Goal: Task Accomplishment & Management: Manage account settings

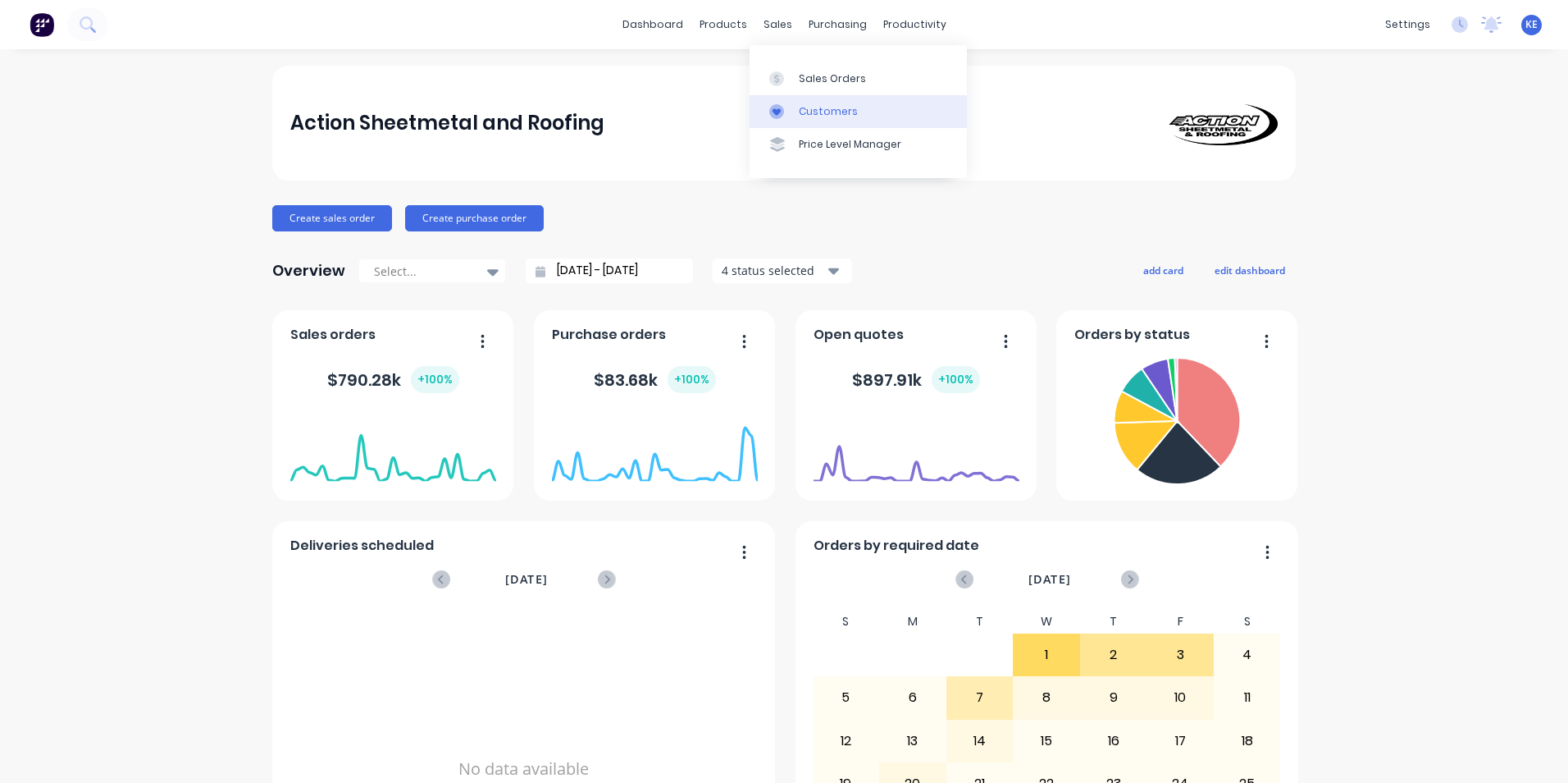
click at [800, 107] on div "Customers" at bounding box center [828, 112] width 59 height 15
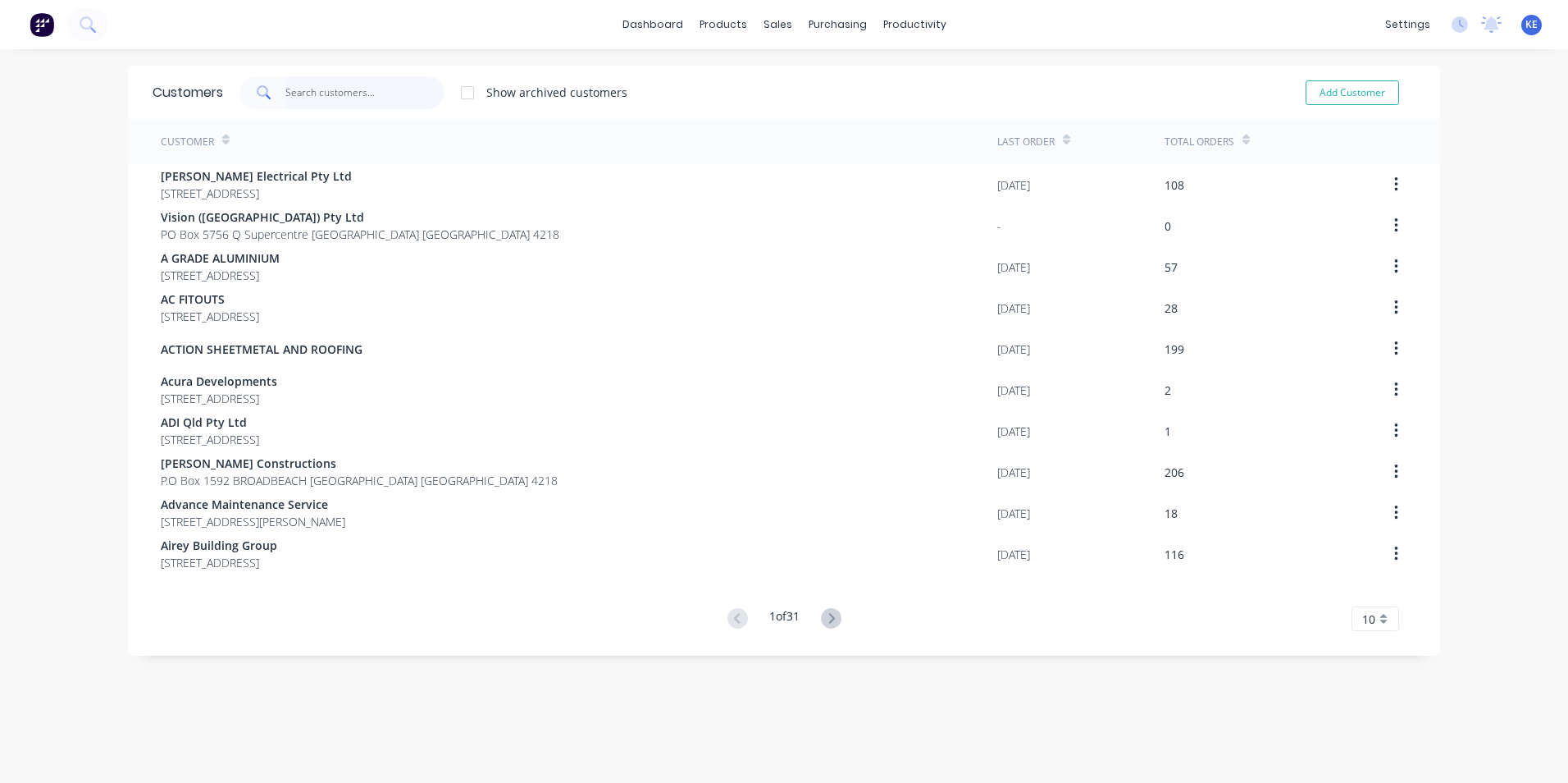
click at [299, 102] on input "text" at bounding box center [365, 92] width 160 height 33
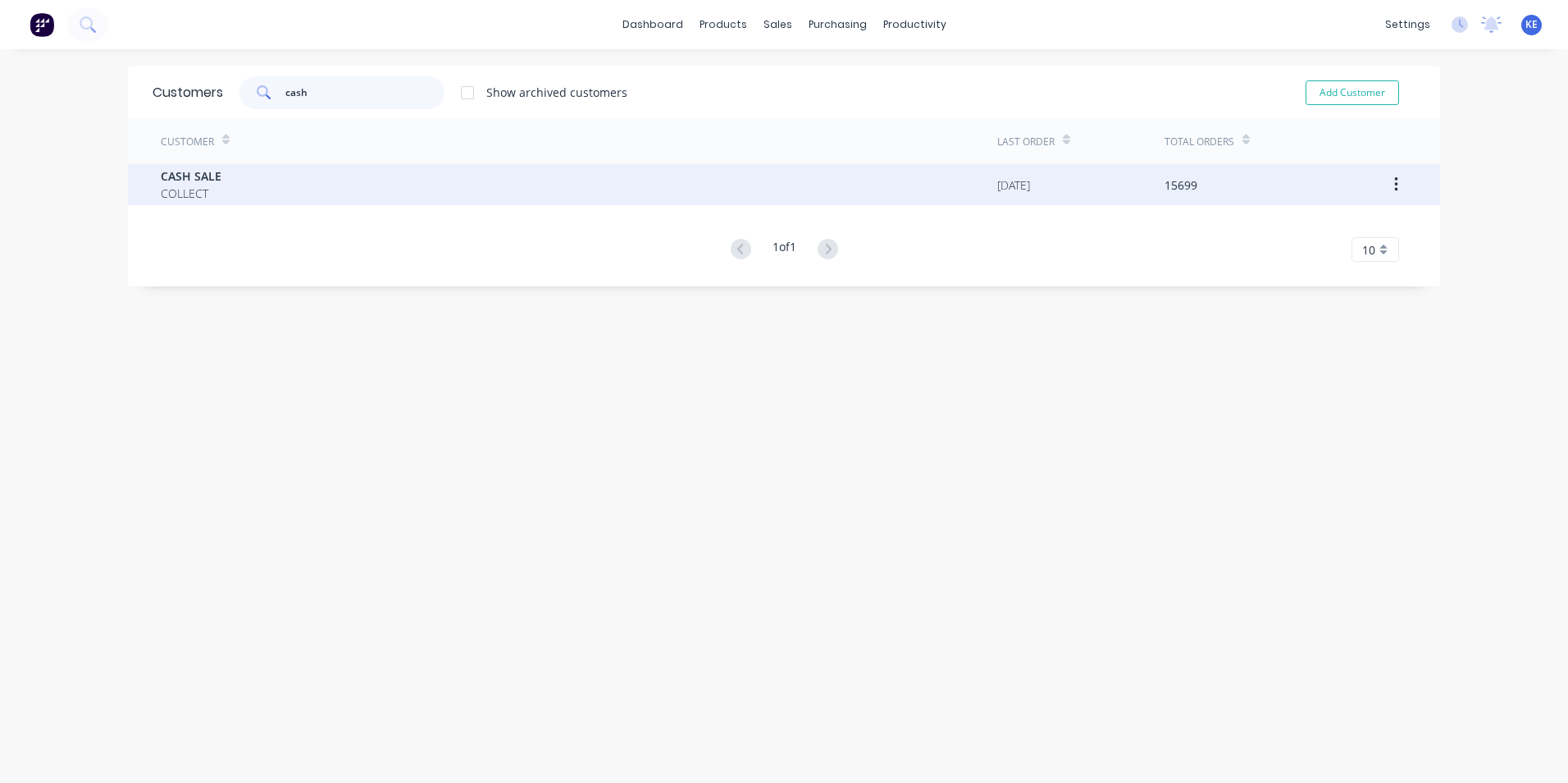
type input "cash"
click at [292, 171] on div "CASH SALE COLLECT" at bounding box center [579, 184] width 836 height 41
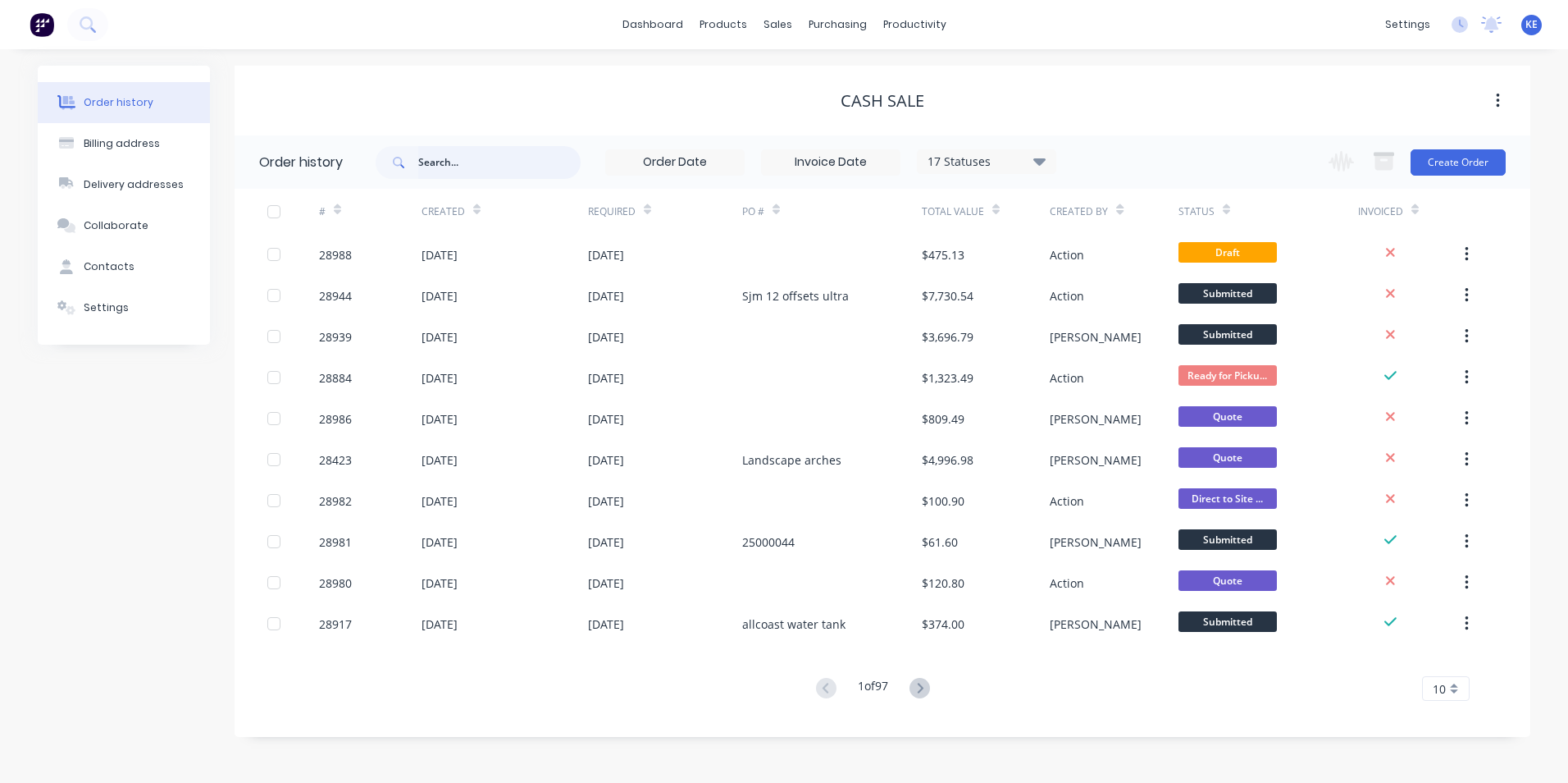
click at [443, 161] on input "text" at bounding box center [499, 162] width 163 height 33
type input "28926"
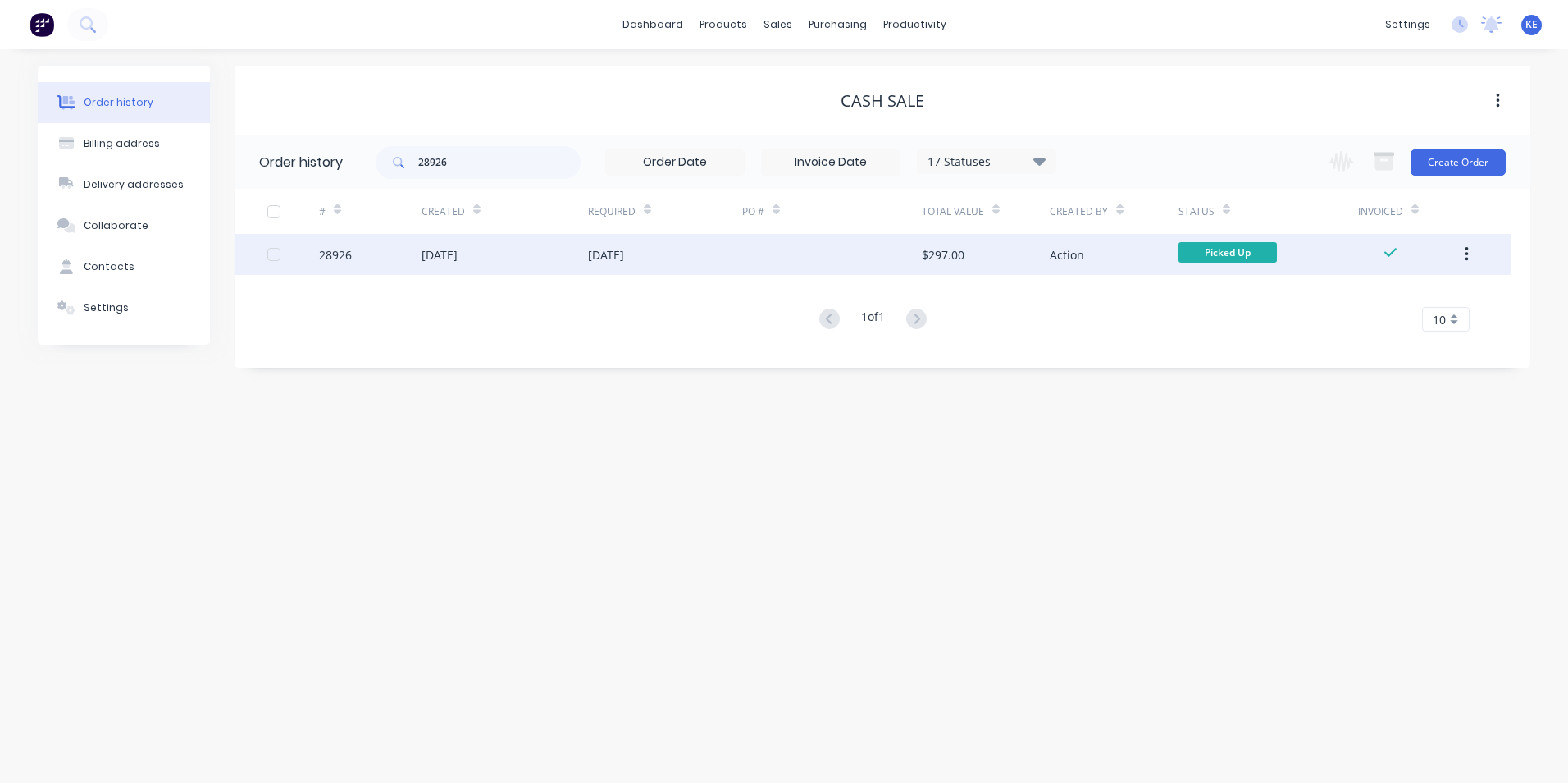
click at [378, 251] on div "28926" at bounding box center [370, 253] width 103 height 41
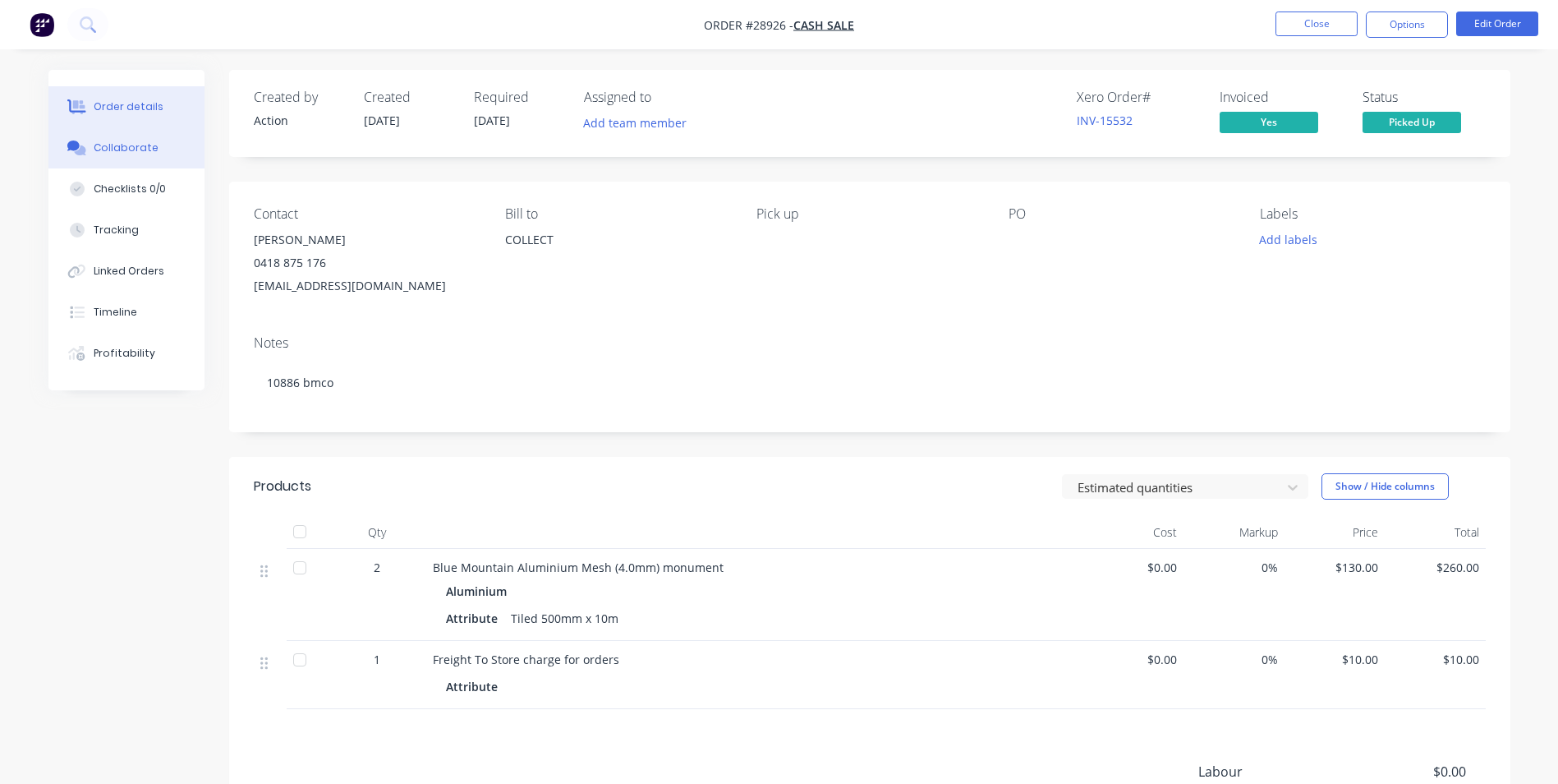
click at [138, 148] on div "Collaborate" at bounding box center [126, 148] width 65 height 15
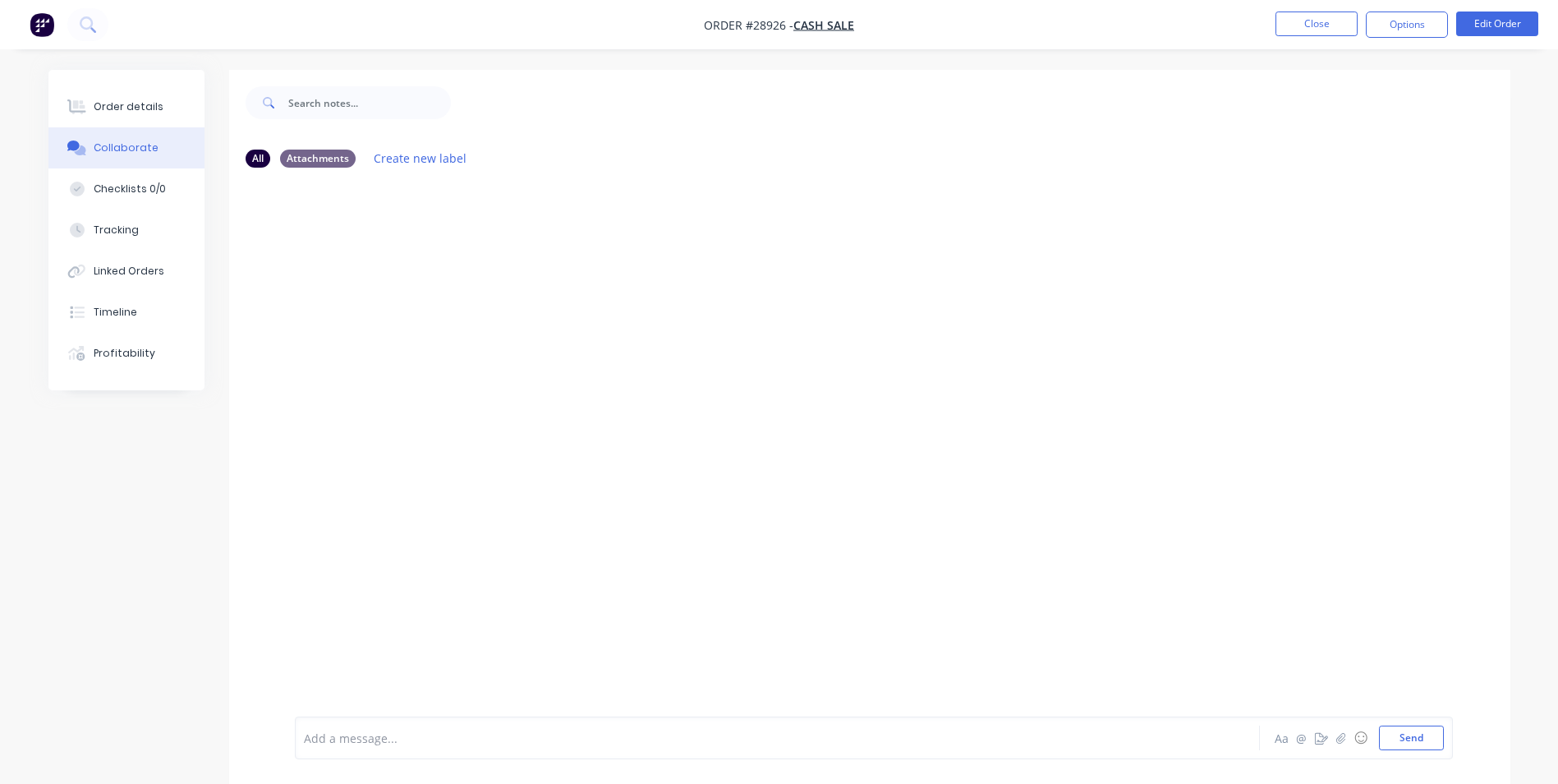
click at [379, 738] on div at bounding box center [731, 738] width 854 height 18
click at [1310, 19] on button "Close" at bounding box center [1317, 24] width 82 height 25
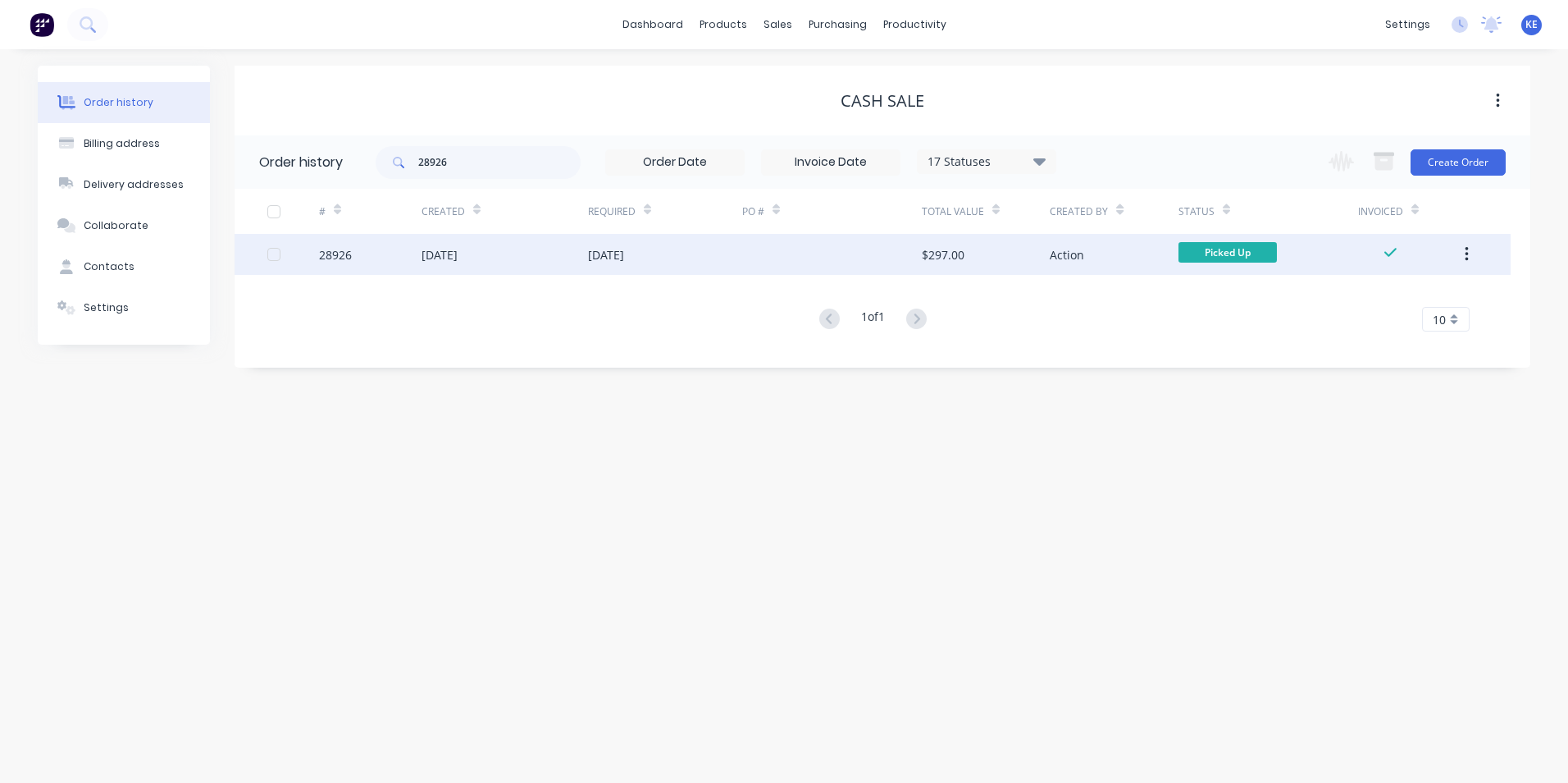
click at [1465, 258] on icon "button" at bounding box center [1466, 254] width 4 height 18
click at [1390, 295] on div "Archive" at bounding box center [1408, 297] width 127 height 24
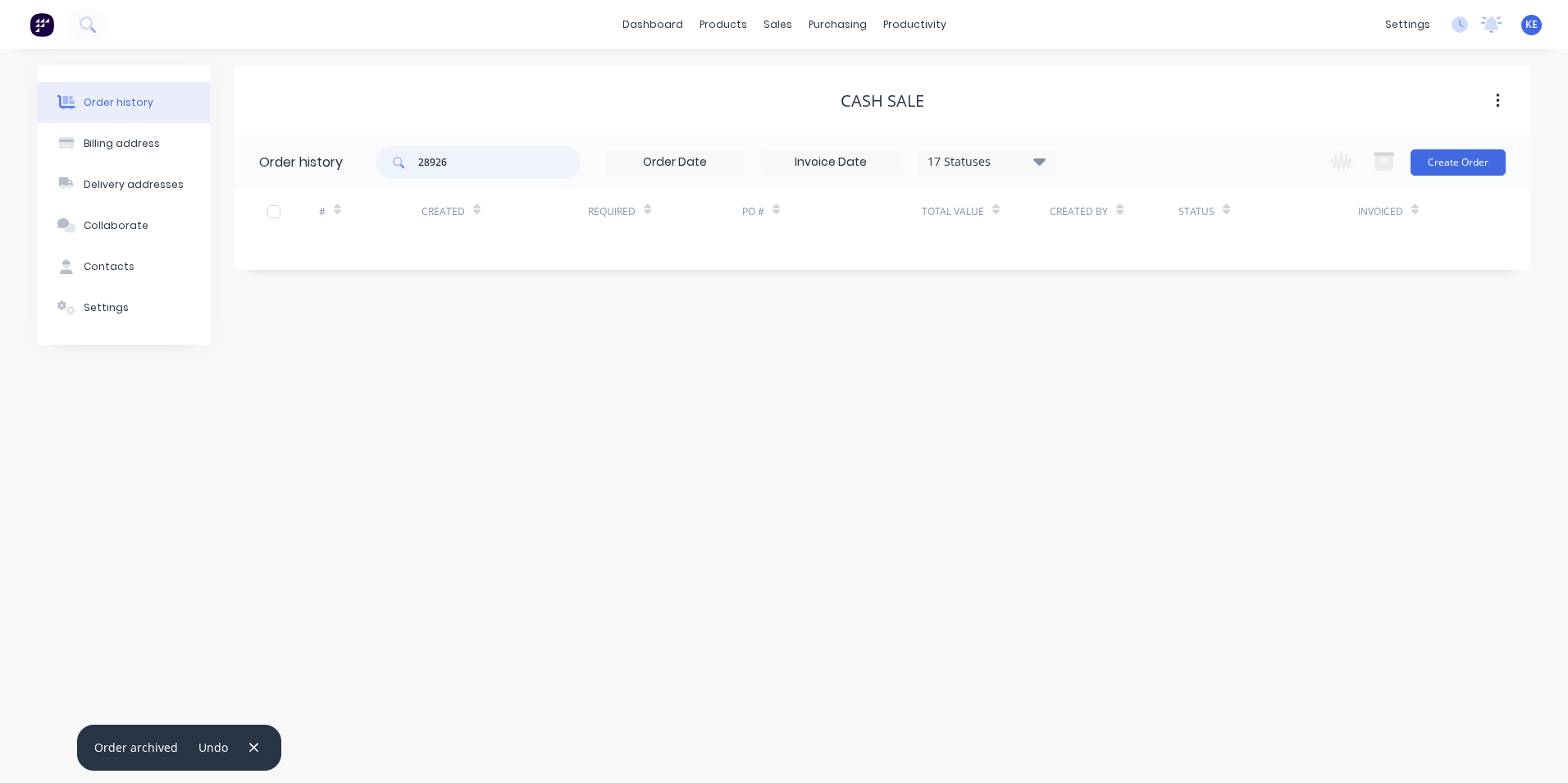
drag, startPoint x: 479, startPoint y: 175, endPoint x: 369, endPoint y: 172, distance: 110.0
click at [369, 172] on header "Order history 28926 17 Statuses Invoice Status Invoiced Not Invoiced Partial Or…" at bounding box center [882, 162] width 1295 height 53
type input "28923"
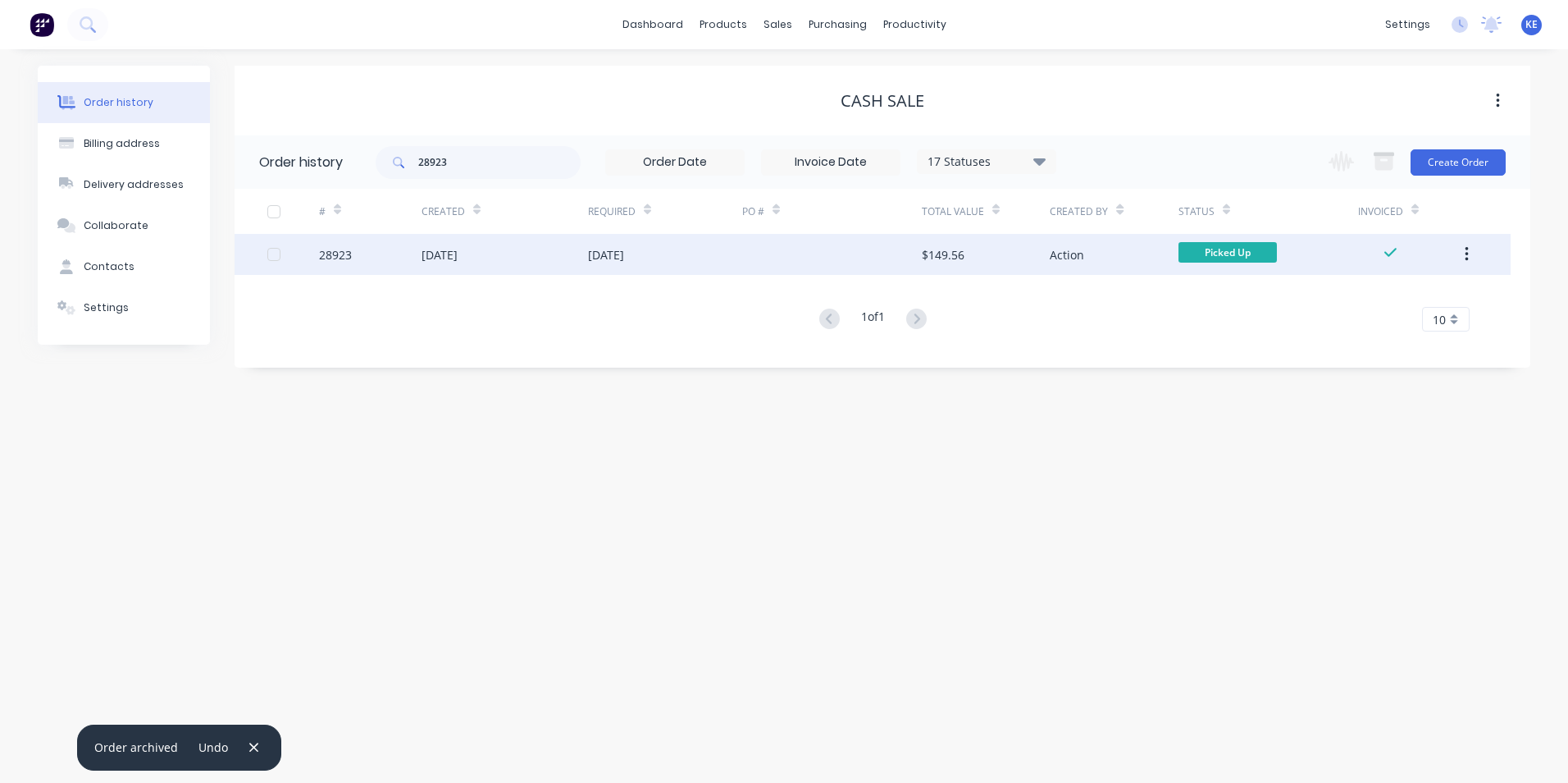
click at [363, 259] on div "28923" at bounding box center [370, 253] width 103 height 41
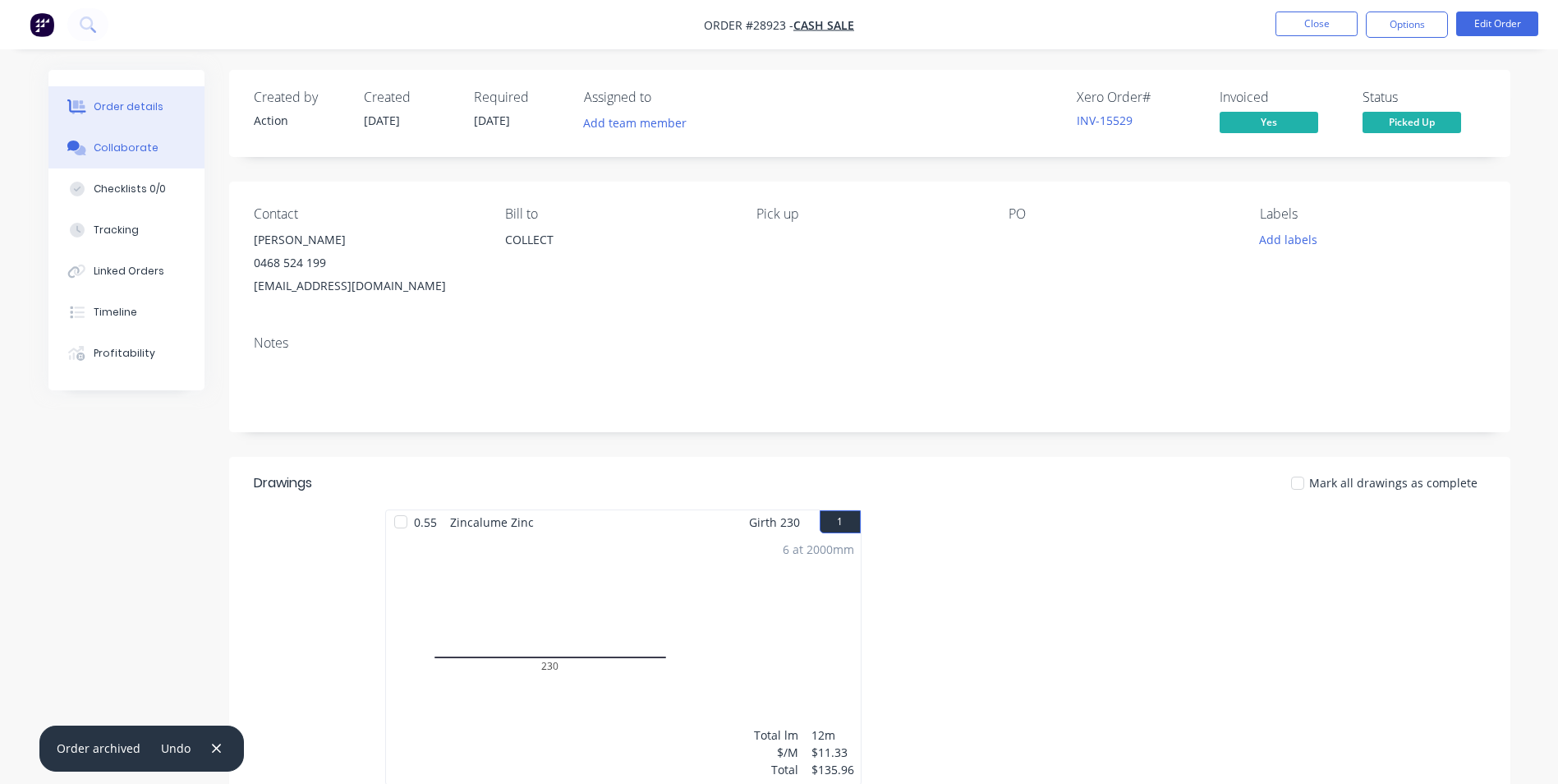
click at [114, 155] on button "Collaborate" at bounding box center [126, 147] width 156 height 41
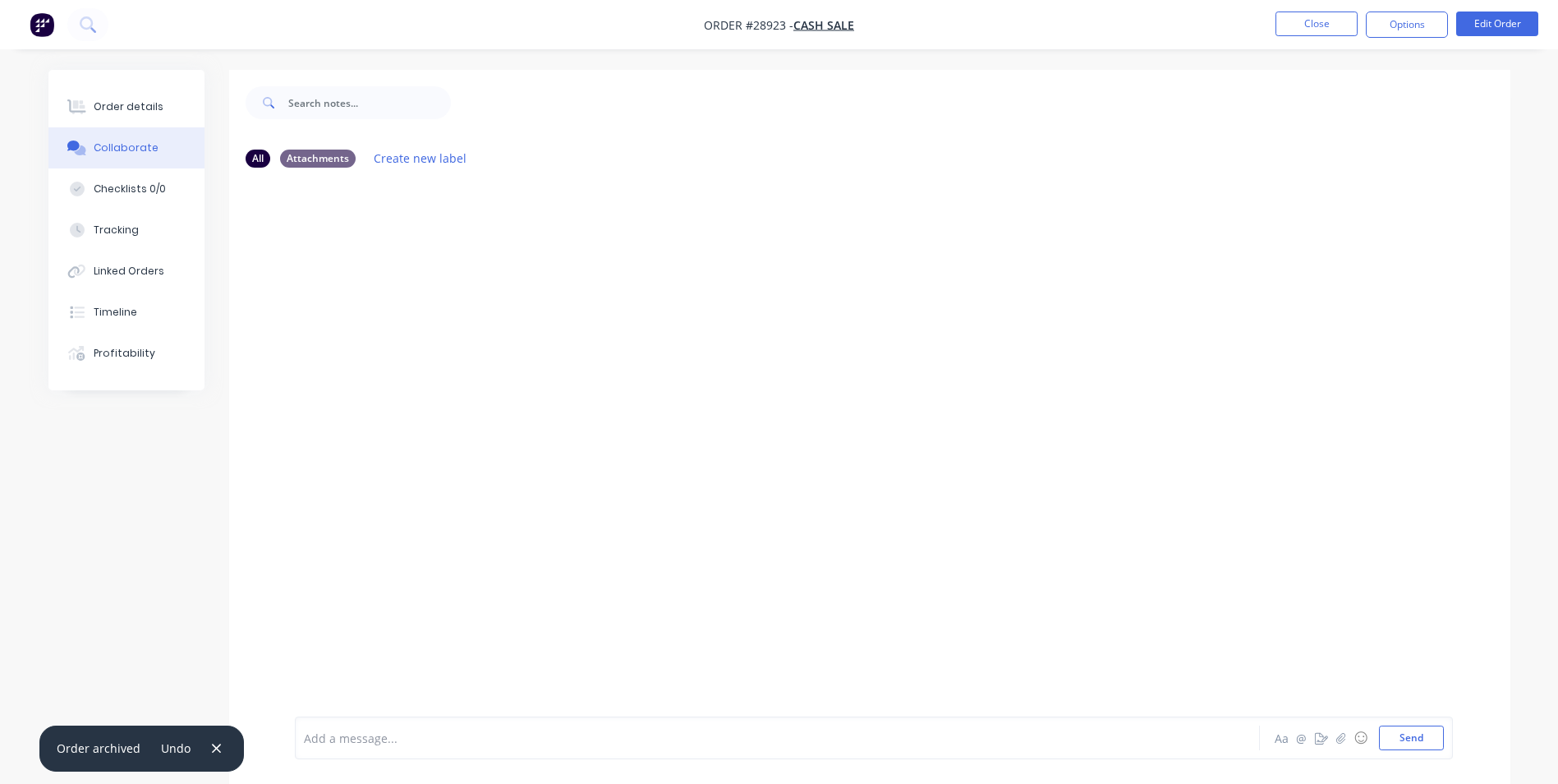
drag, startPoint x: 404, startPoint y: 748, endPoint x: 568, endPoint y: 472, distance: 321.0
click at [403, 746] on div "Add a message..." at bounding box center [731, 738] width 855 height 25
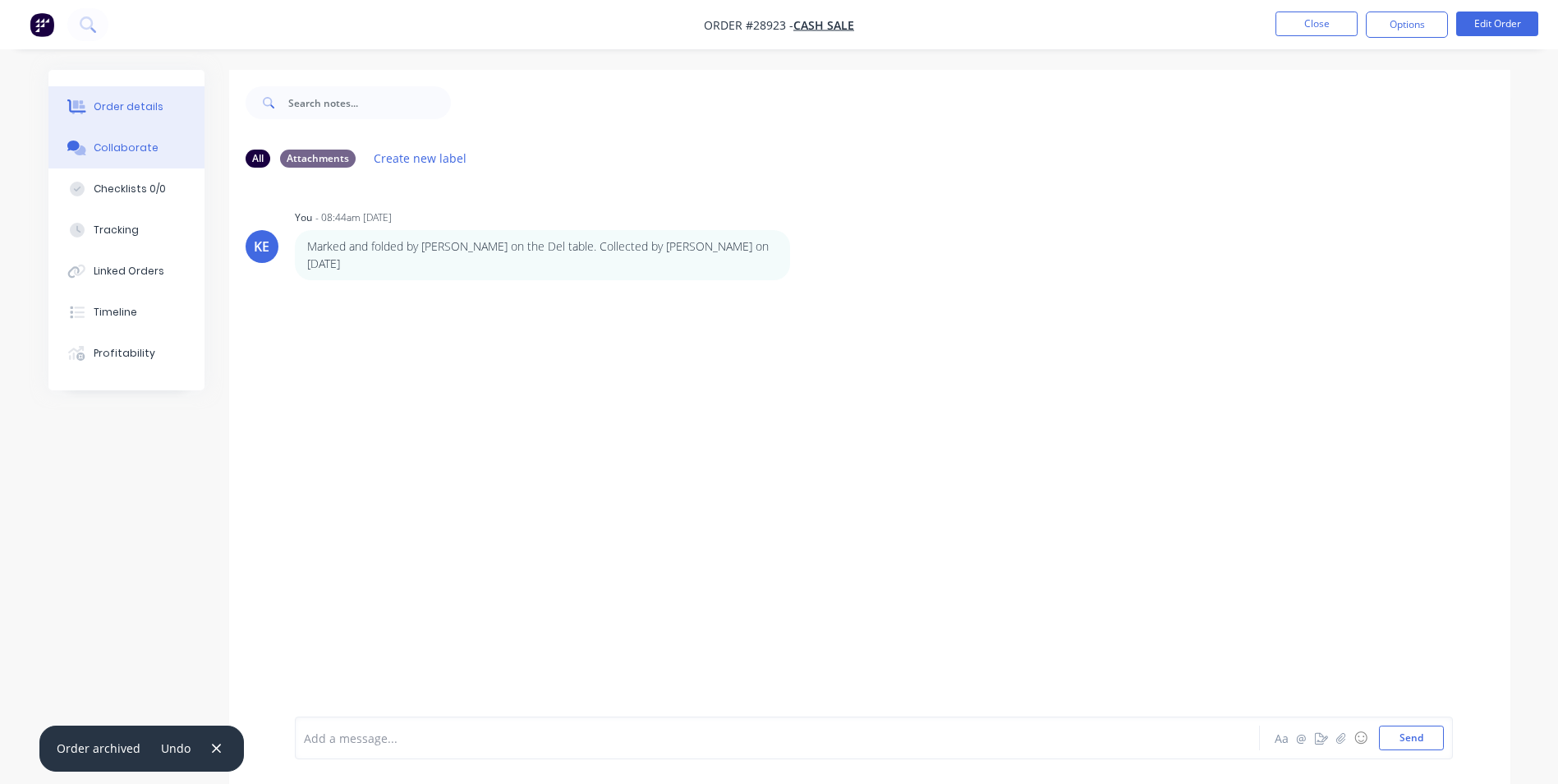
drag, startPoint x: 107, startPoint y: 108, endPoint x: 165, endPoint y: 78, distance: 65.3
click at [108, 105] on div "Order details" at bounding box center [129, 107] width 70 height 15
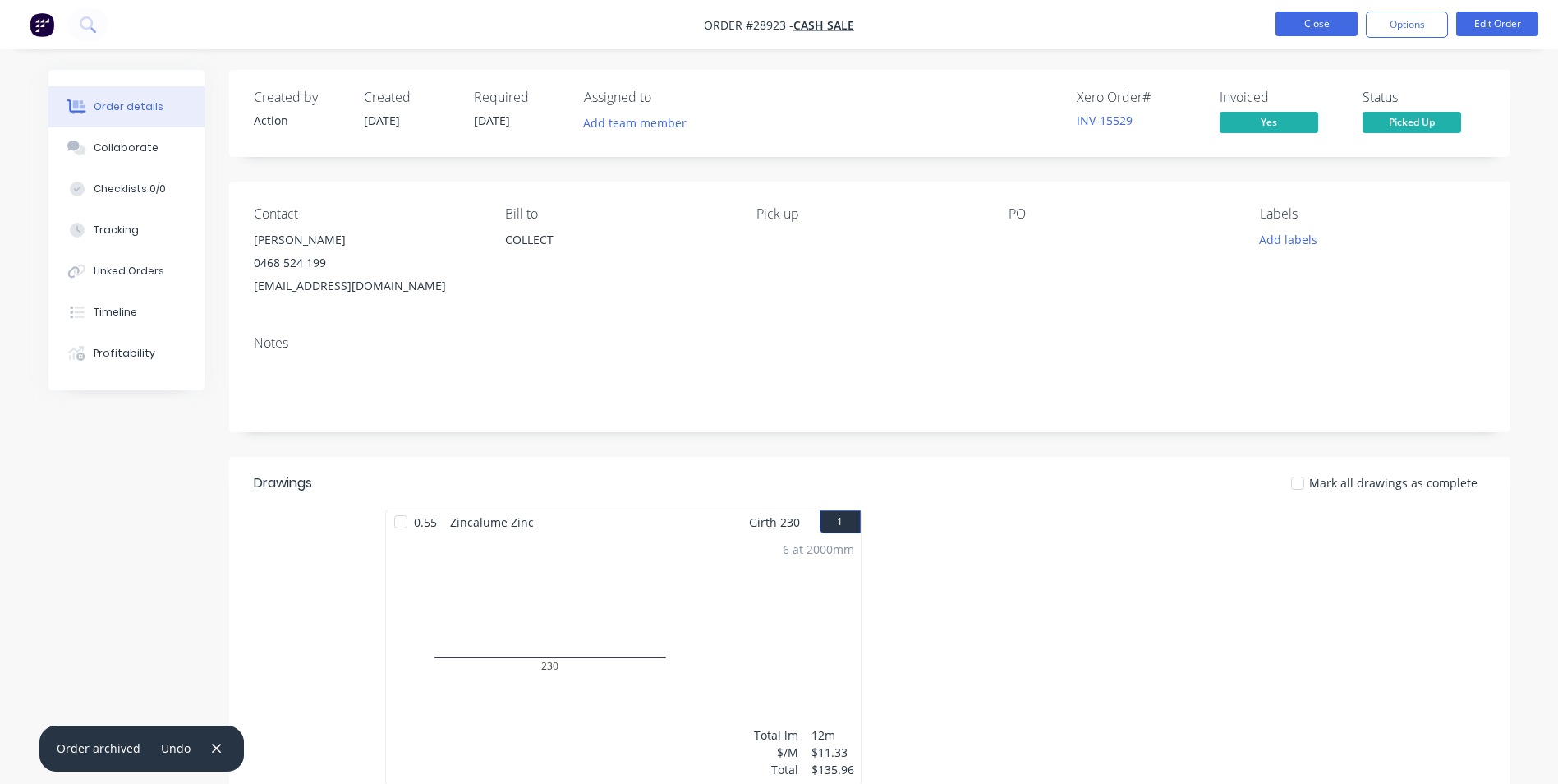
click at [1308, 29] on button "Close" at bounding box center [1317, 24] width 82 height 25
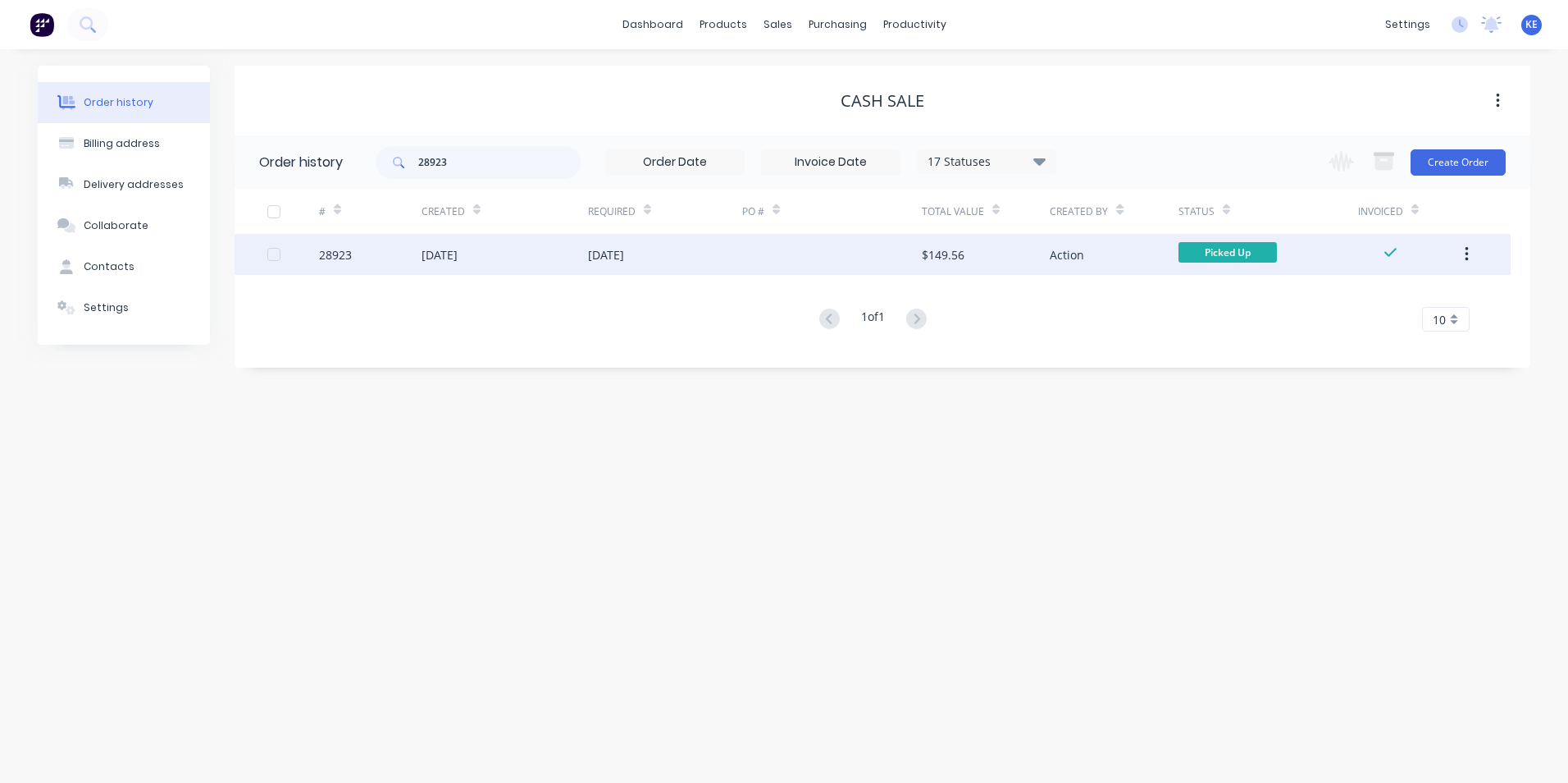
click at [1463, 255] on button "button" at bounding box center [1466, 253] width 38 height 29
click at [1395, 290] on div "Archive" at bounding box center [1408, 297] width 127 height 24
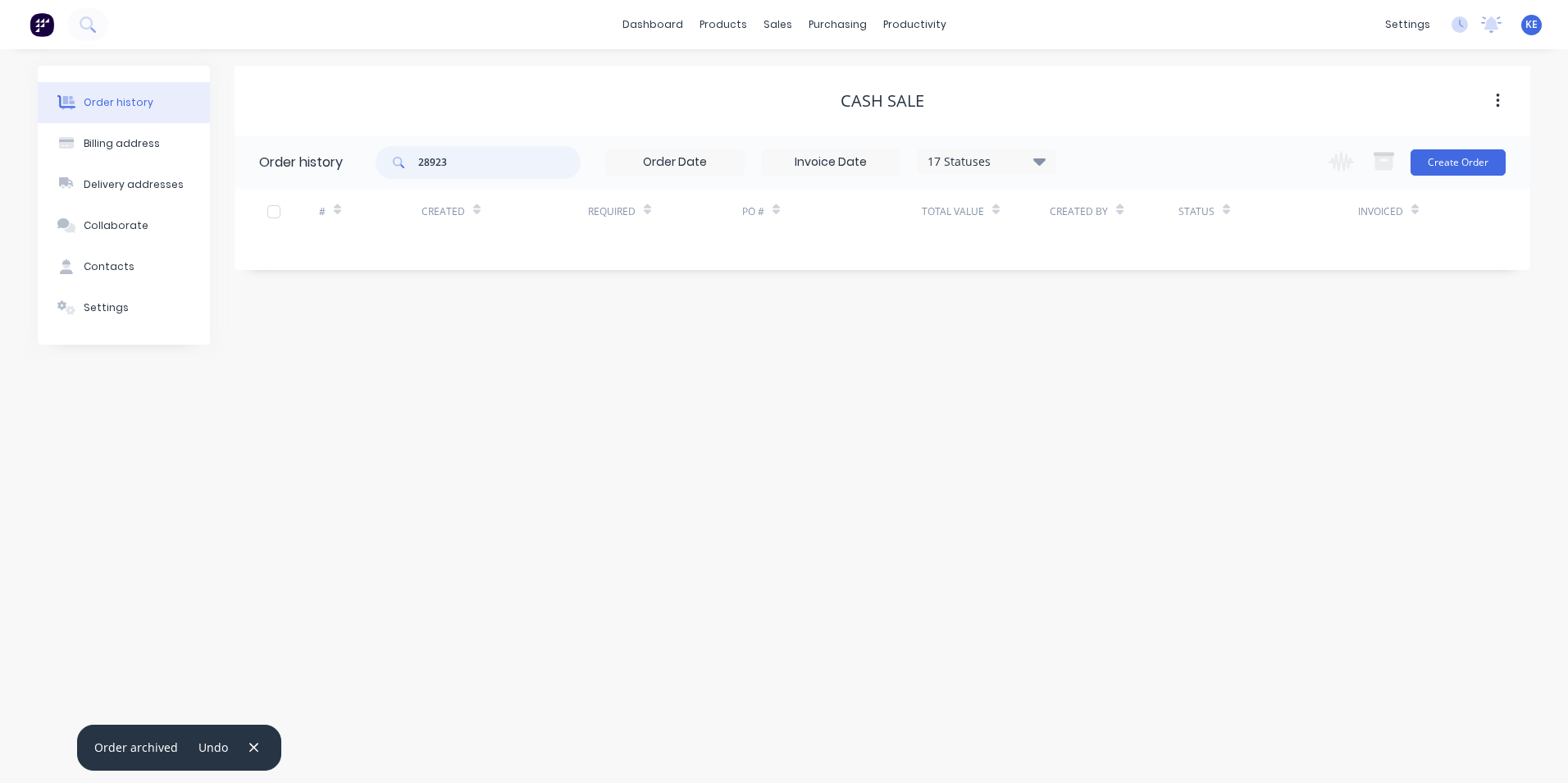
drag, startPoint x: 448, startPoint y: 165, endPoint x: 360, endPoint y: 178, distance: 89.0
click at [360, 178] on header "Order history 28923 17 Statuses Invoice Status Invoiced Not Invoiced Partial Or…" at bounding box center [882, 162] width 1295 height 53
type input "28809"
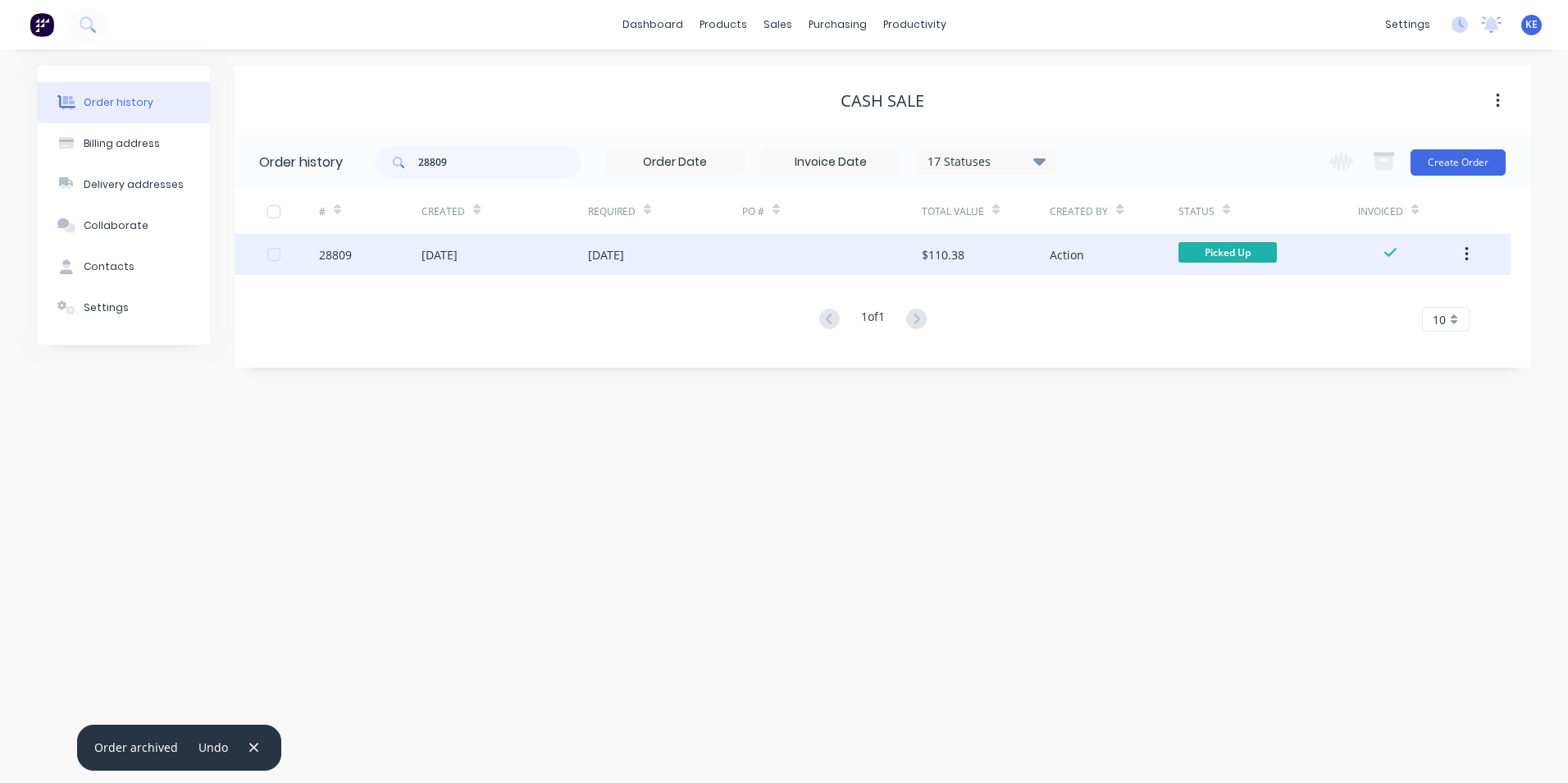
click at [379, 257] on div "28809" at bounding box center [370, 253] width 103 height 41
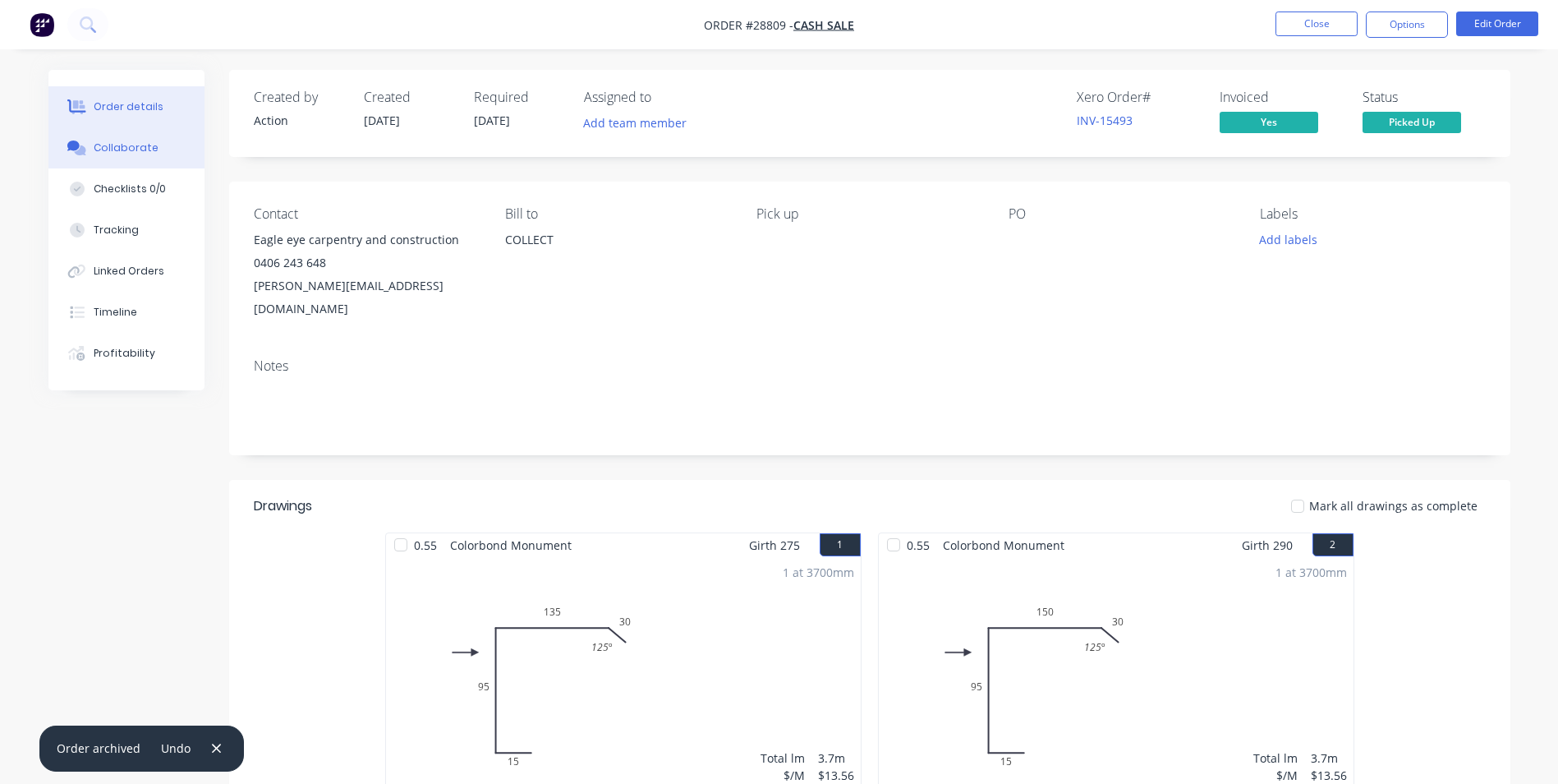
click at [125, 155] on button "Collaborate" at bounding box center [126, 147] width 156 height 41
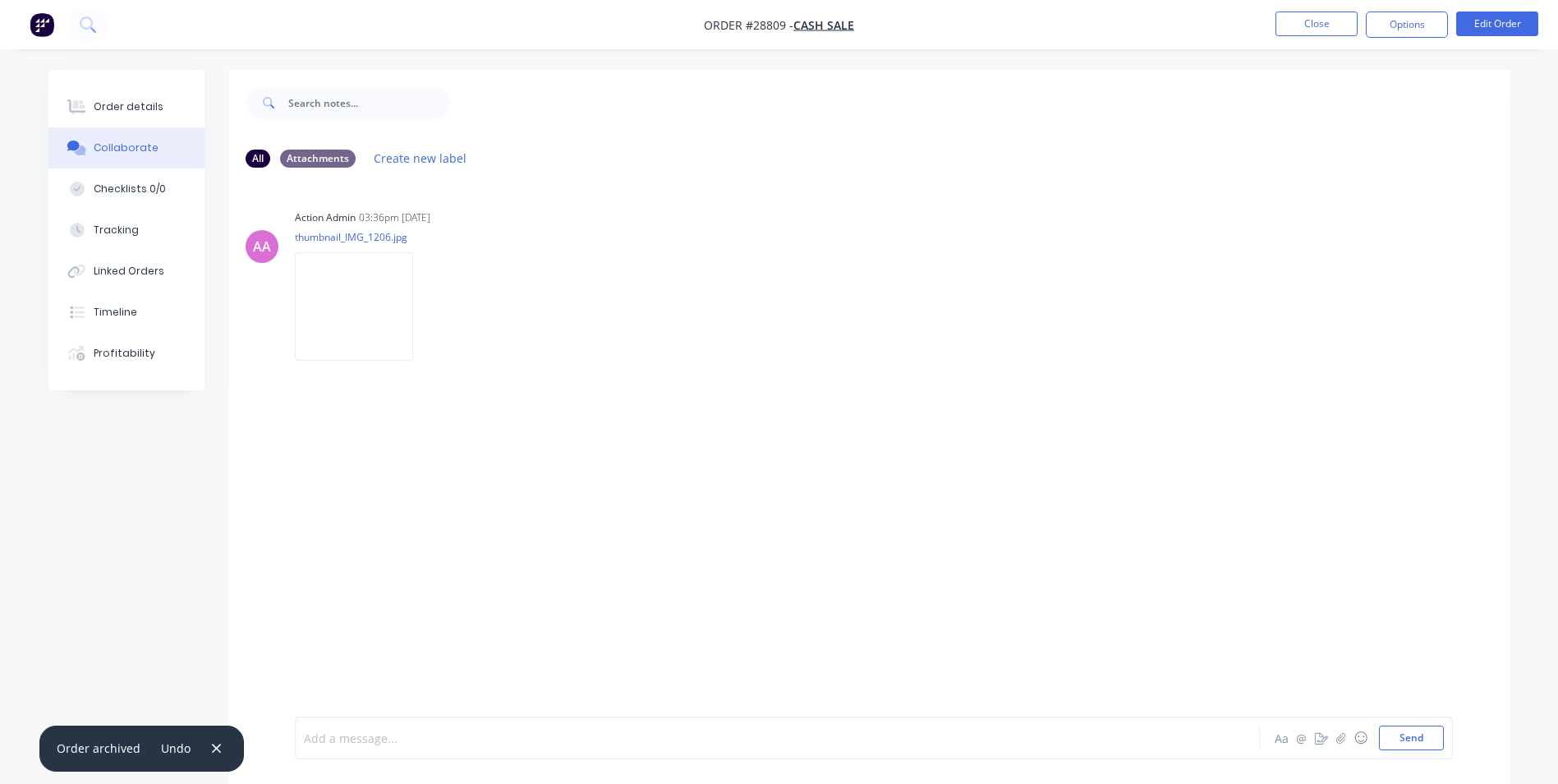
click at [417, 734] on div at bounding box center [731, 738] width 854 height 18
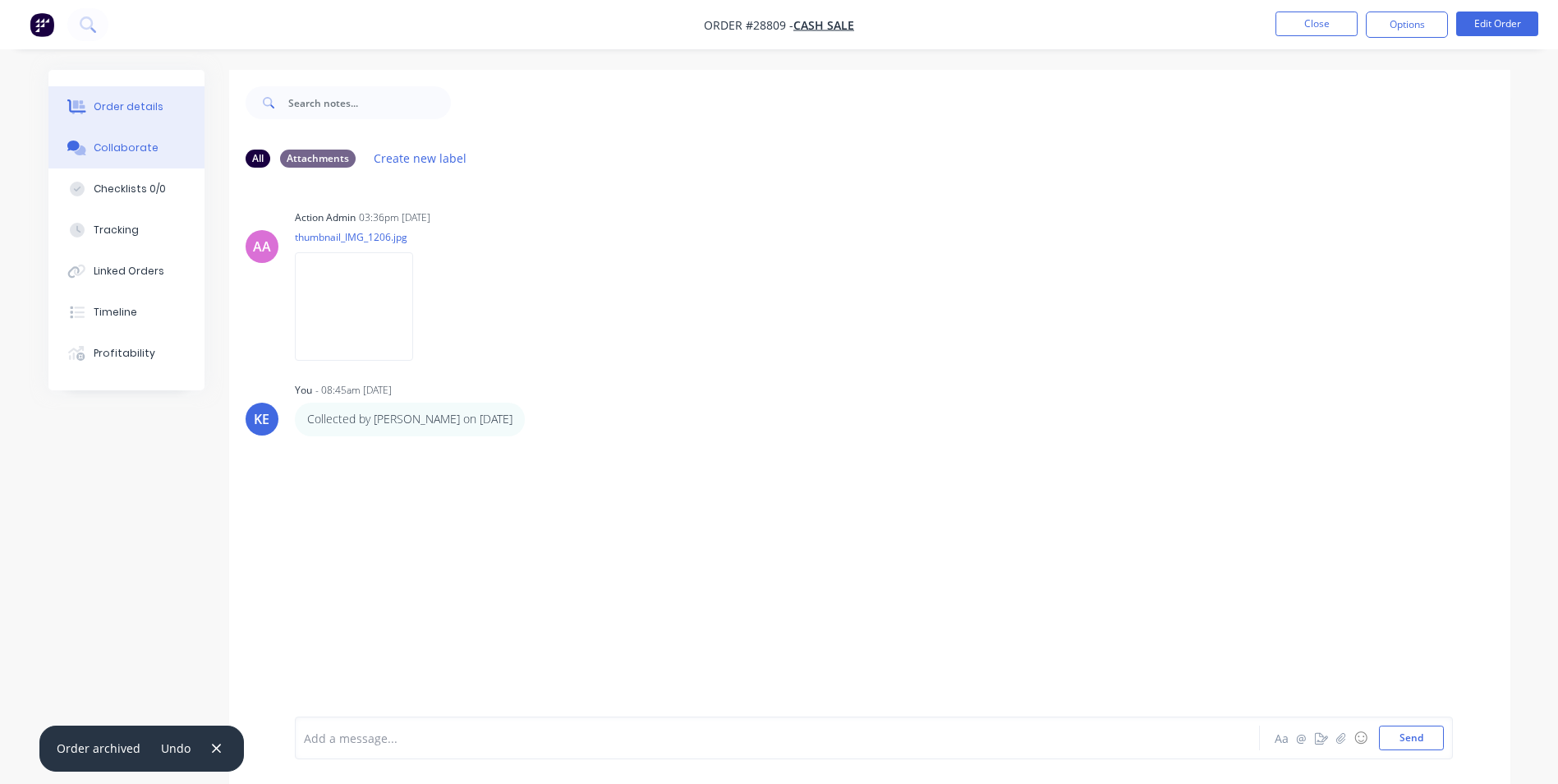
click at [104, 114] on button "Order details" at bounding box center [126, 106] width 156 height 41
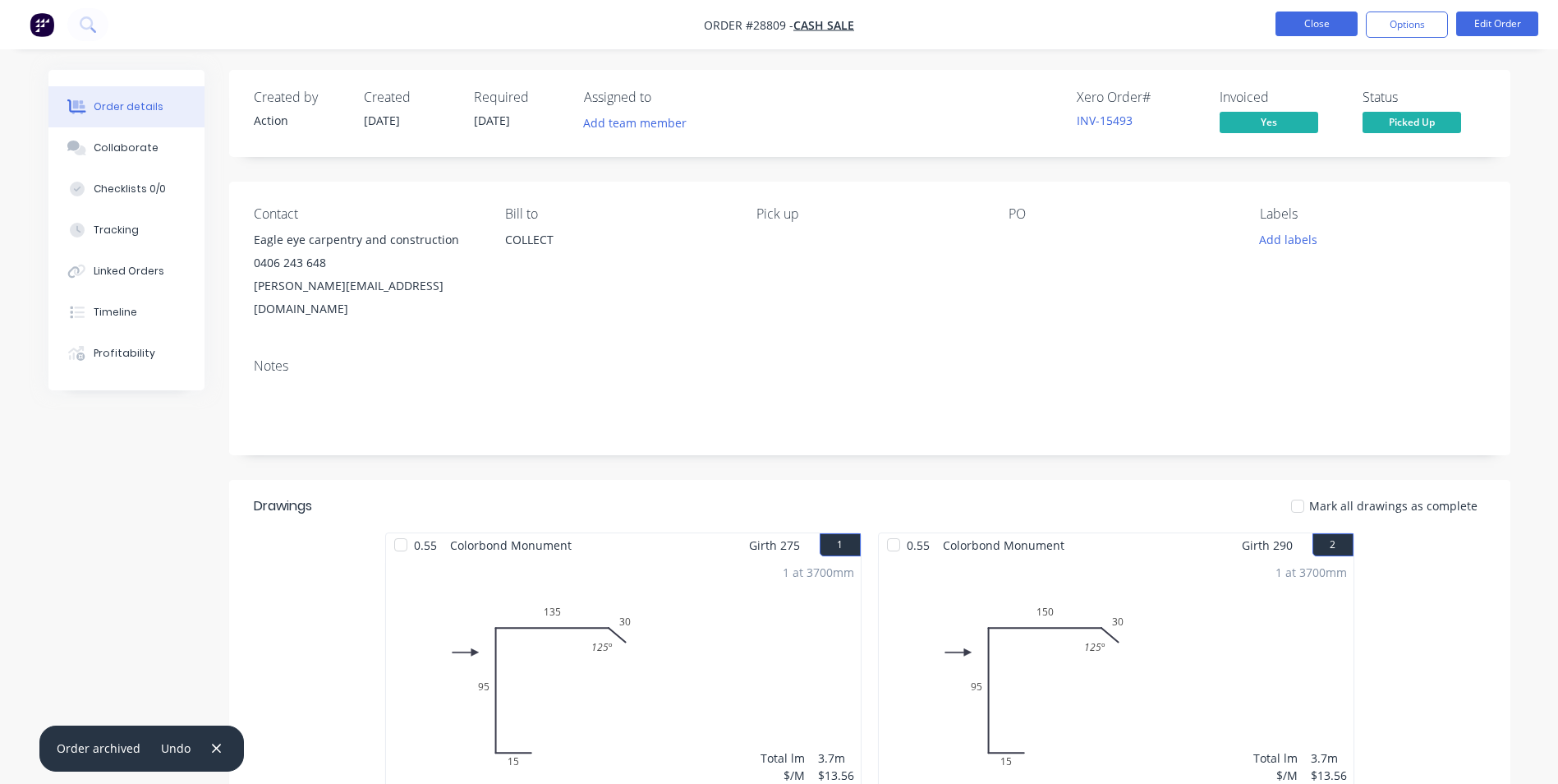
click at [1296, 29] on button "Close" at bounding box center [1317, 24] width 82 height 25
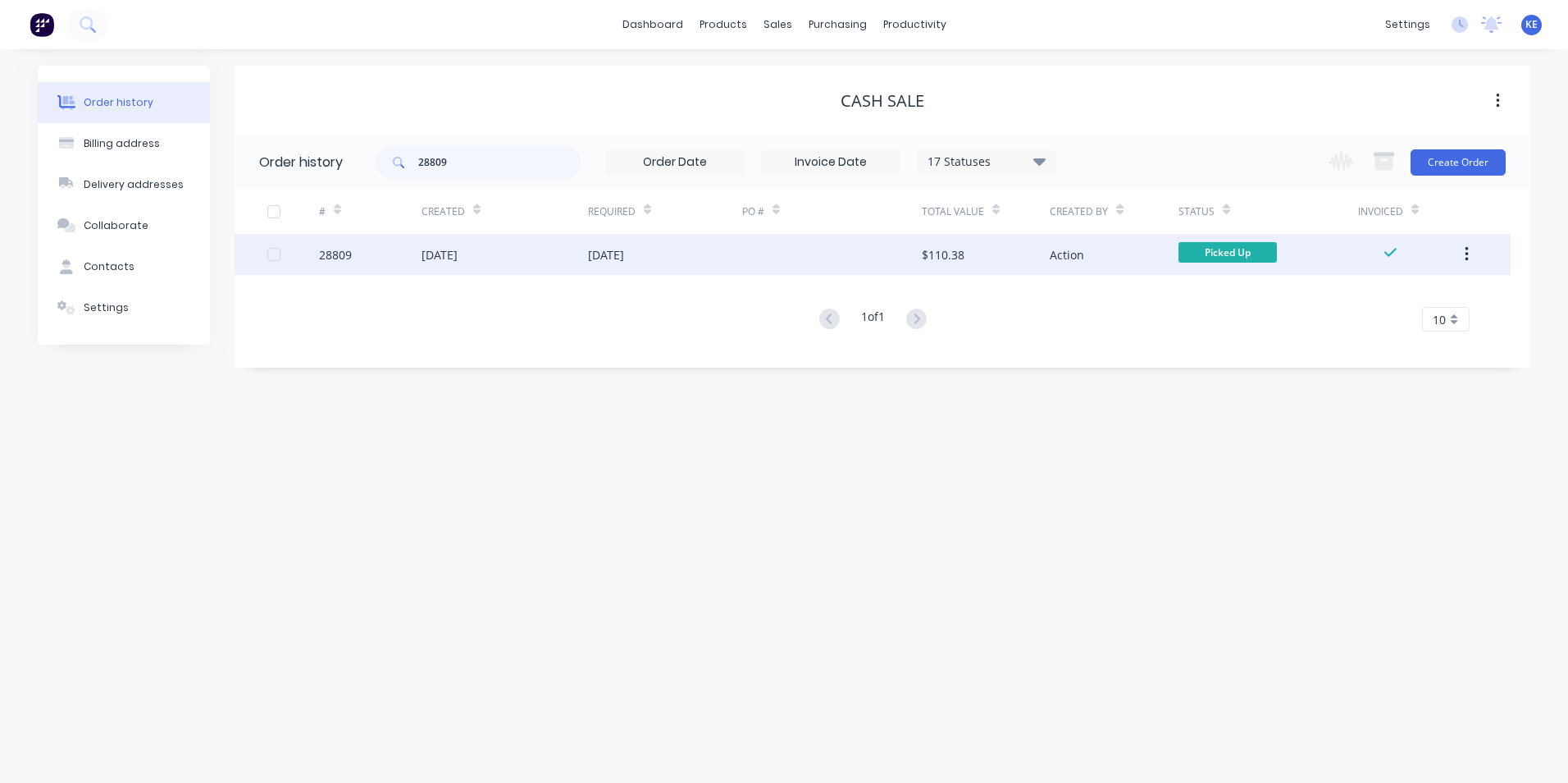
click at [1470, 253] on button "button" at bounding box center [1466, 253] width 38 height 29
click at [1386, 309] on div "Archive" at bounding box center [1408, 297] width 127 height 24
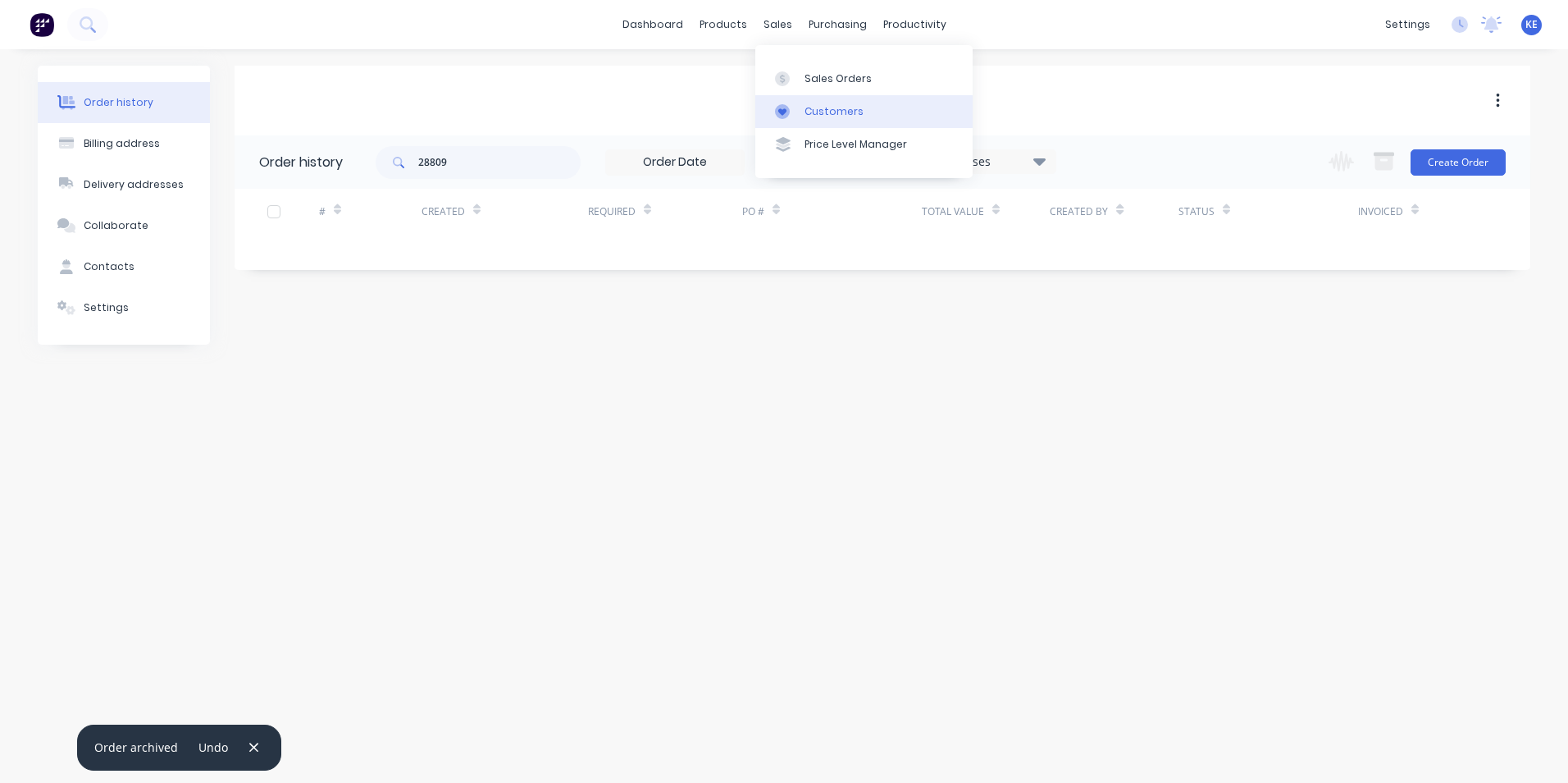
click at [815, 113] on div "Customers" at bounding box center [834, 112] width 59 height 15
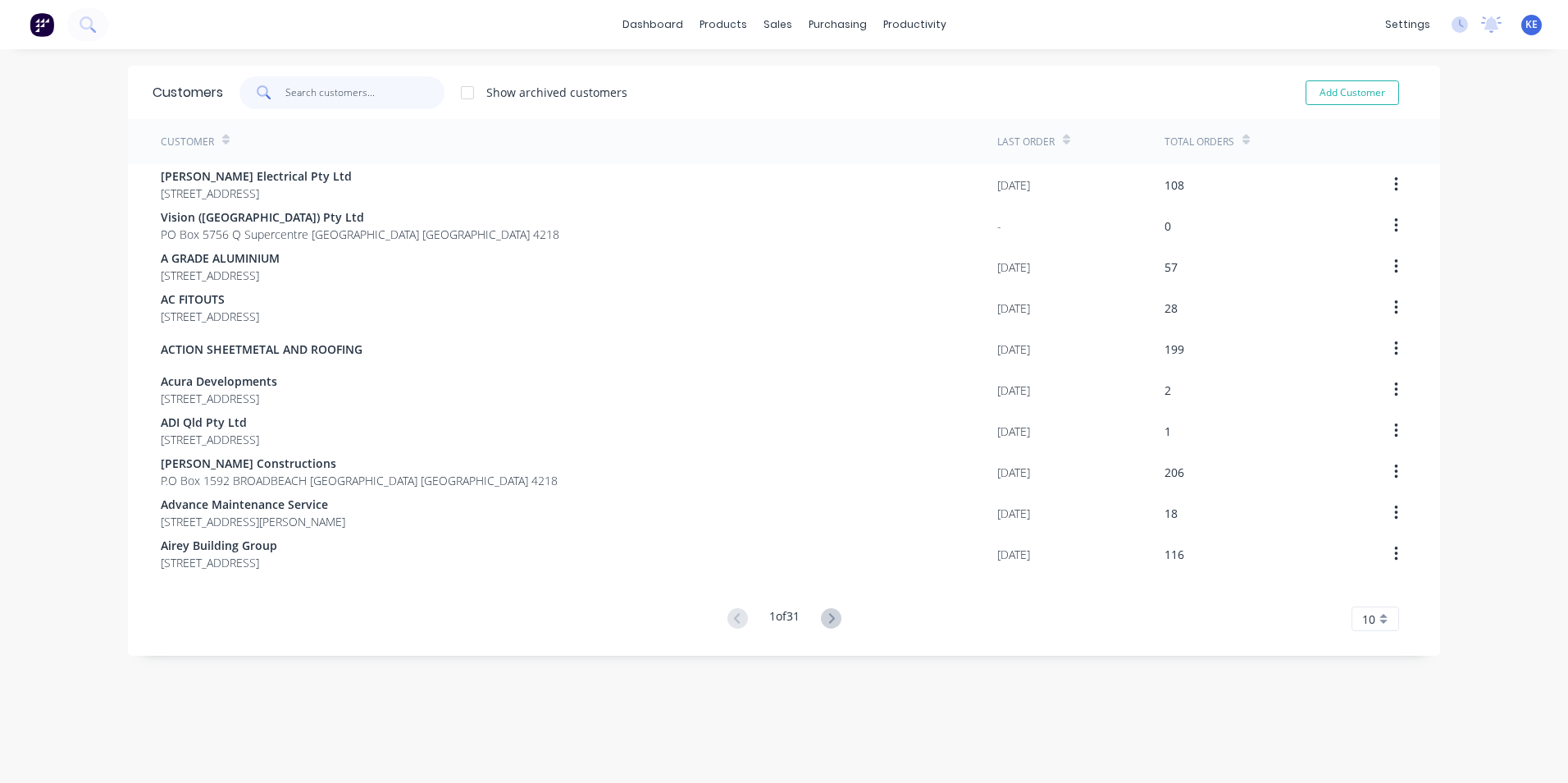
click at [309, 96] on input "text" at bounding box center [365, 92] width 160 height 33
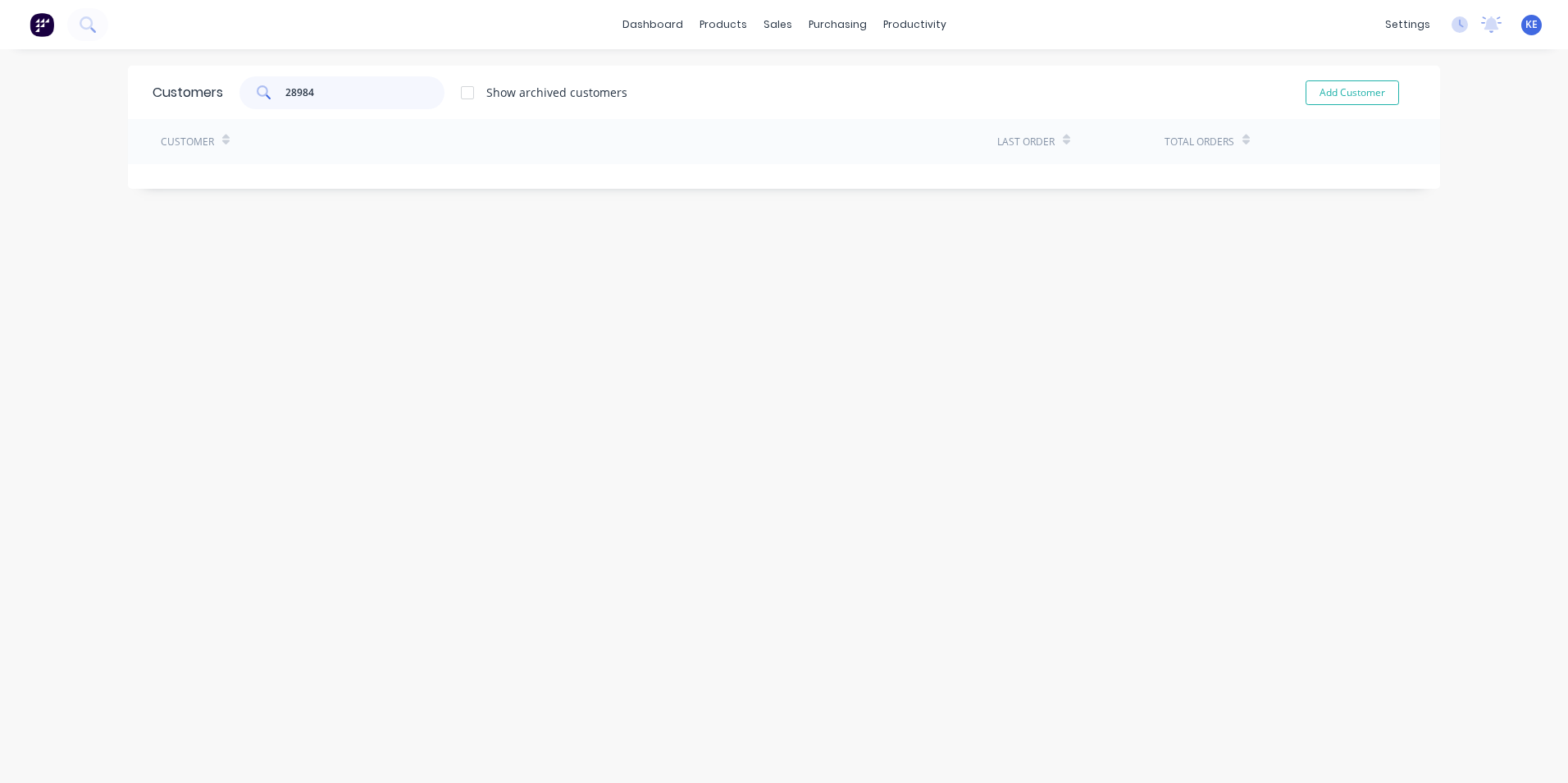
click at [334, 84] on input "28984" at bounding box center [365, 92] width 160 height 33
drag, startPoint x: 323, startPoint y: 99, endPoint x: 213, endPoint y: 98, distance: 110.0
click at [213, 98] on div "Customers 28984 Show archived customers Add Customer" at bounding box center [784, 93] width 1312 height 53
type input "28984"
click at [827, 80] on div "Sales Orders" at bounding box center [832, 79] width 68 height 15
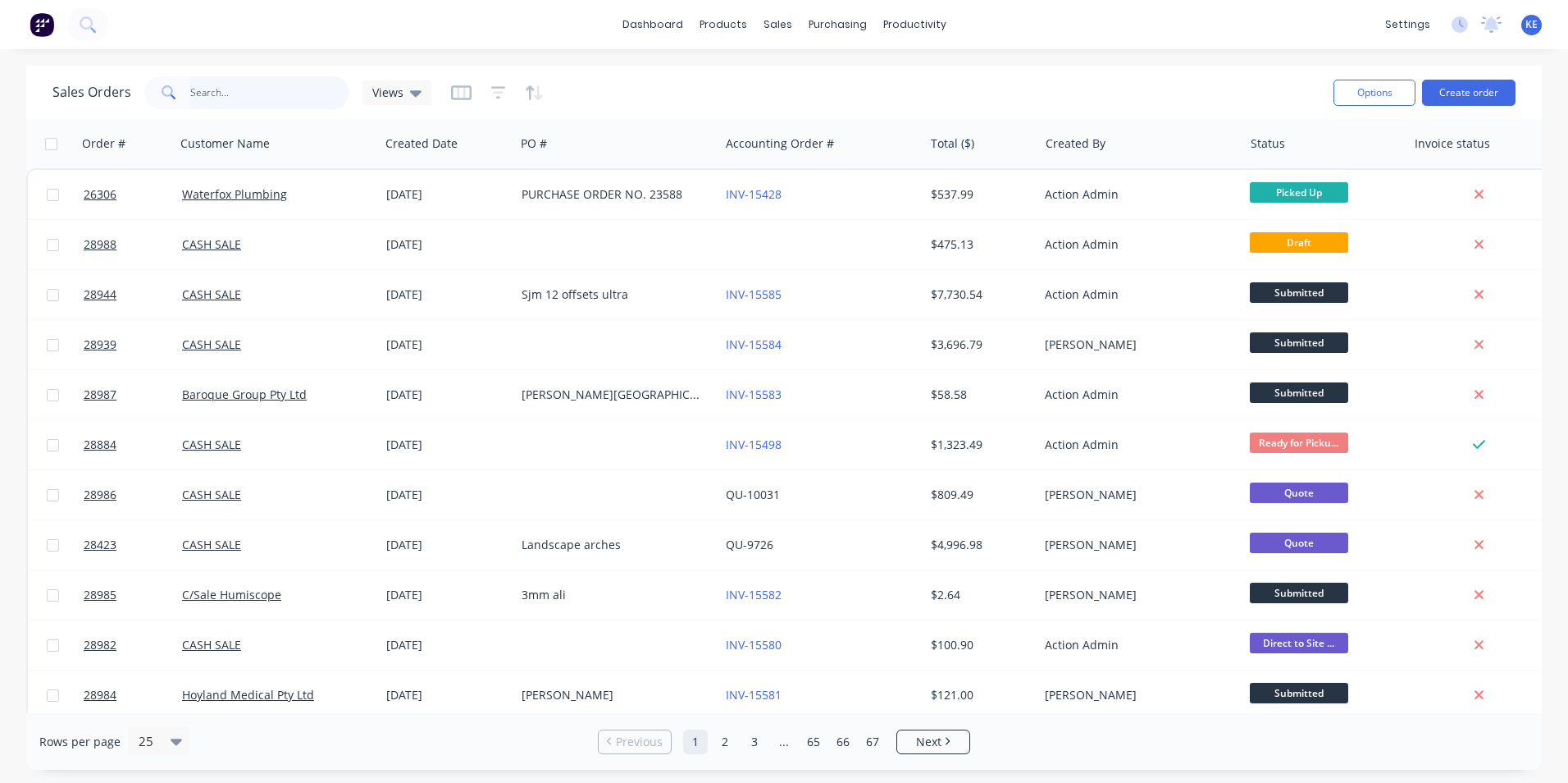
click at [243, 90] on input "text" at bounding box center [270, 92] width 160 height 33
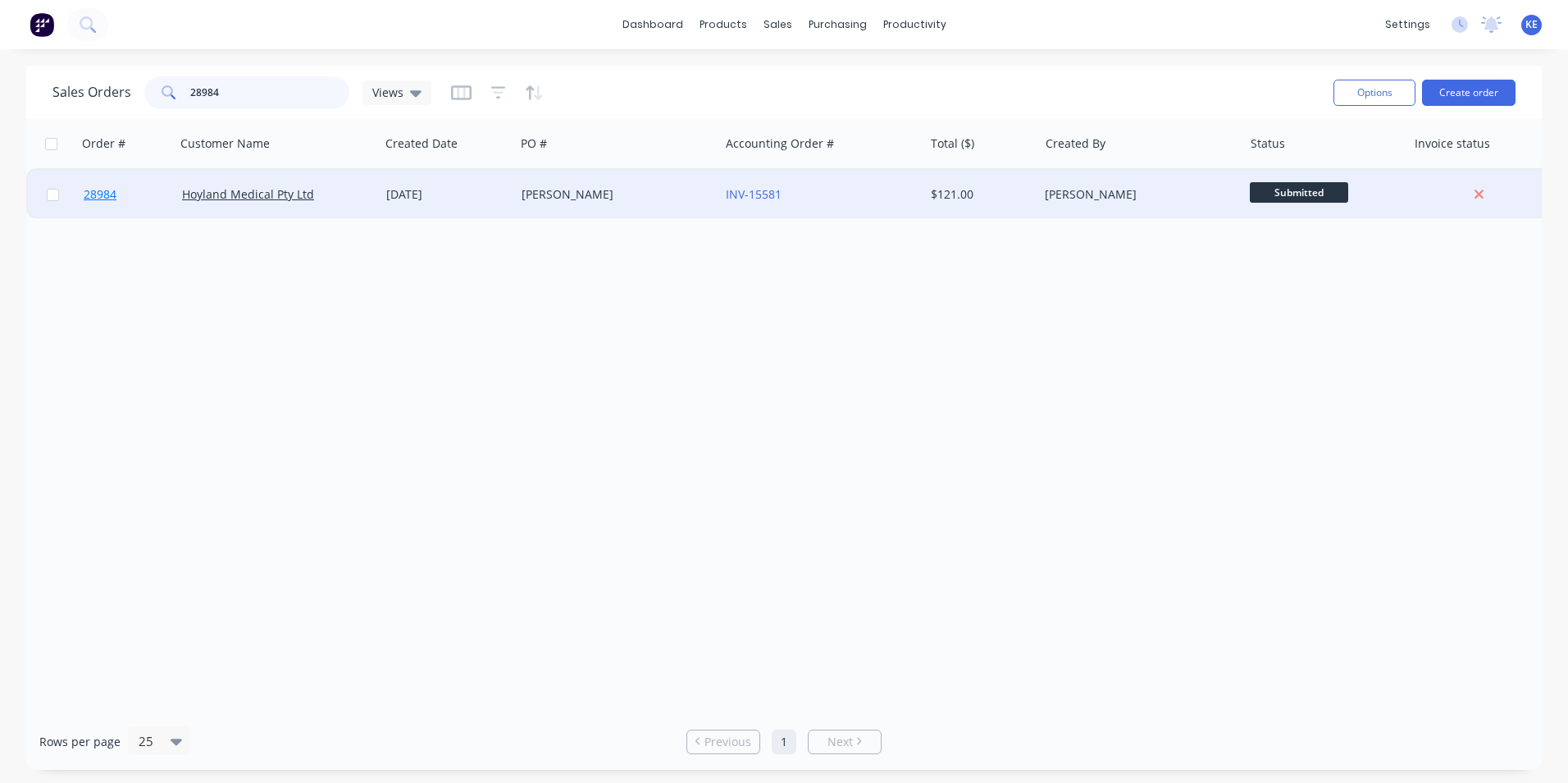
type input "28984"
click at [141, 202] on link "28984" at bounding box center [133, 194] width 98 height 49
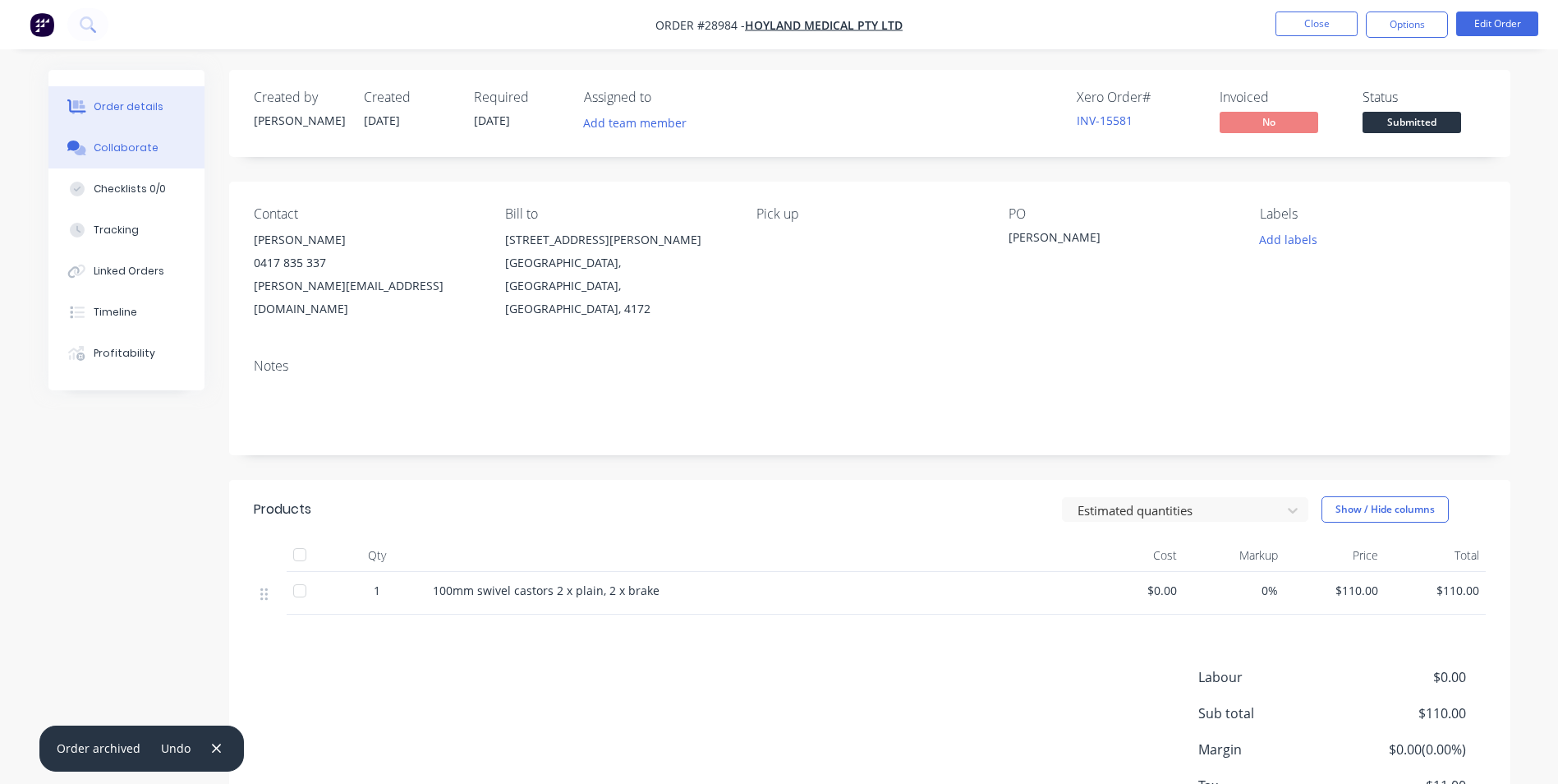
click at [127, 154] on div "Collaborate" at bounding box center [126, 148] width 65 height 15
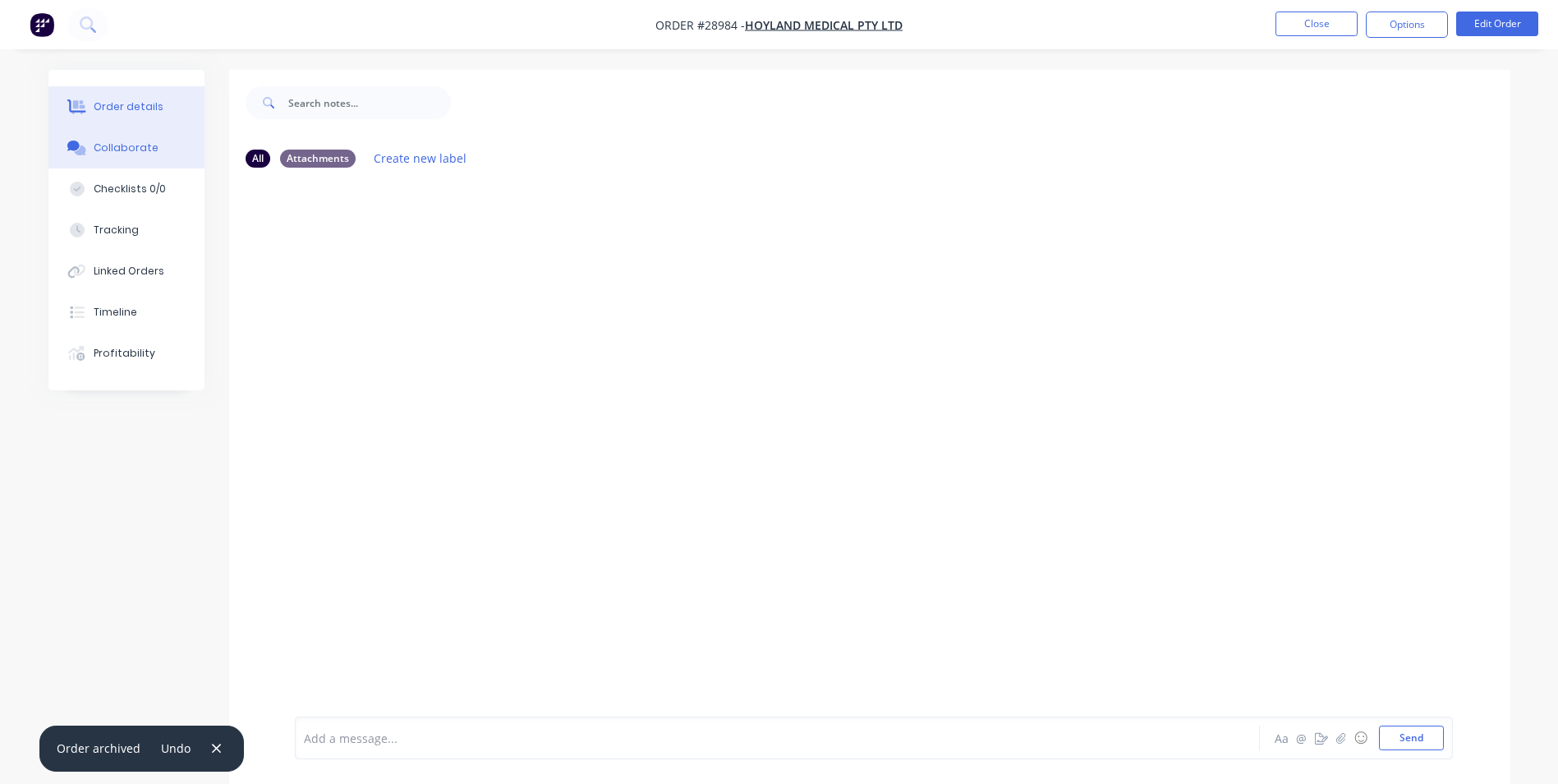
click at [140, 106] on div "Order details" at bounding box center [129, 107] width 70 height 15
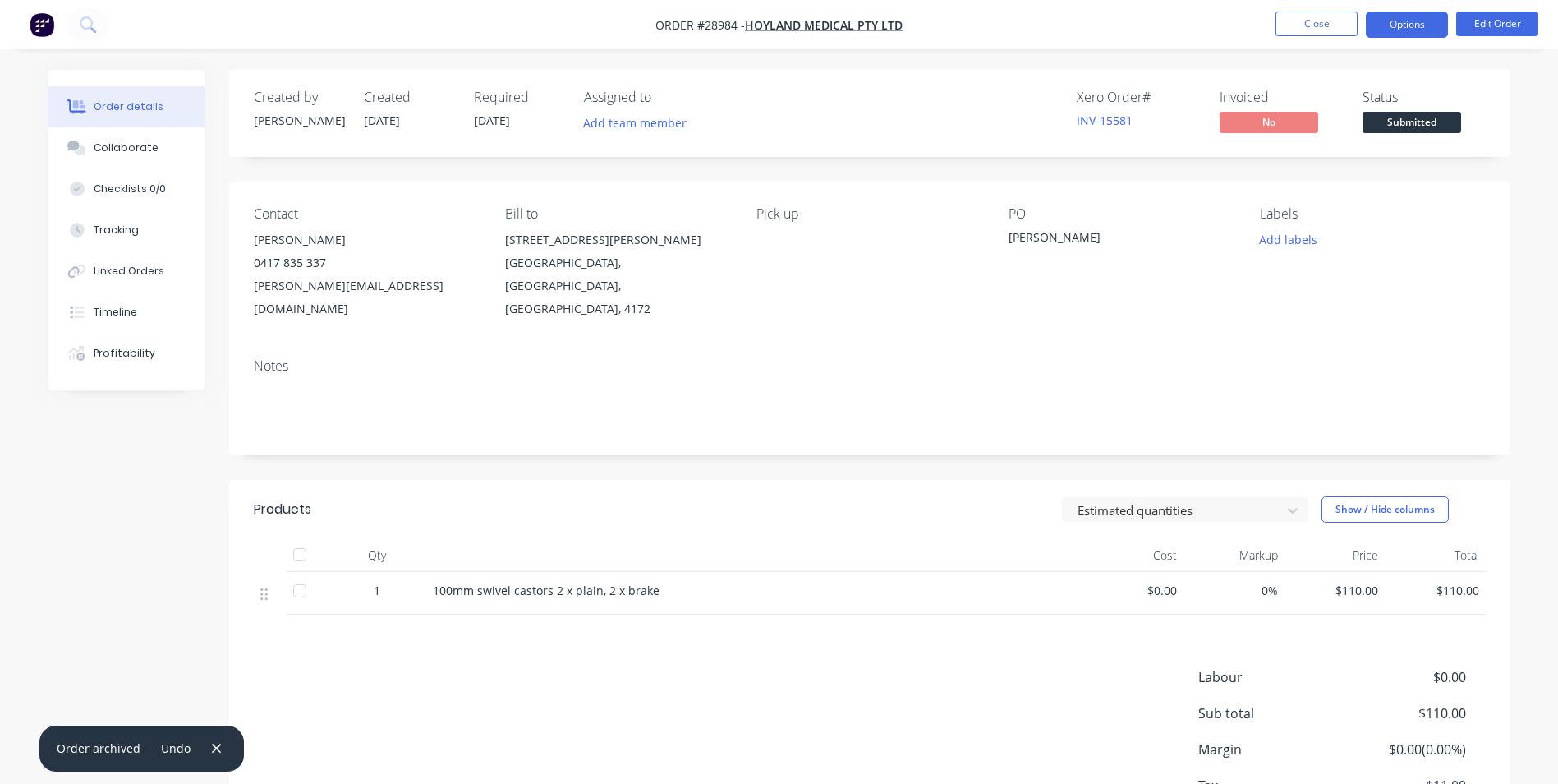
click at [1405, 23] on button "Options" at bounding box center [1407, 24] width 82 height 26
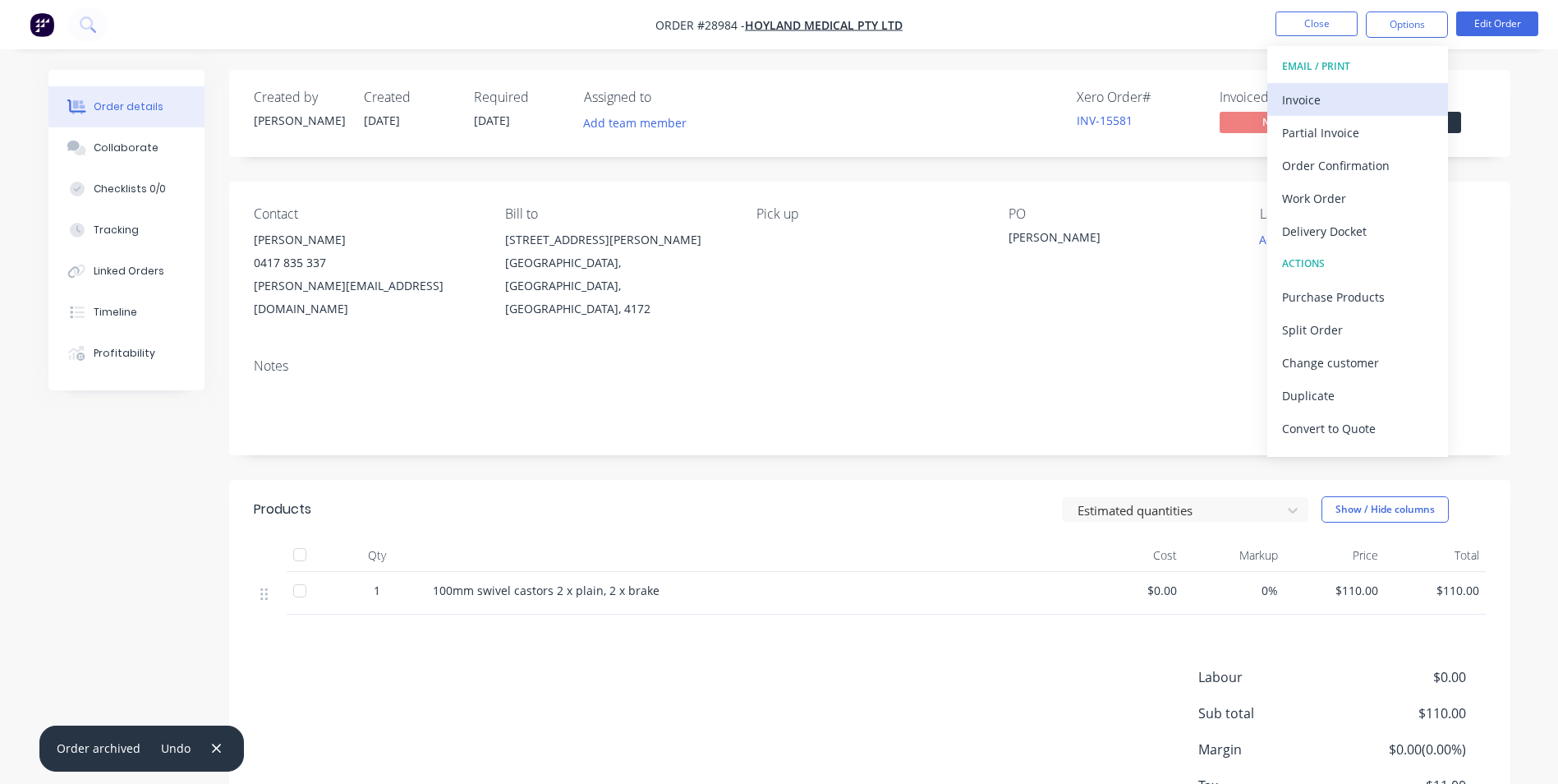
click at [1354, 94] on div "Invoice" at bounding box center [1358, 99] width 151 height 24
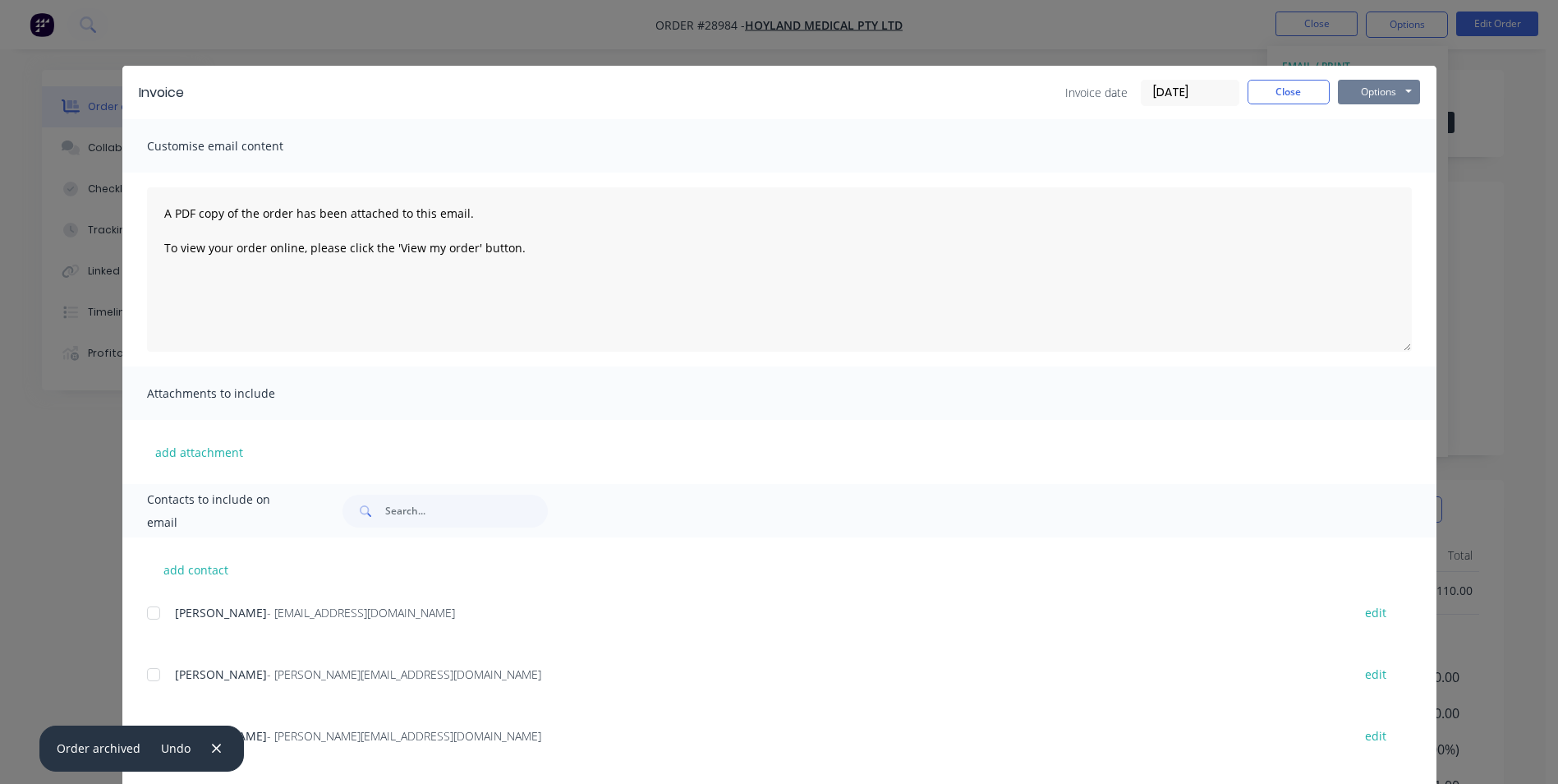
click at [1371, 93] on button "Options" at bounding box center [1379, 92] width 82 height 25
click at [1361, 152] on button "Print" at bounding box center [1391, 148] width 105 height 27
click at [1290, 92] on button "Close" at bounding box center [1288, 92] width 82 height 25
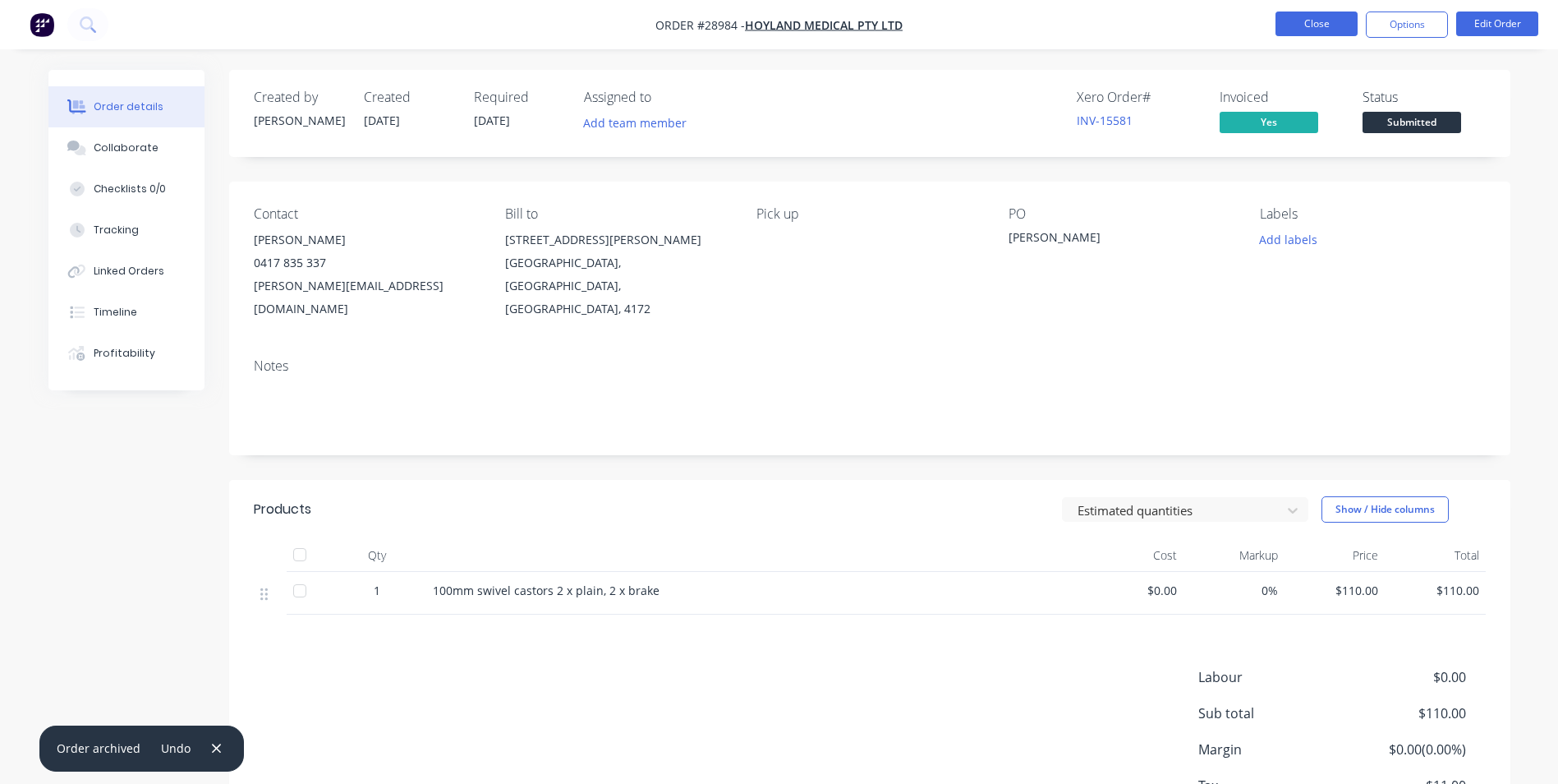
click at [1322, 29] on button "Close" at bounding box center [1317, 24] width 82 height 25
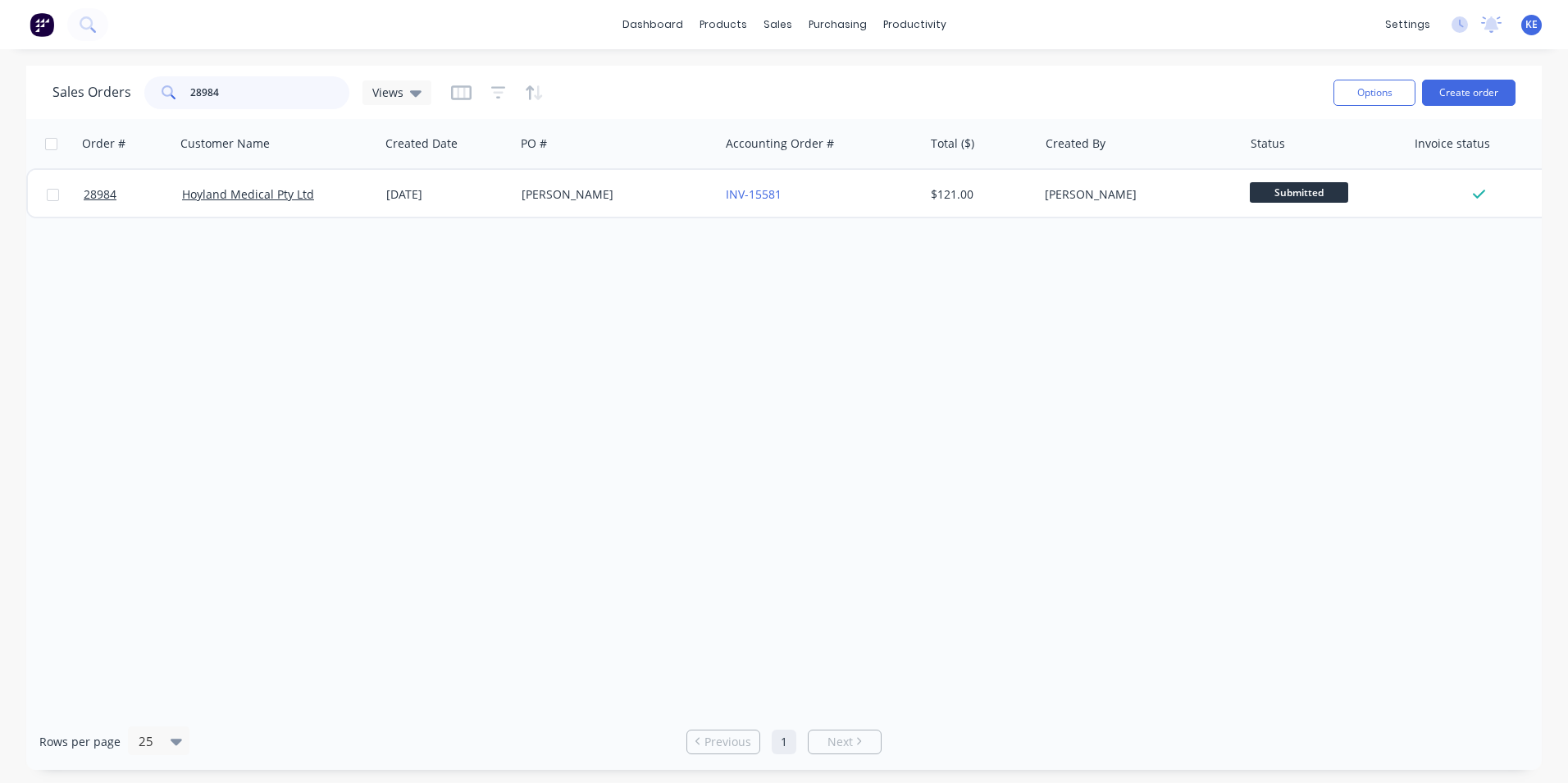
drag, startPoint x: 194, startPoint y: 100, endPoint x: 182, endPoint y: 103, distance: 12.4
click at [182, 103] on div "28984" at bounding box center [247, 92] width 205 height 33
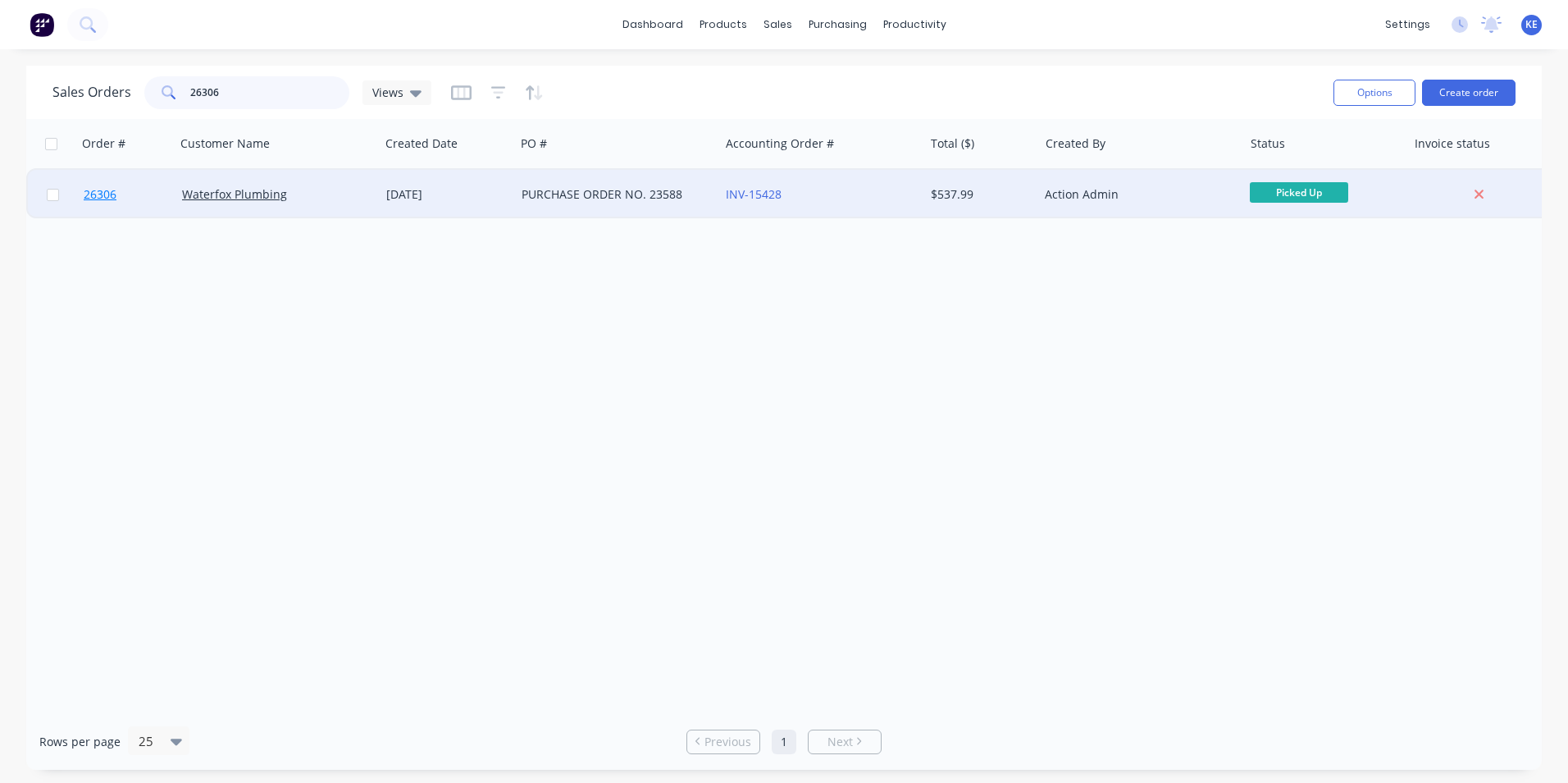
type input "26306"
click at [144, 188] on link "26306" at bounding box center [133, 194] width 98 height 49
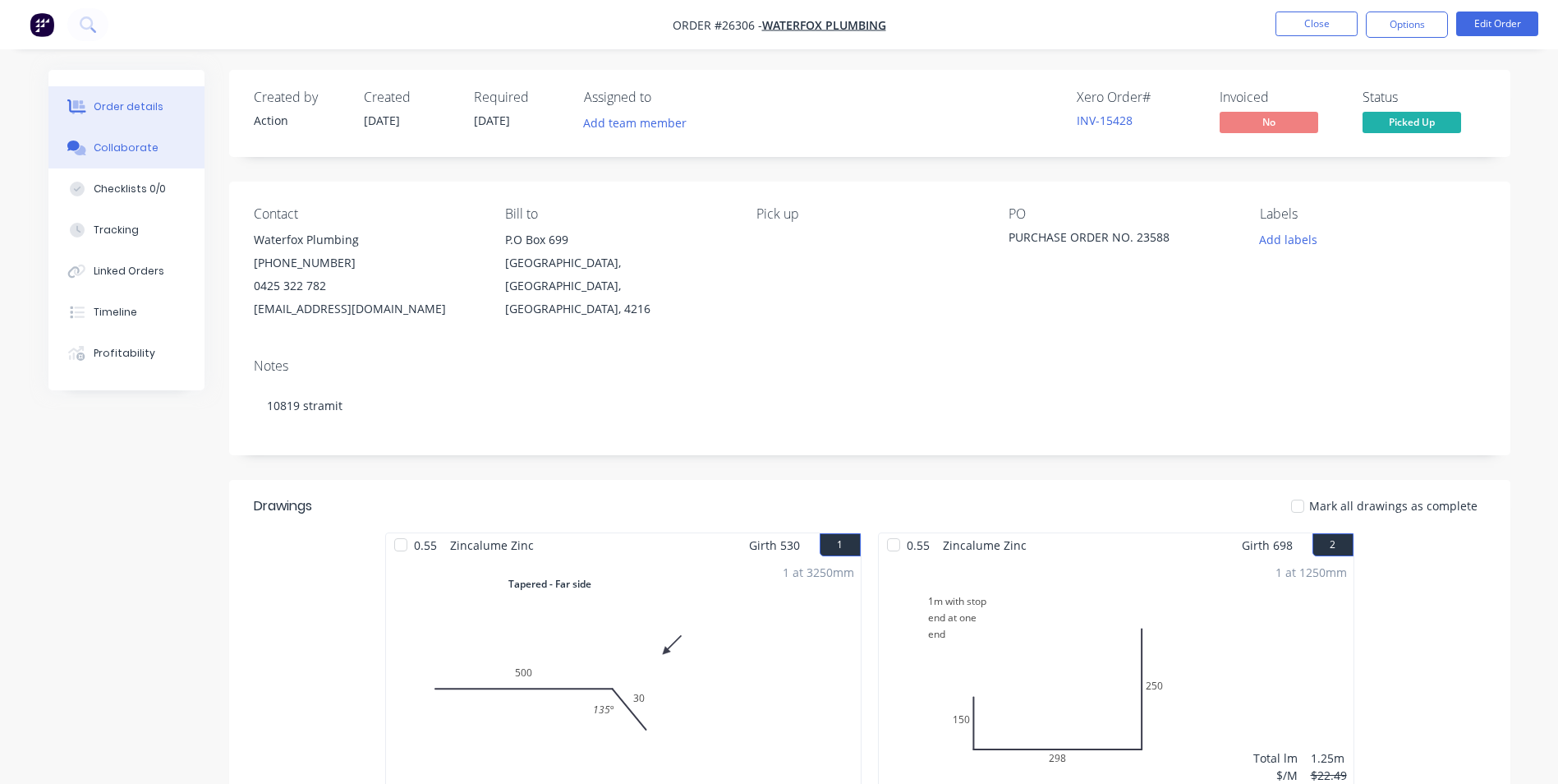
click at [101, 149] on div "Collaborate" at bounding box center [126, 148] width 65 height 15
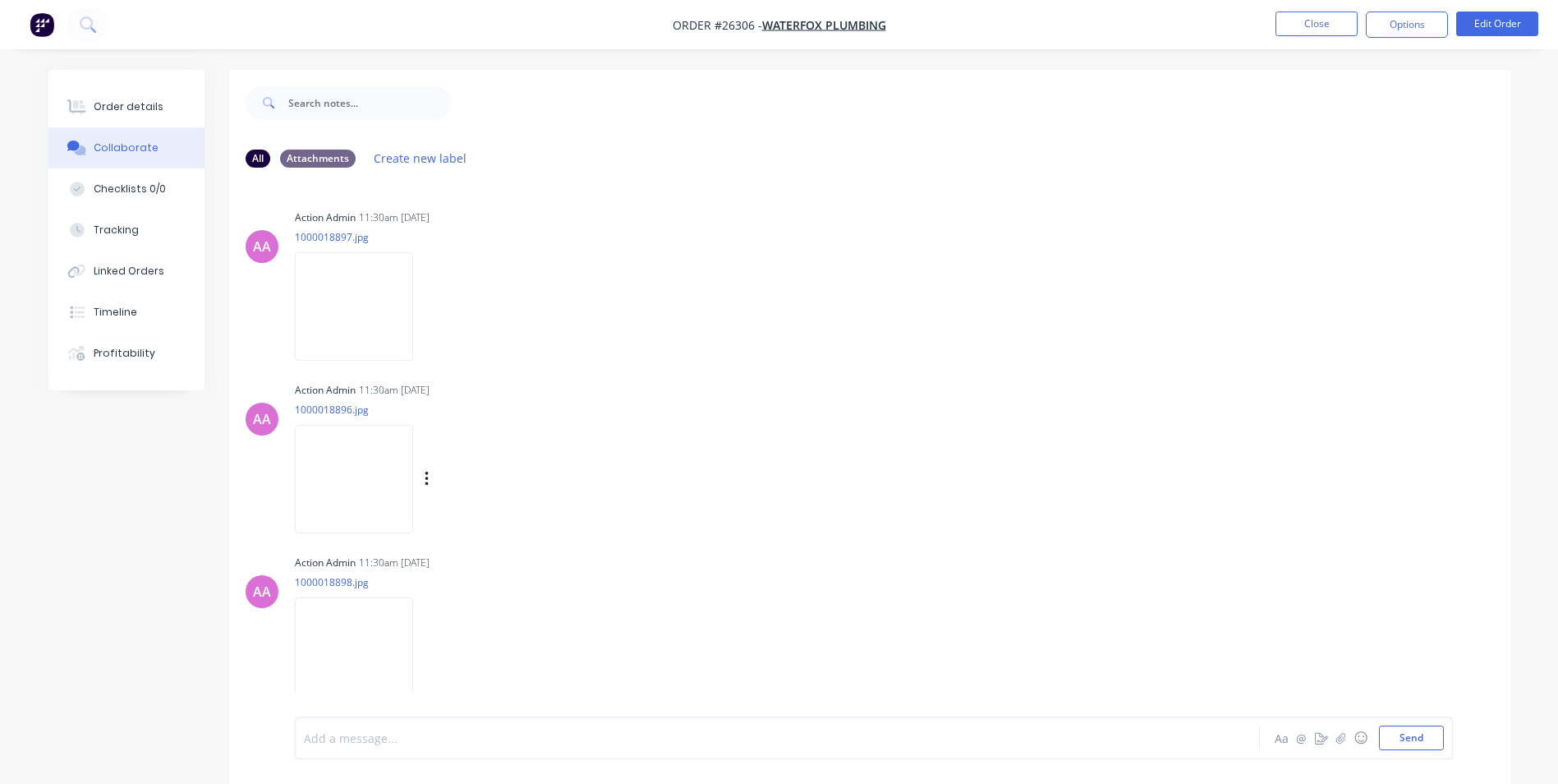
drag, startPoint x: 386, startPoint y: 741, endPoint x: 532, endPoint y: 428, distance: 345.4
click at [387, 739] on div at bounding box center [731, 738] width 854 height 18
drag, startPoint x: 124, startPoint y: 98, endPoint x: 130, endPoint y: 90, distance: 10.0
click at [128, 93] on button "Order details" at bounding box center [126, 106] width 156 height 41
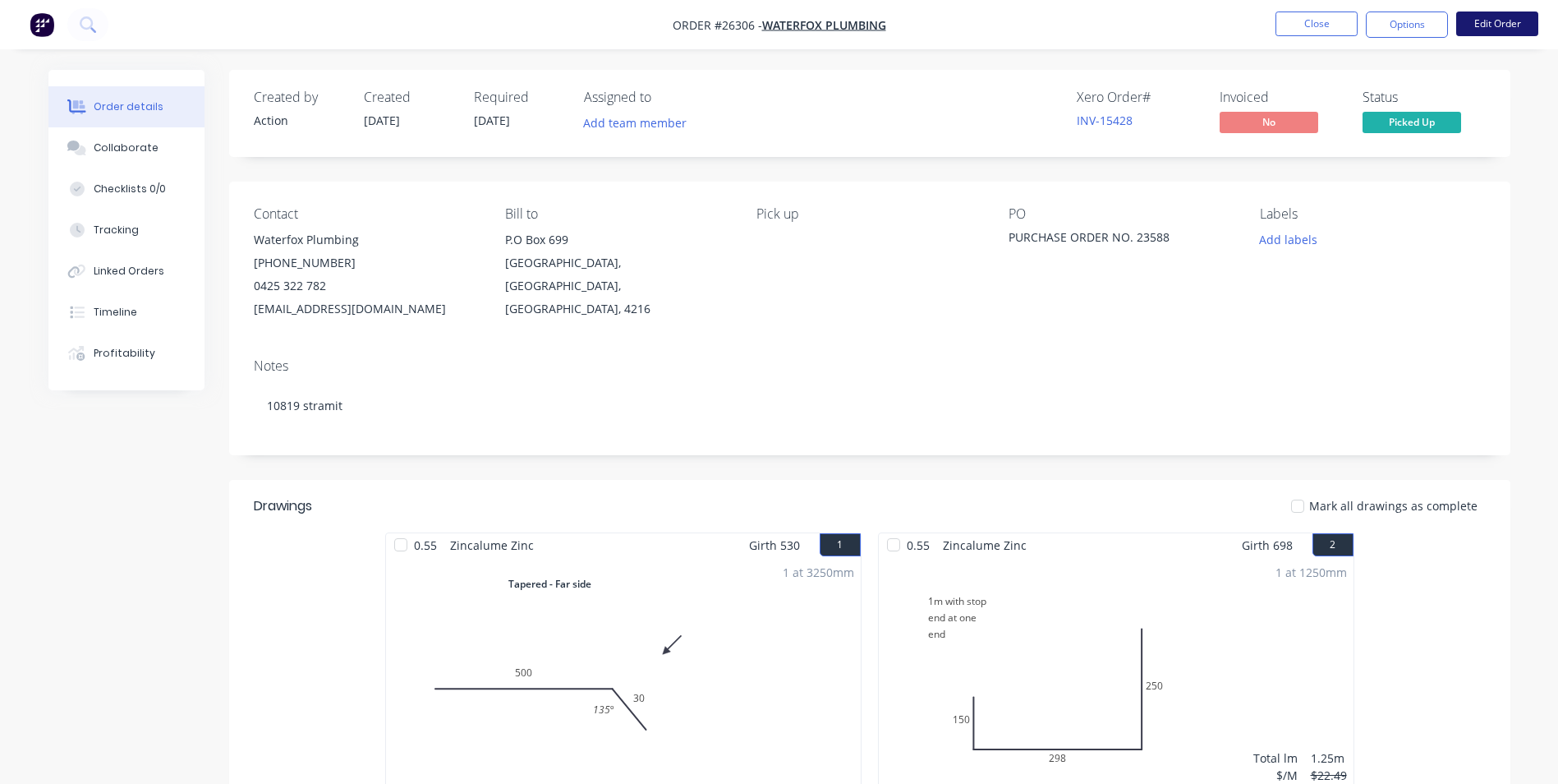
click at [1495, 16] on button "Edit Order" at bounding box center [1497, 24] width 82 height 25
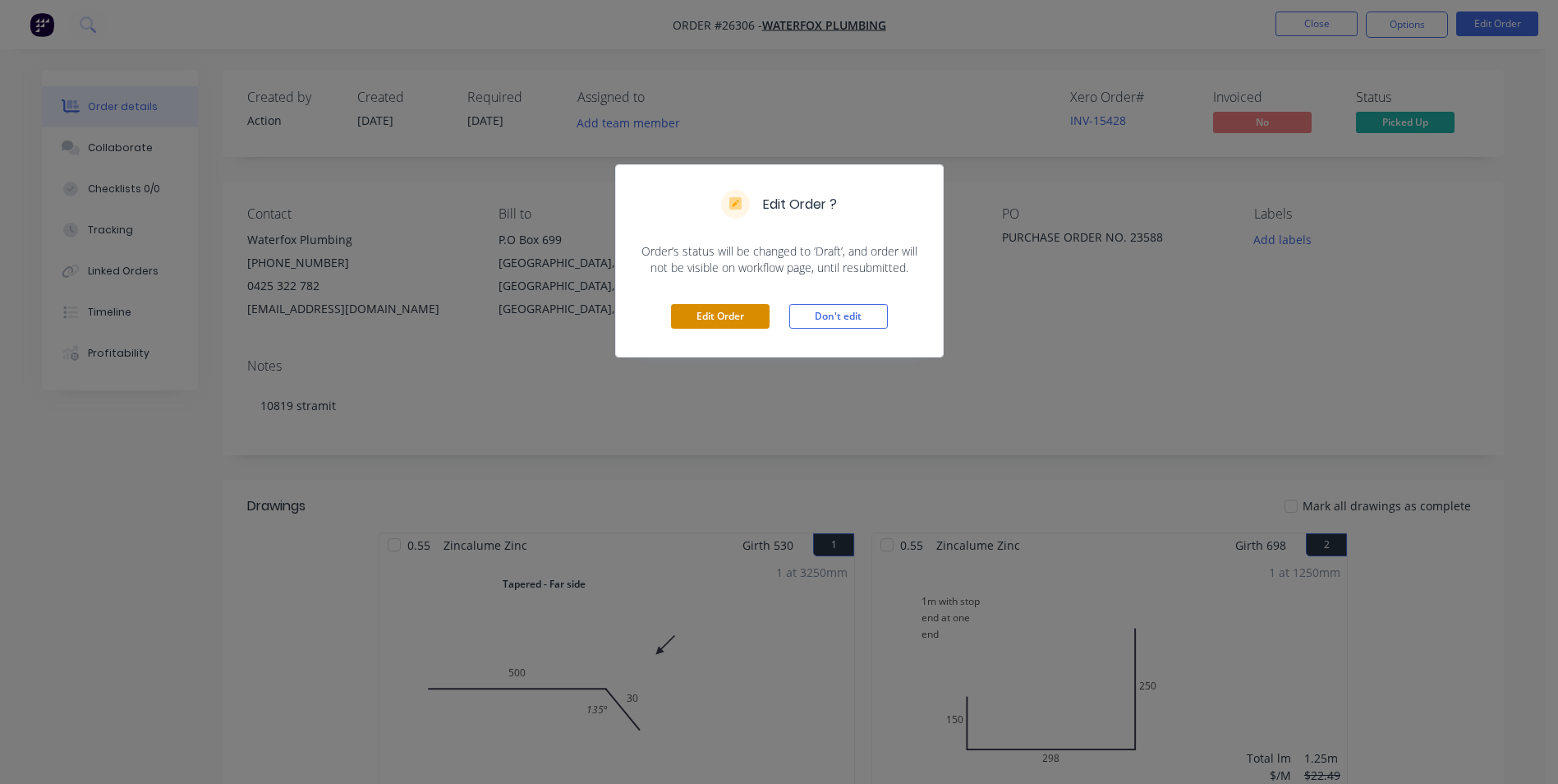
click at [715, 307] on button "Edit Order" at bounding box center [721, 316] width 99 height 25
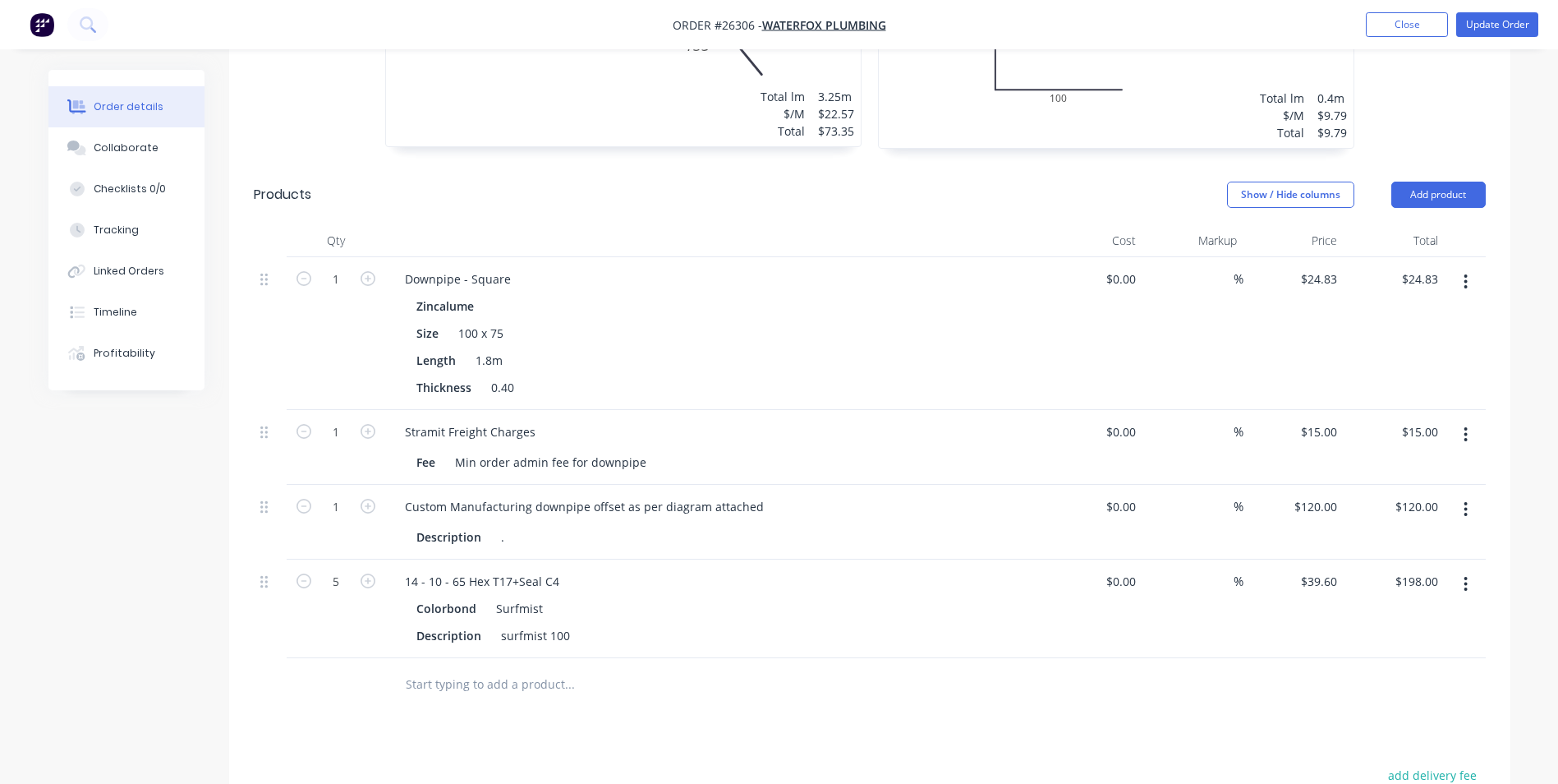
scroll to position [986, 0]
click at [1415, 180] on button "Add product" at bounding box center [1439, 193] width 94 height 26
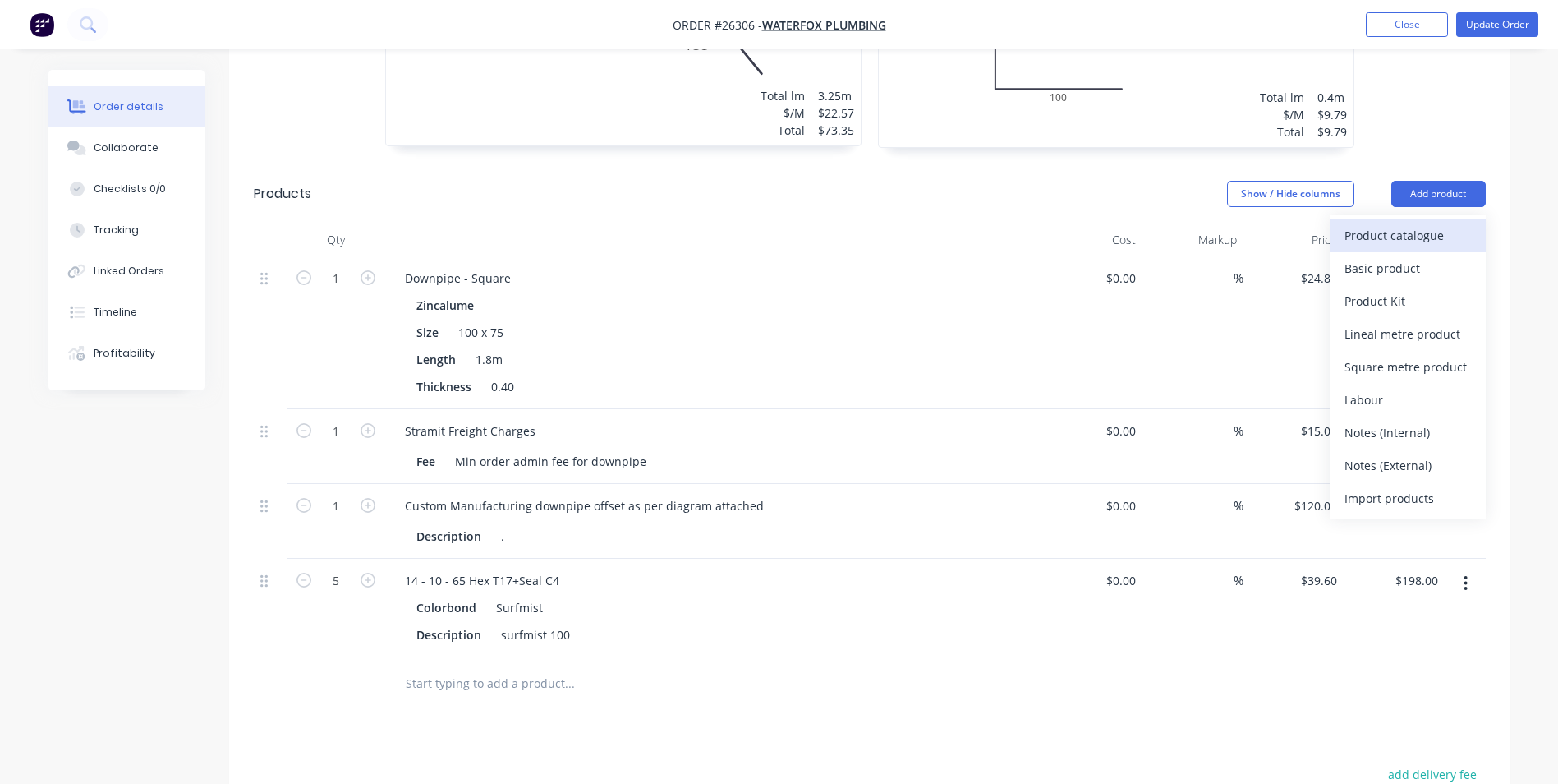
click at [1368, 224] on div "Product catalogue" at bounding box center [1408, 235] width 127 height 24
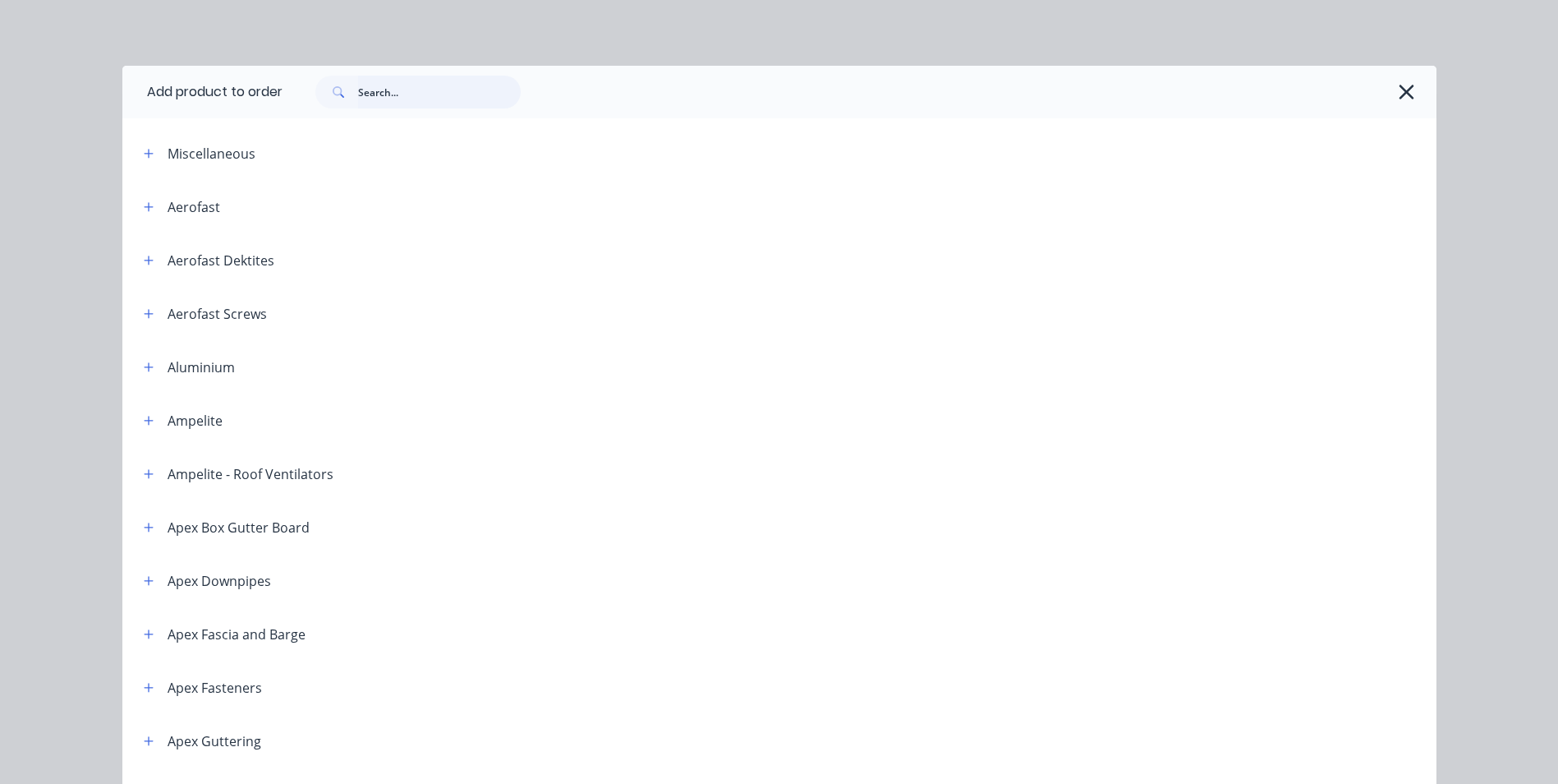
click at [392, 94] on input "text" at bounding box center [439, 92] width 163 height 33
type input "zips"
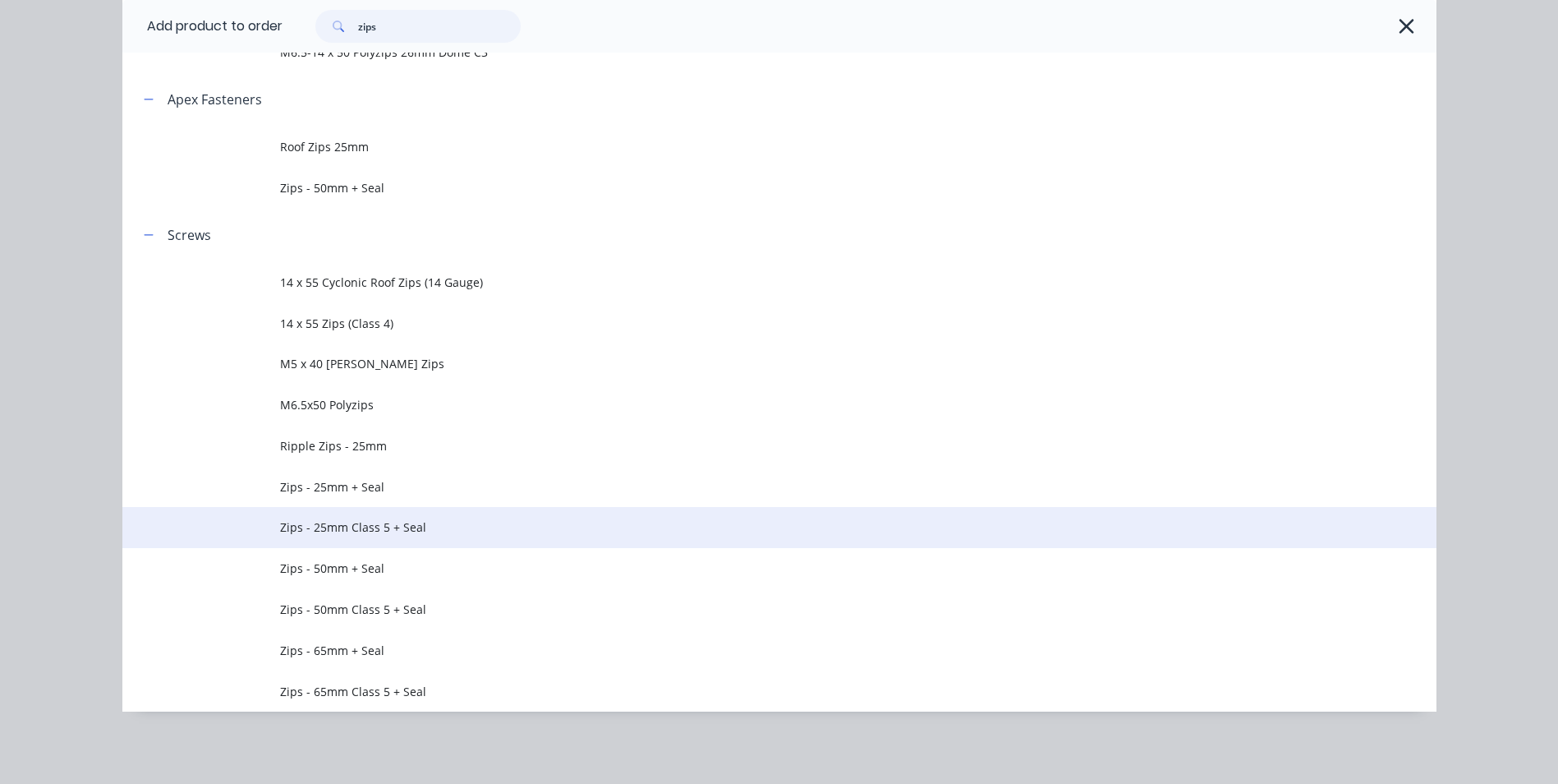
scroll to position [1332, 0]
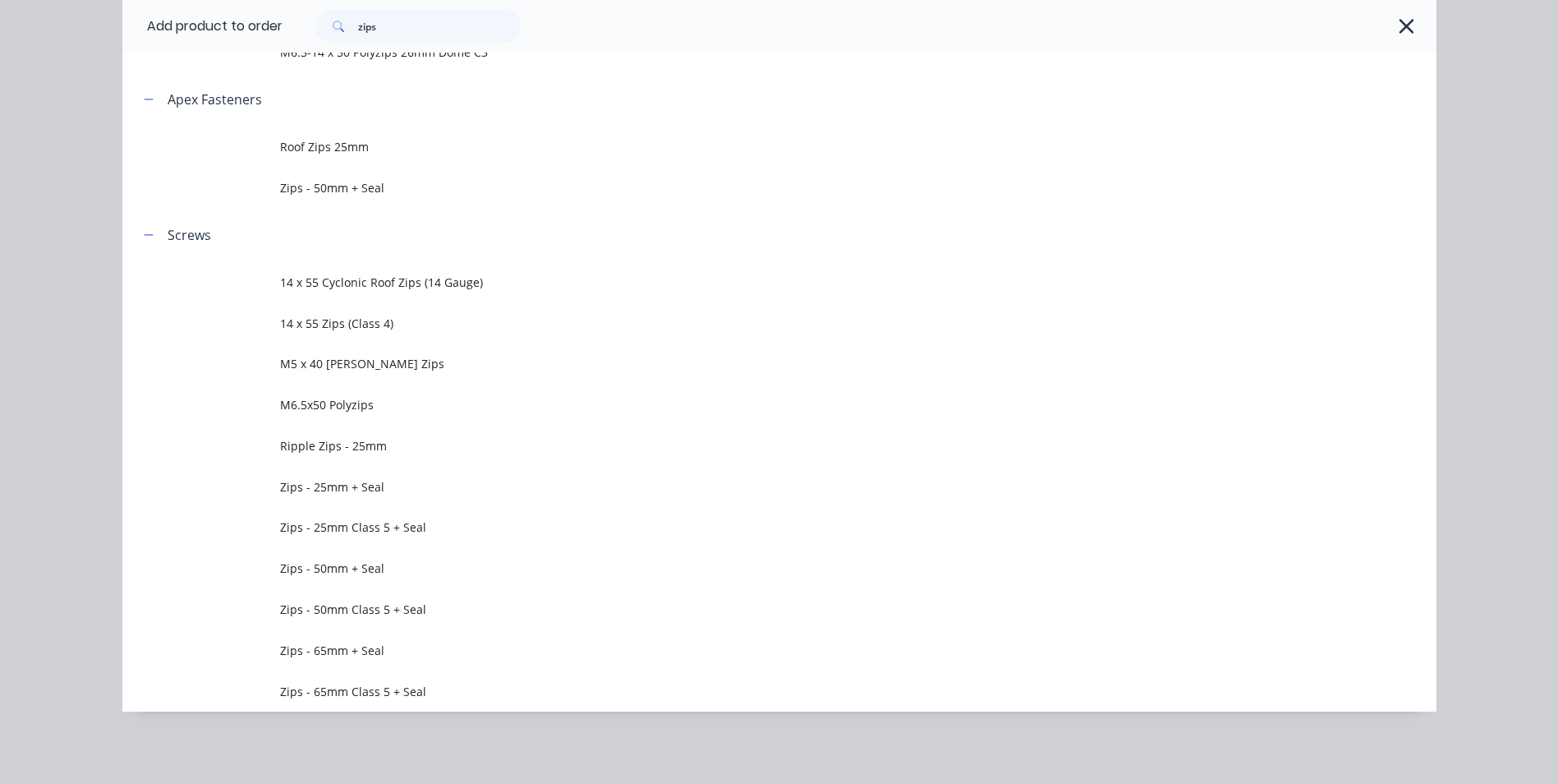
click at [26, 536] on div "Add product to order zips Miscellaneous Aerofast Screws M6.5-14 x 50 Polyzips 2…" at bounding box center [779, 392] width 1558 height 784
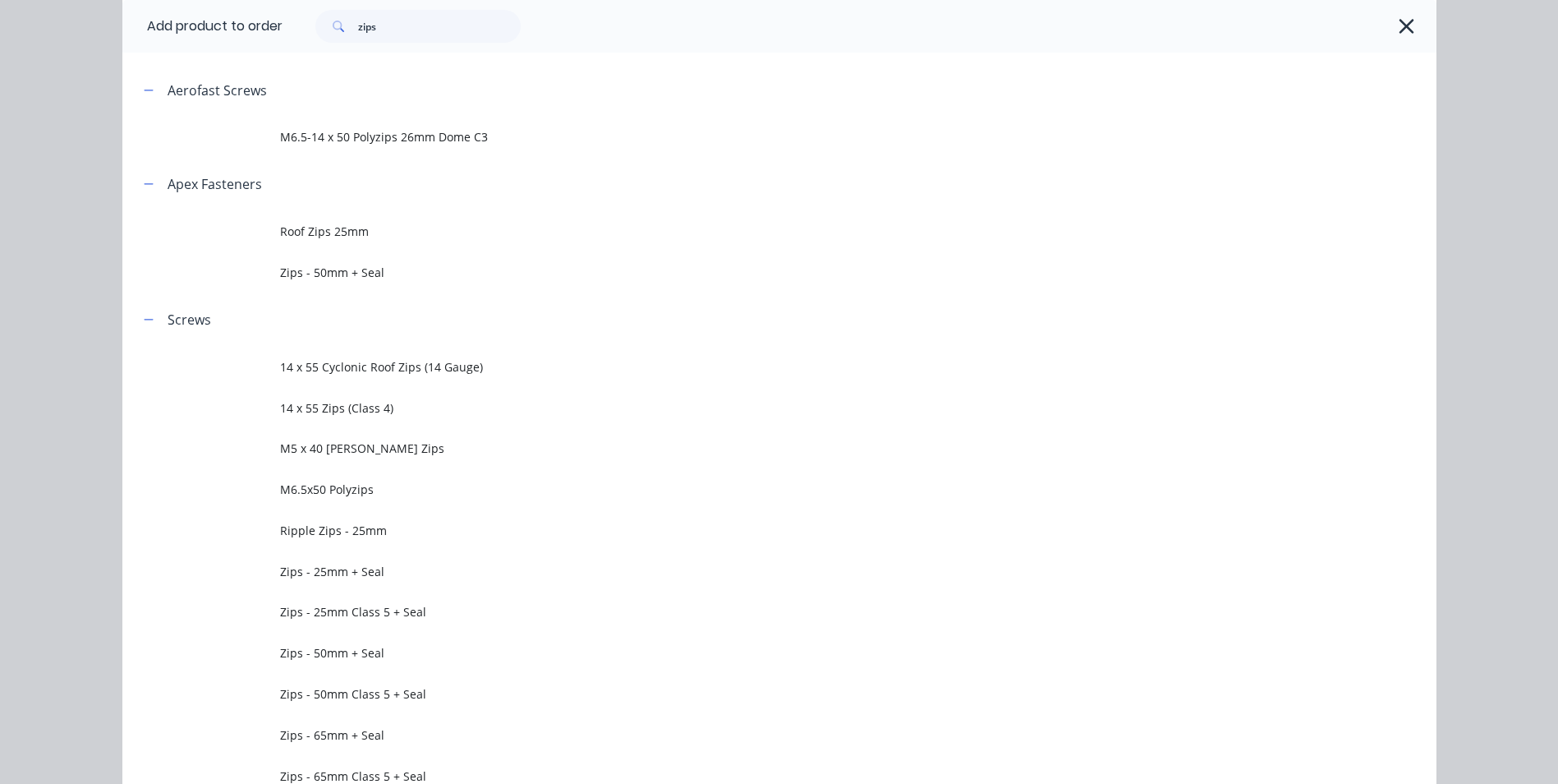
scroll to position [0, 0]
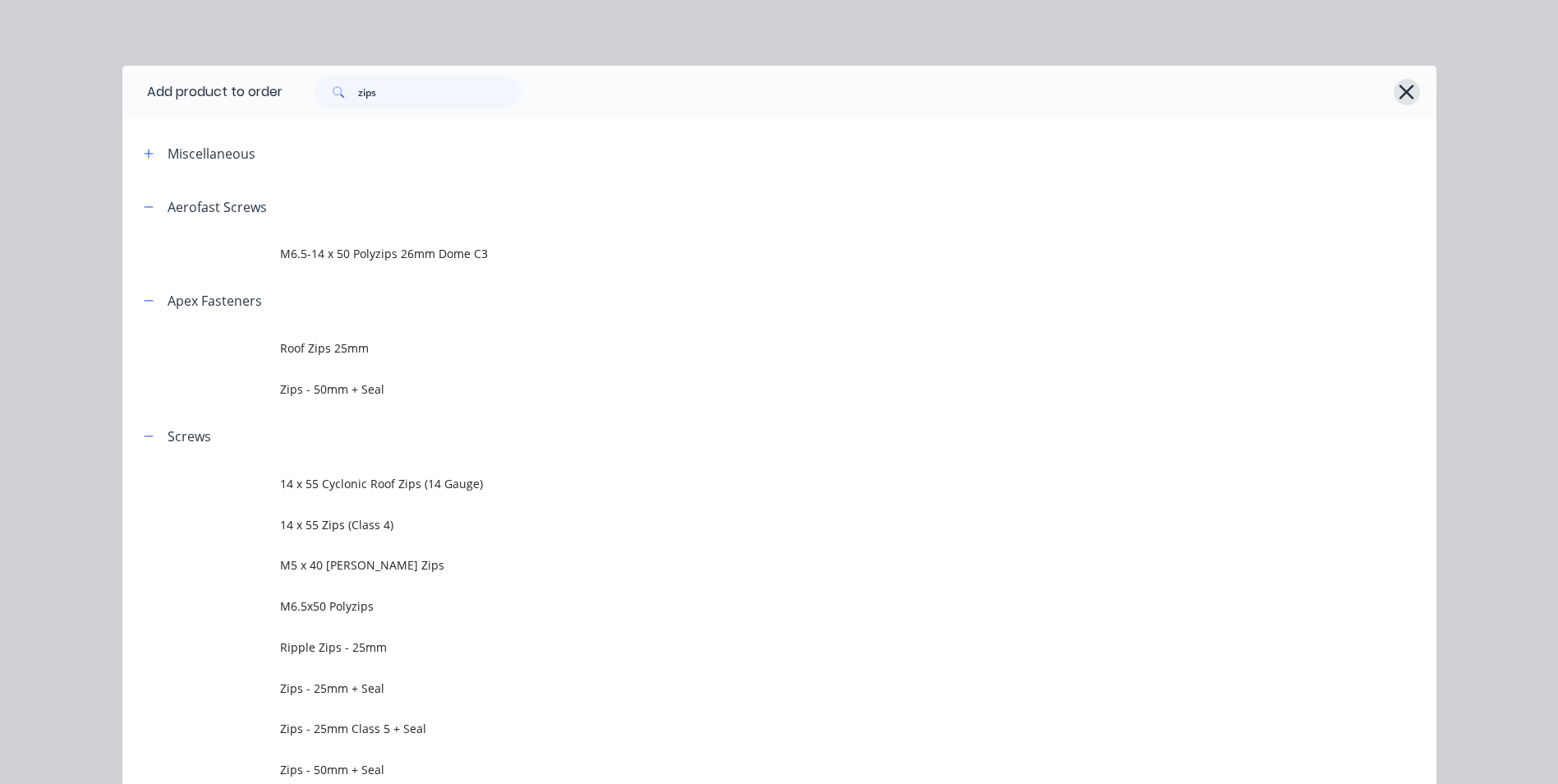
click at [1409, 97] on icon "button" at bounding box center [1406, 92] width 18 height 23
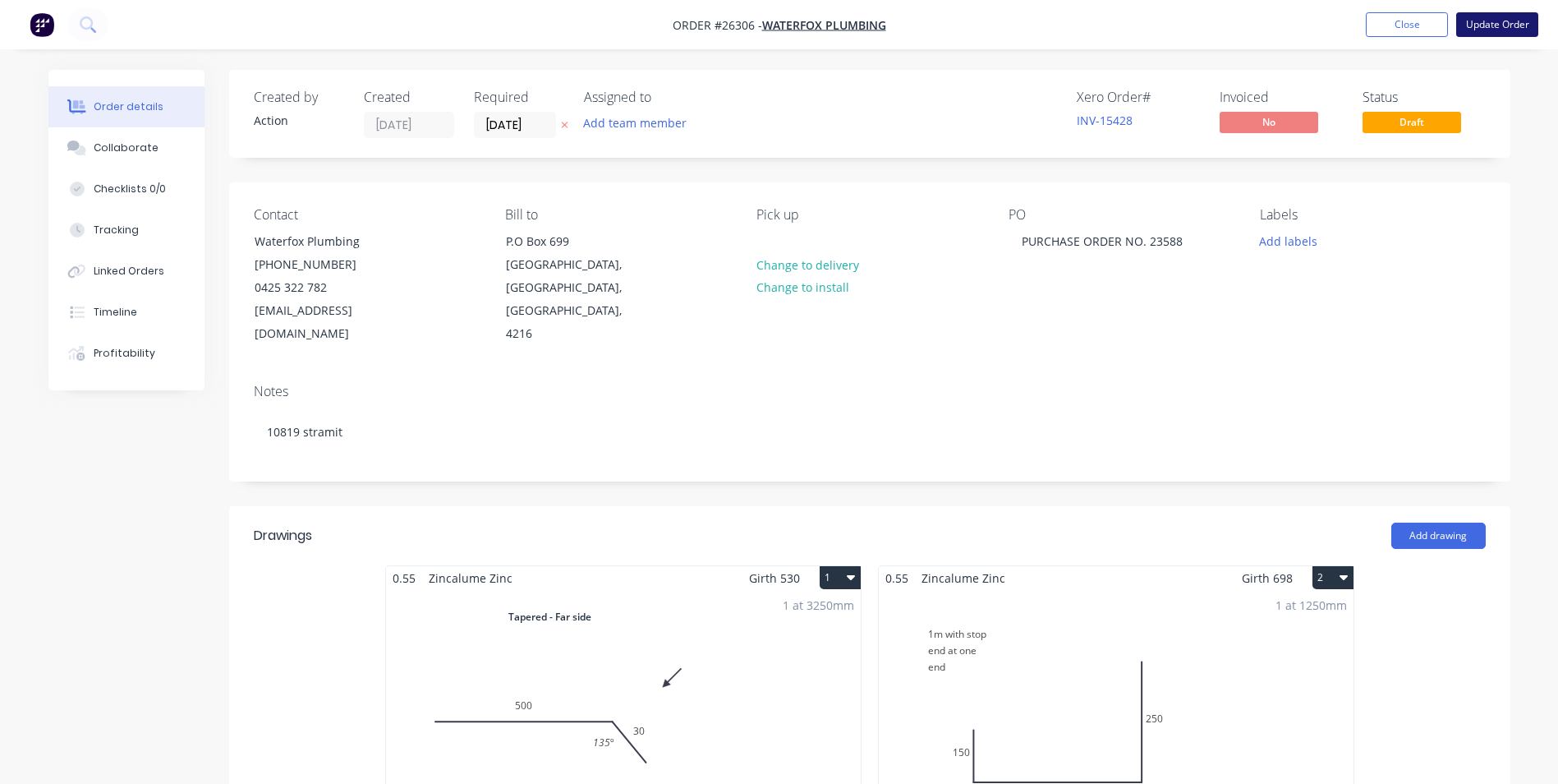
click at [1497, 27] on button "Update Order" at bounding box center [1497, 25] width 82 height 25
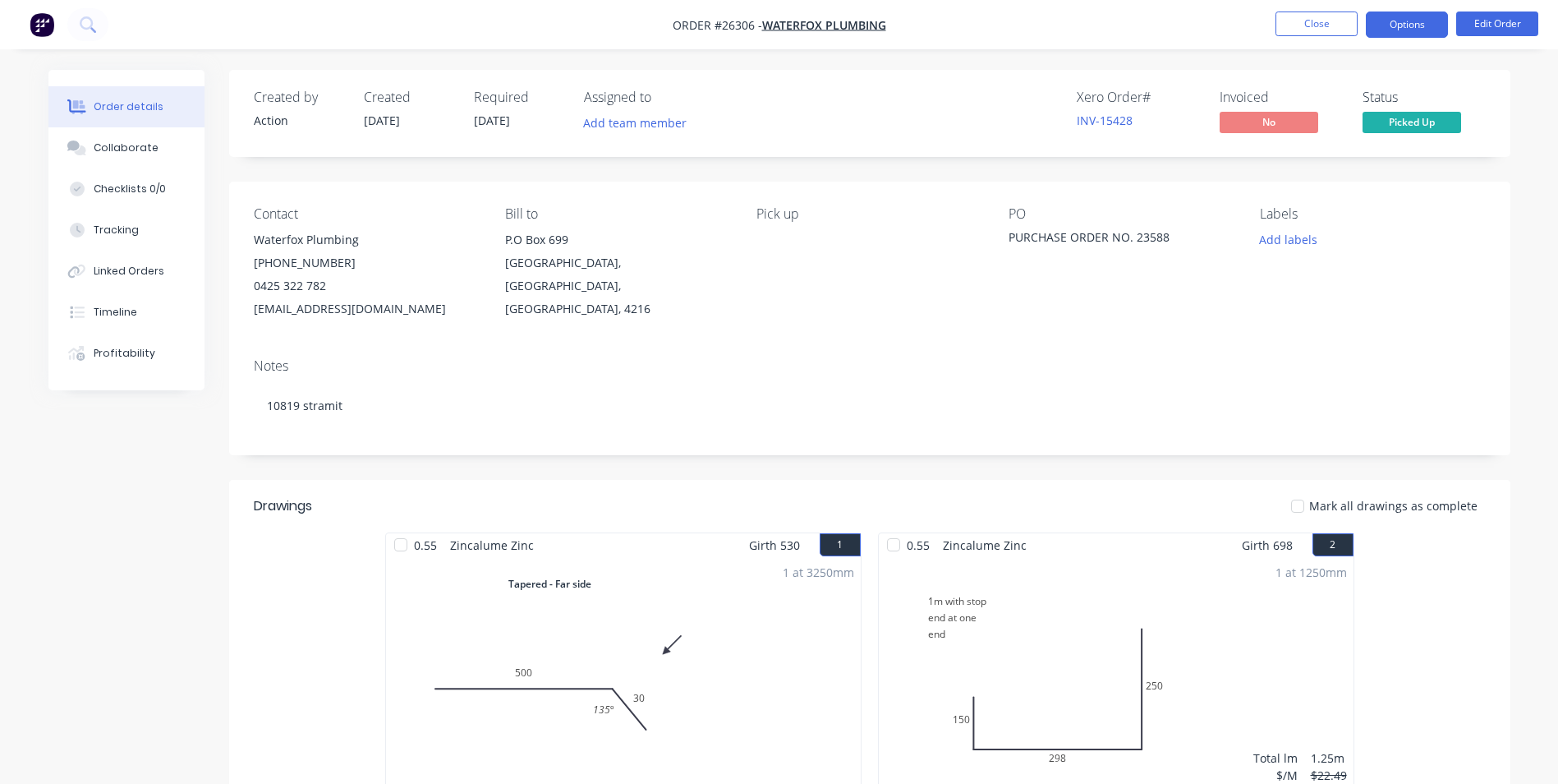
click at [1417, 23] on button "Options" at bounding box center [1407, 24] width 82 height 26
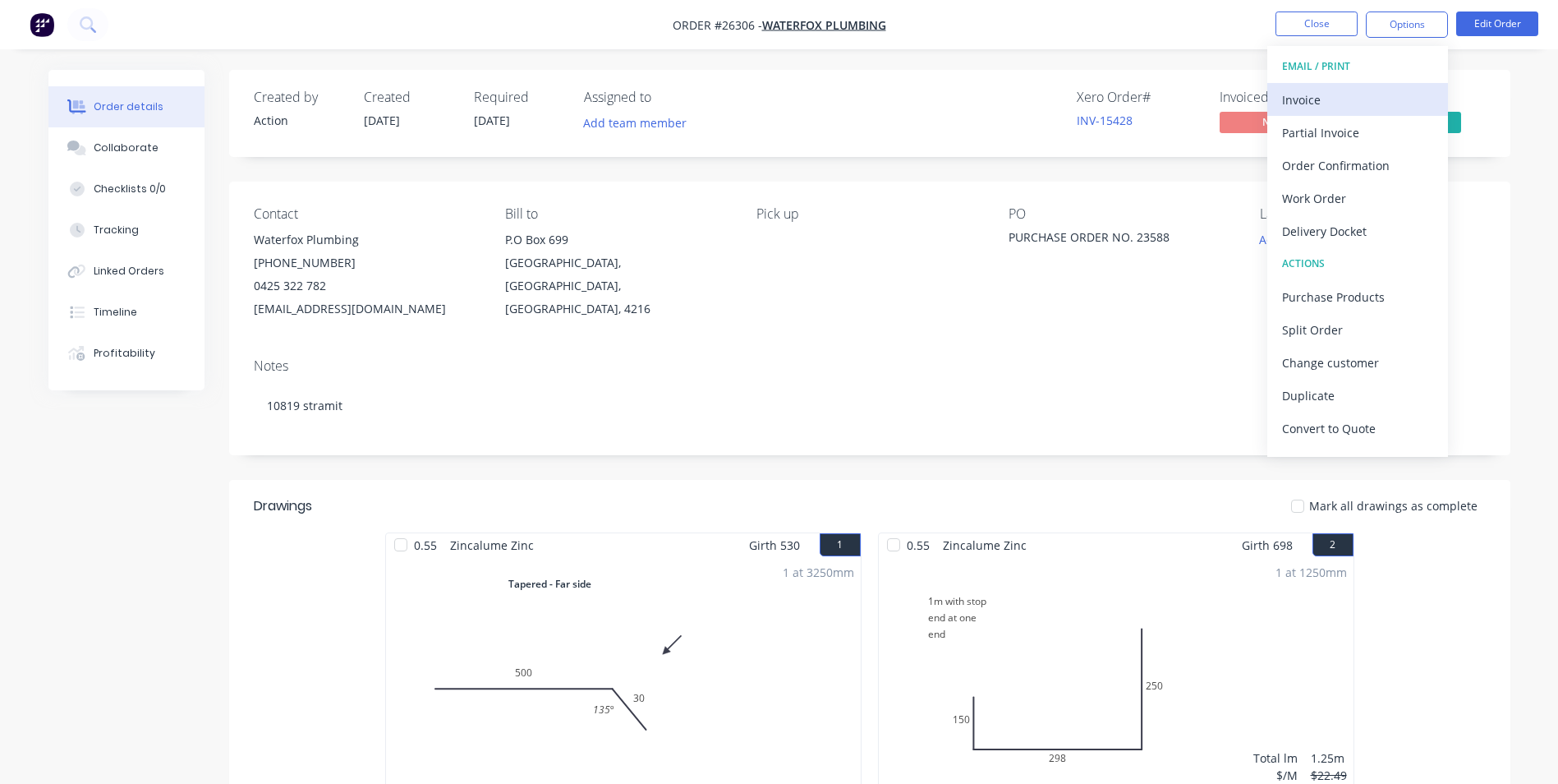
click at [1329, 95] on div "Invoice" at bounding box center [1358, 99] width 151 height 24
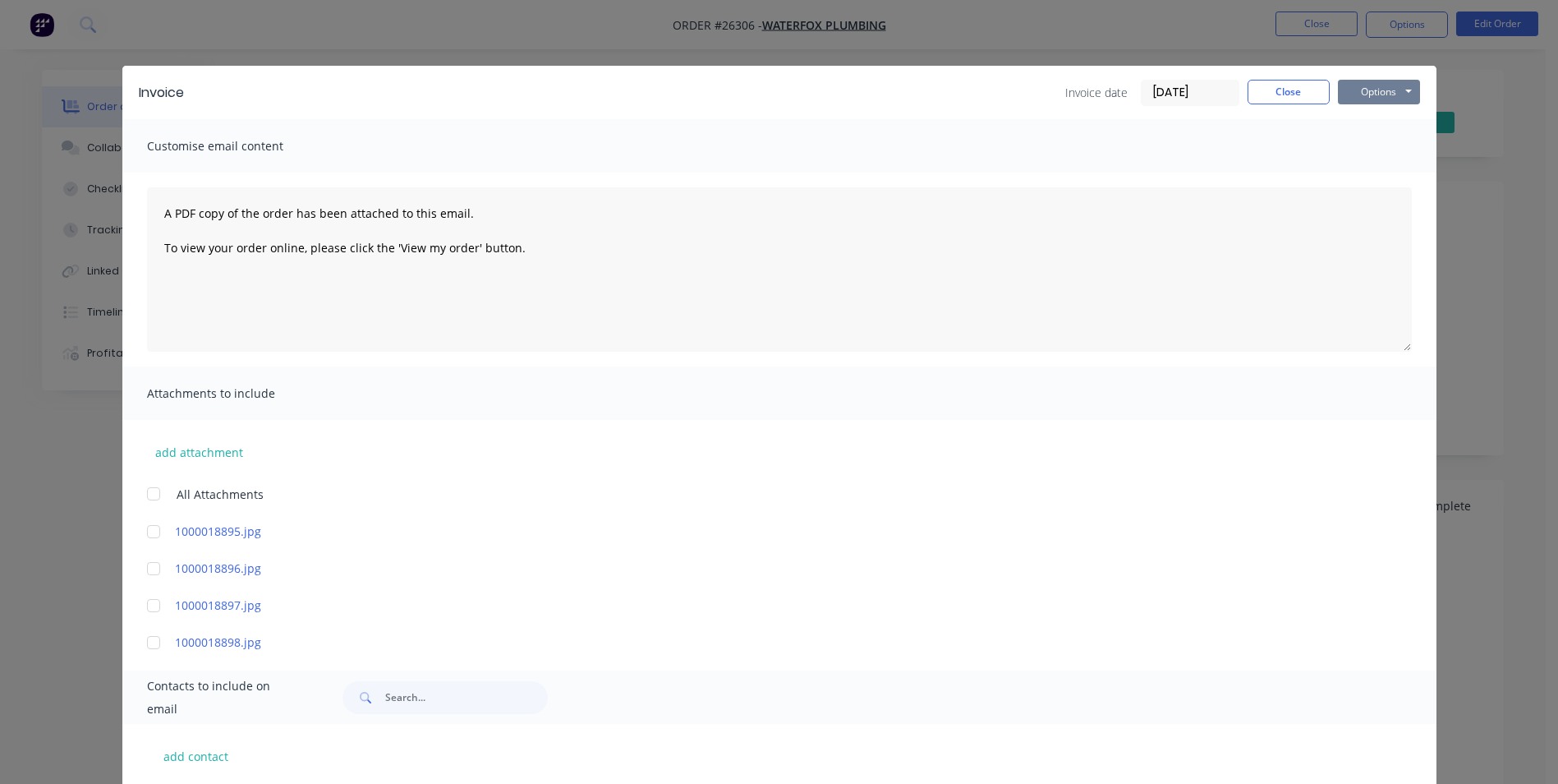
click at [1381, 94] on button "Options" at bounding box center [1379, 92] width 82 height 25
click at [1378, 146] on button "Print" at bounding box center [1391, 148] width 105 height 27
click at [1291, 90] on button "Close" at bounding box center [1288, 92] width 82 height 25
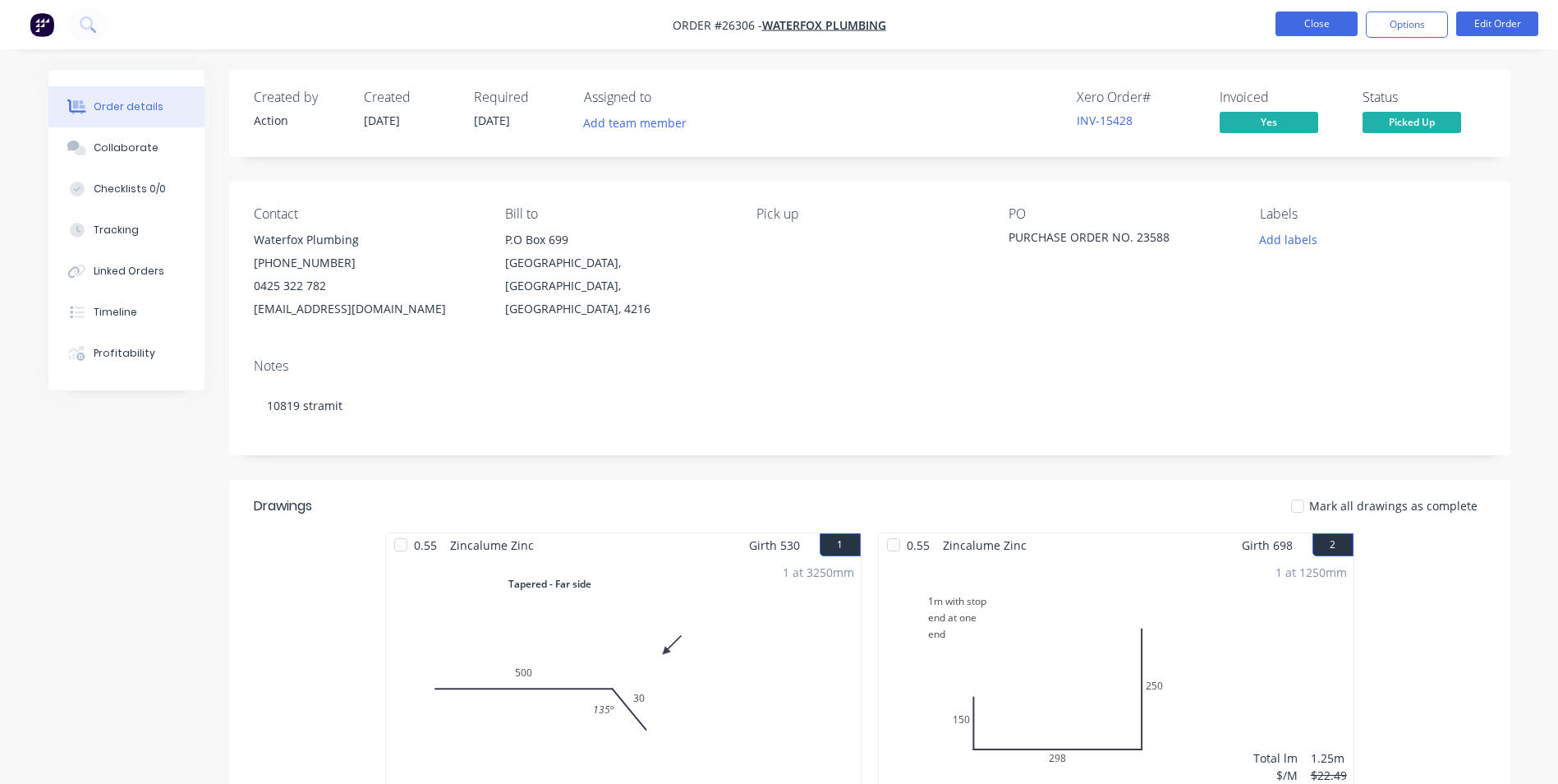
click at [1311, 23] on button "Close" at bounding box center [1317, 24] width 82 height 25
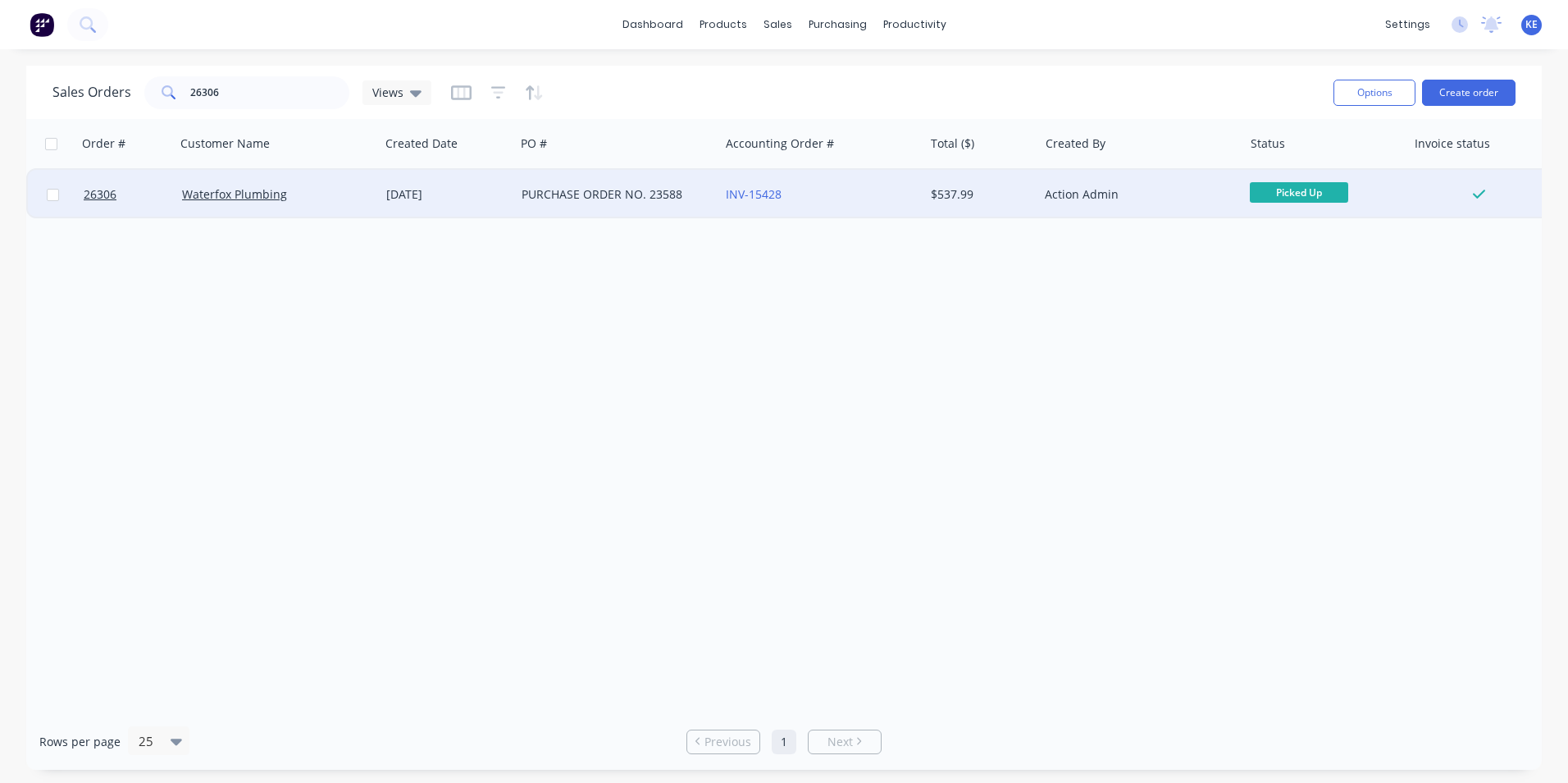
click at [58, 195] on input "checkbox" at bounding box center [53, 194] width 13 height 13
checkbox input "true"
click at [1377, 88] on button "Options" at bounding box center [1375, 92] width 82 height 26
click at [1298, 163] on div "Archive" at bounding box center [1325, 167] width 151 height 24
checkbox input "false"
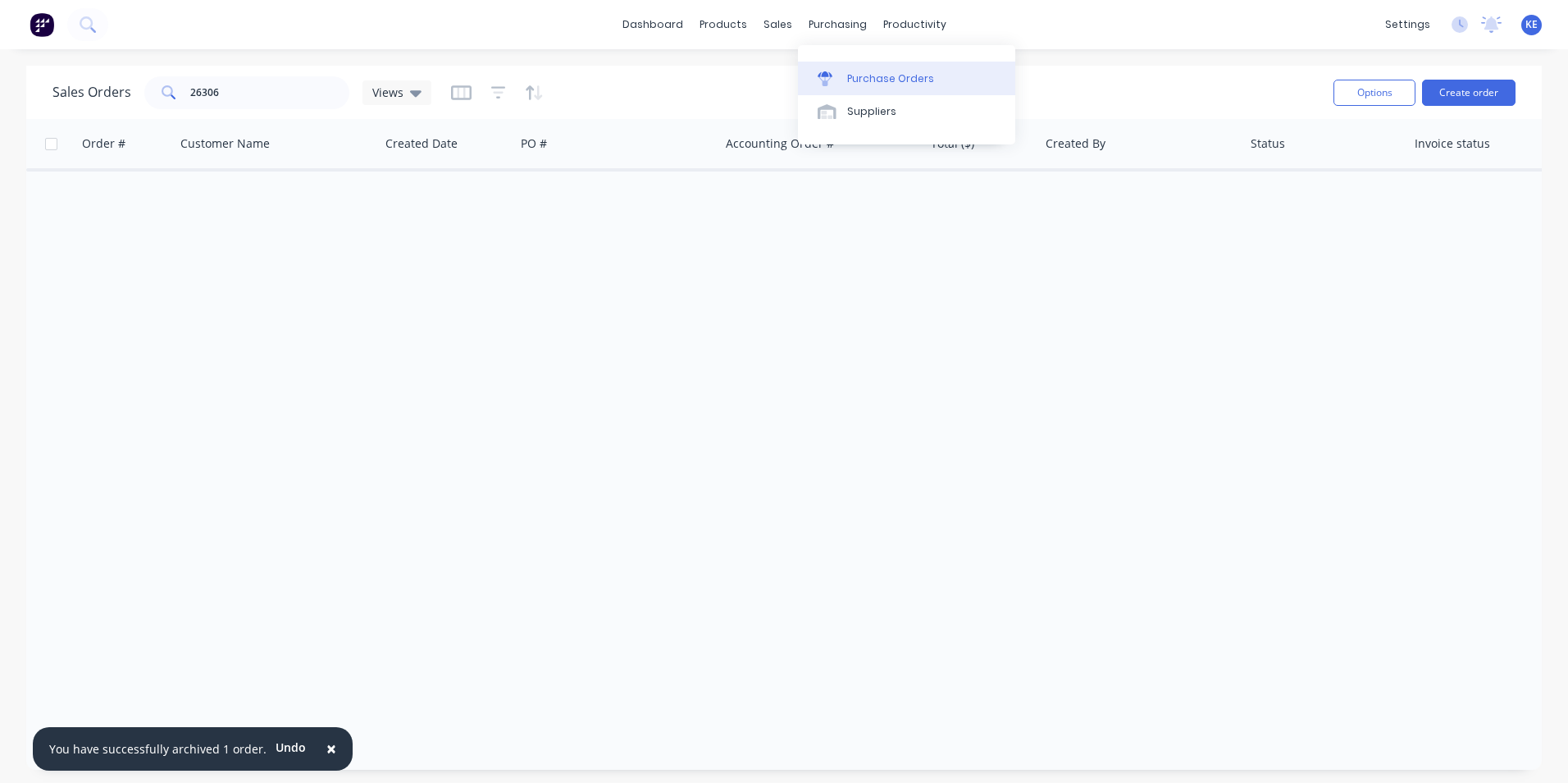
click at [861, 78] on div "Purchase Orders" at bounding box center [890, 79] width 87 height 15
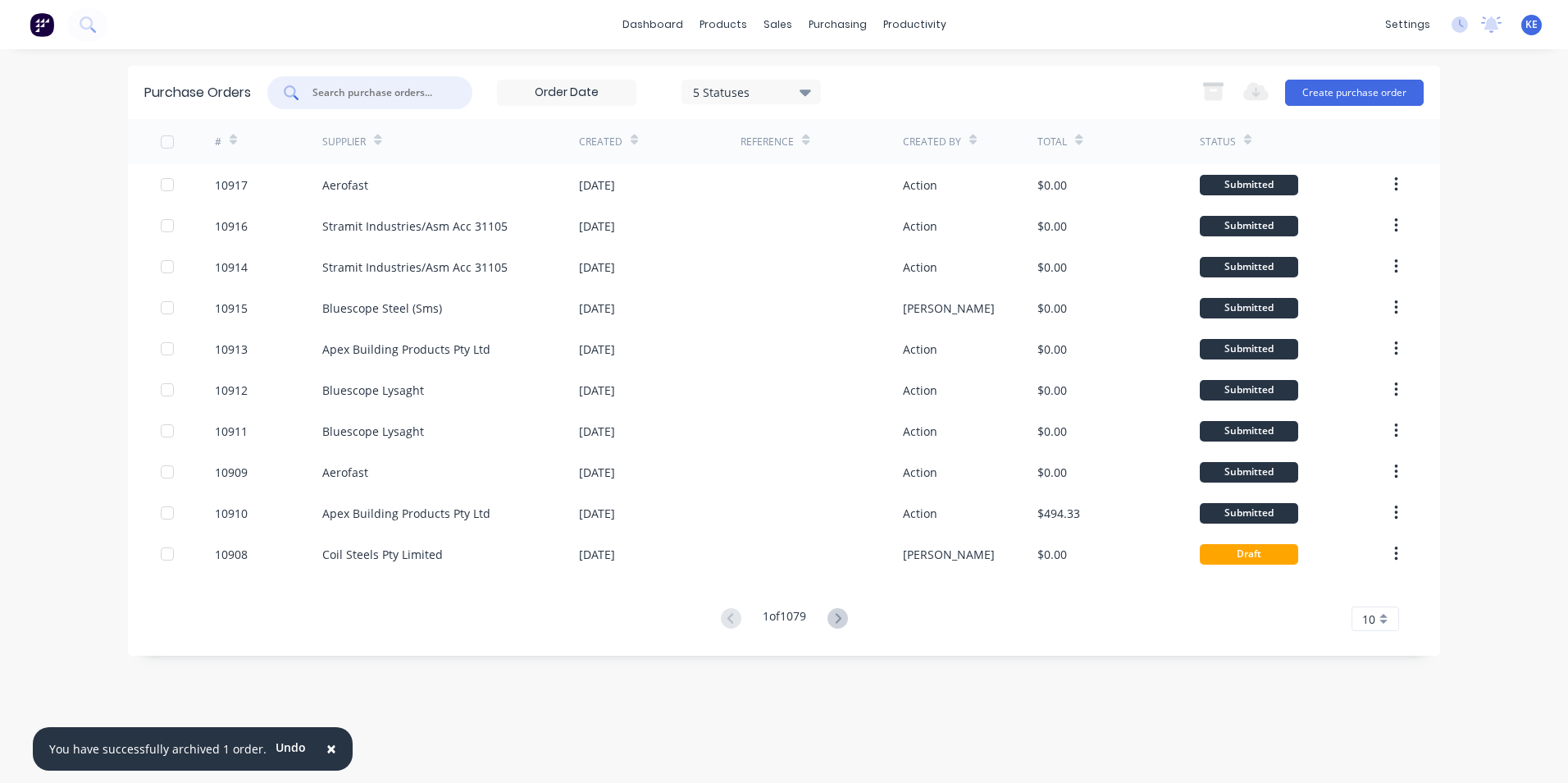
click at [343, 91] on input "text" at bounding box center [378, 93] width 136 height 17
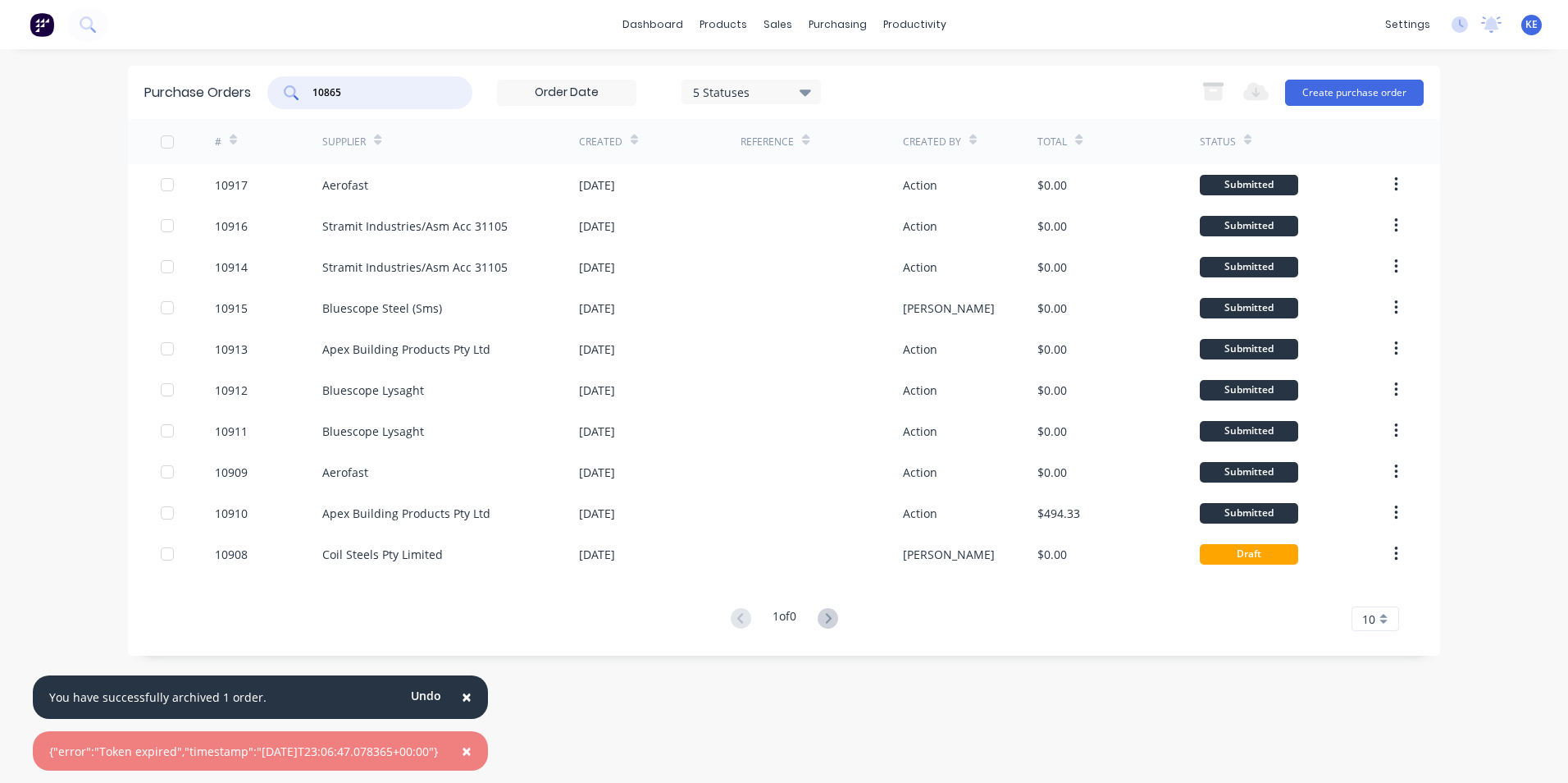
type input "10865"
click at [1532, 28] on span "KE" at bounding box center [1531, 25] width 13 height 15
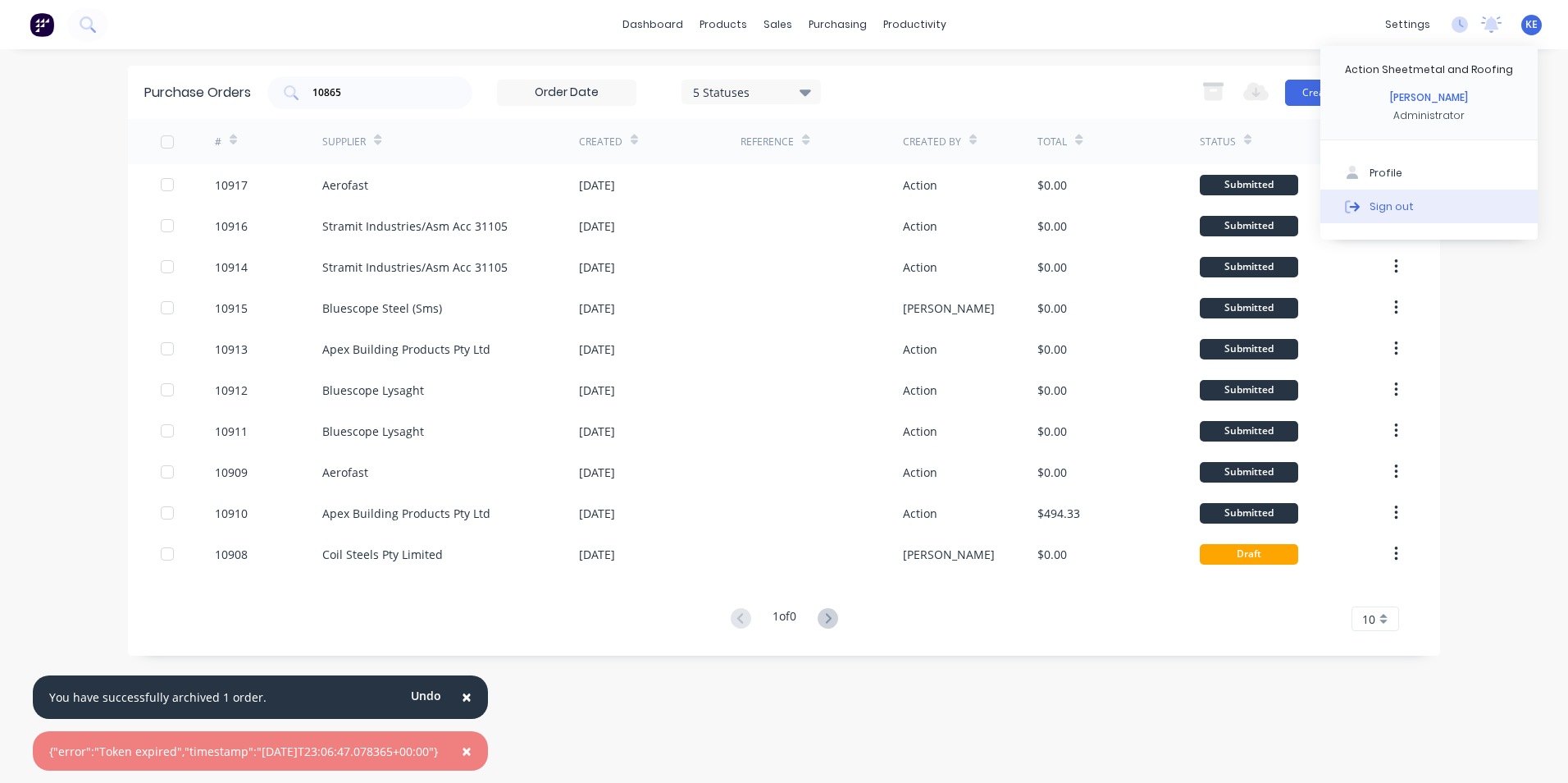
click at [1402, 205] on div "Sign out" at bounding box center [1391, 206] width 44 height 15
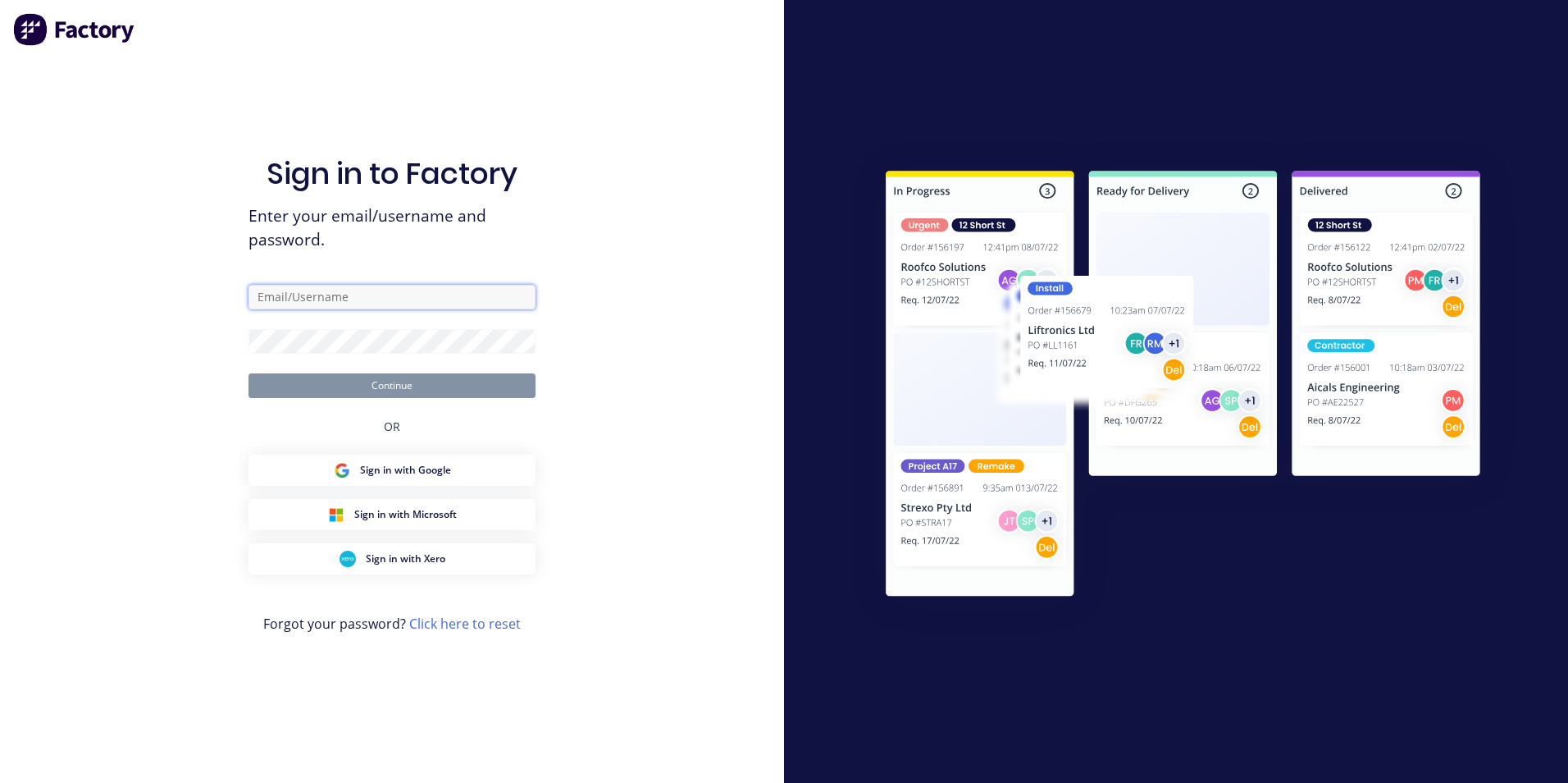
type input "[PERSON_NAME][EMAIL_ADDRESS][PERSON_NAME][DOMAIN_NAME]"
click at [137, 464] on div "Sign in to Factory Enter your email/username and password. [PERSON_NAME][EMAIL_…" at bounding box center [392, 391] width 784 height 783
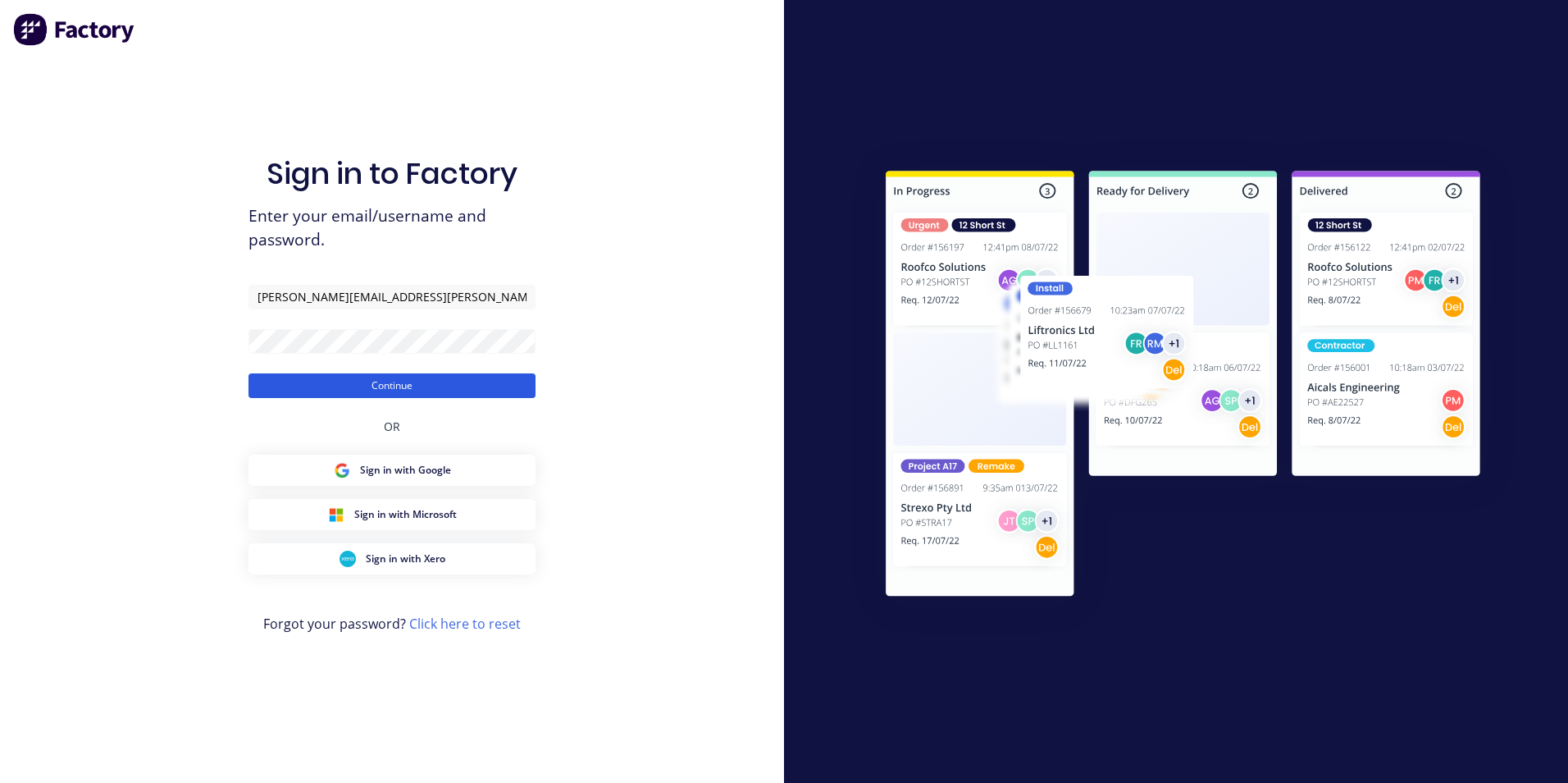
click at [398, 384] on button "Continue" at bounding box center [392, 386] width 287 height 25
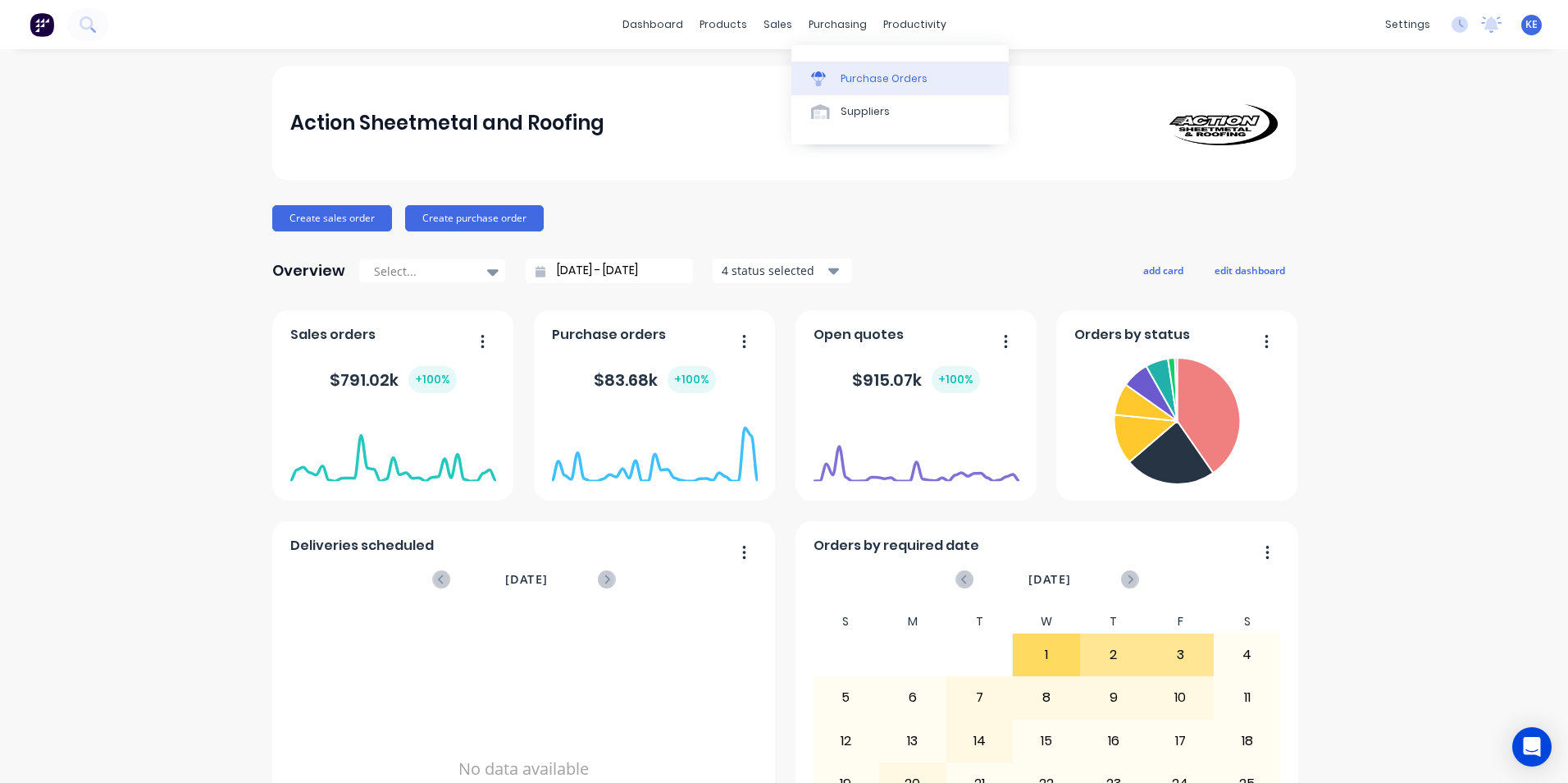
click at [839, 73] on link "Purchase Orders" at bounding box center [899, 78] width 218 height 33
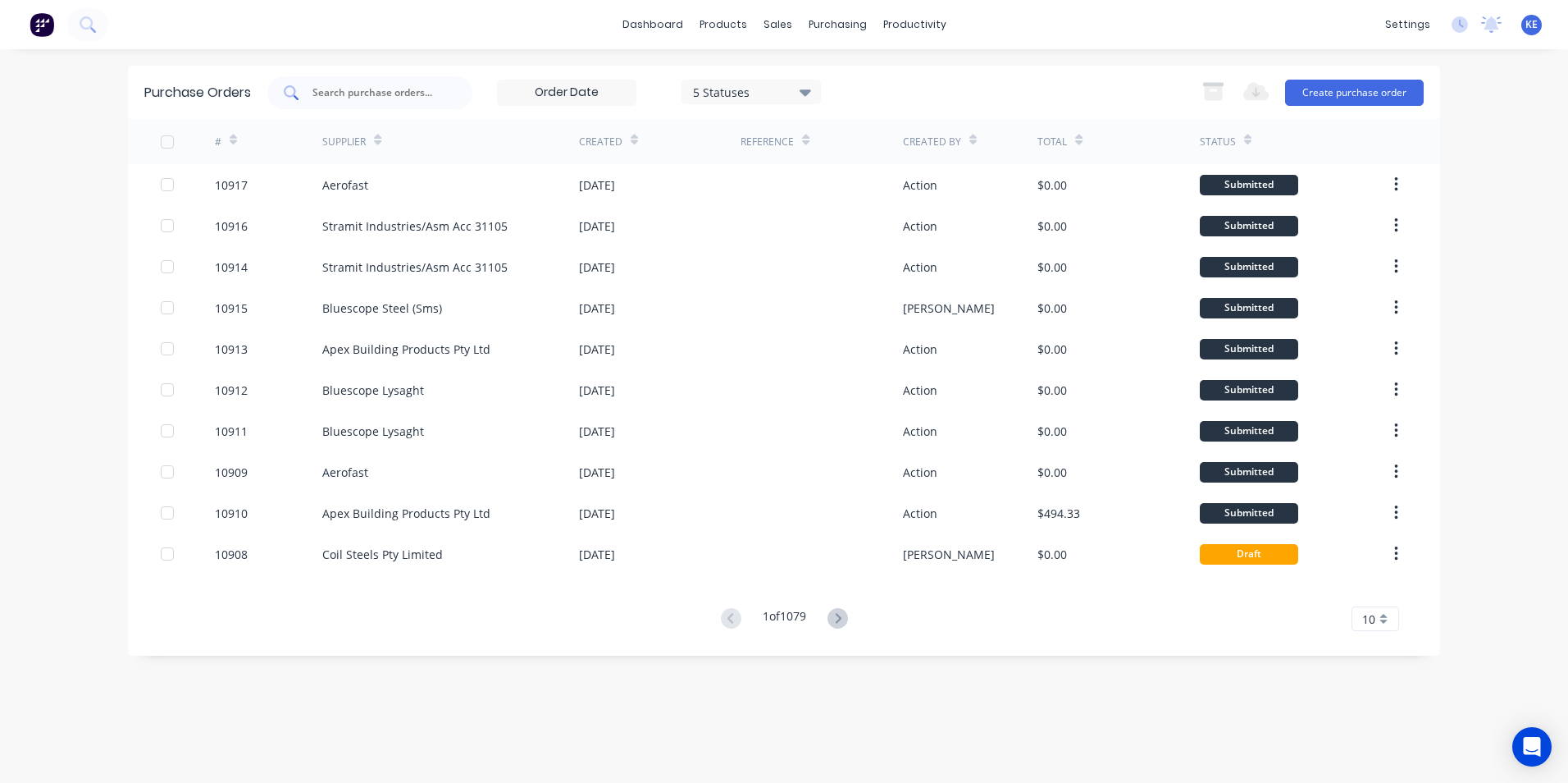
click at [392, 87] on input "text" at bounding box center [378, 93] width 136 height 17
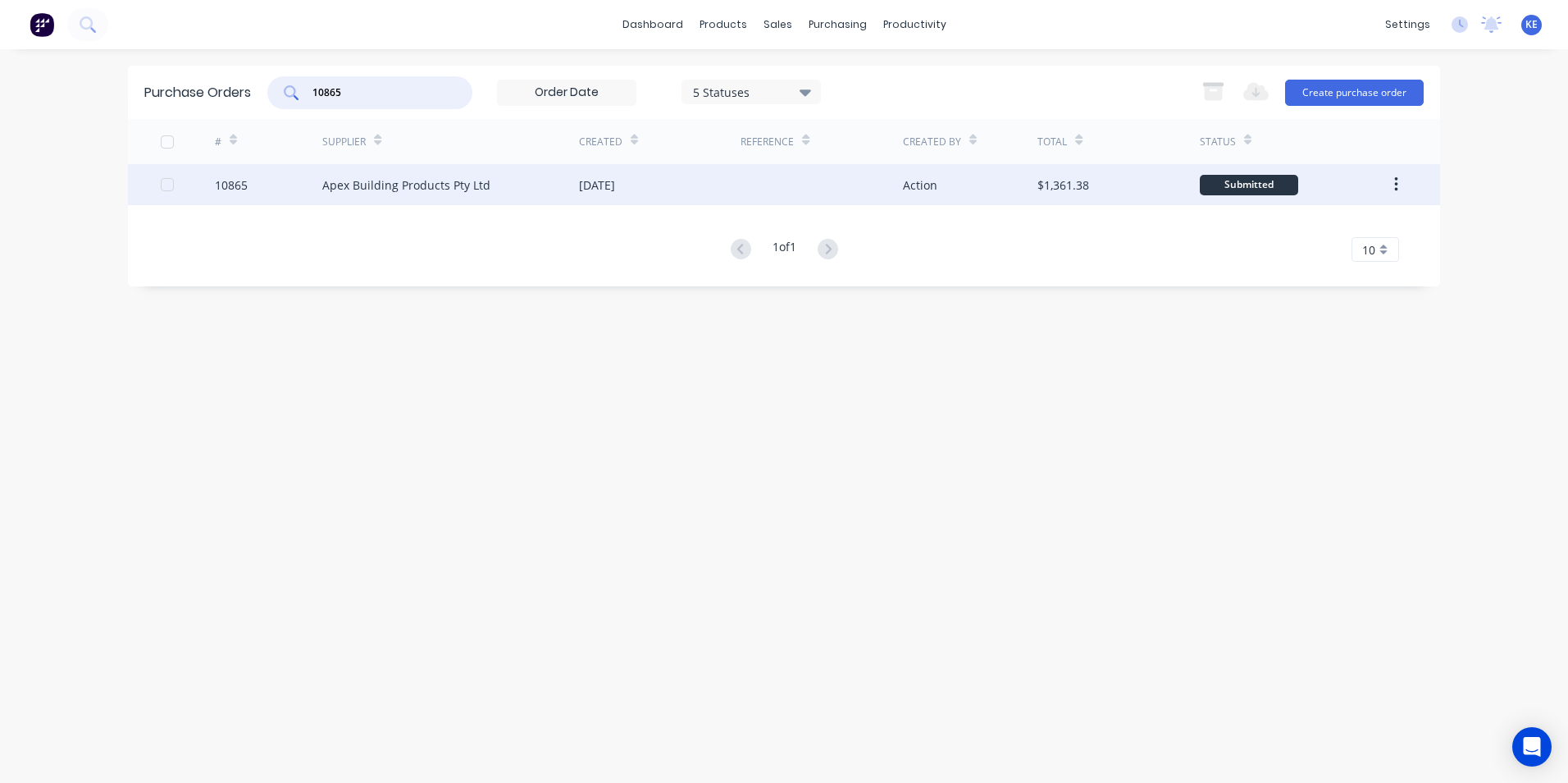
type input "10865"
click at [265, 183] on div "10865" at bounding box center [269, 184] width 108 height 41
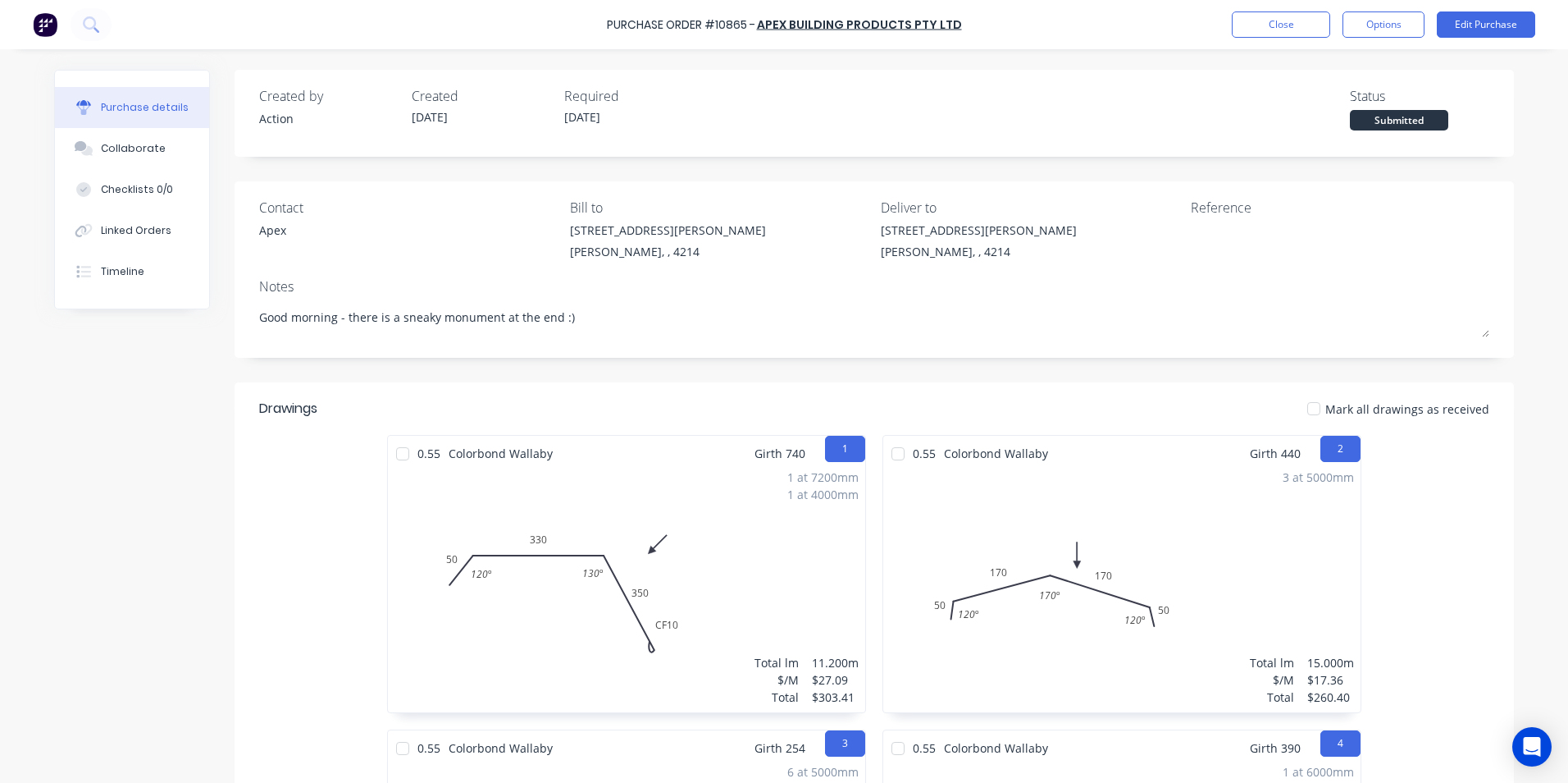
type textarea "x"
click at [110, 228] on div "Linked Orders" at bounding box center [136, 231] width 71 height 15
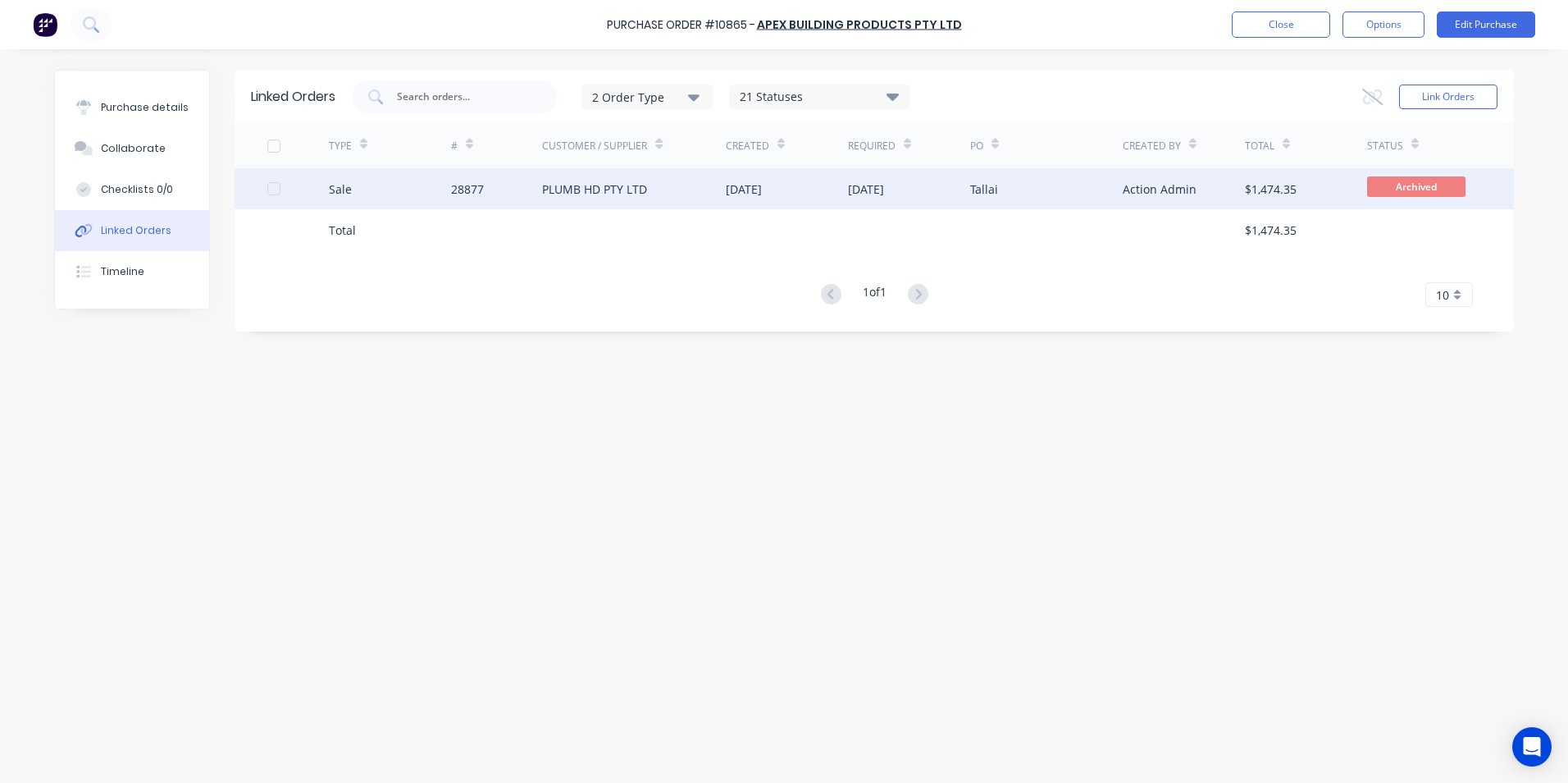
click at [375, 182] on div "Sale" at bounding box center [390, 188] width 123 height 41
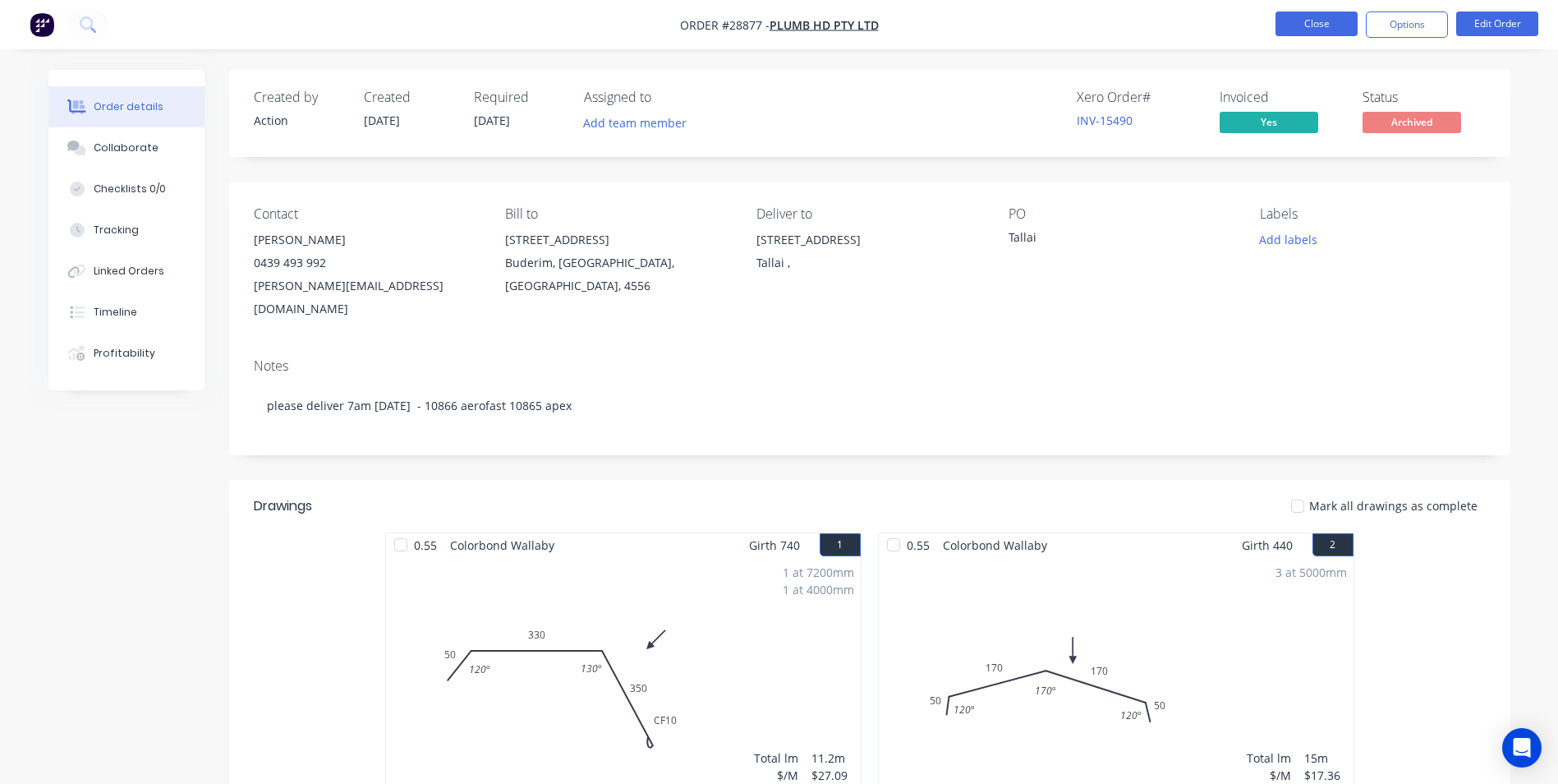
click at [1312, 27] on button "Close" at bounding box center [1317, 24] width 82 height 25
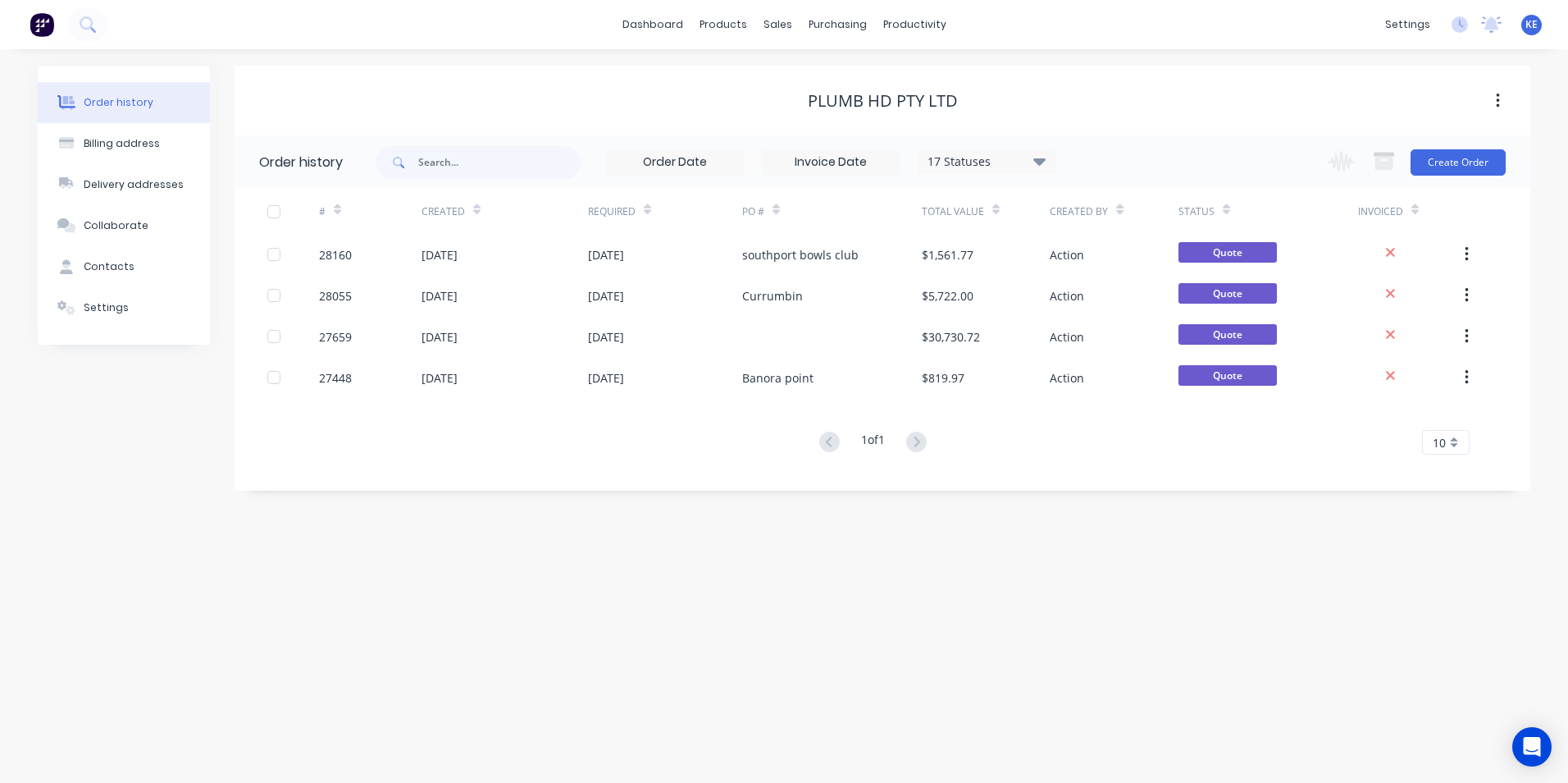
click at [1541, 19] on div "KE Action Sheetmetal and Roofing [PERSON_NAME] Administrator Profile Sign out" at bounding box center [1531, 25] width 21 height 21
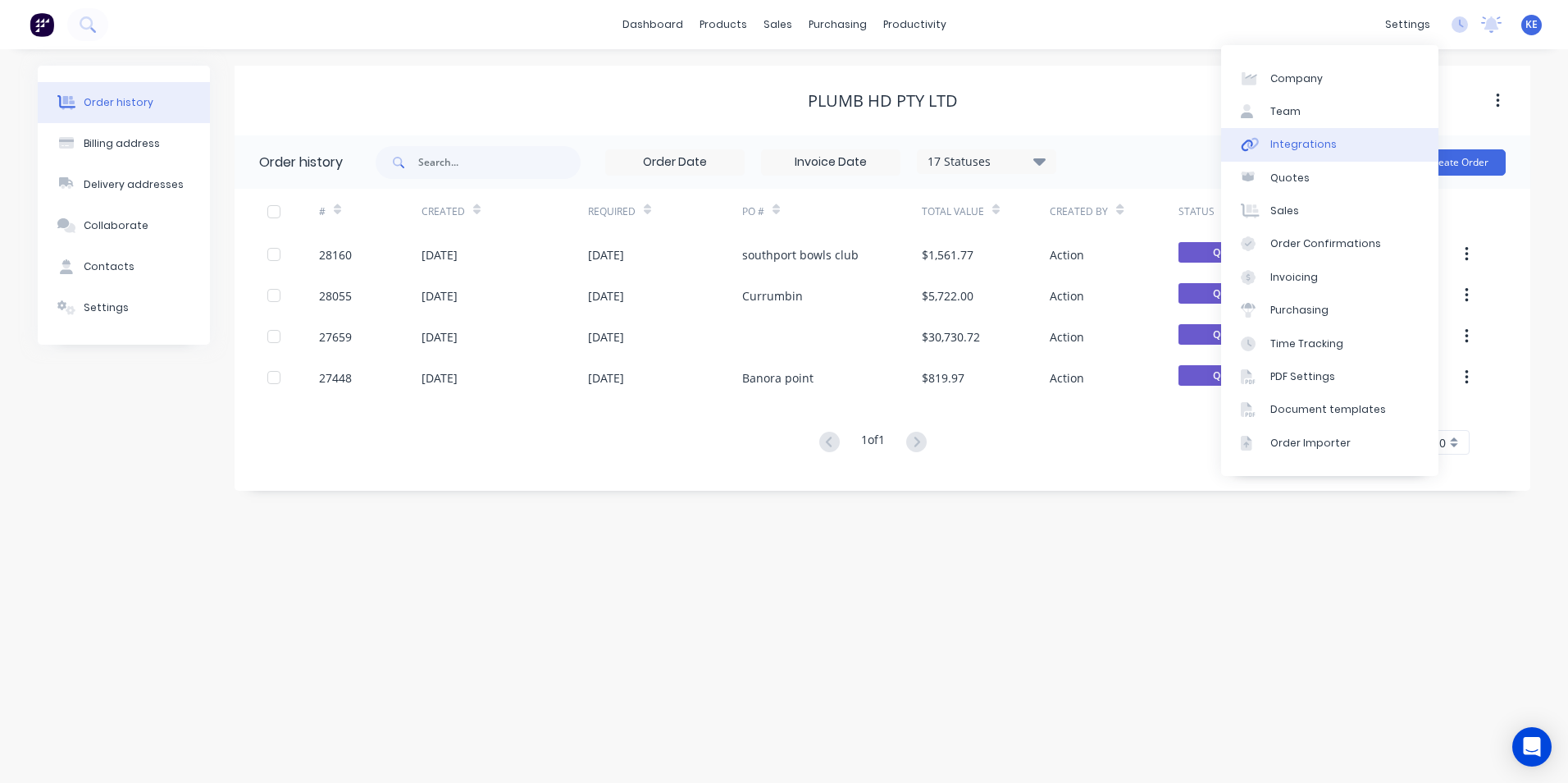
click at [1303, 150] on div "Integrations" at bounding box center [1304, 144] width 67 height 15
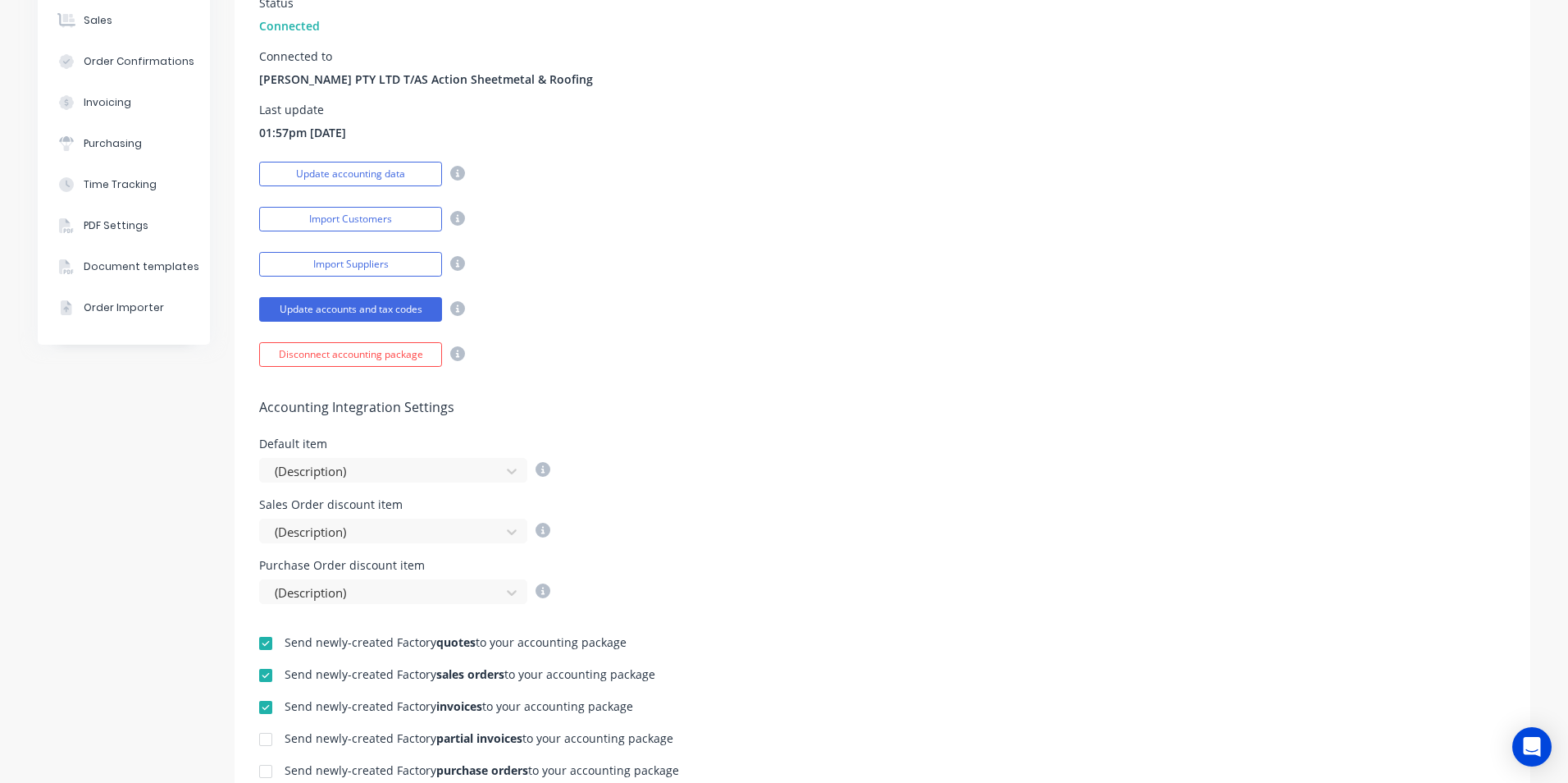
scroll to position [329, 0]
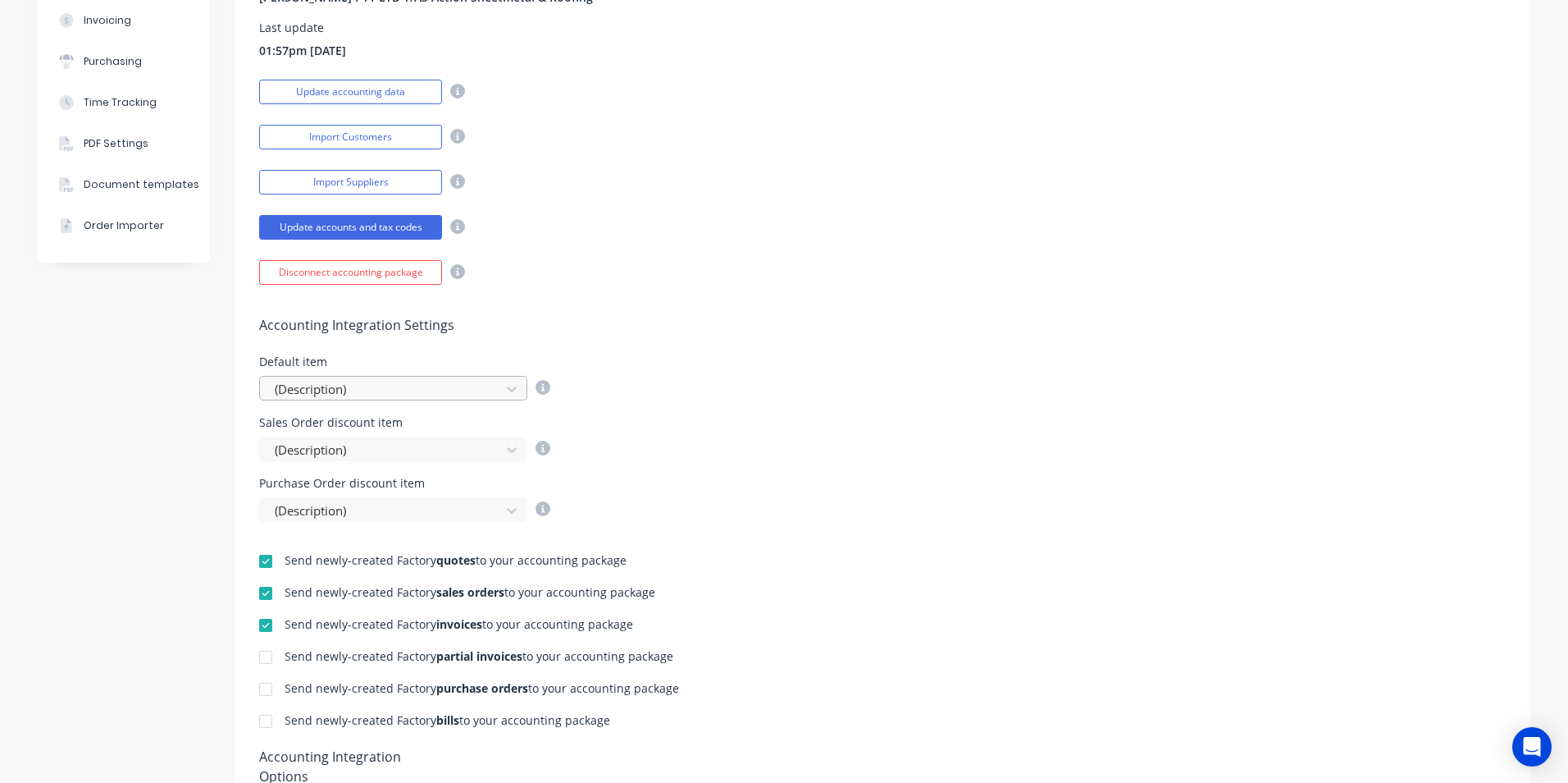
click at [376, 386] on div at bounding box center [383, 389] width 219 height 21
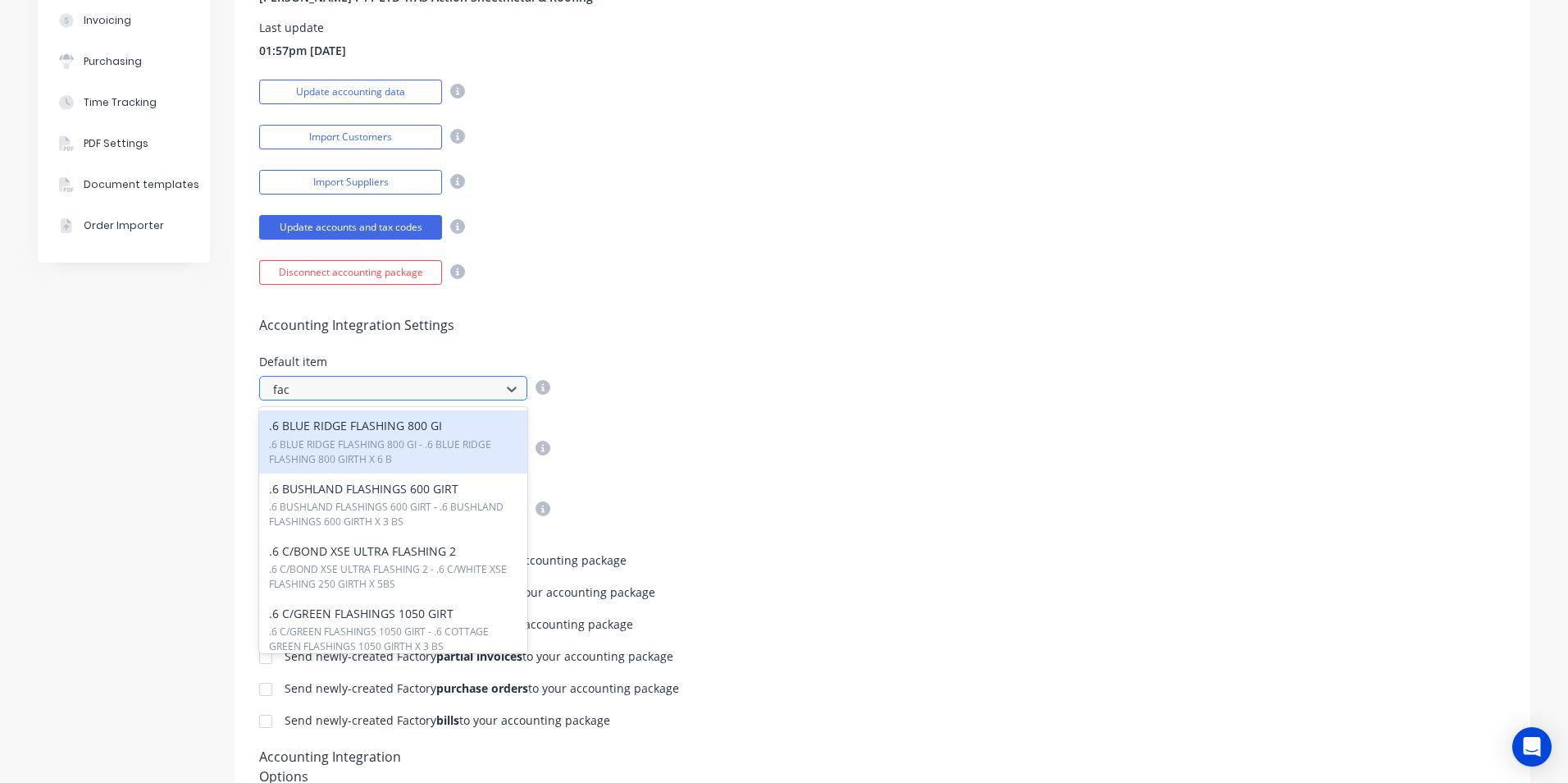
type input "fact"
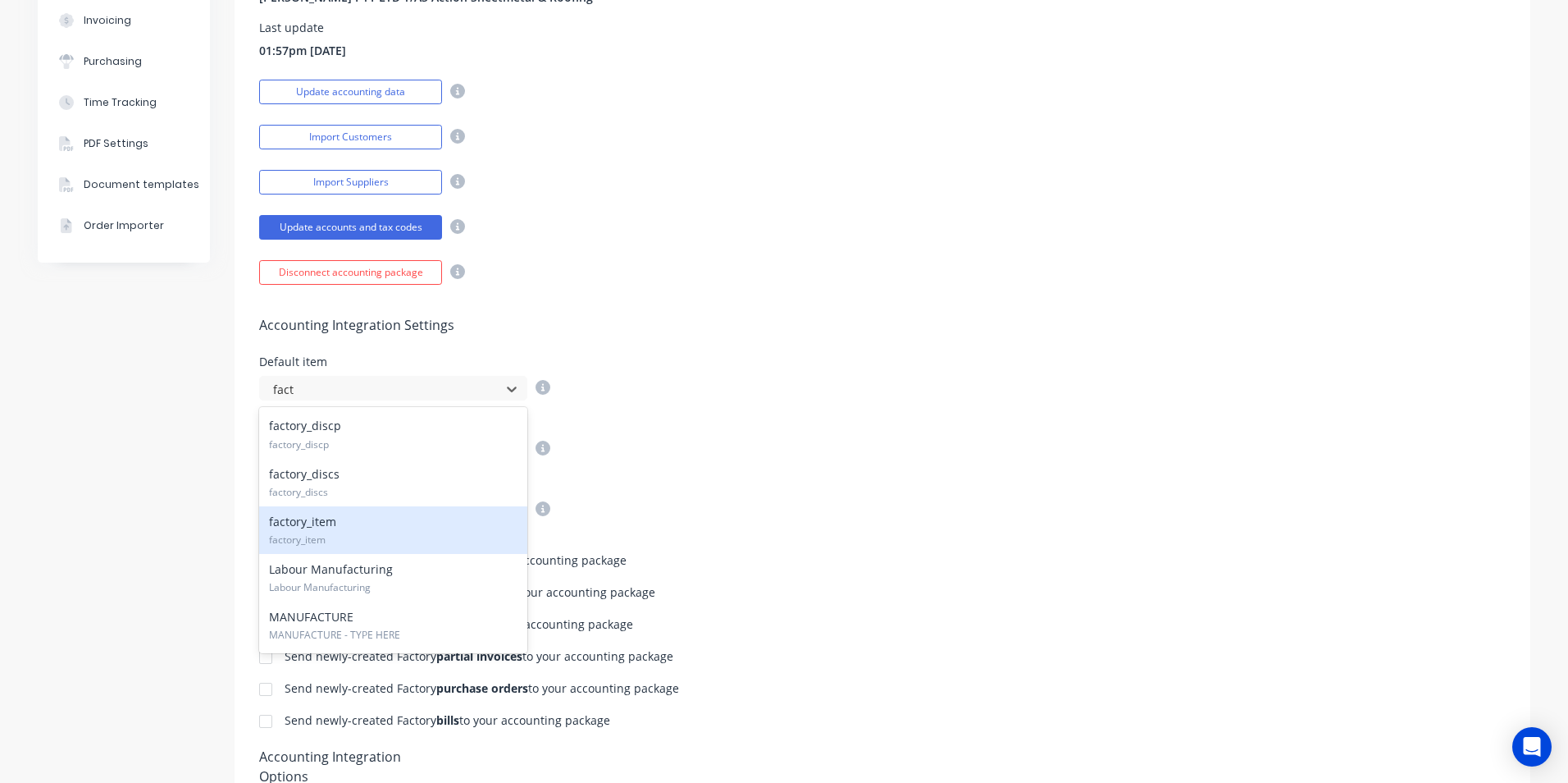
click at [328, 536] on span "factory_item" at bounding box center [393, 540] width 248 height 15
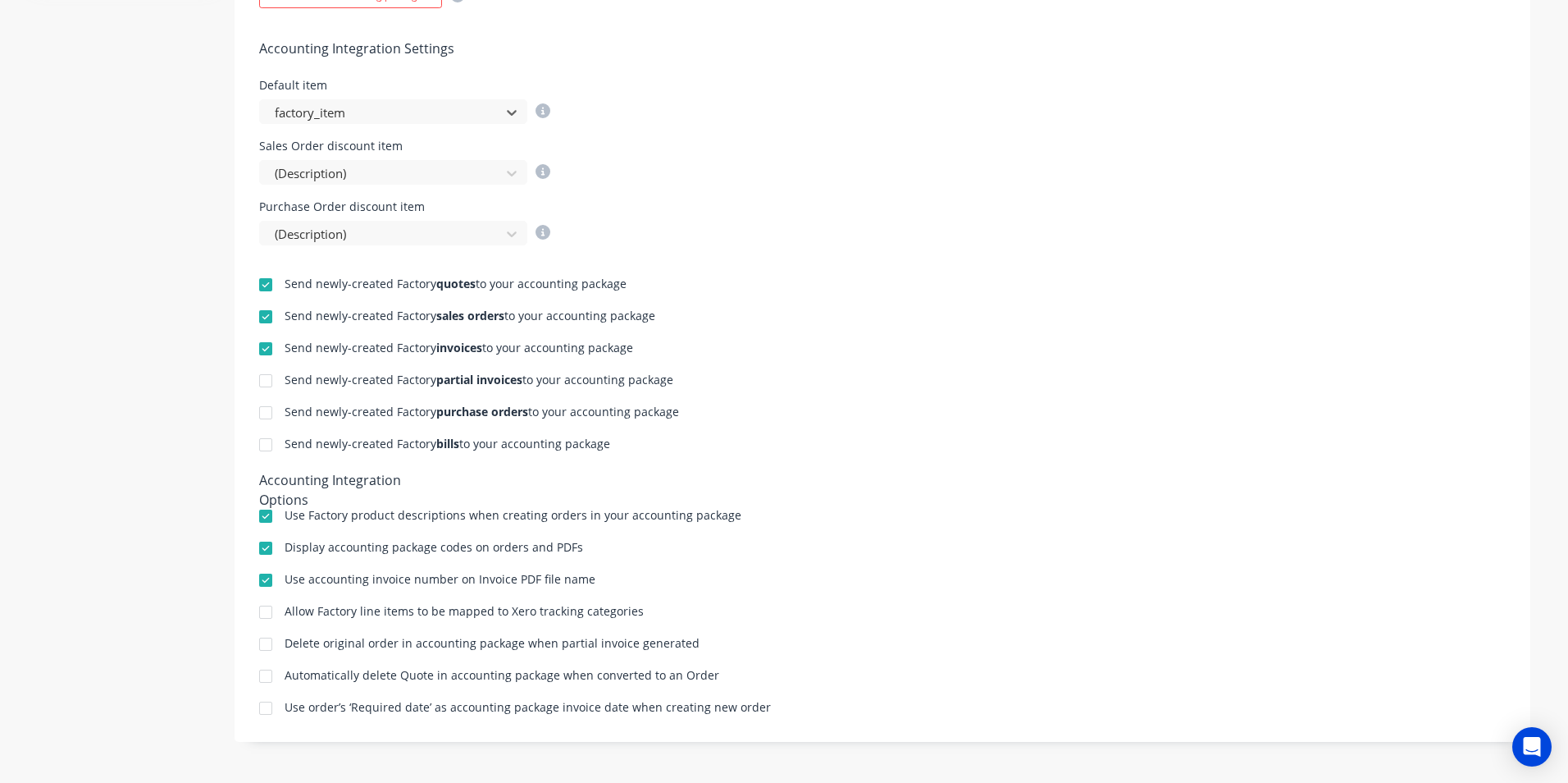
scroll to position [113, 0]
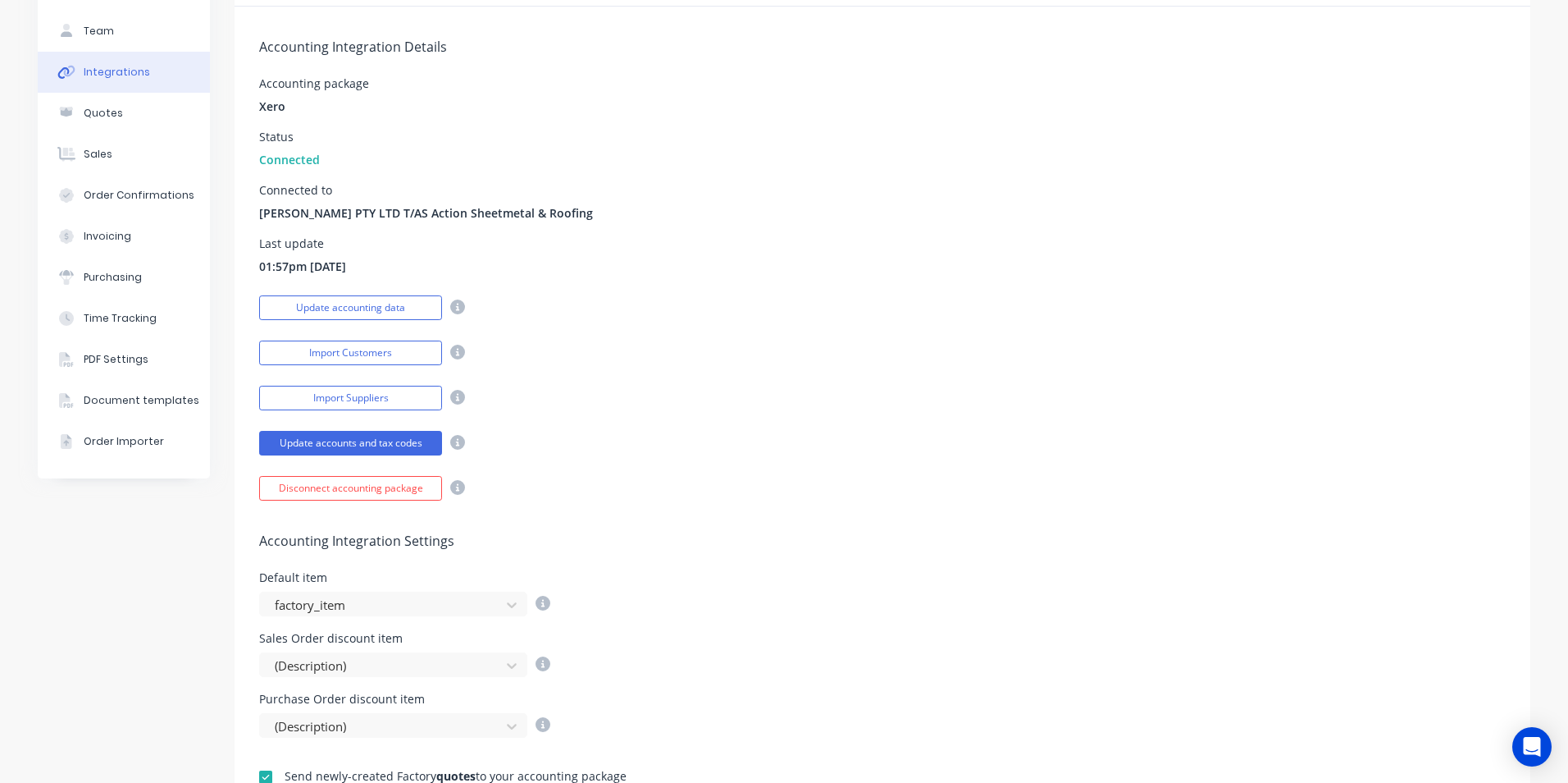
click at [899, 539] on h5 "Accounting Integration Settings" at bounding box center [882, 540] width 1246 height 16
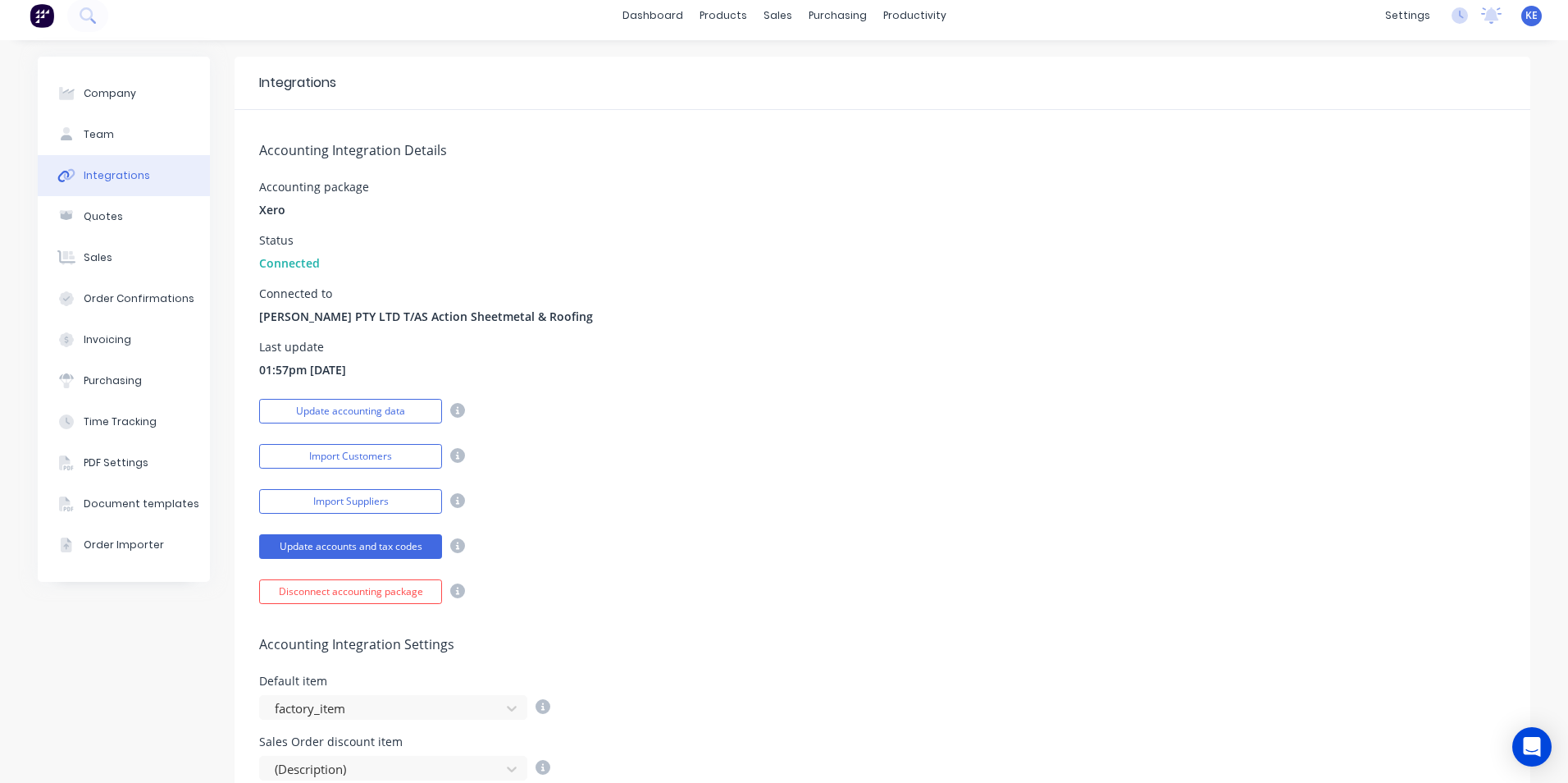
scroll to position [0, 0]
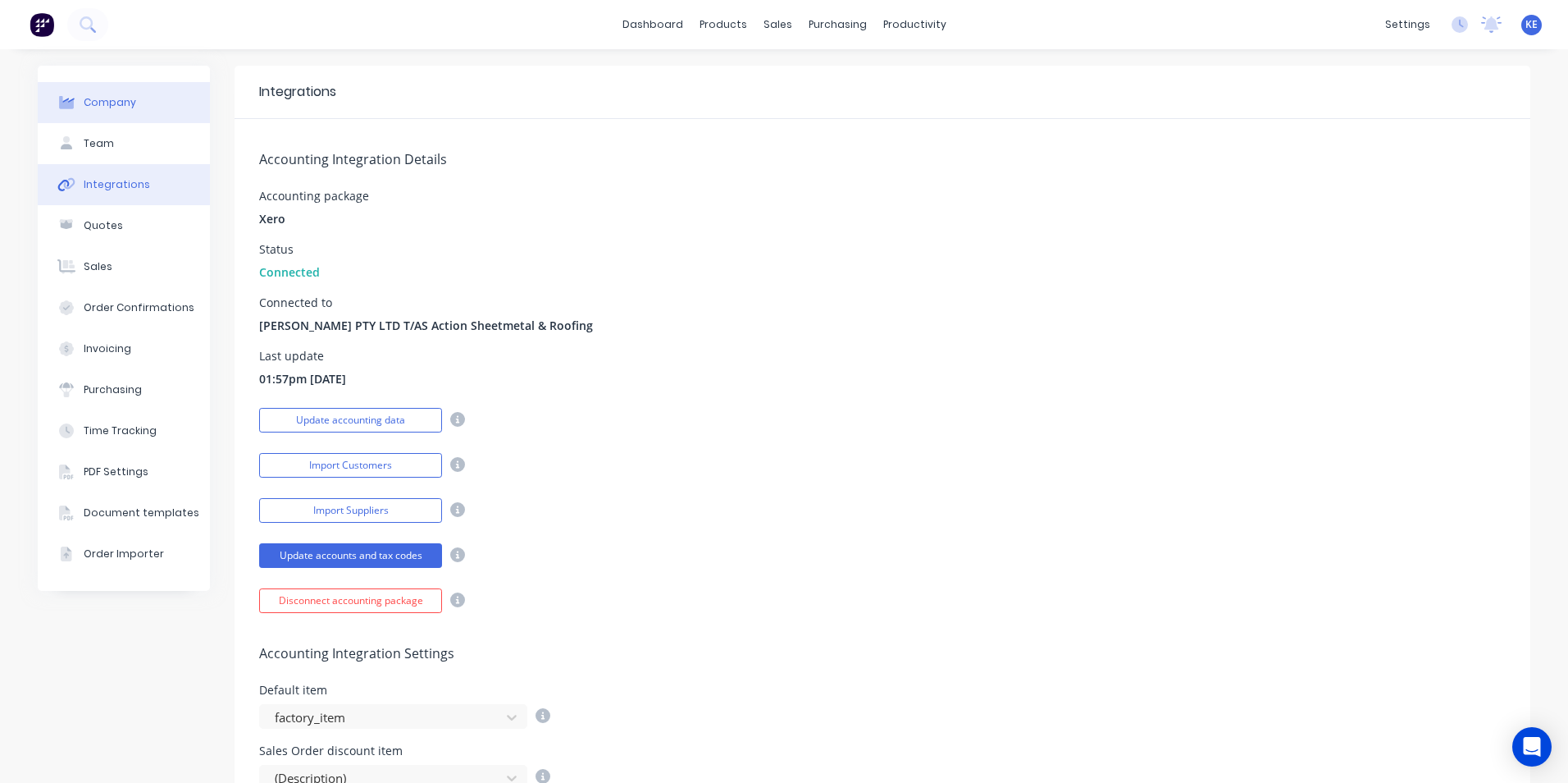
click at [92, 93] on button "Company" at bounding box center [123, 102] width 173 height 41
select select "AU"
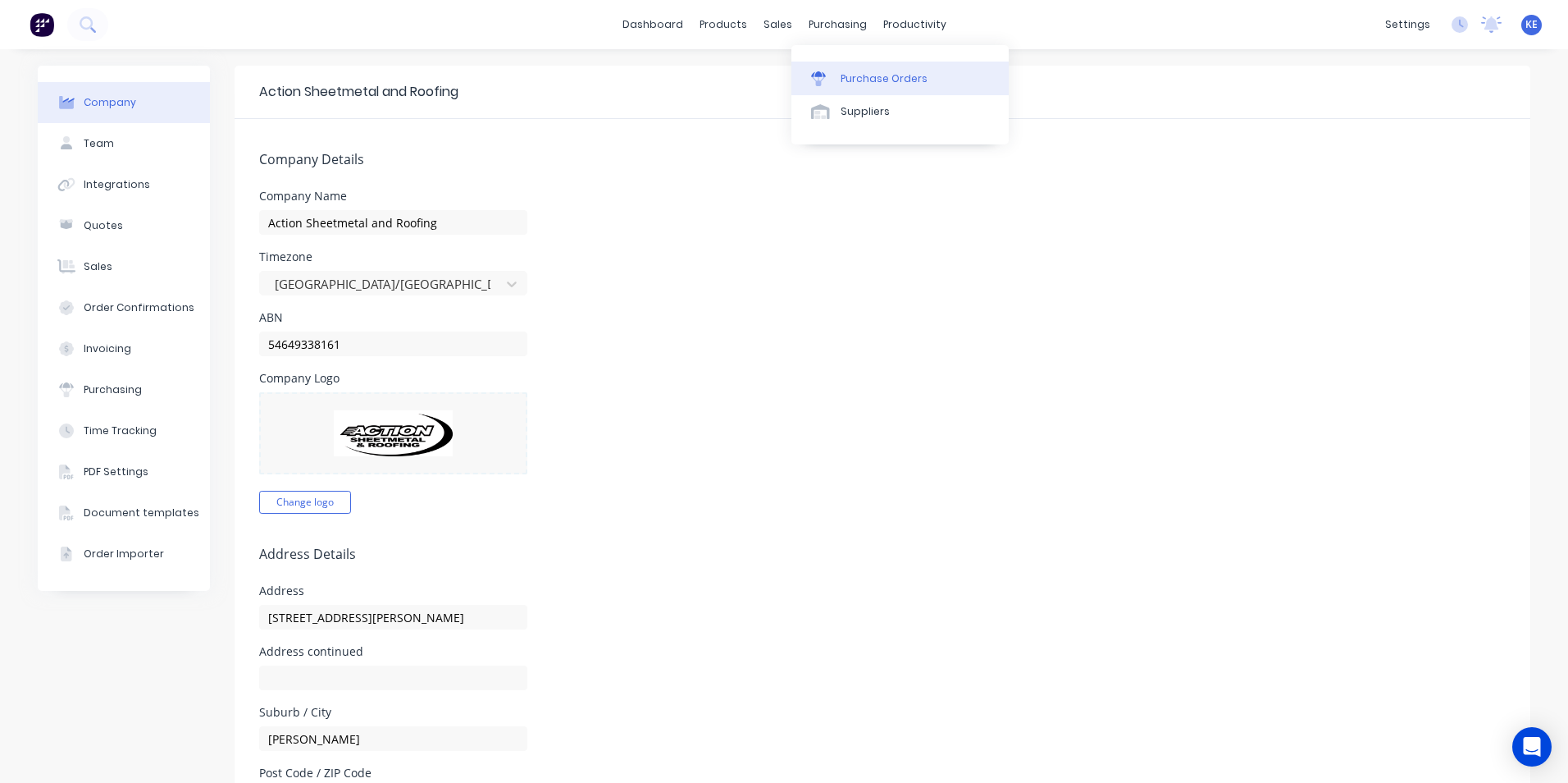
click at [886, 75] on div "Purchase Orders" at bounding box center [884, 79] width 87 height 15
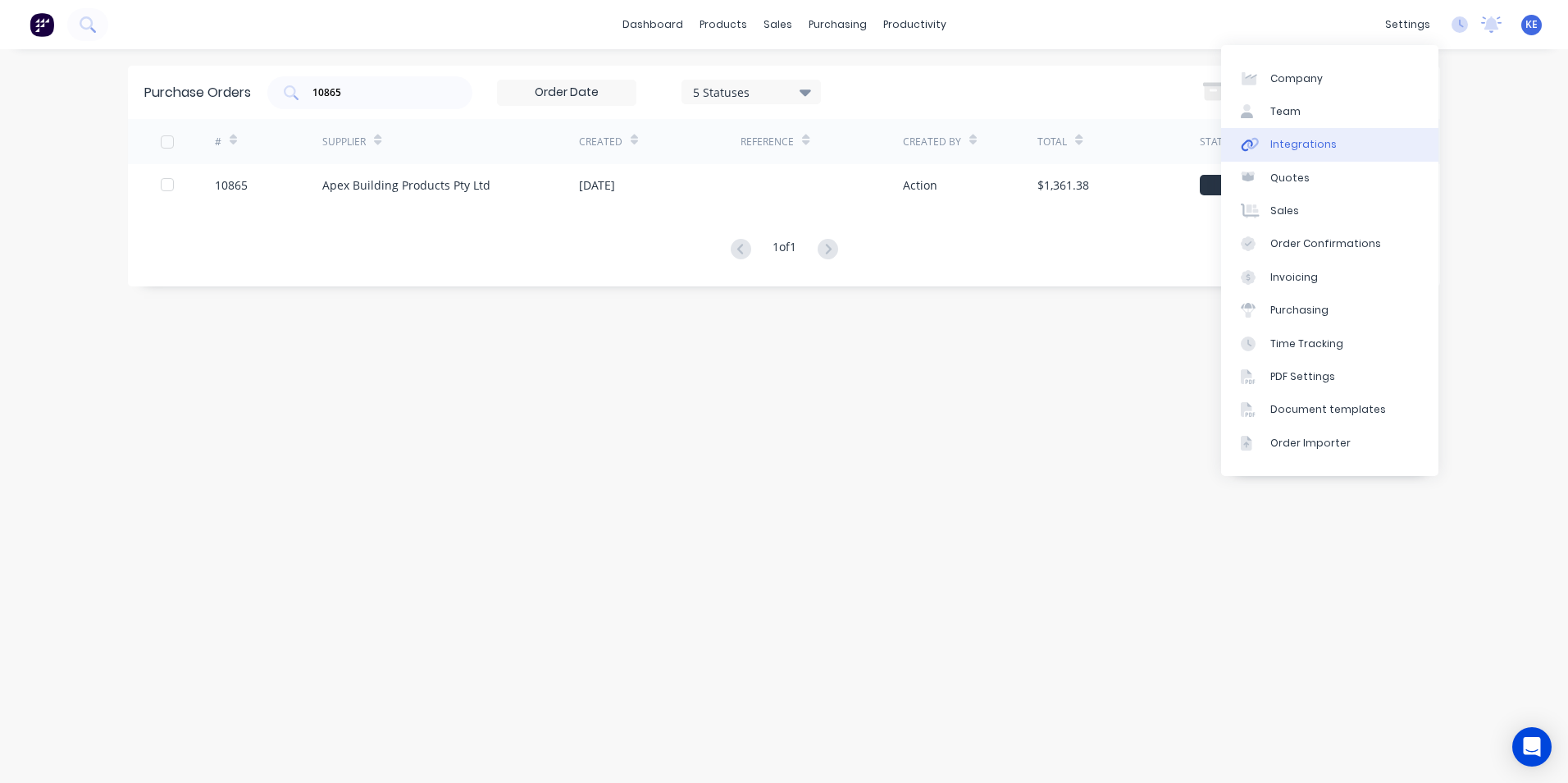
click at [1295, 151] on div "Integrations" at bounding box center [1304, 144] width 67 height 15
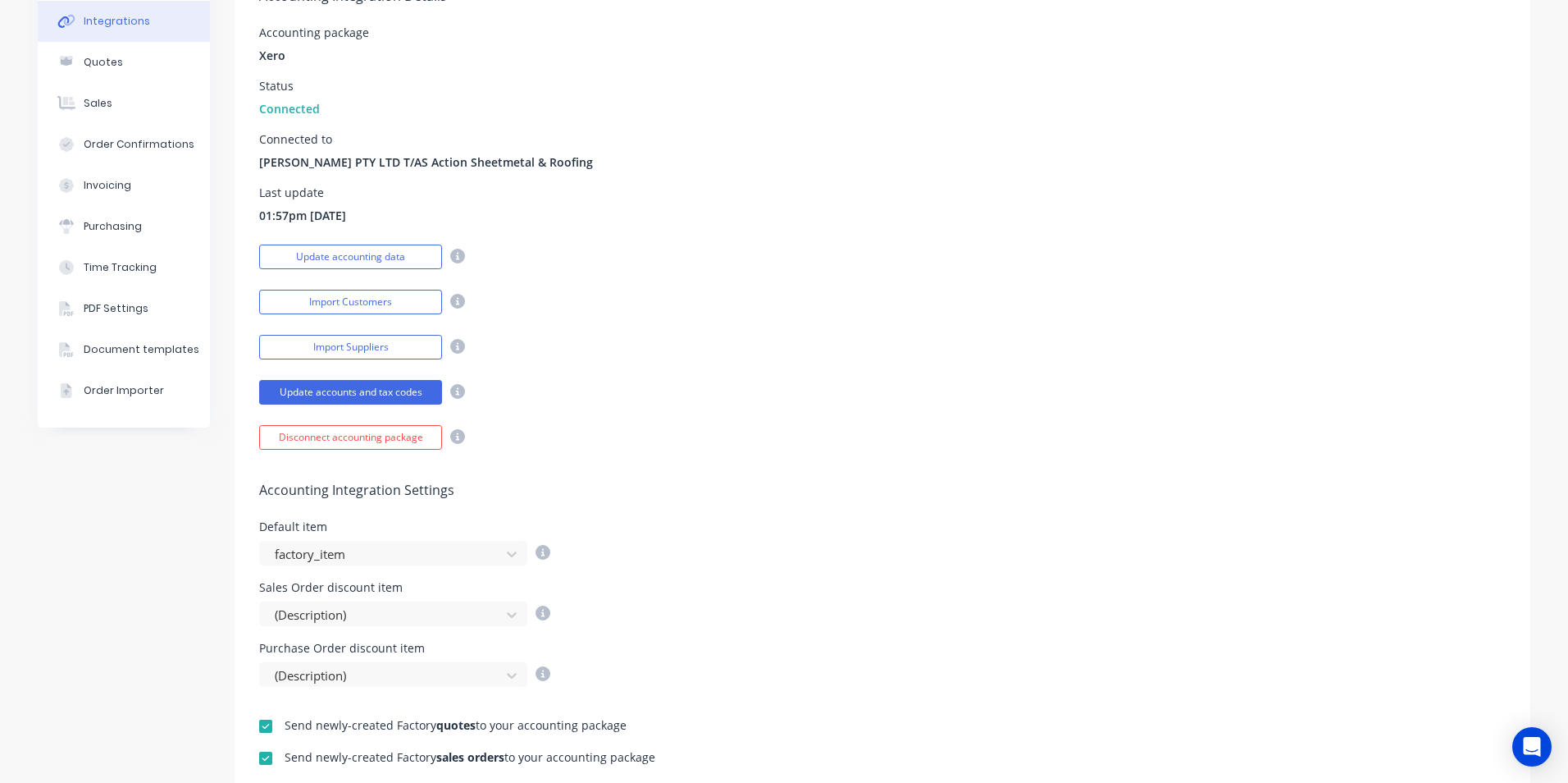
scroll to position [164, 0]
click at [376, 619] on div at bounding box center [383, 614] width 219 height 21
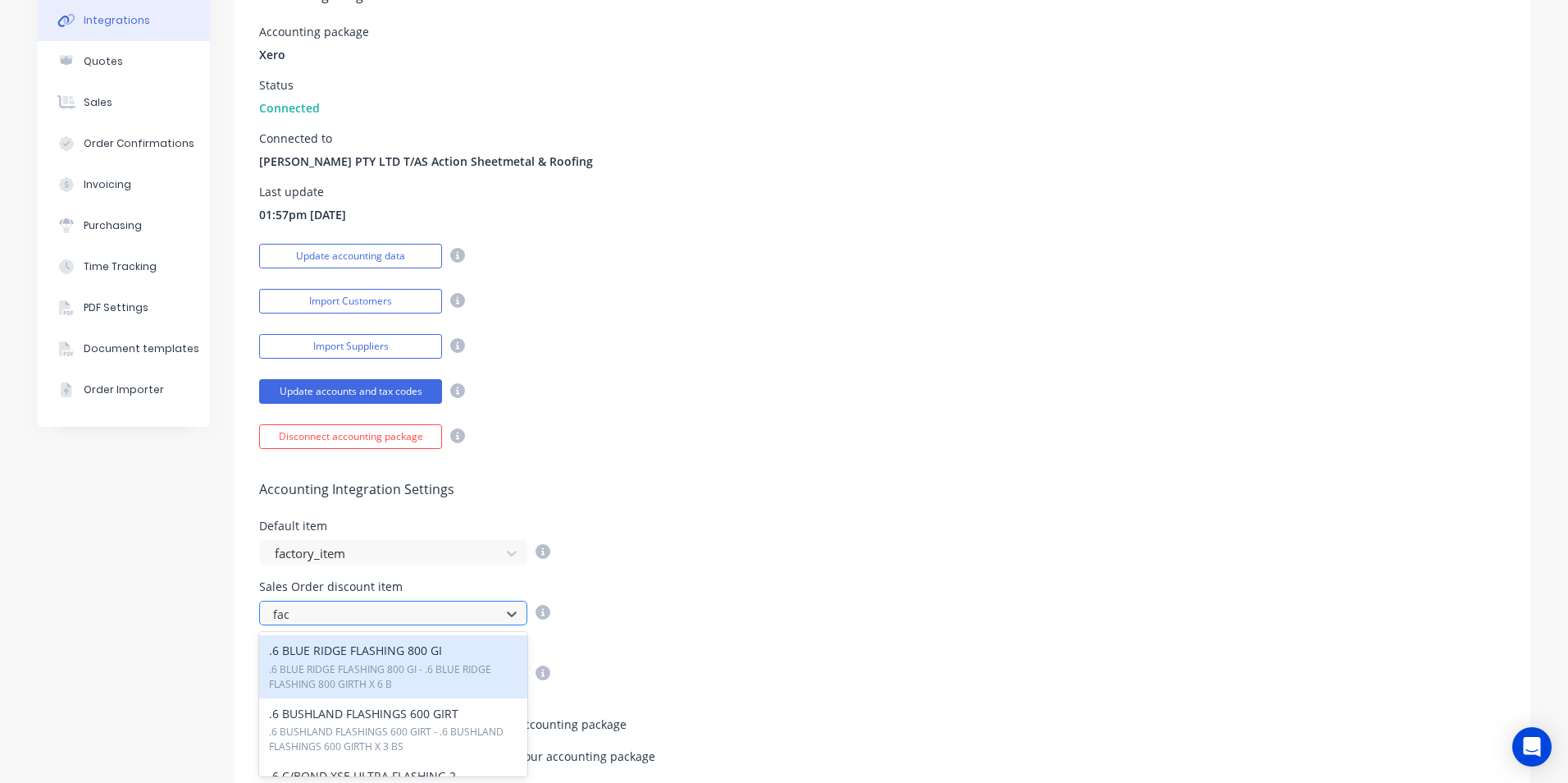
type input "fact"
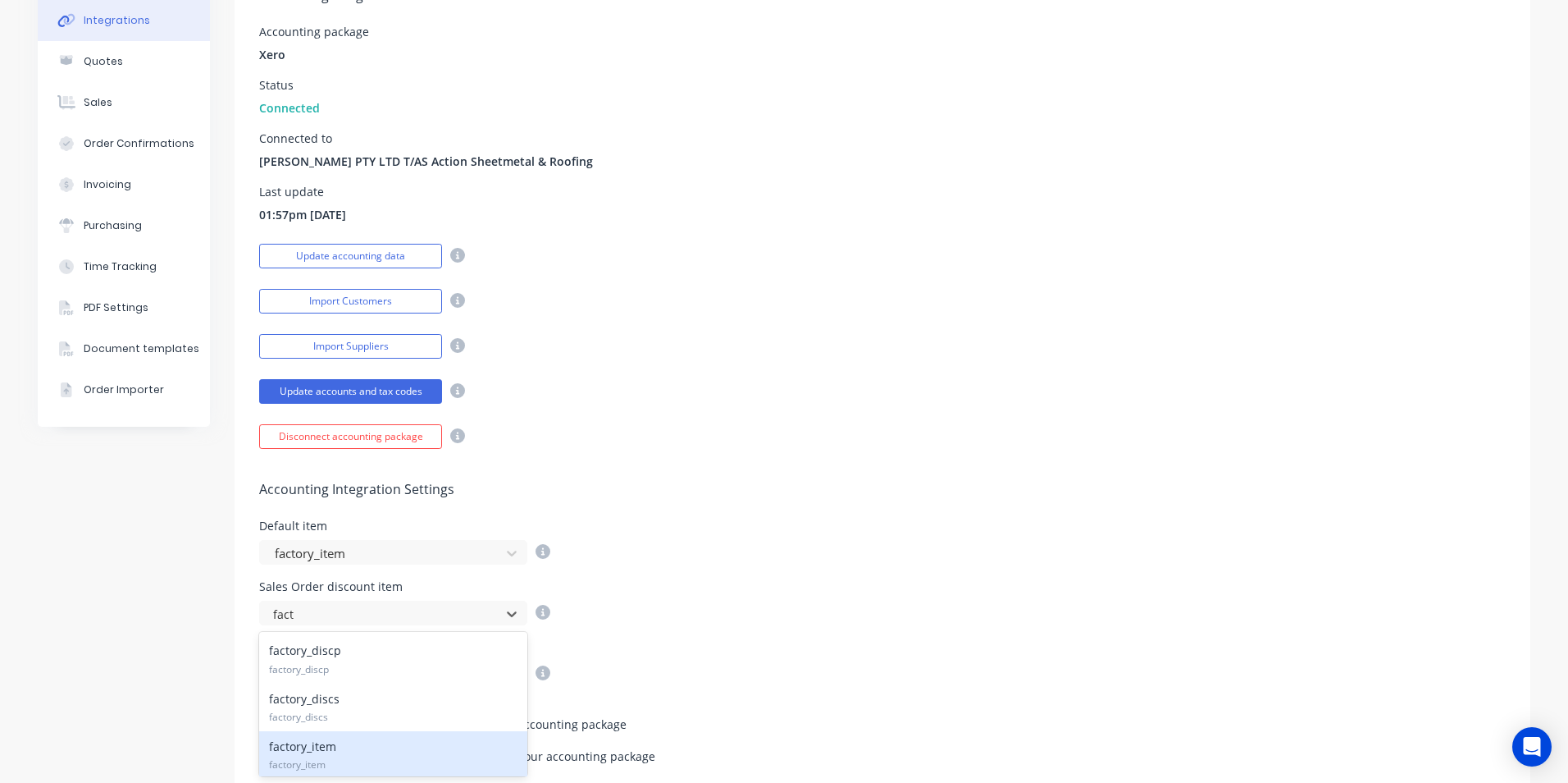
click at [329, 754] on div "factory_item factory_item" at bounding box center [393, 755] width 268 height 48
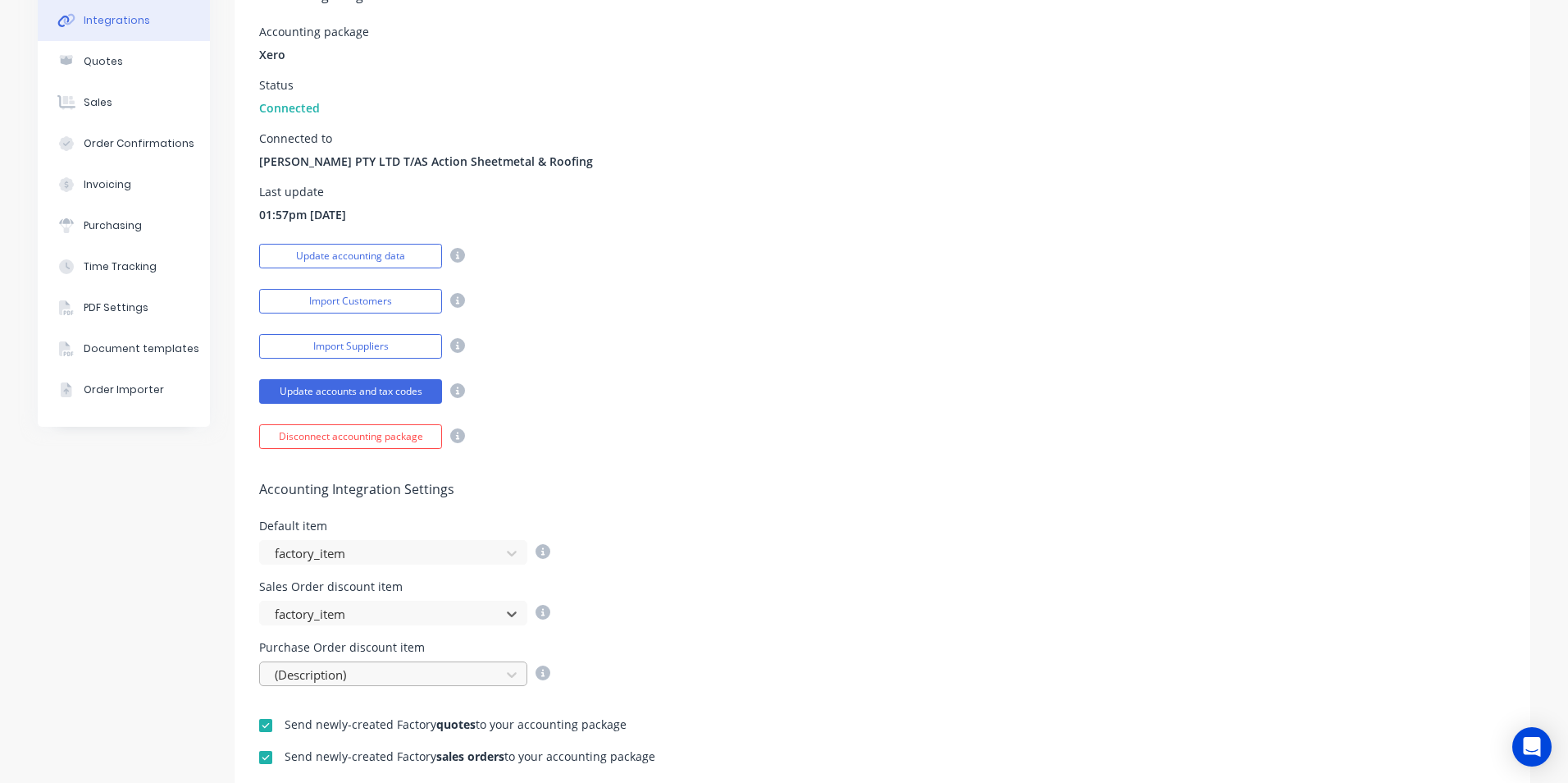
click at [346, 679] on div at bounding box center [383, 675] width 219 height 21
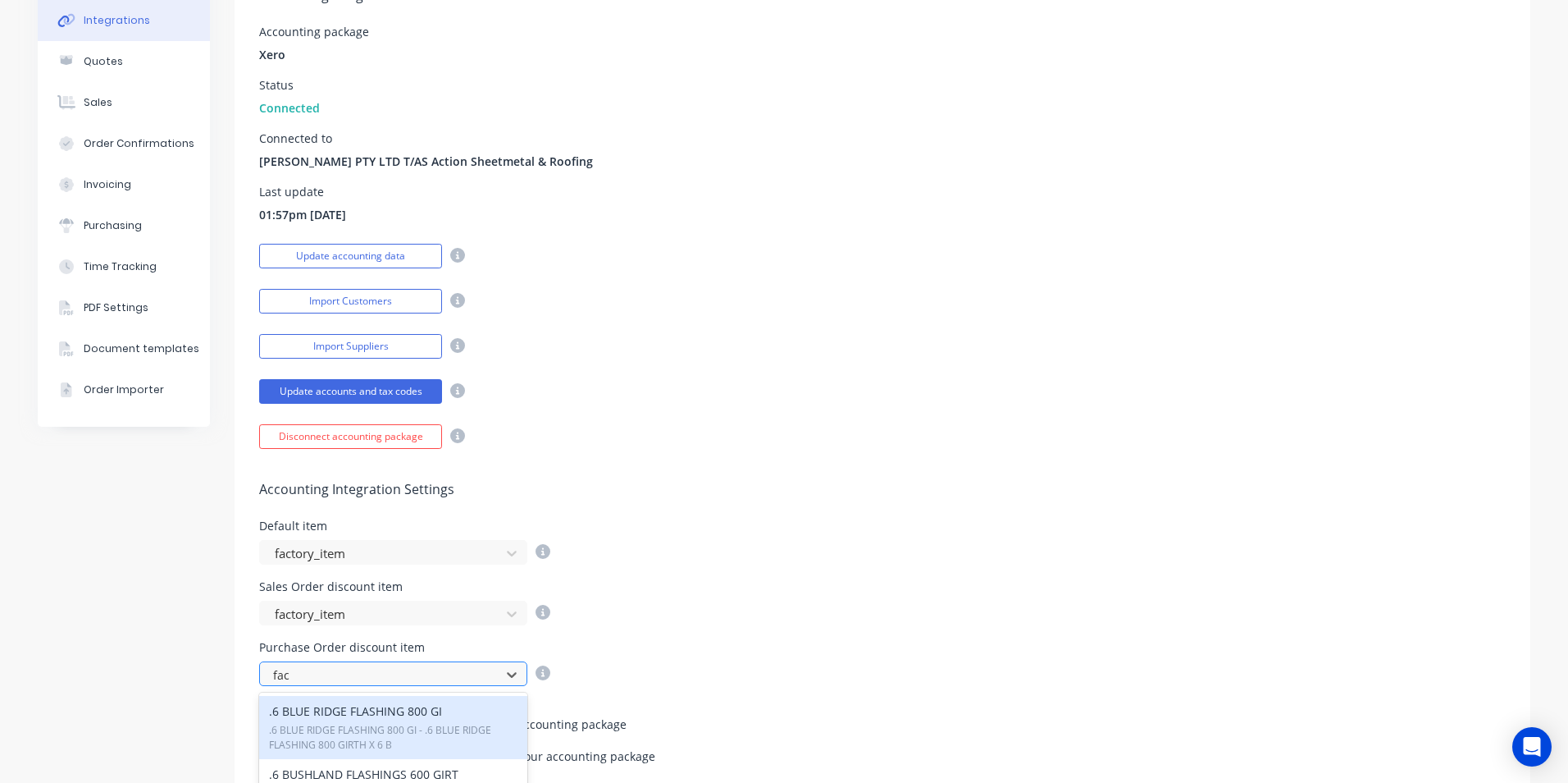
type input "fact"
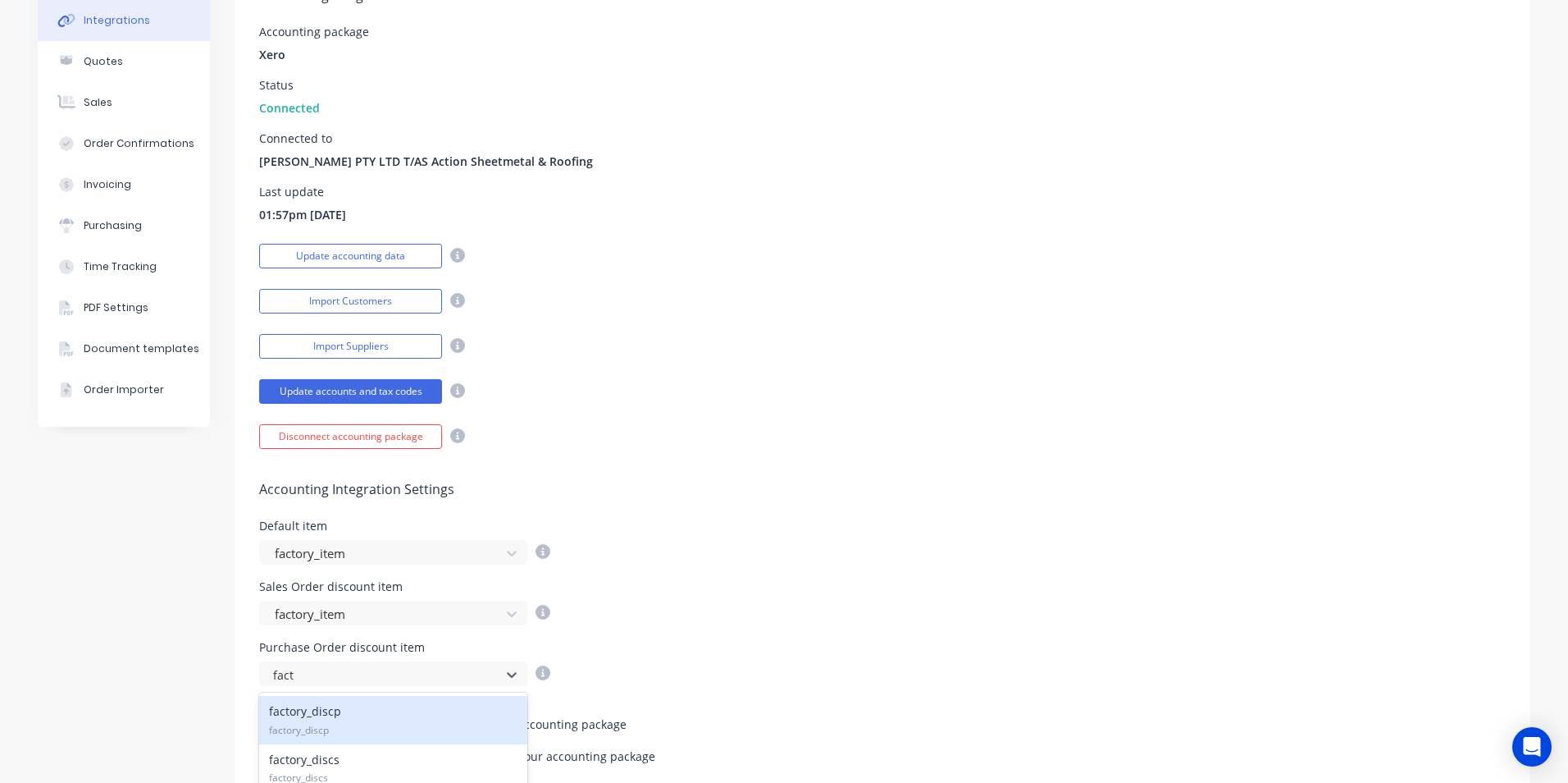
scroll to position [246, 0]
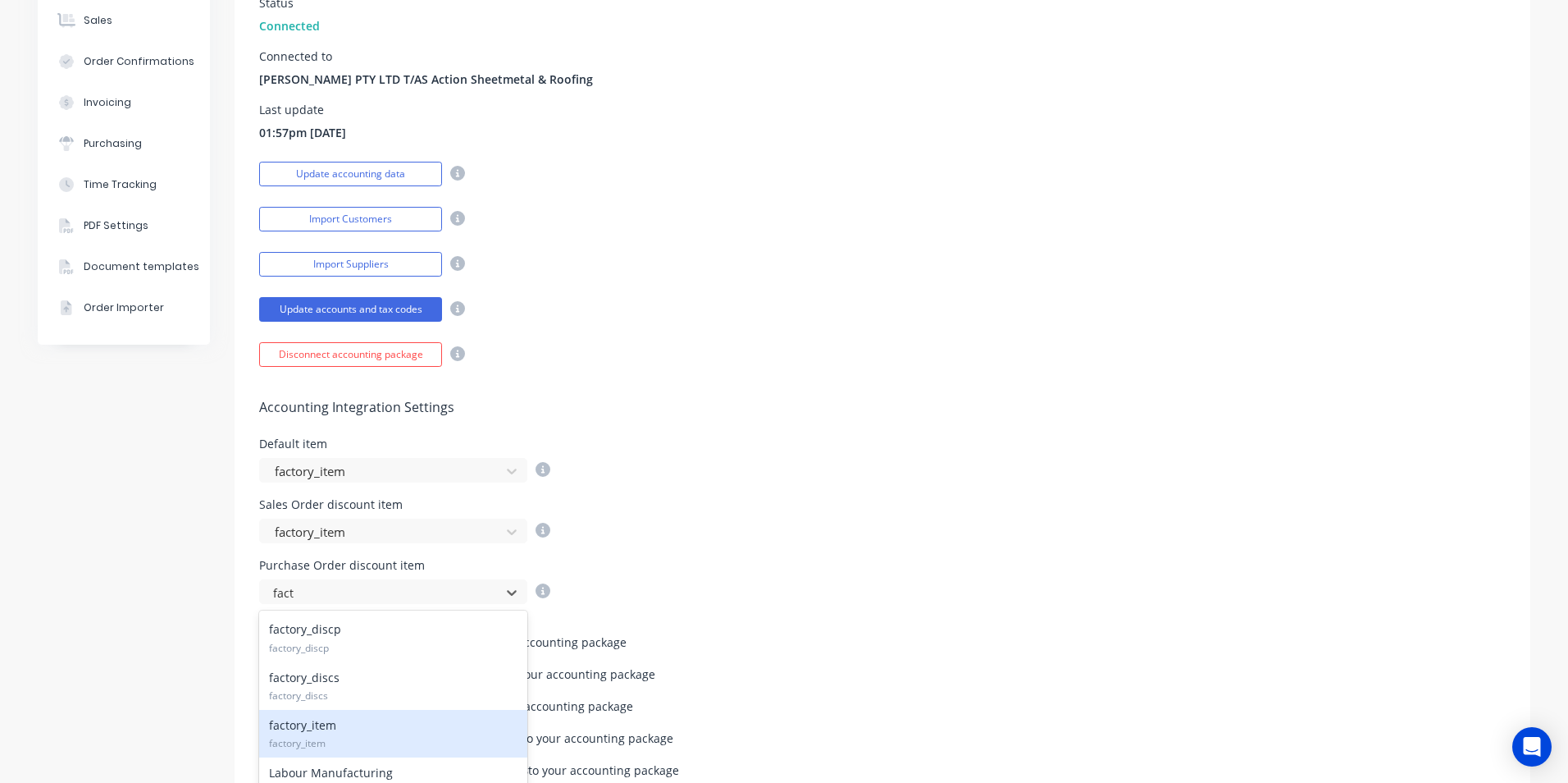
click at [331, 737] on span "factory_item" at bounding box center [393, 743] width 248 height 15
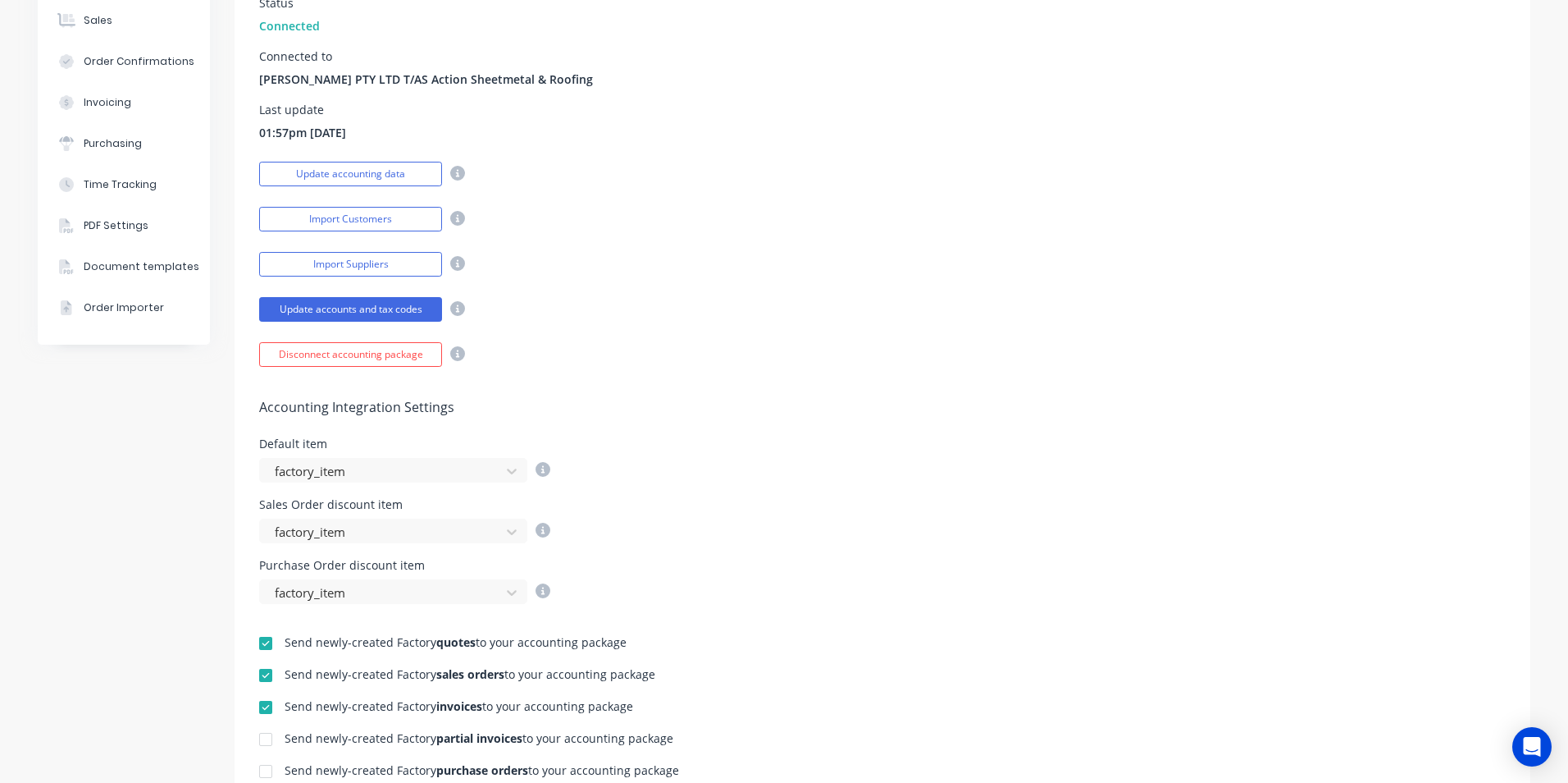
click at [874, 565] on div "Purchase Order discount item factory_item" at bounding box center [882, 581] width 1246 height 44
click at [899, 548] on div "Accounting Integration Settings Default item factory_item Sales Order discount …" at bounding box center [882, 485] width 1295 height 237
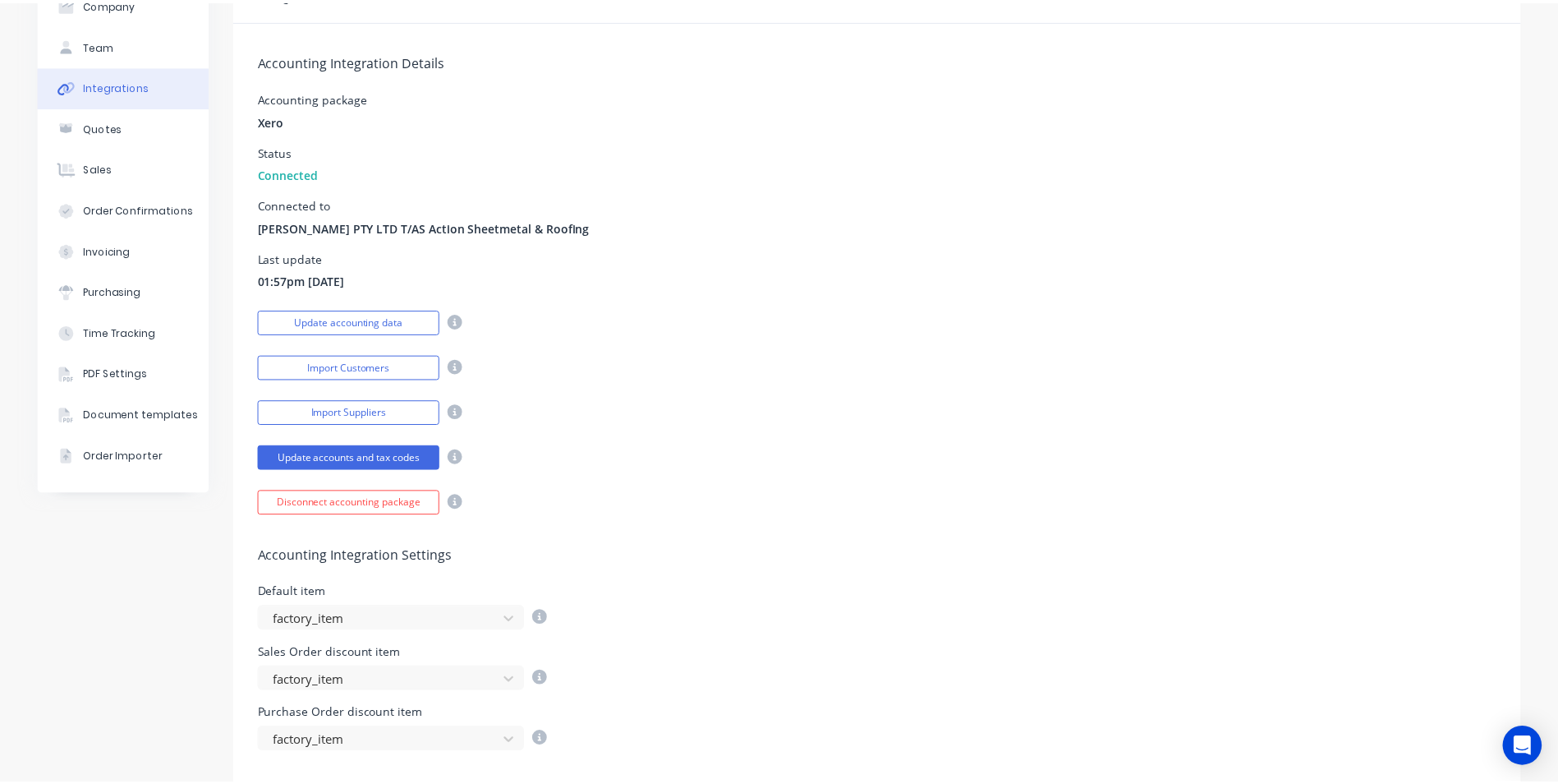
scroll to position [0, 0]
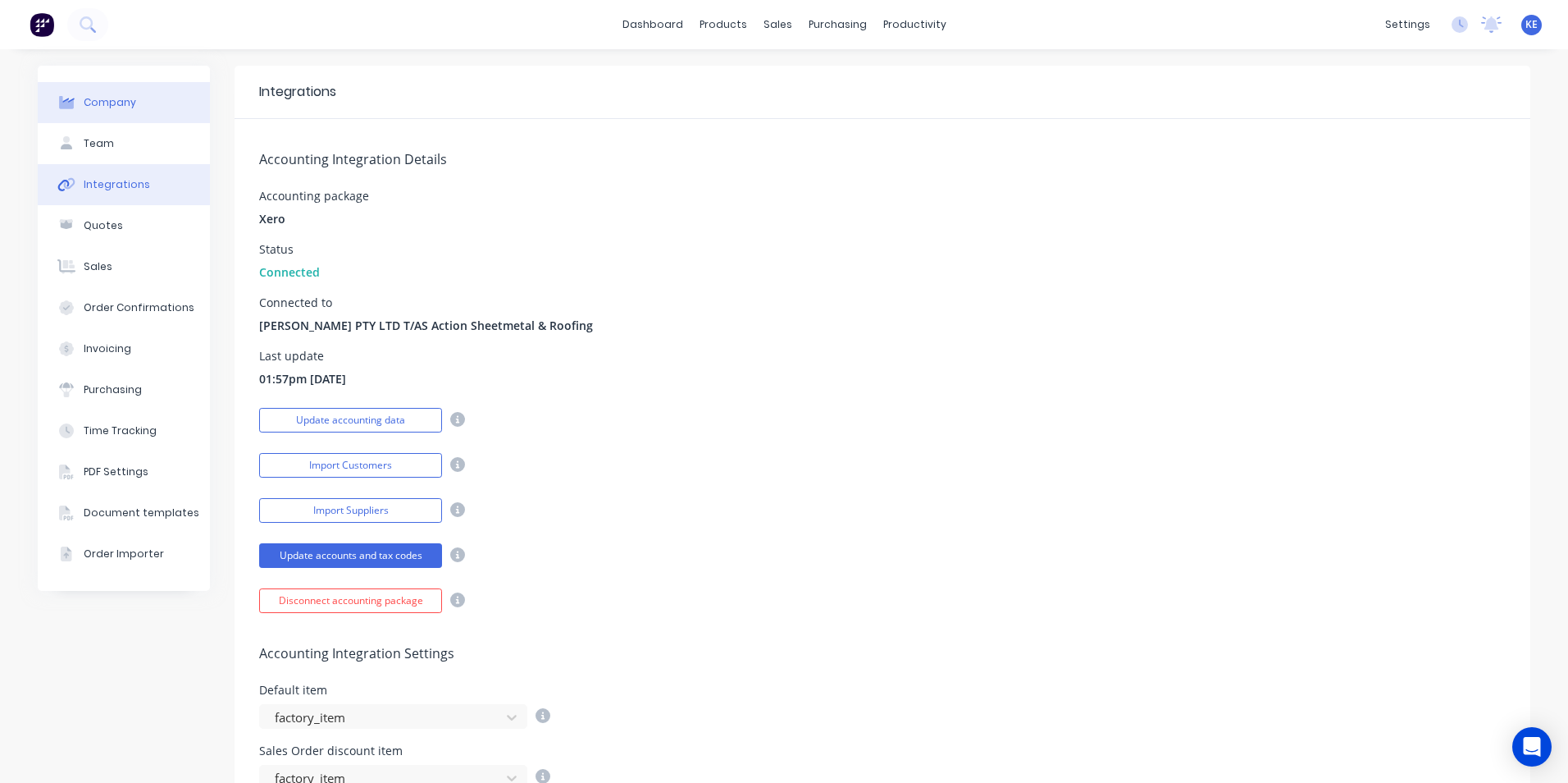
click at [105, 102] on div "Company" at bounding box center [109, 103] width 53 height 15
select select "AU"
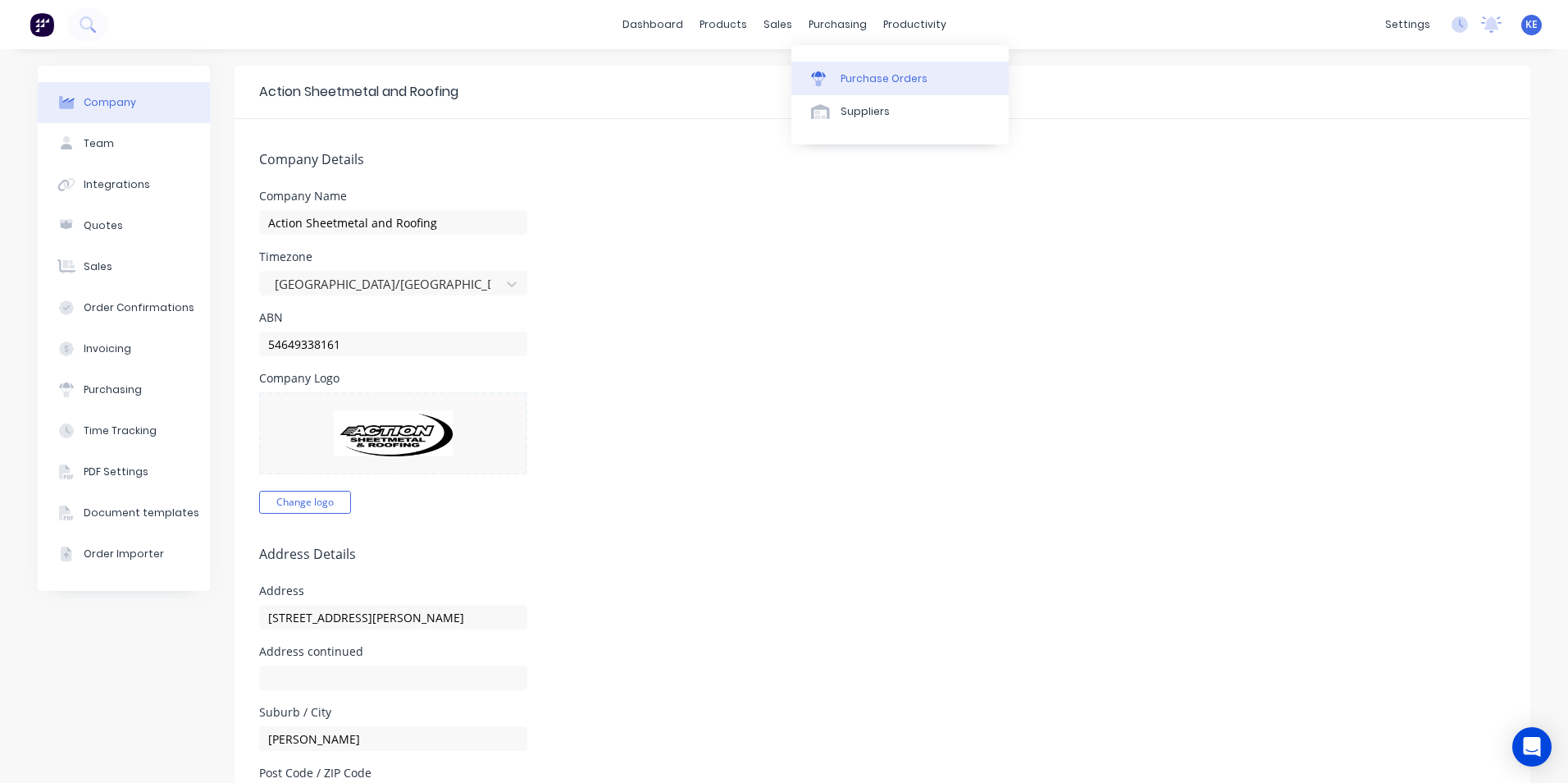
click at [889, 82] on div "Purchase Orders" at bounding box center [884, 79] width 87 height 15
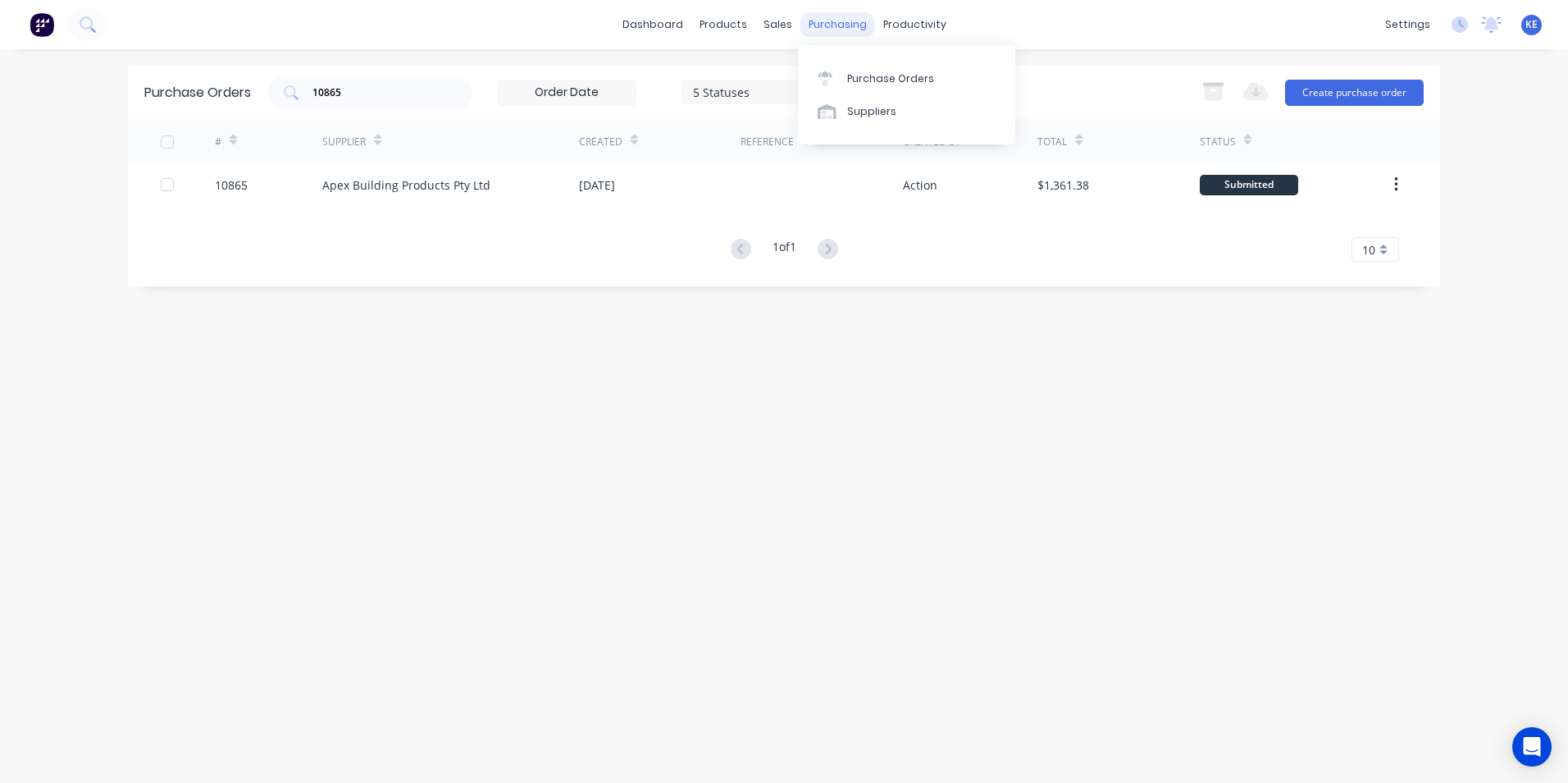
click at [849, 33] on div "purchasing" at bounding box center [838, 25] width 75 height 25
click at [856, 75] on div "Purchase Orders" at bounding box center [890, 79] width 87 height 15
drag, startPoint x: 367, startPoint y: 98, endPoint x: 258, endPoint y: 95, distance: 109.0
click at [258, 95] on div "Purchase Orders 10865 5 Statuses 5 Statuses Export to Excel (XLSX) Create purch…" at bounding box center [784, 93] width 1312 height 53
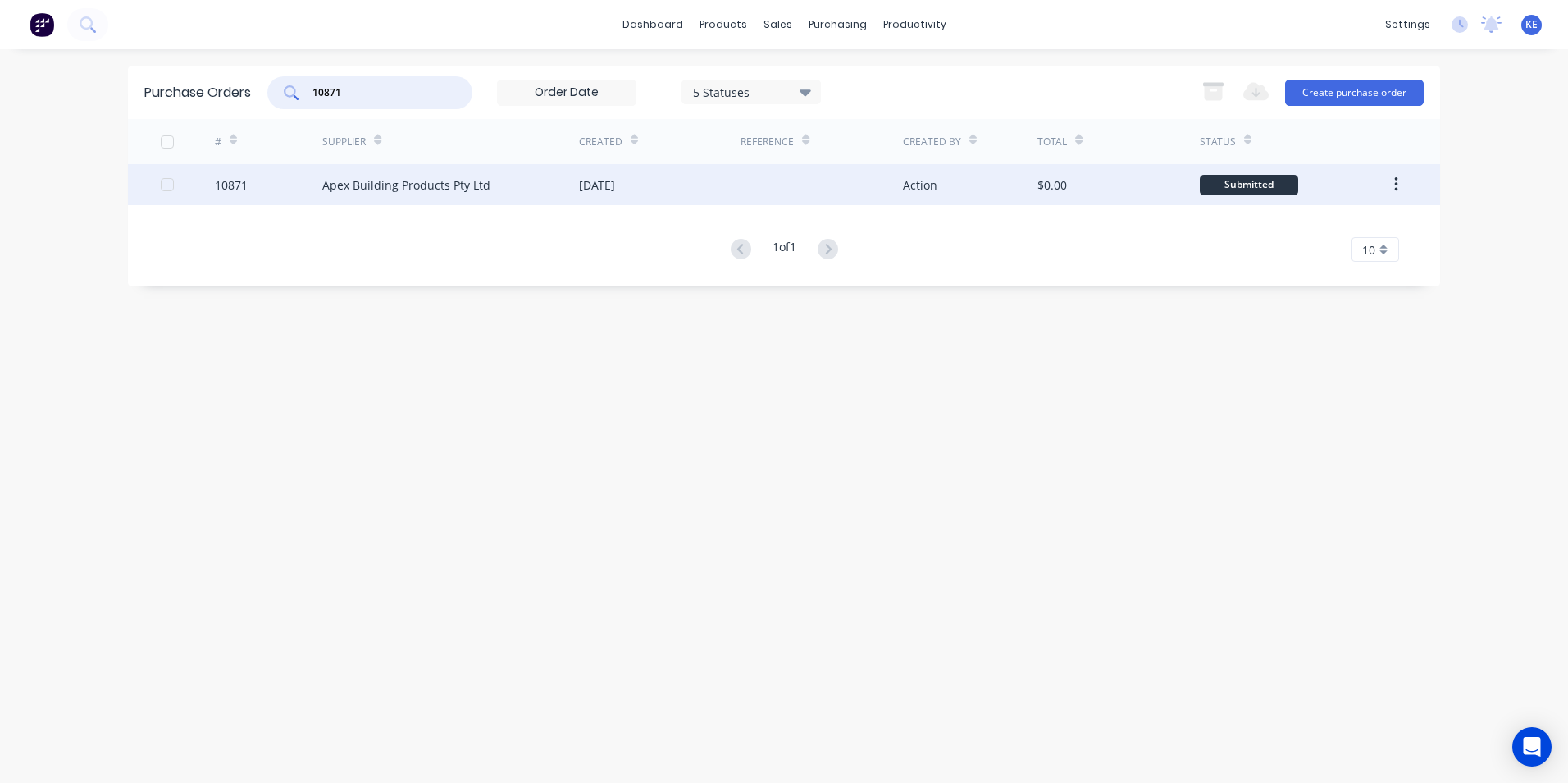
type input "10871"
click at [278, 196] on div "10871" at bounding box center [269, 184] width 108 height 41
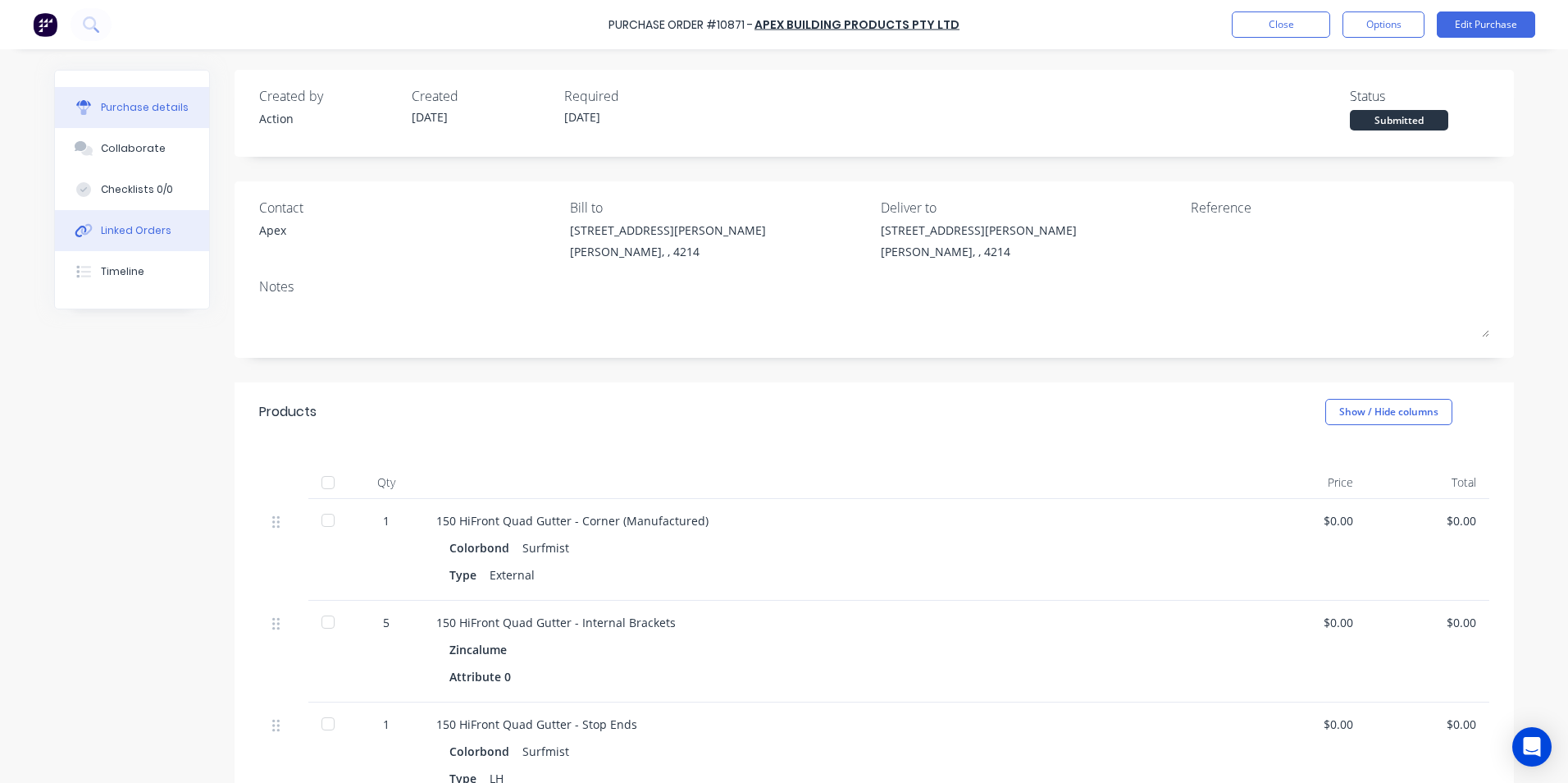
click at [107, 217] on button "Linked Orders" at bounding box center [132, 230] width 154 height 41
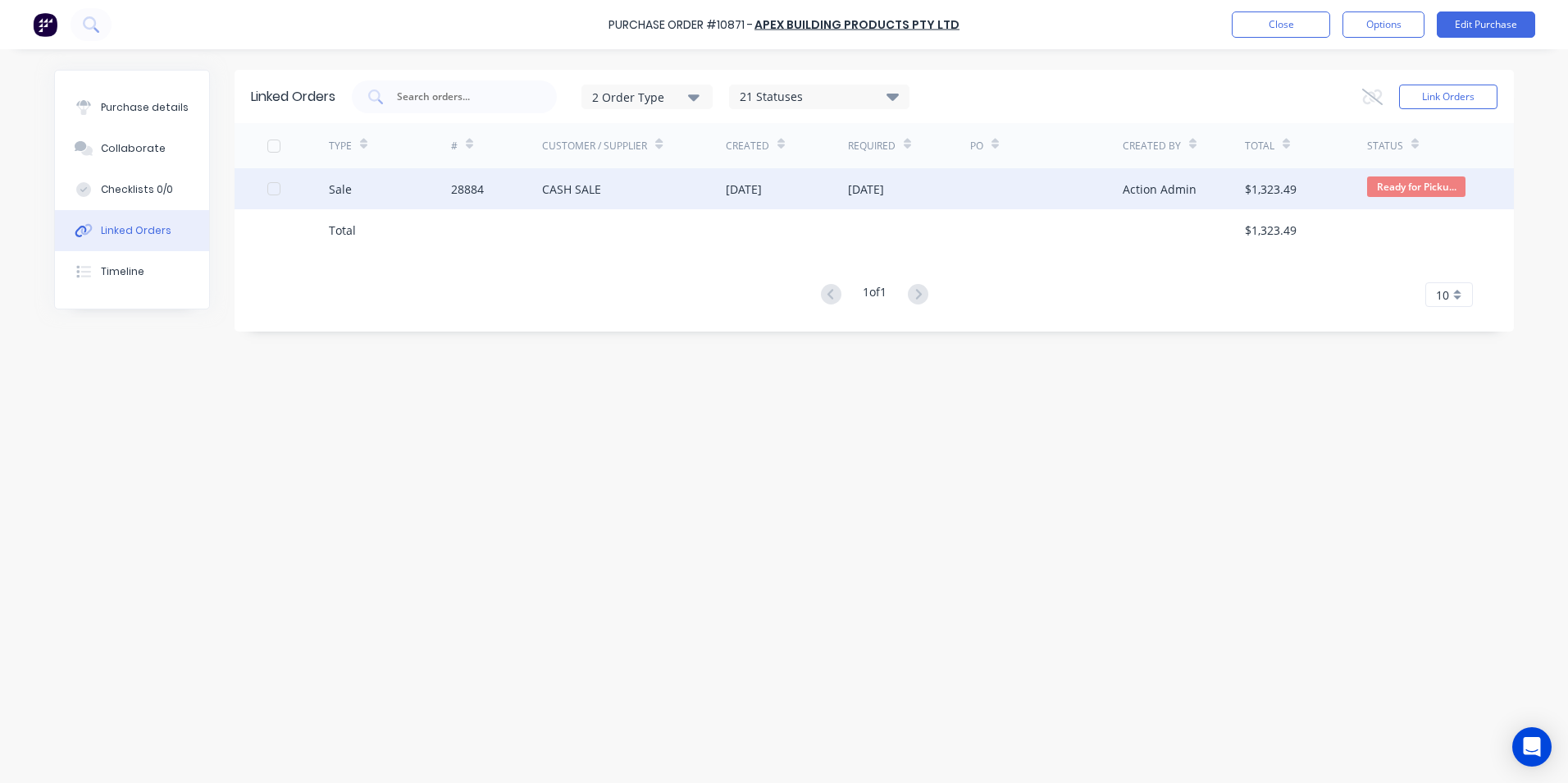
click at [413, 184] on div "Sale" at bounding box center [390, 188] width 123 height 41
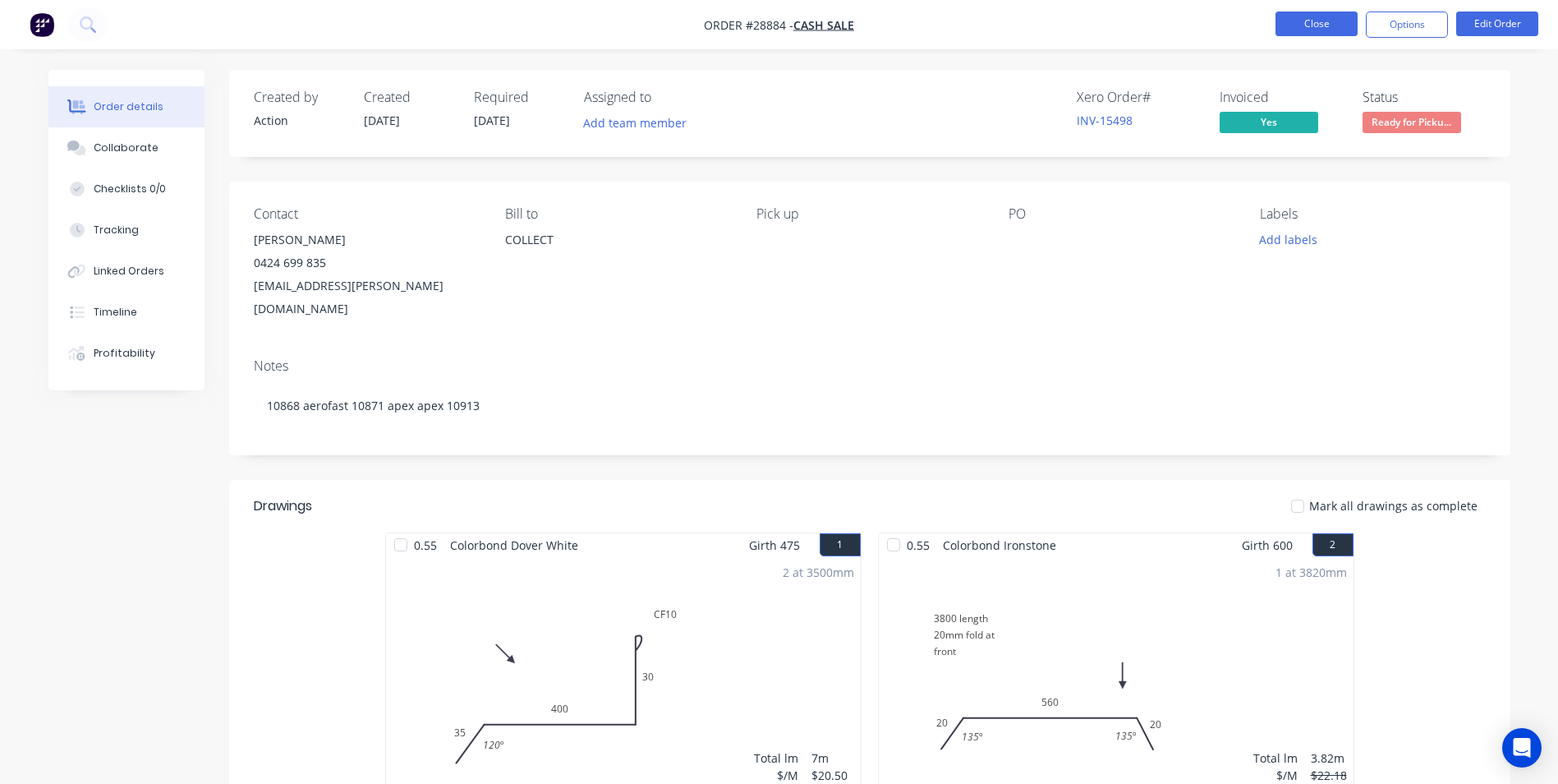
click at [1317, 19] on button "Close" at bounding box center [1317, 24] width 82 height 25
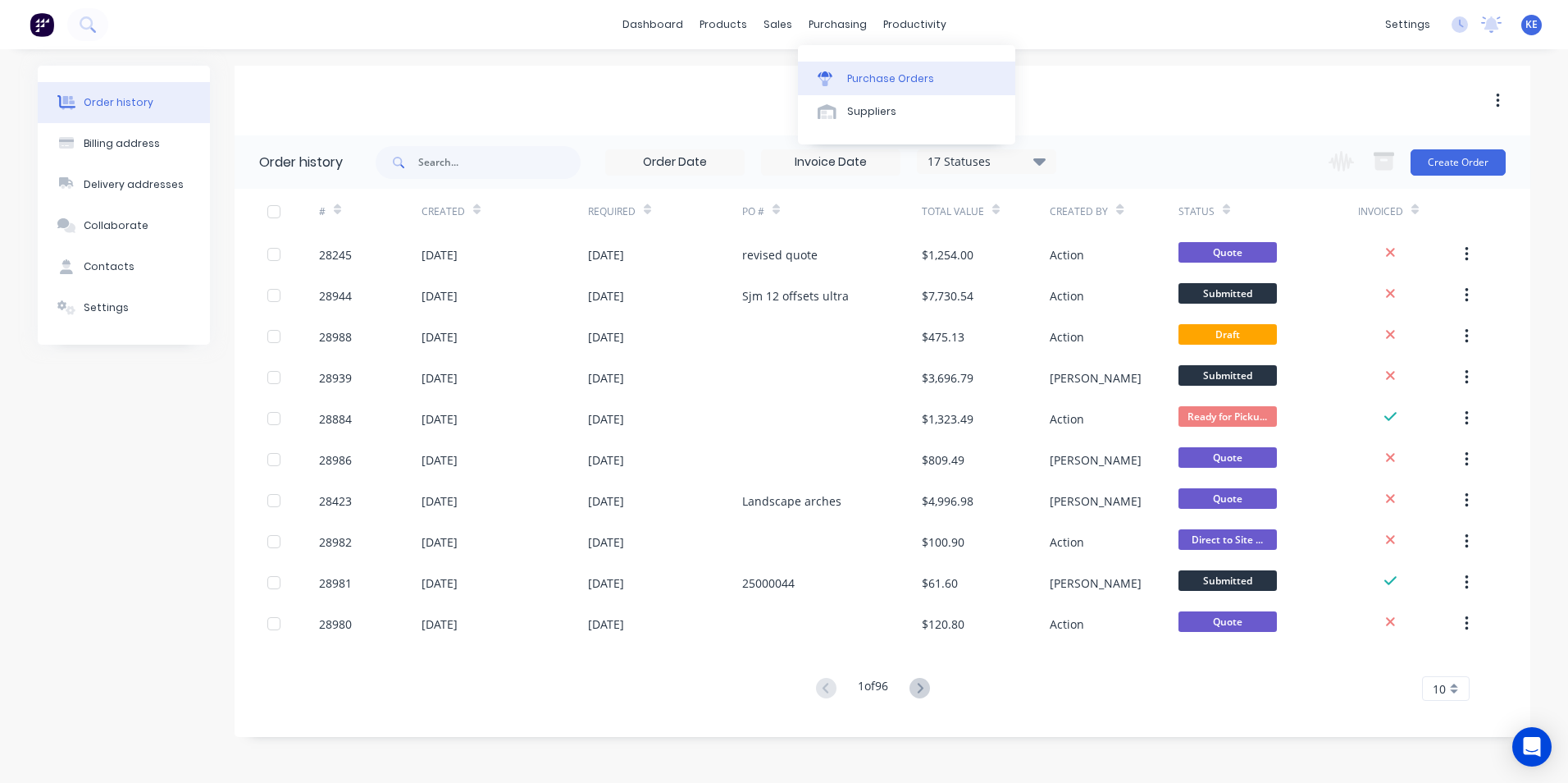
click at [849, 77] on div "Purchase Orders" at bounding box center [890, 79] width 87 height 15
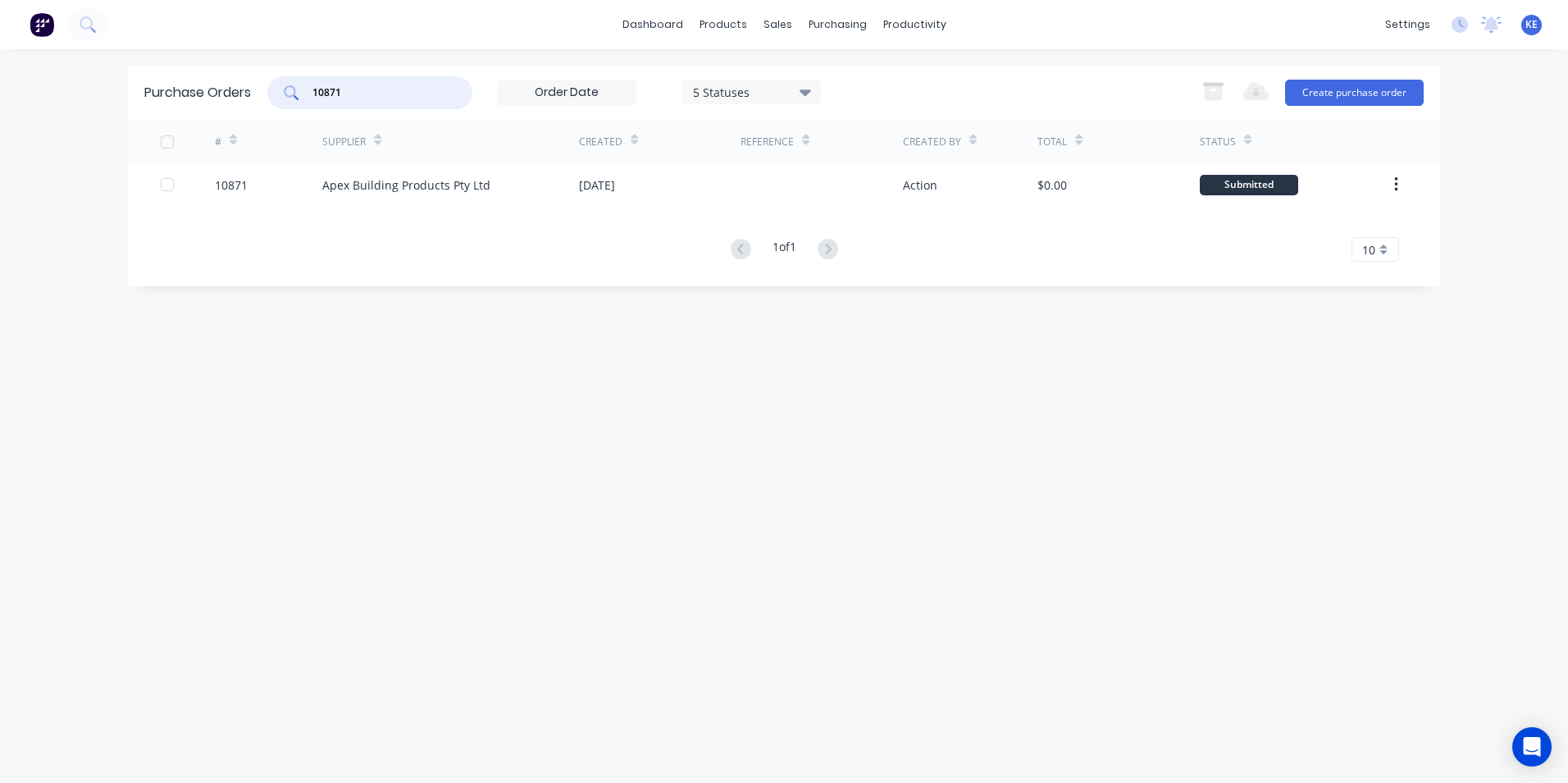
drag, startPoint x: 393, startPoint y: 98, endPoint x: 285, endPoint y: 93, distance: 108.1
click at [285, 93] on div "10871" at bounding box center [370, 92] width 205 height 33
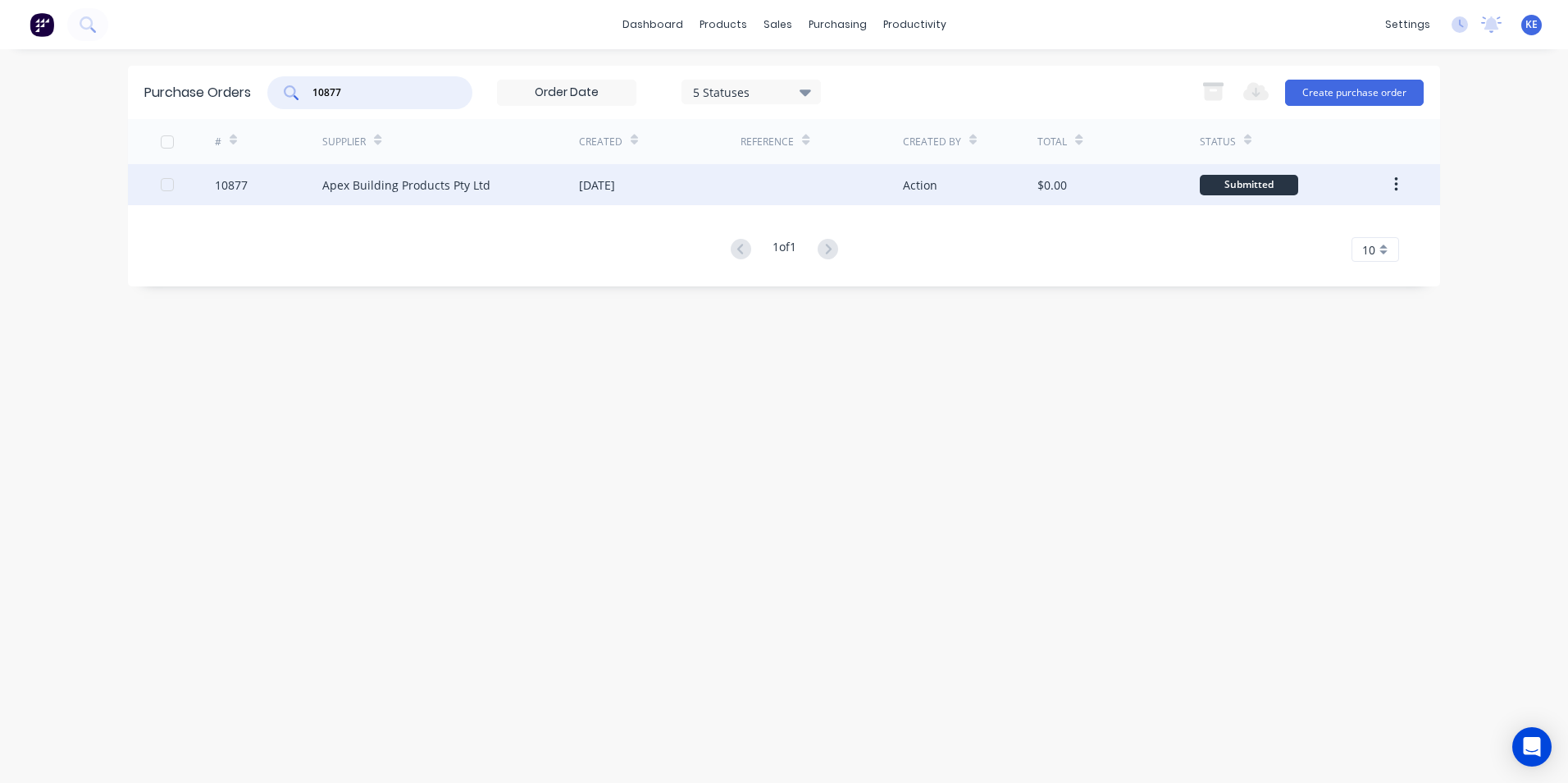
type input "10877"
click at [283, 191] on div "10877" at bounding box center [269, 184] width 108 height 41
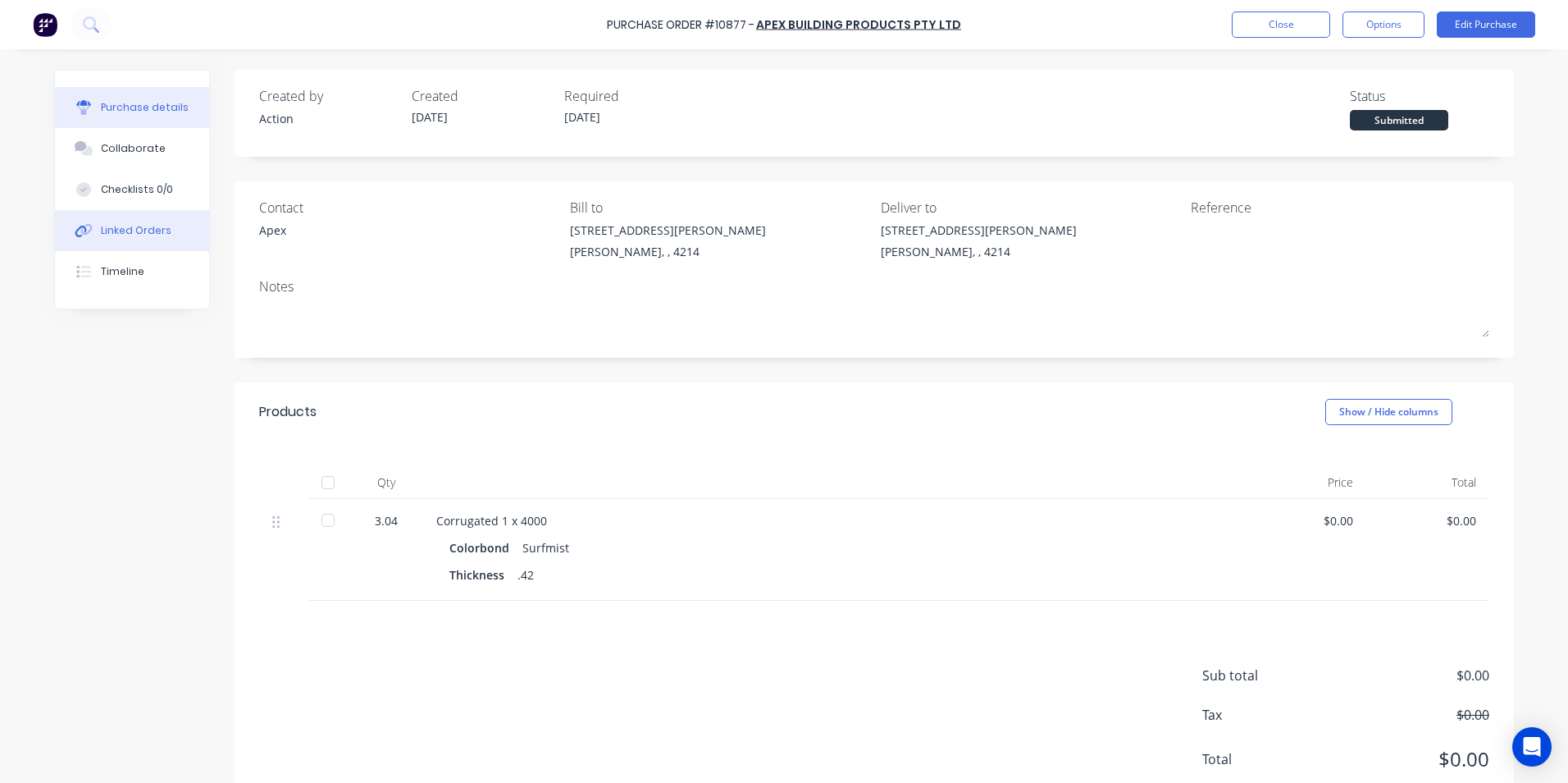
click at [131, 228] on div "Linked Orders" at bounding box center [136, 231] width 71 height 15
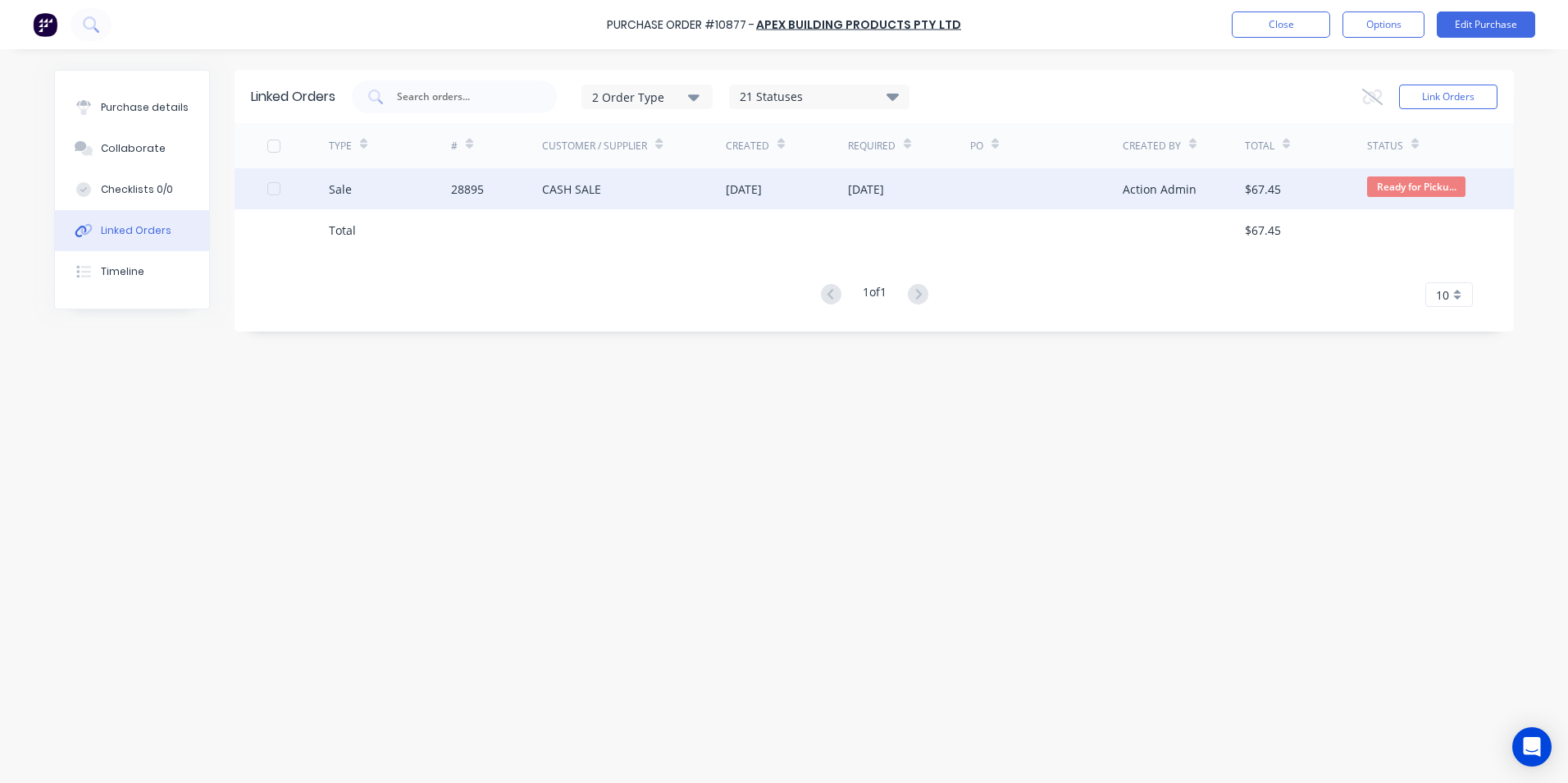
click at [403, 193] on div "Sale" at bounding box center [390, 188] width 123 height 41
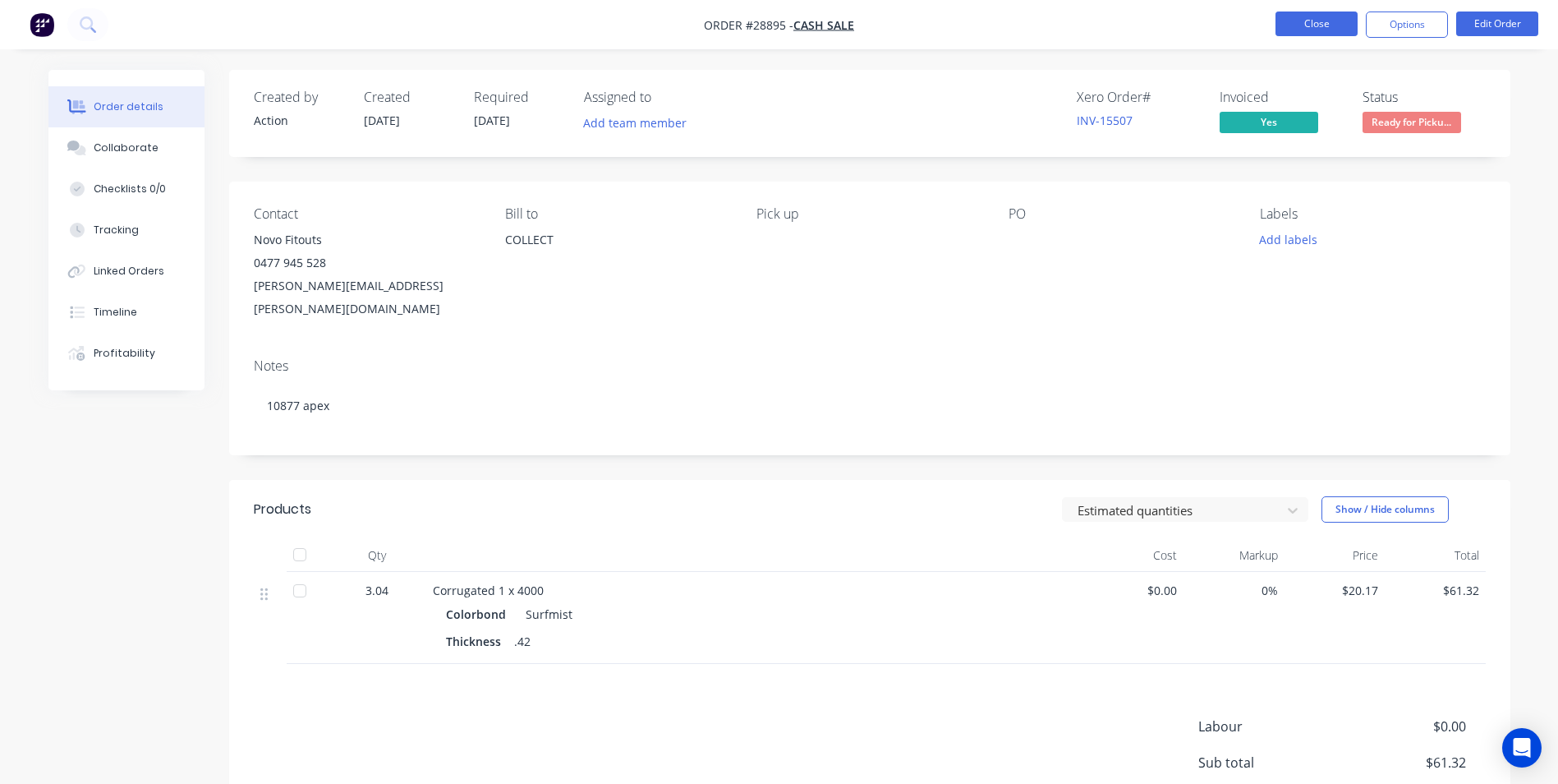
click at [1313, 31] on button "Close" at bounding box center [1317, 24] width 82 height 25
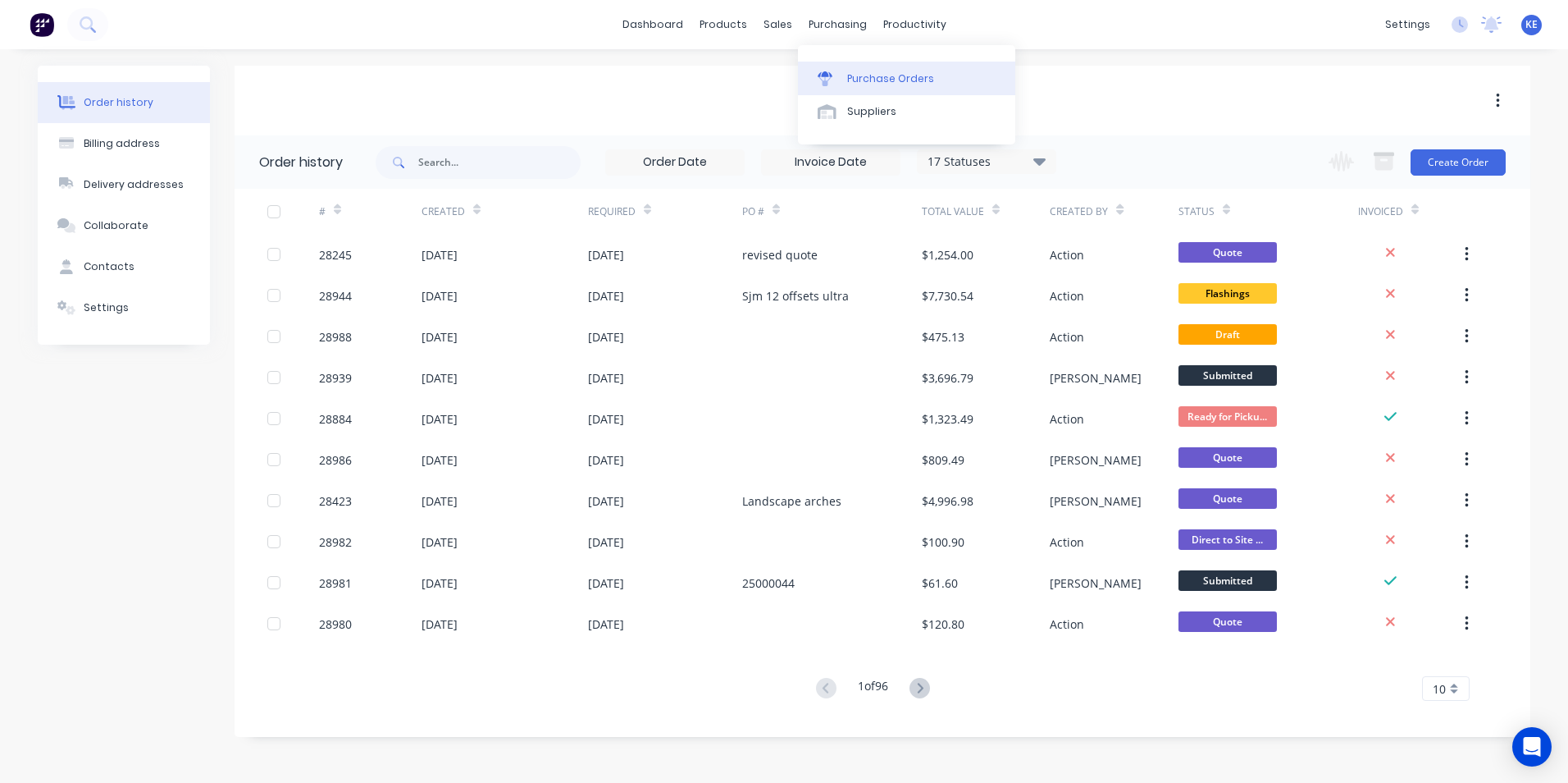
click at [895, 74] on div "Purchase Orders" at bounding box center [890, 79] width 87 height 15
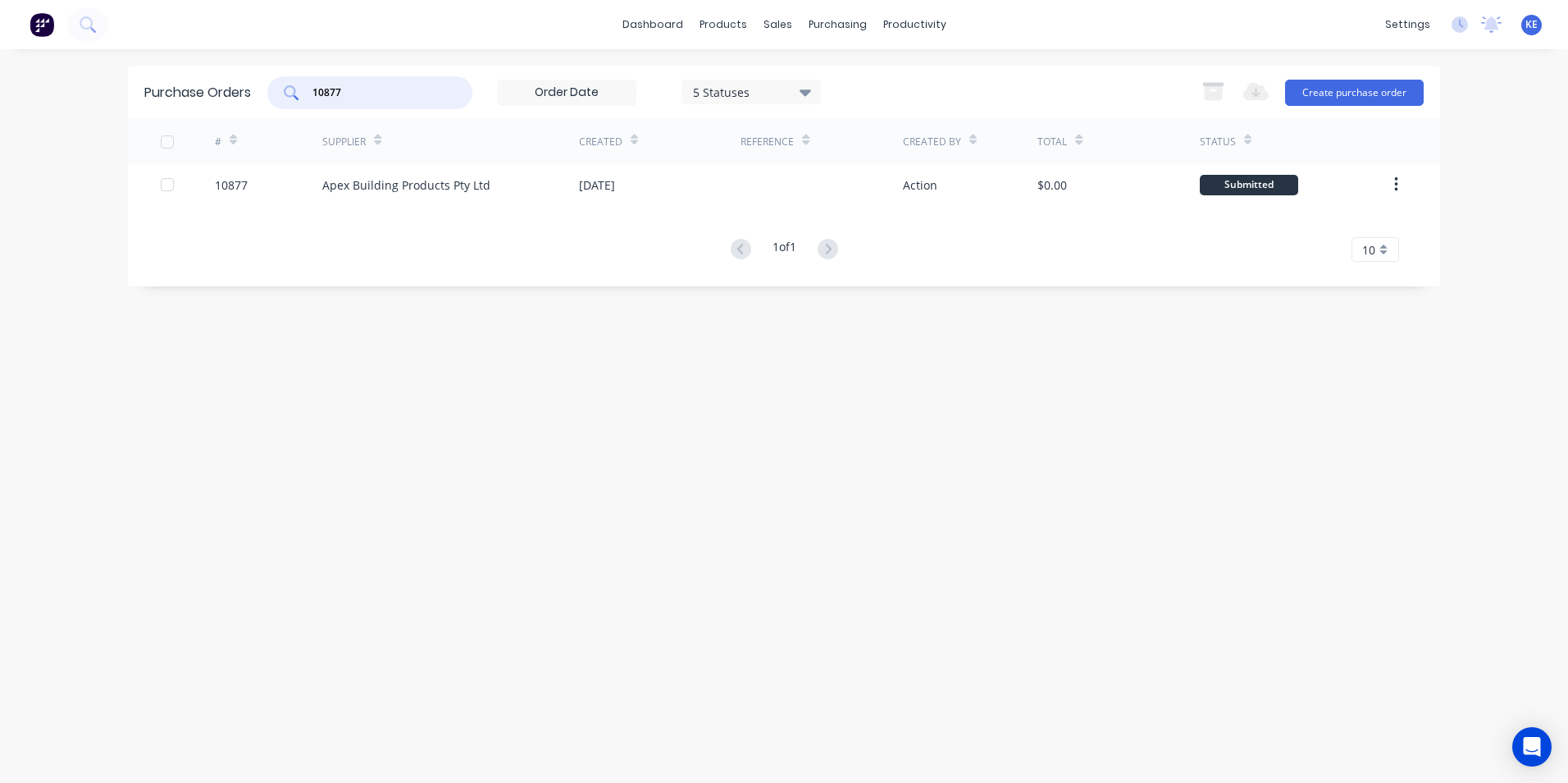
drag, startPoint x: 363, startPoint y: 93, endPoint x: 255, endPoint y: 105, distance: 108.7
click at [255, 105] on div "Purchase Orders 10877 5 Statuses 5 Statuses Export to Excel (XLSX) Create purch…" at bounding box center [784, 93] width 1312 height 53
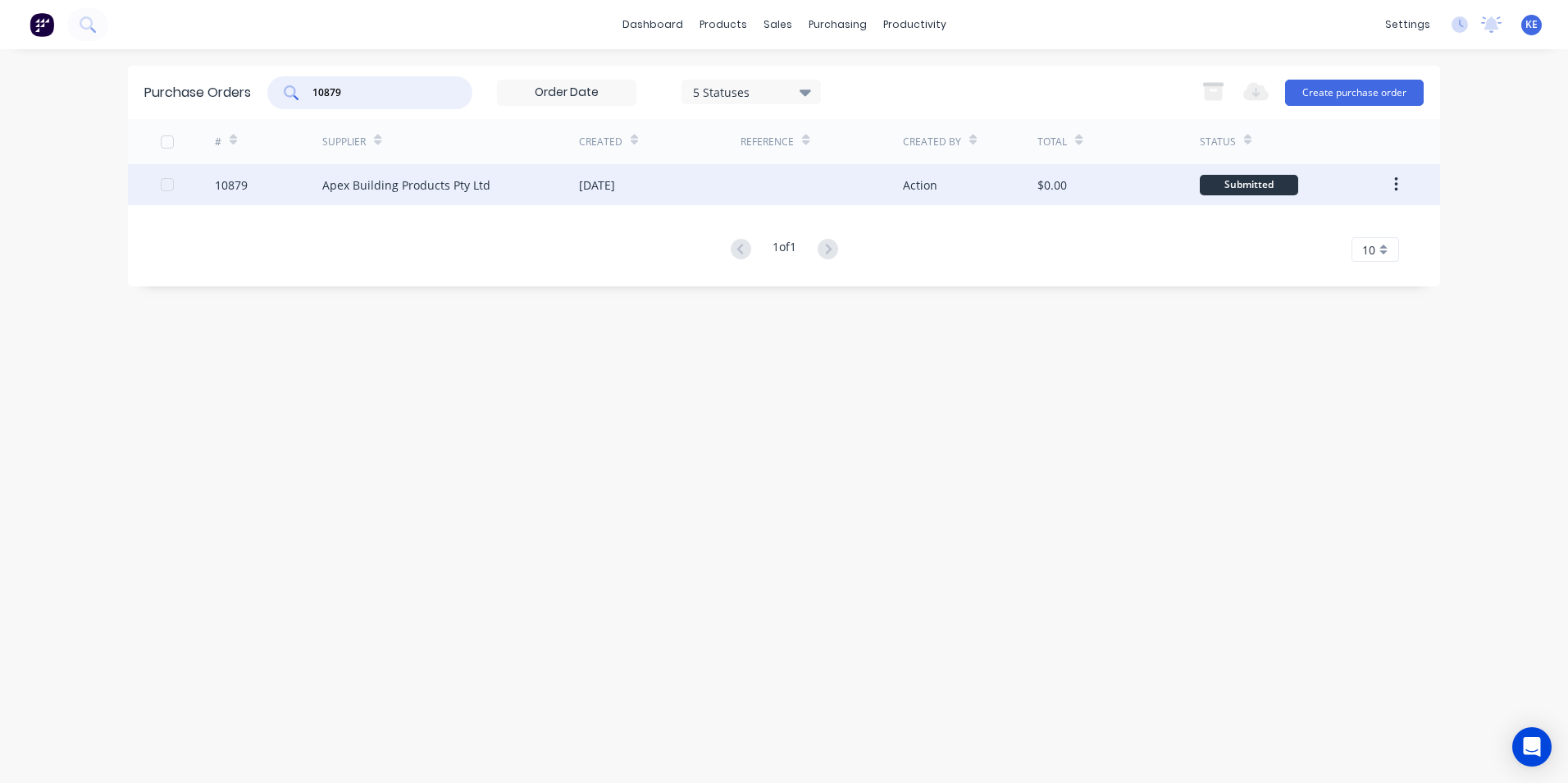
type input "10879"
click at [286, 191] on div "10879" at bounding box center [269, 184] width 108 height 41
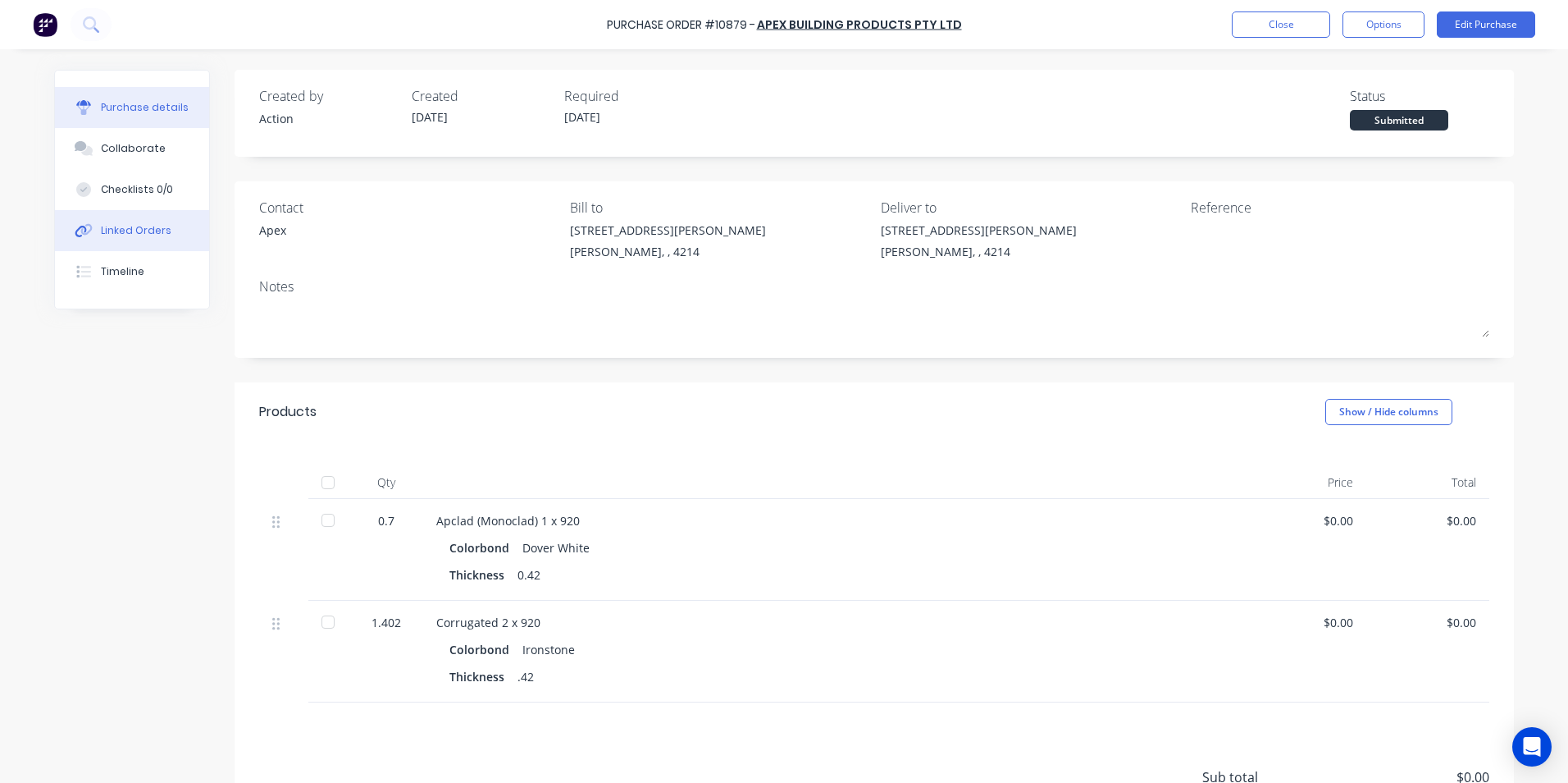
click at [102, 220] on button "Linked Orders" at bounding box center [132, 230] width 154 height 41
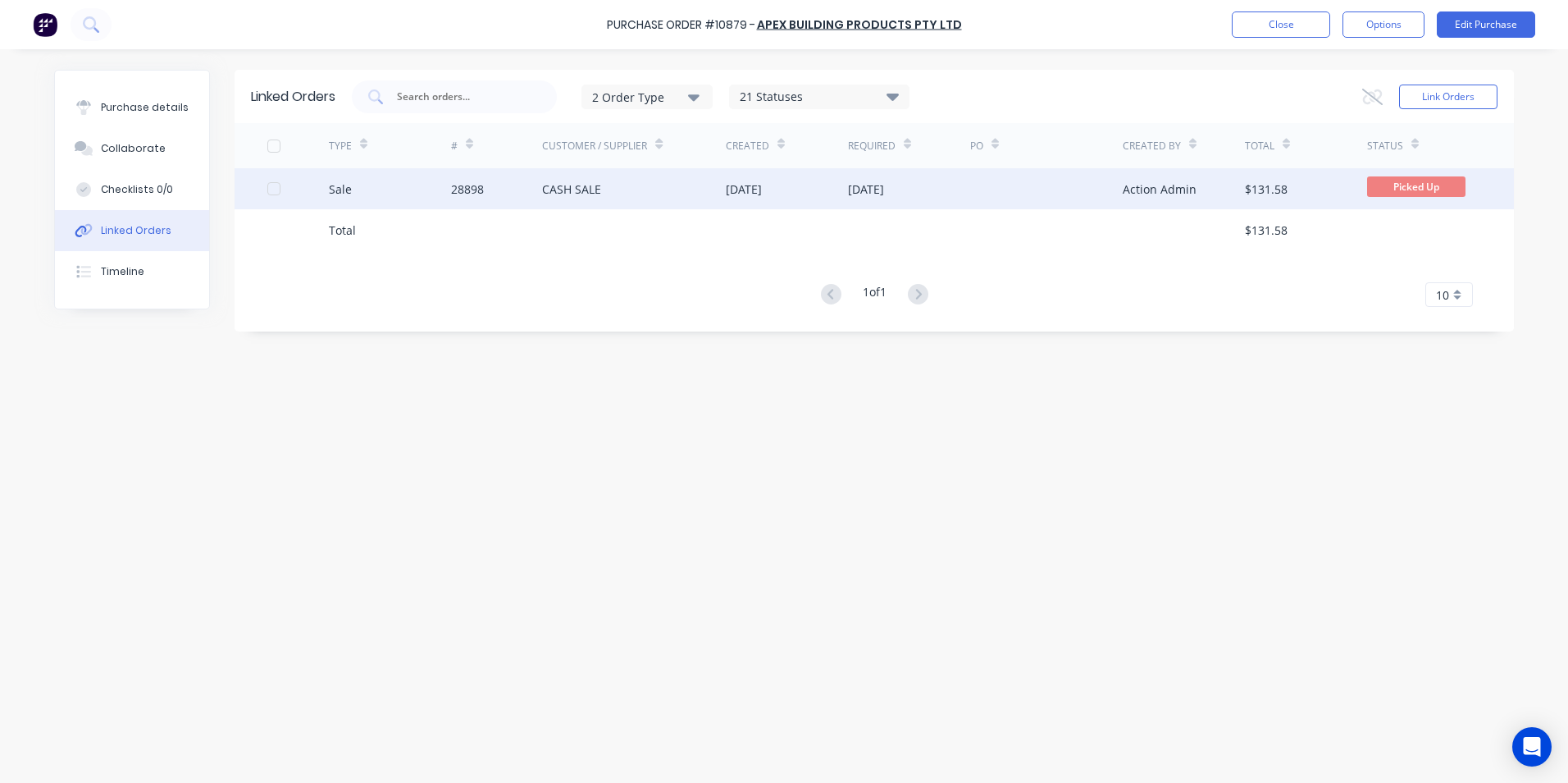
click at [397, 198] on div "Sale" at bounding box center [390, 188] width 123 height 41
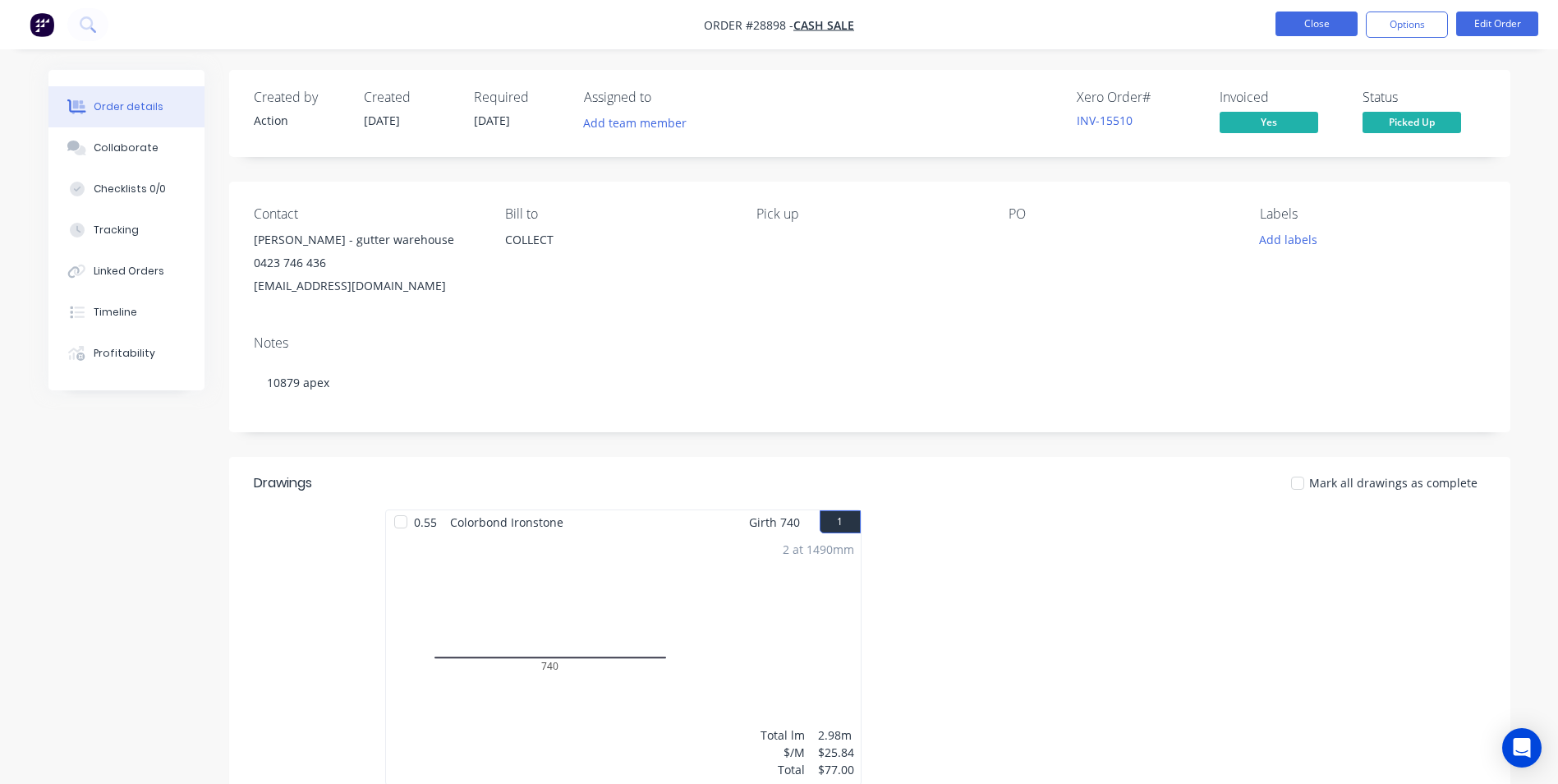
click at [1321, 28] on button "Close" at bounding box center [1317, 24] width 82 height 25
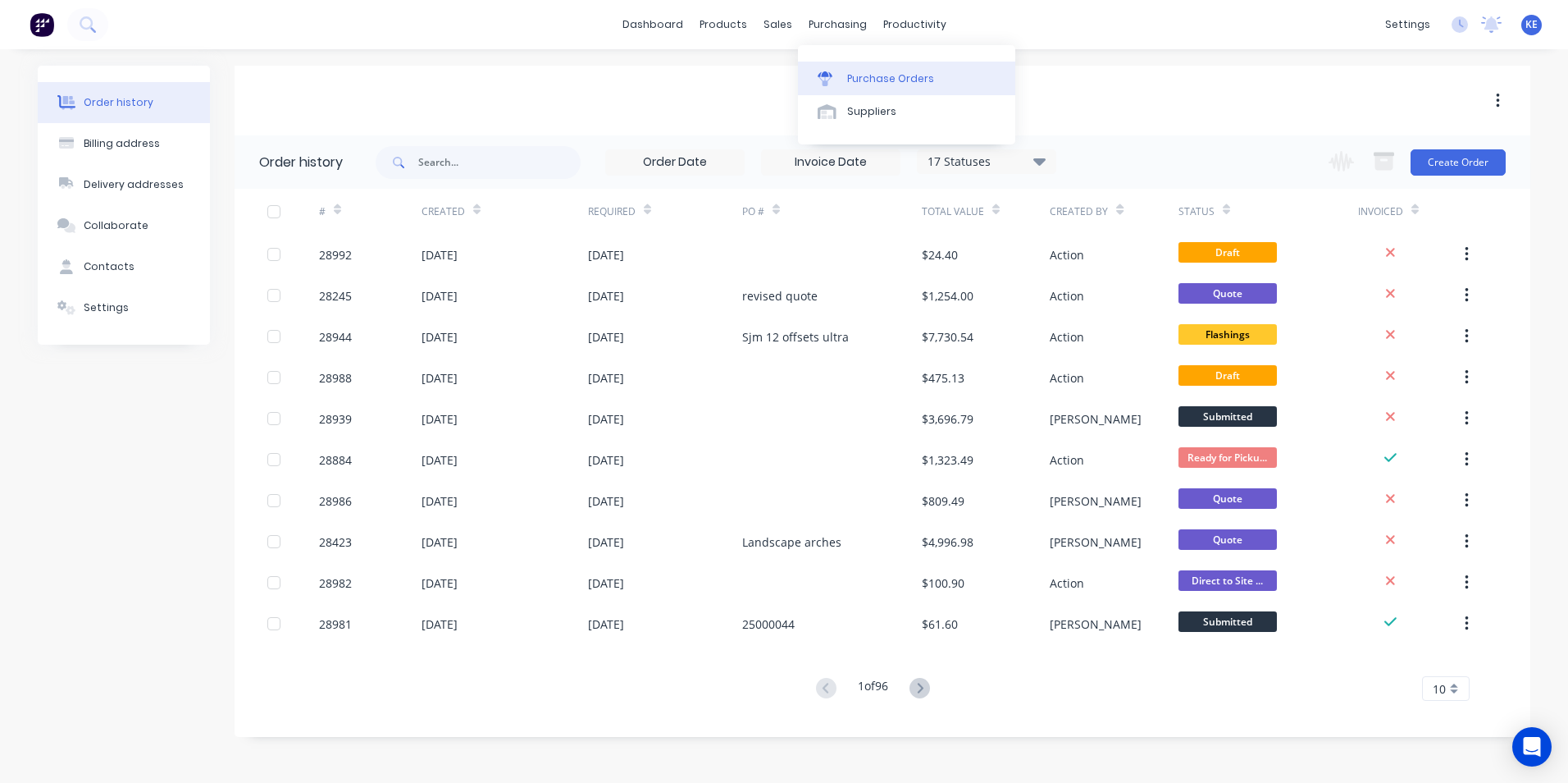
click at [864, 85] on div "Purchase Orders" at bounding box center [890, 79] width 87 height 15
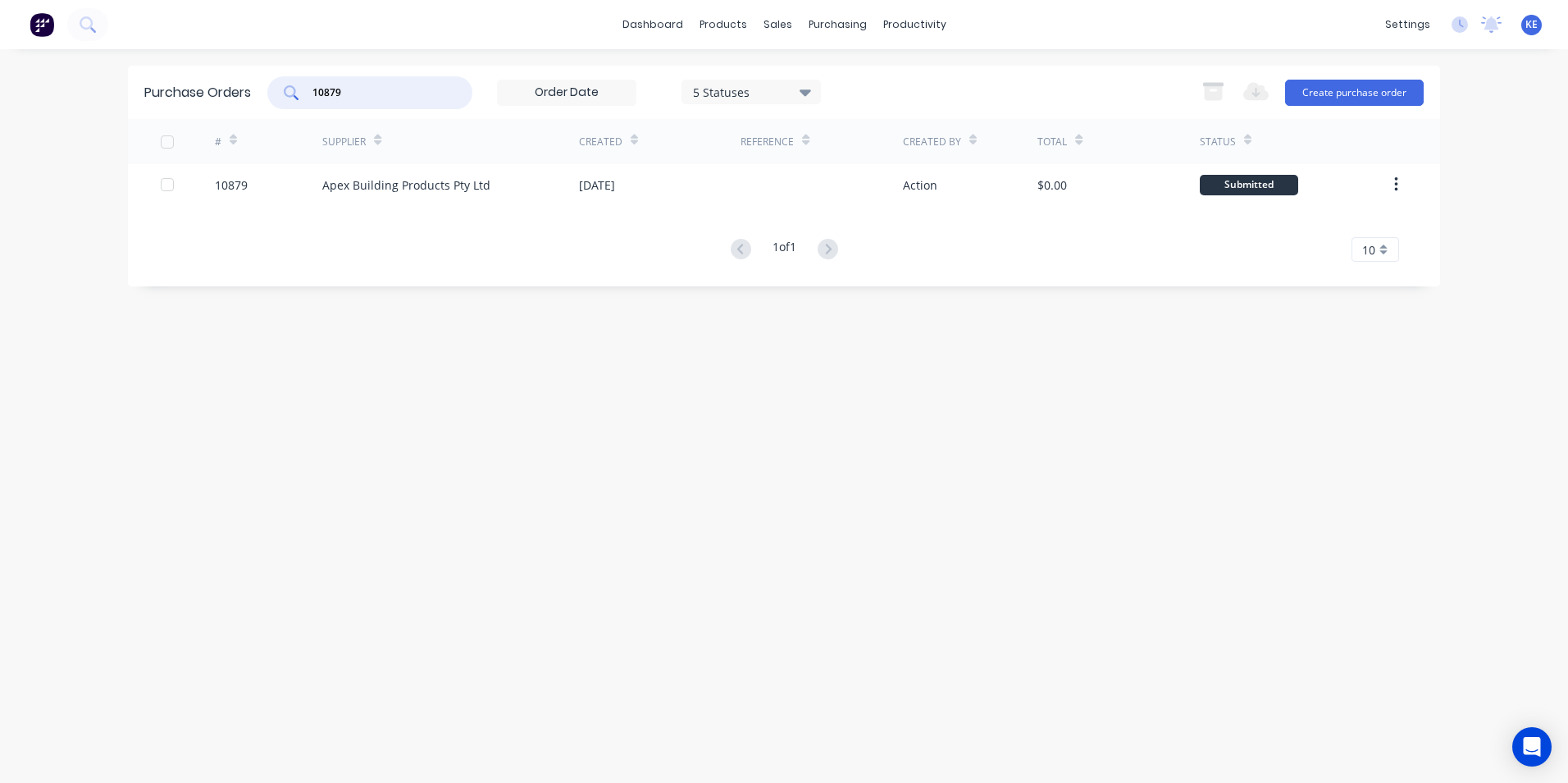
drag, startPoint x: 391, startPoint y: 94, endPoint x: 254, endPoint y: 118, distance: 139.1
click at [267, 104] on div "Purchase Orders 10879 5 Statuses 5 Statuses Export to Excel (XLSX) Create purch…" at bounding box center [784, 93] width 1312 height 53
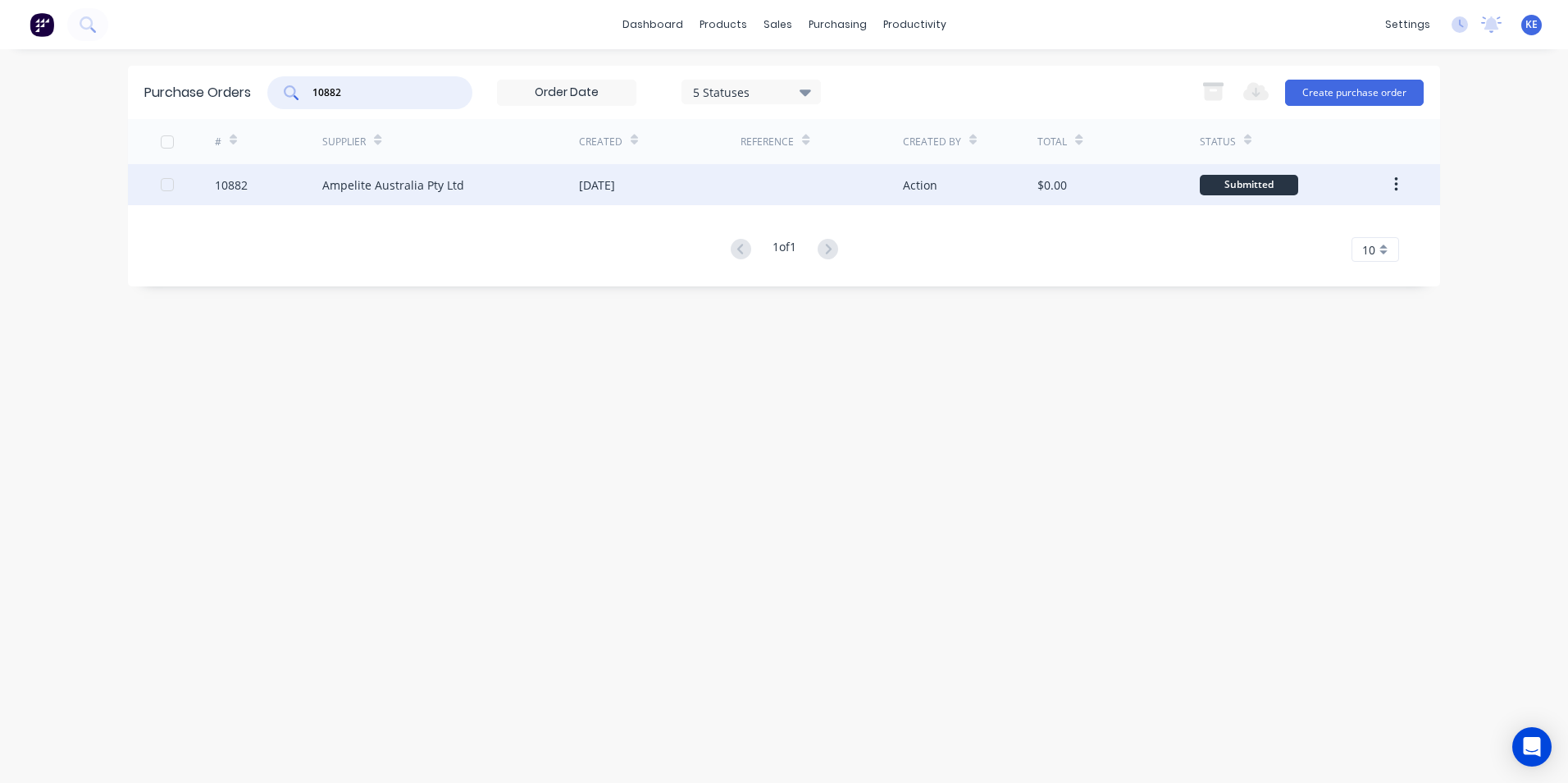
type input "10882"
click at [278, 180] on div "10882" at bounding box center [269, 184] width 108 height 41
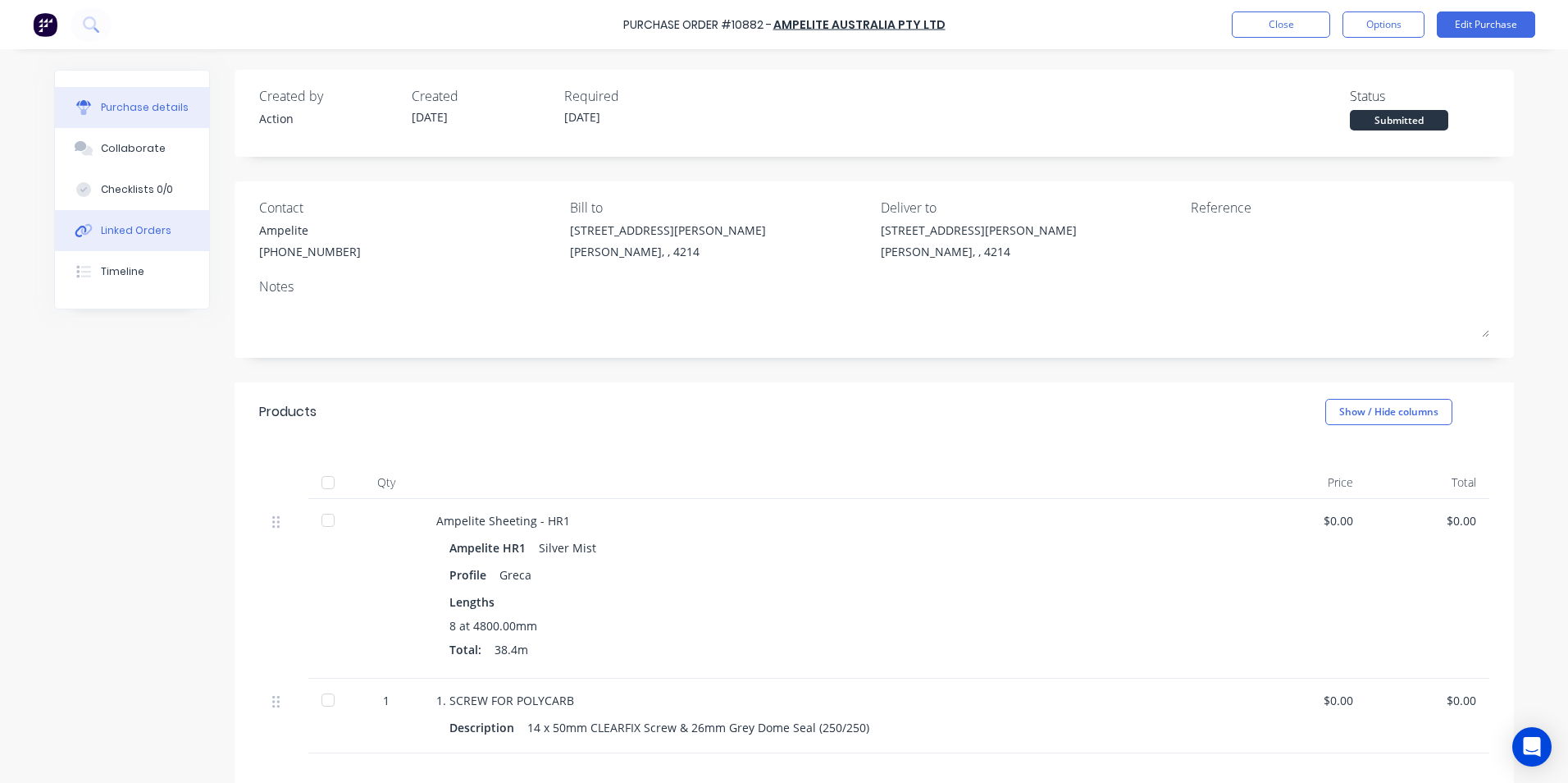
click at [117, 227] on div "Linked Orders" at bounding box center [136, 231] width 71 height 15
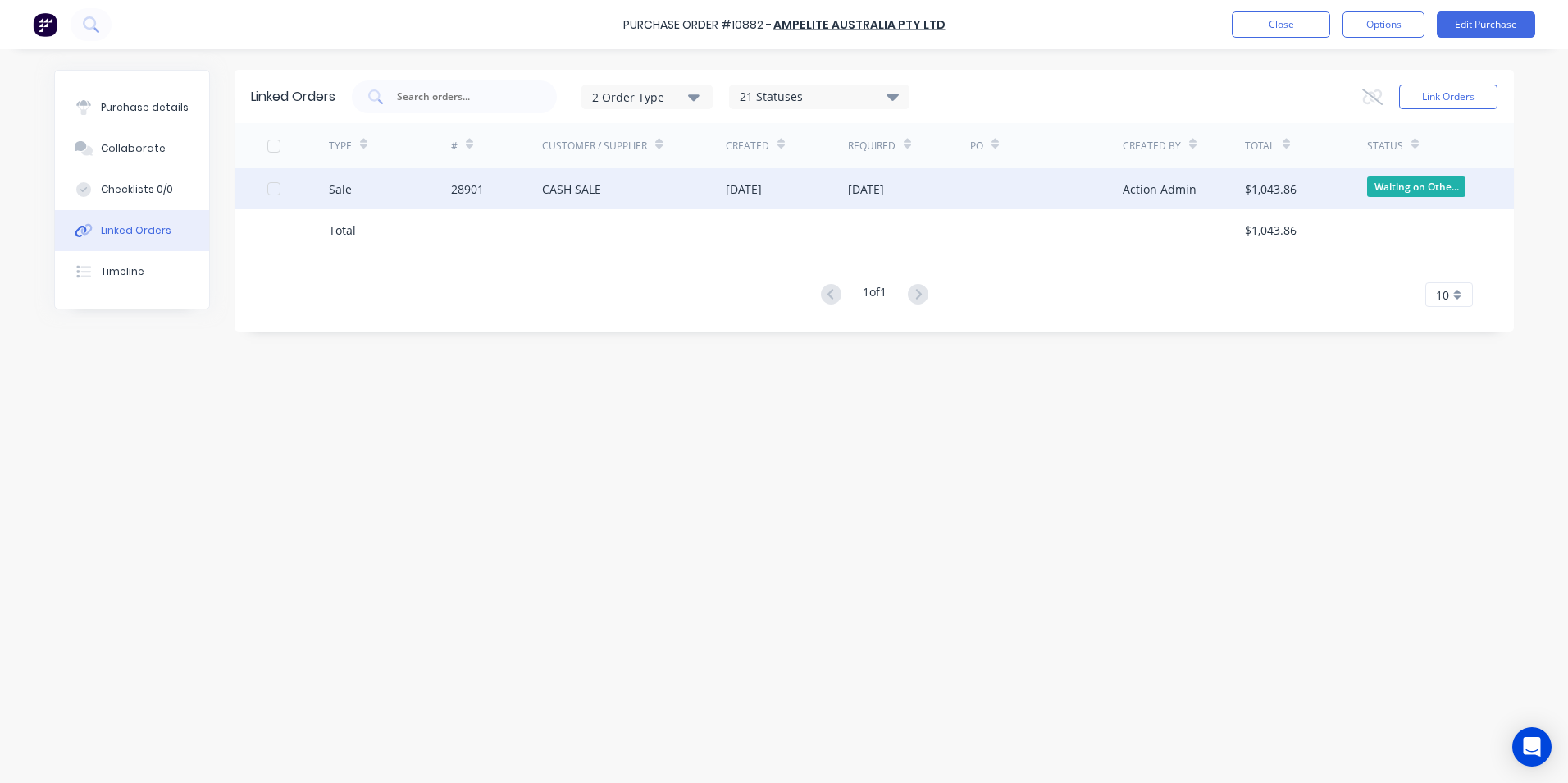
click at [417, 183] on div "Sale" at bounding box center [390, 188] width 123 height 41
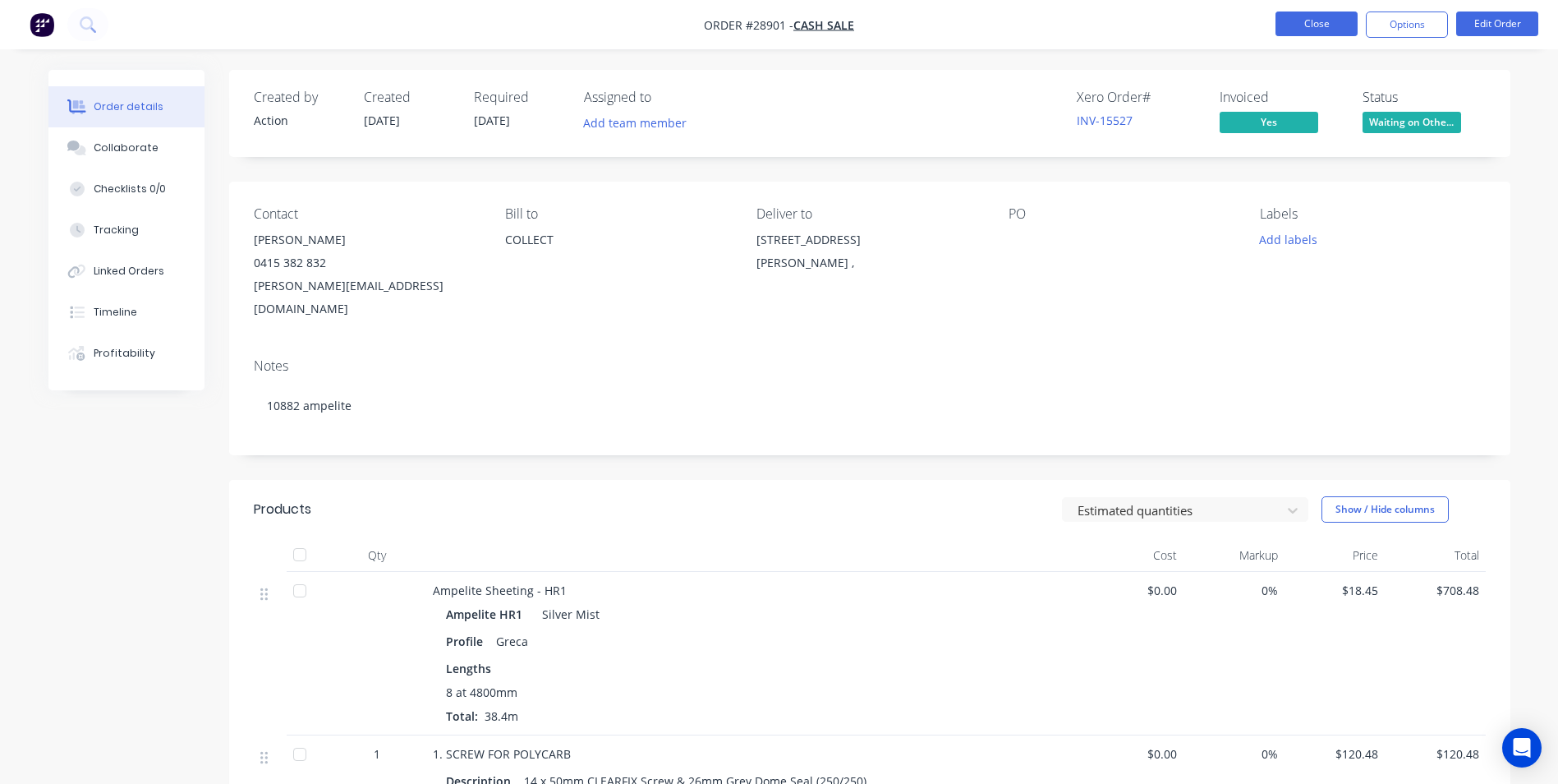
click at [1311, 24] on button "Close" at bounding box center [1317, 24] width 82 height 25
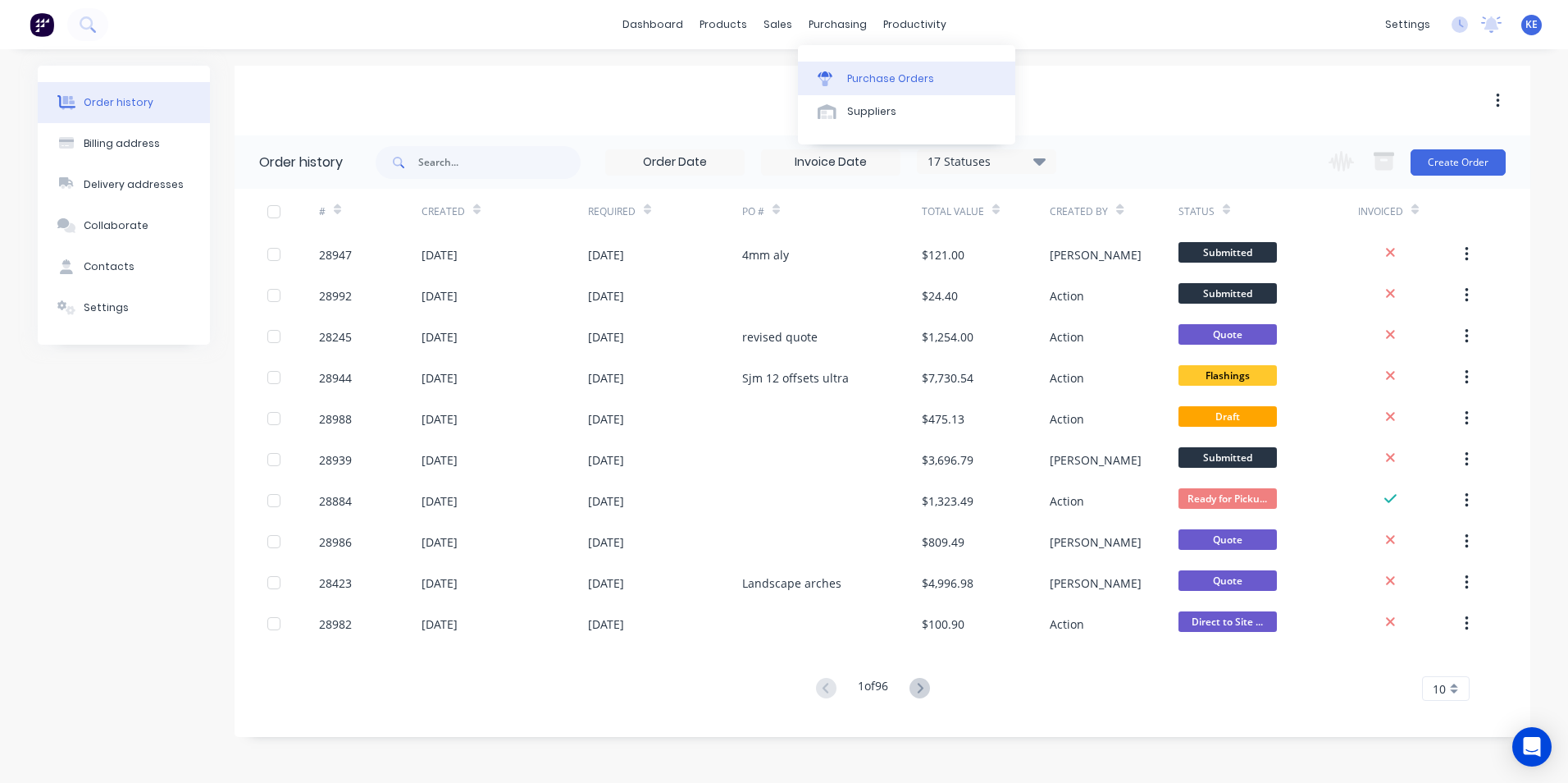
click at [849, 84] on div "Purchase Orders" at bounding box center [890, 79] width 87 height 15
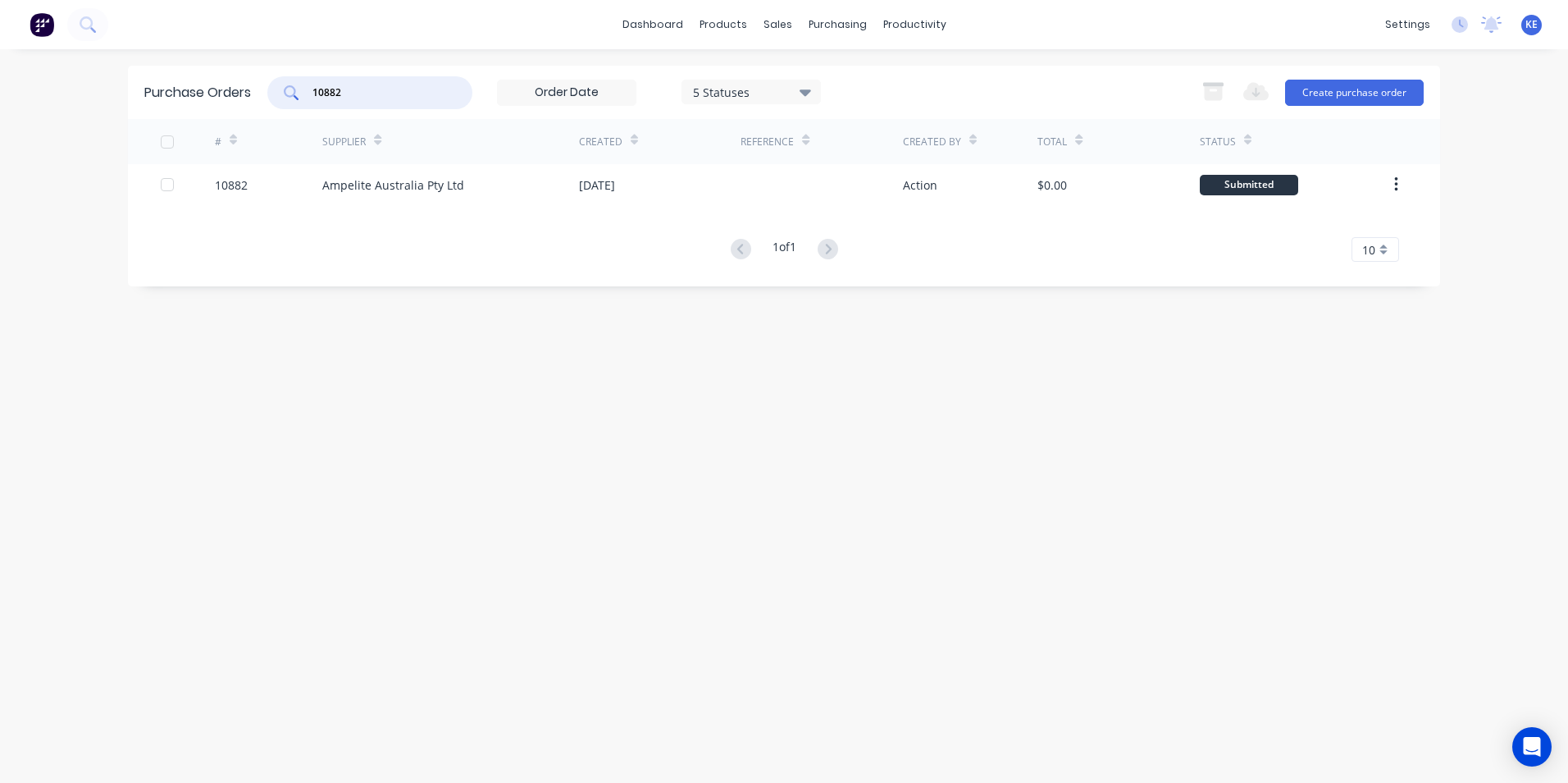
drag, startPoint x: 391, startPoint y: 88, endPoint x: 220, endPoint y: 109, distance: 172.3
click at [220, 109] on div "Purchase Orders 10882 5 Statuses 5 Statuses Export to Excel (XLSX) Create purch…" at bounding box center [784, 93] width 1312 height 53
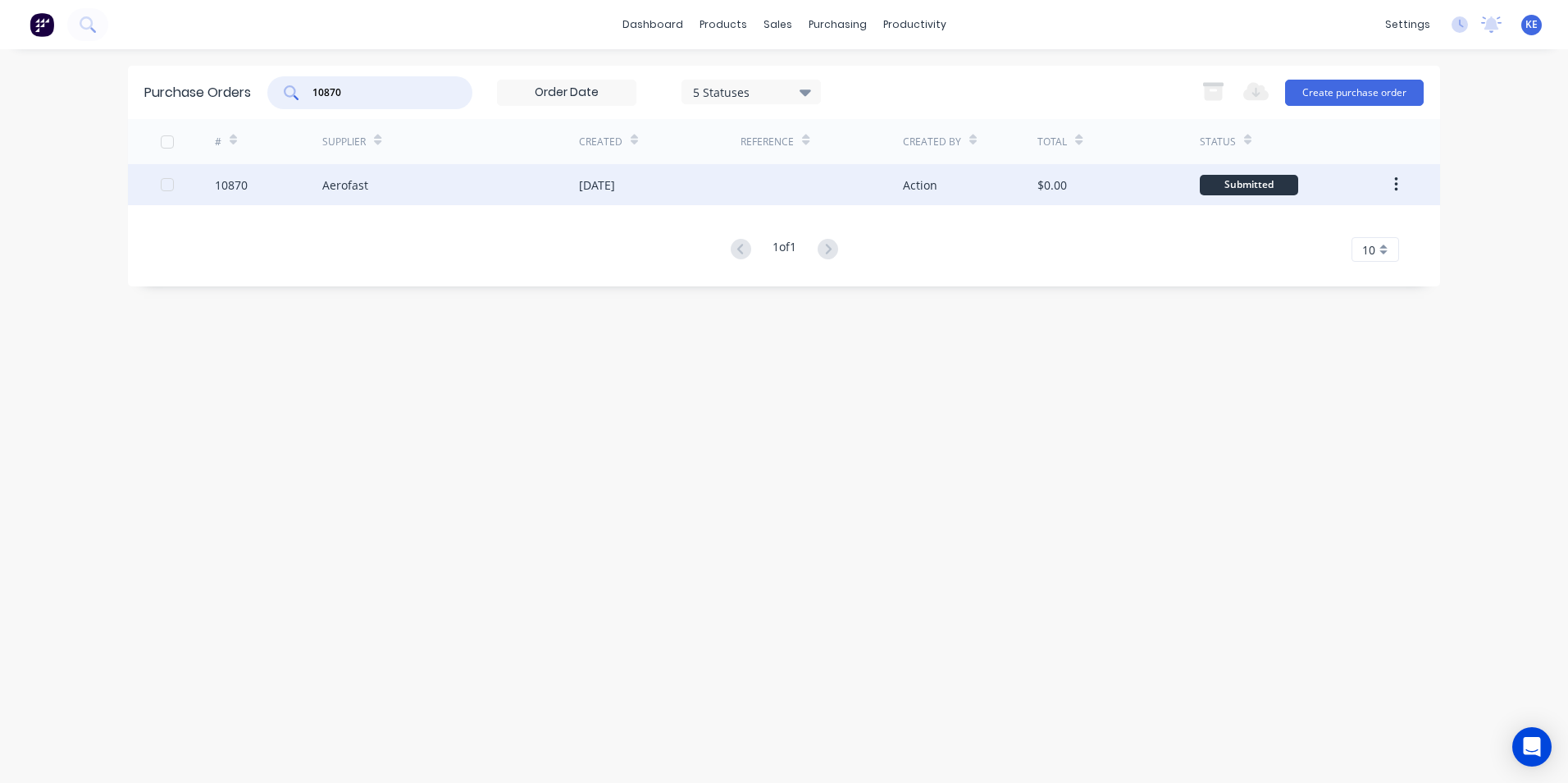
type input "10870"
click at [285, 177] on div "10870" at bounding box center [269, 184] width 108 height 41
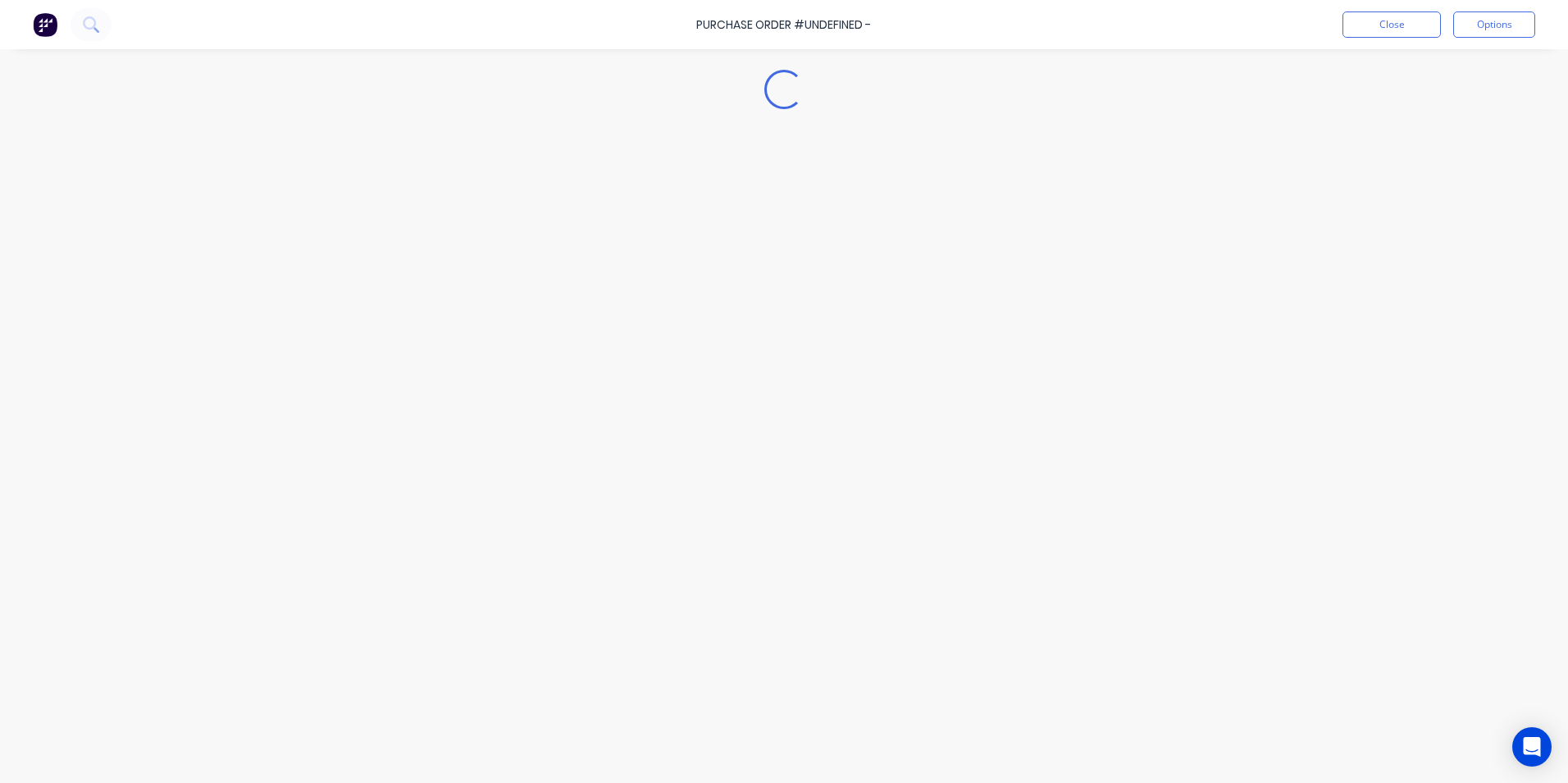
type textarea "x"
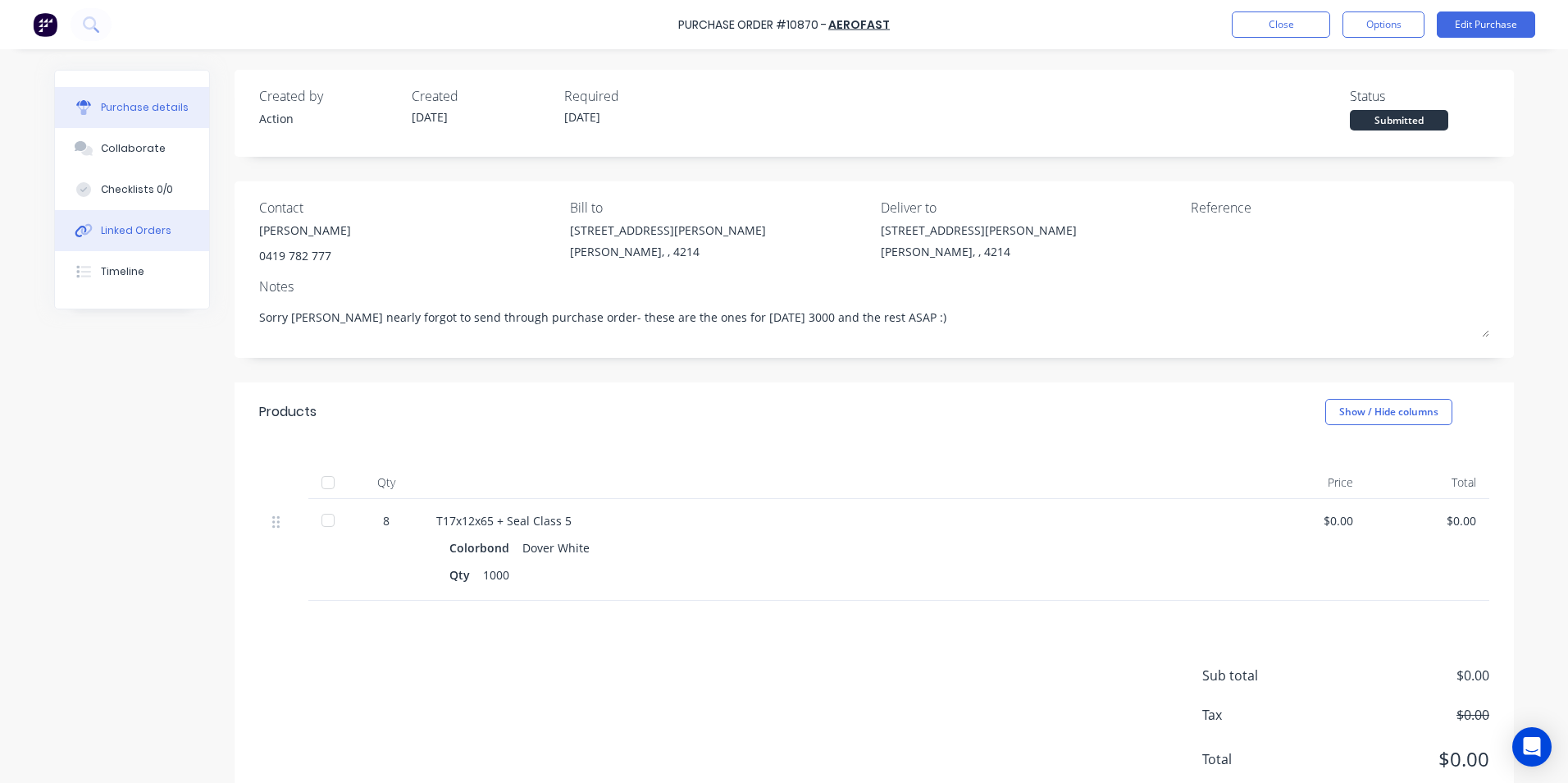
click at [121, 228] on div "Linked Orders" at bounding box center [136, 231] width 71 height 15
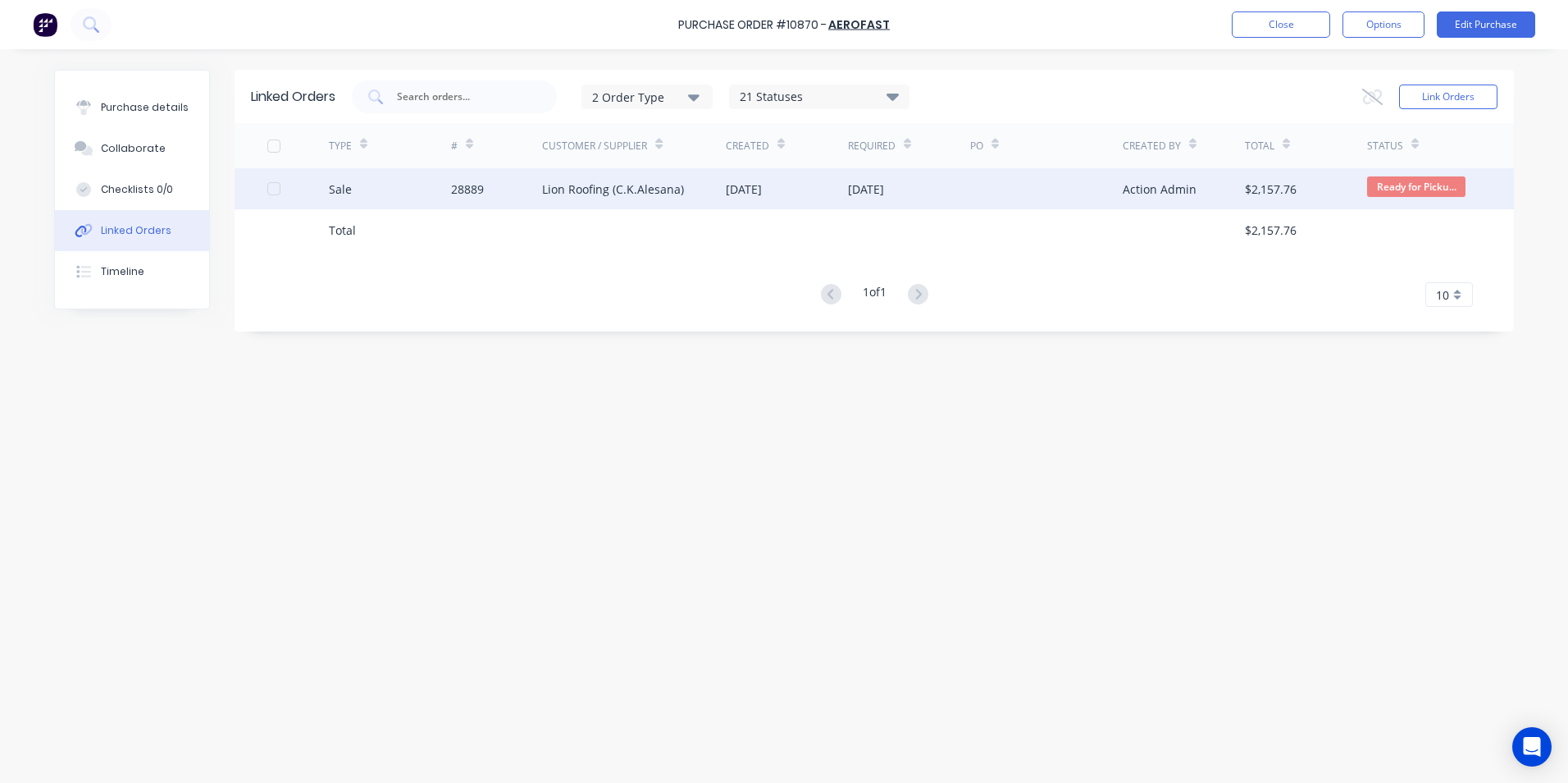
click at [418, 195] on div "Sale" at bounding box center [390, 188] width 123 height 41
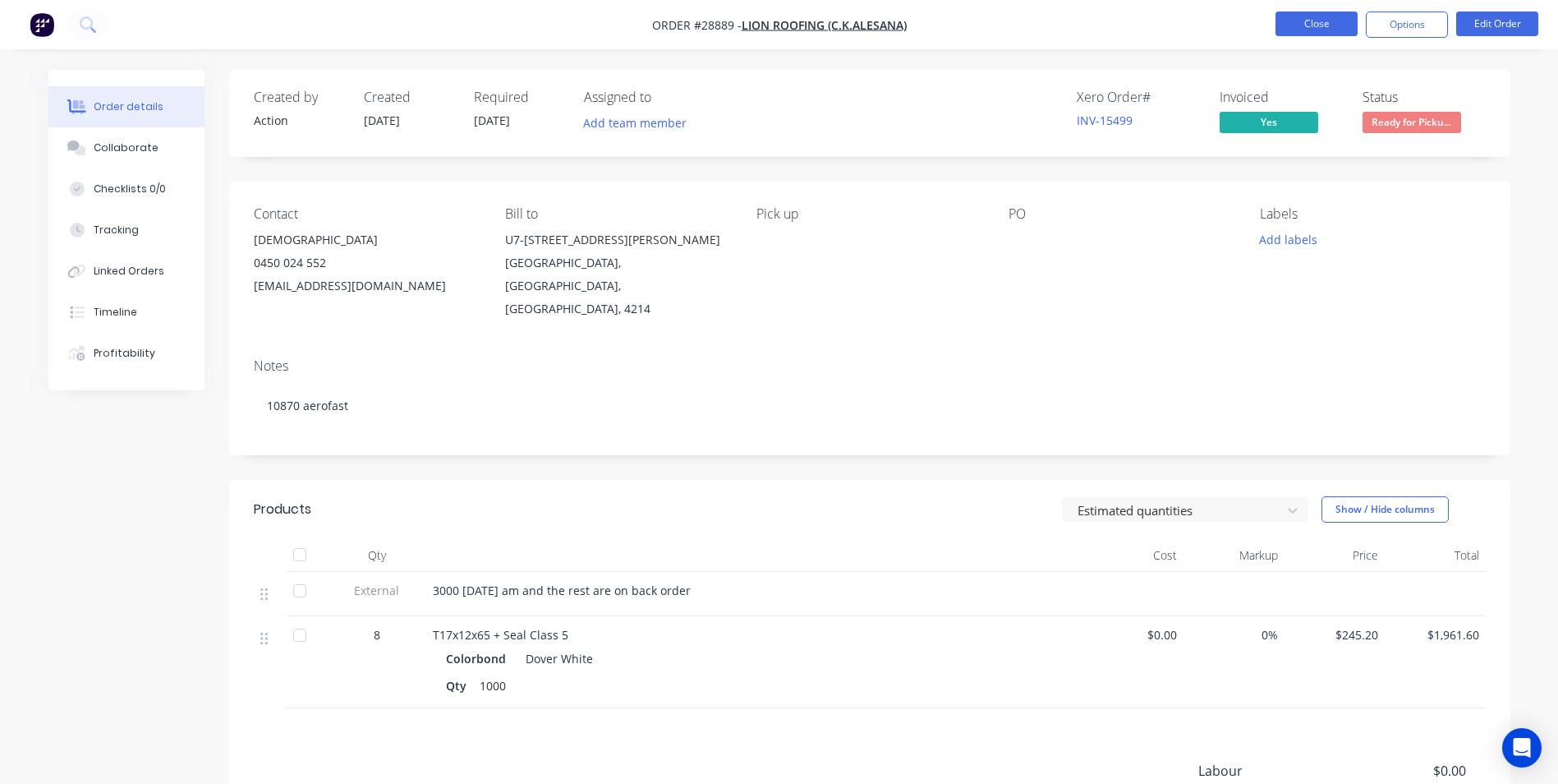
click at [1308, 26] on button "Close" at bounding box center [1317, 24] width 82 height 25
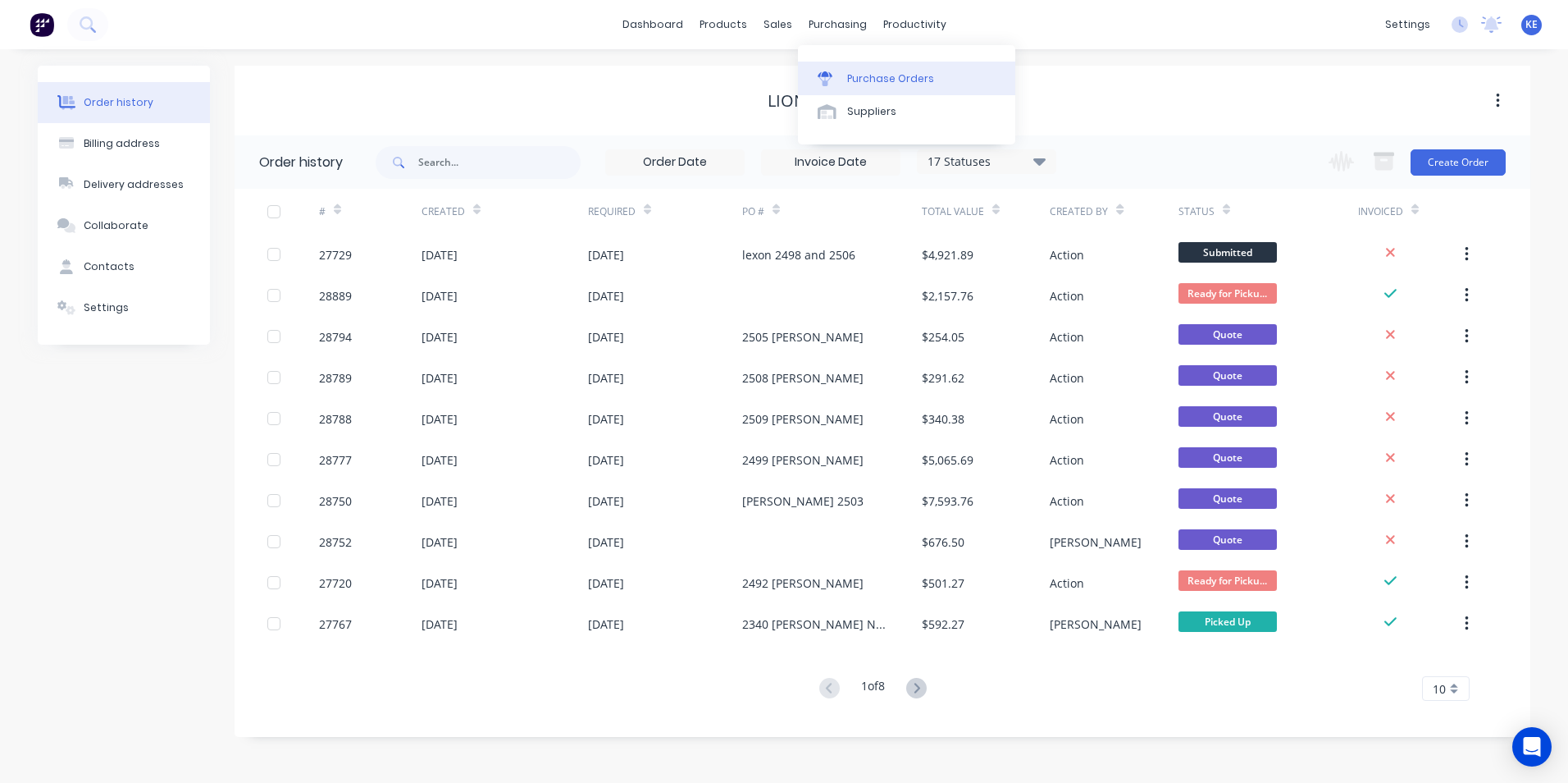
click at [864, 83] on div "Purchase Orders" at bounding box center [890, 79] width 87 height 15
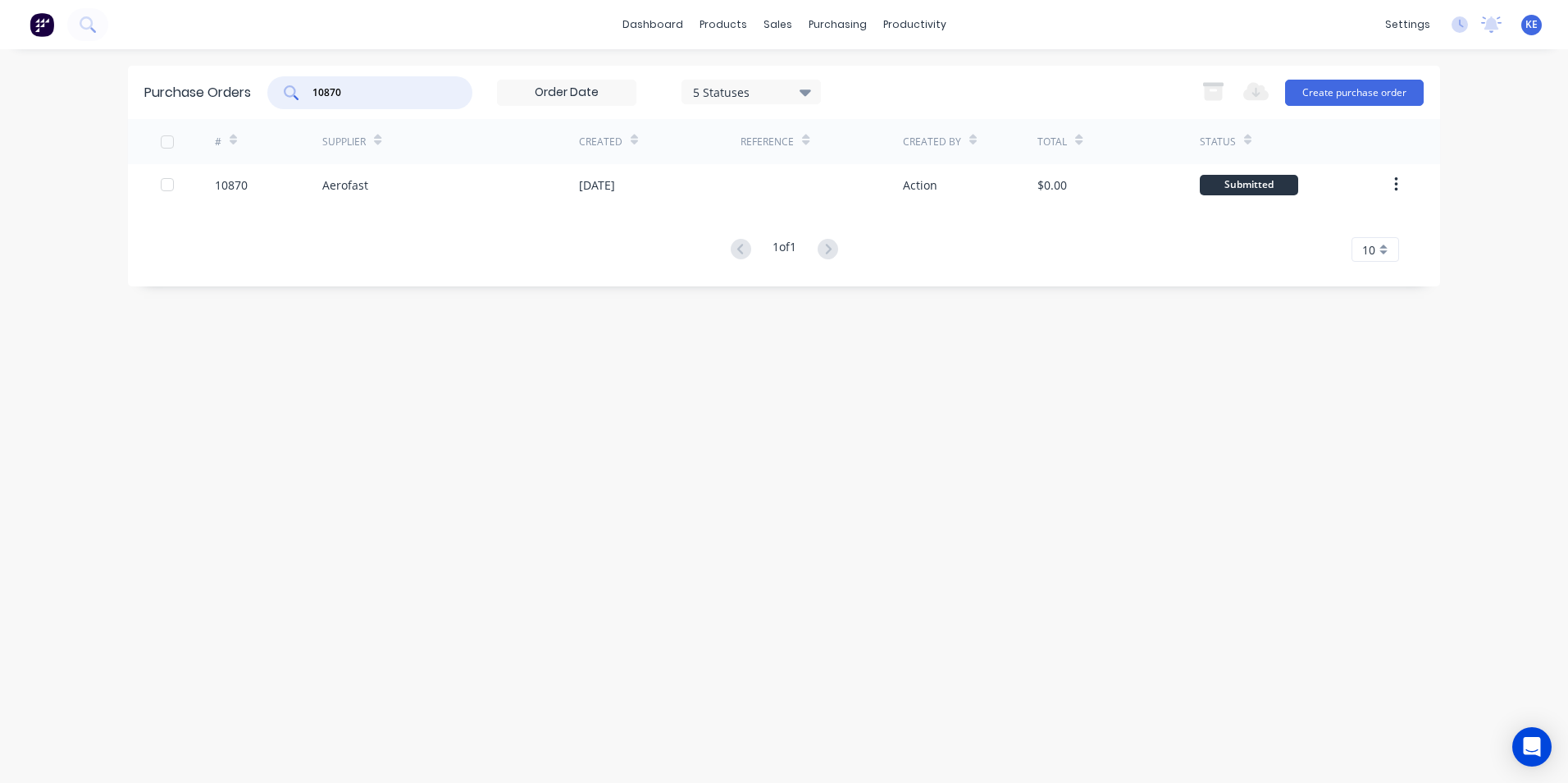
drag, startPoint x: 370, startPoint y: 93, endPoint x: 244, endPoint y: 93, distance: 126.0
click at [244, 93] on div "Purchase Orders 10870 5 Statuses 5 Statuses Export to Excel (XLSX) Create purch…" at bounding box center [784, 93] width 1312 height 53
type input "10866"
click at [275, 178] on div "10866" at bounding box center [269, 184] width 108 height 41
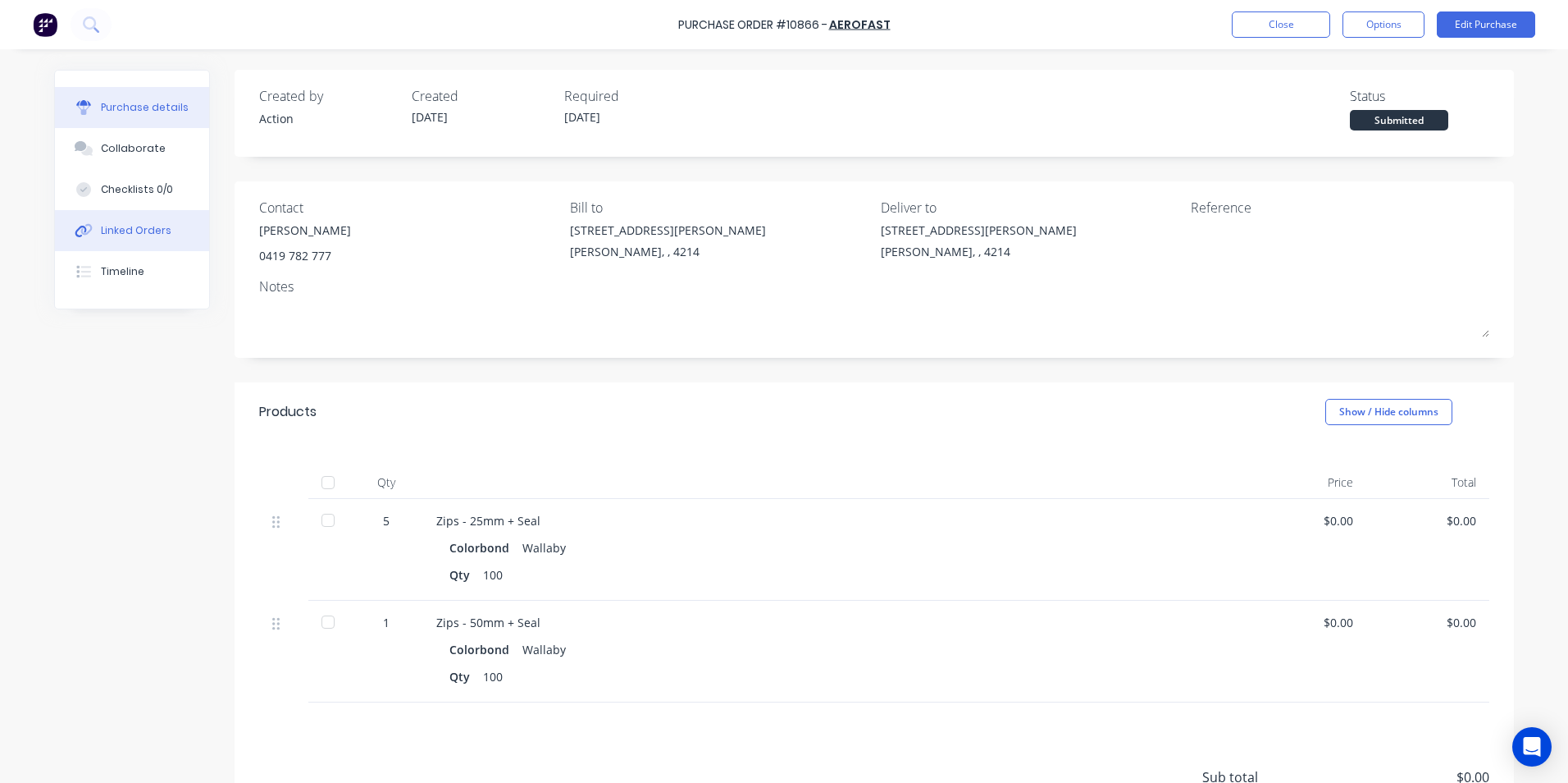
click at [126, 228] on div "Linked Orders" at bounding box center [136, 231] width 71 height 15
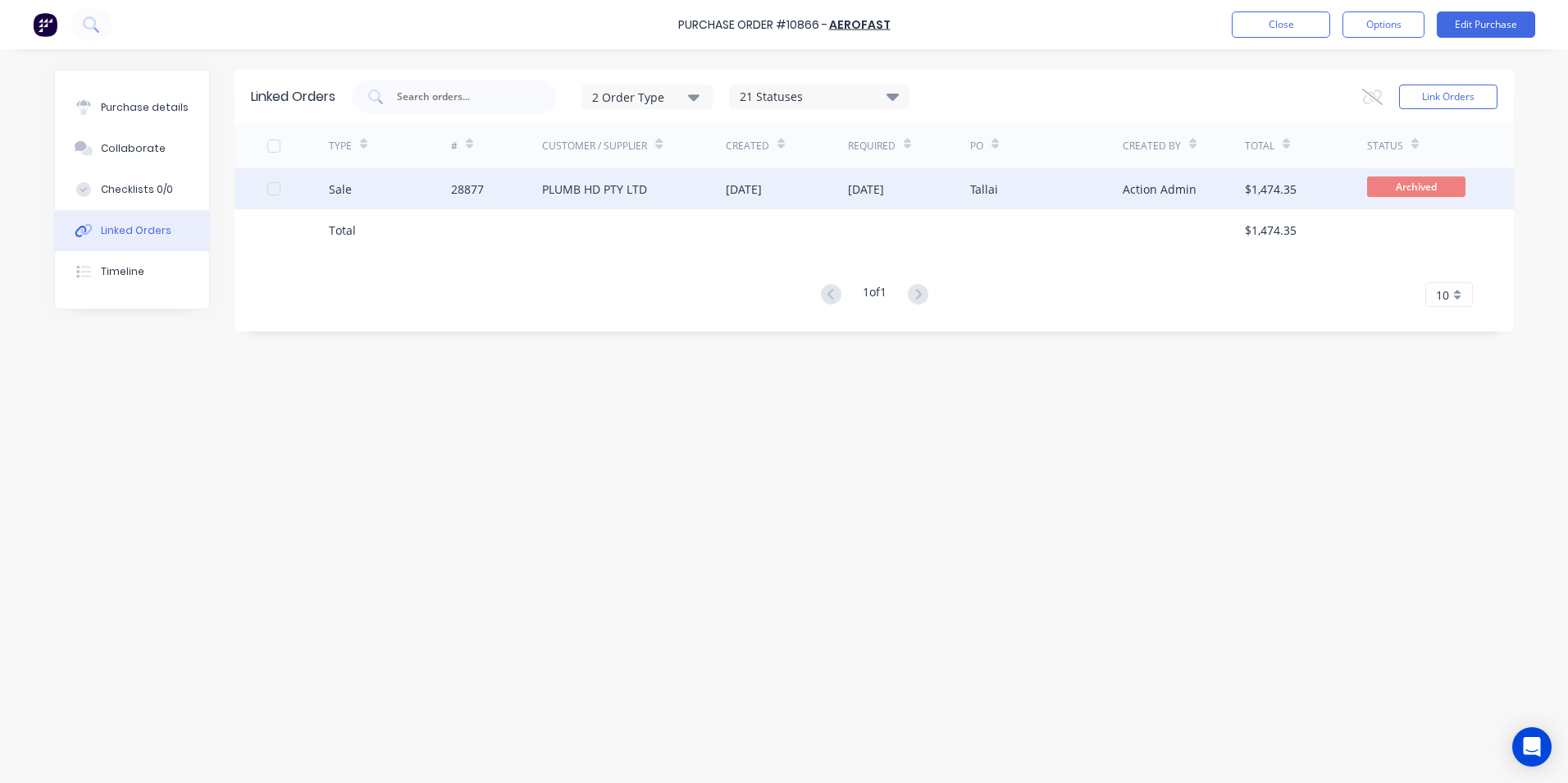
click at [390, 191] on div "Sale" at bounding box center [390, 188] width 123 height 41
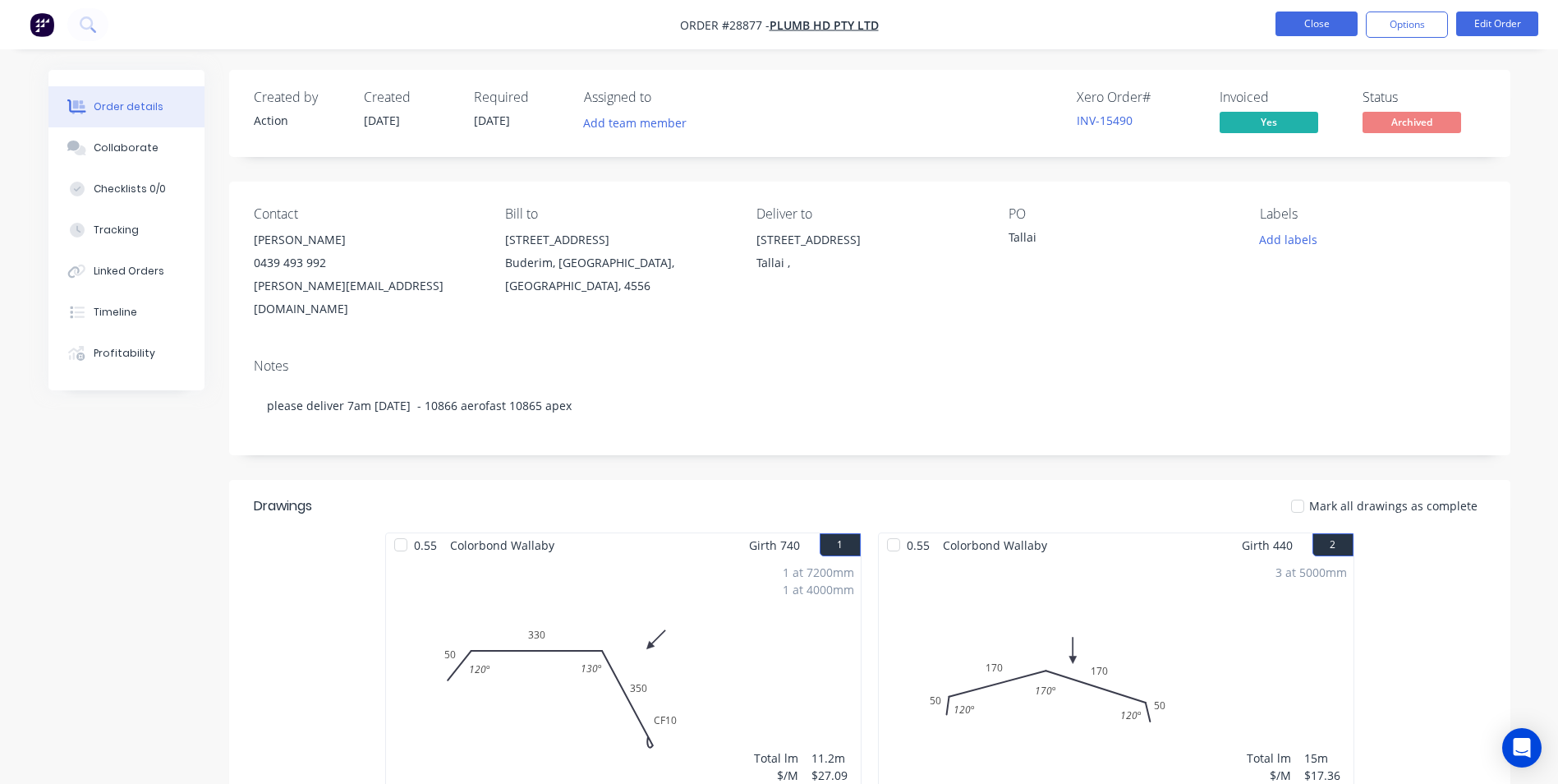
click at [1315, 21] on button "Close" at bounding box center [1317, 24] width 82 height 25
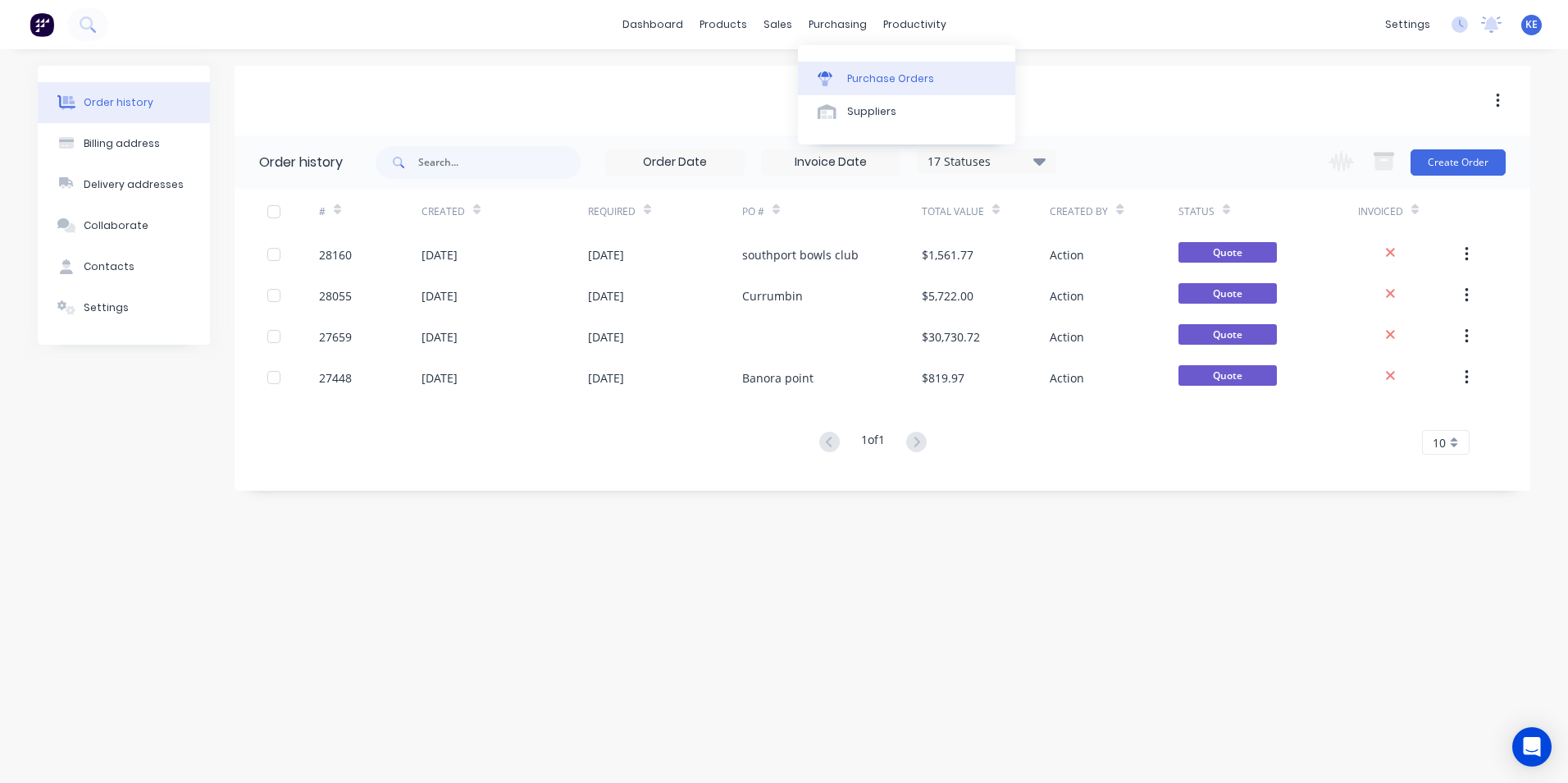
click at [873, 73] on div "Purchase Orders" at bounding box center [890, 79] width 87 height 15
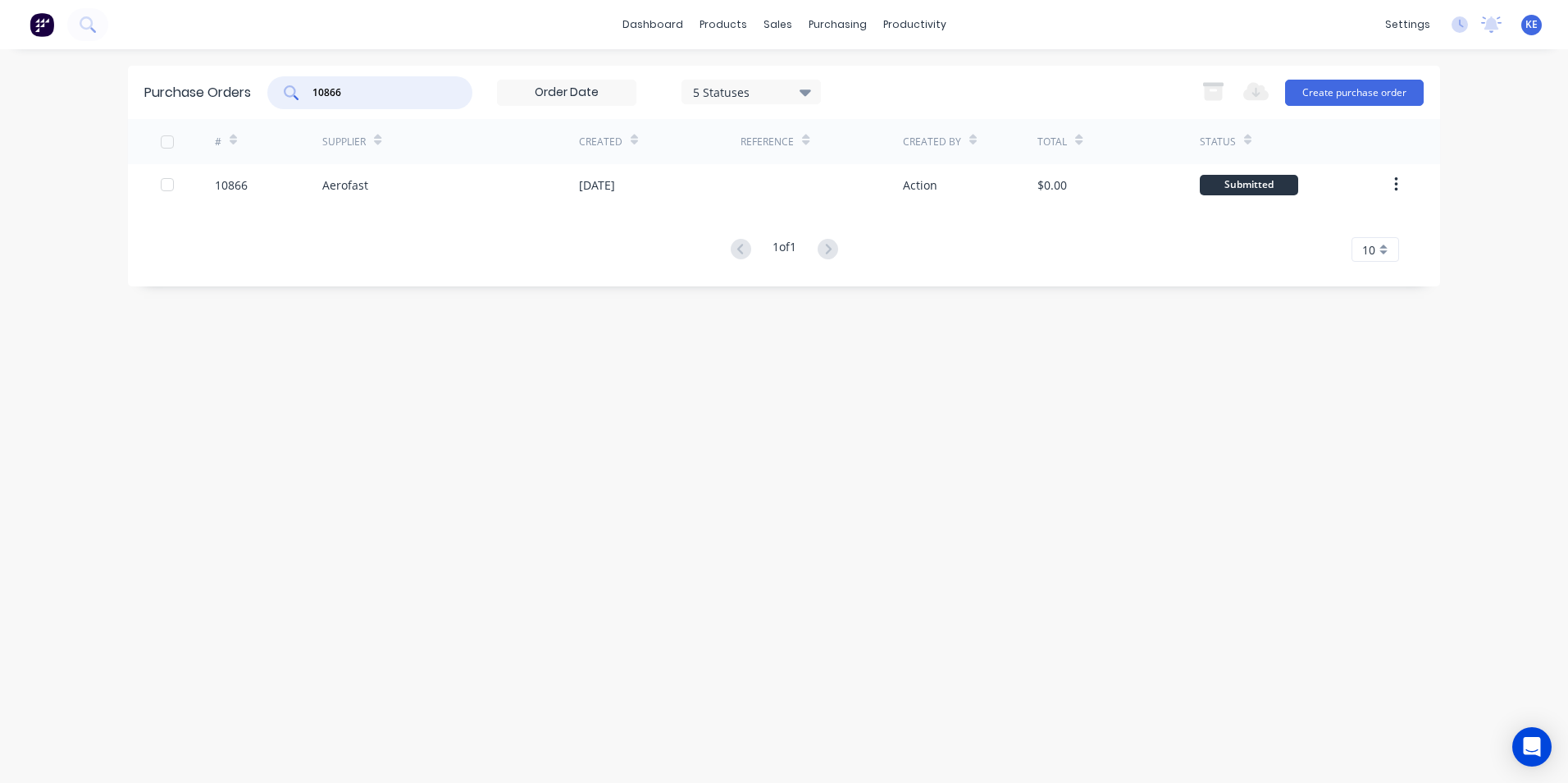
drag, startPoint x: 360, startPoint y: 93, endPoint x: 255, endPoint y: 97, distance: 105.1
click at [255, 97] on div "Purchase Orders 10866 5 Statuses 5 Statuses Export to Excel (XLSX) Create purch…" at bounding box center [784, 93] width 1312 height 53
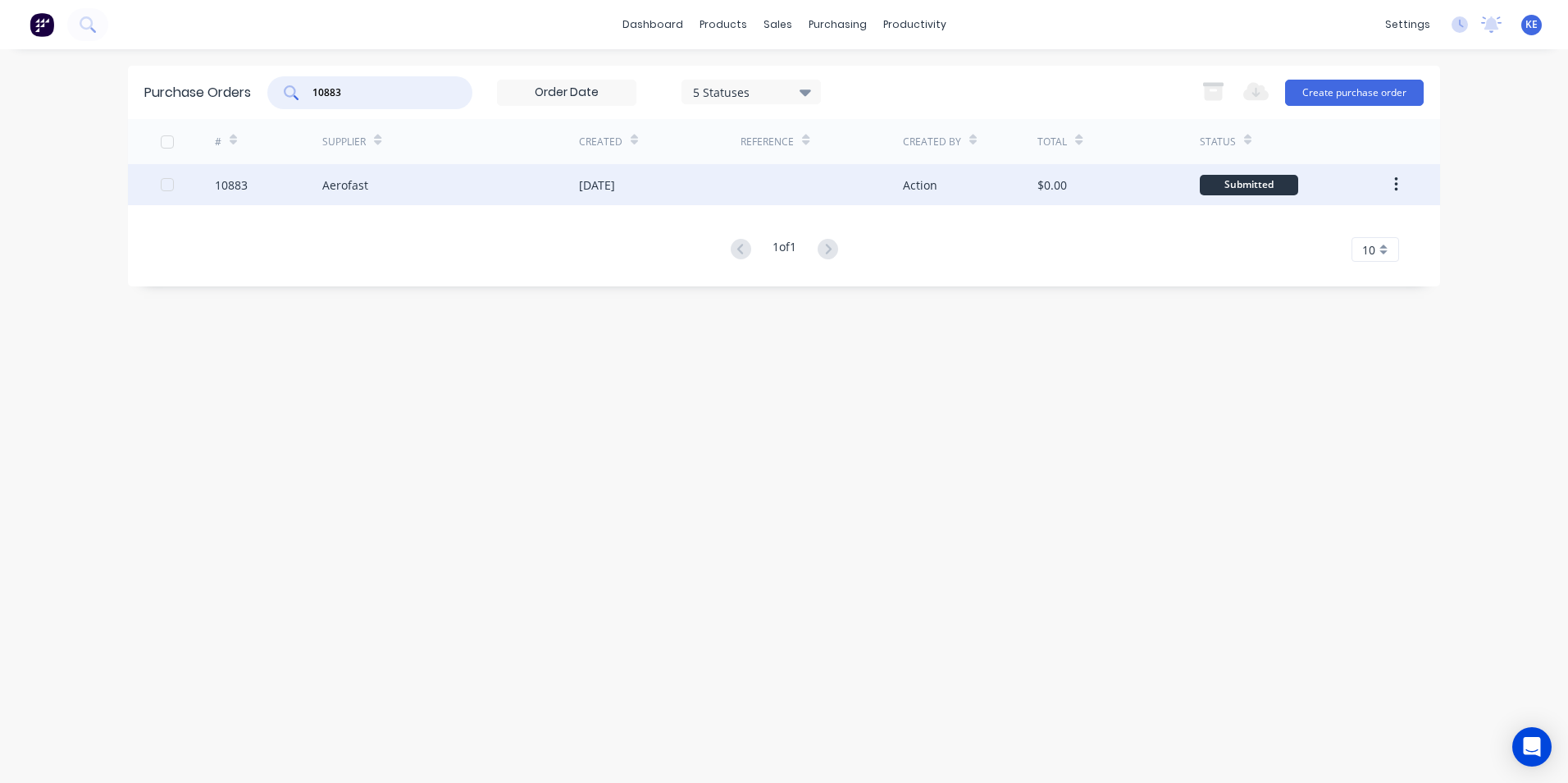
type input "10883"
click at [257, 185] on div "10883" at bounding box center [269, 184] width 108 height 41
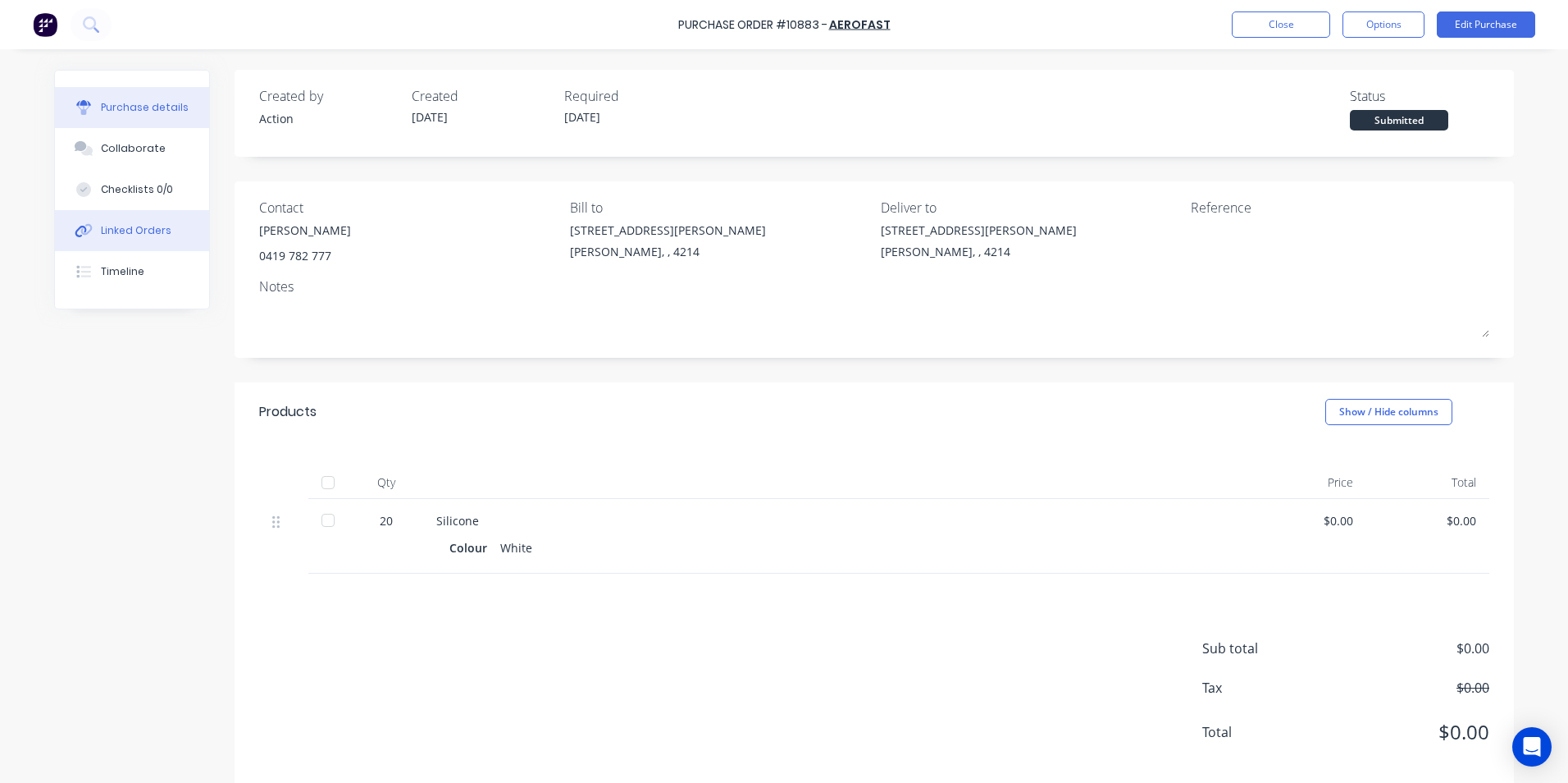
click at [127, 230] on div "Linked Orders" at bounding box center [136, 231] width 71 height 15
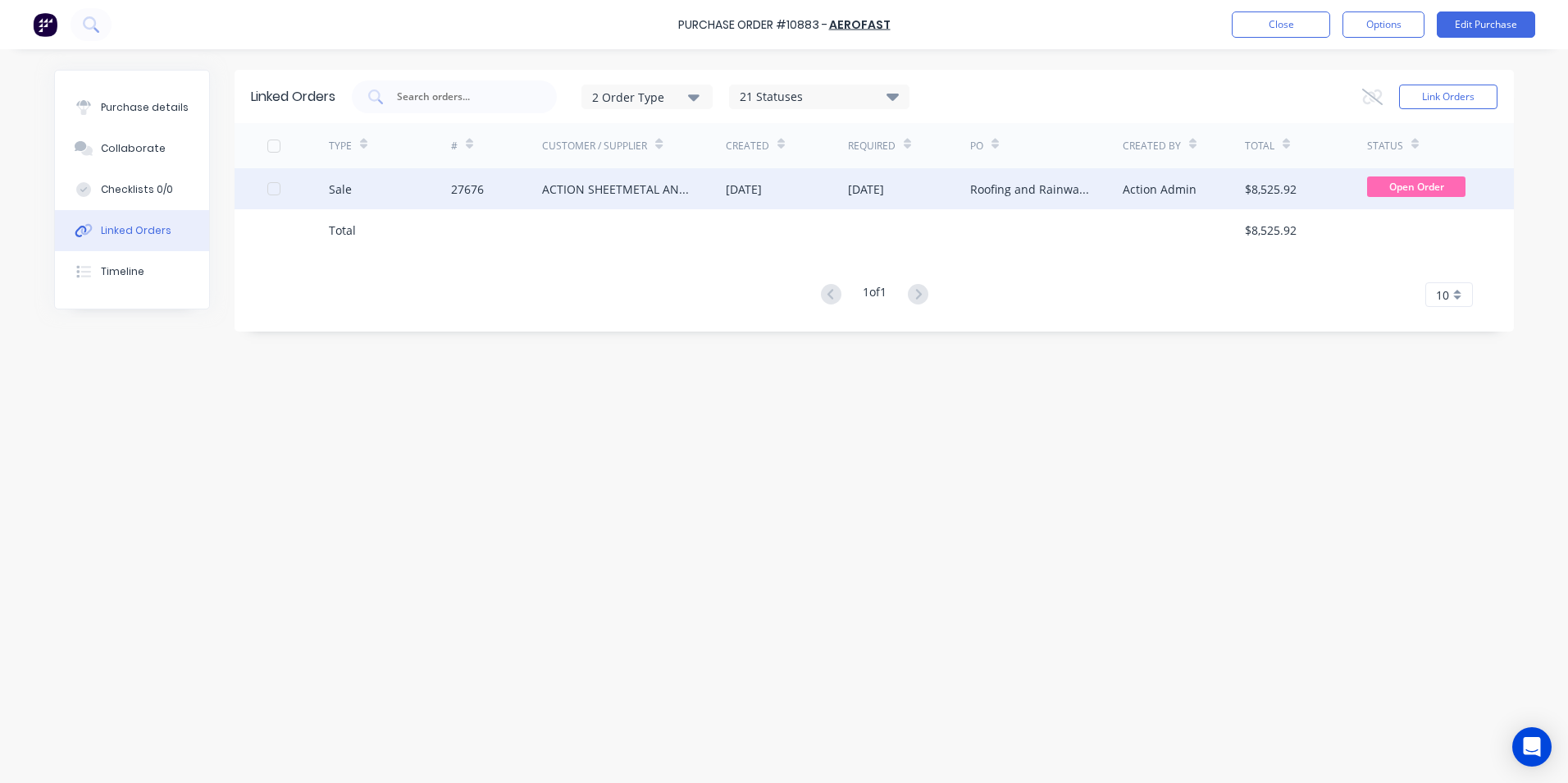
click at [413, 196] on div "Sale" at bounding box center [390, 188] width 123 height 41
click at [393, 198] on div "Sale" at bounding box center [390, 188] width 123 height 41
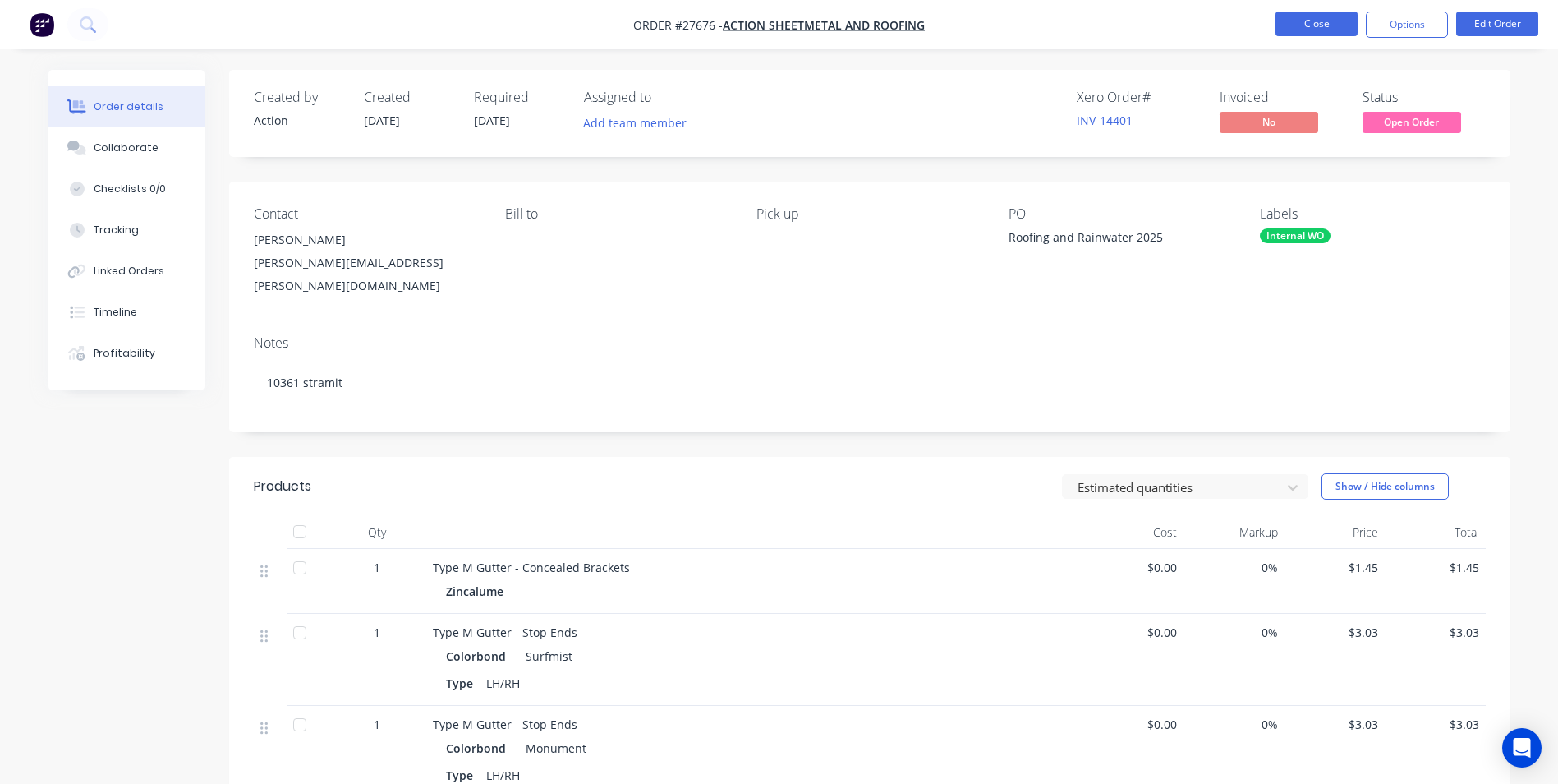
click at [1321, 15] on button "Close" at bounding box center [1317, 24] width 82 height 25
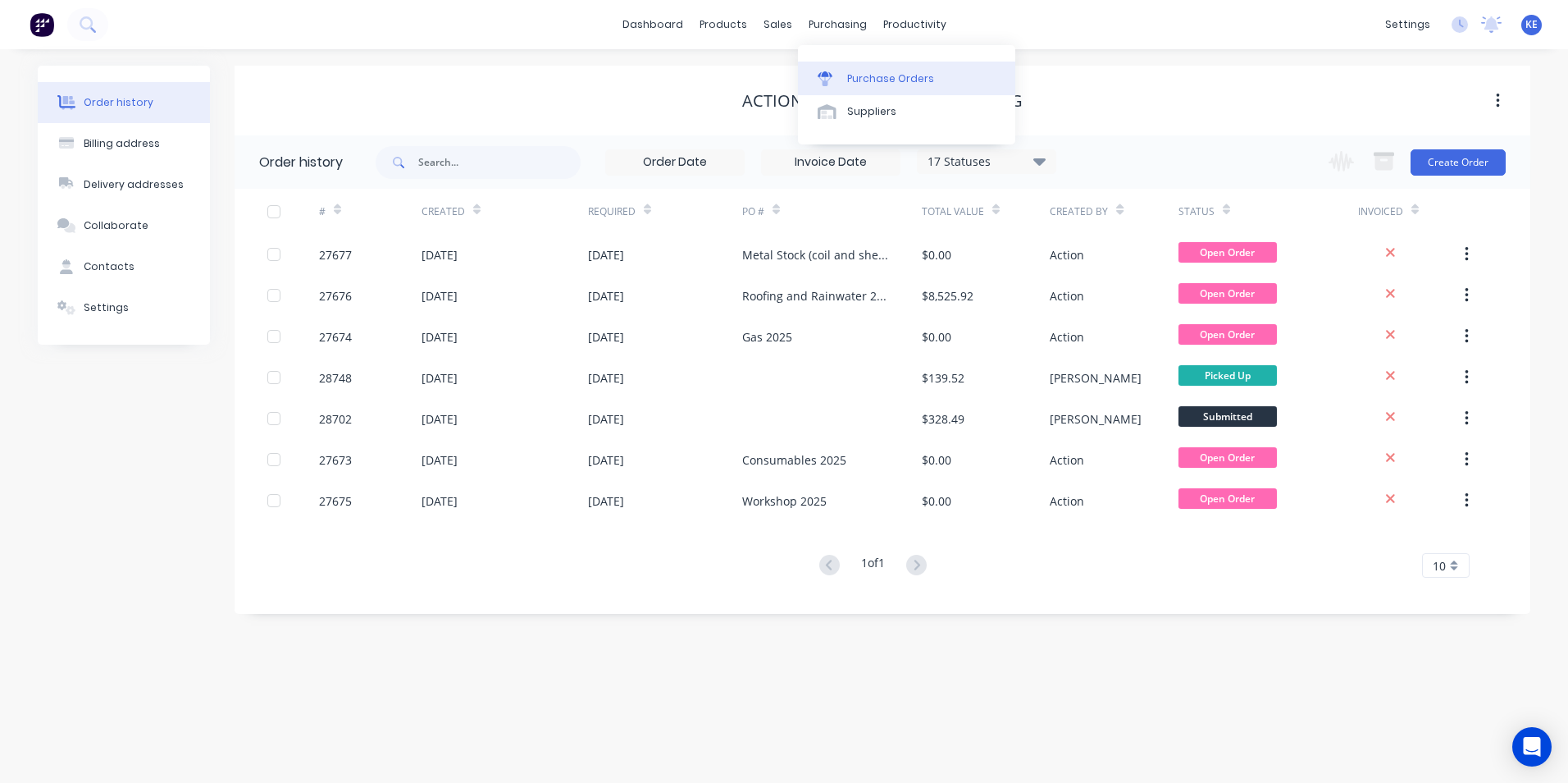
click at [847, 76] on div "Purchase Orders" at bounding box center [890, 79] width 87 height 15
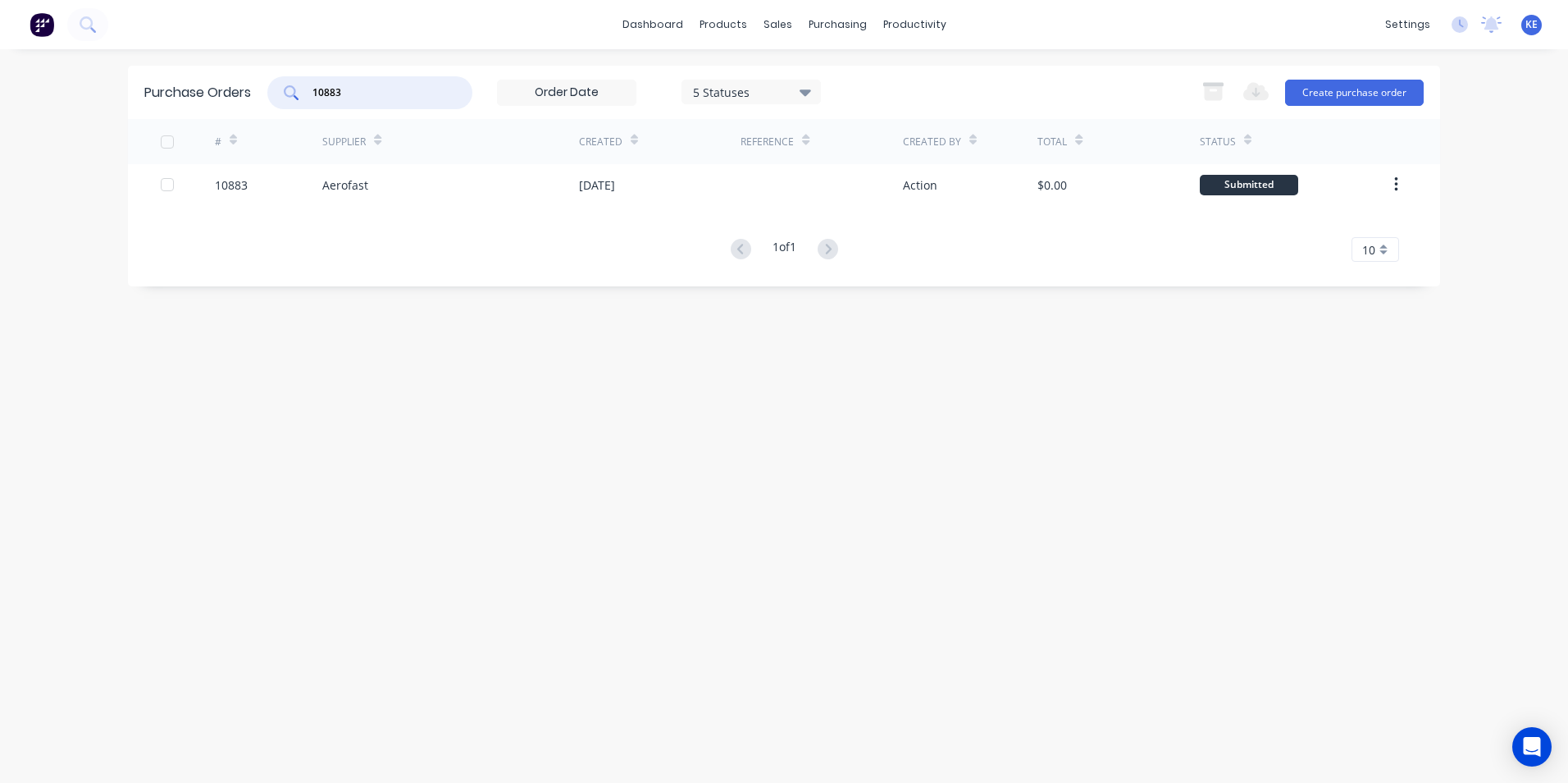
drag, startPoint x: 383, startPoint y: 88, endPoint x: 248, endPoint y: 108, distance: 136.5
click at [248, 108] on div "Purchase Orders 10883 5 Statuses 5 Statuses Export to Excel (XLSX) Create purch…" at bounding box center [784, 93] width 1312 height 53
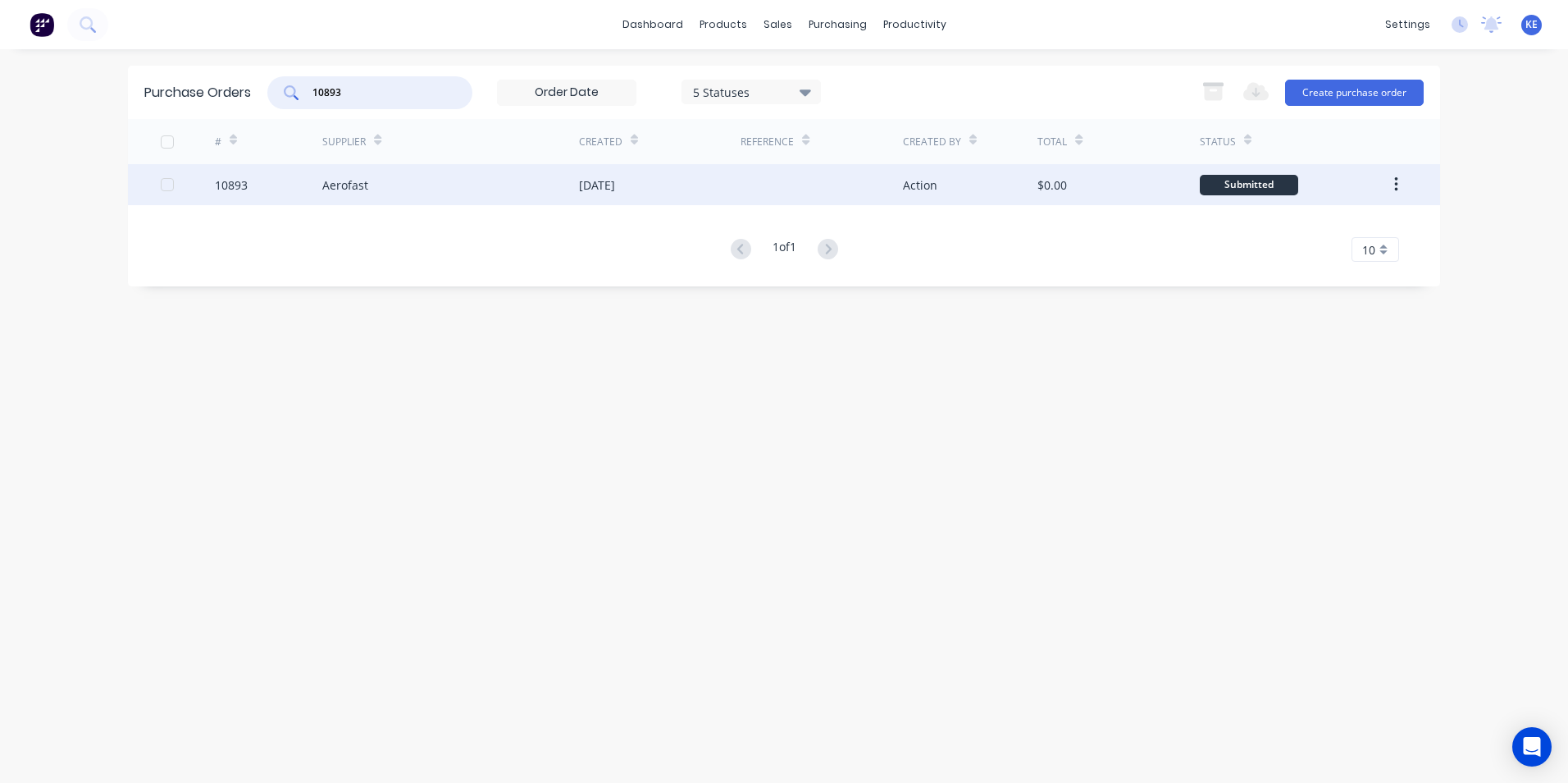
type input "10893"
click at [273, 198] on div "10893" at bounding box center [269, 184] width 108 height 41
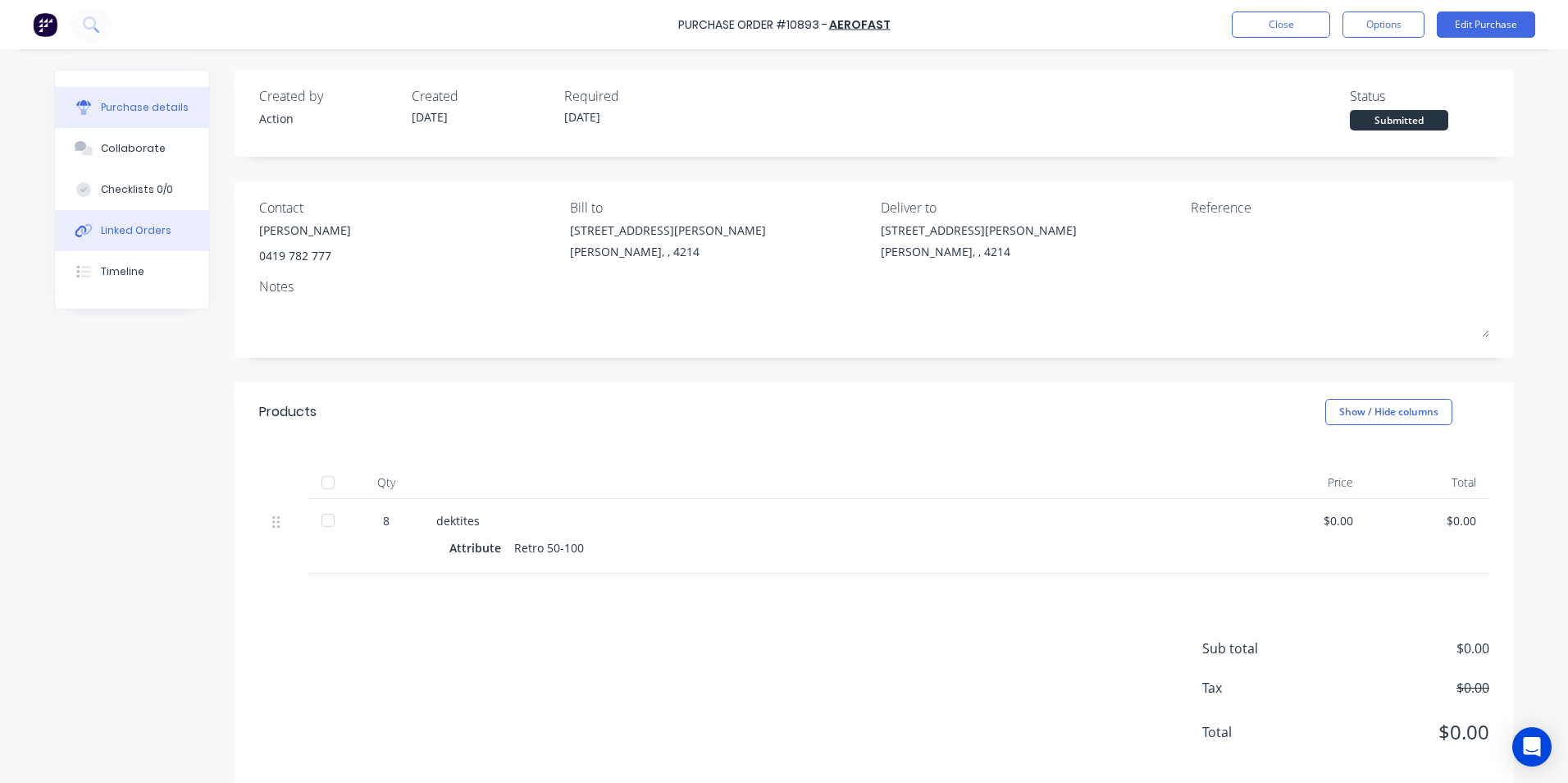
click at [137, 234] on div "Linked Orders" at bounding box center [136, 231] width 71 height 15
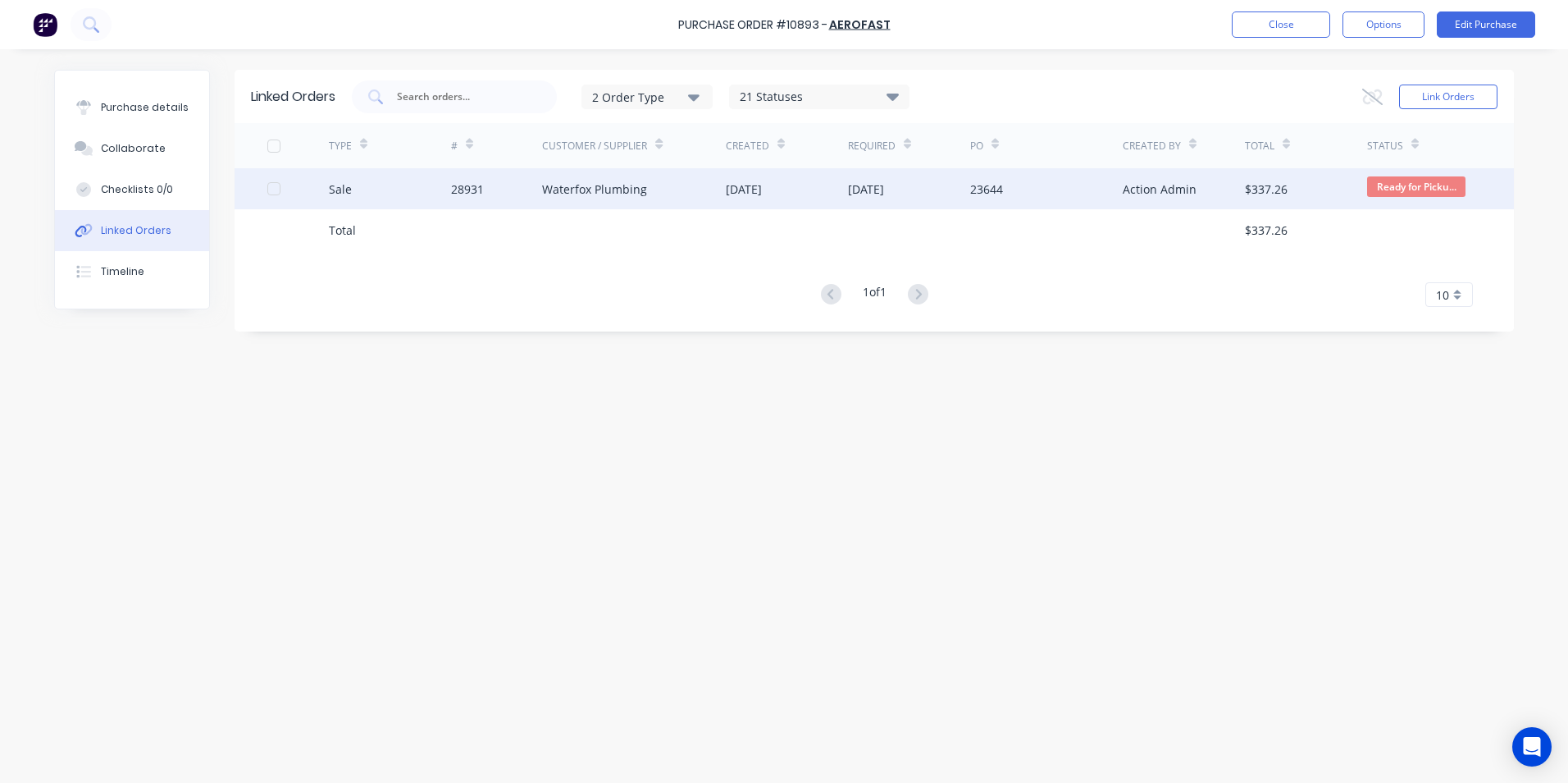
click at [388, 191] on div "Sale" at bounding box center [390, 188] width 123 height 41
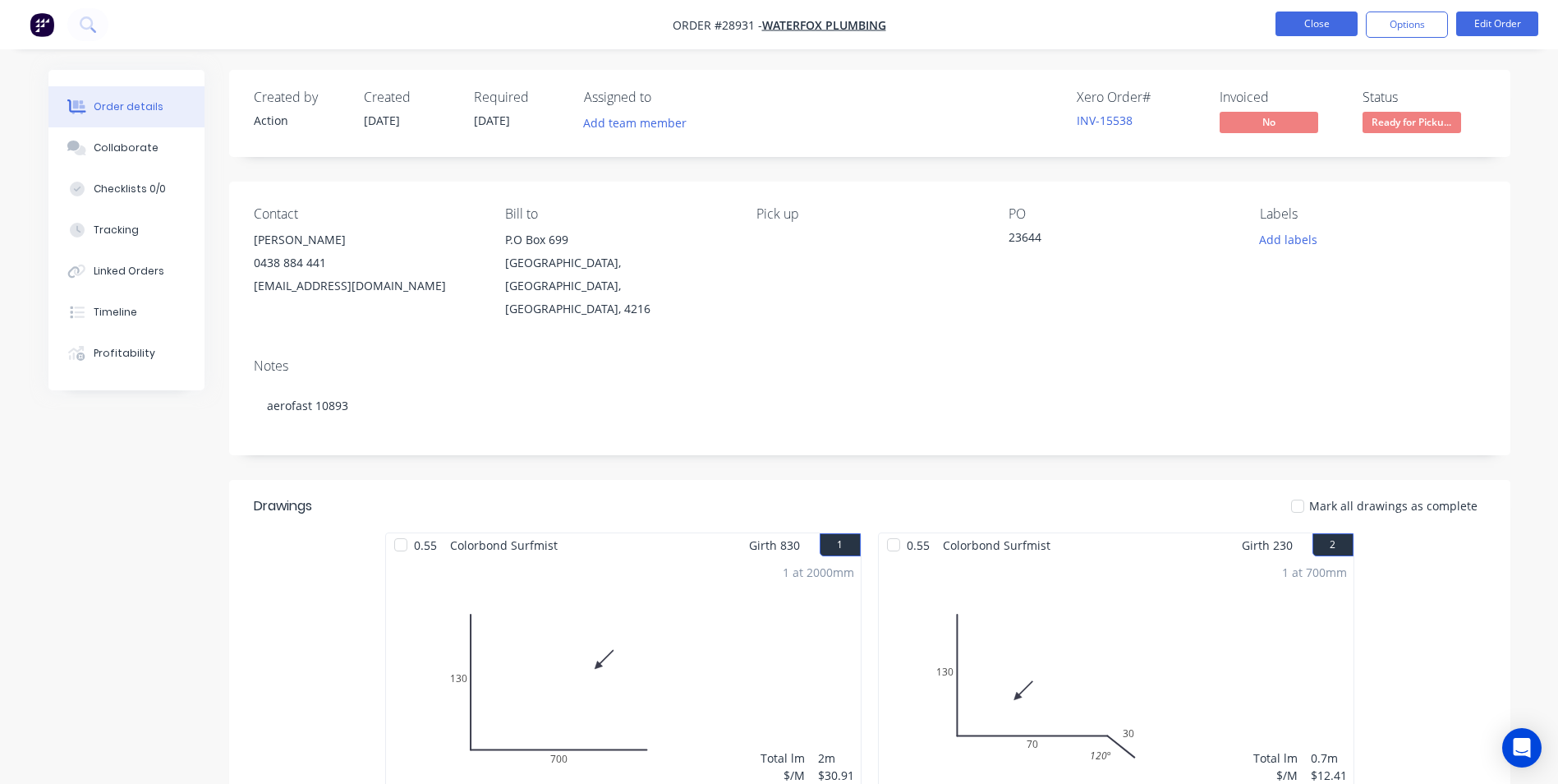
click at [1293, 27] on button "Close" at bounding box center [1317, 24] width 82 height 25
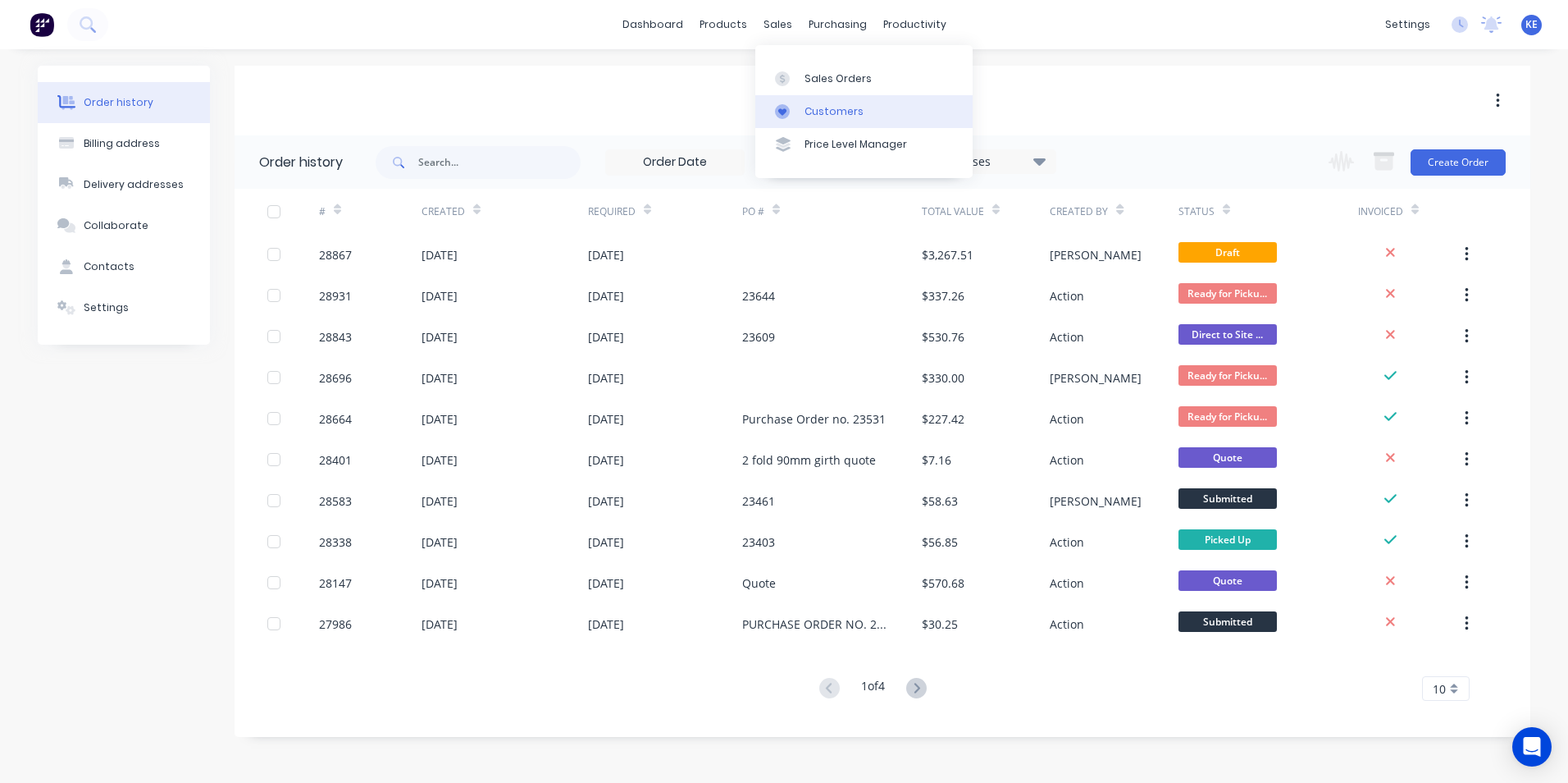
click at [839, 102] on link "Customers" at bounding box center [864, 111] width 218 height 33
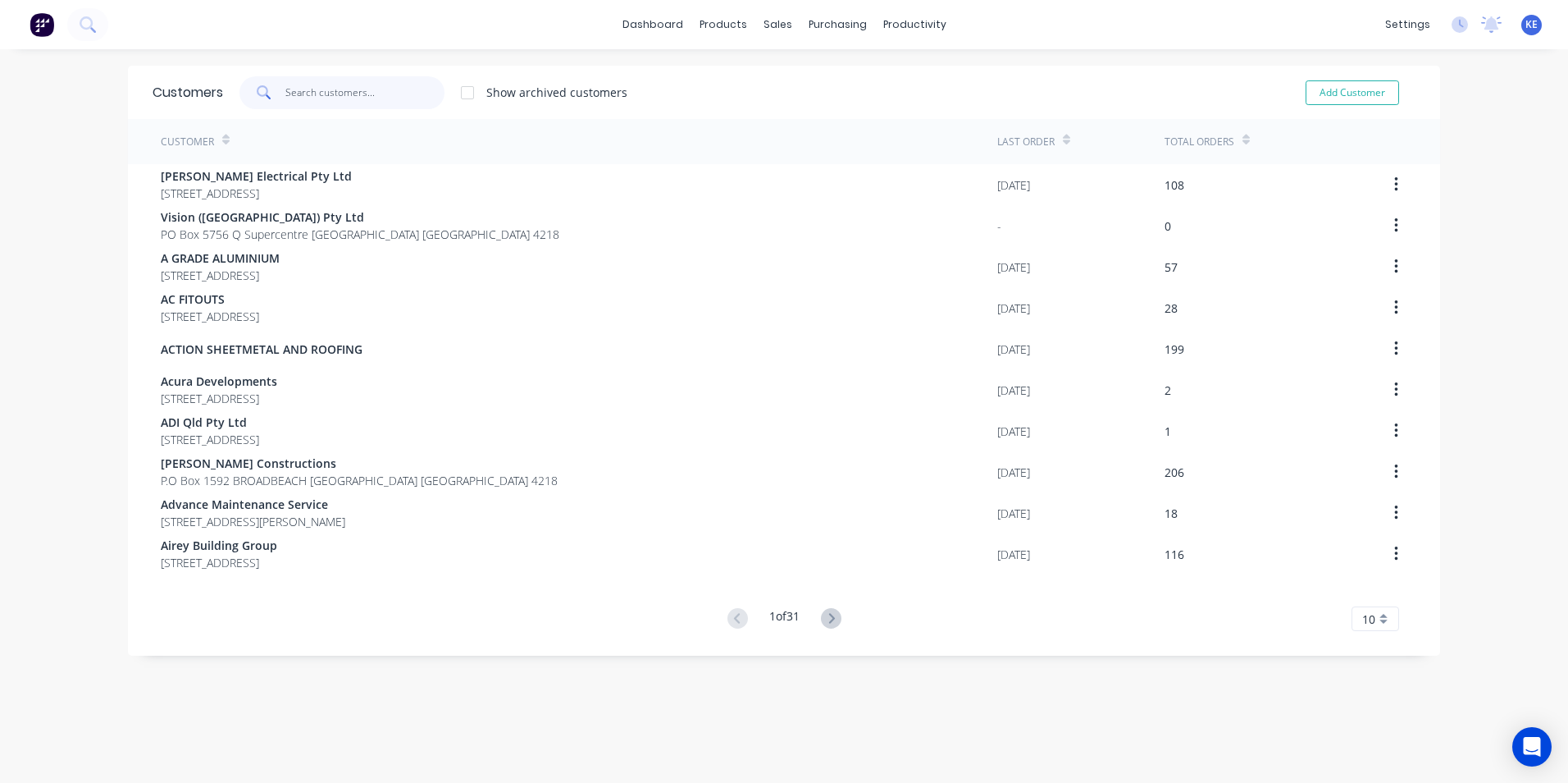
click at [341, 98] on input "text" at bounding box center [365, 92] width 160 height 33
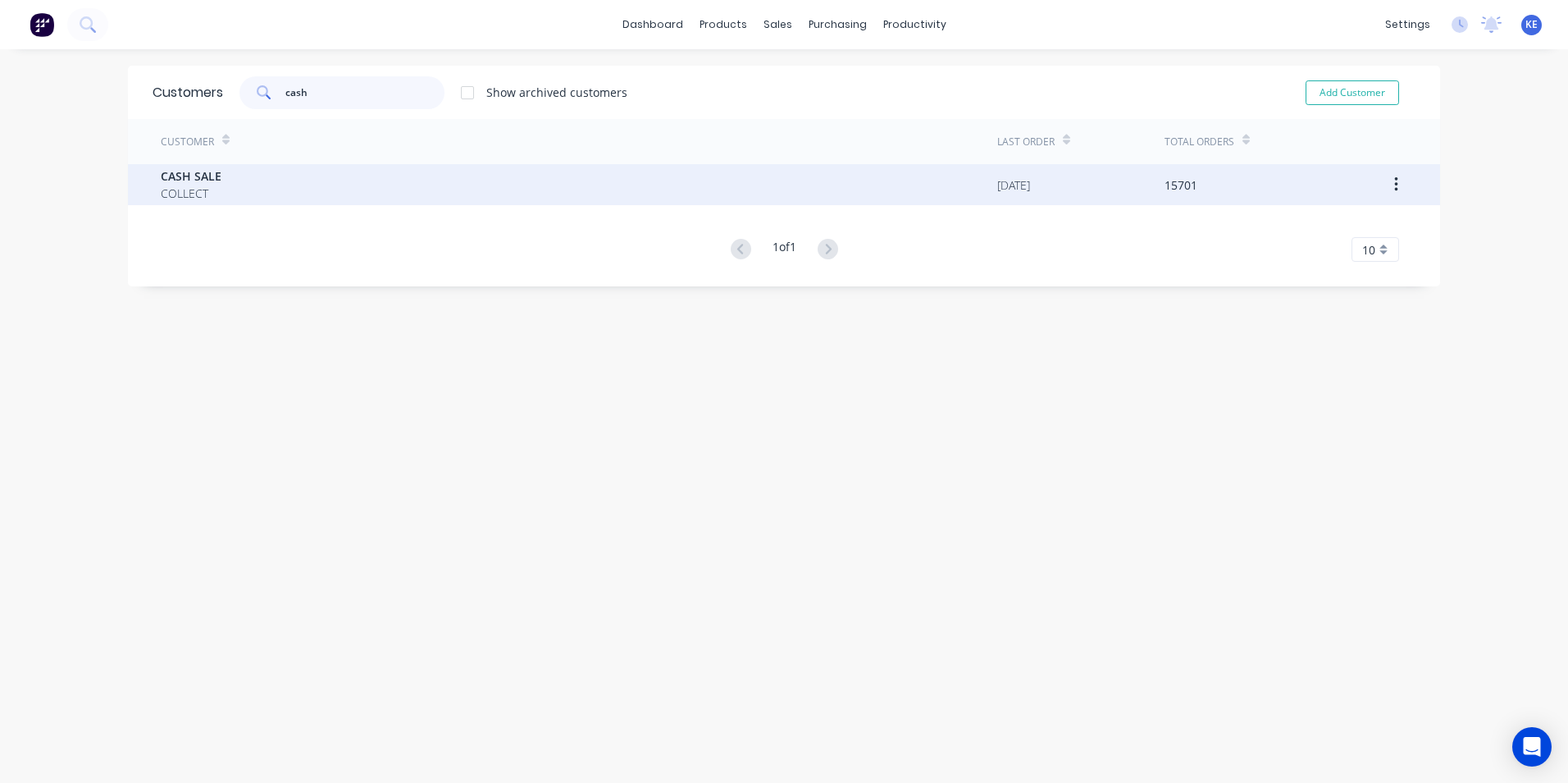
type input "cash"
click at [318, 188] on div "CASH SALE COLLECT" at bounding box center [579, 184] width 836 height 41
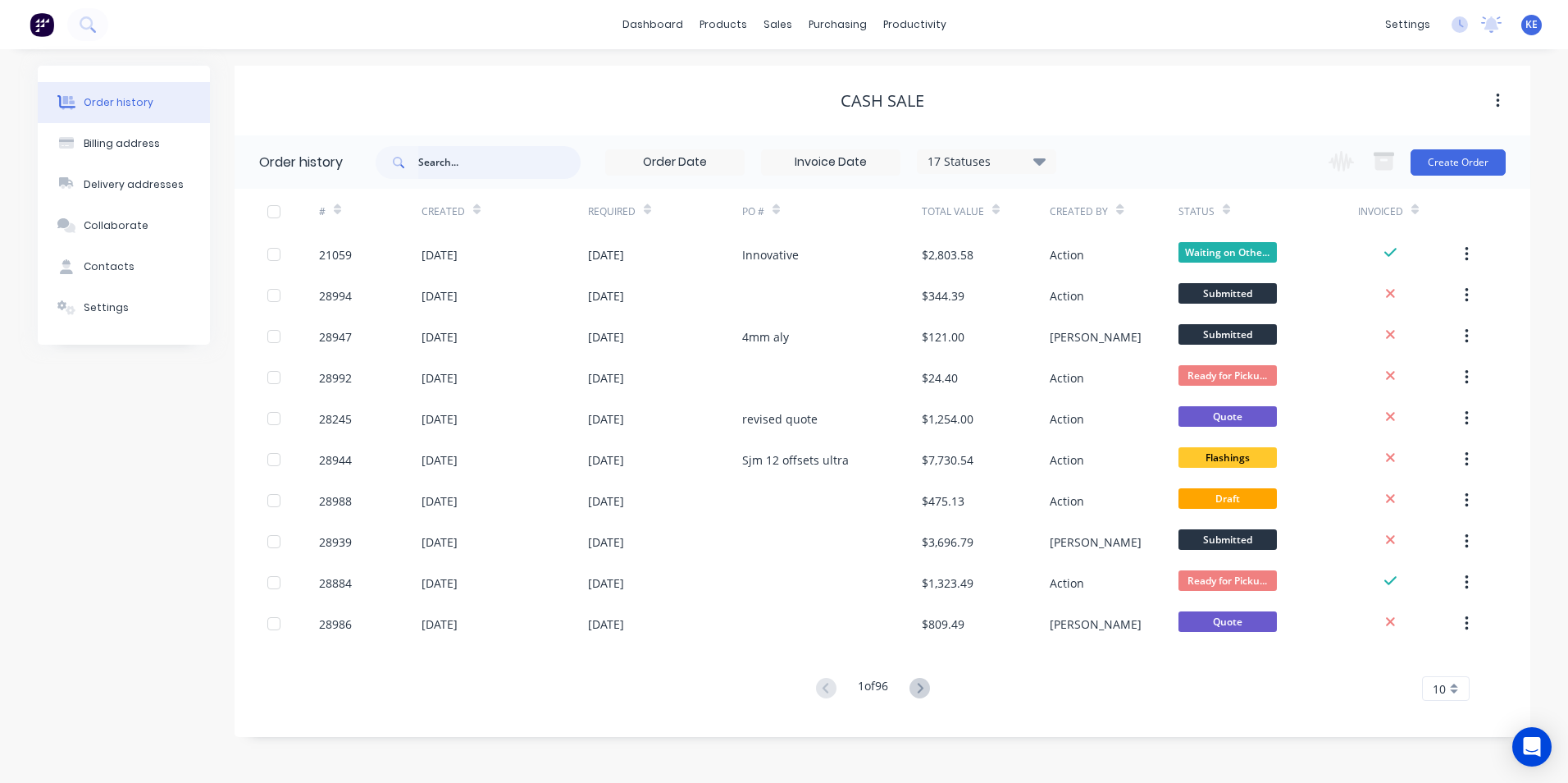
click at [489, 166] on input "text" at bounding box center [499, 162] width 163 height 33
type input "28992"
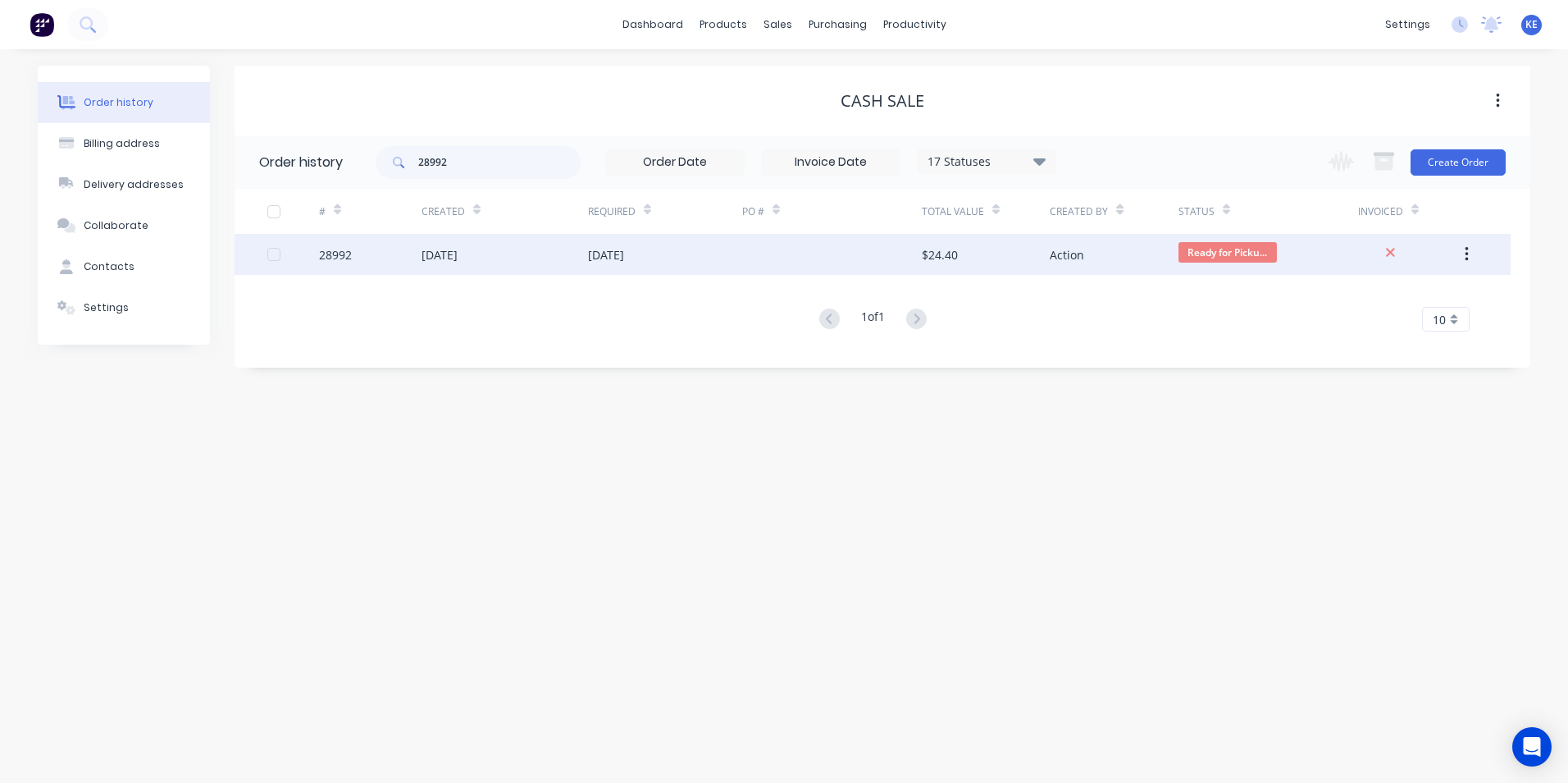
click at [379, 259] on div "28992" at bounding box center [370, 253] width 103 height 41
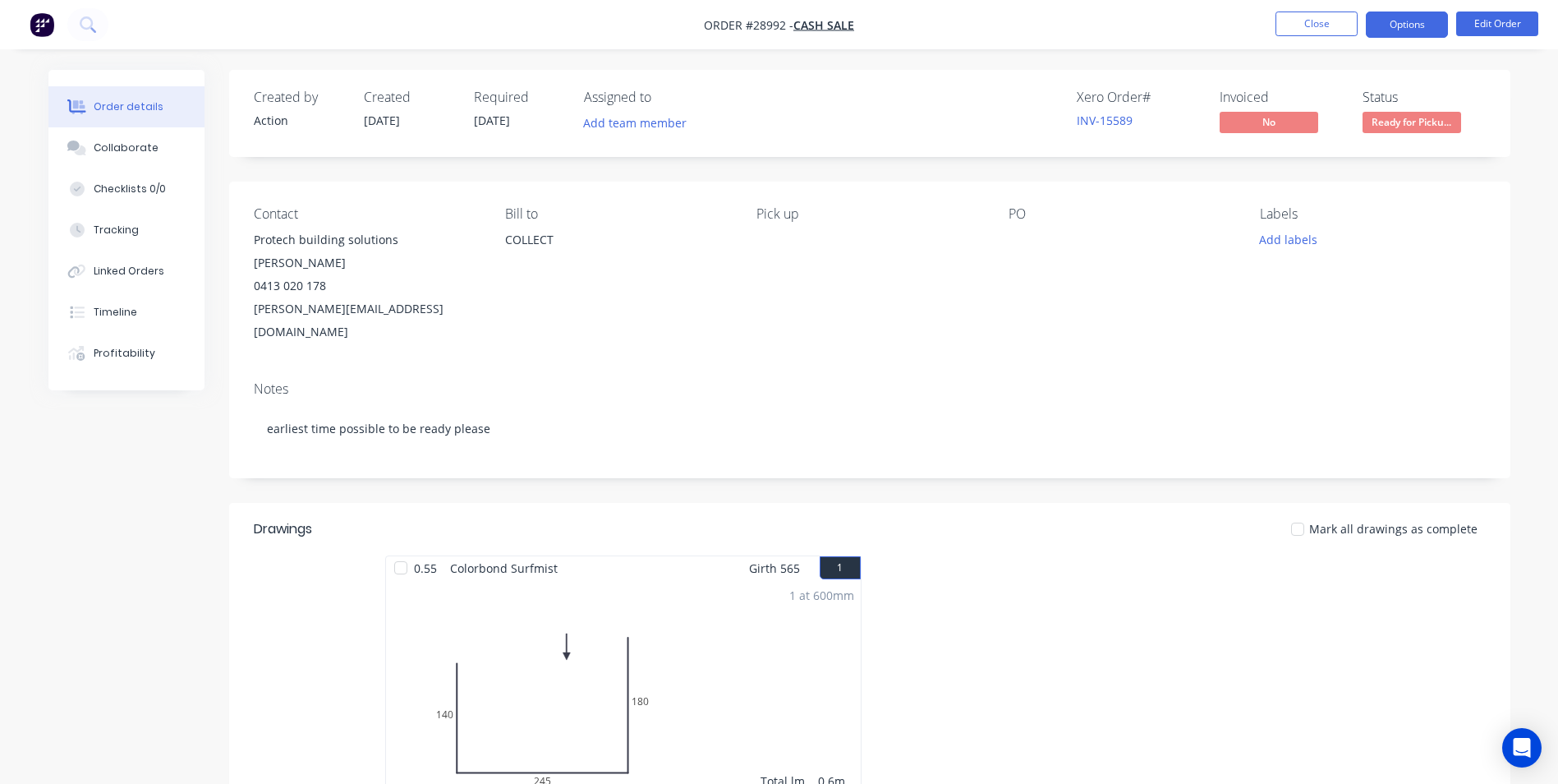
click at [1421, 23] on button "Options" at bounding box center [1407, 24] width 82 height 26
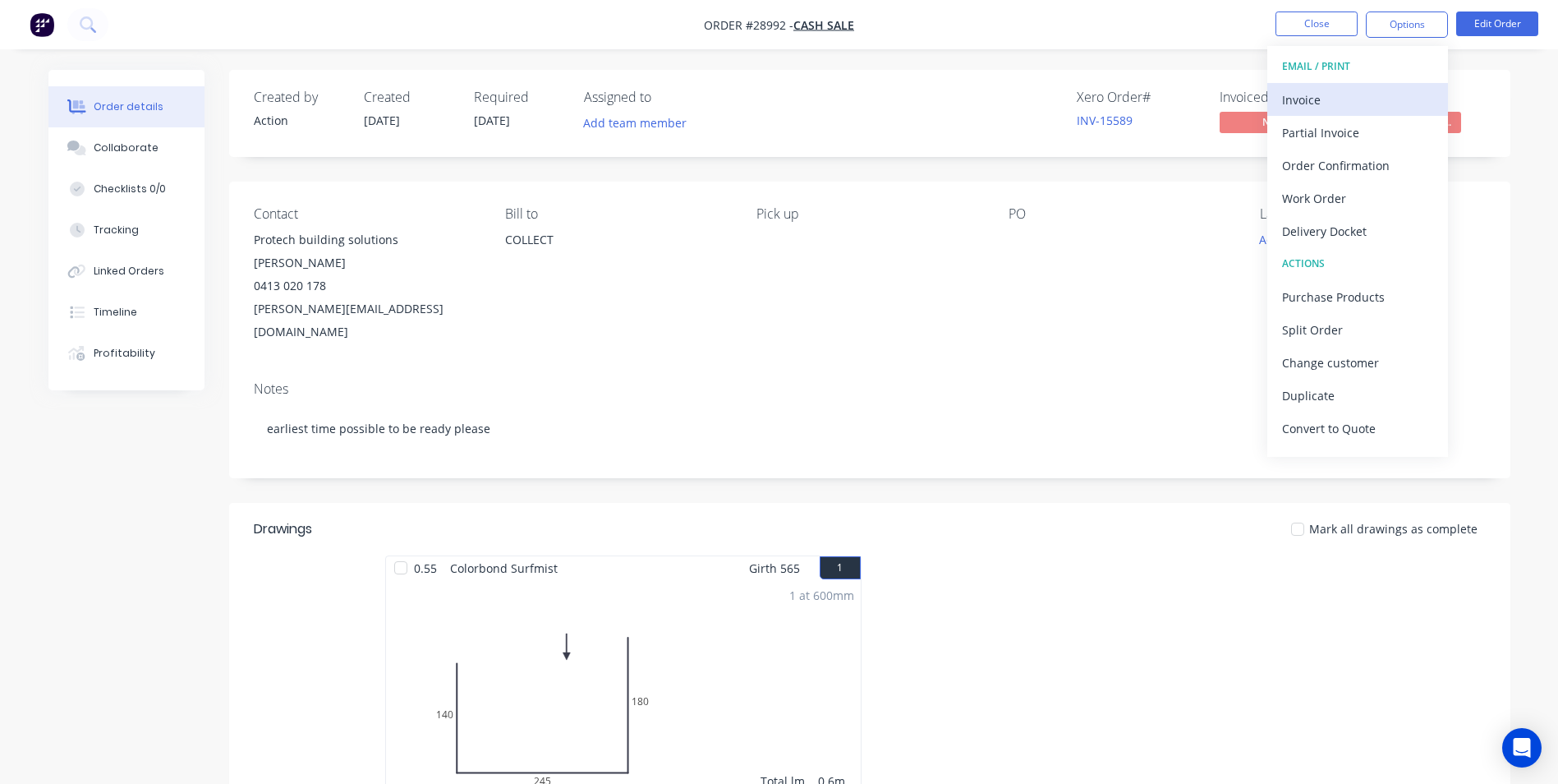
click at [1323, 99] on div "Invoice" at bounding box center [1358, 99] width 151 height 24
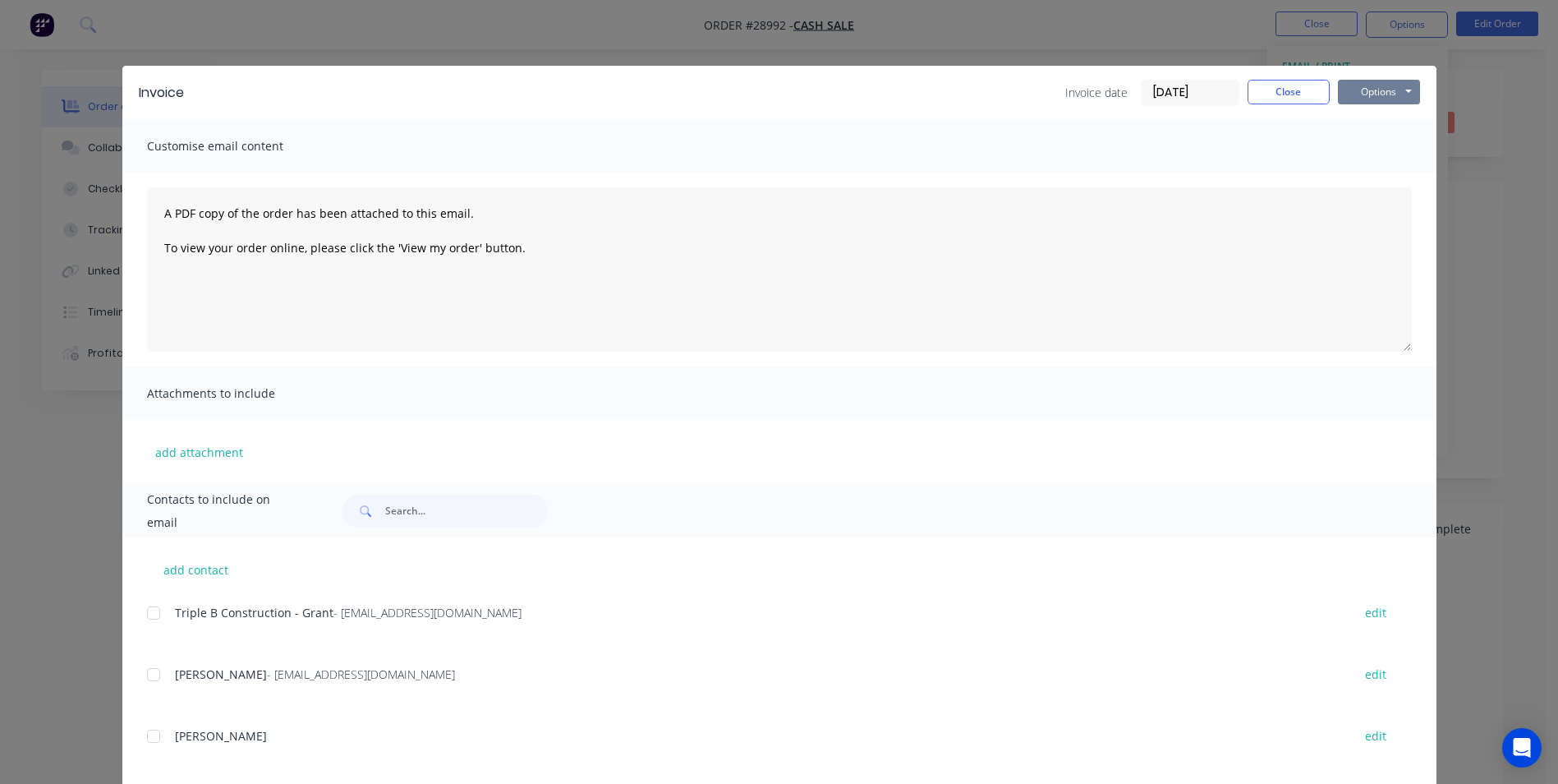
click at [1375, 86] on button "Options" at bounding box center [1379, 92] width 82 height 25
click at [1358, 158] on button "Print" at bounding box center [1391, 148] width 105 height 27
click at [1281, 89] on button "Close" at bounding box center [1288, 92] width 82 height 25
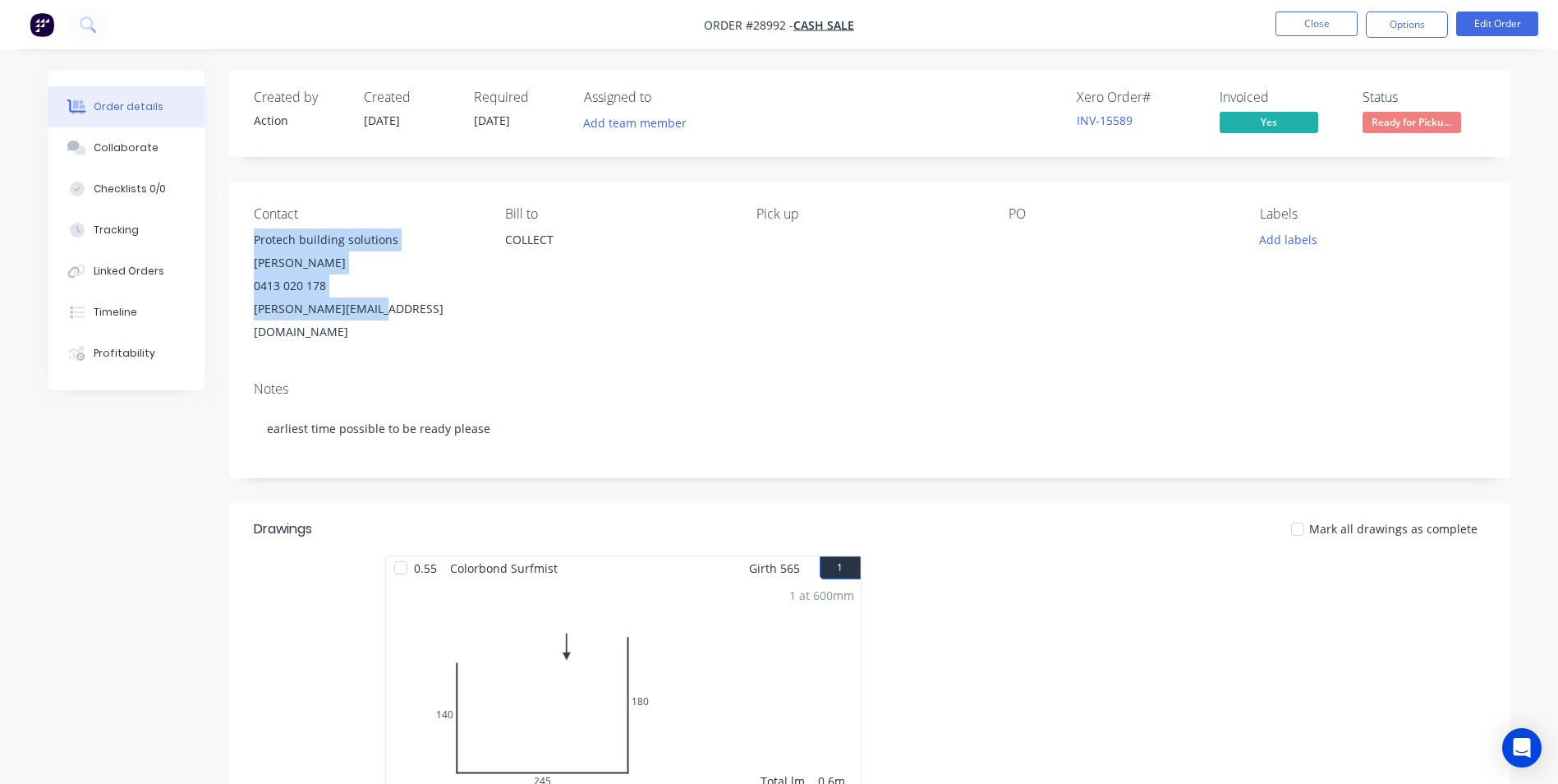
drag, startPoint x: 250, startPoint y: 242, endPoint x: 387, endPoint y: 286, distance: 143.9
click at [387, 286] on div "Contact Protech building solutions [PERSON_NAME] 0413 020 178 [PERSON_NAME][EMA…" at bounding box center [869, 274] width 1282 height 186
copy div "Protech building solutions [PERSON_NAME] 0413 020 178 [PERSON_NAME][EMAIL_ADDRE…"
click at [1303, 28] on button "Close" at bounding box center [1317, 24] width 82 height 25
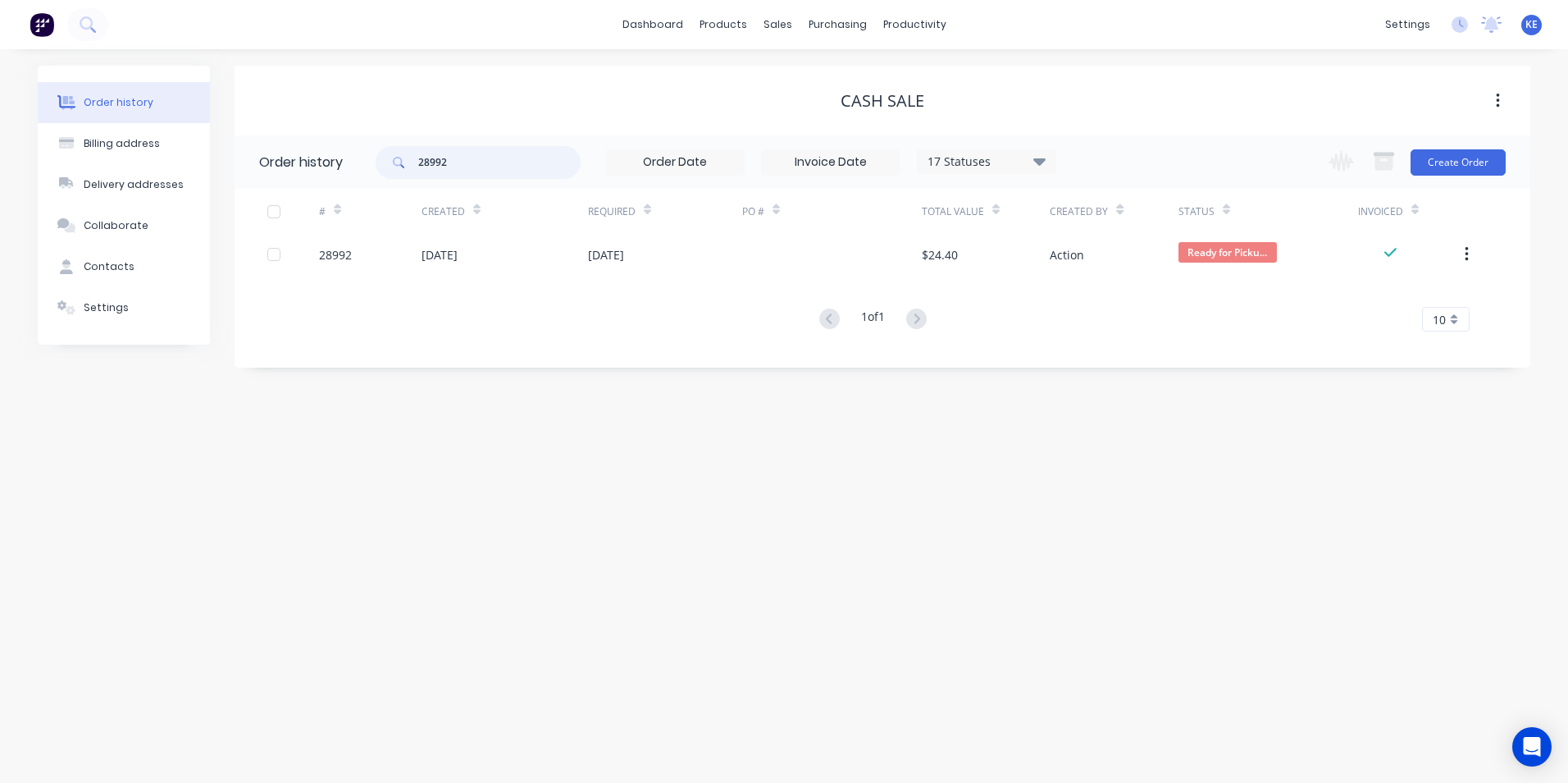
drag, startPoint x: 501, startPoint y: 166, endPoint x: 338, endPoint y: 165, distance: 163.0
click at [338, 165] on header "Order history 28992 17 Statuses Invoice Status Invoiced Not Invoiced Partial Or…" at bounding box center [882, 162] width 1295 height 53
type input "28894"
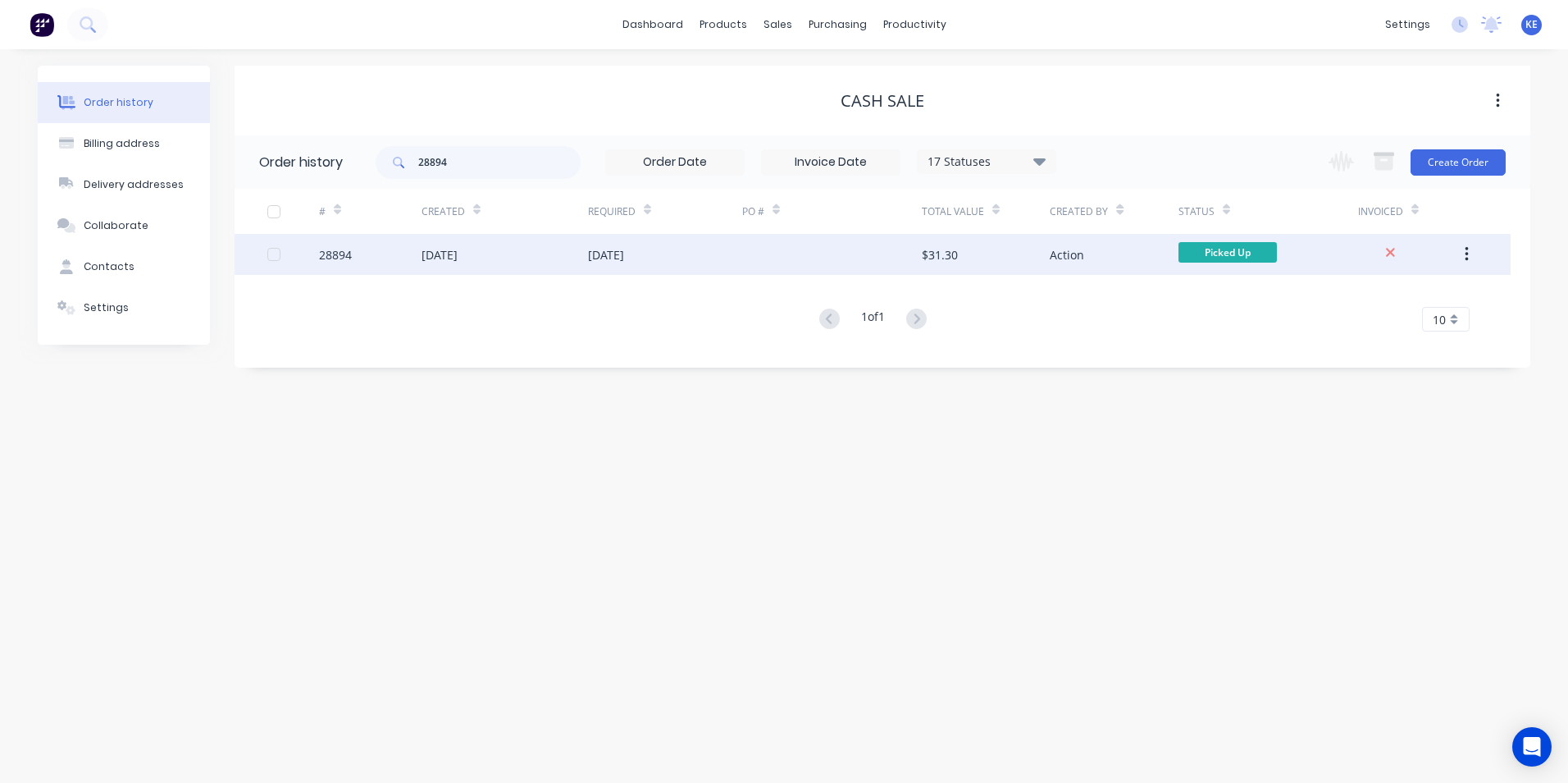
click at [366, 254] on div "28894" at bounding box center [370, 253] width 103 height 41
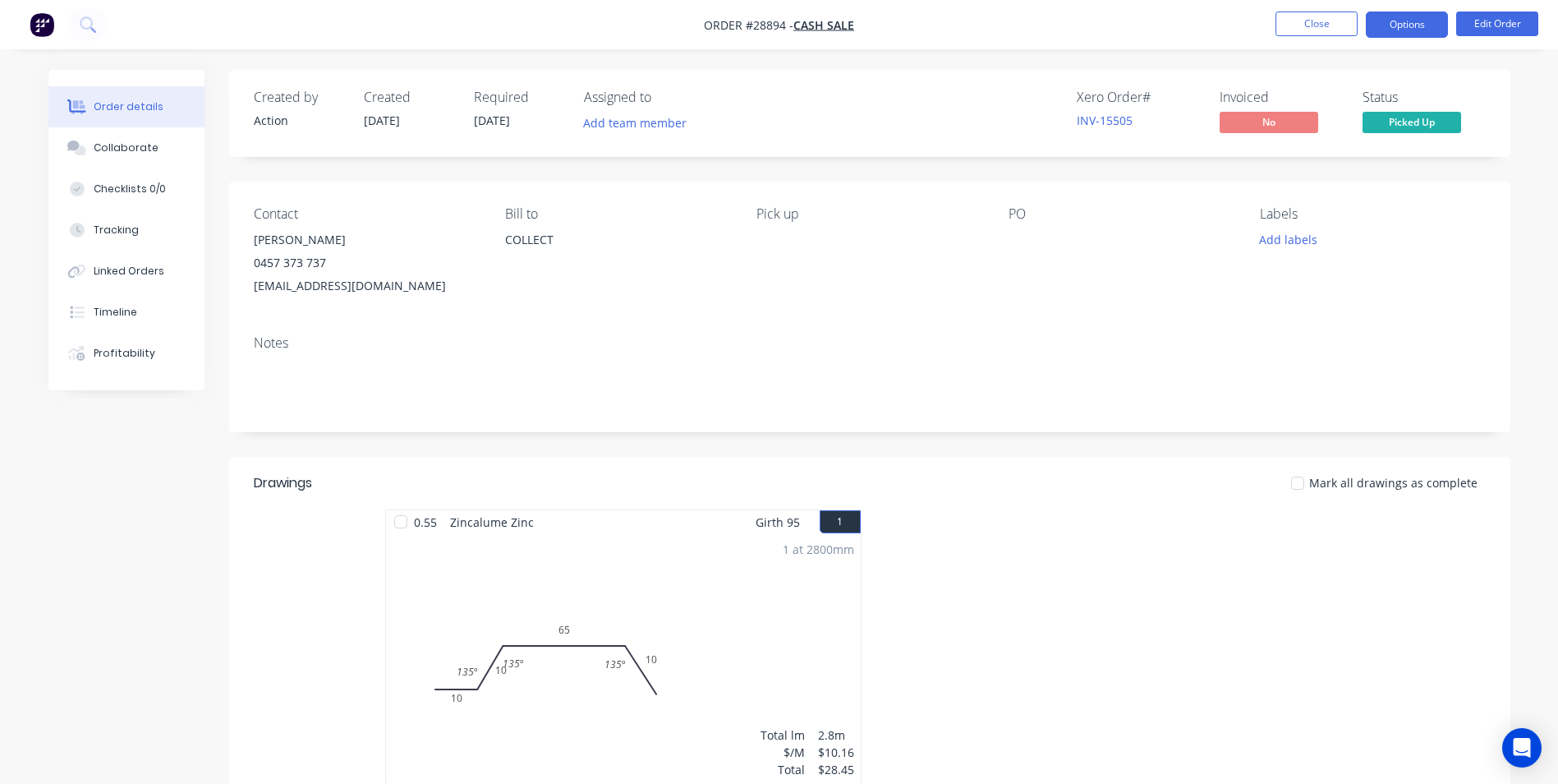
click at [1423, 34] on button "Options" at bounding box center [1407, 24] width 82 height 26
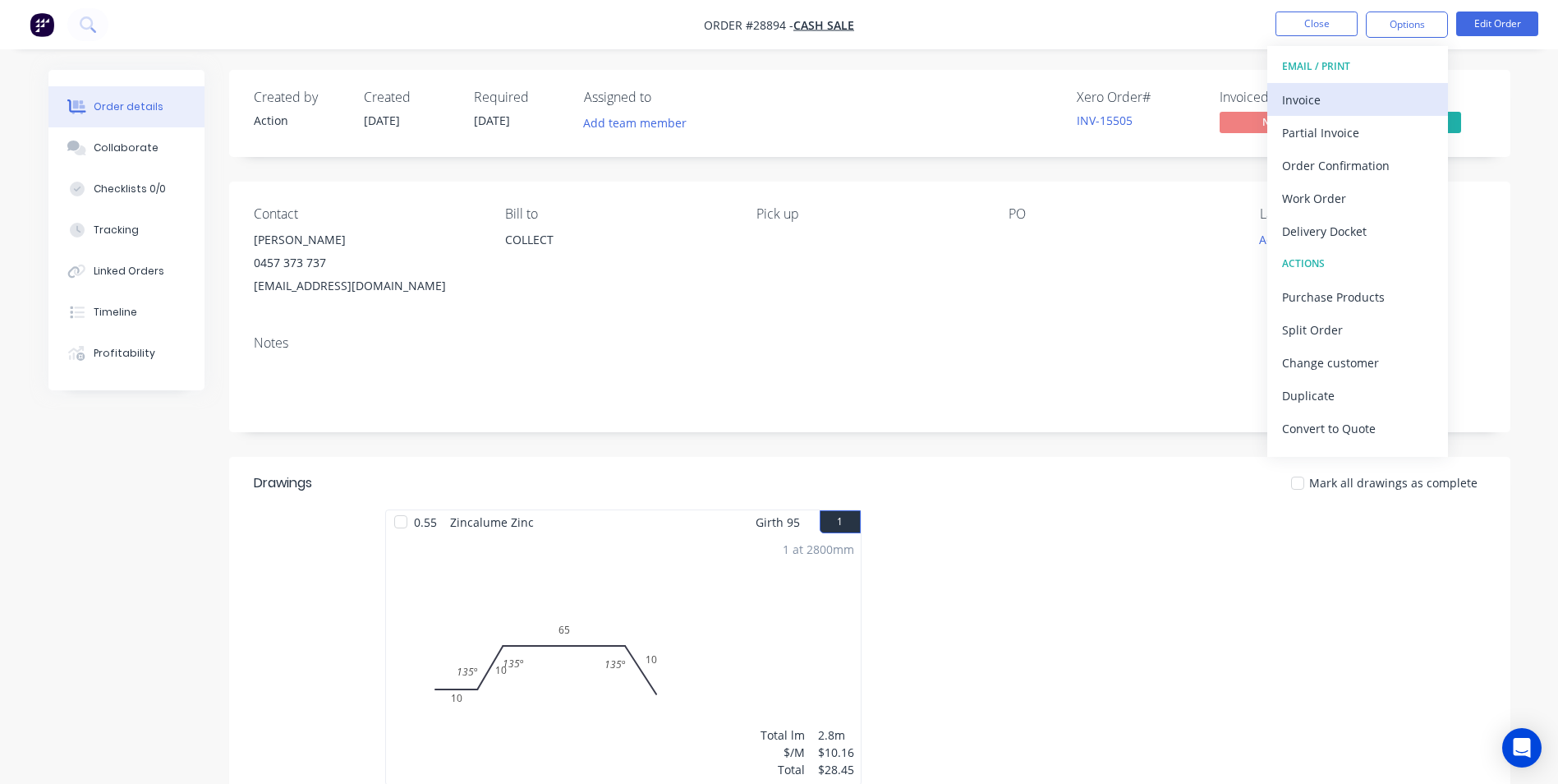
click at [1319, 95] on div "Invoice" at bounding box center [1358, 99] width 151 height 24
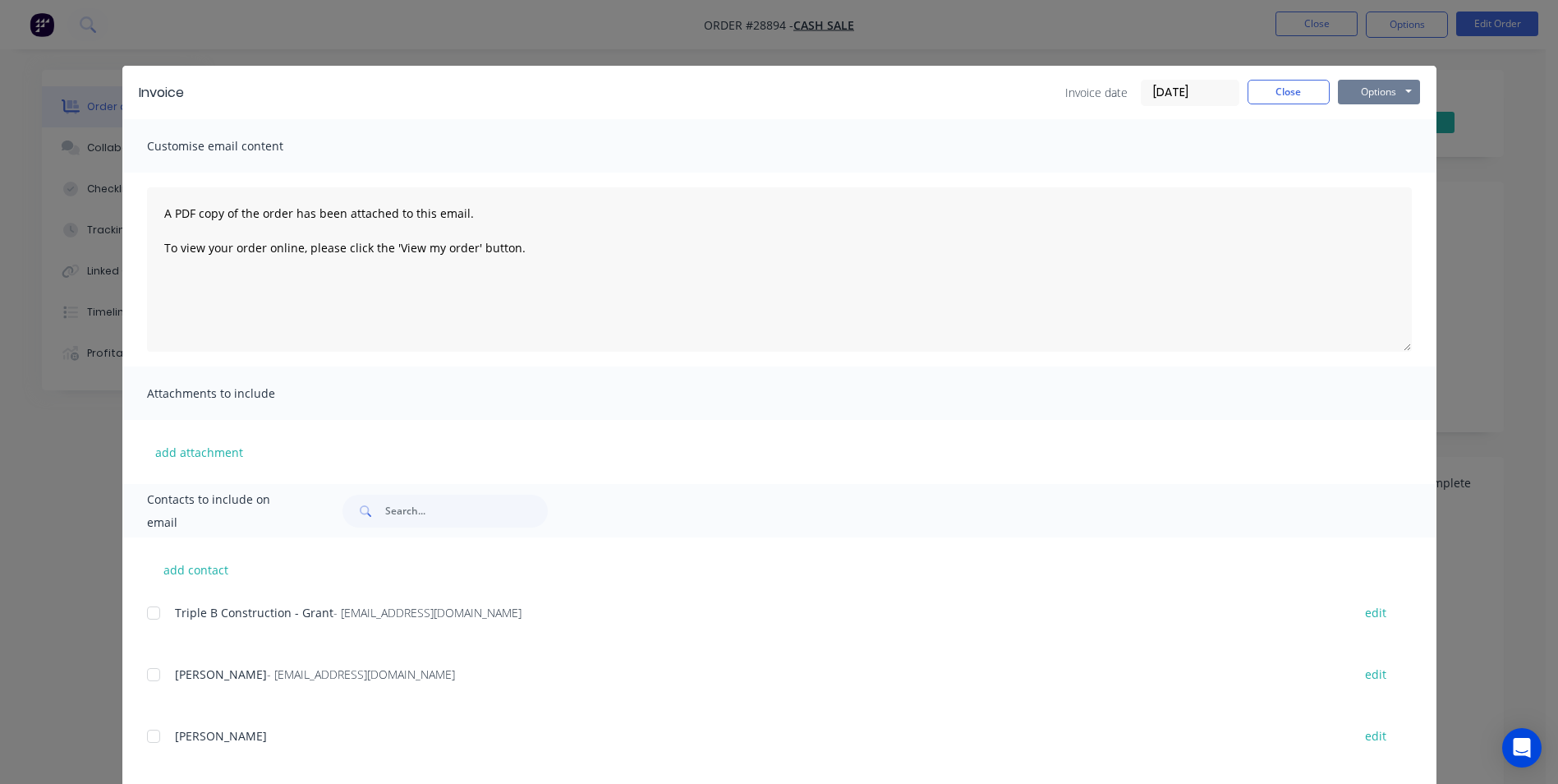
click at [1363, 89] on button "Options" at bounding box center [1379, 92] width 82 height 25
click at [1358, 154] on button "Print" at bounding box center [1391, 148] width 105 height 27
click at [1269, 90] on button "Close" at bounding box center [1288, 92] width 82 height 25
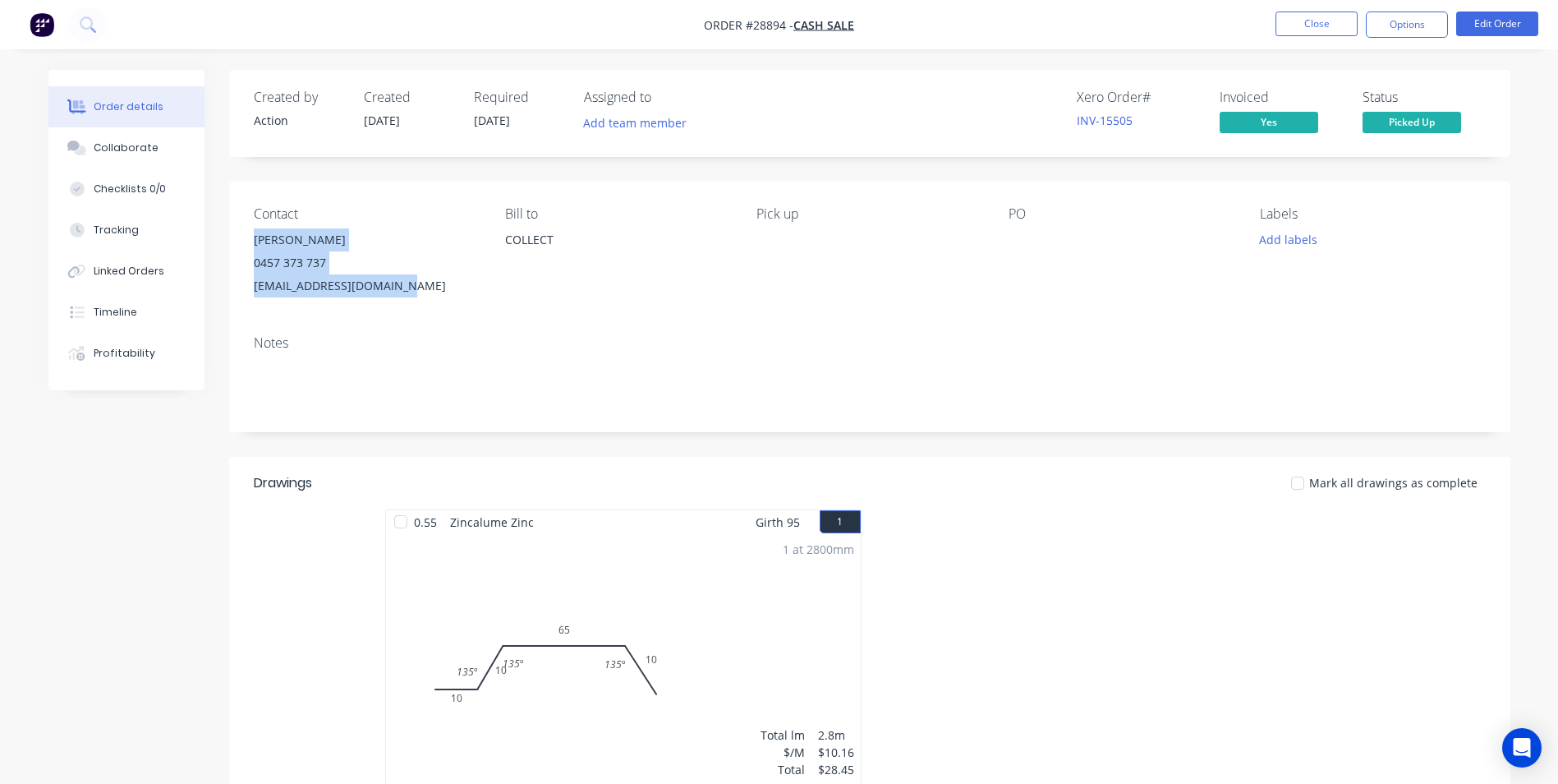
drag, startPoint x: 251, startPoint y: 244, endPoint x: 419, endPoint y: 289, distance: 173.9
click at [419, 289] on div "Contact [PERSON_NAME] 0457 373 737 [EMAIL_ADDRESS][DOMAIN_NAME] Bill to COLLECT…" at bounding box center [869, 251] width 1282 height 140
copy div "[PERSON_NAME] 0457 373 737 [EMAIL_ADDRESS][DOMAIN_NAME]"
click at [1304, 15] on button "Close" at bounding box center [1317, 24] width 82 height 25
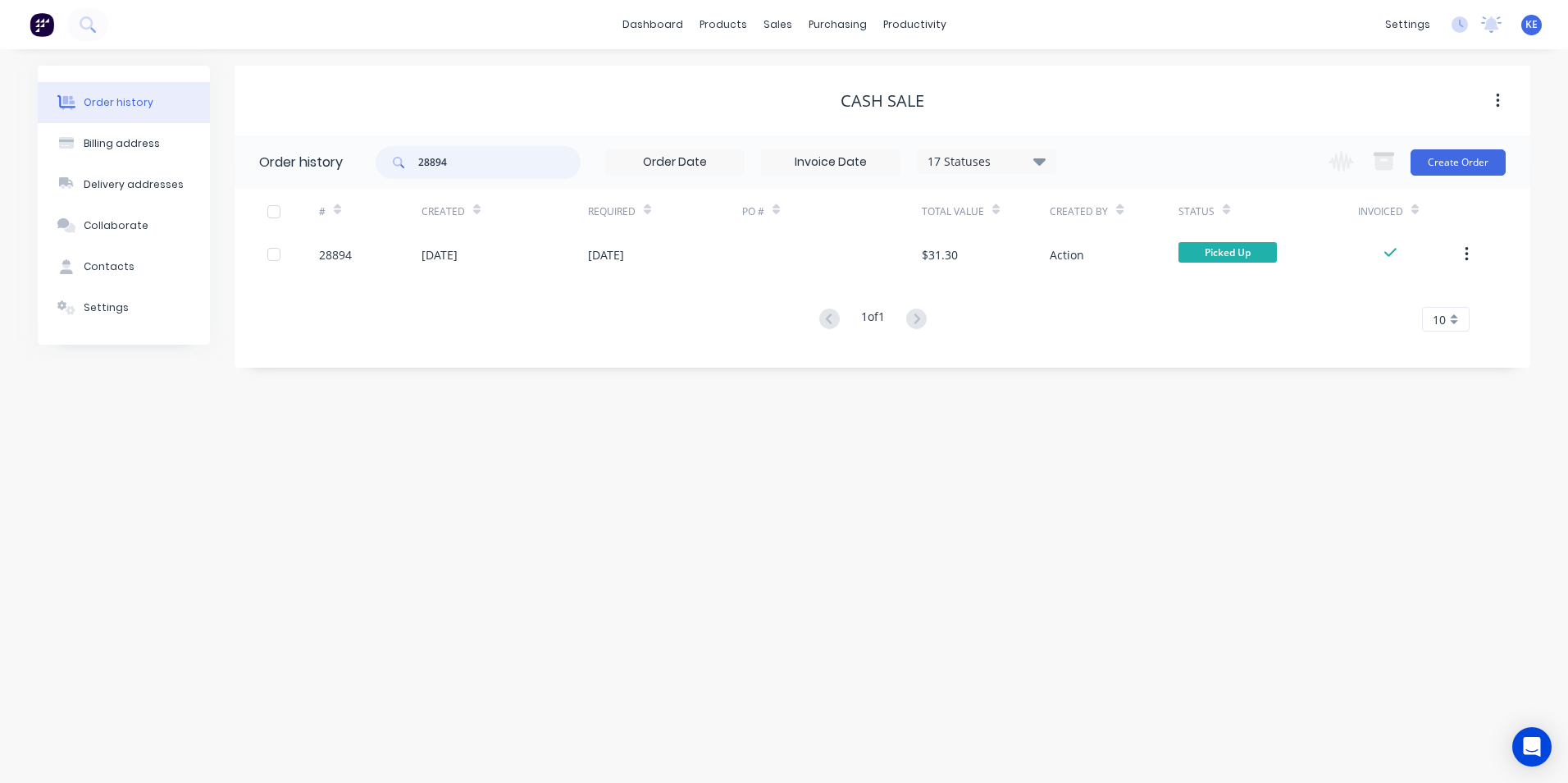
drag, startPoint x: 478, startPoint y: 150, endPoint x: 339, endPoint y: 150, distance: 139.0
click at [339, 150] on header "Order history 28894 17 Statuses Invoice Status Invoiced Not Invoiced Partial Or…" at bounding box center [882, 162] width 1295 height 53
type input "28982"
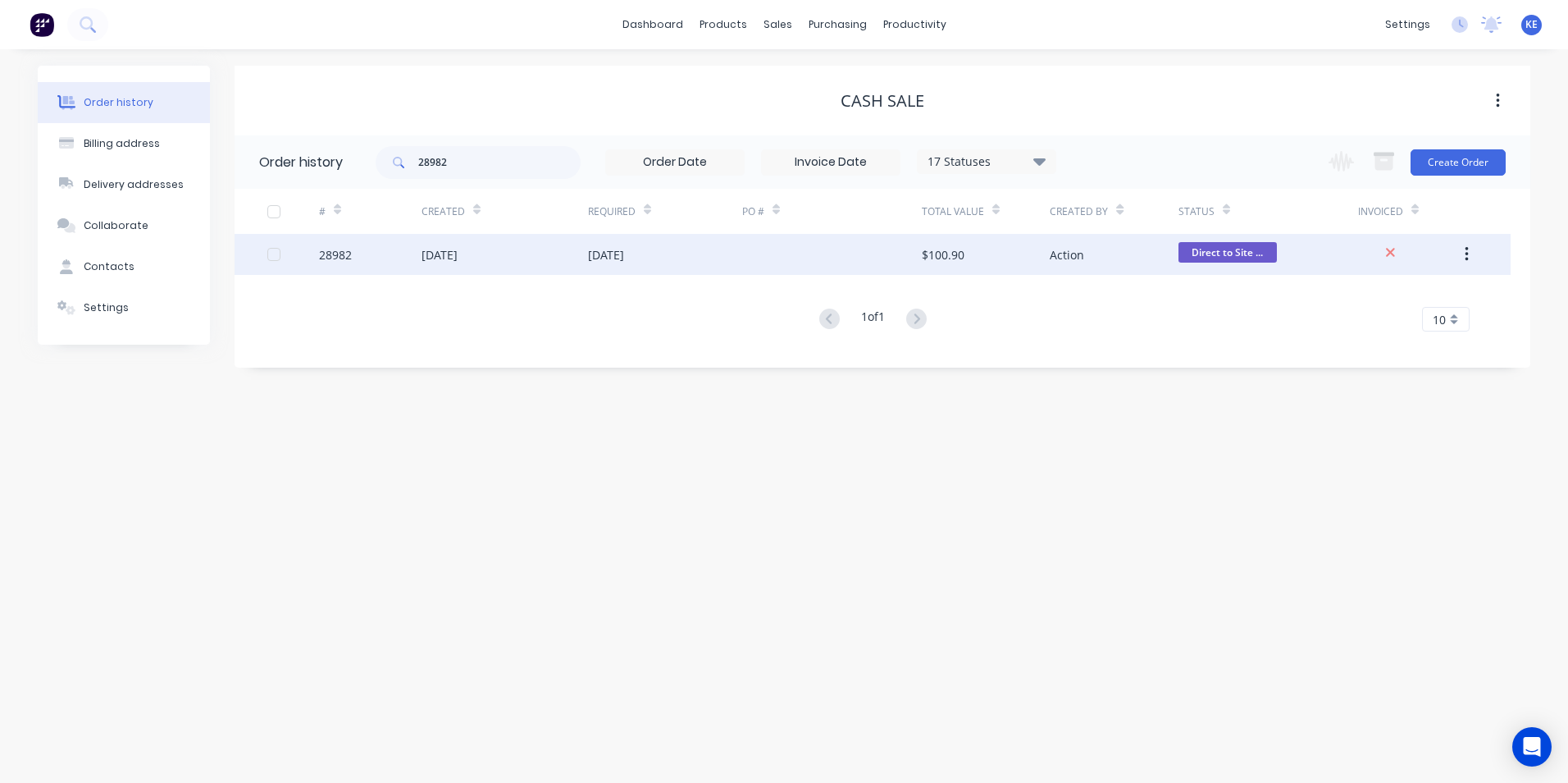
click at [365, 265] on div "28982" at bounding box center [370, 253] width 103 height 41
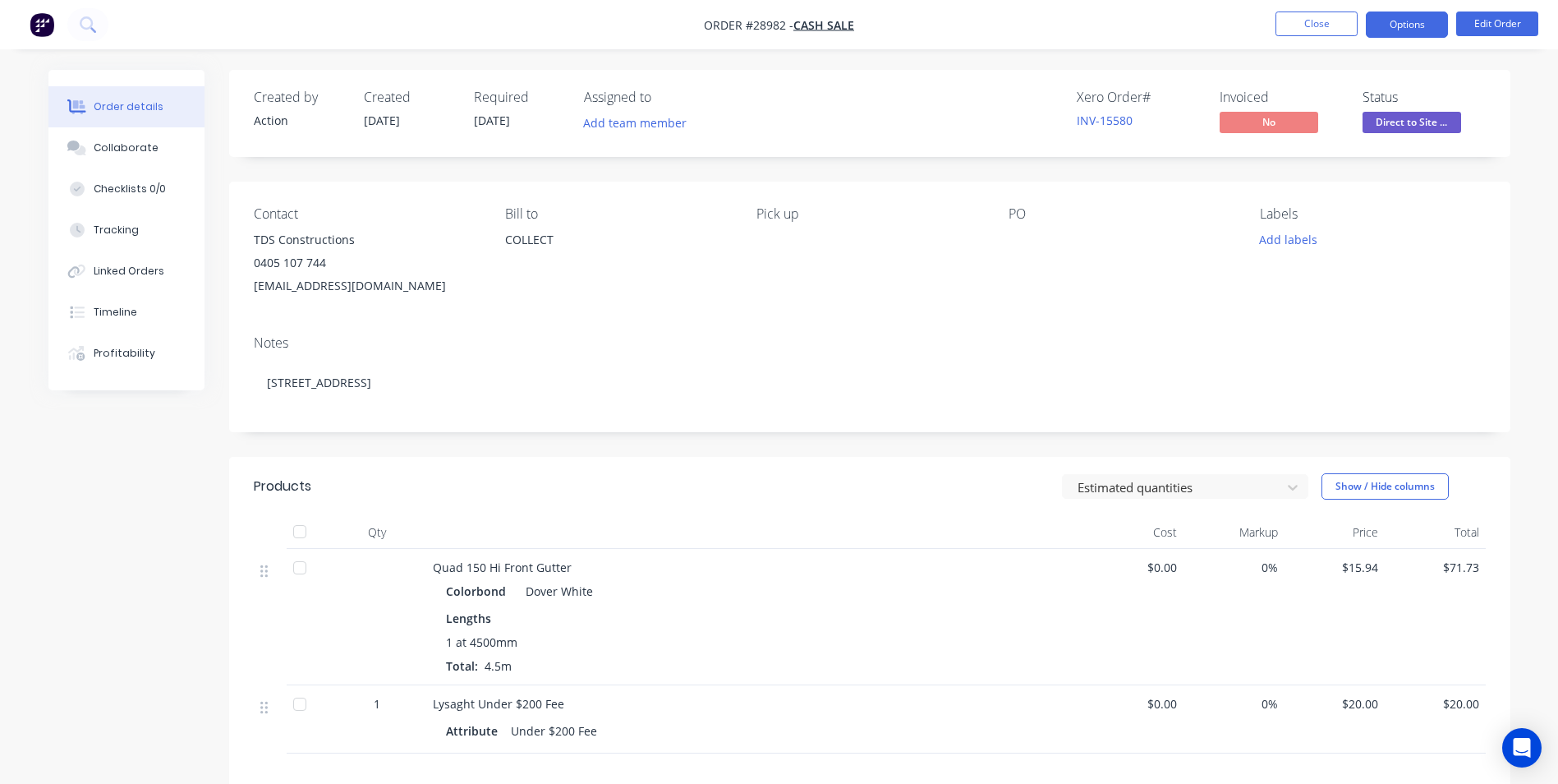
click at [1399, 14] on button "Options" at bounding box center [1407, 24] width 82 height 26
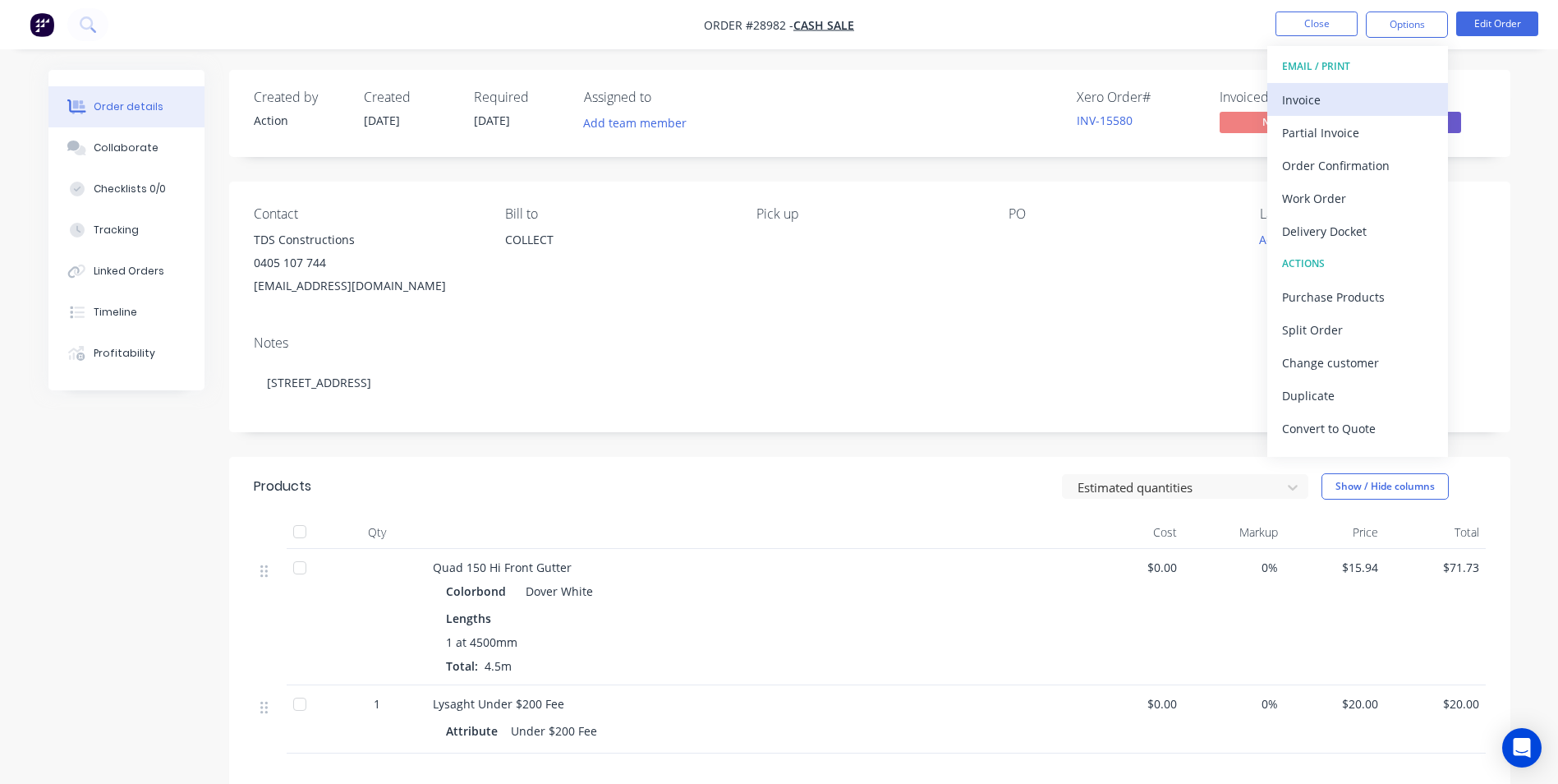
click at [1346, 104] on div "Invoice" at bounding box center [1358, 99] width 151 height 24
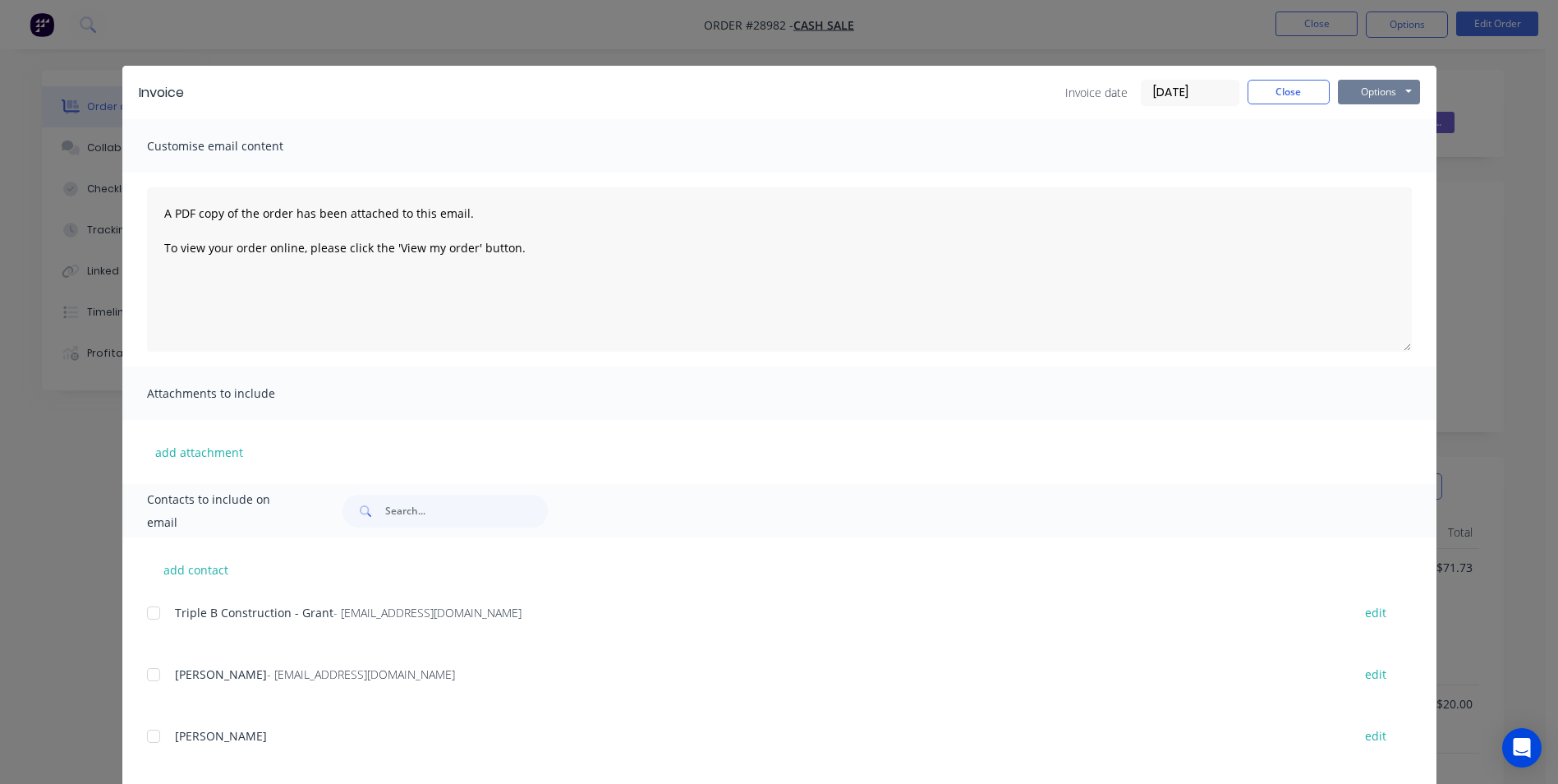
click at [1362, 93] on button "Options" at bounding box center [1379, 92] width 82 height 25
click at [1359, 153] on button "Print" at bounding box center [1391, 148] width 105 height 27
click at [1276, 83] on button "Close" at bounding box center [1288, 92] width 82 height 25
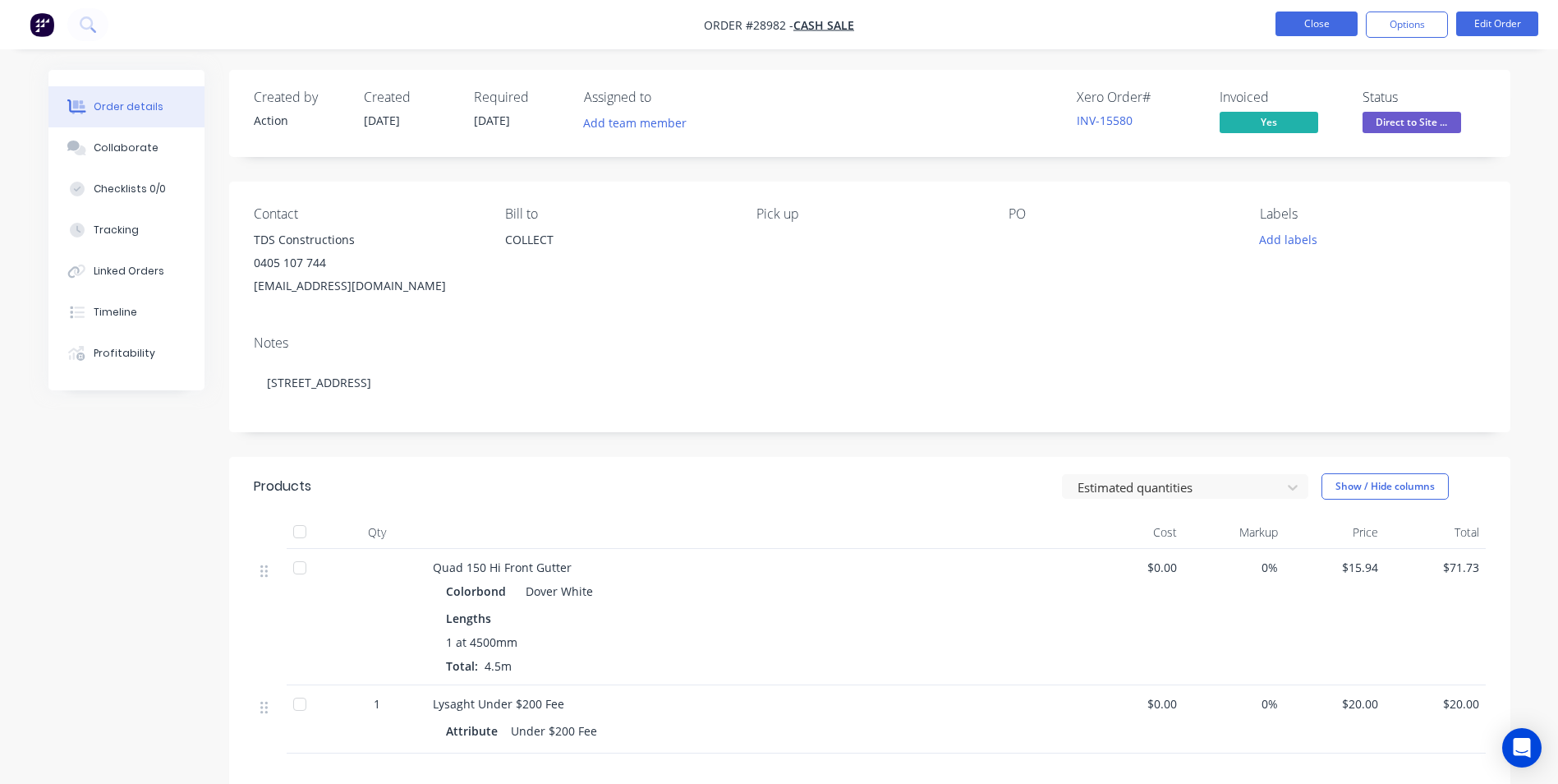
click at [1311, 28] on button "Close" at bounding box center [1317, 24] width 82 height 25
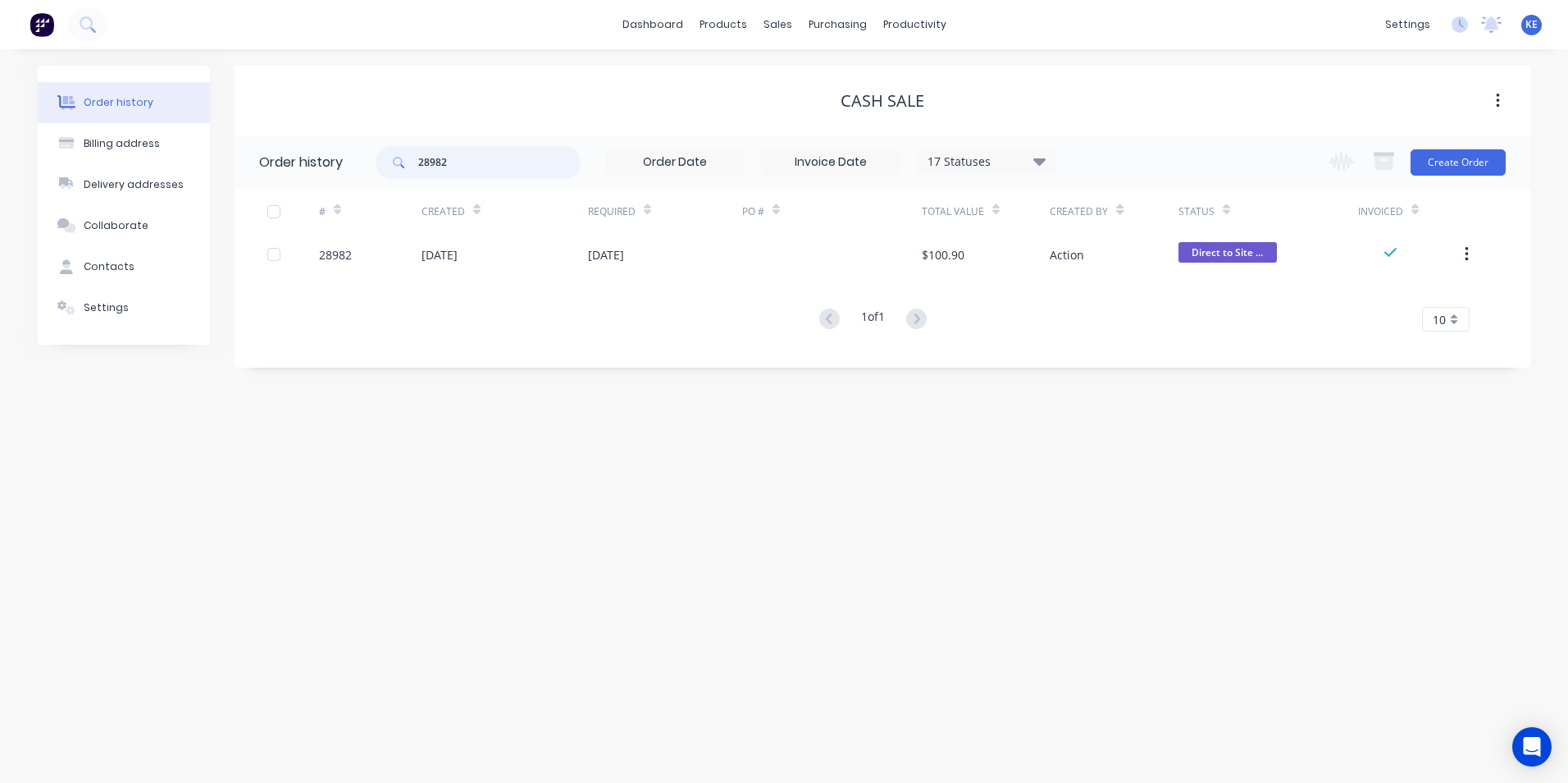
drag, startPoint x: 481, startPoint y: 154, endPoint x: 373, endPoint y: 145, distance: 108.4
click at [373, 145] on header "Order history 28982 17 Statuses Invoice Status Invoiced Not Invoiced Partial Or…" at bounding box center [882, 162] width 1295 height 53
type input "28825"
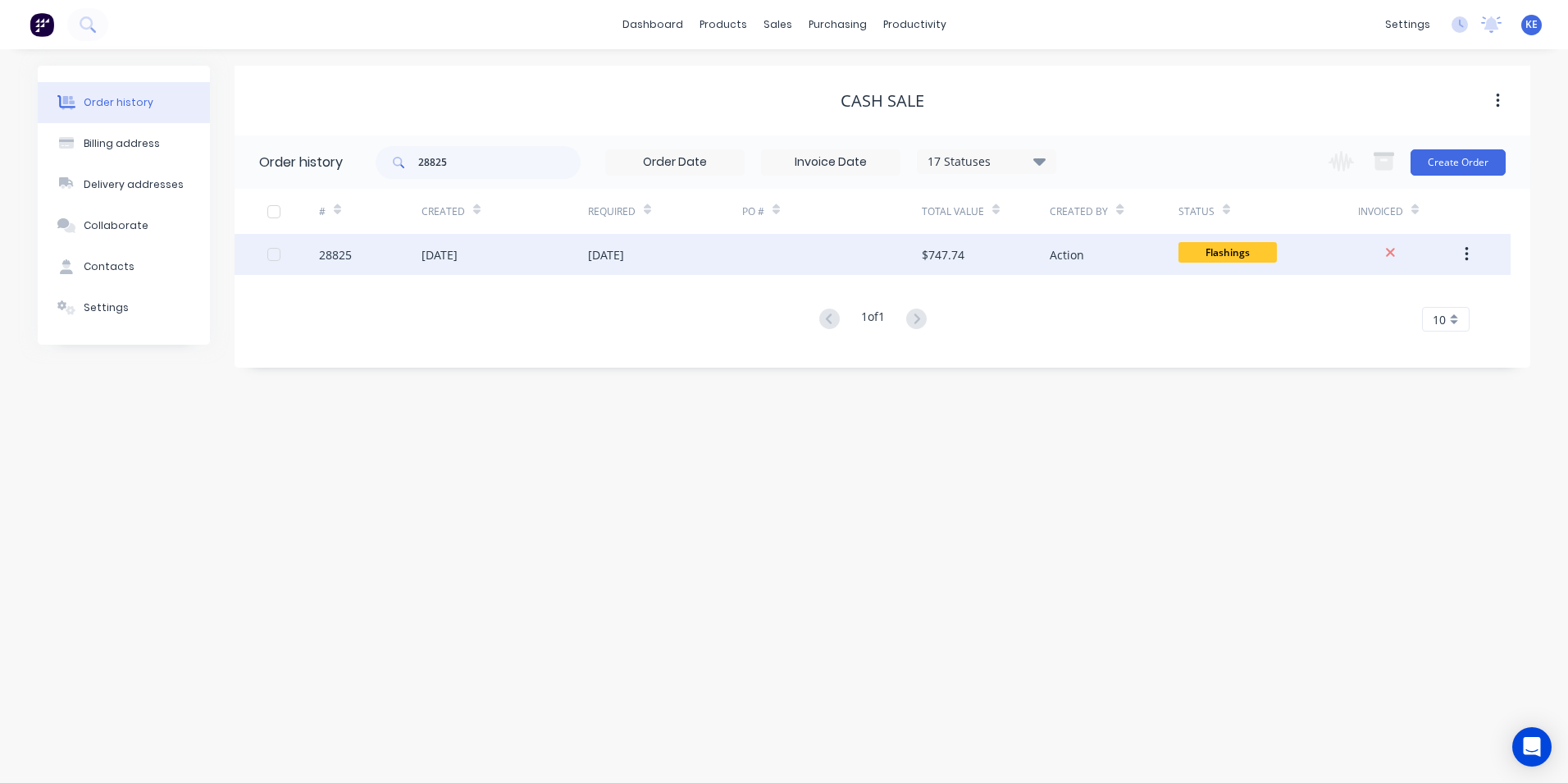
click at [379, 258] on div "28825" at bounding box center [370, 253] width 103 height 41
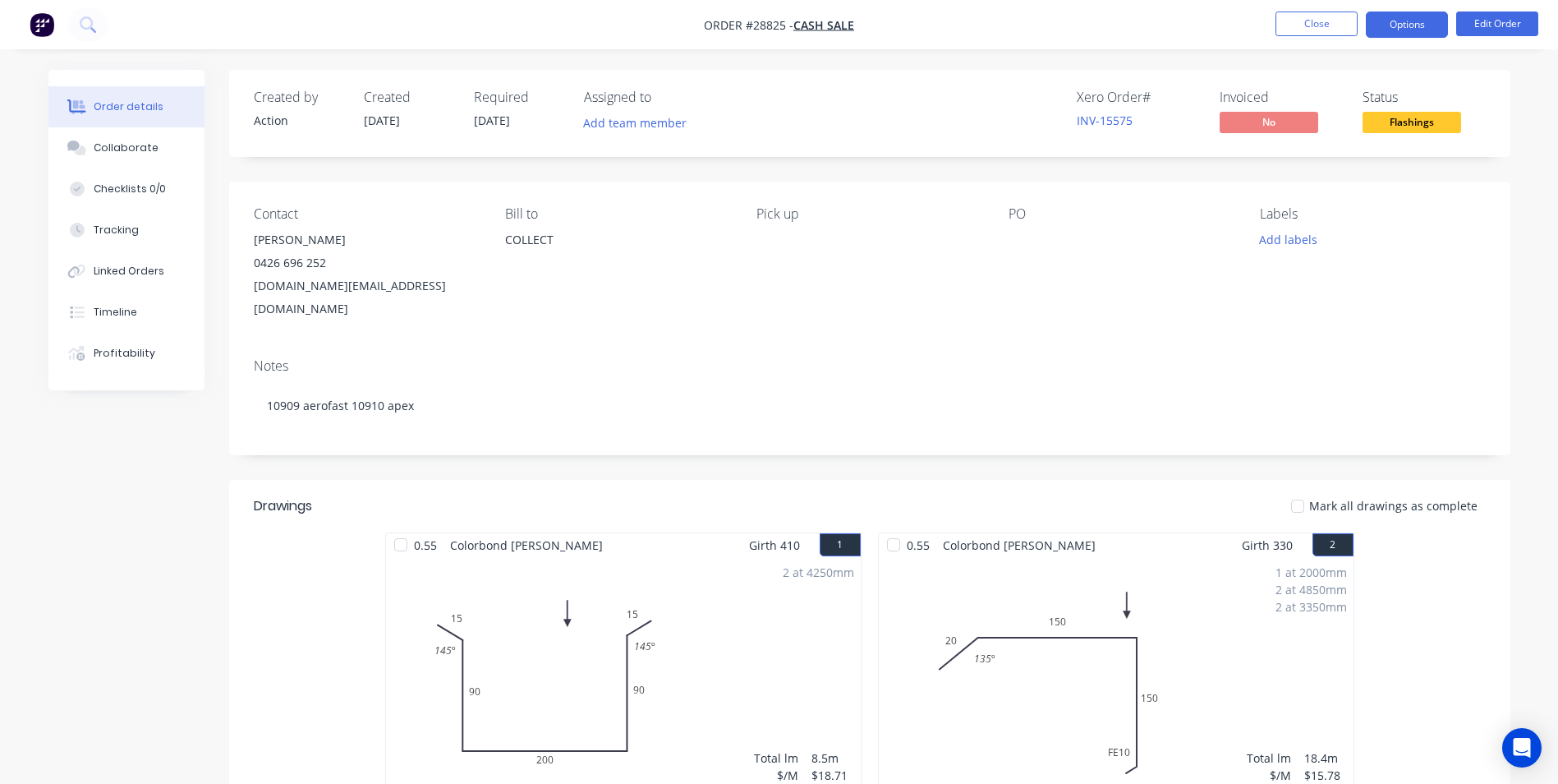
click at [1406, 28] on button "Options" at bounding box center [1407, 24] width 82 height 26
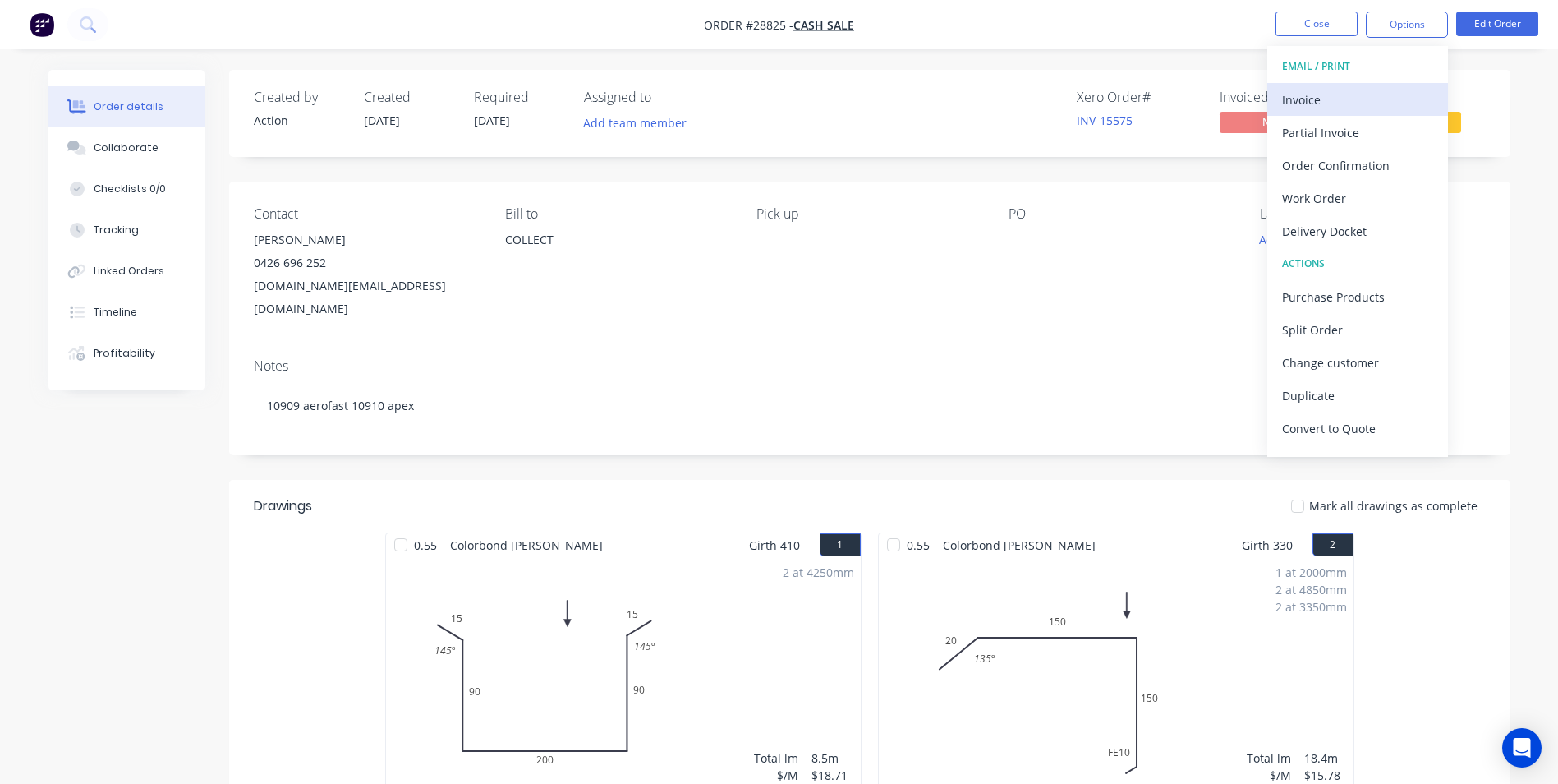
click at [1318, 93] on div "Invoice" at bounding box center [1358, 99] width 151 height 24
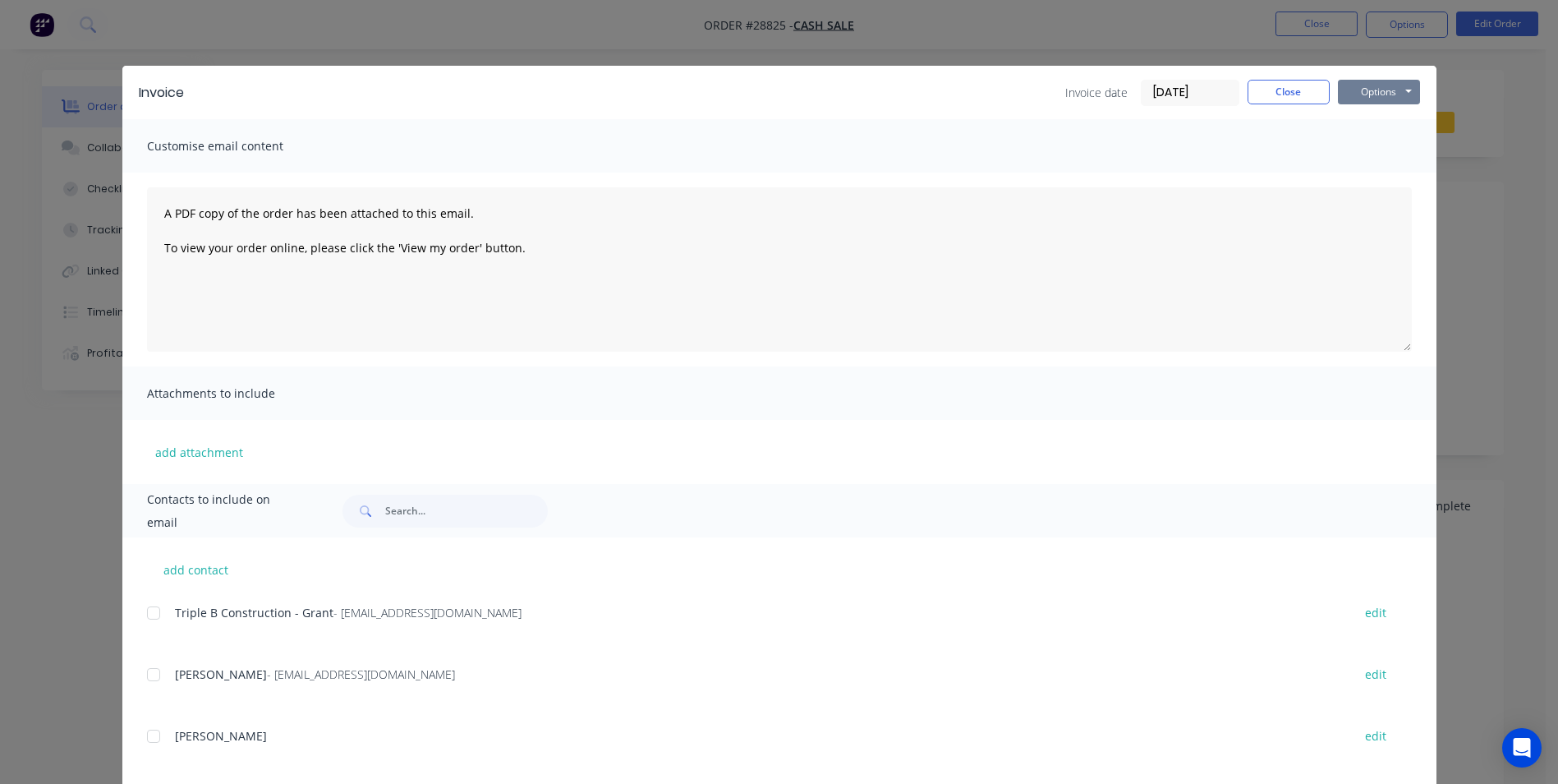
click at [1367, 89] on button "Options" at bounding box center [1379, 92] width 82 height 25
click at [1358, 149] on button "Print" at bounding box center [1391, 148] width 105 height 27
click at [1272, 90] on button "Close" at bounding box center [1288, 92] width 82 height 25
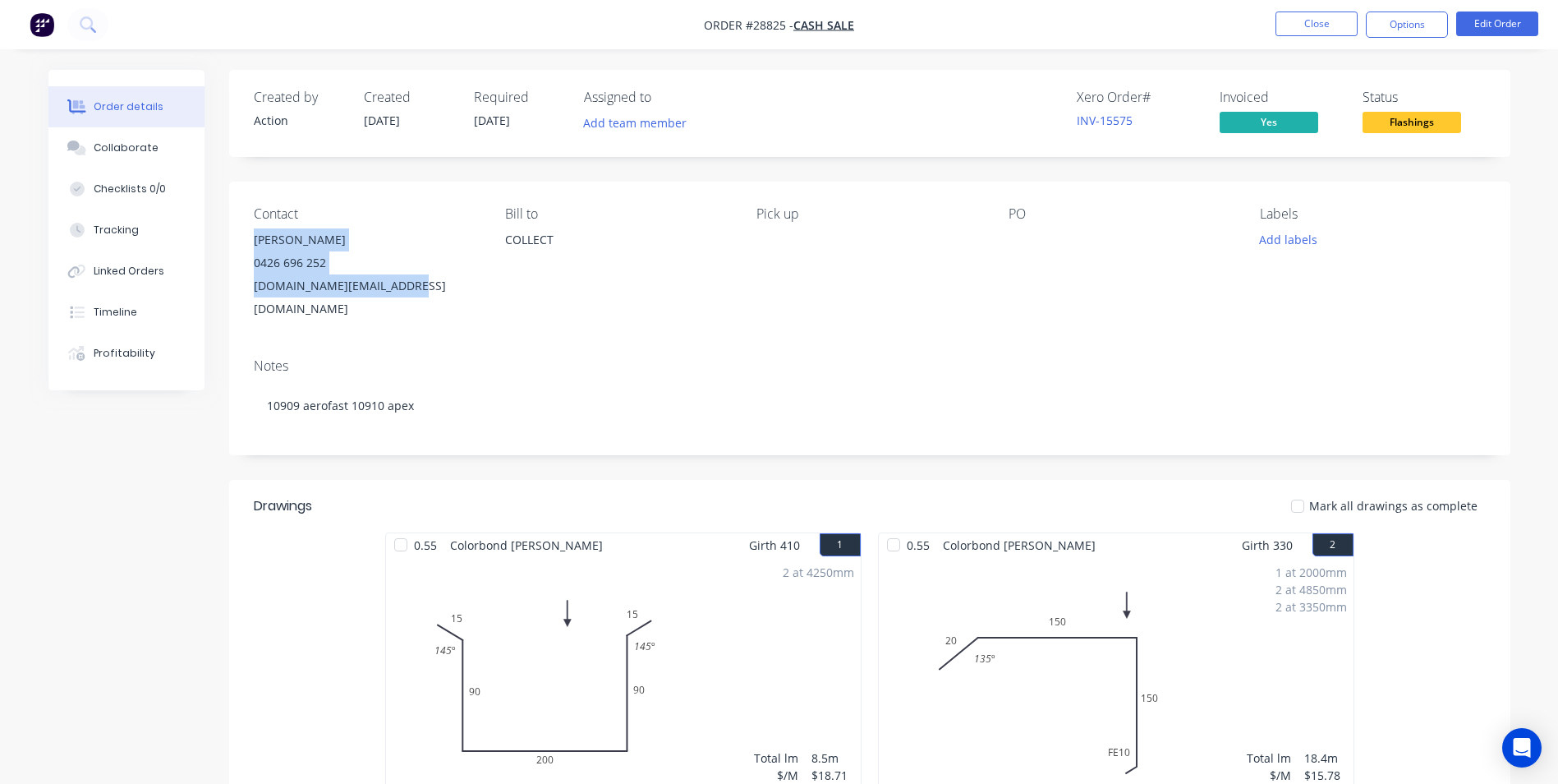
drag, startPoint x: 254, startPoint y: 240, endPoint x: 452, endPoint y: 280, distance: 202.0
click at [452, 280] on div "[PERSON_NAME] 0426 696 252 [DOMAIN_NAME][EMAIL_ADDRESS][DOMAIN_NAME]" at bounding box center [367, 274] width 225 height 92
copy div "[PERSON_NAME] 0426 696 252 [DOMAIN_NAME][EMAIL_ADDRESS][DOMAIN_NAME]"
click at [1324, 25] on button "Close" at bounding box center [1317, 24] width 82 height 25
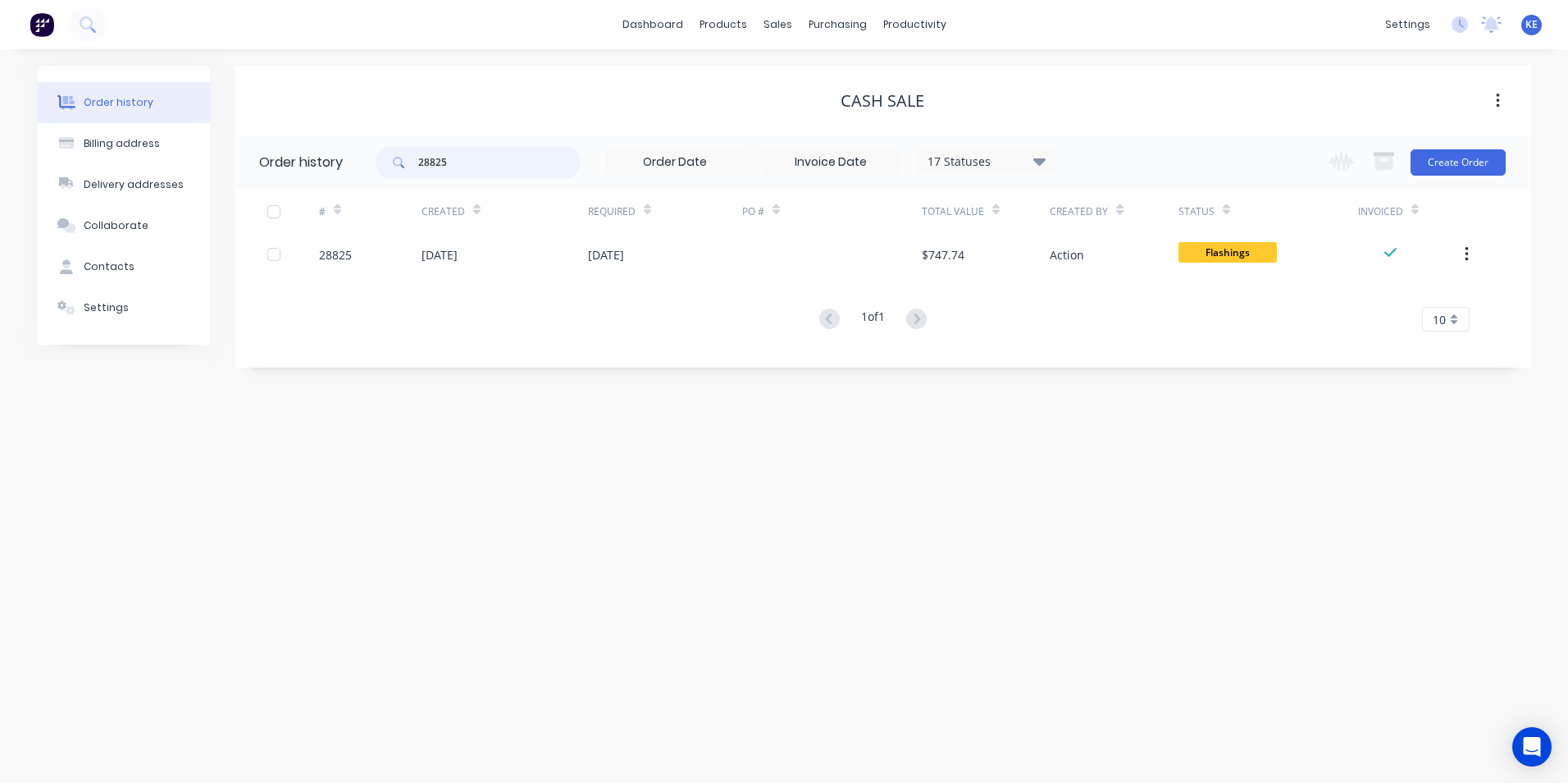
drag, startPoint x: 468, startPoint y: 163, endPoint x: 387, endPoint y: 168, distance: 81.2
click at [388, 168] on div "28825" at bounding box center [478, 162] width 205 height 33
type input "28810"
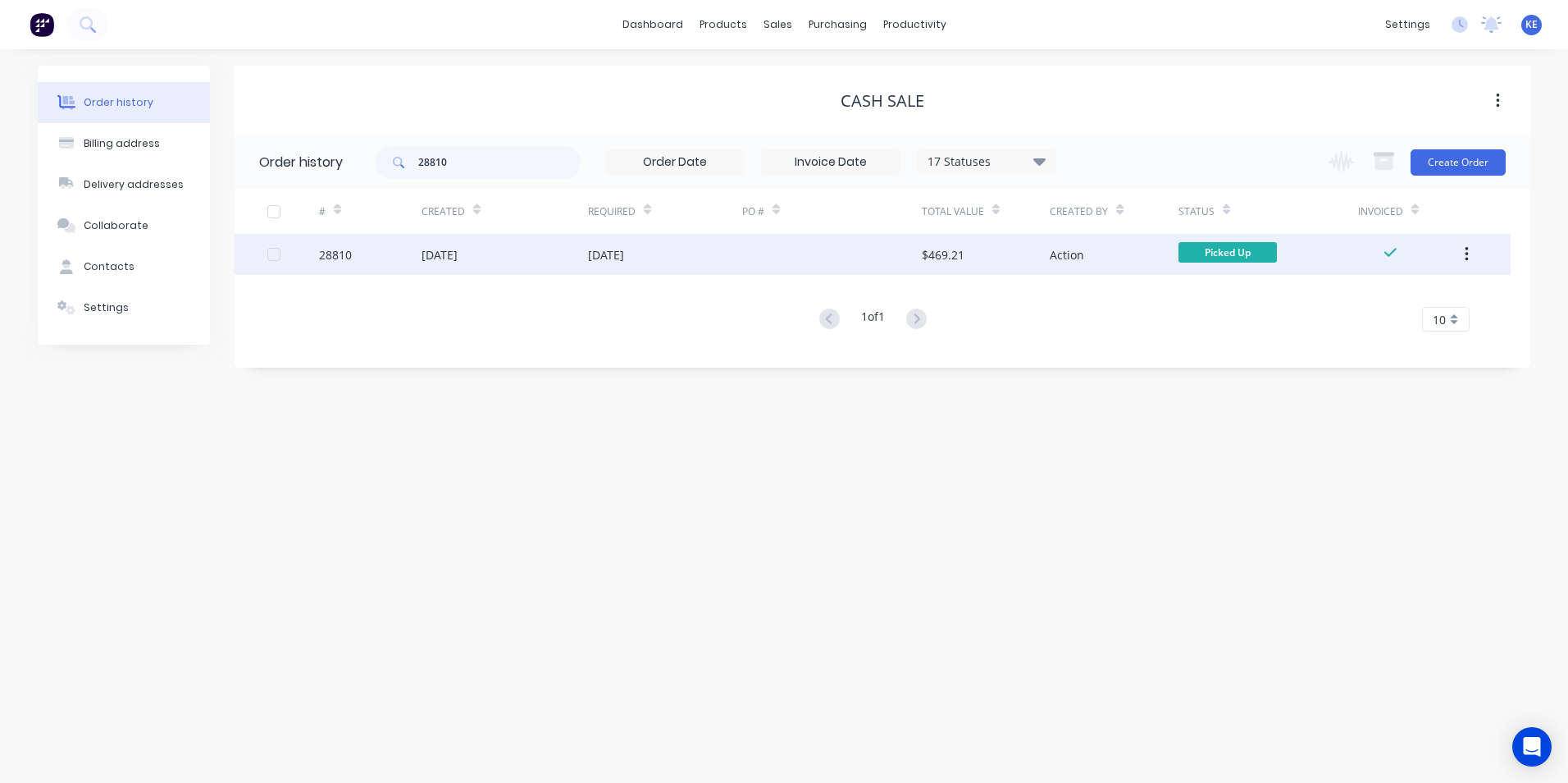
click at [379, 258] on div "28810" at bounding box center [370, 253] width 103 height 41
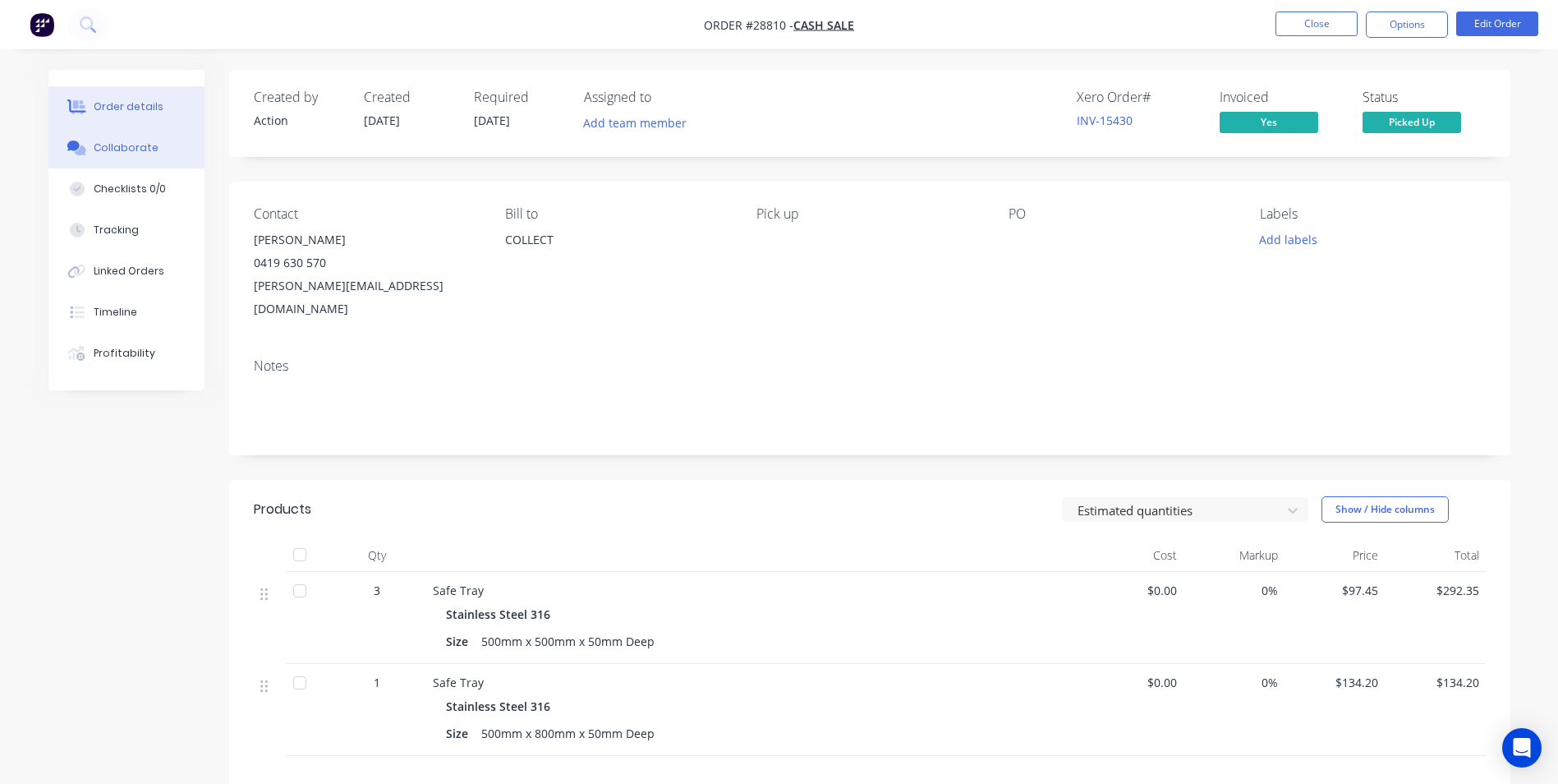
click at [127, 144] on div "Collaborate" at bounding box center [126, 148] width 65 height 15
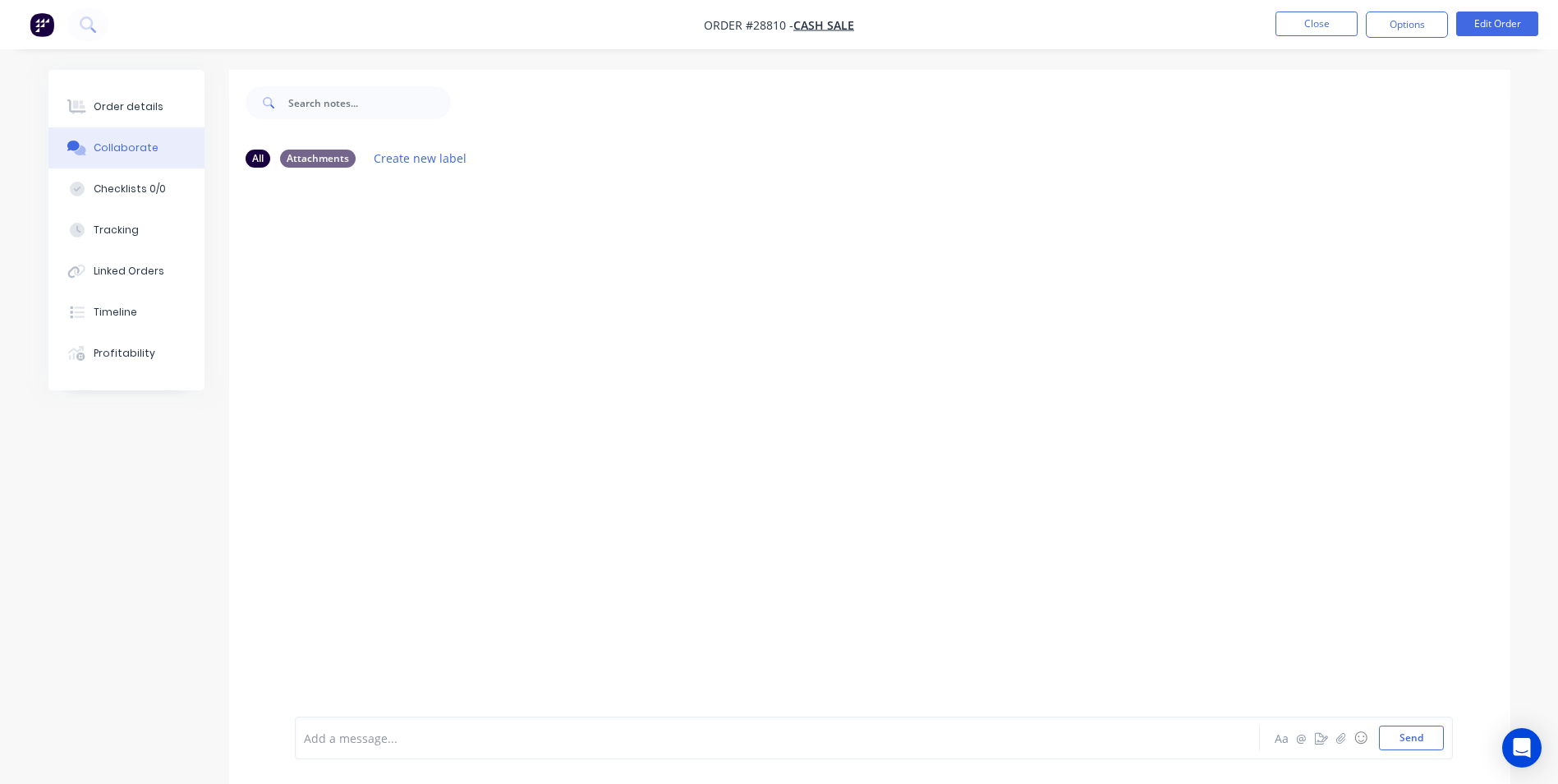
click at [406, 730] on div at bounding box center [731, 738] width 854 height 18
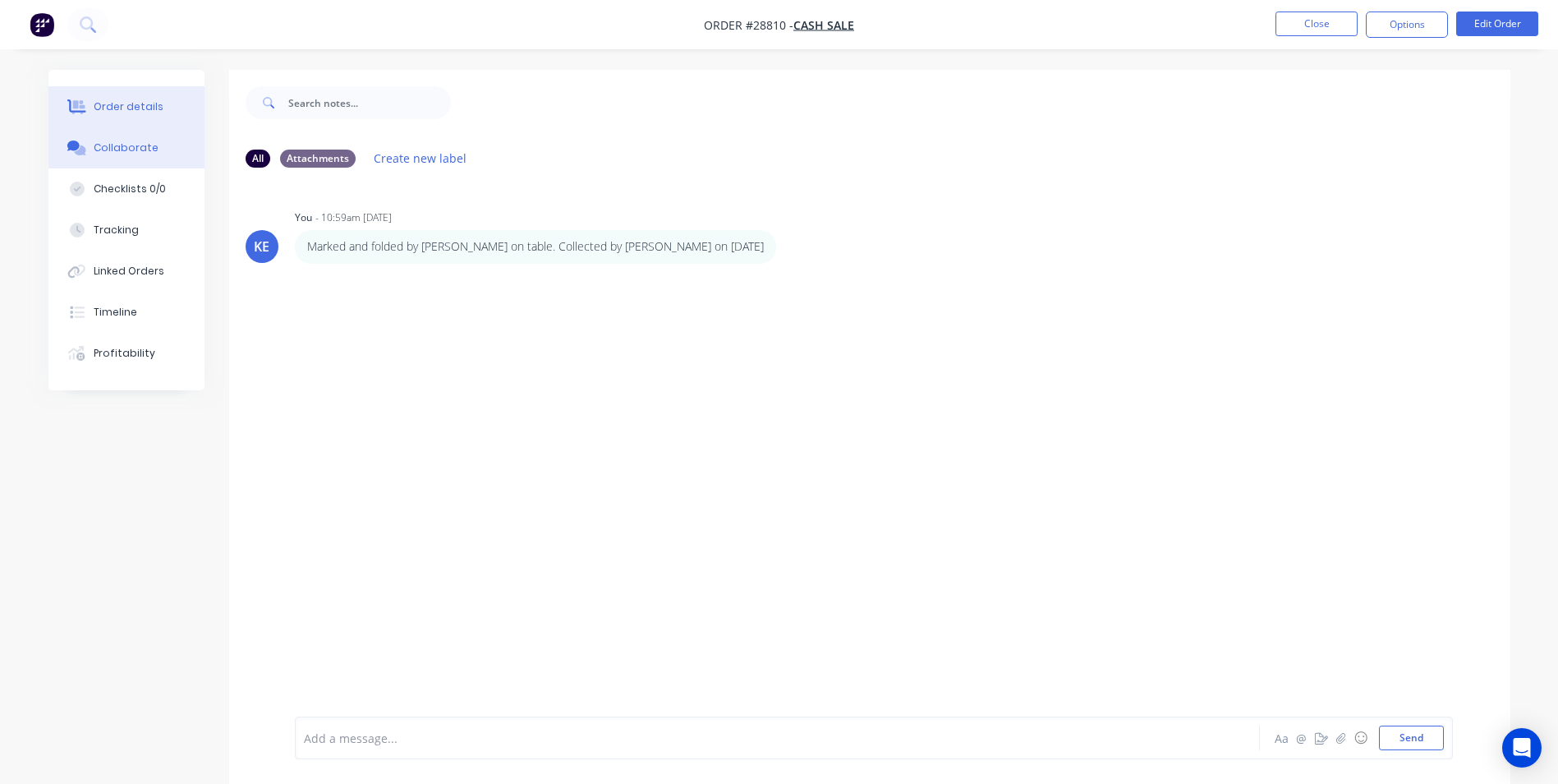
click at [111, 109] on div "Order details" at bounding box center [129, 107] width 70 height 15
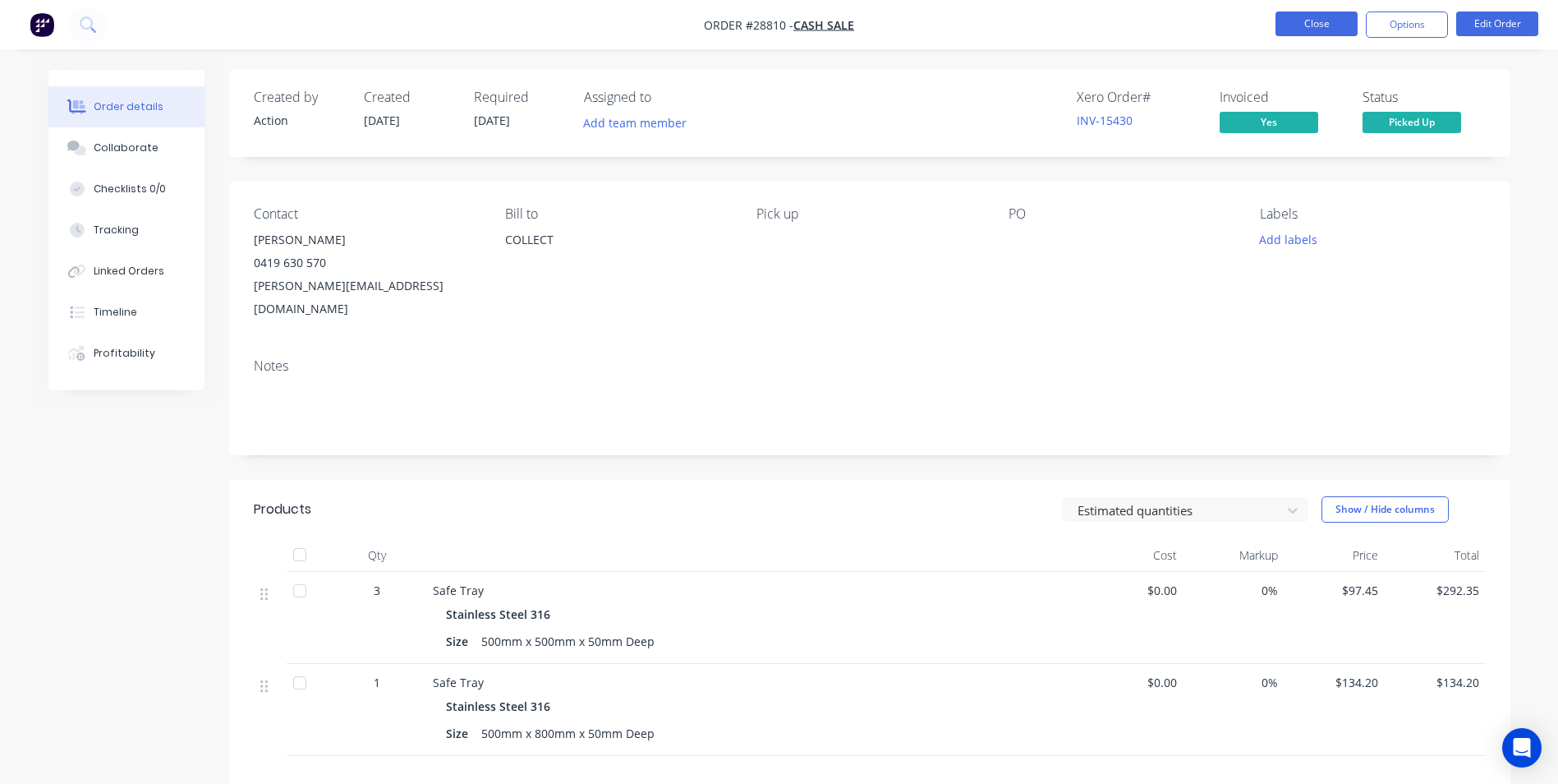
click at [1313, 28] on button "Close" at bounding box center [1317, 24] width 82 height 25
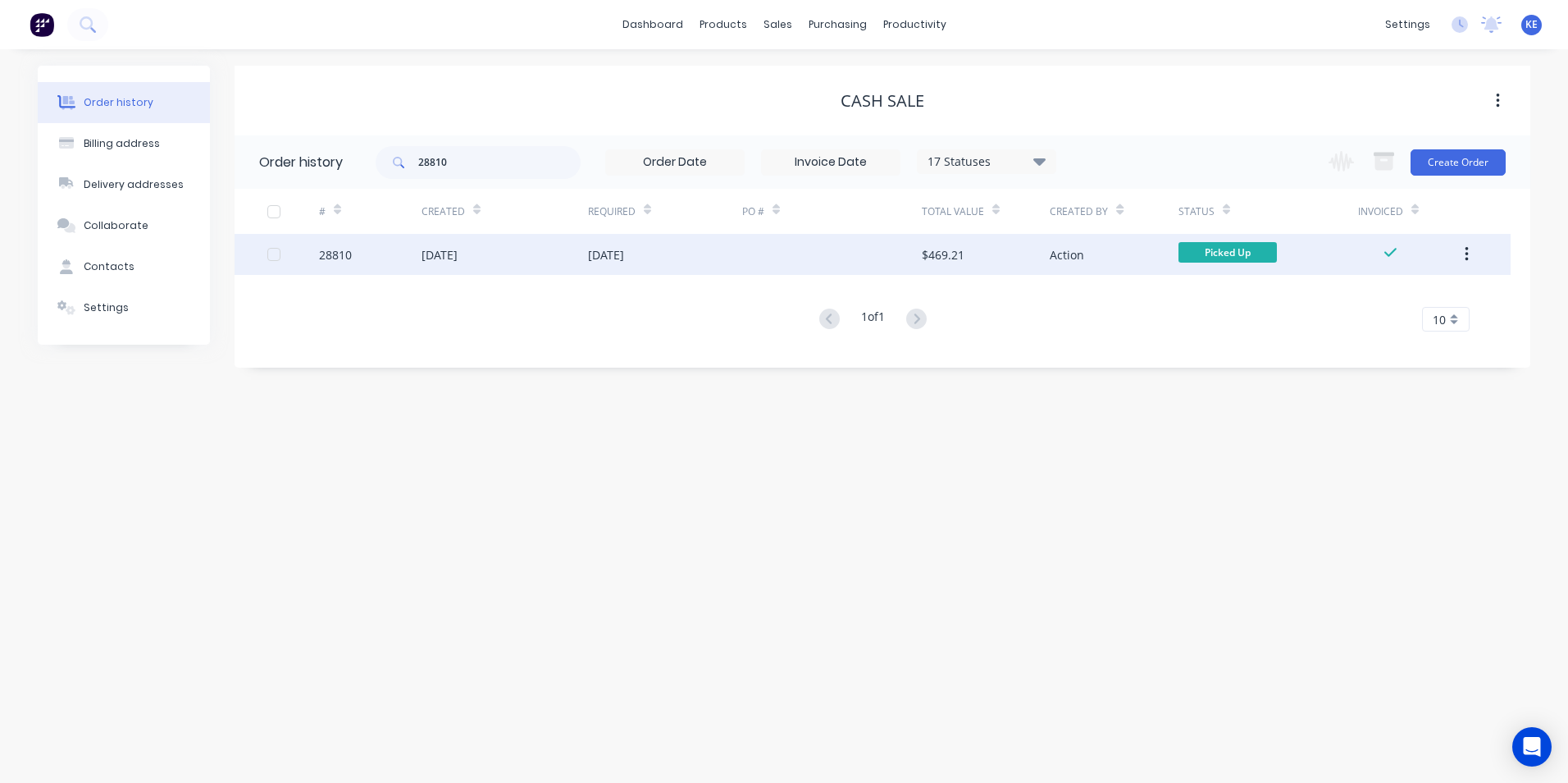
click at [1465, 258] on icon "button" at bounding box center [1466, 254] width 4 height 18
click at [1370, 301] on div "Archive" at bounding box center [1408, 297] width 127 height 24
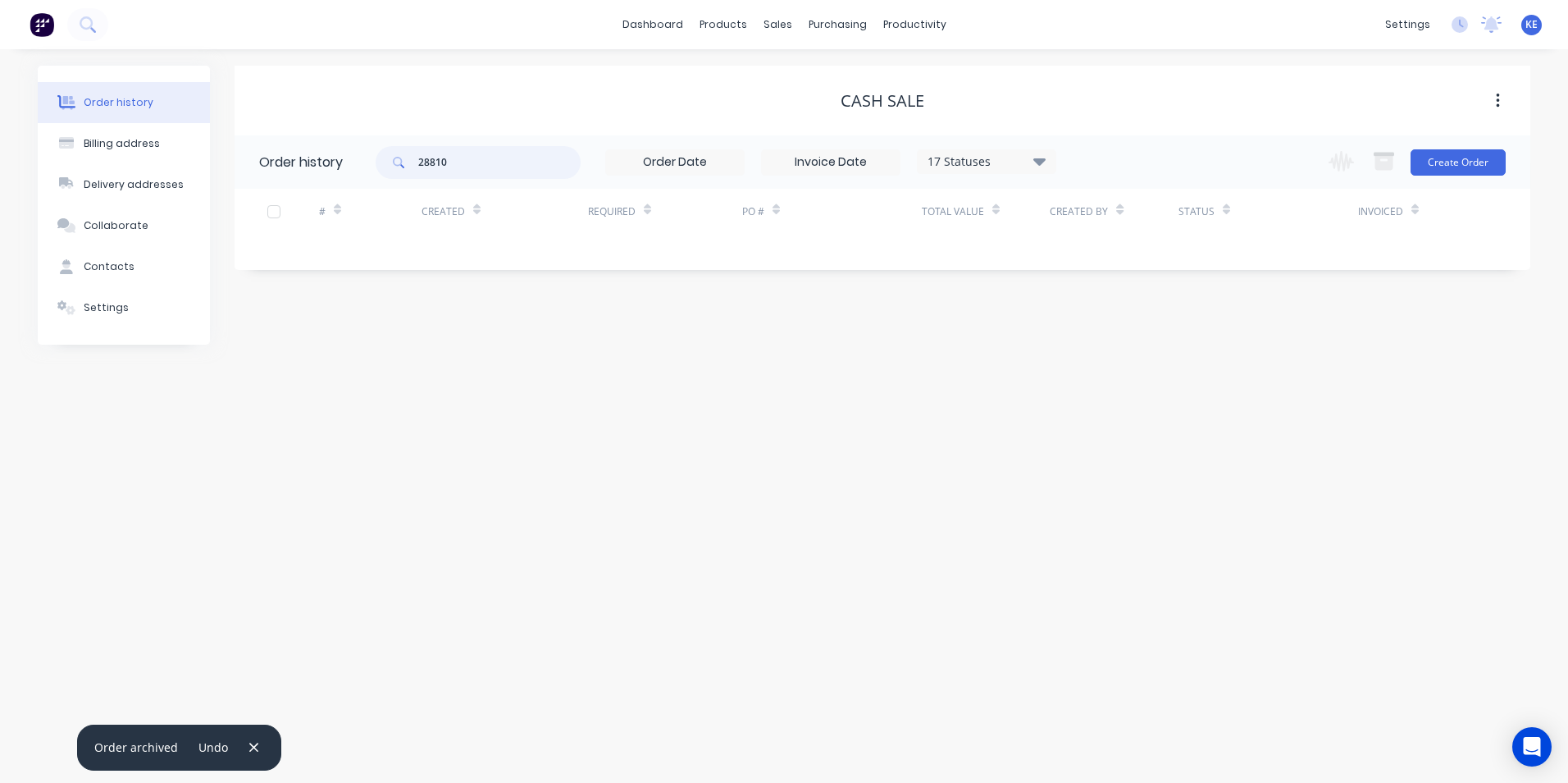
drag, startPoint x: 474, startPoint y: 167, endPoint x: 330, endPoint y: 165, distance: 144.0
click at [330, 165] on header "Order history 28810 17 Statuses Invoice Status Invoiced Not Invoiced Partial Or…" at bounding box center [882, 162] width 1295 height 53
type input "28894"
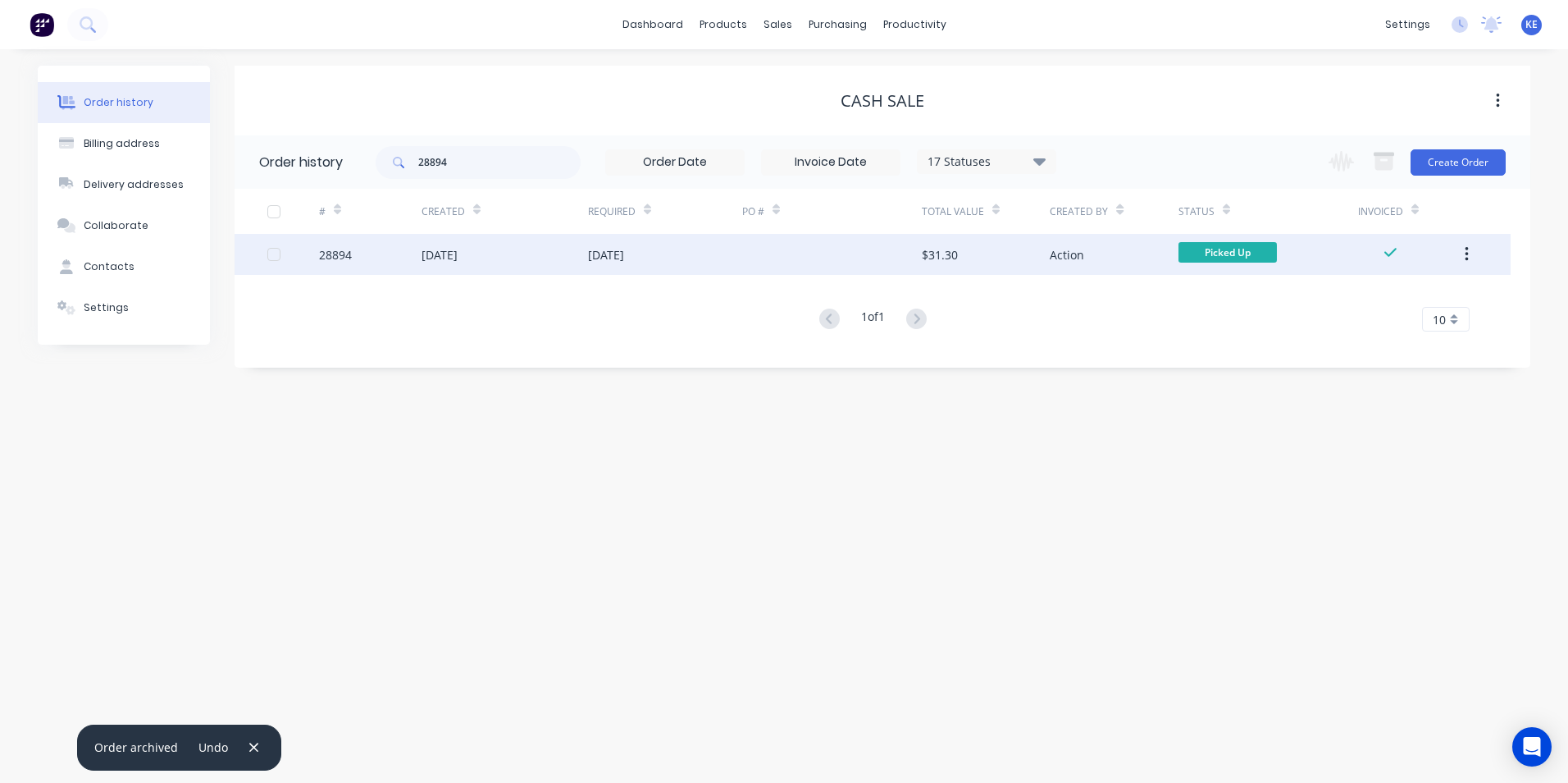
click at [384, 248] on div "28894" at bounding box center [370, 253] width 103 height 41
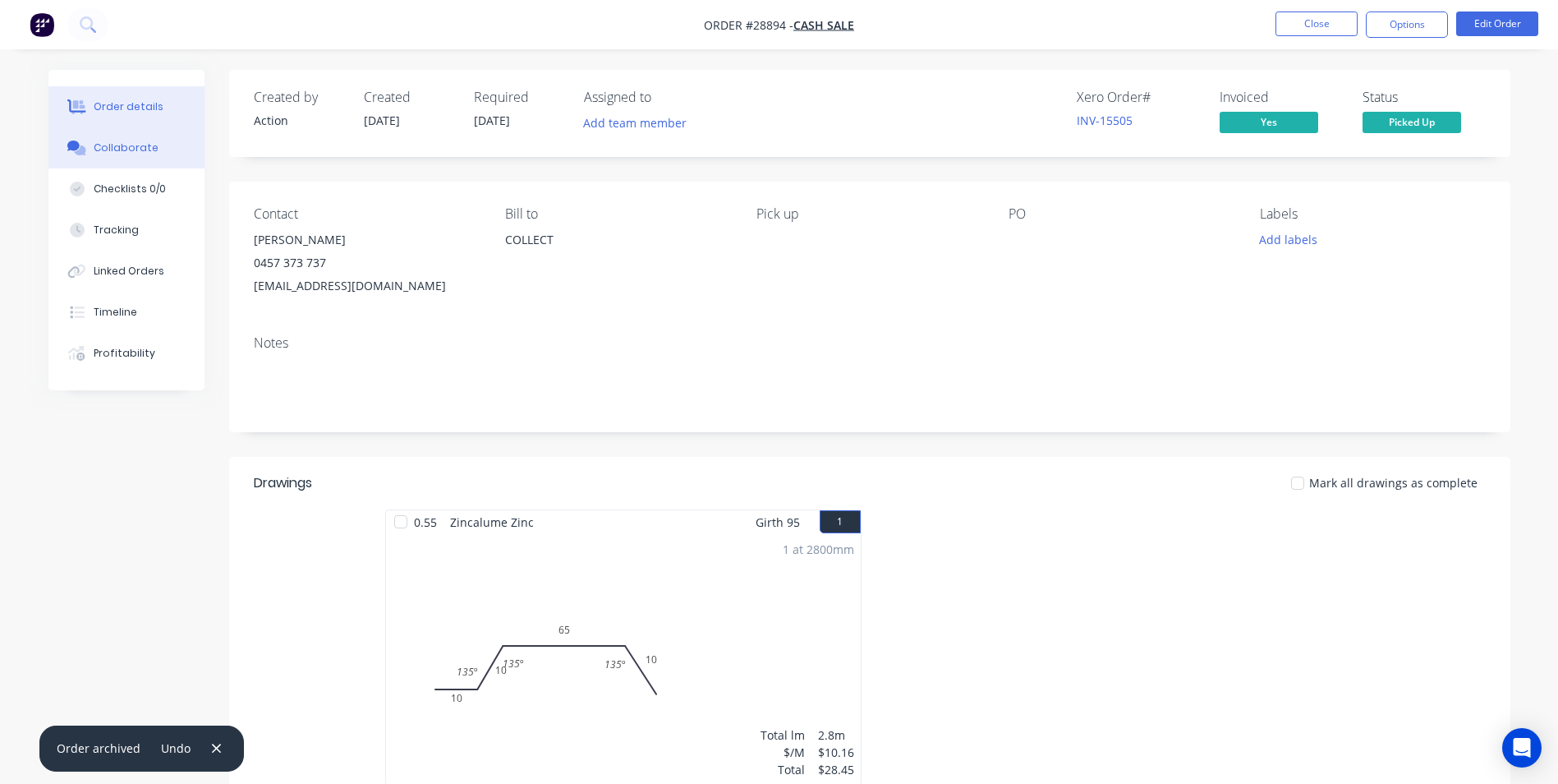
click at [114, 152] on div "Collaborate" at bounding box center [126, 148] width 65 height 15
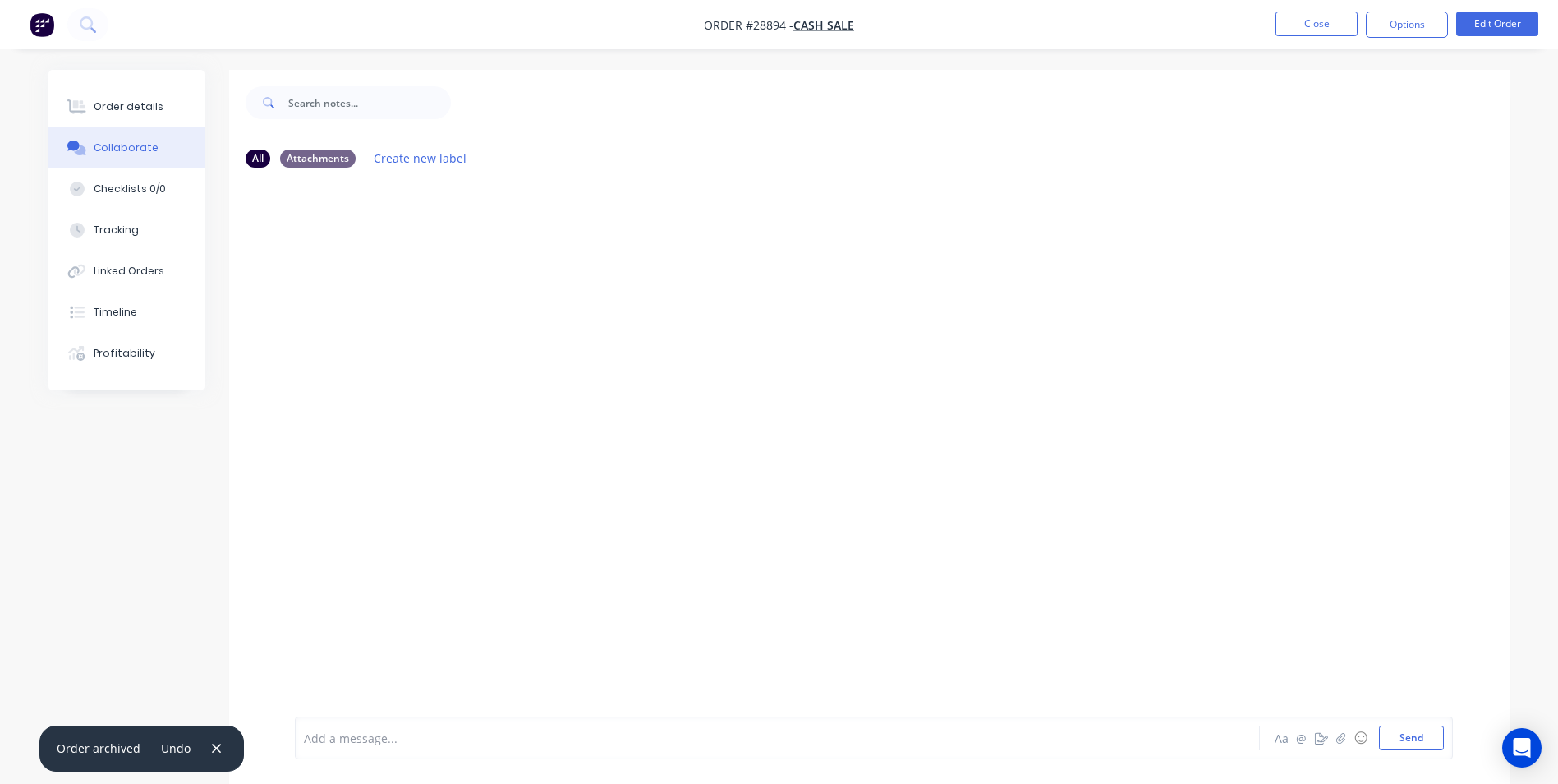
click at [376, 746] on div "Add a message..." at bounding box center [731, 738] width 855 height 25
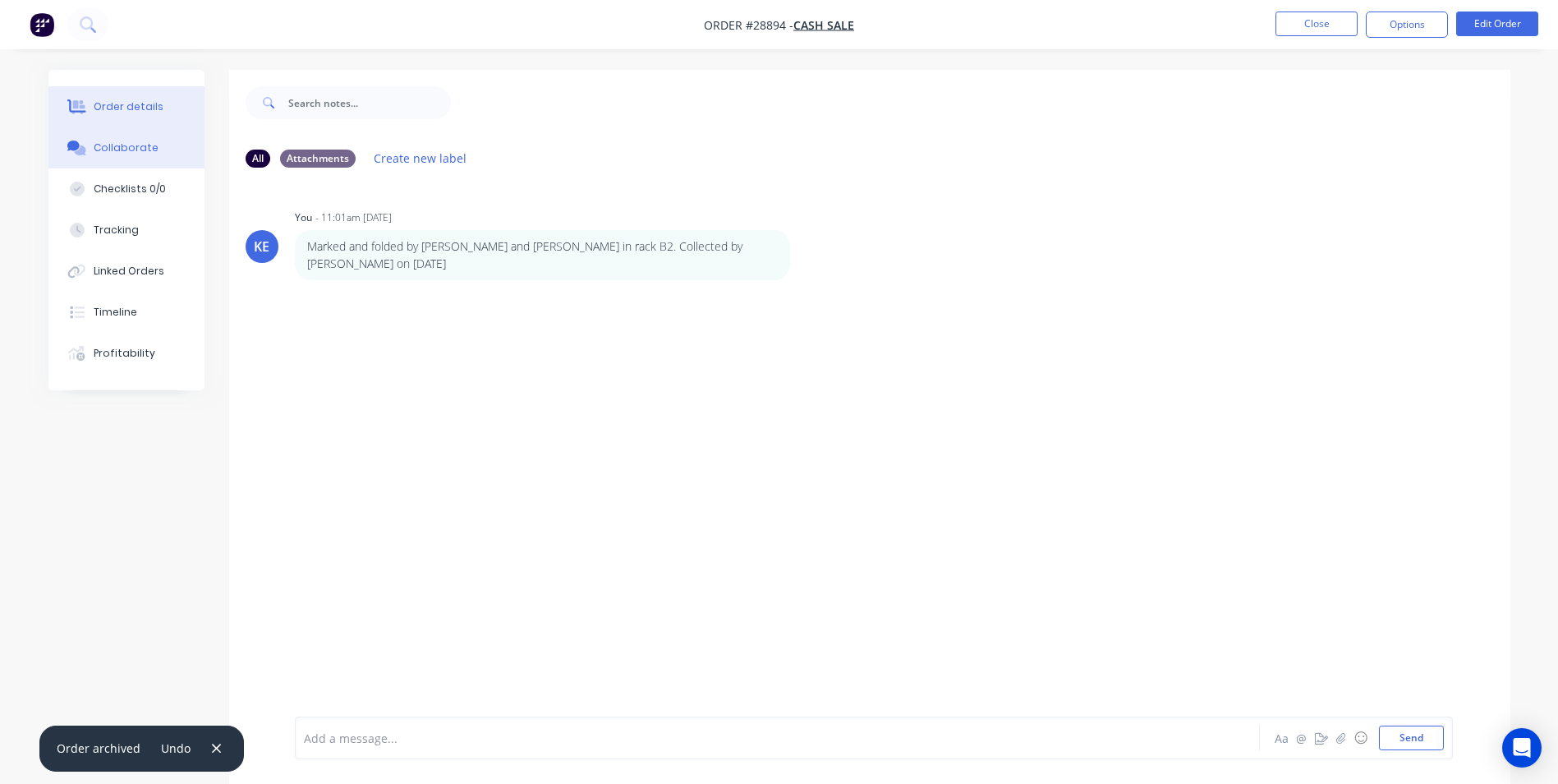
click at [103, 111] on div "Order details" at bounding box center [129, 107] width 70 height 15
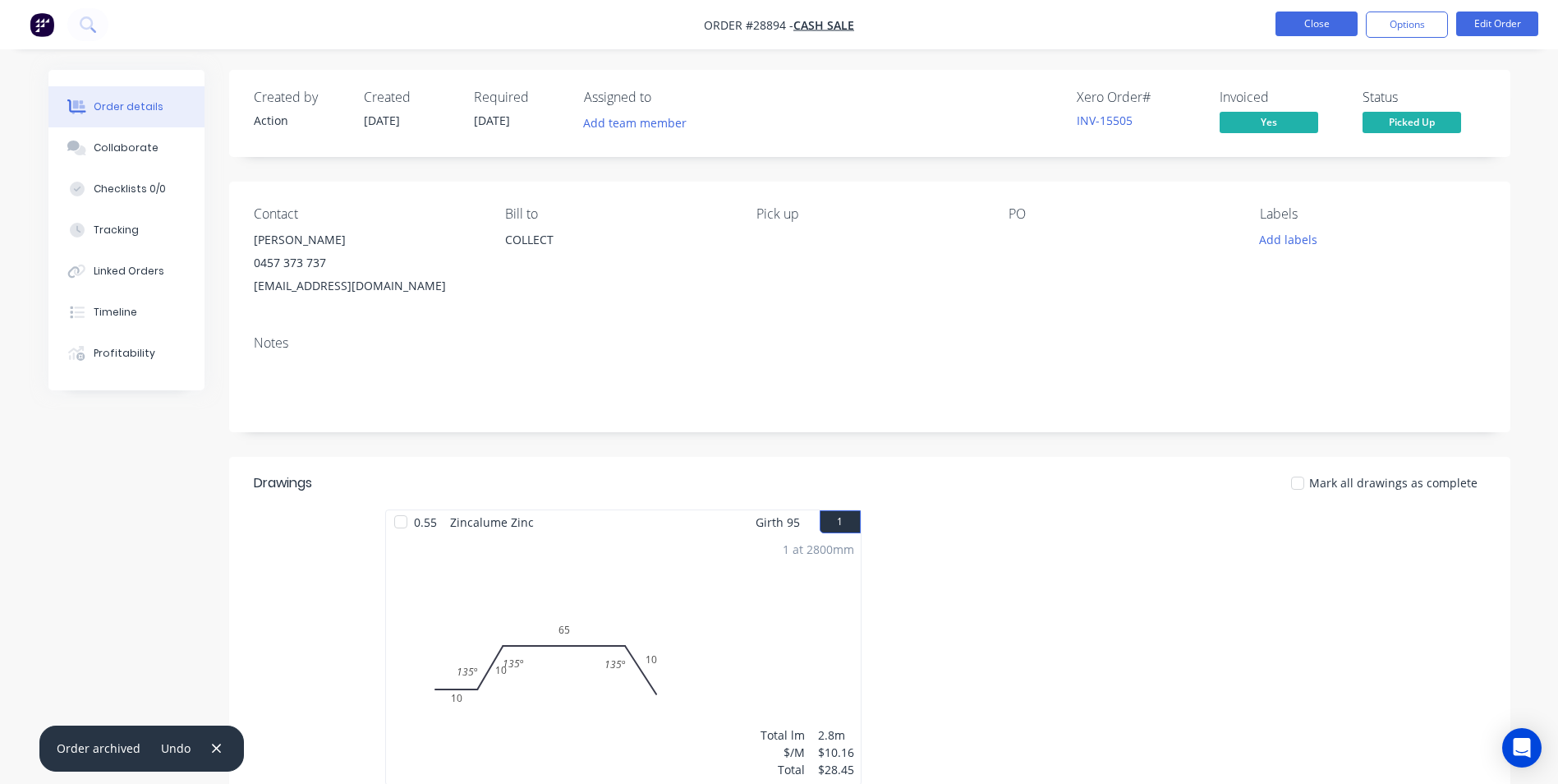
click at [1310, 26] on button "Close" at bounding box center [1317, 24] width 82 height 25
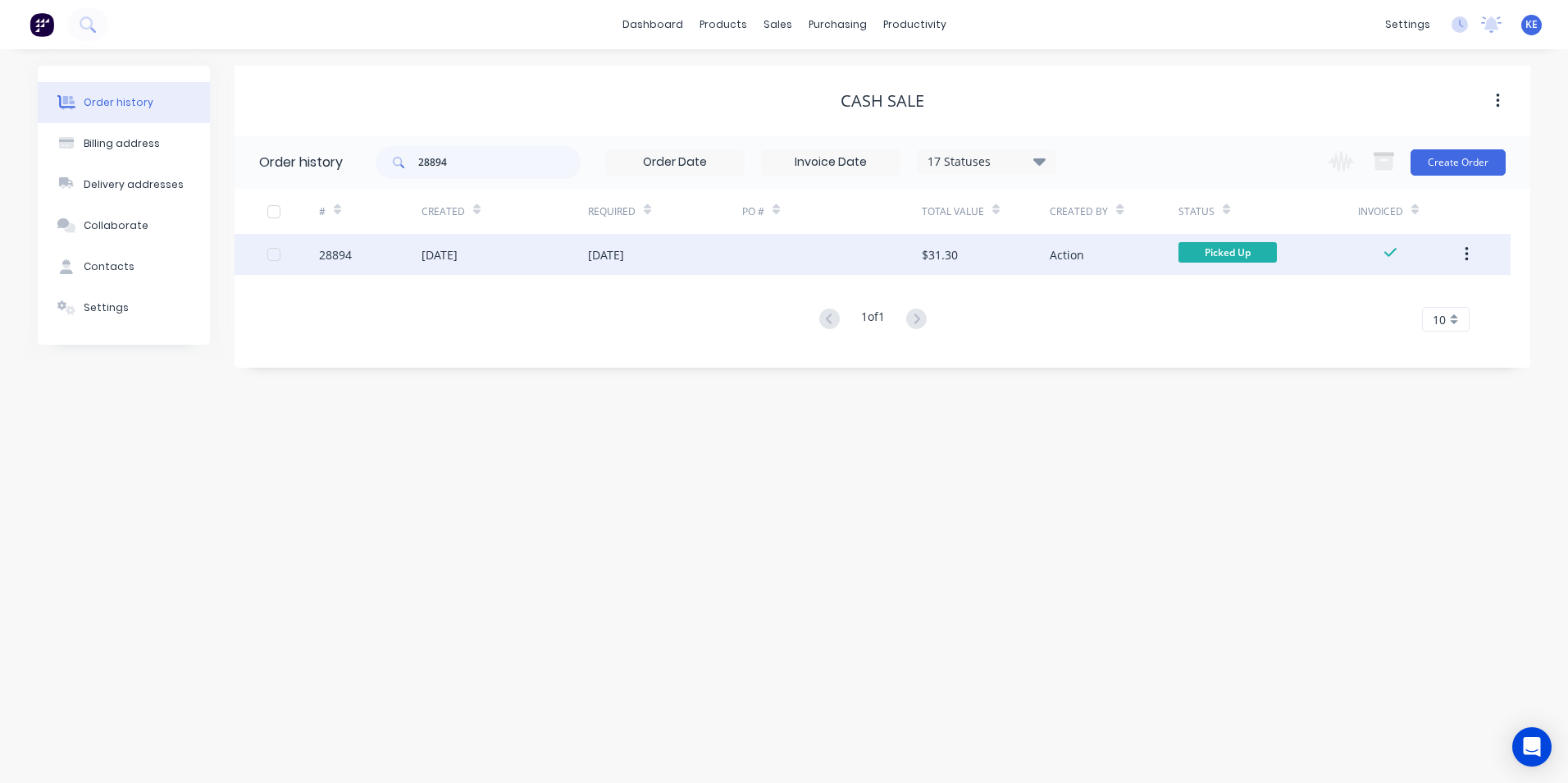
click at [1467, 250] on icon "button" at bounding box center [1466, 254] width 3 height 15
click at [1390, 292] on div "Archive" at bounding box center [1408, 297] width 127 height 24
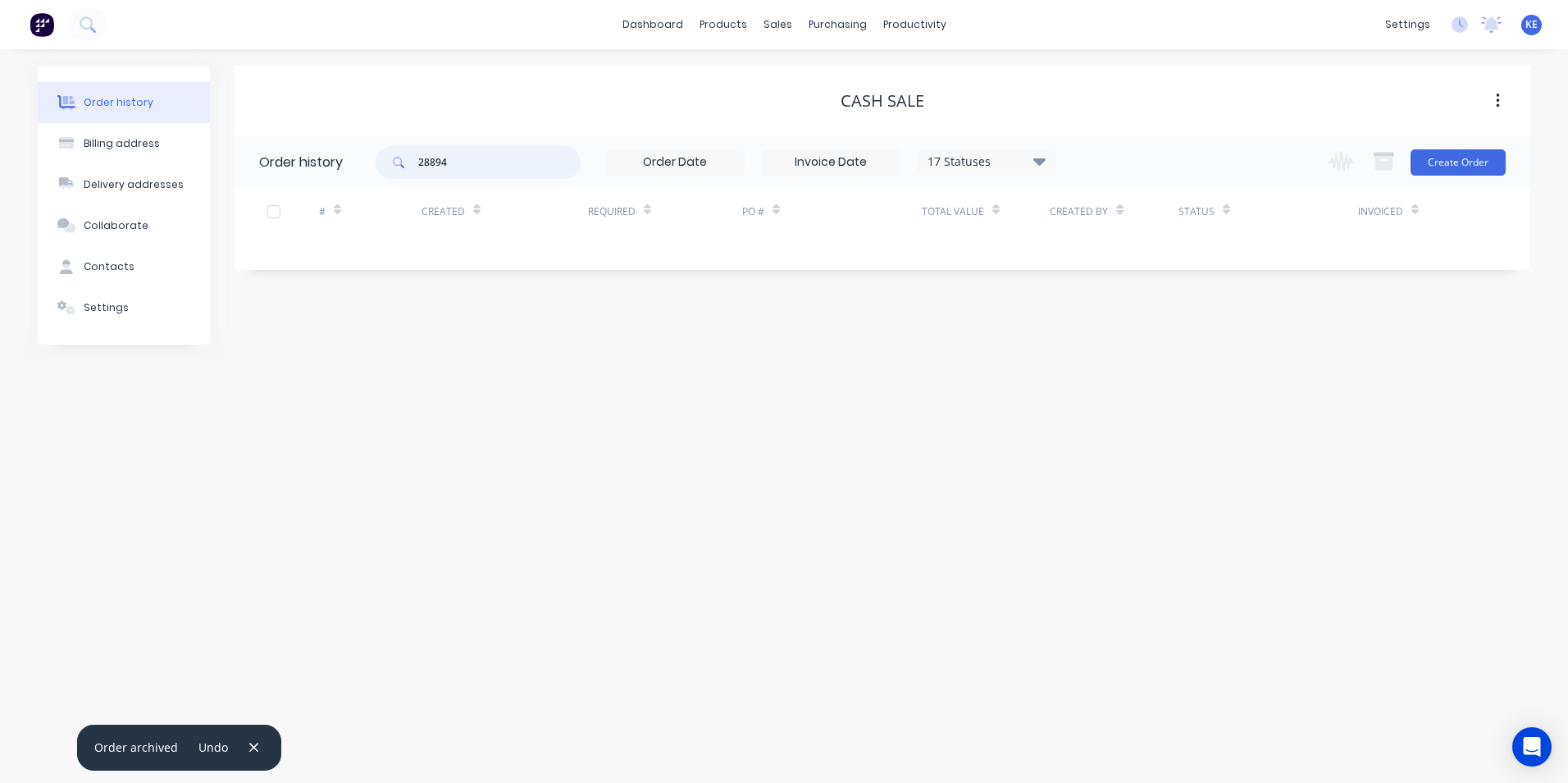
drag, startPoint x: 472, startPoint y: 170, endPoint x: 269, endPoint y: 168, distance: 203.0
click at [269, 168] on header "Order history 28894 17 Statuses Invoice Status Invoiced Not Invoiced Partial Or…" at bounding box center [882, 162] width 1295 height 53
type input "28898"
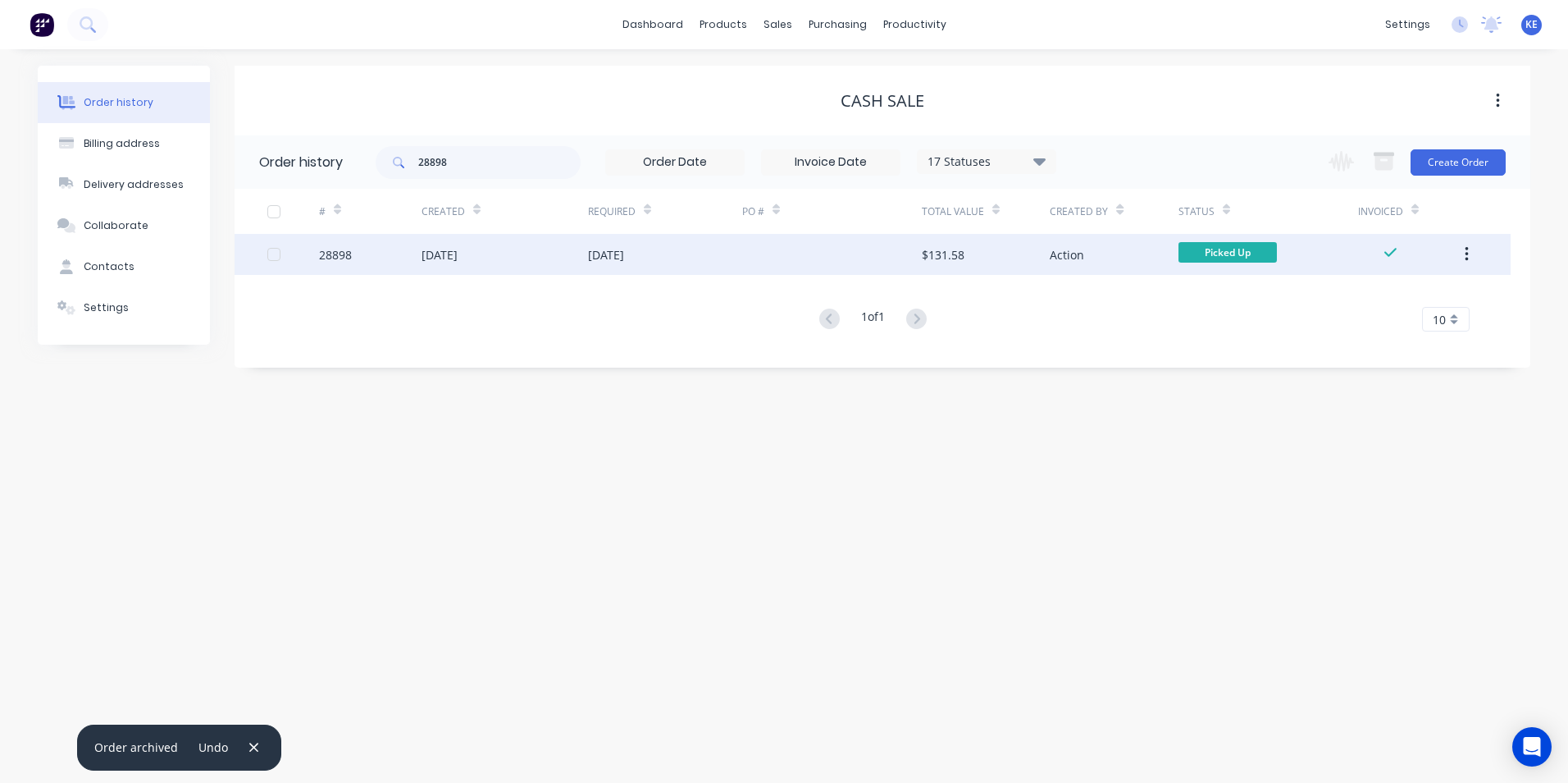
click at [374, 253] on div "28898" at bounding box center [370, 253] width 103 height 41
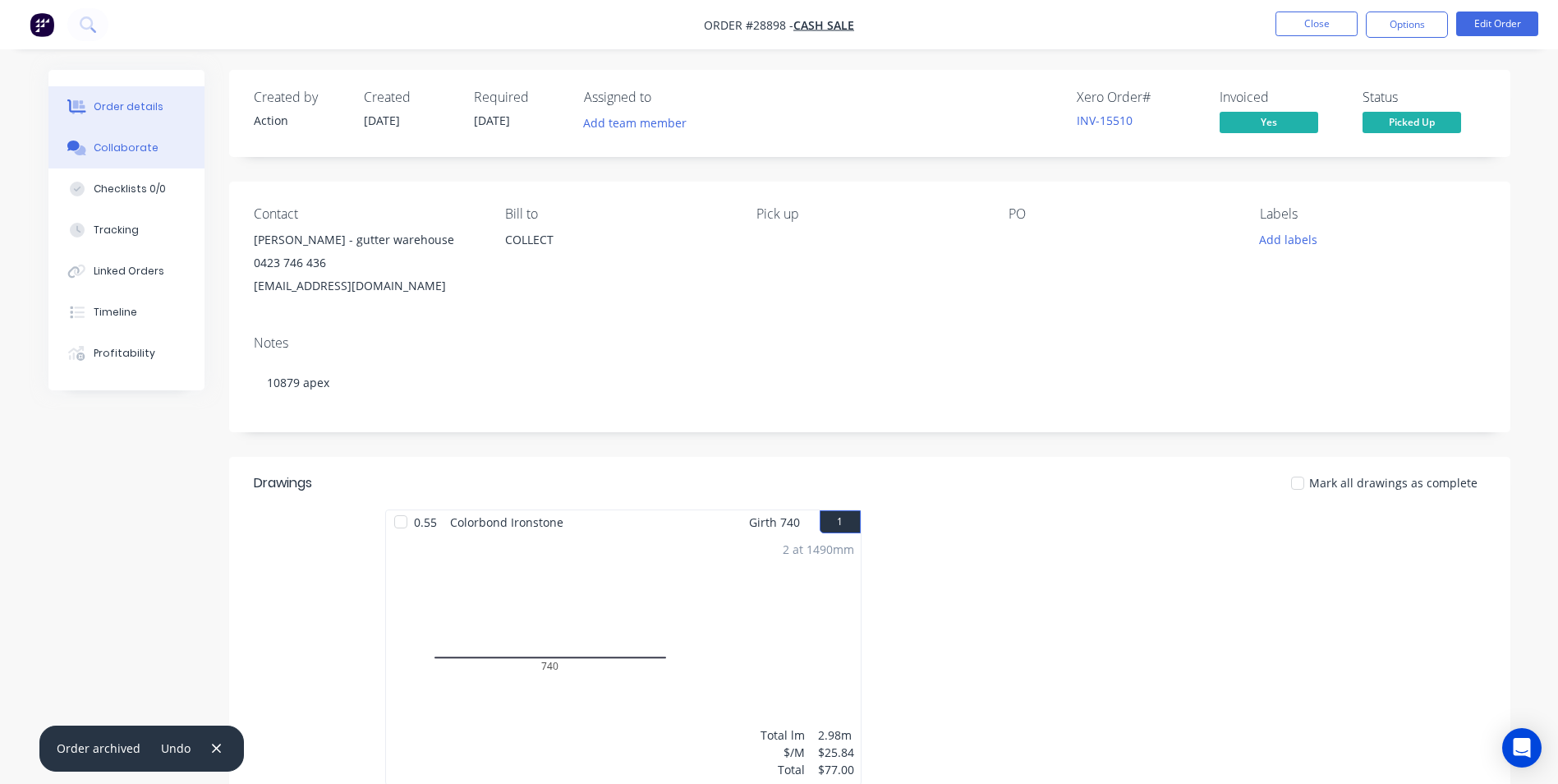
click at [114, 154] on div "Collaborate" at bounding box center [126, 148] width 65 height 15
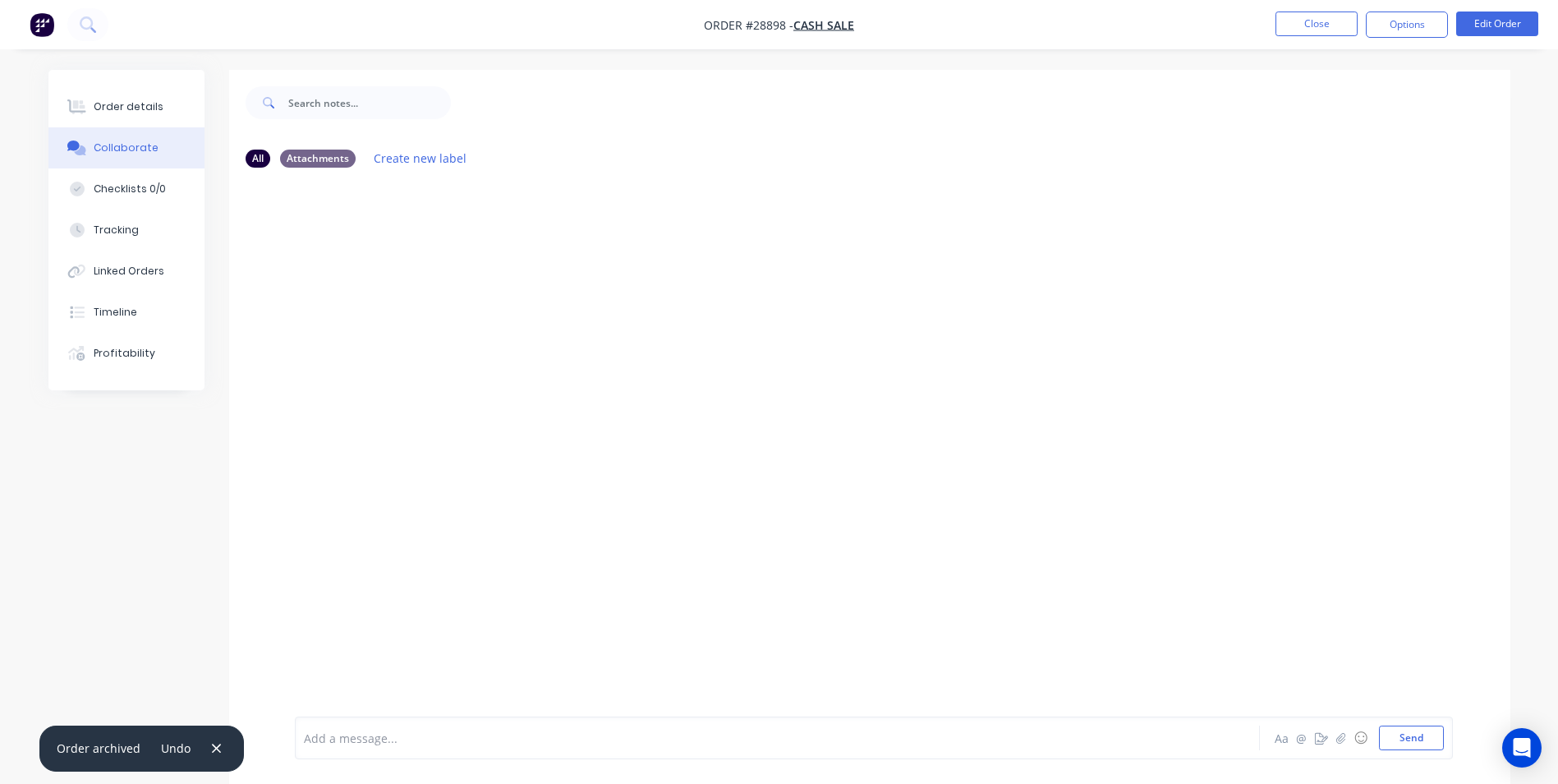
click at [387, 735] on div at bounding box center [731, 738] width 854 height 18
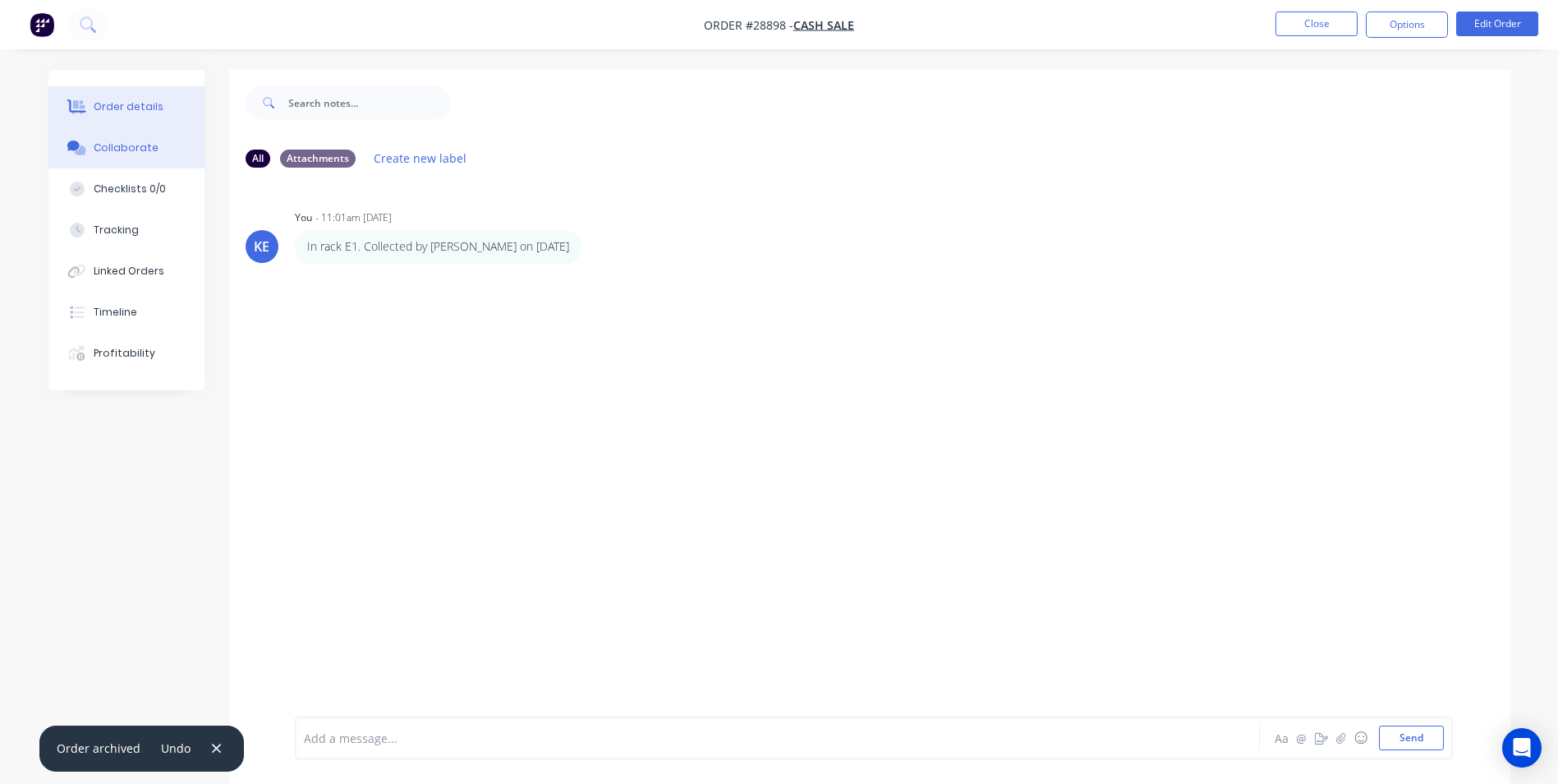
click at [119, 119] on button "Order details" at bounding box center [126, 106] width 156 height 41
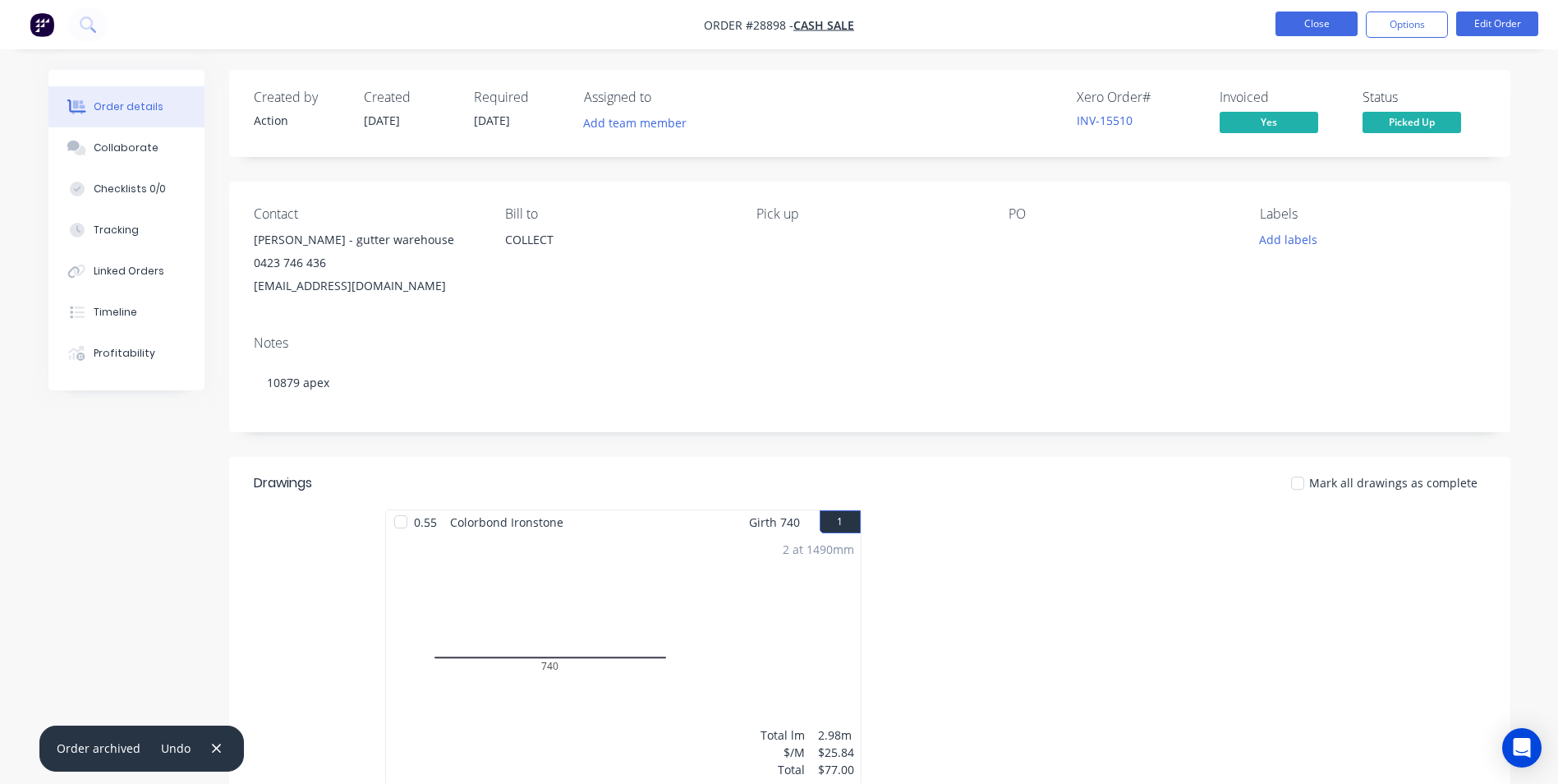
click at [1321, 16] on button "Close" at bounding box center [1317, 24] width 82 height 25
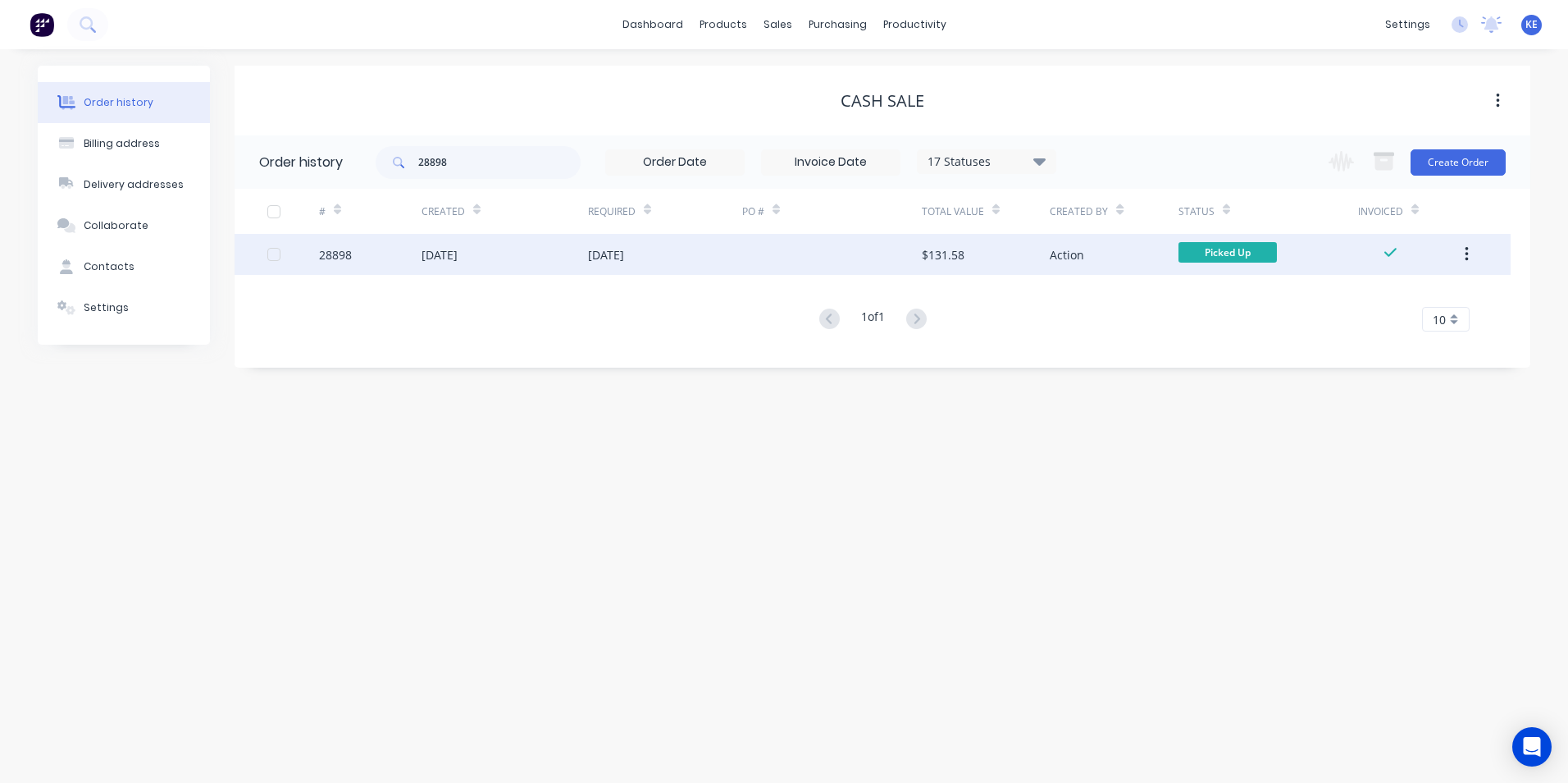
click at [1466, 253] on icon "button" at bounding box center [1466, 254] width 3 height 15
click at [1370, 304] on div "Archive" at bounding box center [1408, 297] width 127 height 24
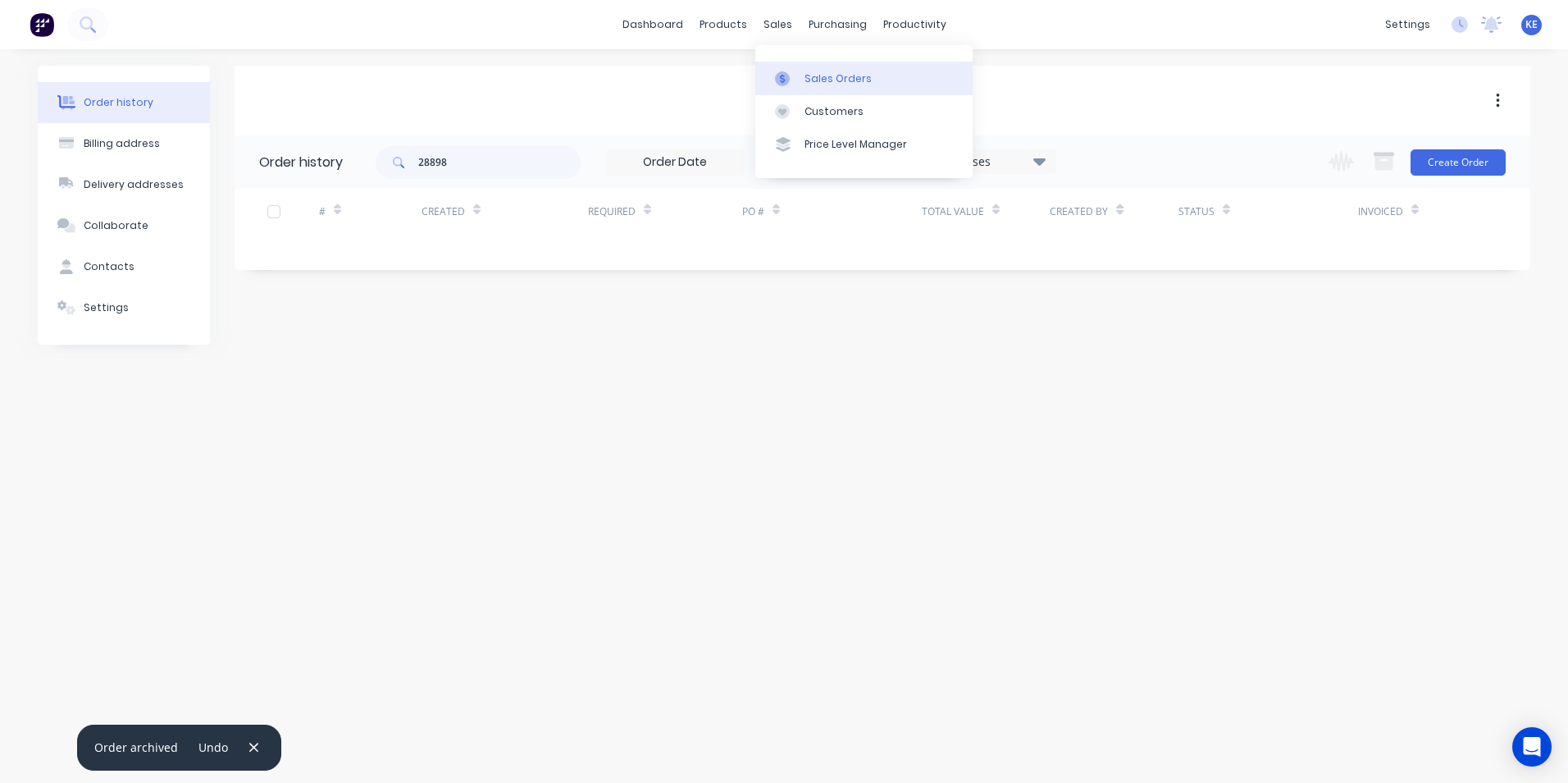
click at [826, 84] on div "Sales Orders" at bounding box center [838, 79] width 68 height 15
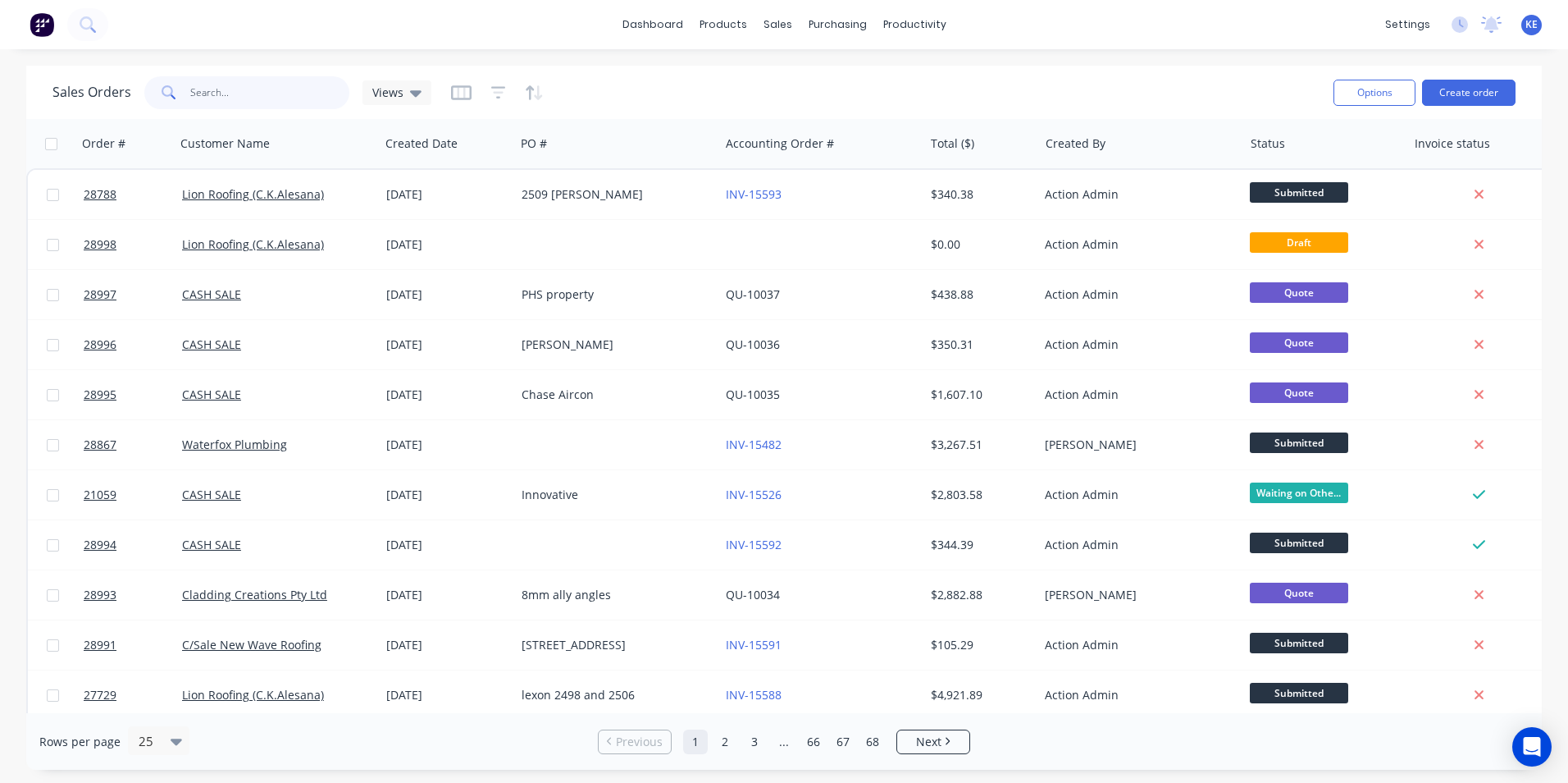
click at [241, 96] on input "text" at bounding box center [270, 92] width 160 height 33
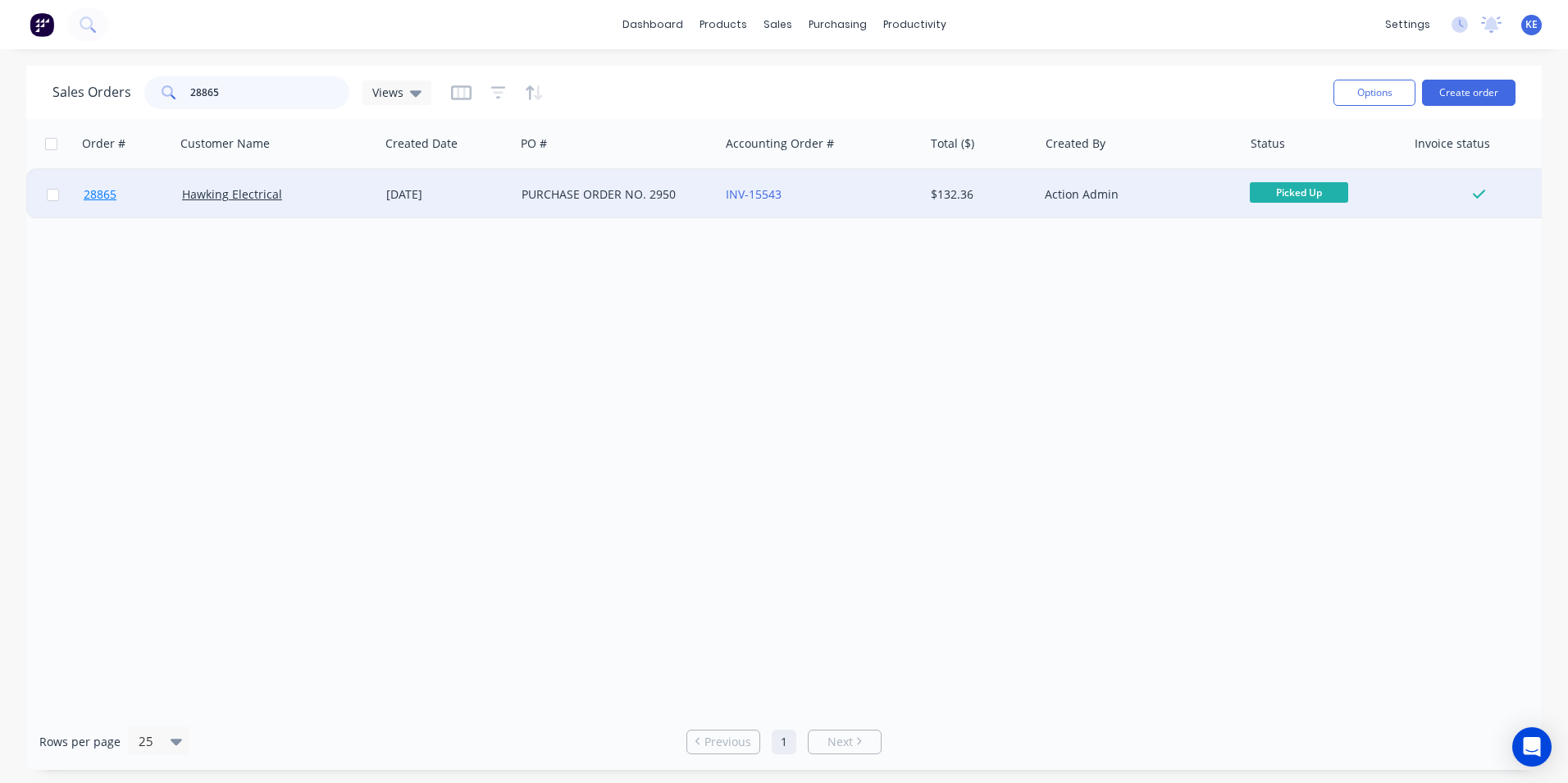
type input "28865"
click at [128, 202] on link "28865" at bounding box center [133, 194] width 98 height 49
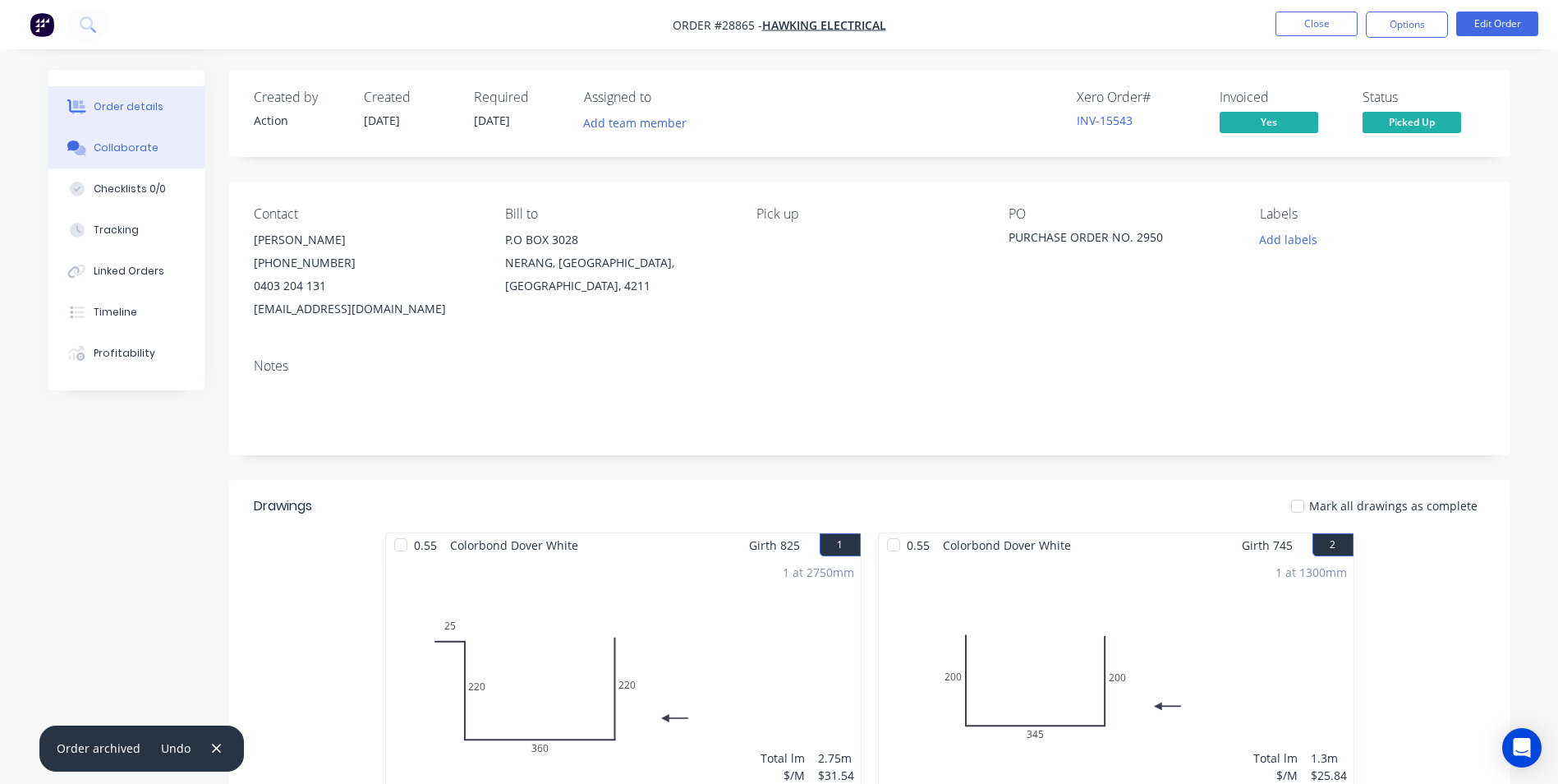
click at [127, 144] on div "Collaborate" at bounding box center [126, 148] width 65 height 15
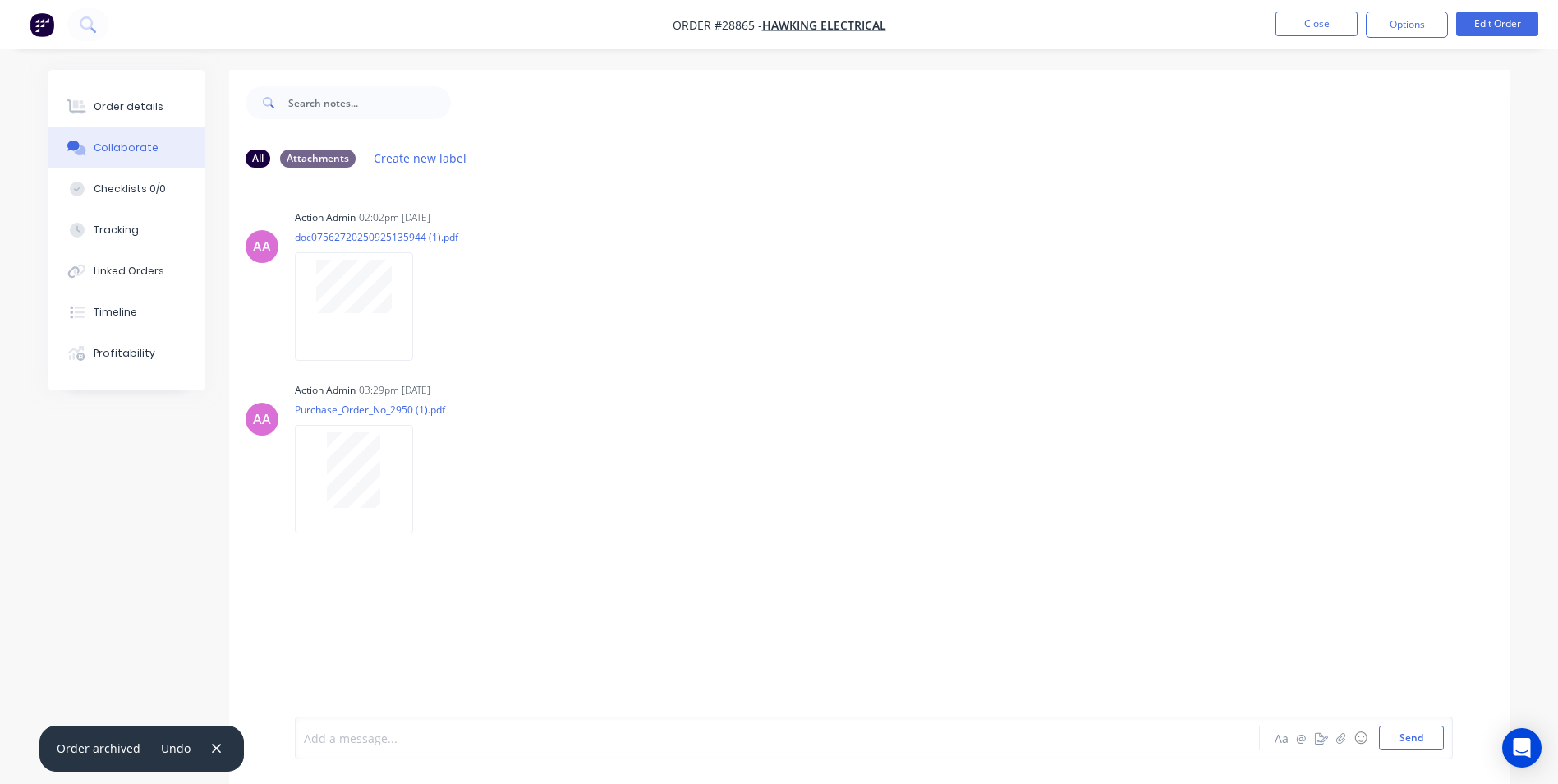
drag, startPoint x: 368, startPoint y: 735, endPoint x: 409, endPoint y: 701, distance: 53.3
click at [378, 724] on div "Add a message... Aa @ ☺ Send" at bounding box center [873, 737] width 1158 height 43
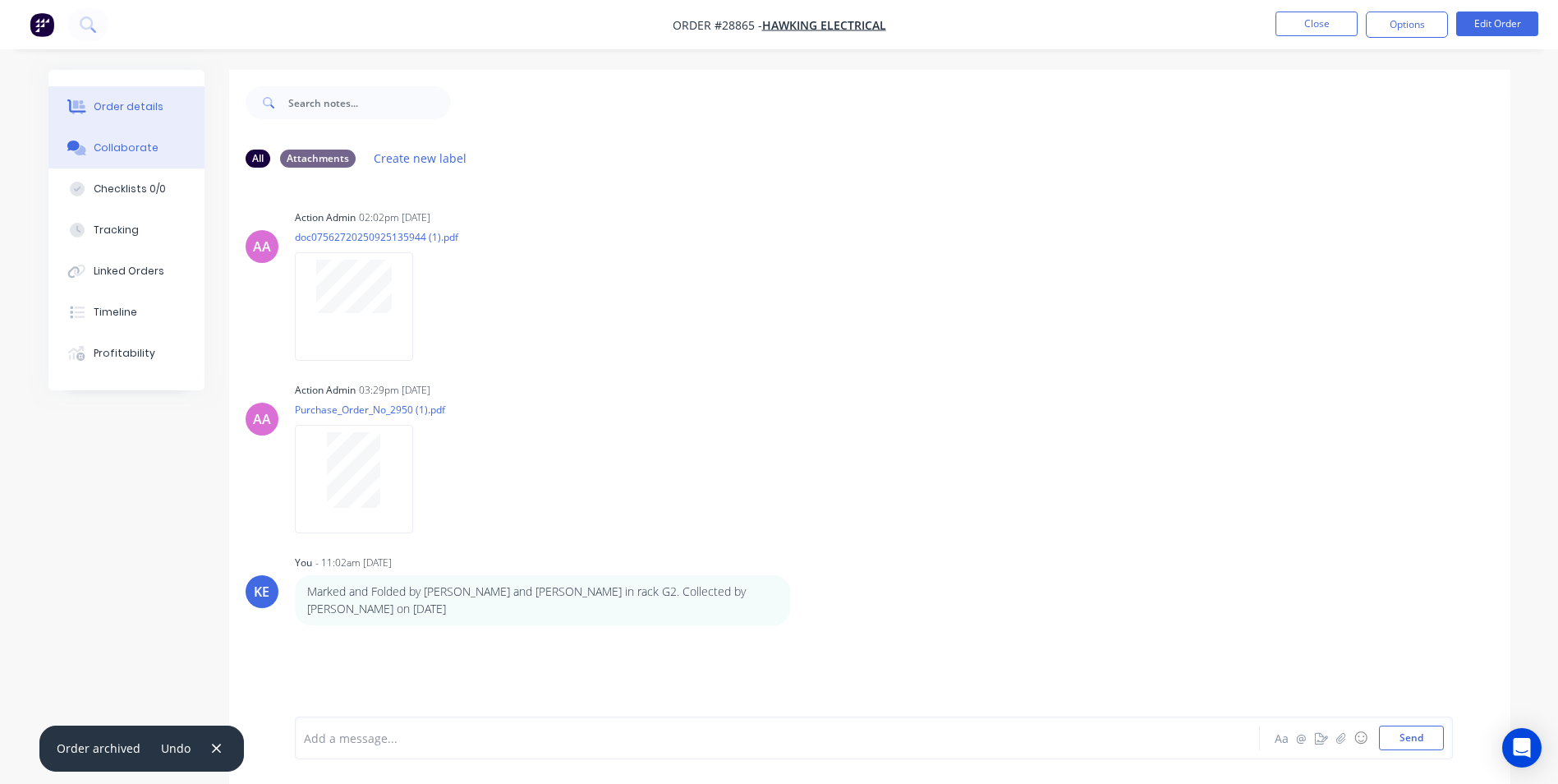
drag, startPoint x: 130, startPoint y: 100, endPoint x: 149, endPoint y: 92, distance: 20.6
click at [142, 96] on button "Order details" at bounding box center [126, 106] width 156 height 41
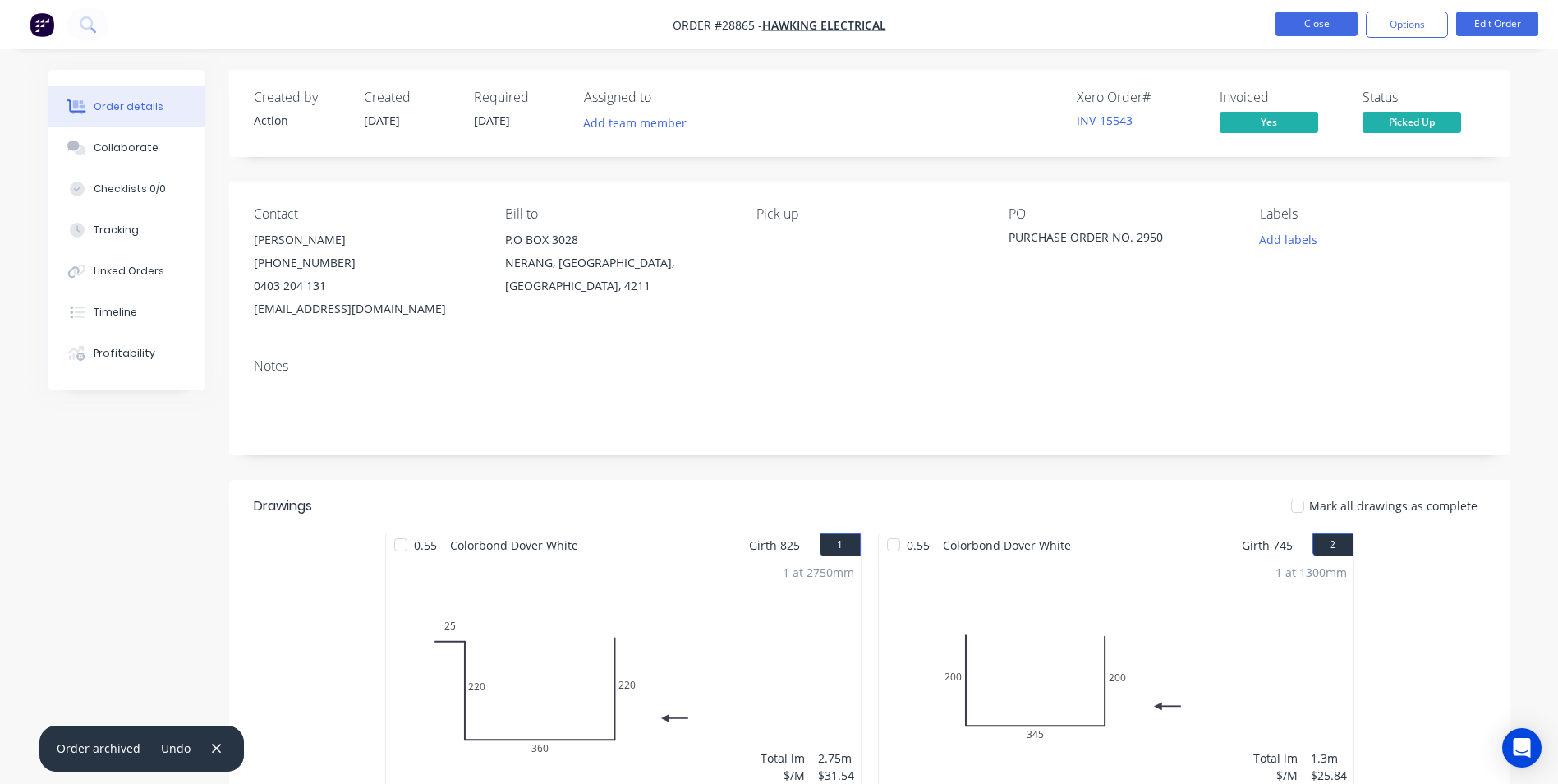
click at [1314, 26] on button "Close" at bounding box center [1317, 24] width 82 height 25
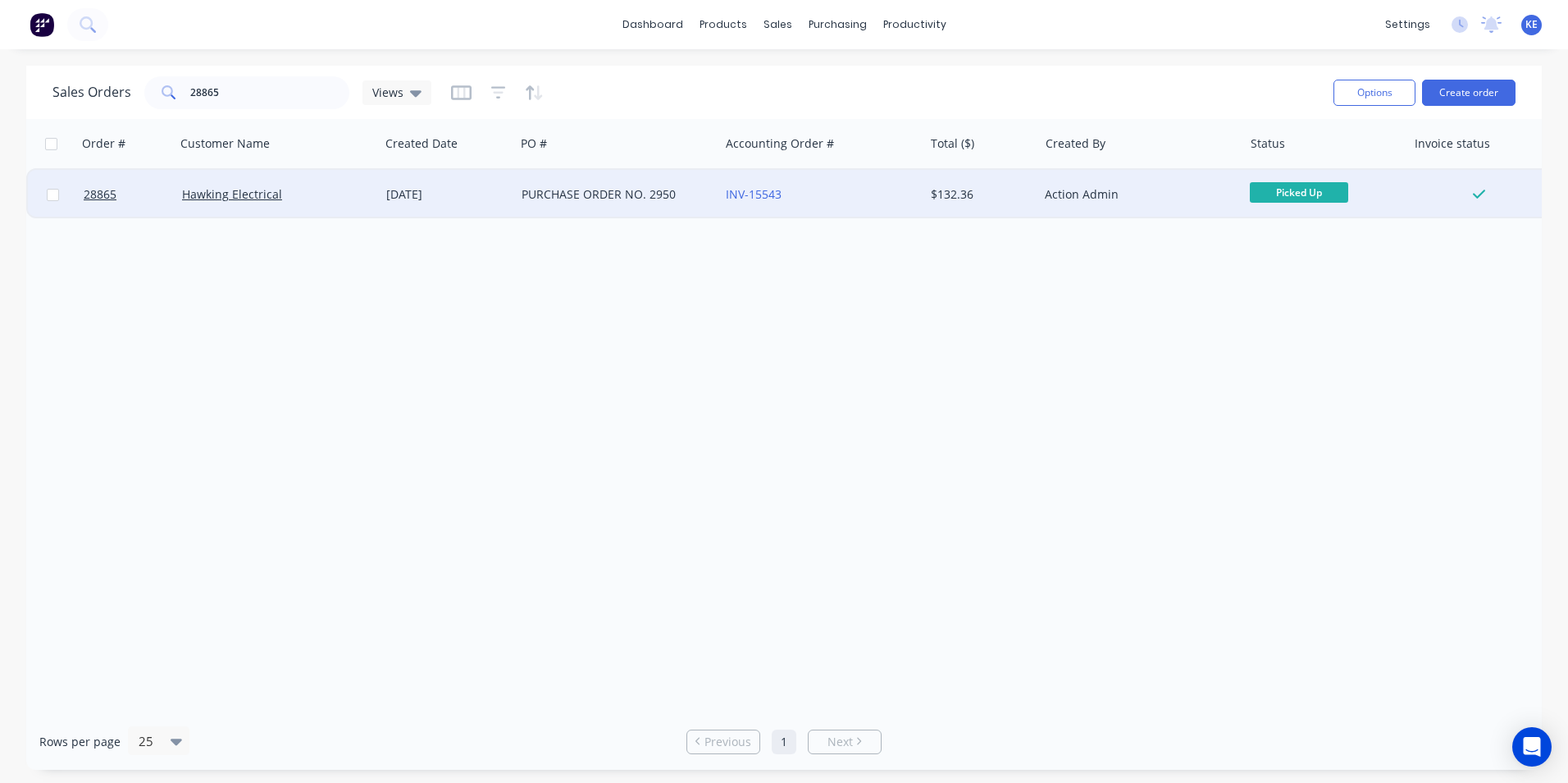
click at [50, 194] on input "checkbox" at bounding box center [53, 194] width 13 height 13
checkbox input "true"
click at [1365, 106] on div "Options Create order" at bounding box center [1421, 93] width 188 height 40
click at [1370, 96] on button "Options" at bounding box center [1375, 92] width 82 height 26
click at [1305, 168] on div "Archive" at bounding box center [1325, 167] width 151 height 24
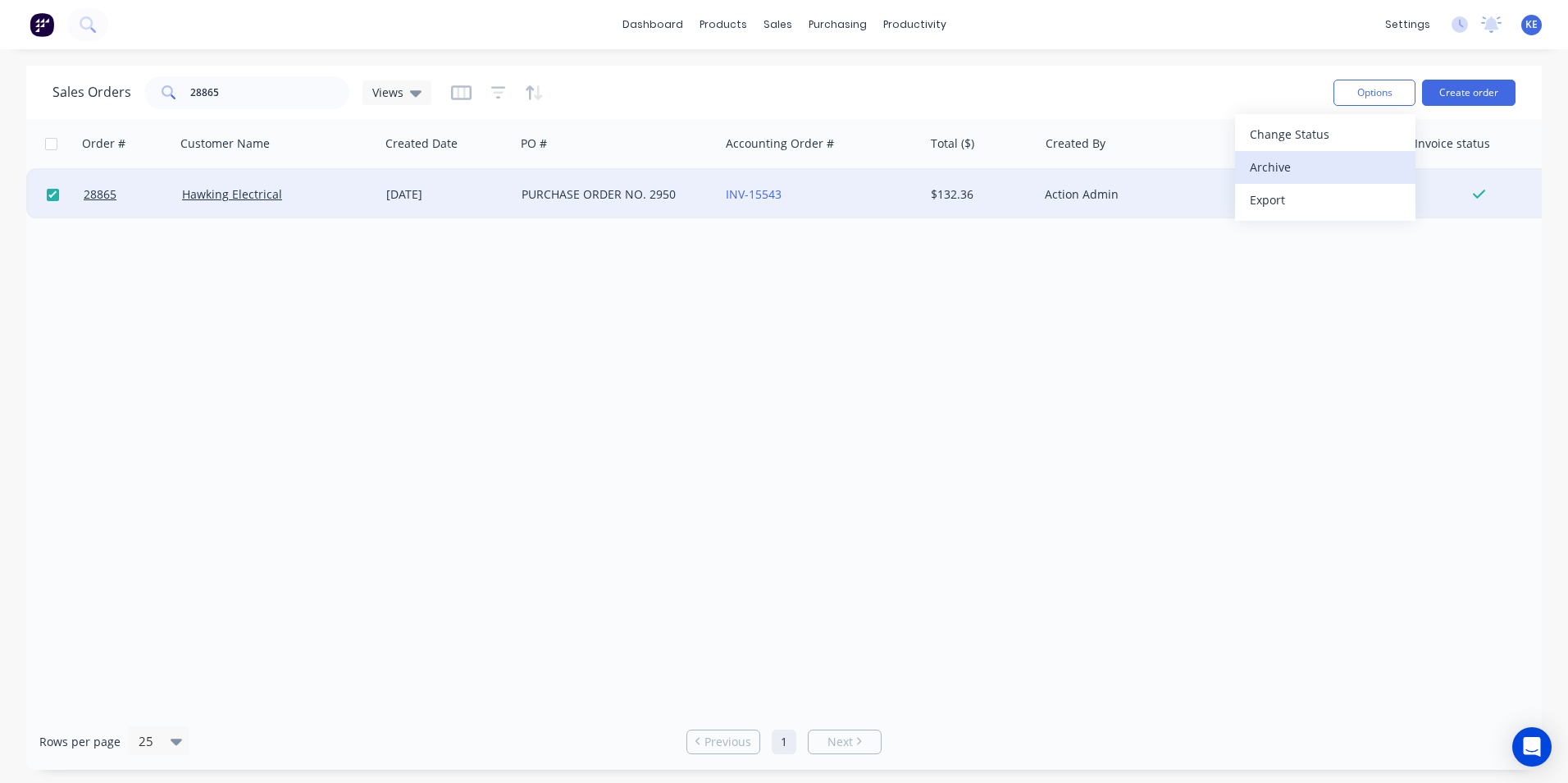
checkbox input "false"
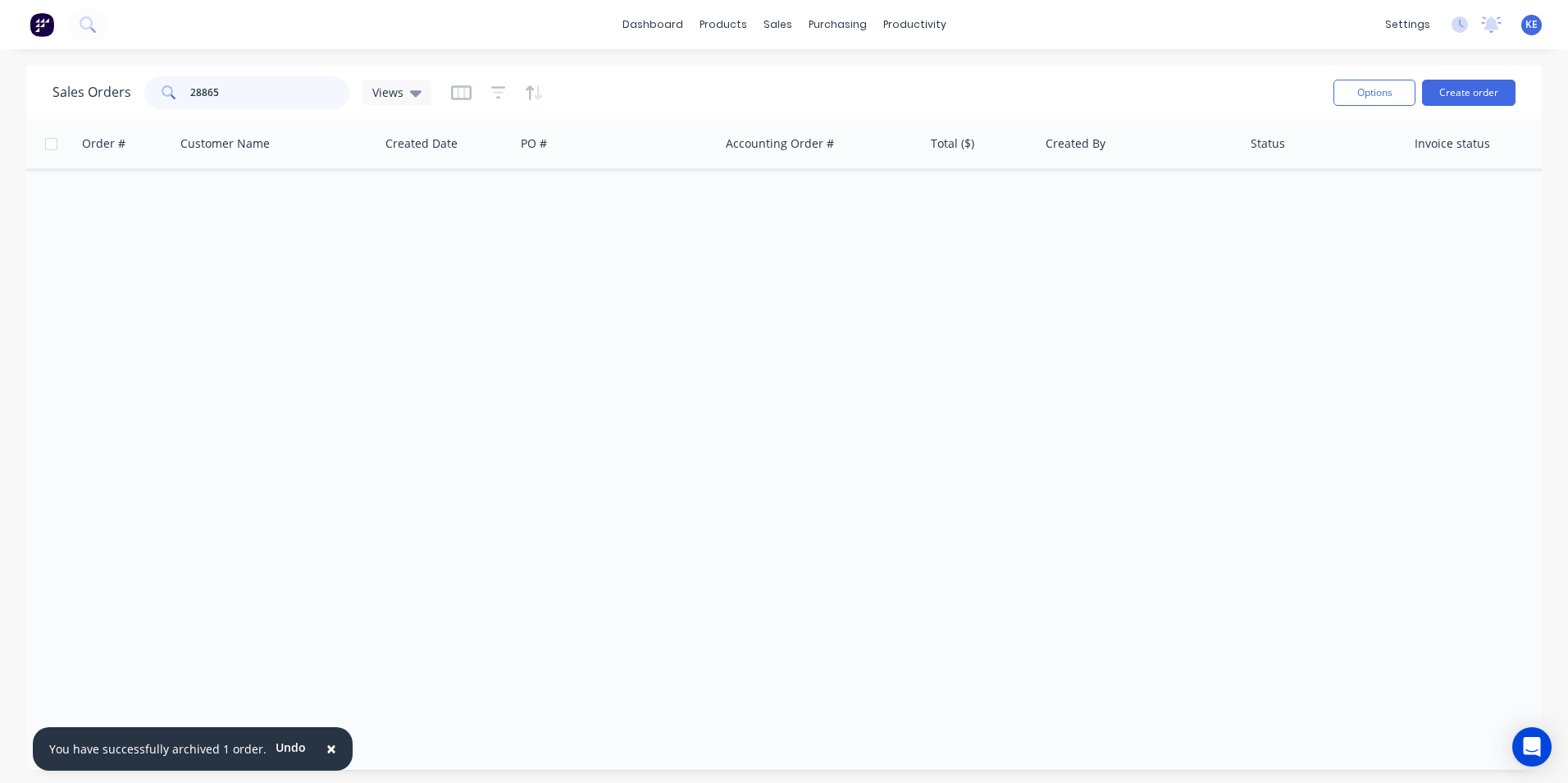
drag, startPoint x: 220, startPoint y: 94, endPoint x: 104, endPoint y: 50, distance: 124.1
click at [112, 96] on div "Sales Orders 28865 Views" at bounding box center [242, 92] width 379 height 33
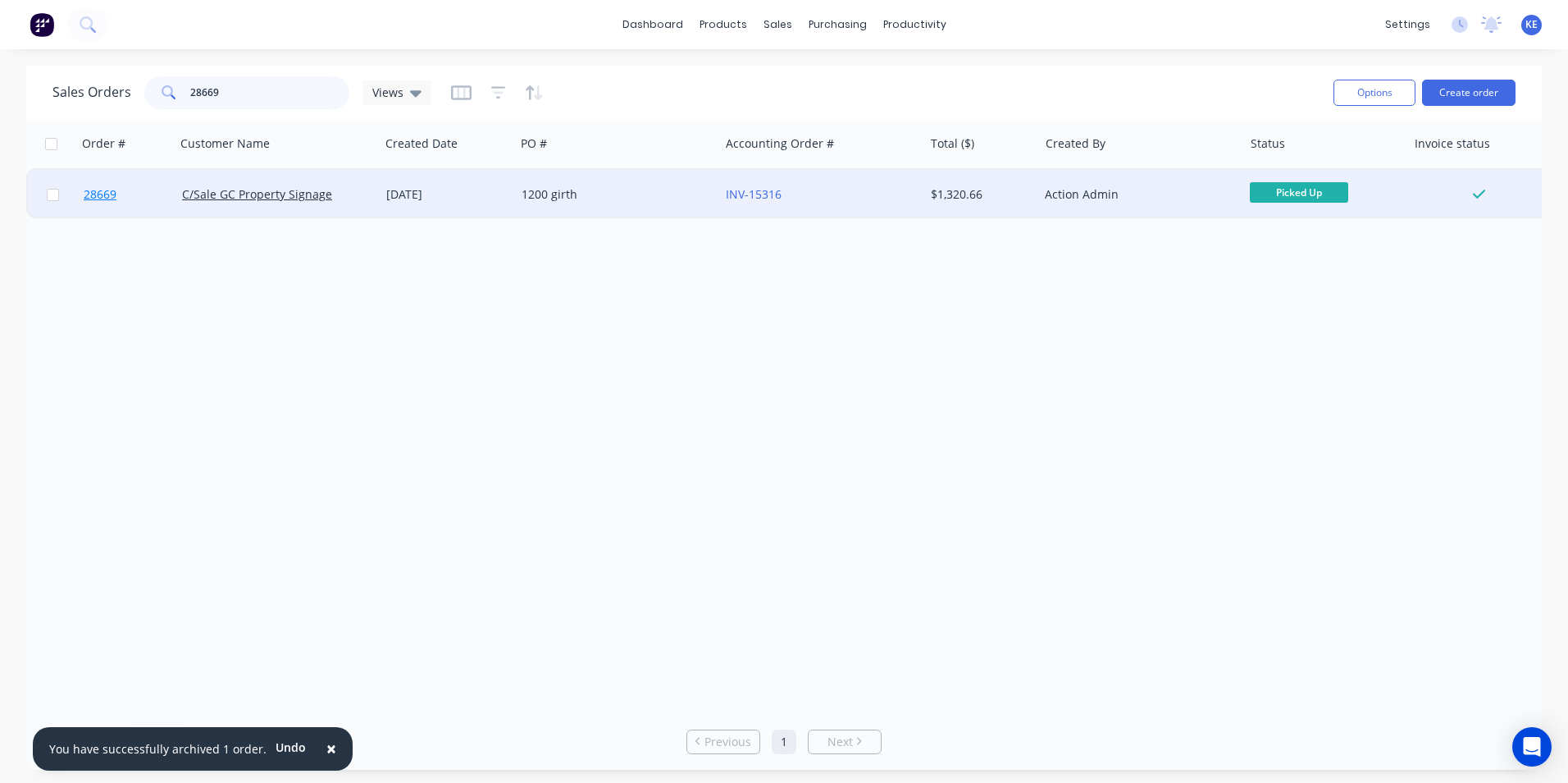
type input "28669"
click at [146, 195] on link "28669" at bounding box center [133, 194] width 98 height 49
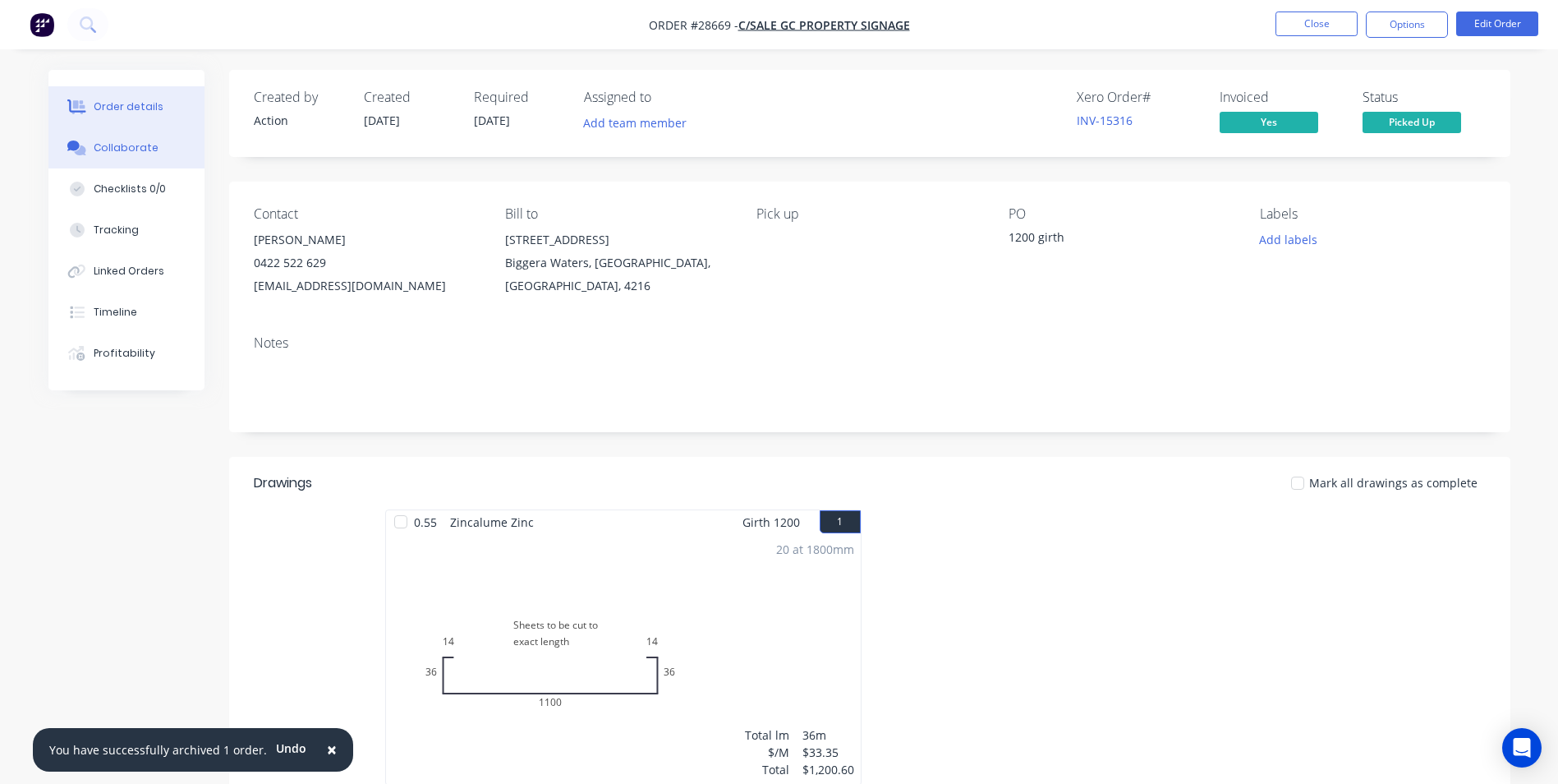
click at [112, 145] on div "Collaborate" at bounding box center [126, 148] width 65 height 15
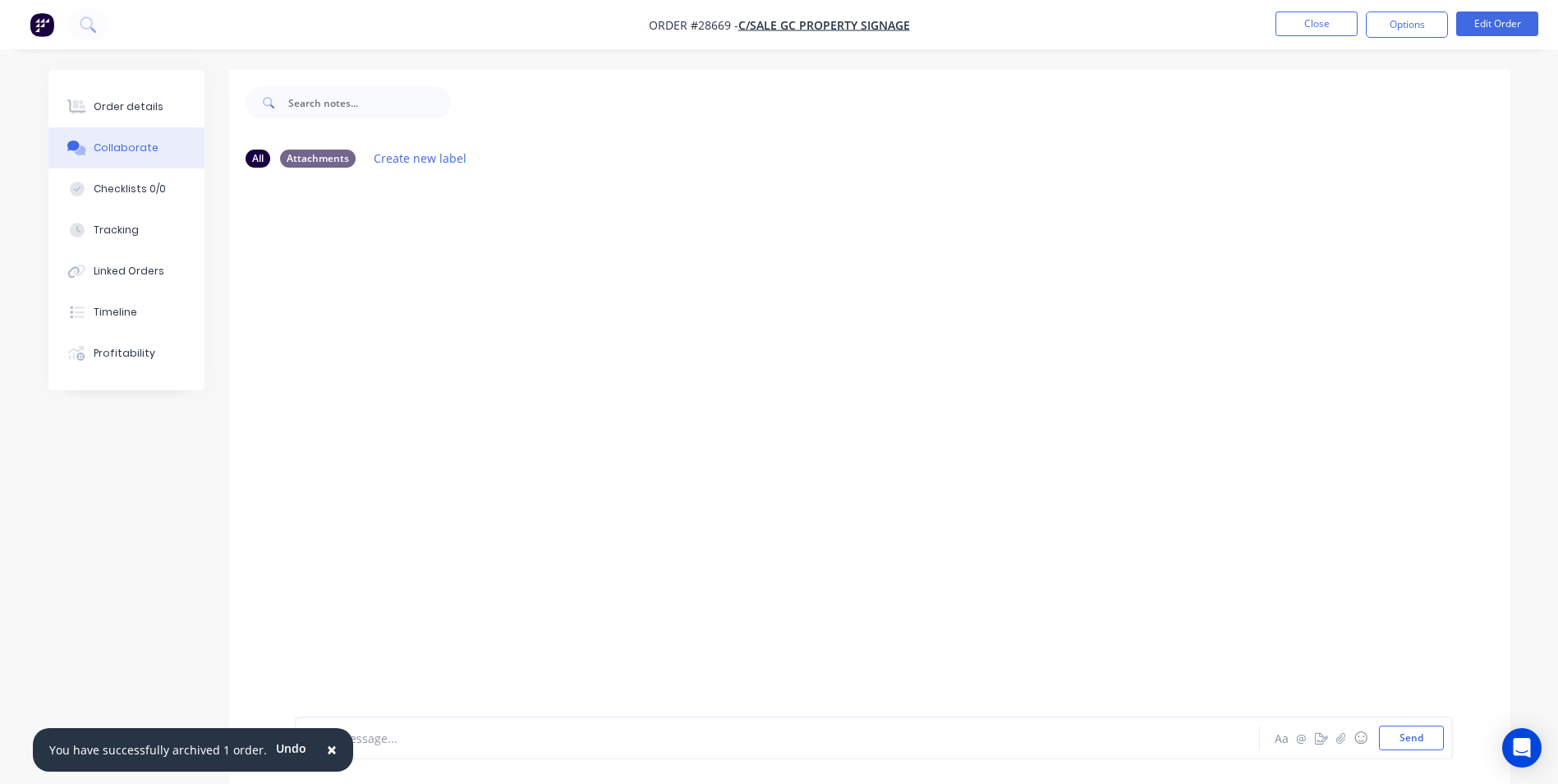
click at [327, 747] on span "×" at bounding box center [332, 749] width 10 height 23
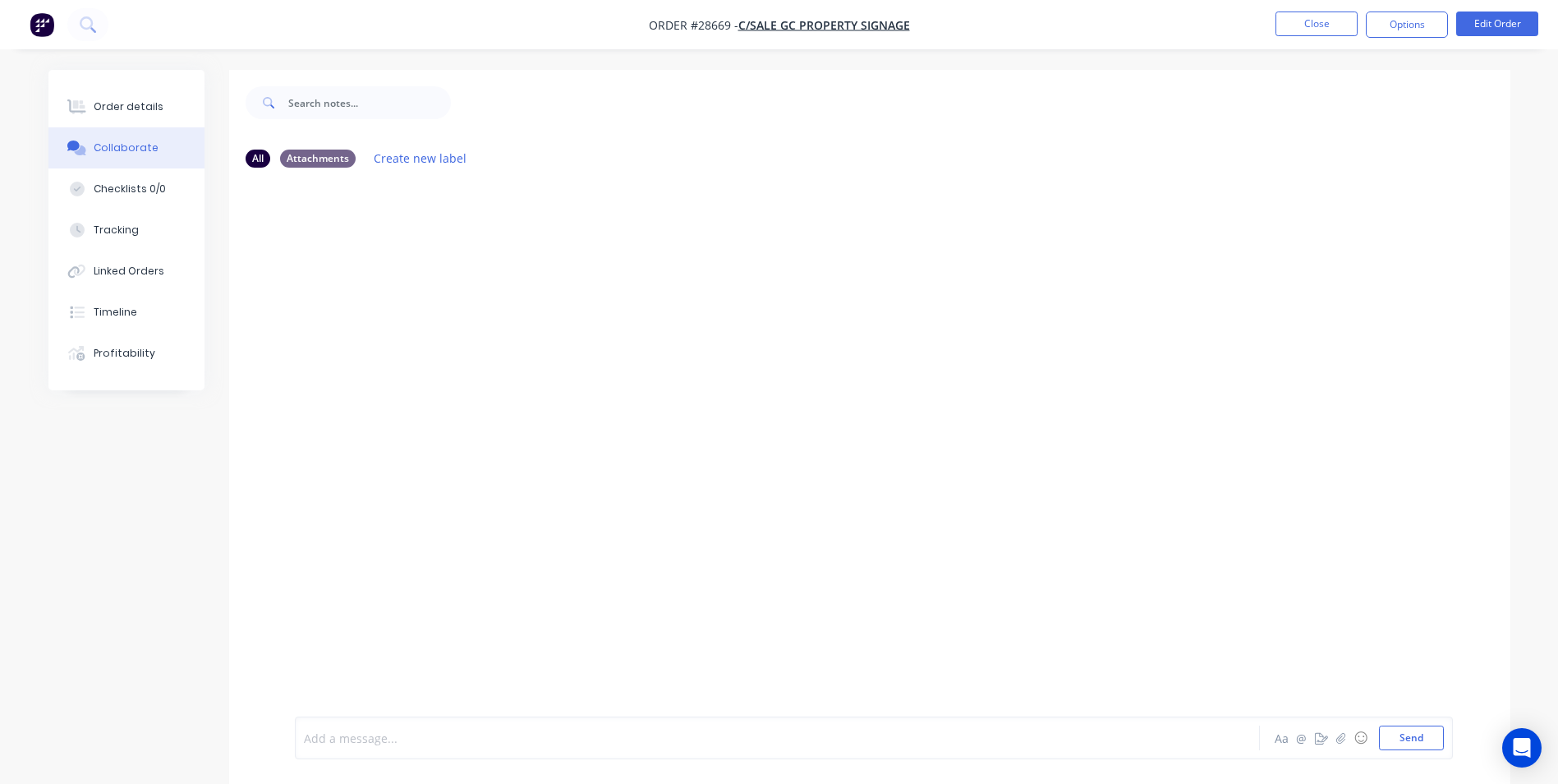
click at [404, 735] on div at bounding box center [731, 738] width 854 height 18
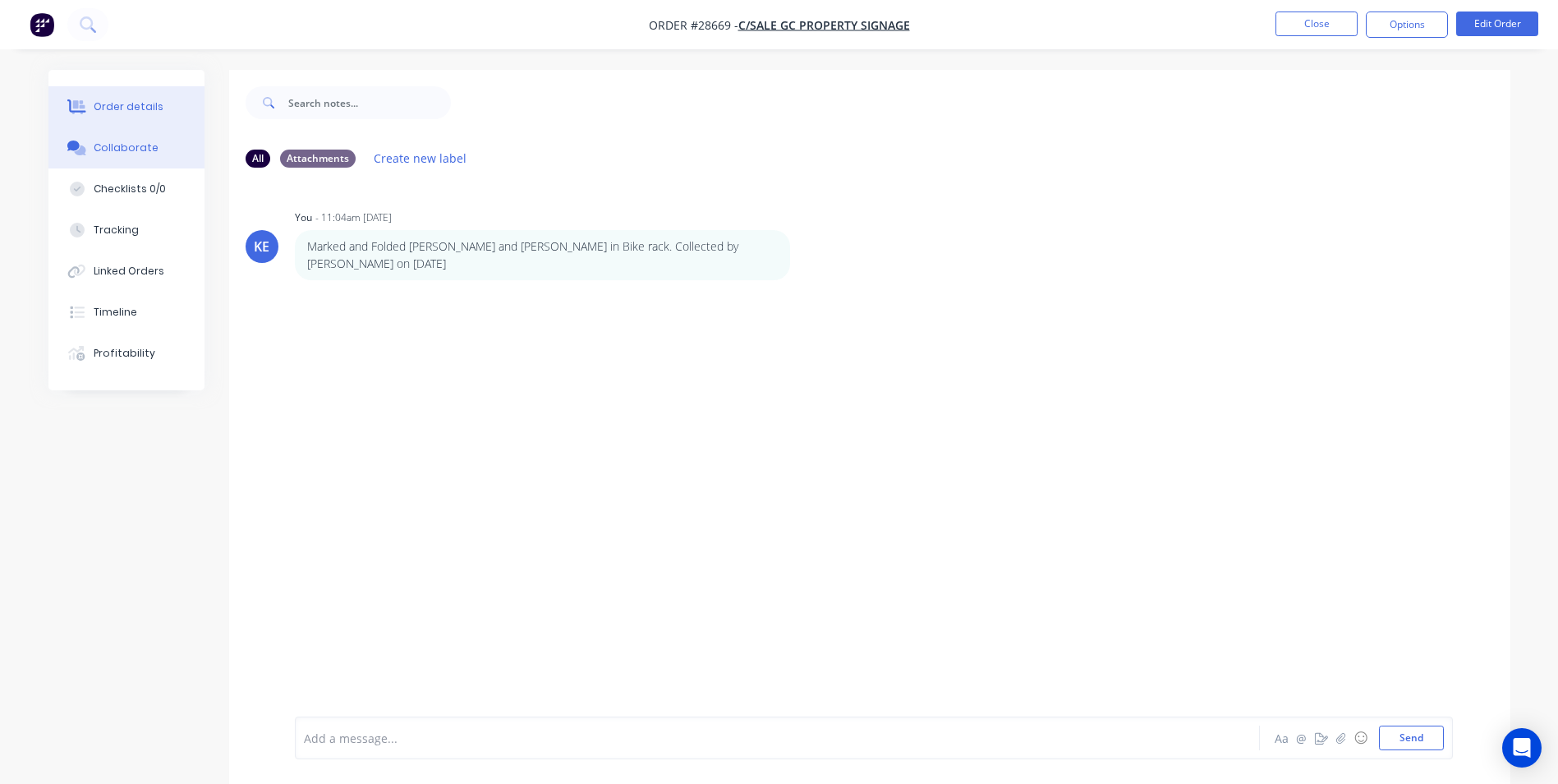
click at [102, 110] on div "Order details" at bounding box center [129, 107] width 70 height 15
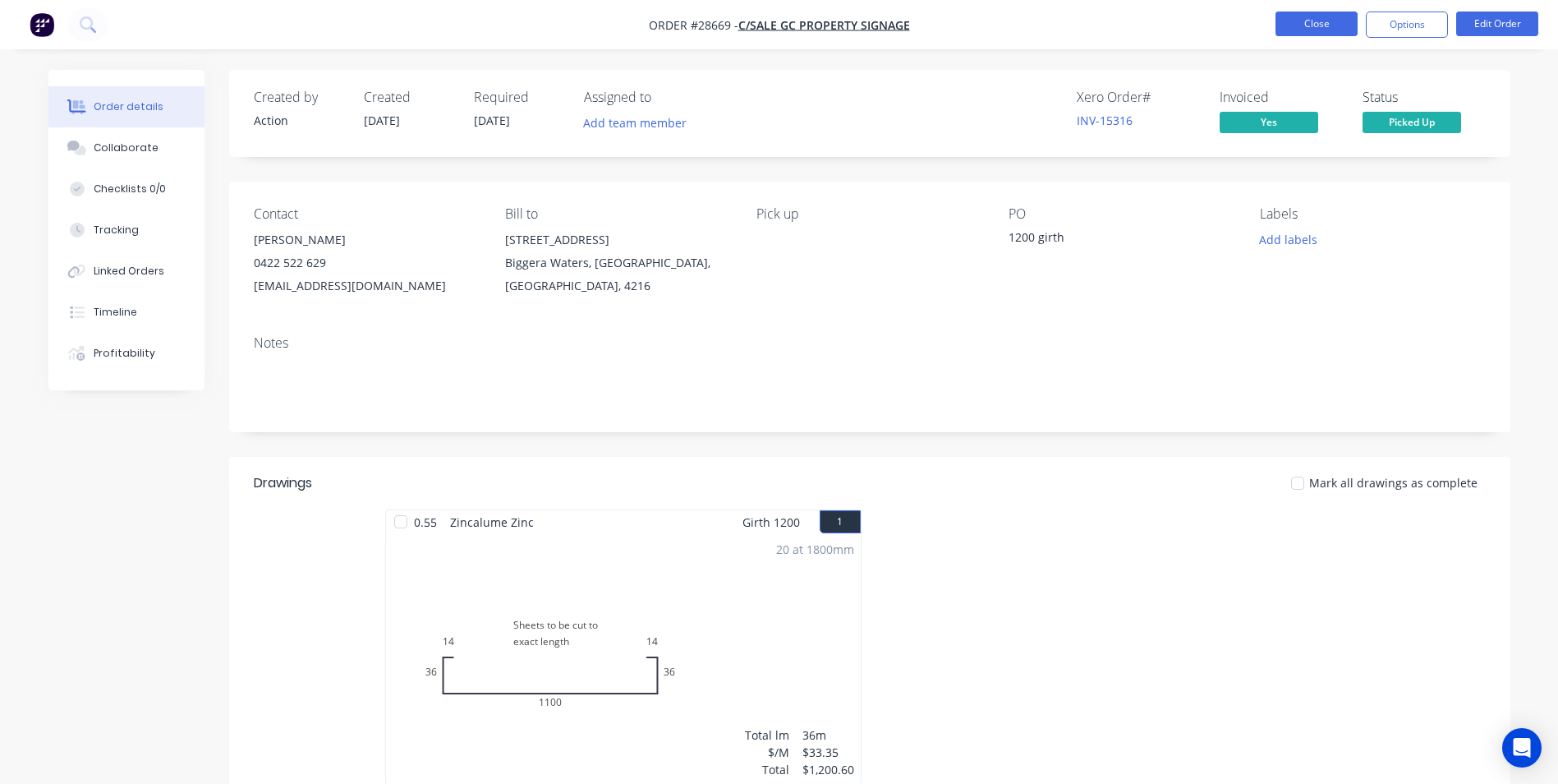
click at [1323, 23] on button "Close" at bounding box center [1317, 24] width 82 height 25
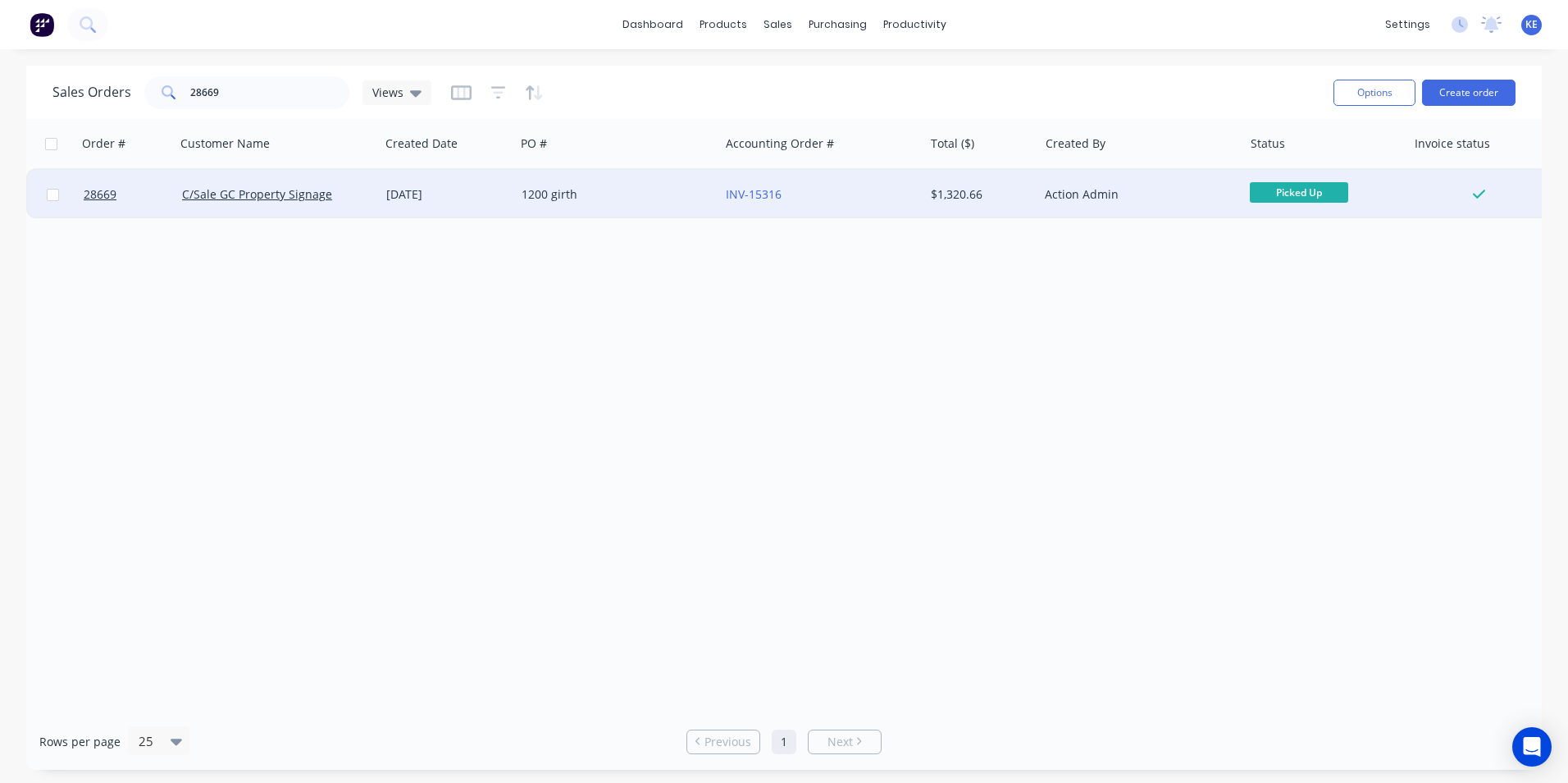
click at [48, 192] on input "checkbox" at bounding box center [53, 194] width 13 height 13
checkbox input "true"
click at [1377, 85] on button "Options" at bounding box center [1375, 92] width 82 height 26
click at [1280, 173] on div "Archive" at bounding box center [1325, 167] width 151 height 24
checkbox input "false"
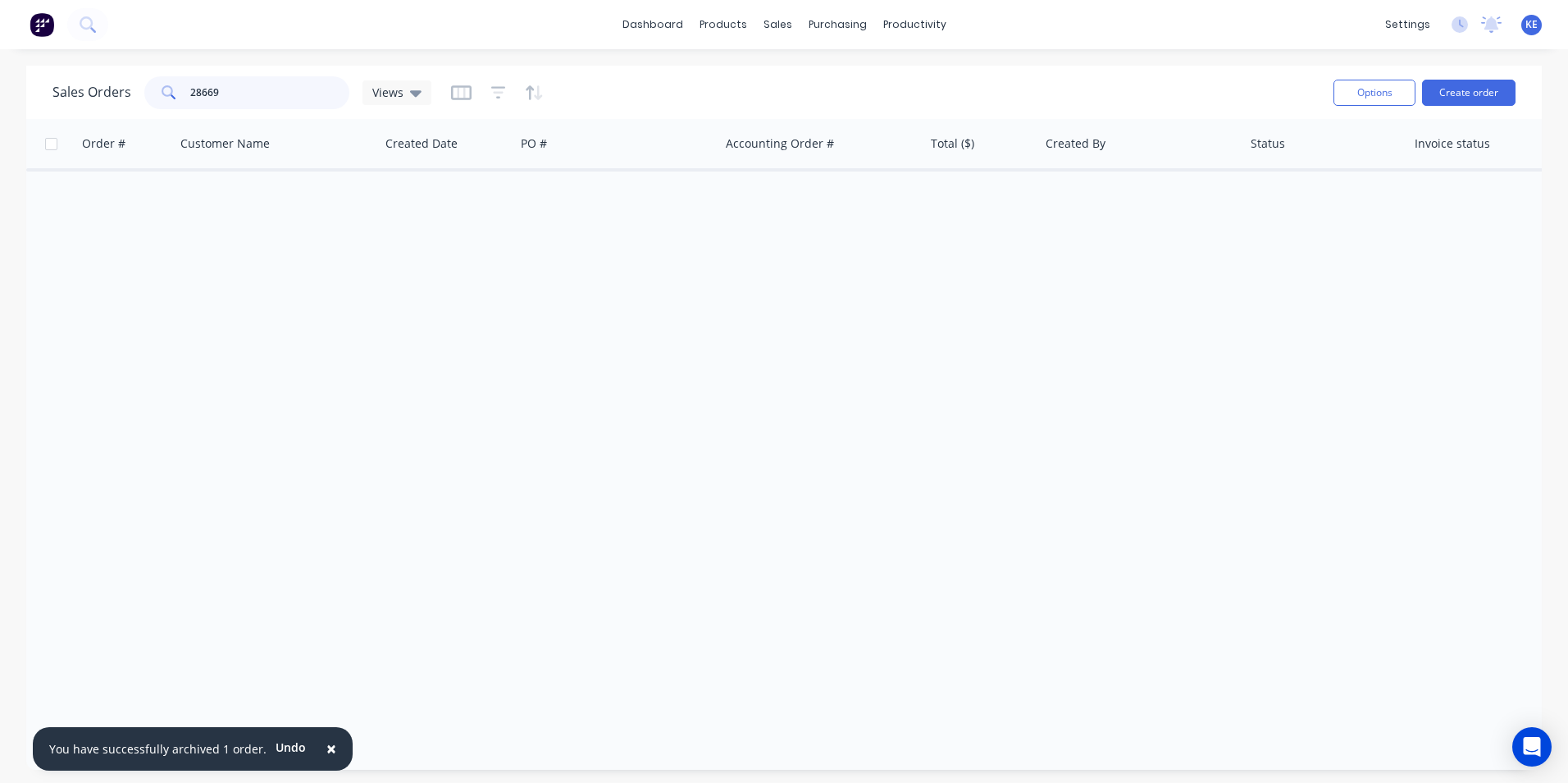
drag, startPoint x: 216, startPoint y: 92, endPoint x: 104, endPoint y: 92, distance: 112.0
click at [104, 92] on div "Sales Orders 28669 Views" at bounding box center [242, 92] width 379 height 33
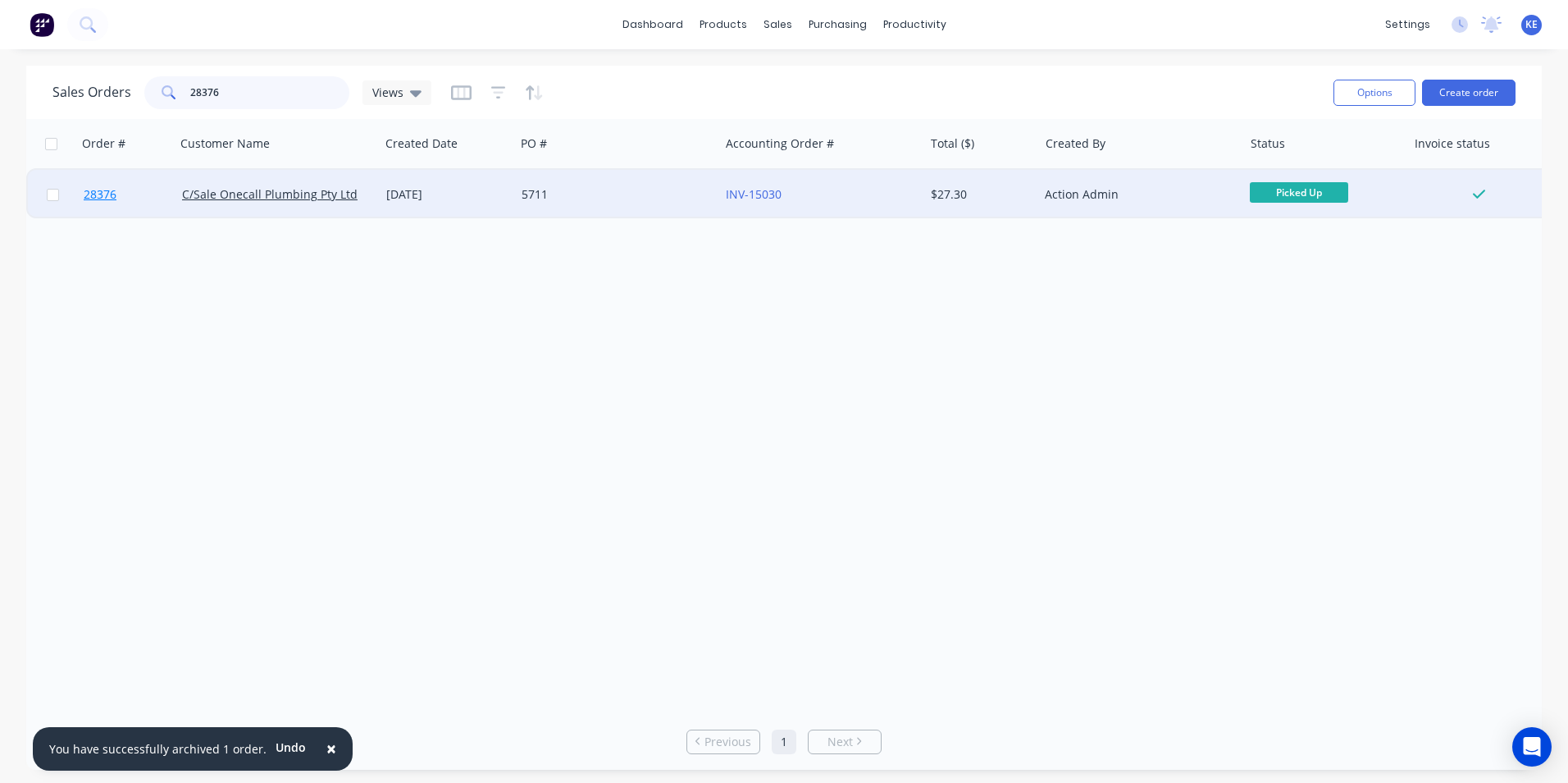
type input "28376"
click at [152, 187] on link "28376" at bounding box center [133, 194] width 98 height 49
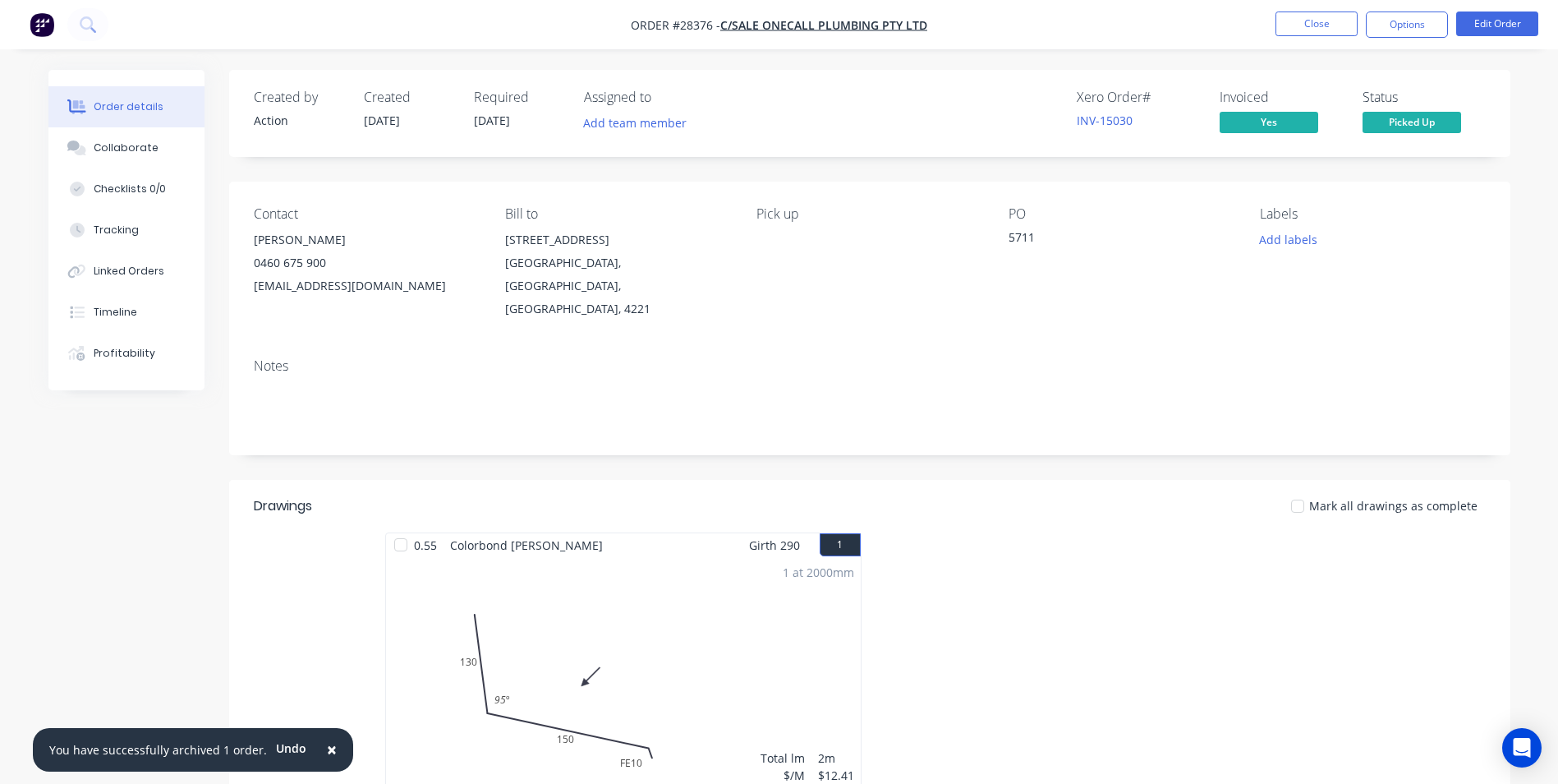
click at [327, 748] on span "×" at bounding box center [332, 749] width 10 height 23
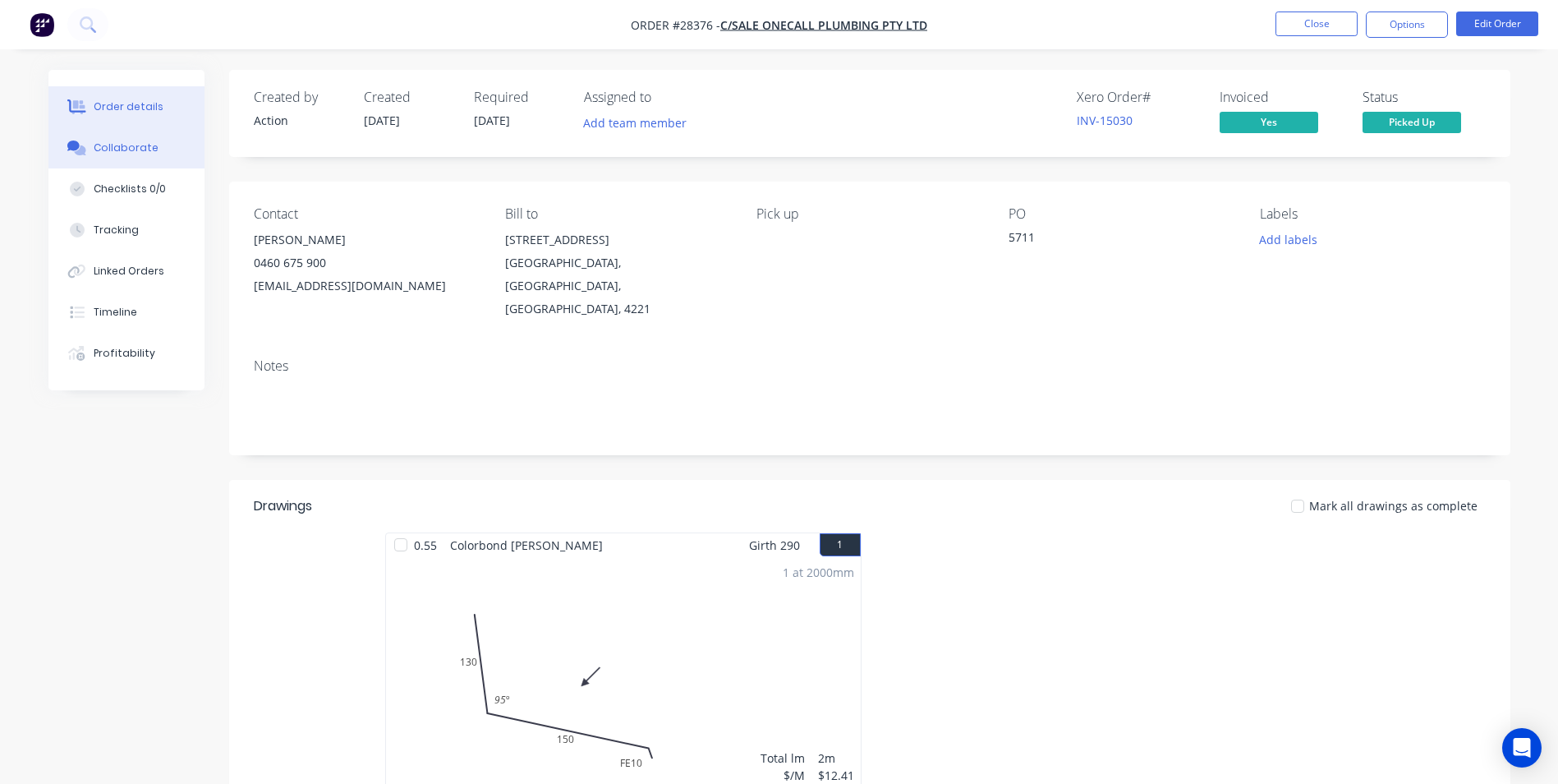
click at [109, 149] on div "Collaborate" at bounding box center [126, 148] width 65 height 15
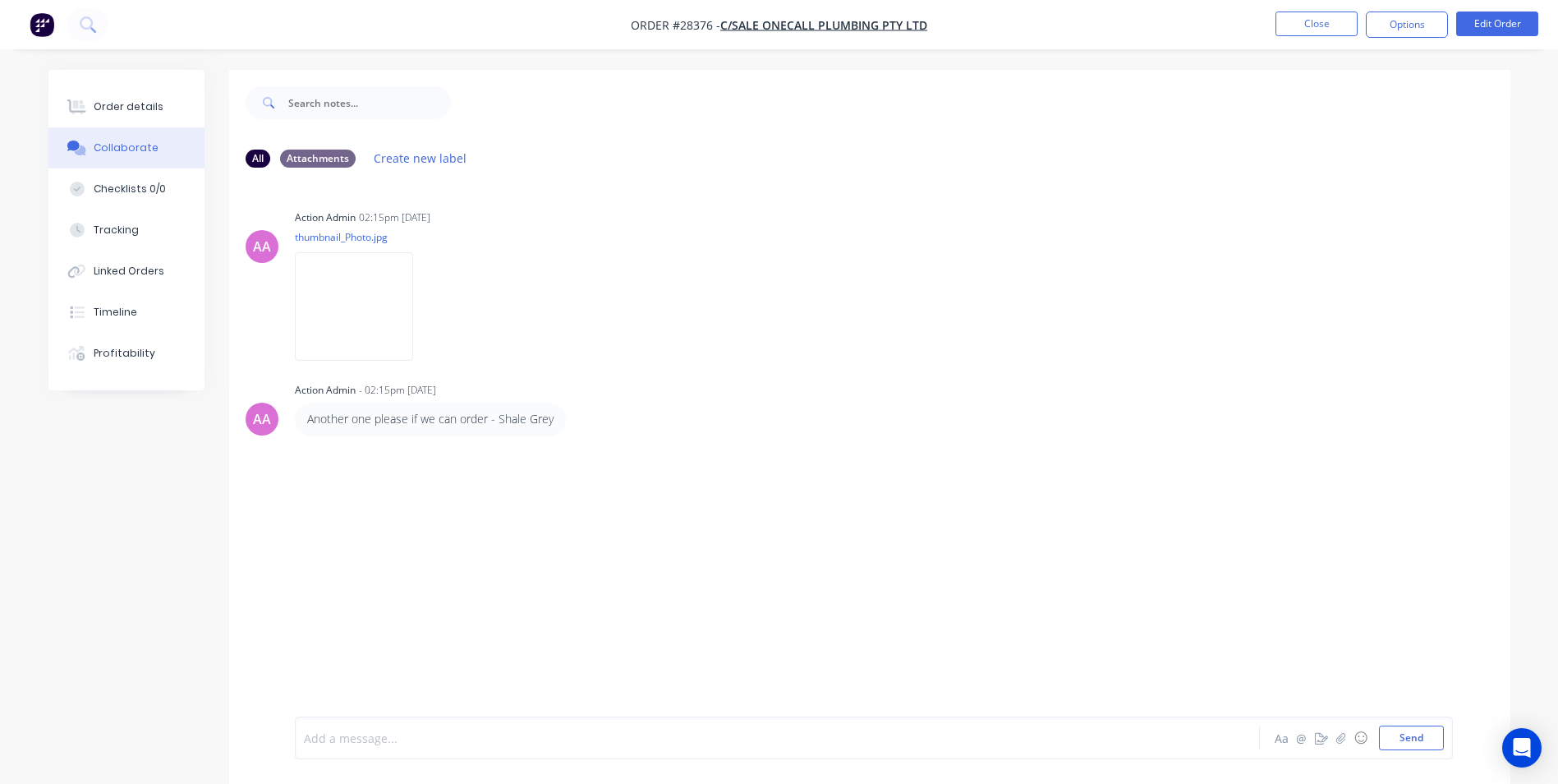
drag, startPoint x: 368, startPoint y: 745, endPoint x: 393, endPoint y: 621, distance: 126.5
click at [373, 733] on div at bounding box center [731, 738] width 854 height 18
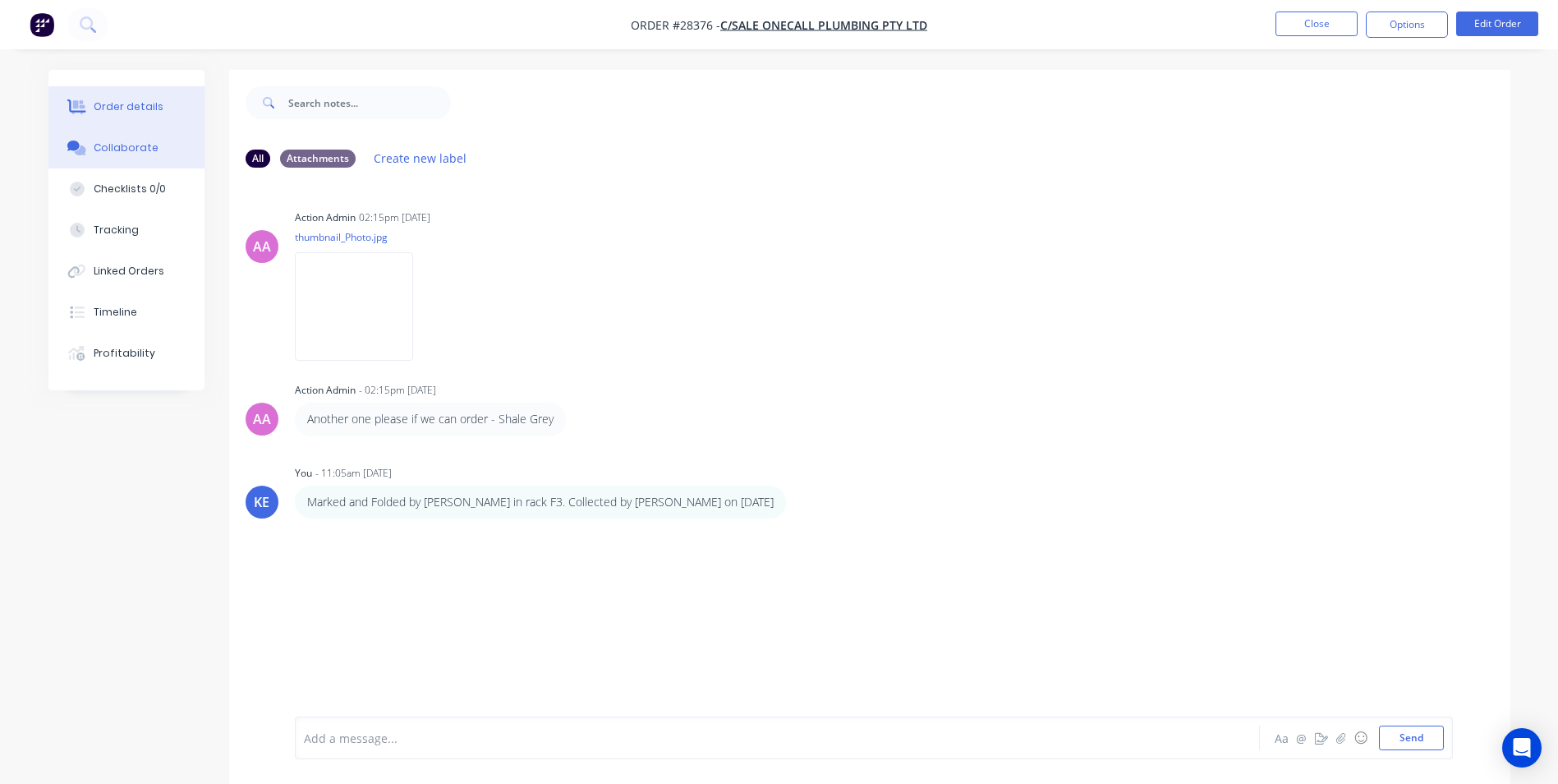
click at [130, 99] on button "Order details" at bounding box center [126, 106] width 156 height 41
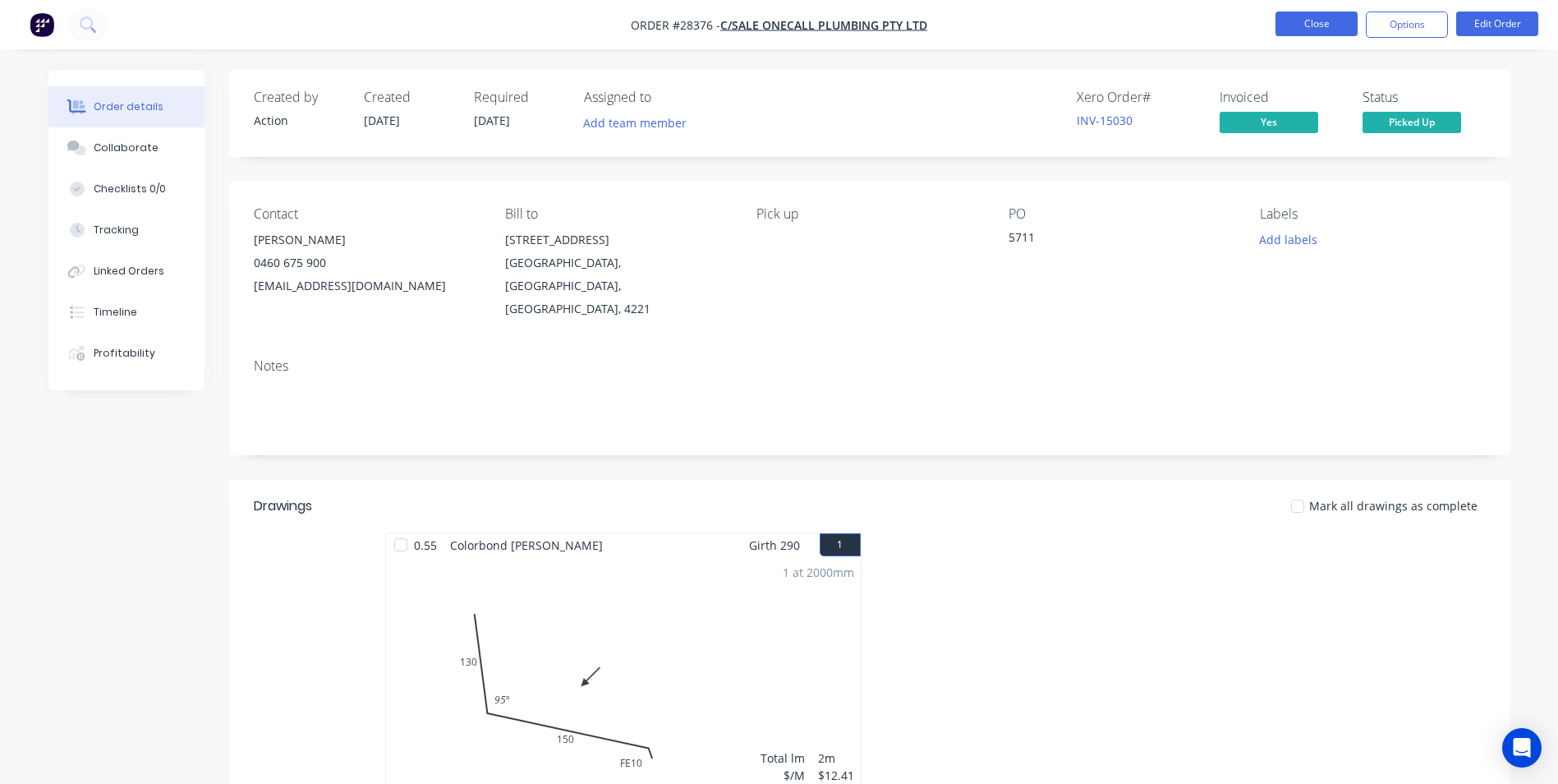
click at [1328, 21] on button "Close" at bounding box center [1317, 24] width 82 height 25
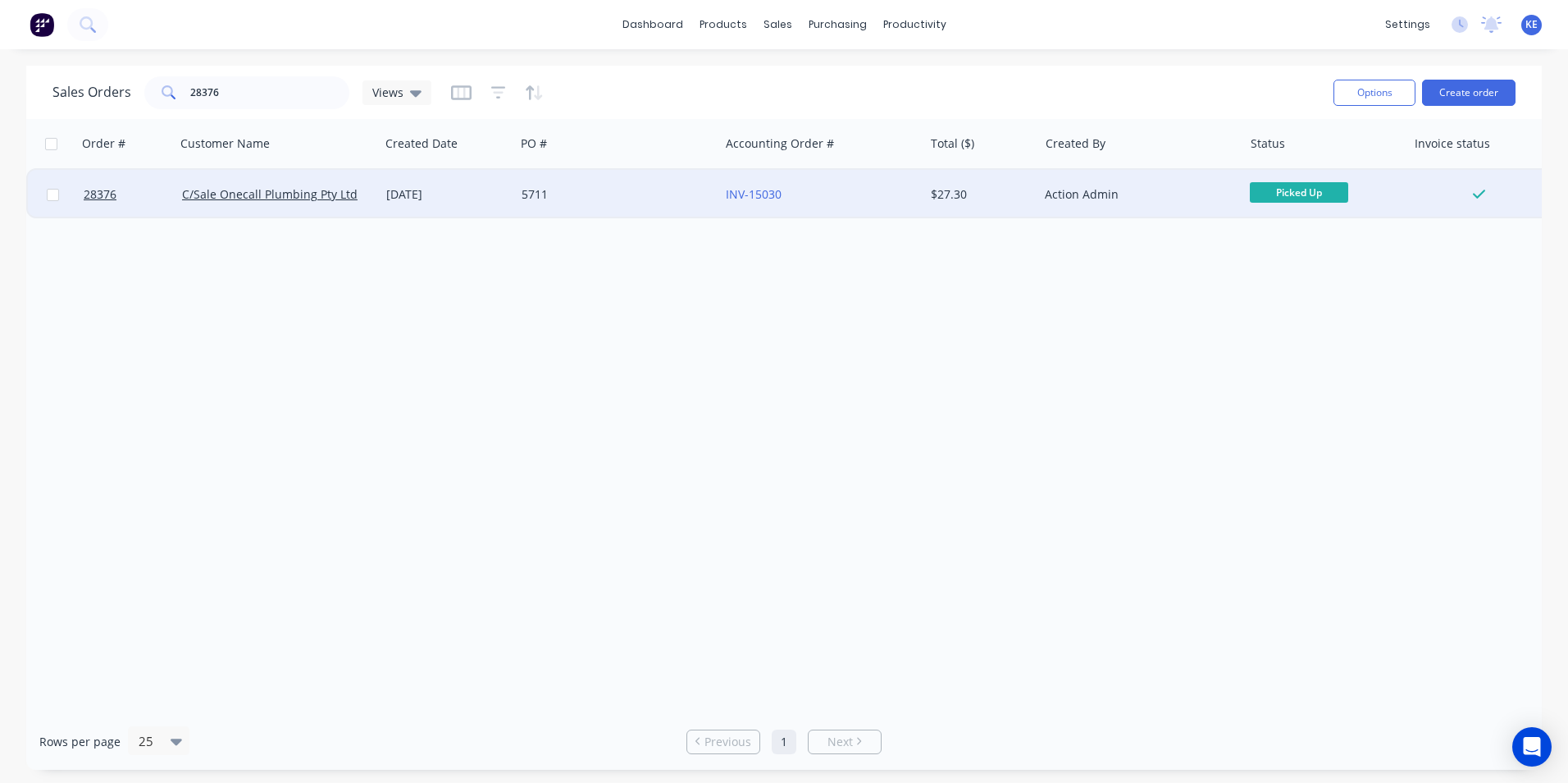
click at [58, 193] on input "checkbox" at bounding box center [53, 194] width 13 height 13
checkbox input "true"
click at [1380, 93] on button "Options" at bounding box center [1375, 92] width 82 height 26
click at [1310, 163] on div "Archive" at bounding box center [1325, 167] width 151 height 24
checkbox input "false"
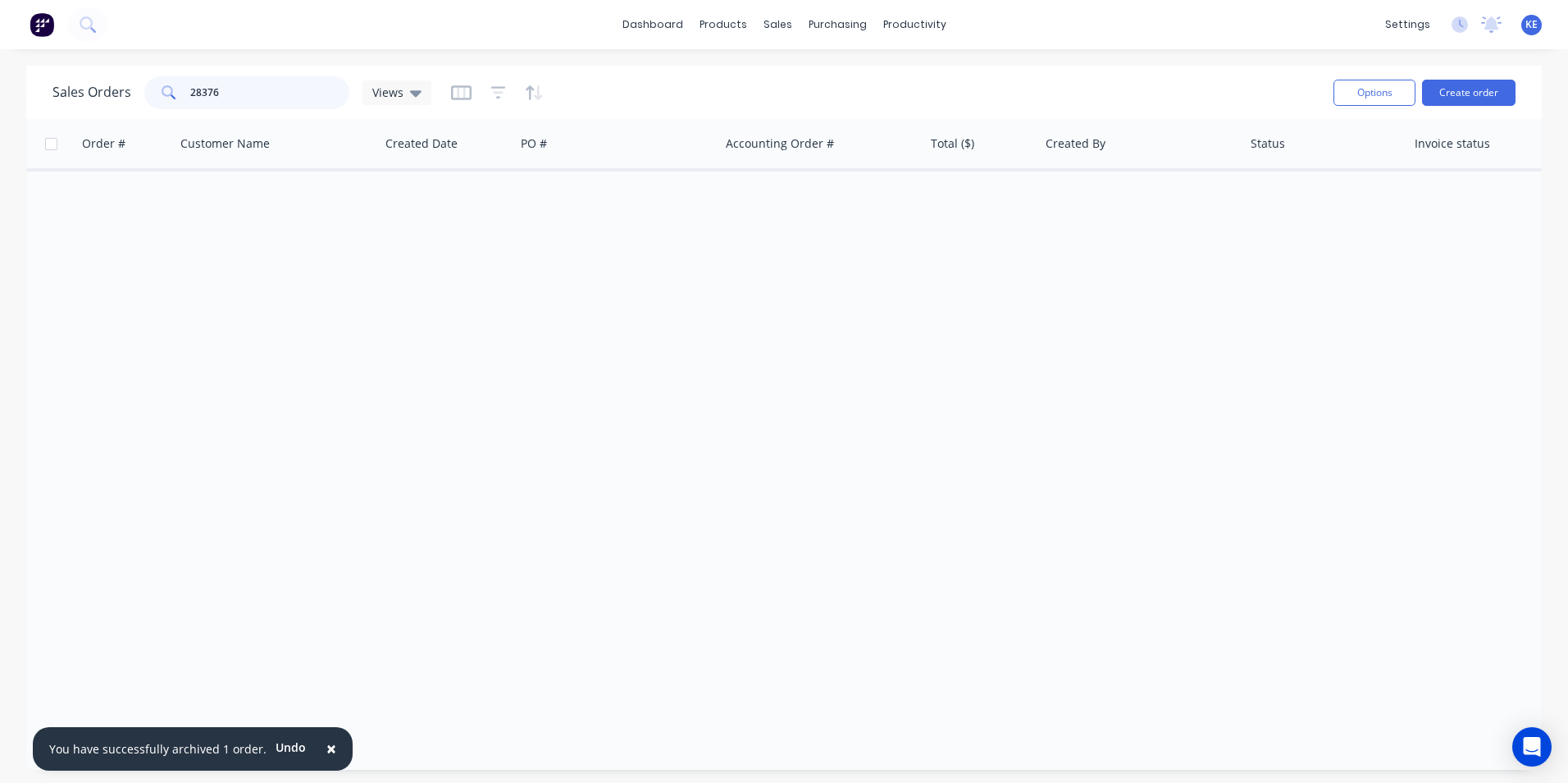
drag, startPoint x: 124, startPoint y: 104, endPoint x: 113, endPoint y: 106, distance: 11.2
click at [113, 106] on div "Sales Orders 28376 Views" at bounding box center [242, 92] width 379 height 33
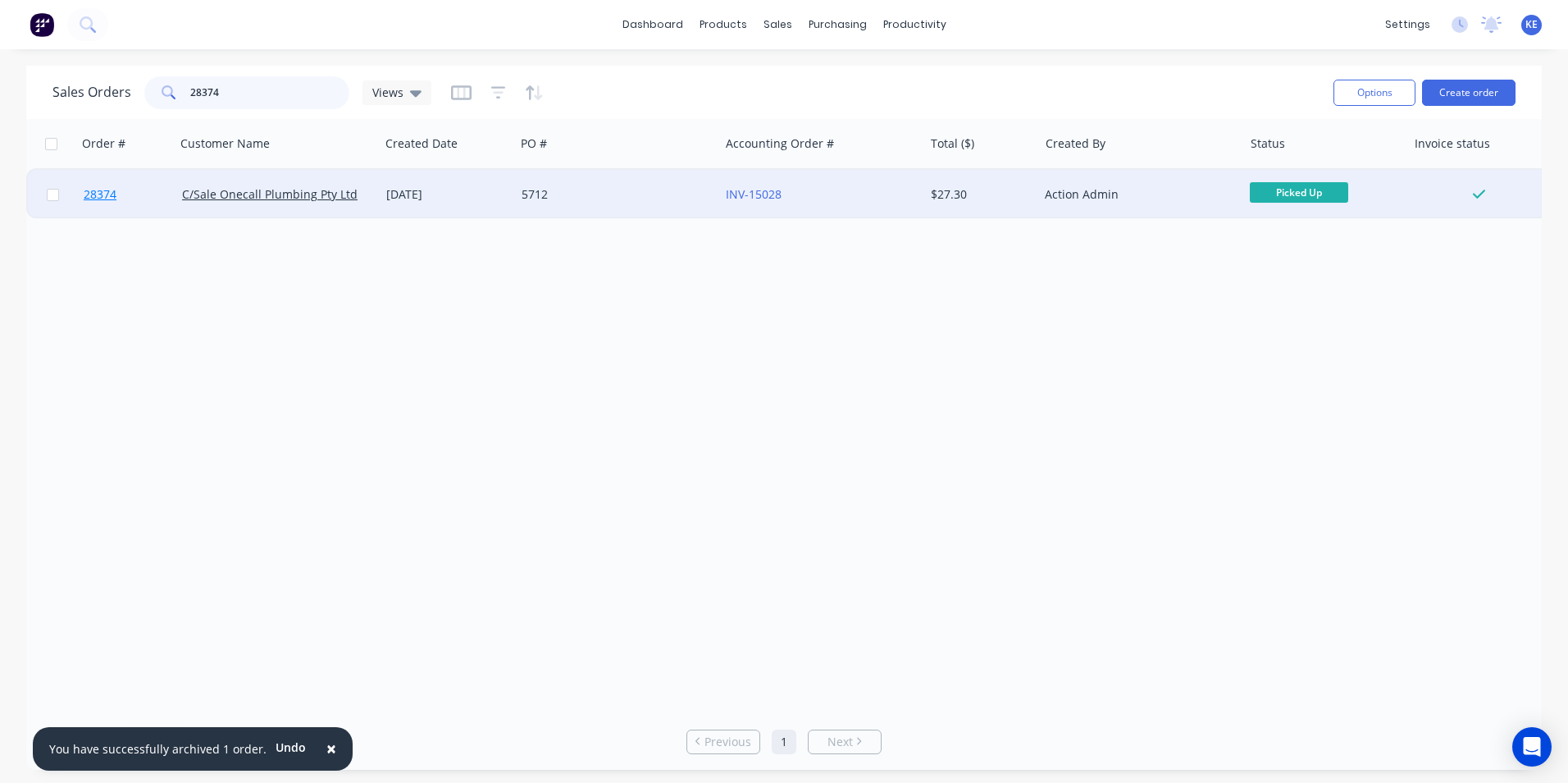
type input "28374"
click at [140, 196] on link "28374" at bounding box center [133, 194] width 98 height 49
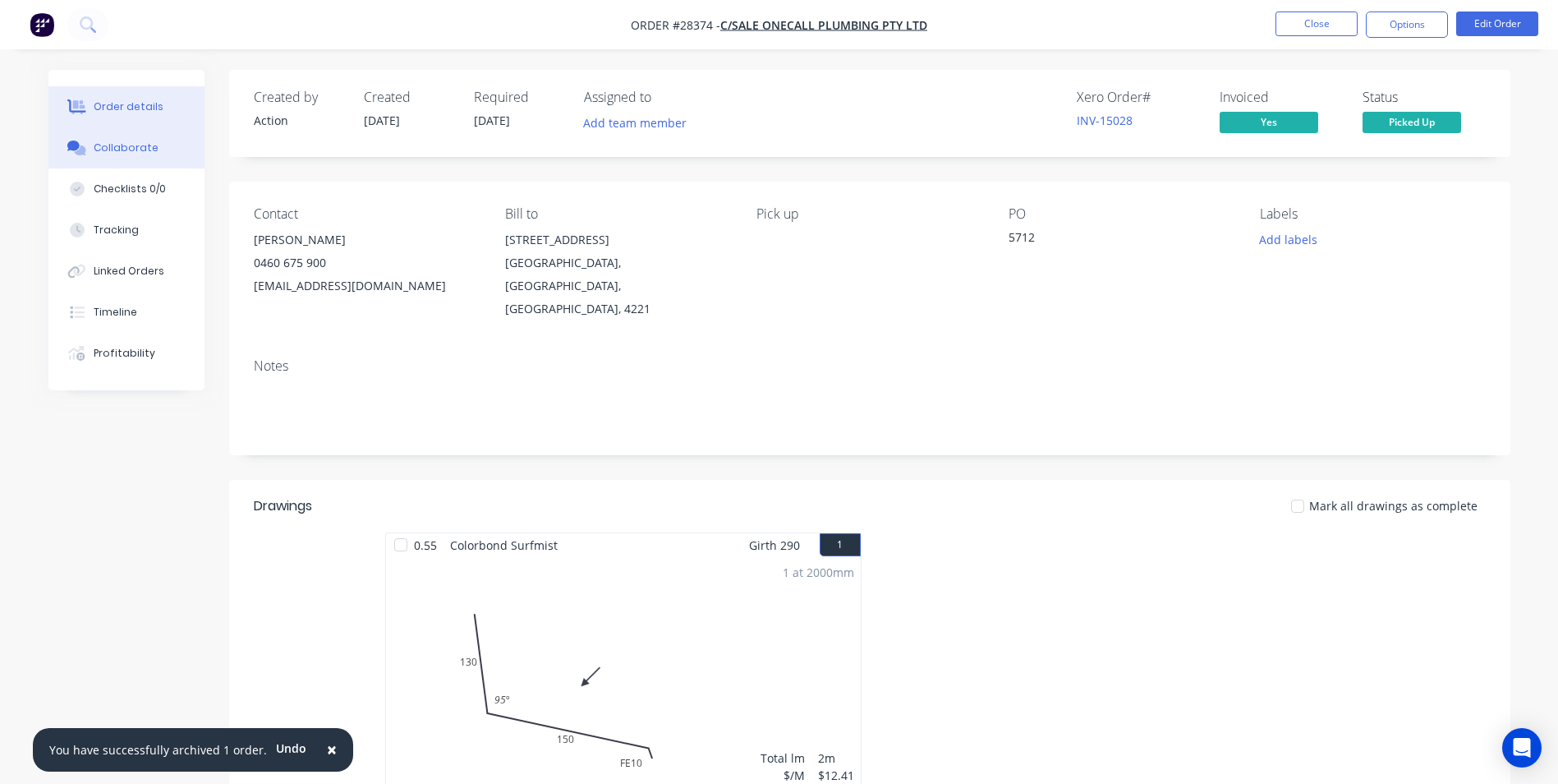
click at [111, 141] on div "Collaborate" at bounding box center [126, 148] width 65 height 15
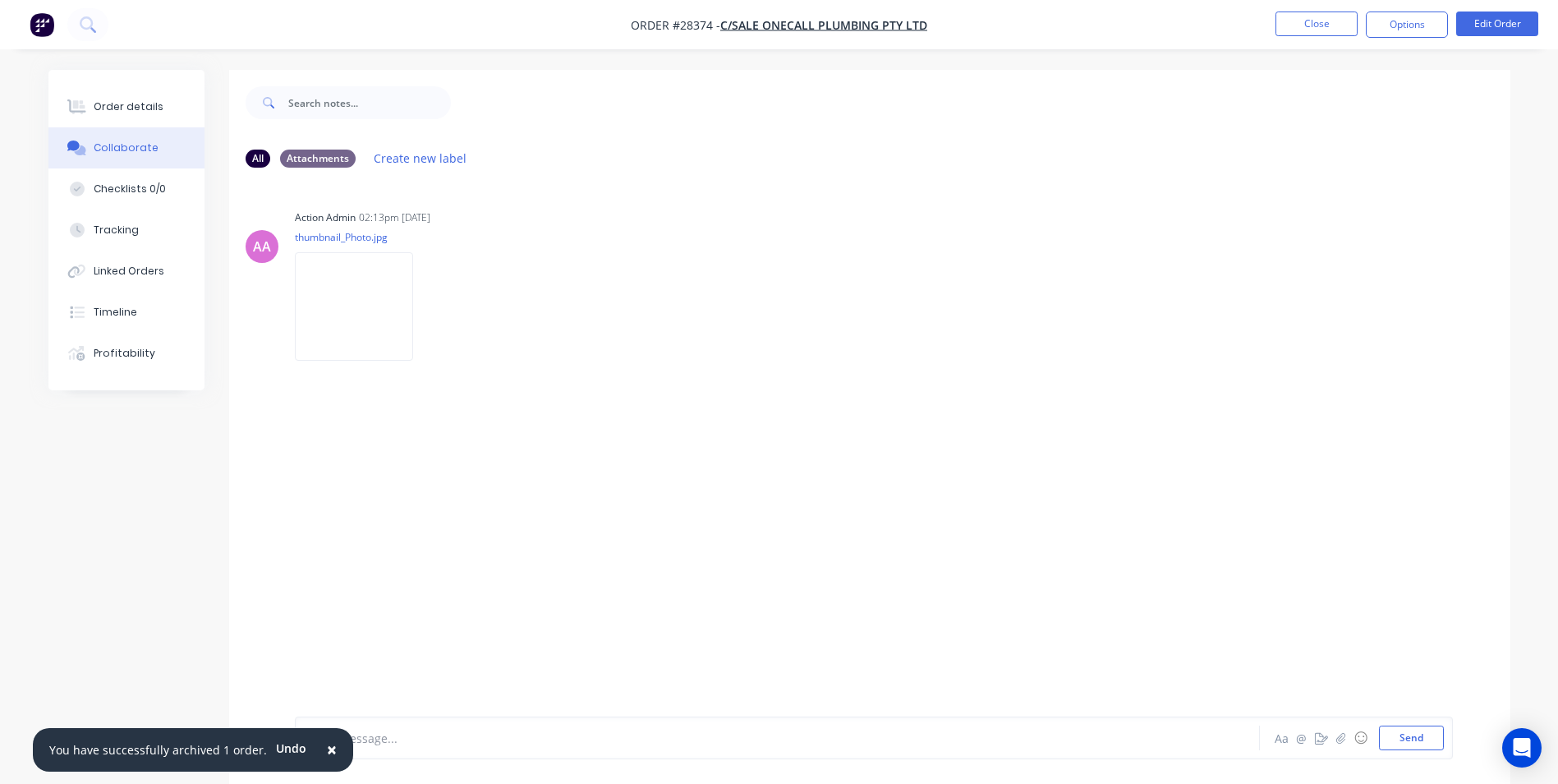
click at [327, 748] on span "×" at bounding box center [332, 749] width 10 height 23
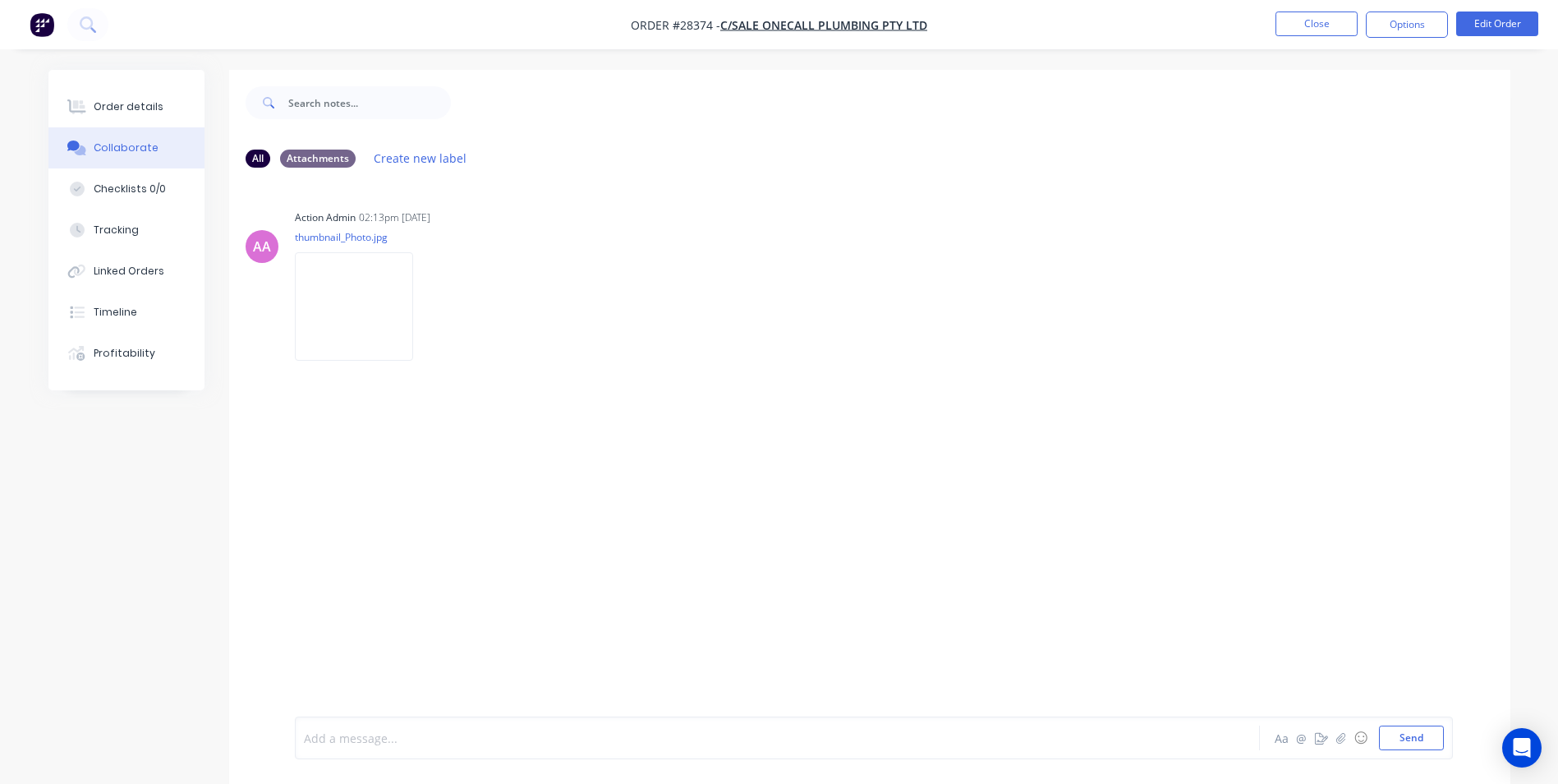
drag, startPoint x: 345, startPoint y: 743, endPoint x: 385, endPoint y: 633, distance: 117.0
click at [346, 741] on div at bounding box center [731, 738] width 854 height 18
click at [124, 102] on div "Order details" at bounding box center [129, 107] width 70 height 15
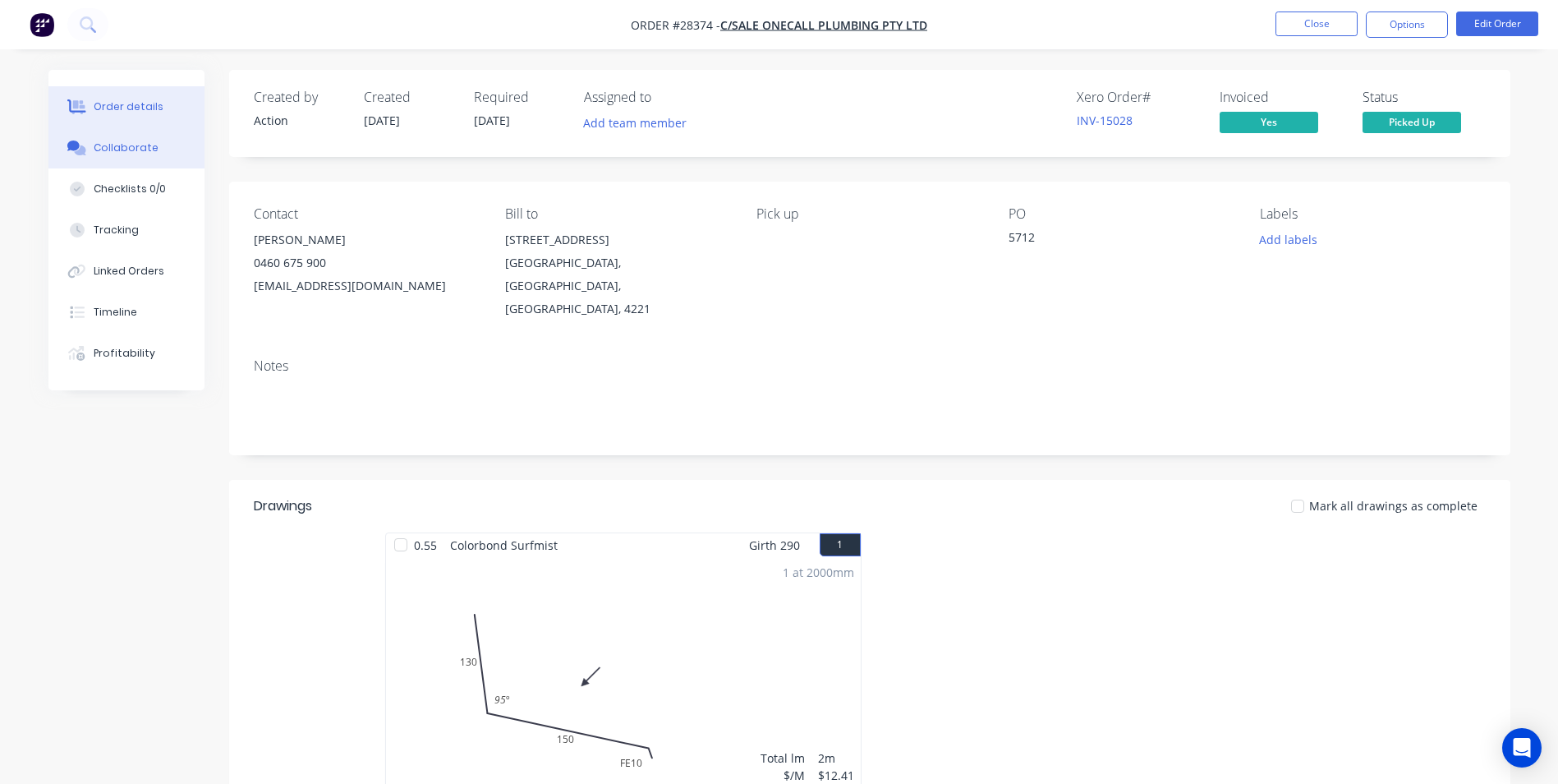
click at [115, 159] on button "Collaborate" at bounding box center [126, 147] width 156 height 41
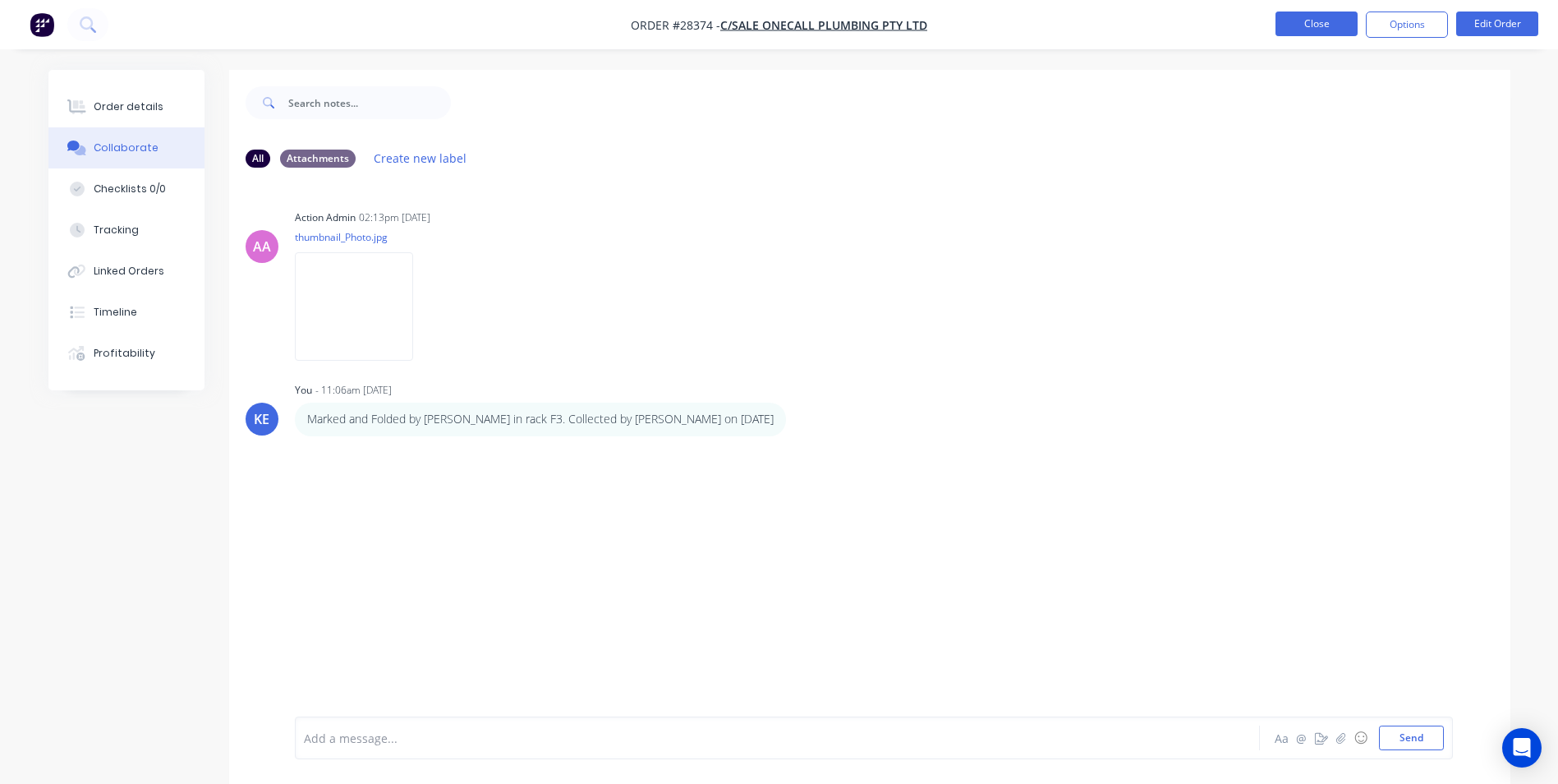
click at [1323, 17] on button "Close" at bounding box center [1317, 24] width 82 height 25
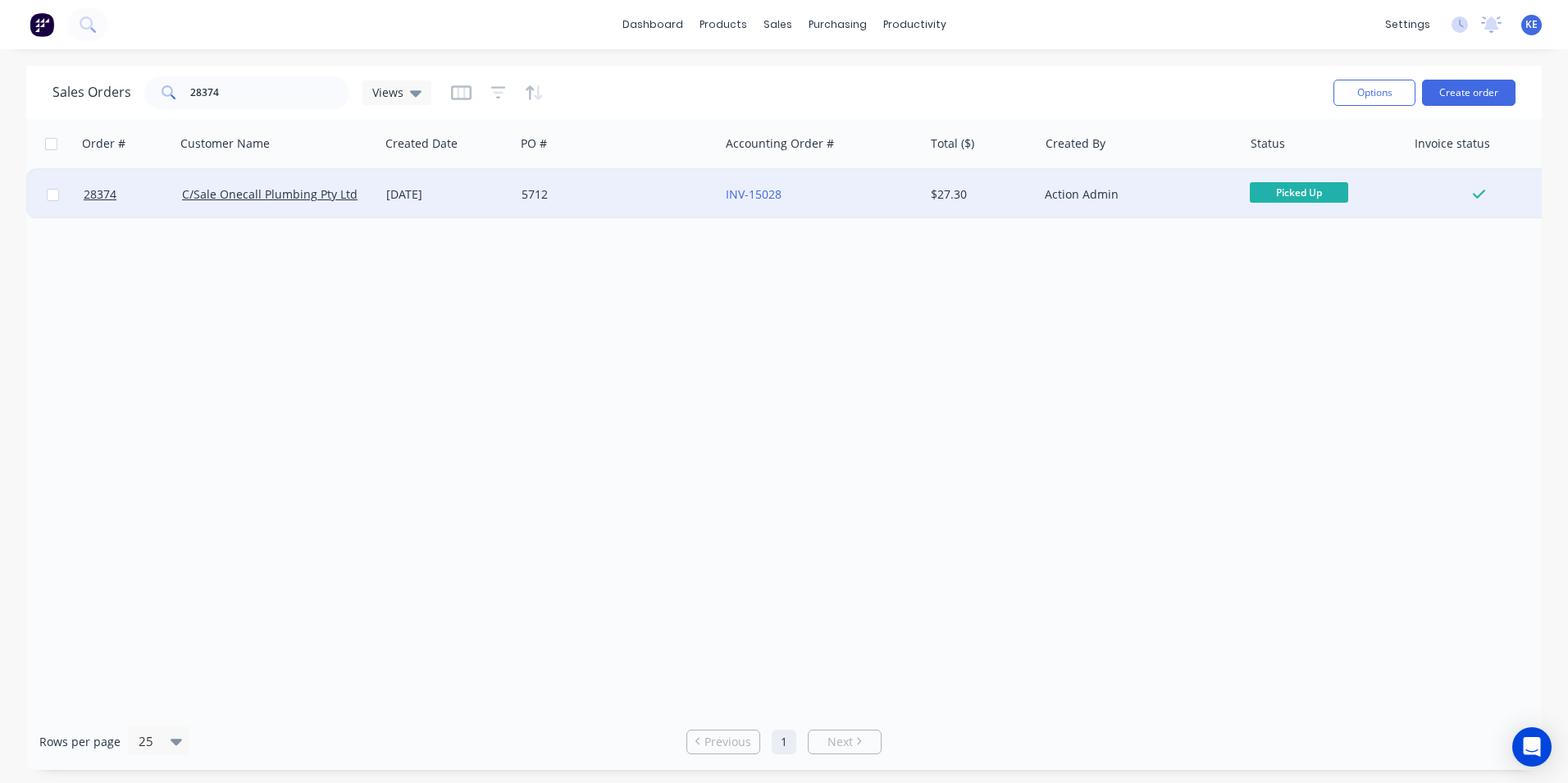
click at [50, 193] on input "checkbox" at bounding box center [53, 194] width 13 height 13
checkbox input "true"
click at [1375, 93] on button "Options" at bounding box center [1375, 92] width 82 height 26
click at [1300, 174] on div "Archive" at bounding box center [1325, 167] width 151 height 24
checkbox input "false"
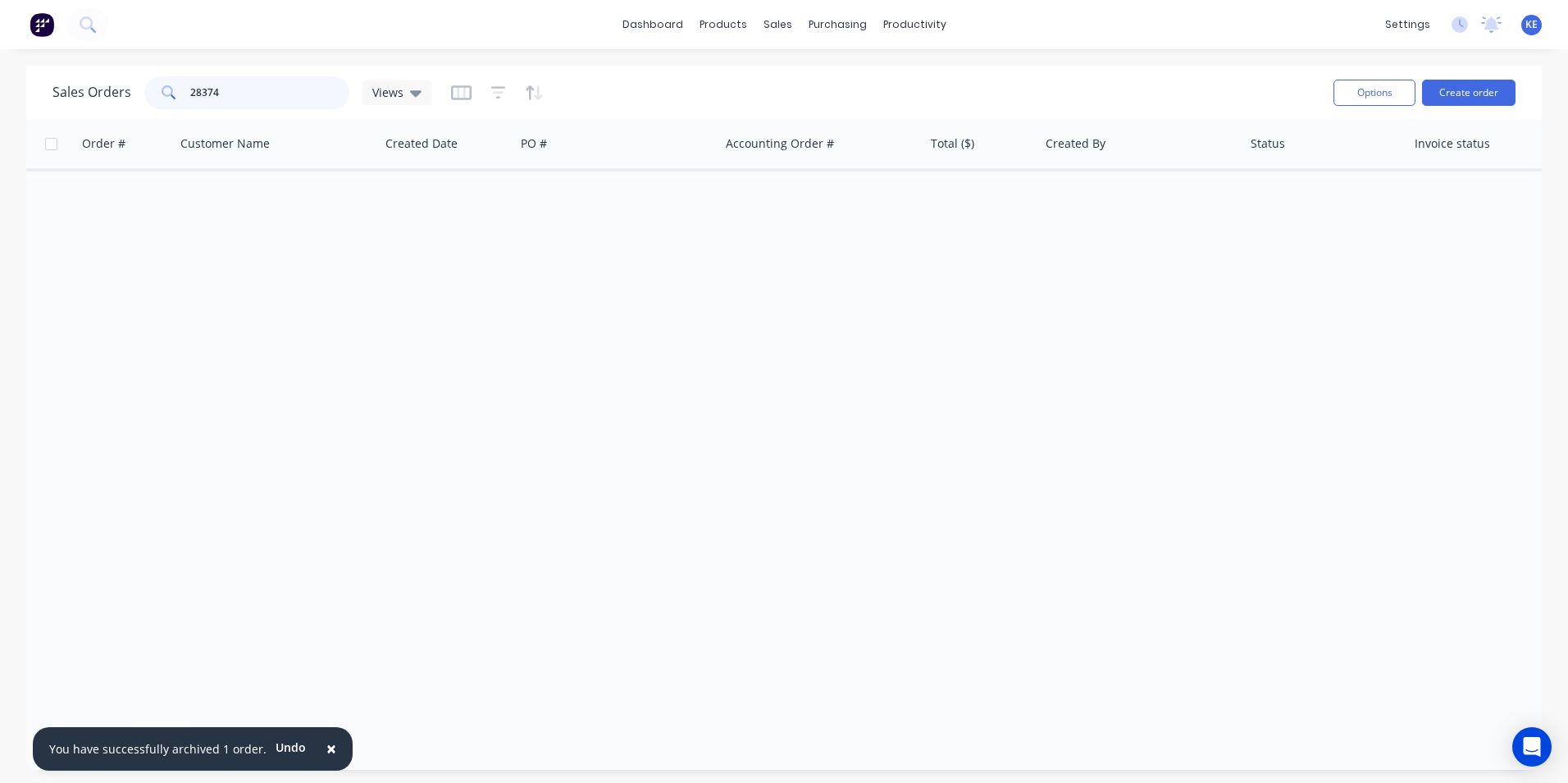
drag, startPoint x: 242, startPoint y: 97, endPoint x: 78, endPoint y: 102, distance: 164.1
click at [78, 102] on div "Sales Orders 28374 Views" at bounding box center [242, 92] width 379 height 33
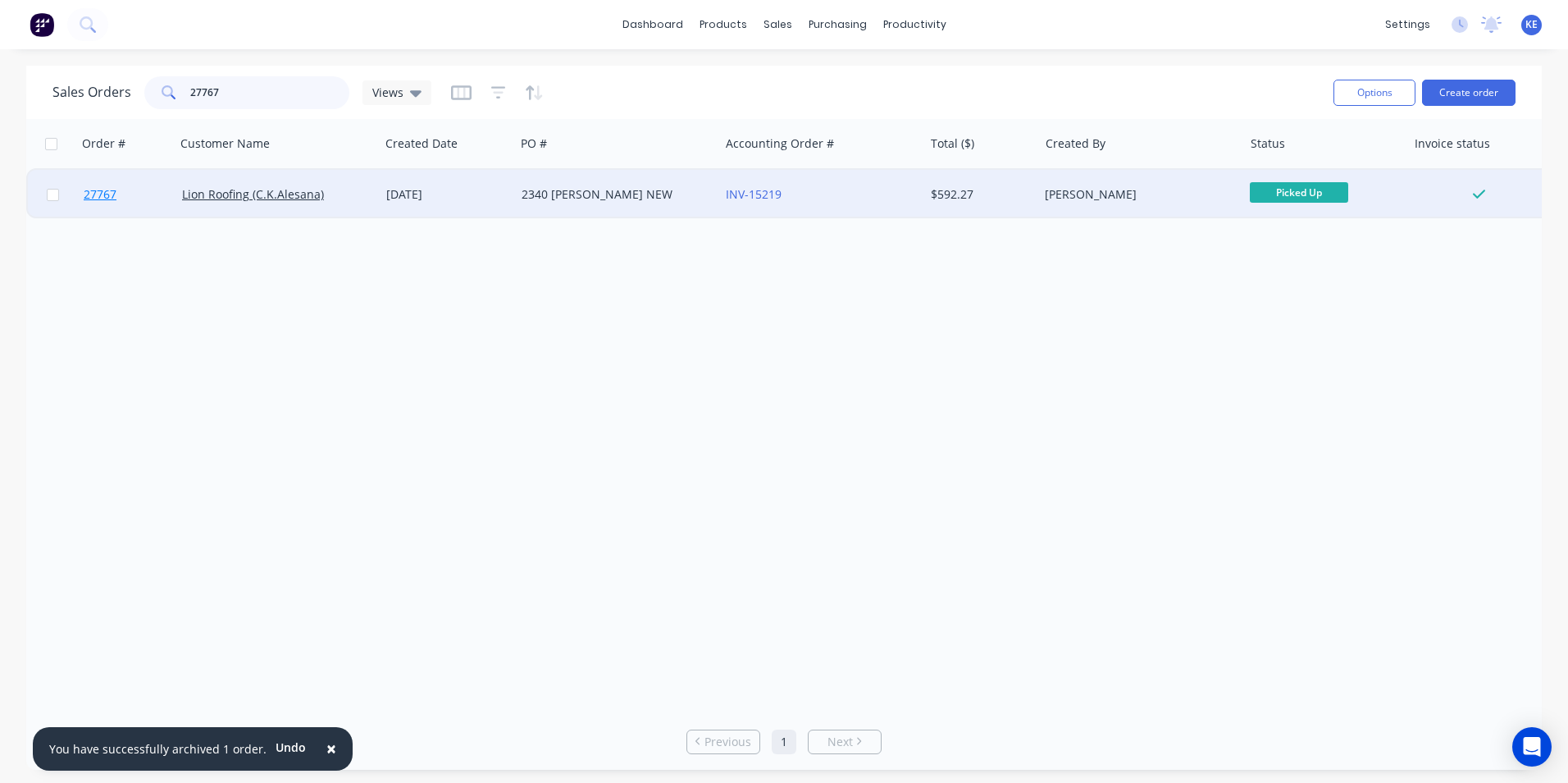
type input "27767"
click at [152, 206] on link "27767" at bounding box center [133, 194] width 98 height 49
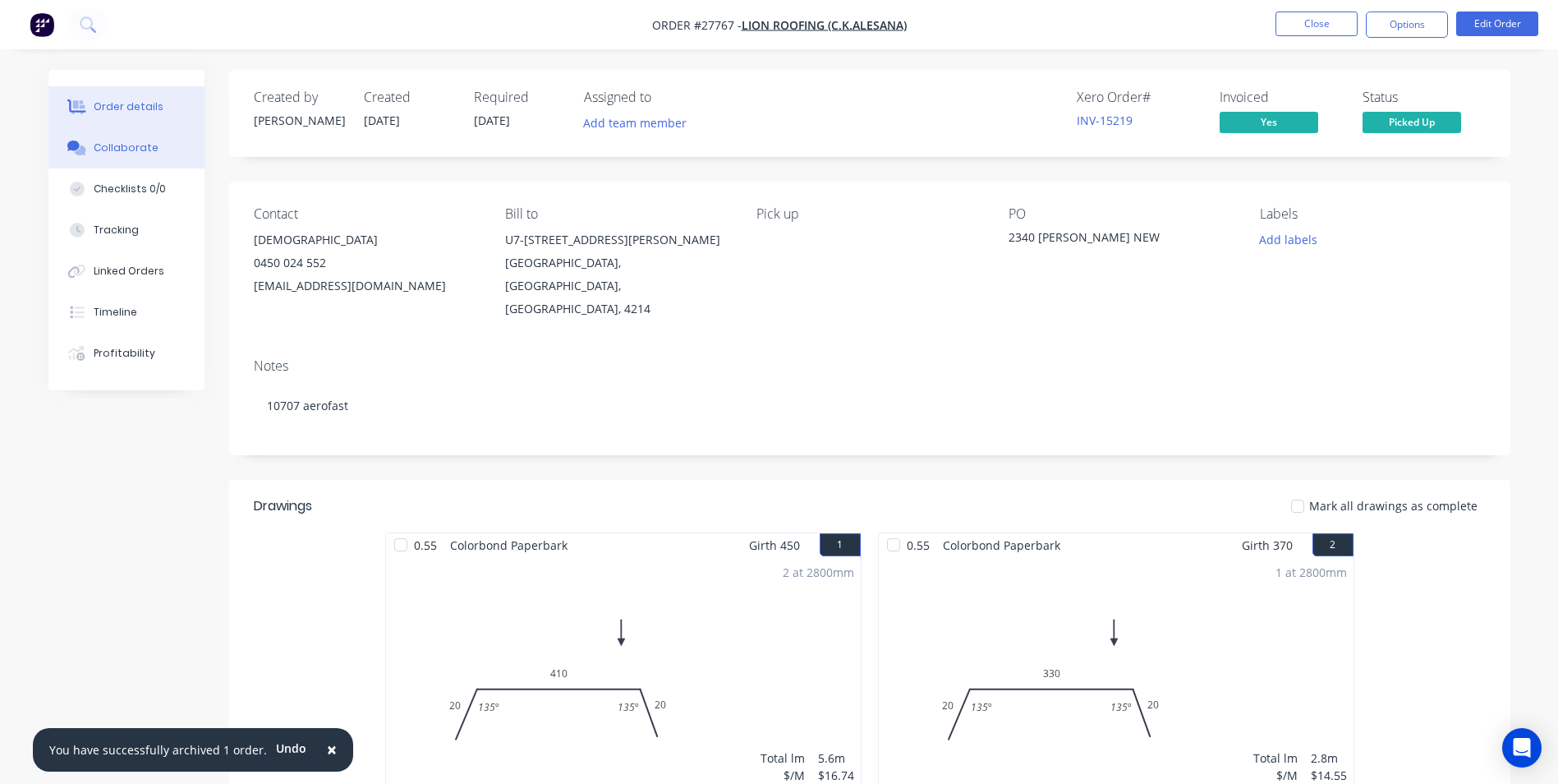
click at [134, 157] on button "Collaborate" at bounding box center [126, 147] width 156 height 41
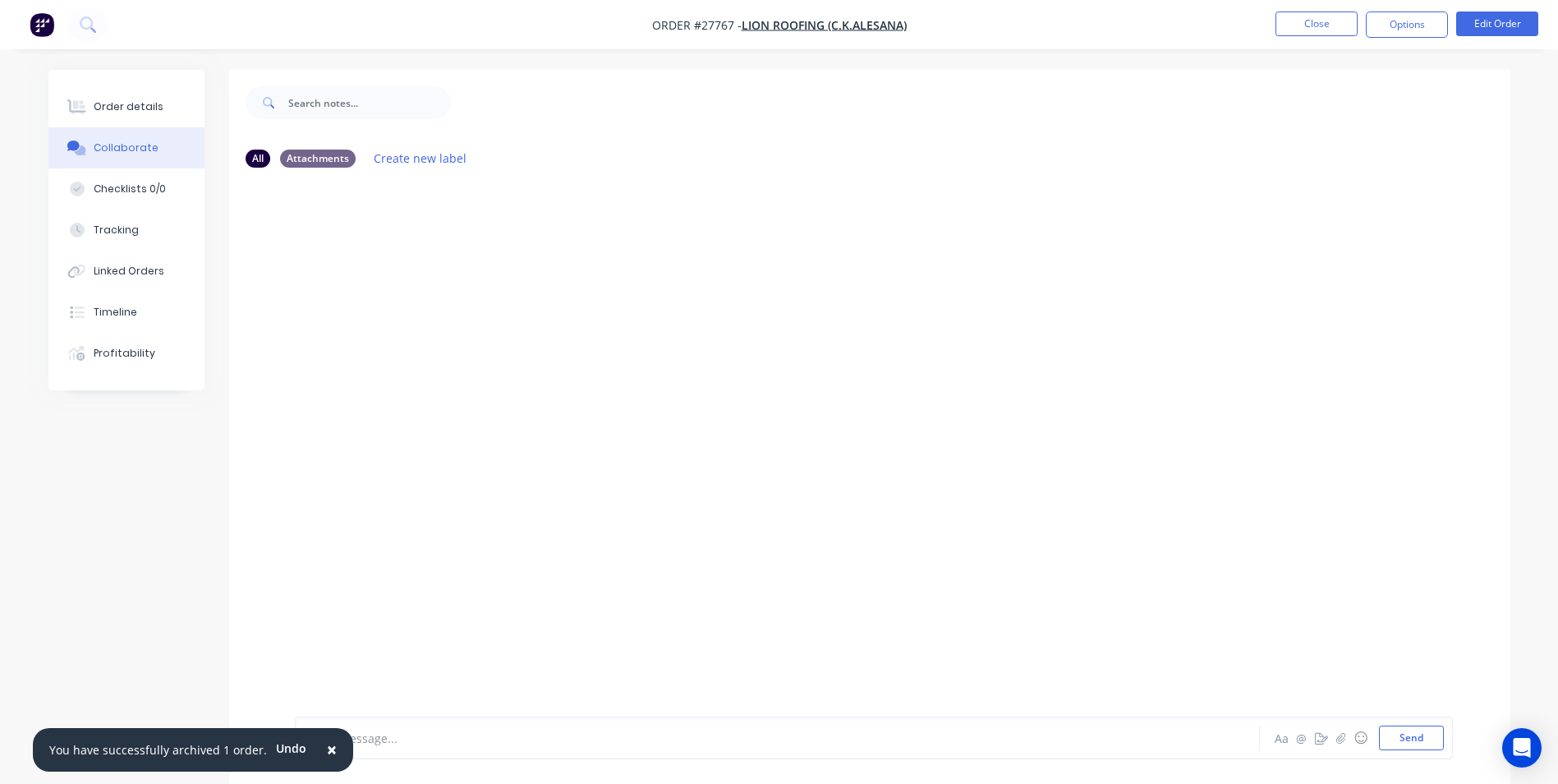
drag, startPoint x: 323, startPoint y: 751, endPoint x: 334, endPoint y: 746, distance: 12.1
click at [327, 751] on span "×" at bounding box center [332, 749] width 10 height 23
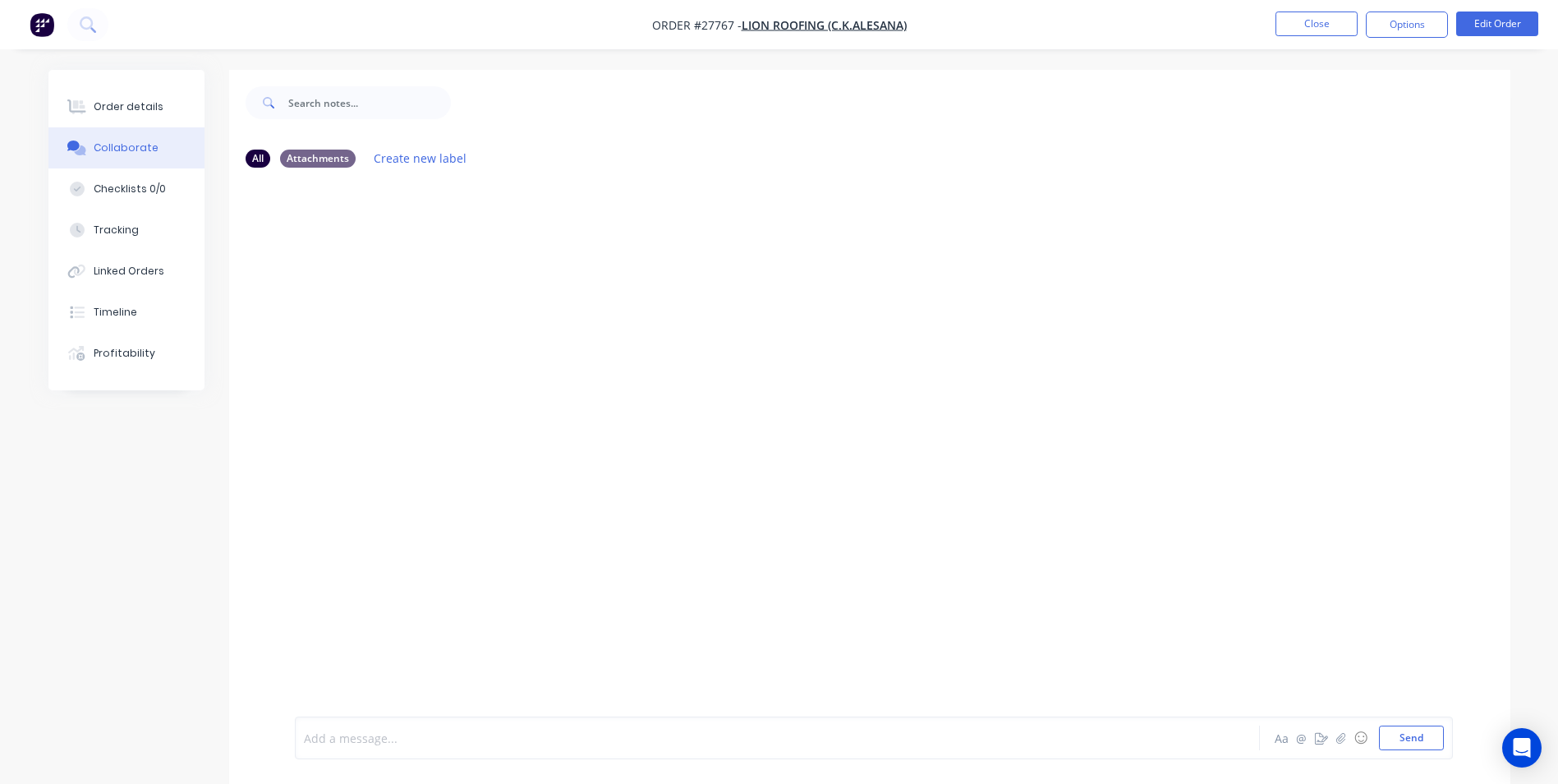
drag, startPoint x: 349, startPoint y: 745, endPoint x: 377, endPoint y: 664, distance: 85.7
click at [351, 739] on div at bounding box center [731, 738] width 854 height 18
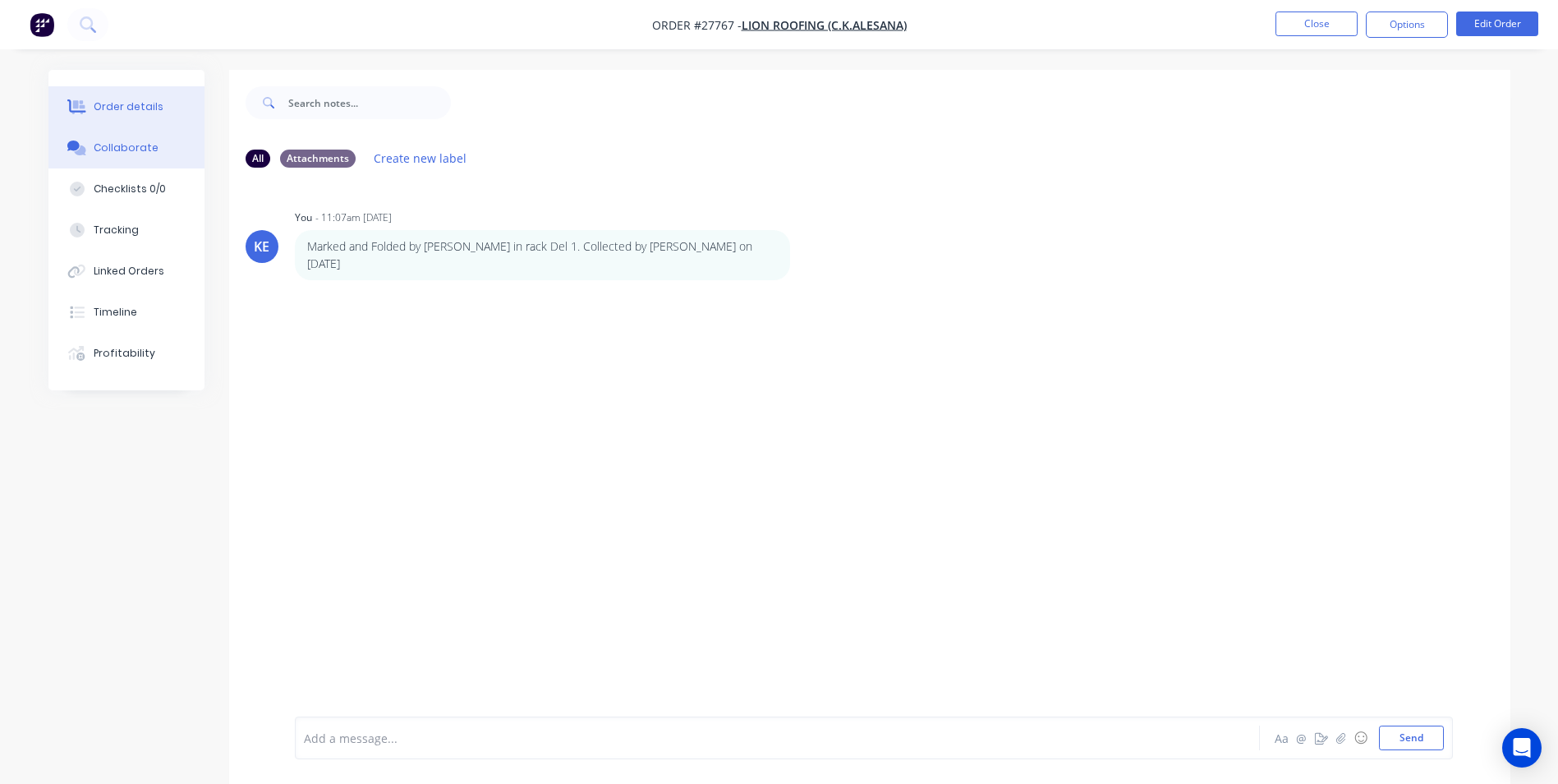
click at [132, 98] on button "Order details" at bounding box center [126, 106] width 156 height 41
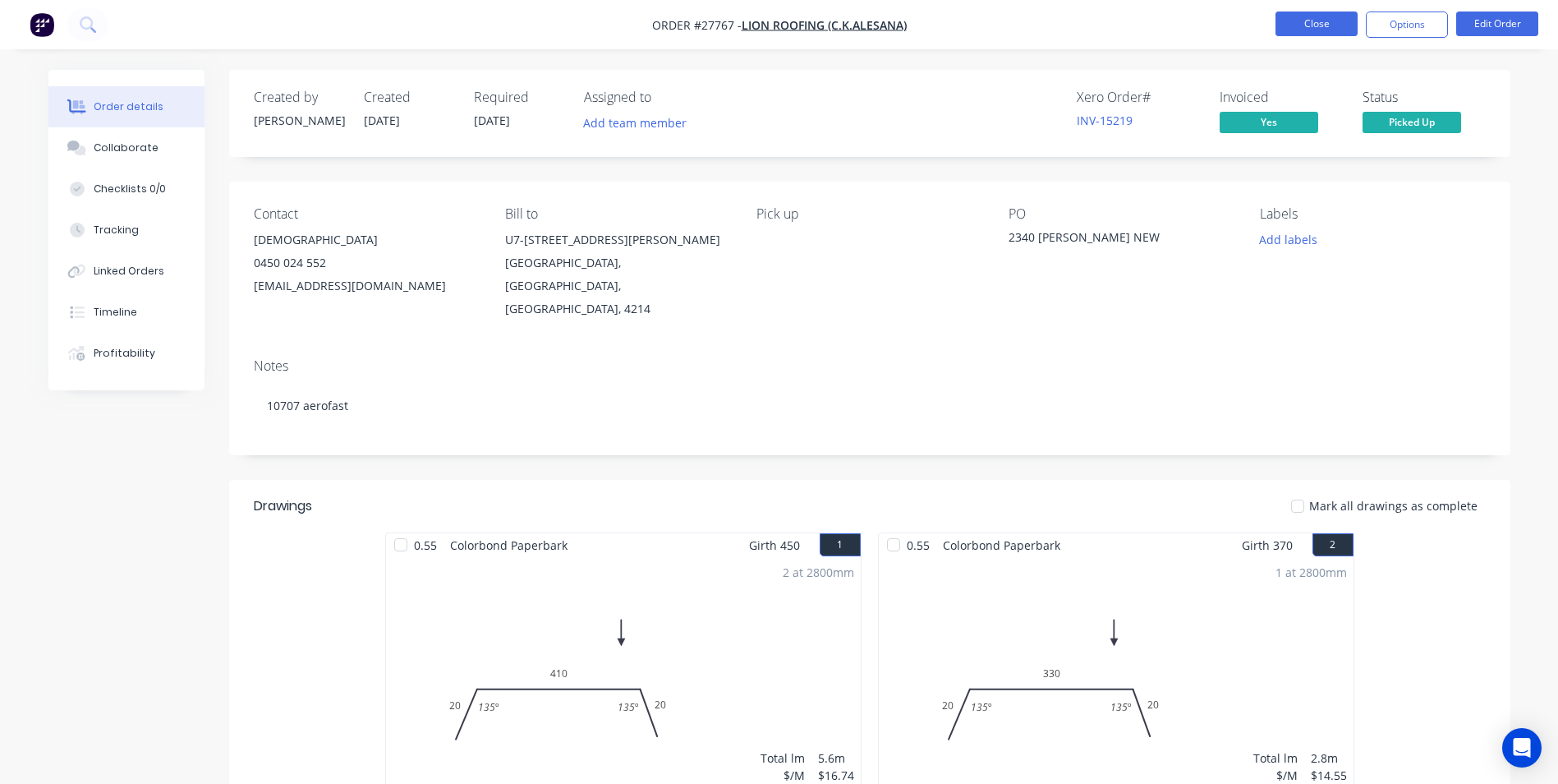
click at [1297, 22] on button "Close" at bounding box center [1317, 24] width 82 height 25
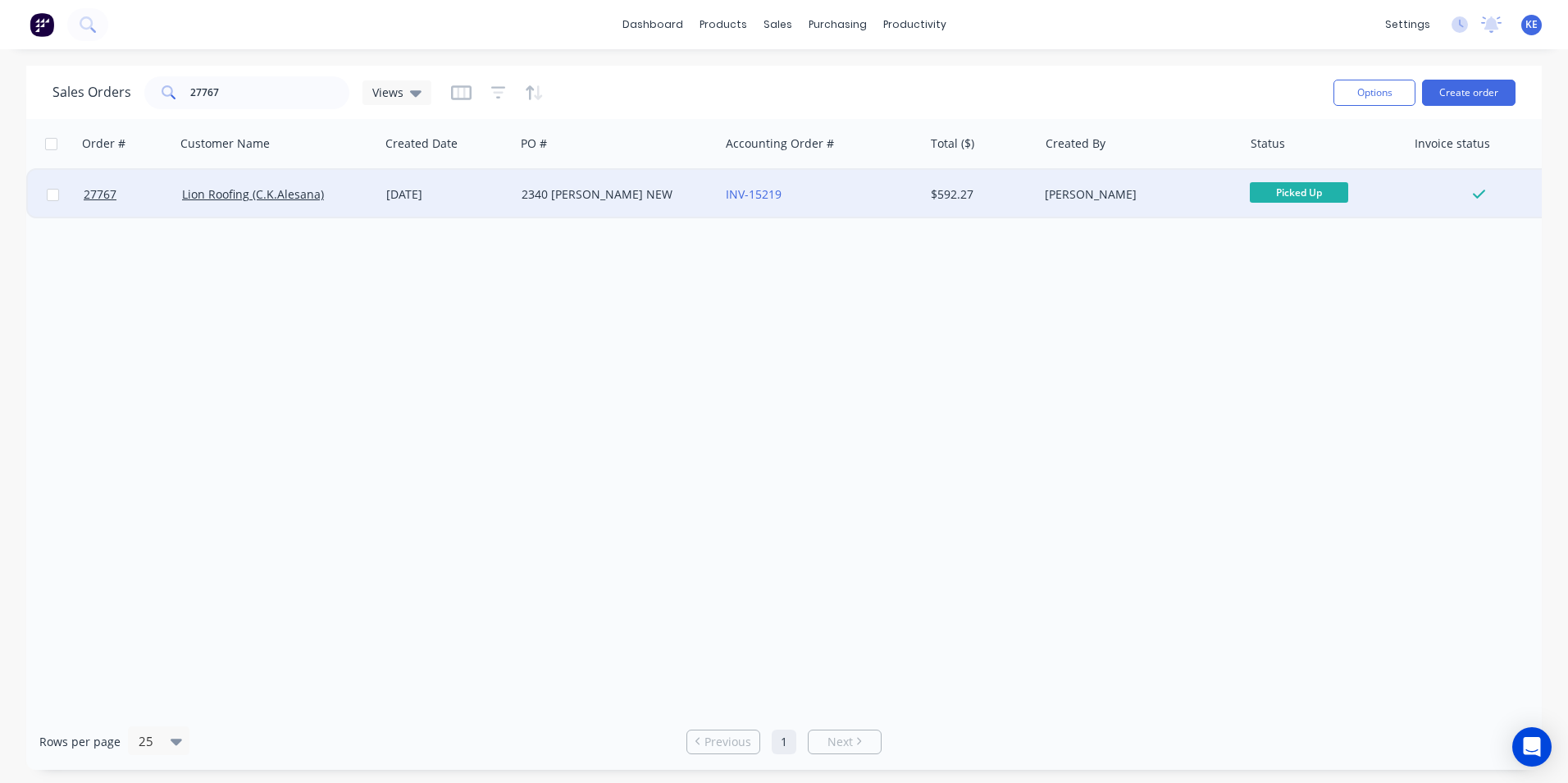
click at [54, 196] on input "checkbox" at bounding box center [53, 194] width 13 height 13
checkbox input "true"
click at [1370, 86] on button "Options" at bounding box center [1375, 92] width 82 height 26
click at [1278, 156] on div "Archive" at bounding box center [1325, 167] width 151 height 24
checkbox input "false"
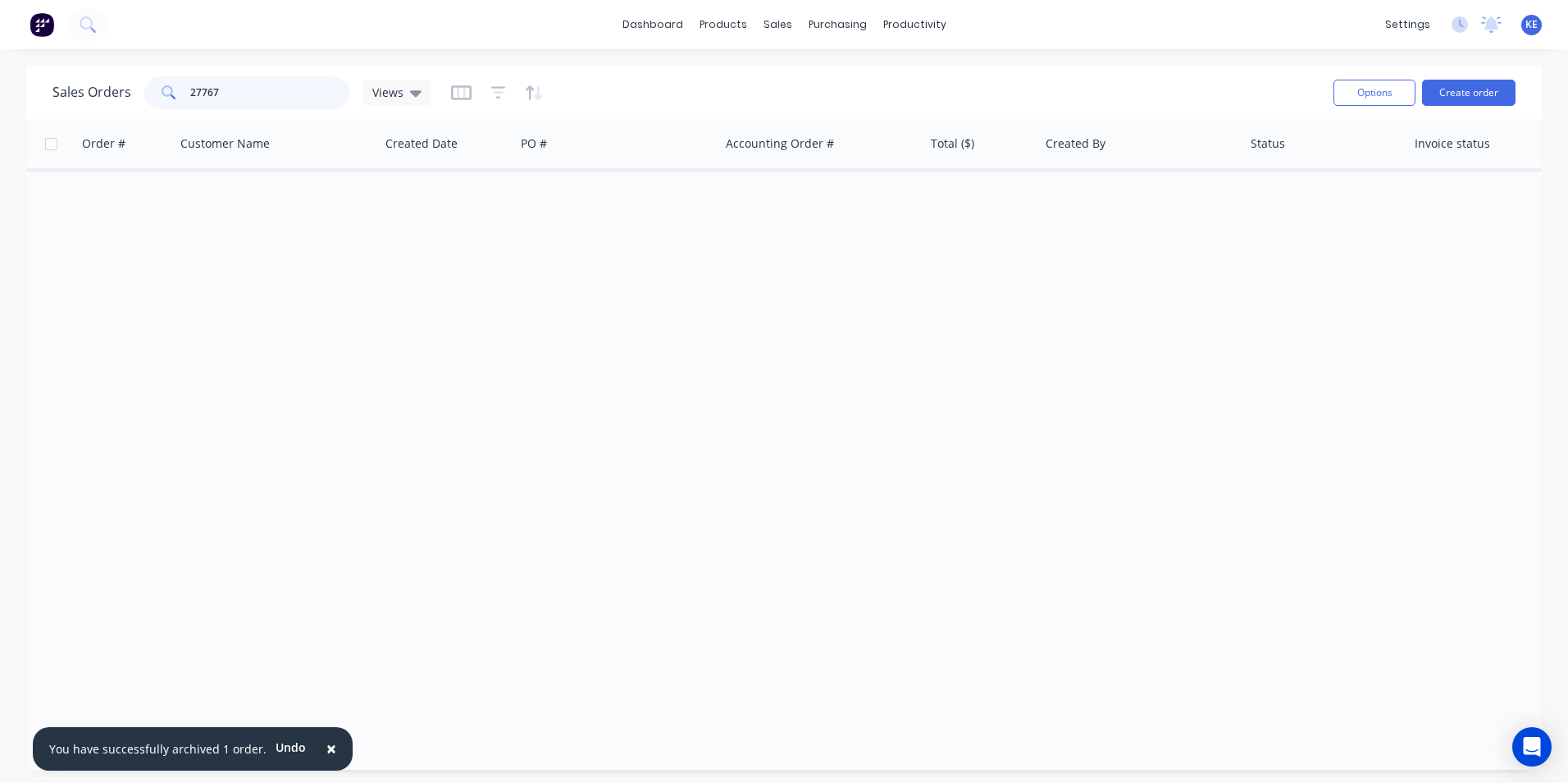
drag, startPoint x: 258, startPoint y: 91, endPoint x: 104, endPoint y: 98, distance: 154.2
click at [104, 98] on div "Sales Orders 27767 Views" at bounding box center [242, 92] width 379 height 33
type input "27720"
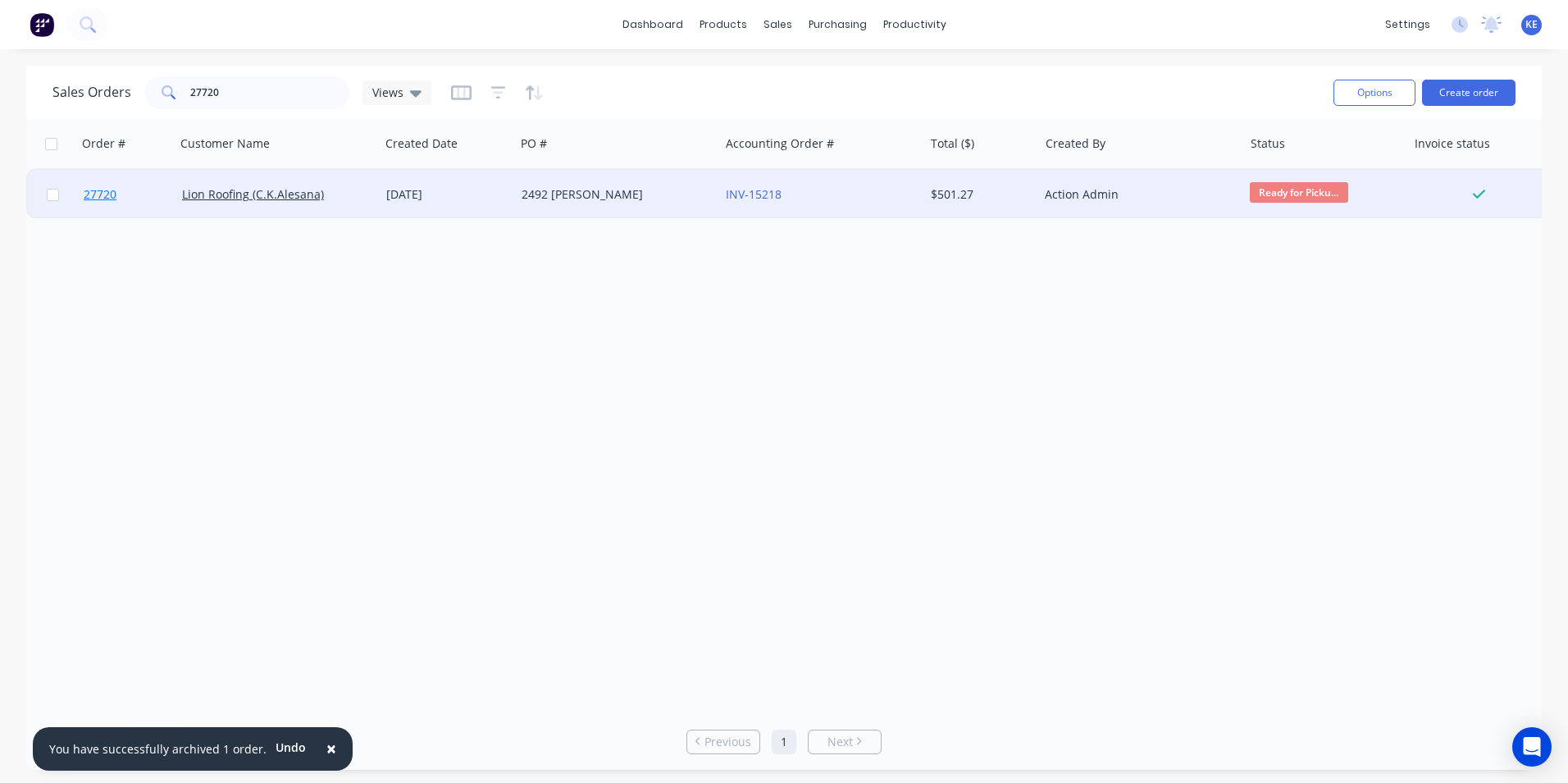
click at [143, 199] on link "27720" at bounding box center [133, 194] width 98 height 49
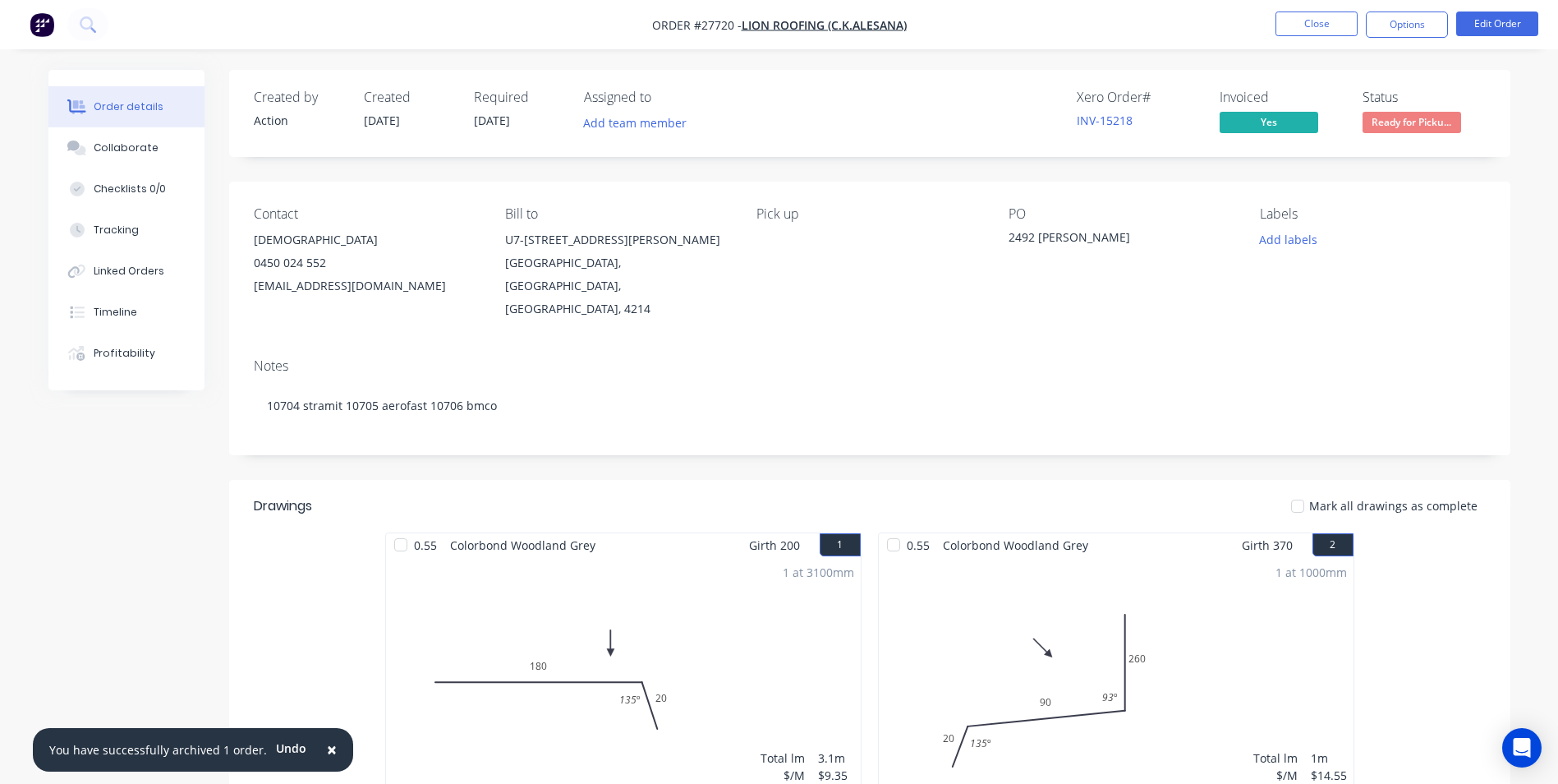
click at [327, 748] on span "×" at bounding box center [332, 749] width 10 height 23
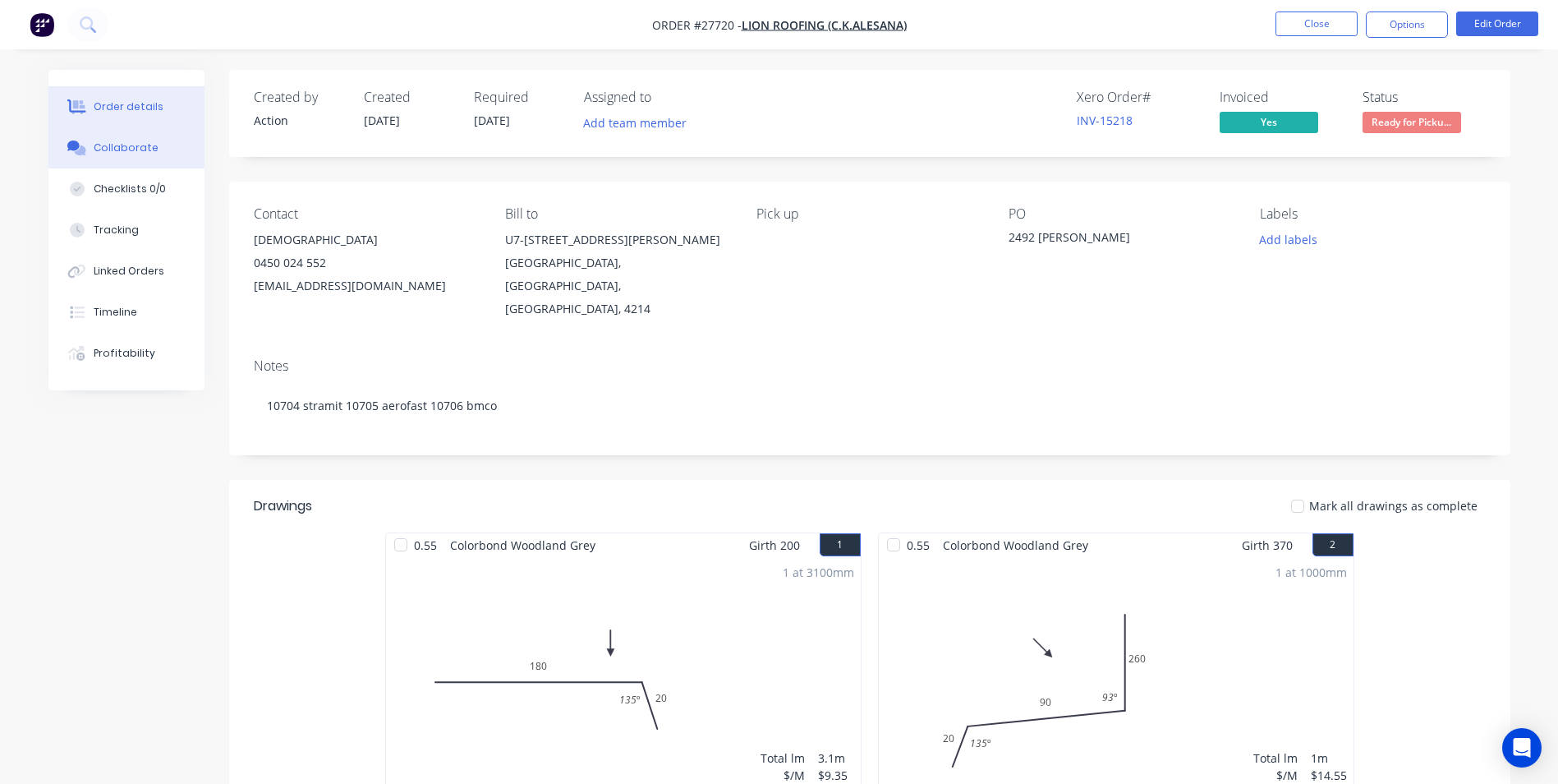
click at [134, 152] on div "Collaborate" at bounding box center [126, 148] width 65 height 15
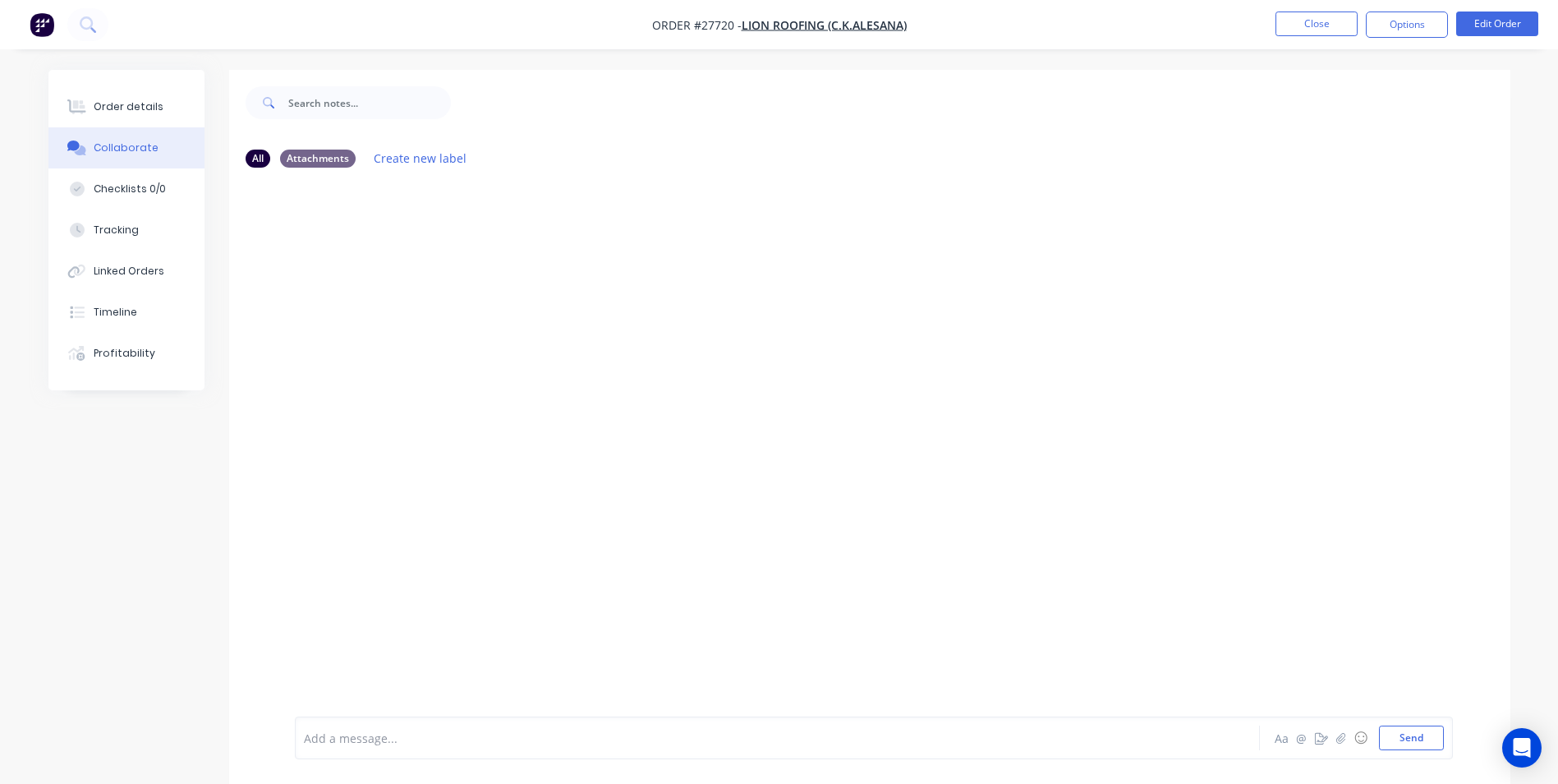
click at [383, 740] on div at bounding box center [731, 738] width 854 height 18
click at [357, 748] on div "Add a message..." at bounding box center [731, 738] width 855 height 25
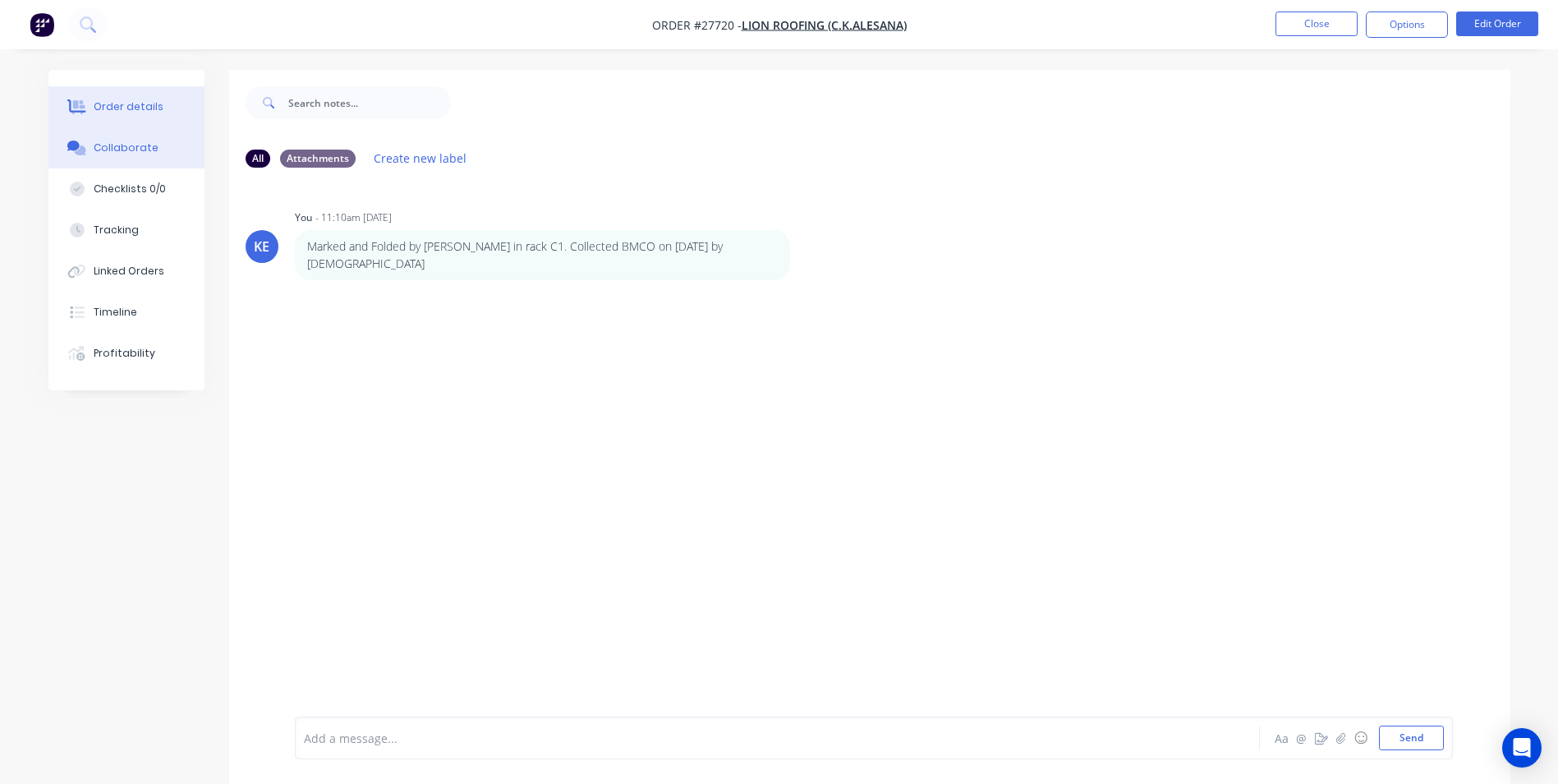
click at [118, 120] on button "Order details" at bounding box center [126, 106] width 156 height 41
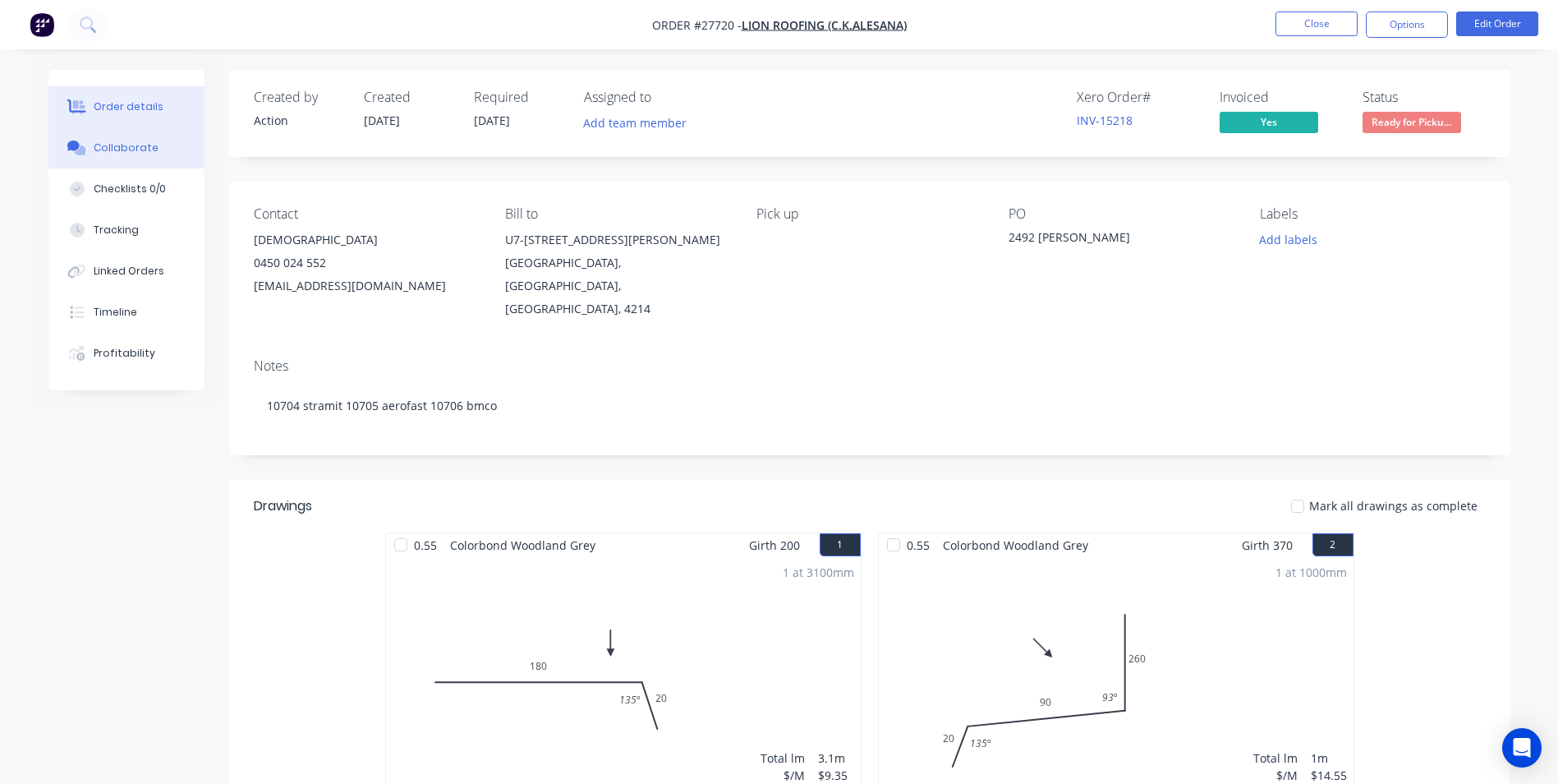
click at [141, 134] on button "Collaborate" at bounding box center [126, 147] width 156 height 41
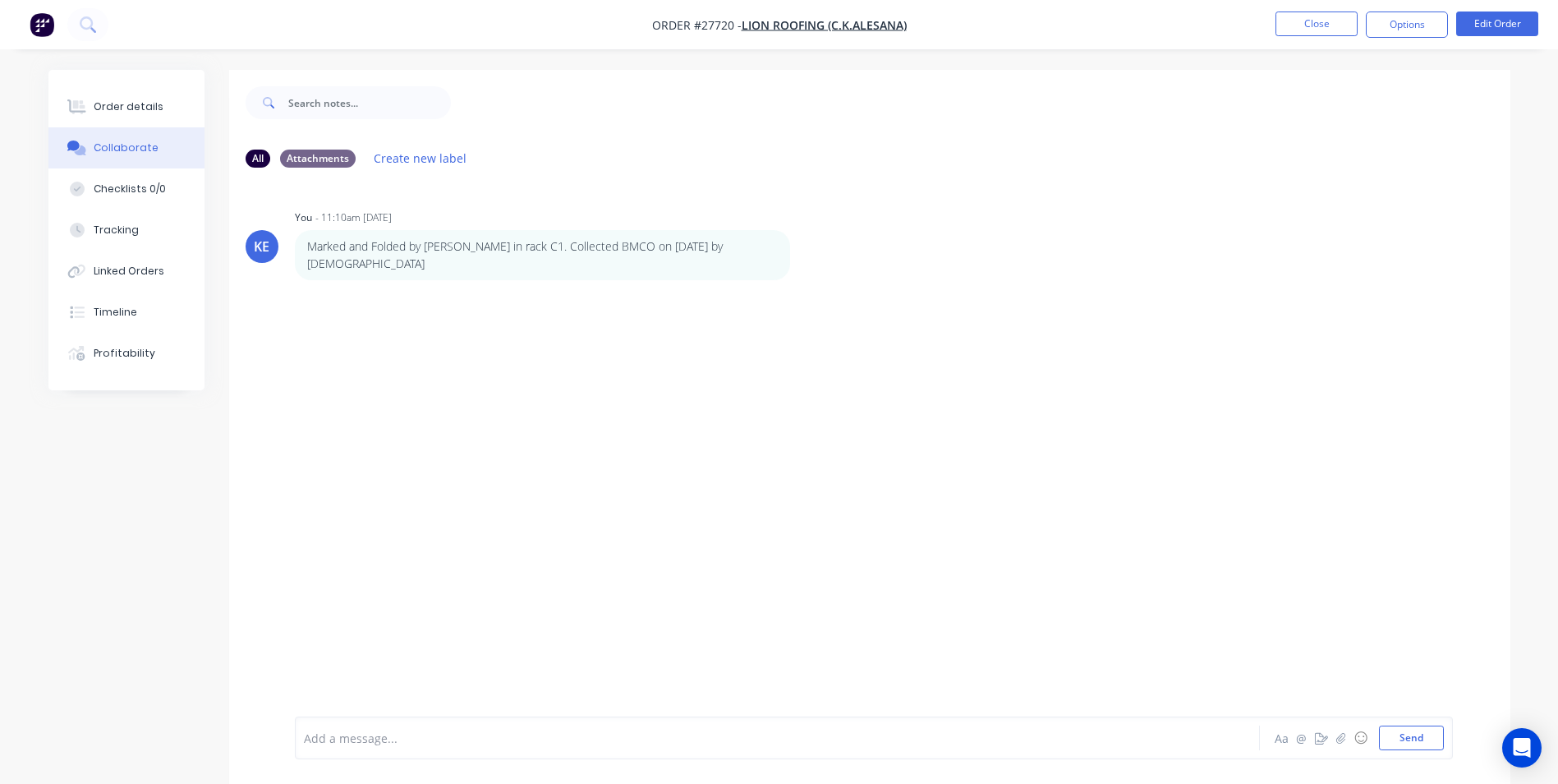
drag, startPoint x: 420, startPoint y: 741, endPoint x: 418, endPoint y: 717, distance: 24.1
click at [419, 731] on div at bounding box center [731, 738] width 854 height 18
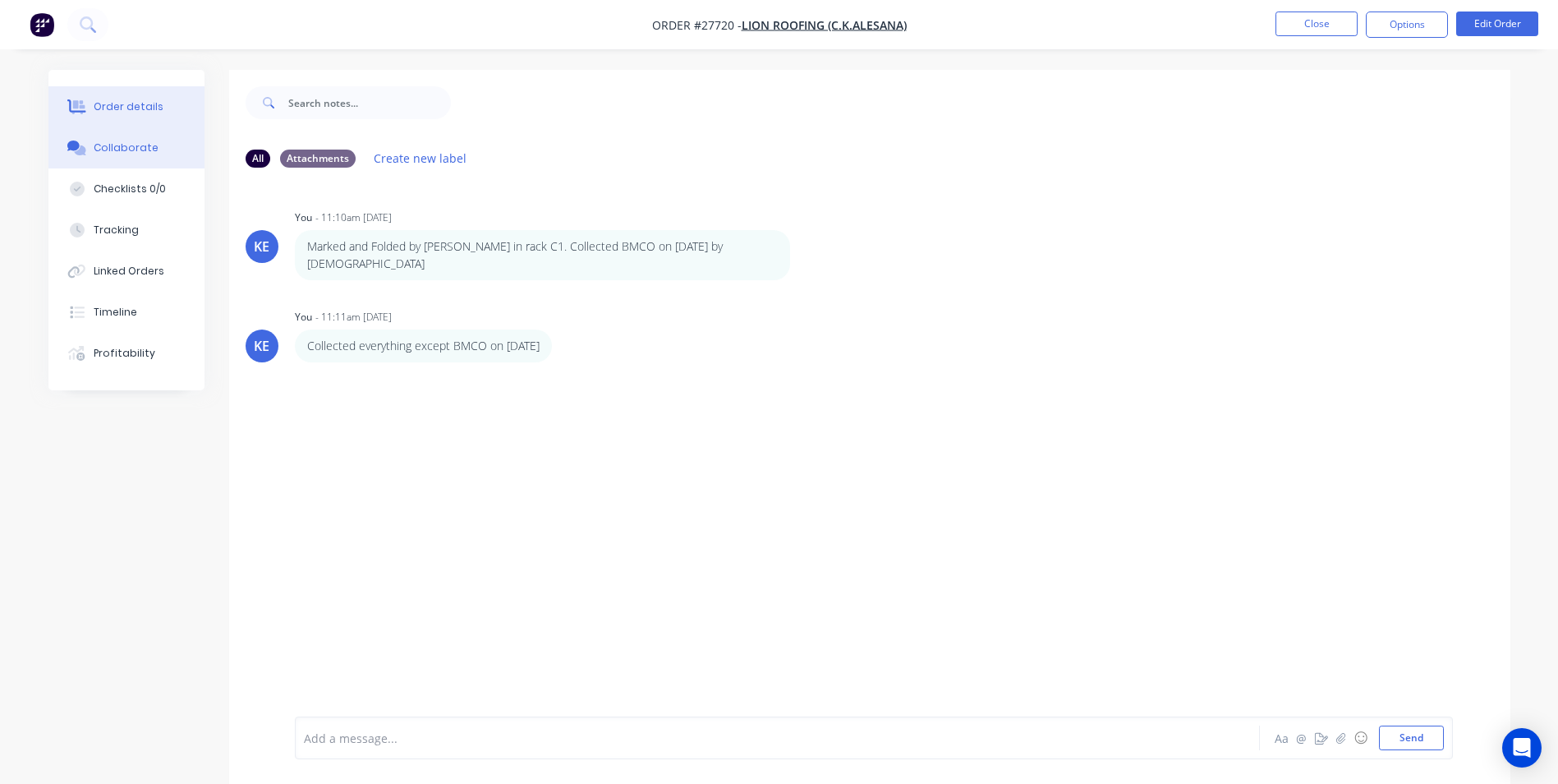
click at [101, 119] on button "Order details" at bounding box center [126, 106] width 156 height 41
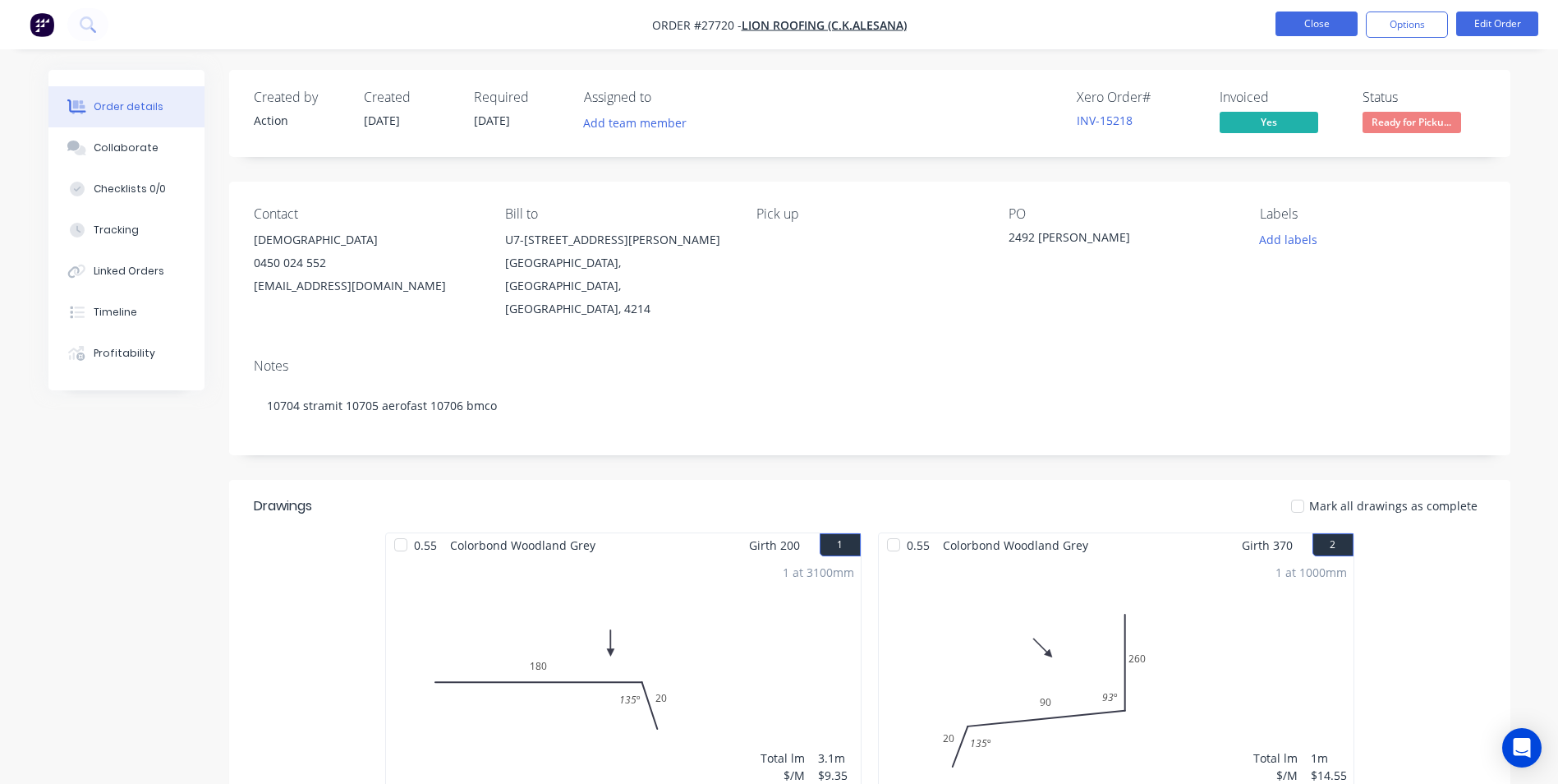
click at [1315, 18] on button "Close" at bounding box center [1317, 24] width 82 height 25
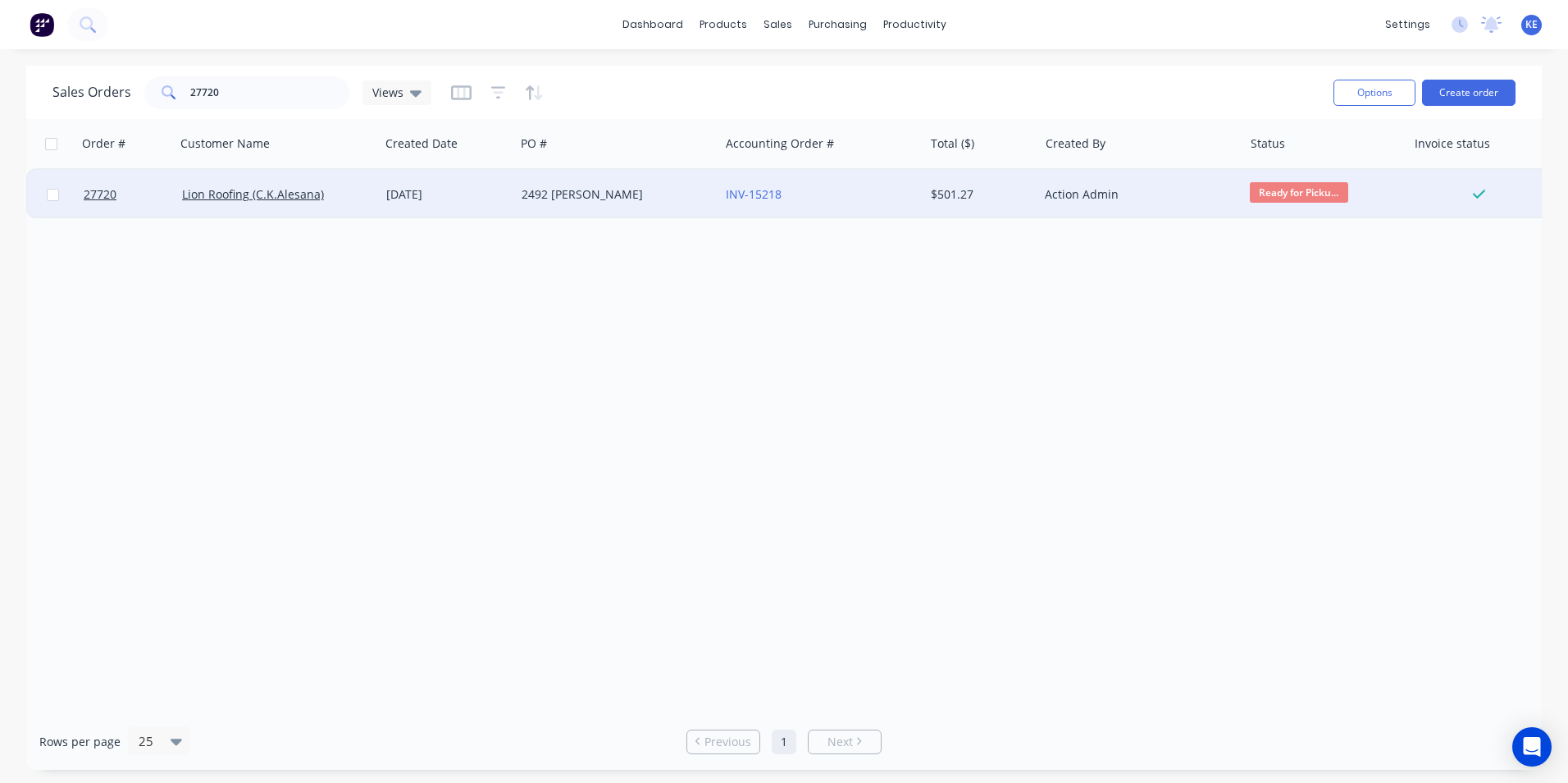
click at [353, 207] on div "Lion Roofing (C.K.Alesana)" at bounding box center [278, 194] width 204 height 49
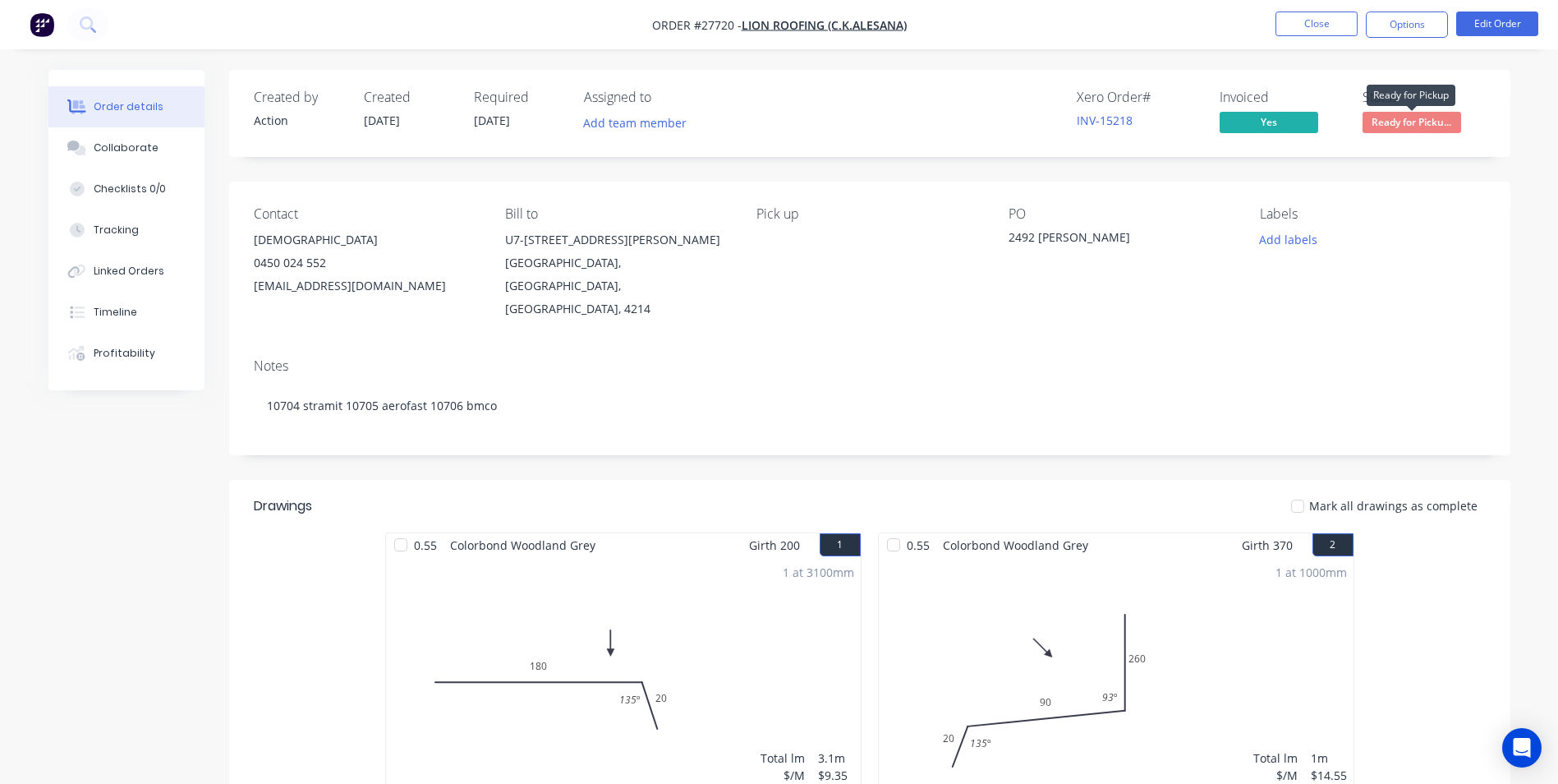
click at [1374, 122] on span "Ready for Picku..." at bounding box center [1412, 122] width 99 height 21
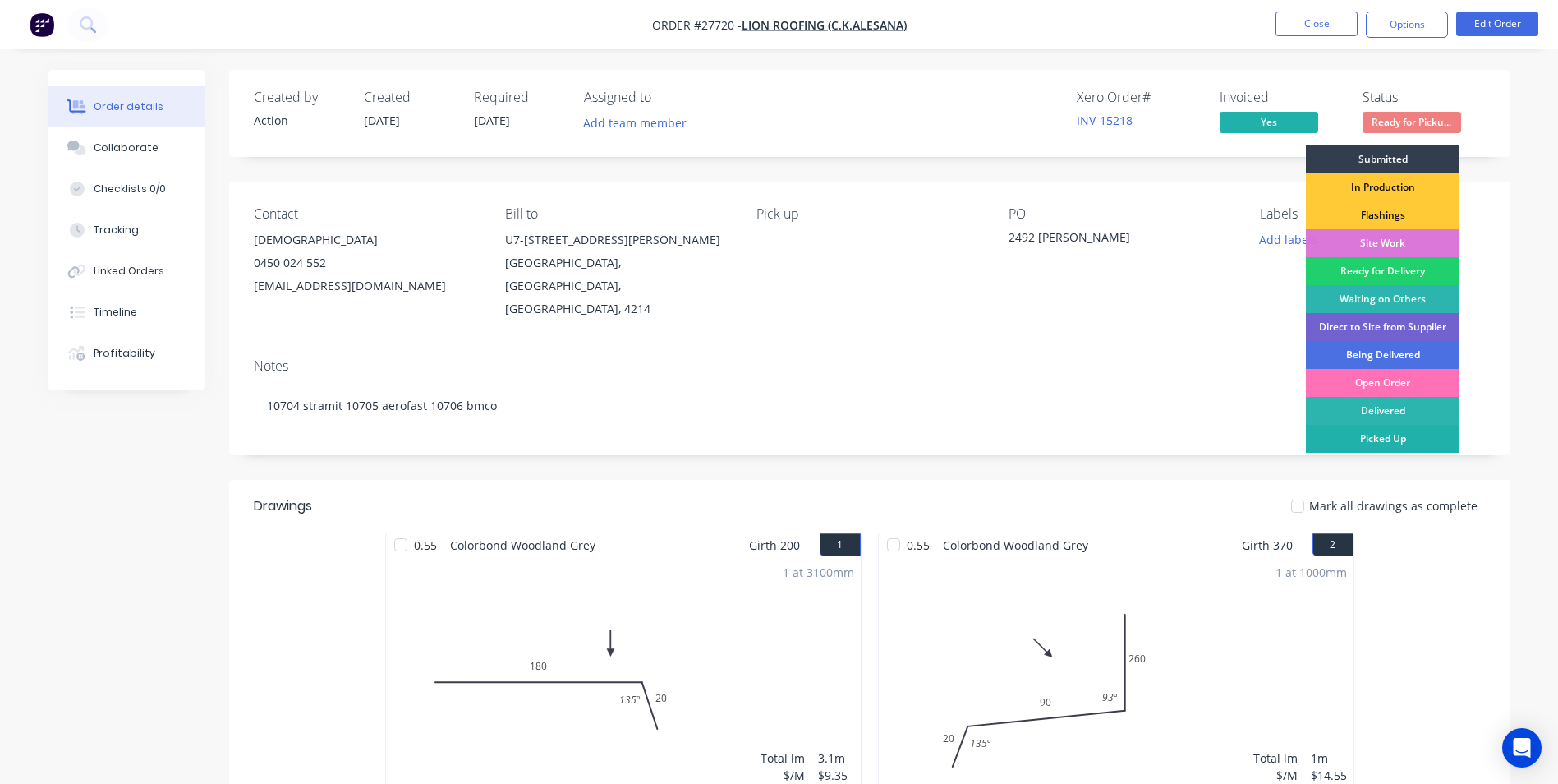
click at [1377, 440] on div "Picked Up" at bounding box center [1383, 438] width 154 height 28
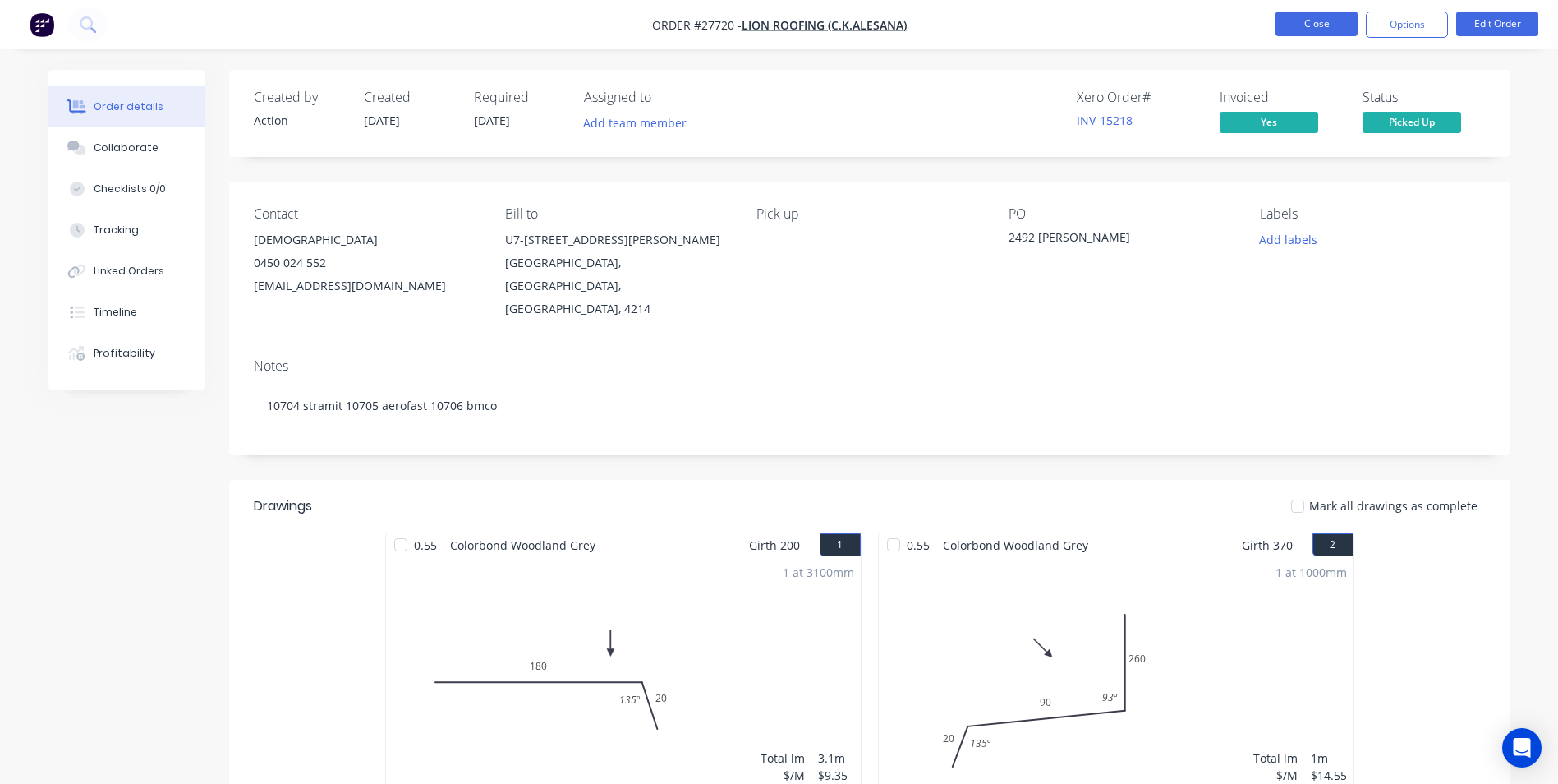
click at [1310, 28] on button "Close" at bounding box center [1317, 24] width 82 height 25
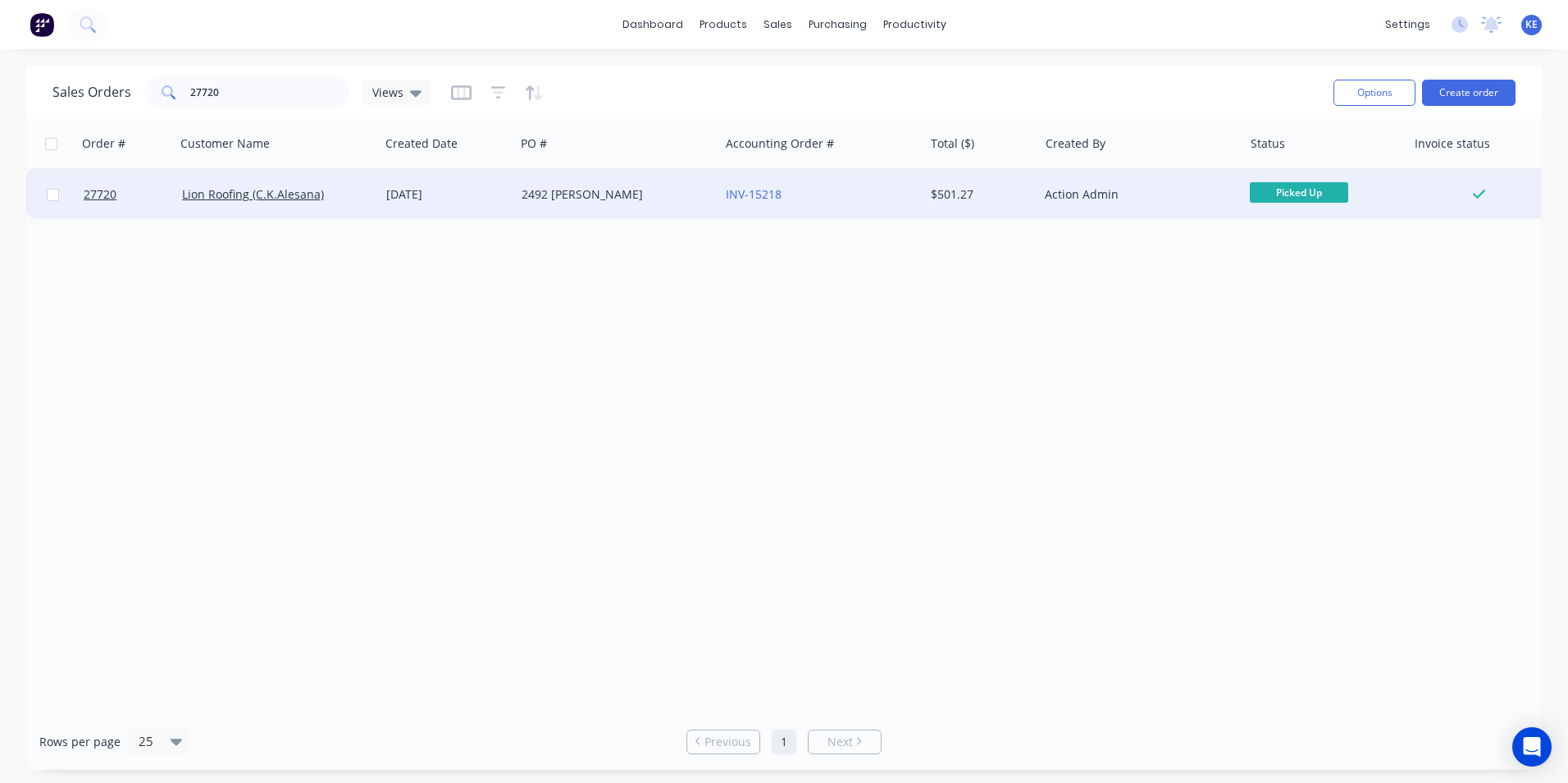
click at [55, 195] on input "checkbox" at bounding box center [53, 194] width 13 height 13
checkbox input "true"
click at [1355, 95] on button "Options" at bounding box center [1375, 92] width 82 height 26
click at [1310, 162] on div "Archive" at bounding box center [1325, 167] width 151 height 24
checkbox input "false"
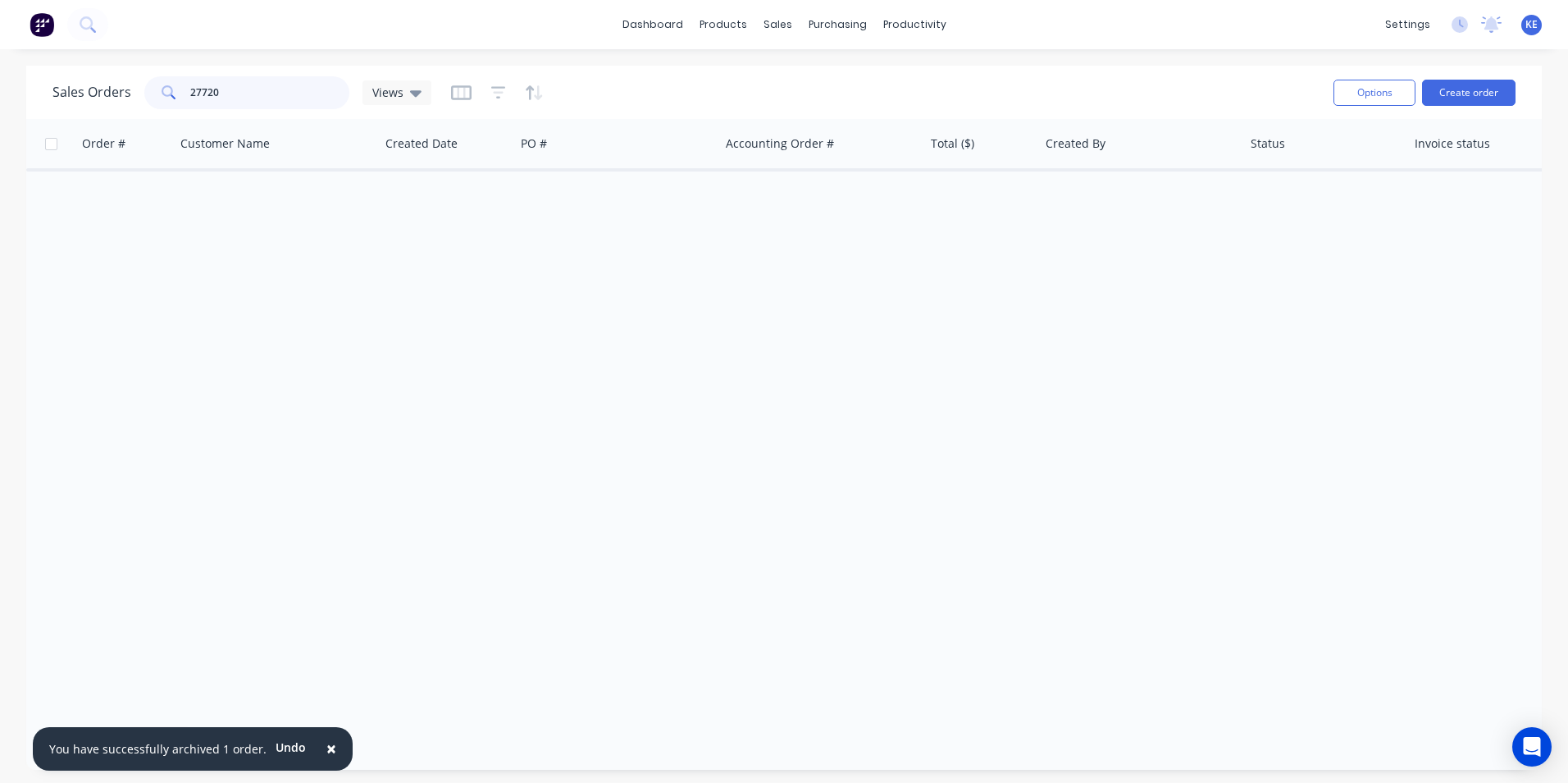
drag, startPoint x: 244, startPoint y: 92, endPoint x: 50, endPoint y: 104, distance: 194.4
click at [50, 104] on div "Sales Orders 27720 Views Options Create order" at bounding box center [784, 93] width 1515 height 53
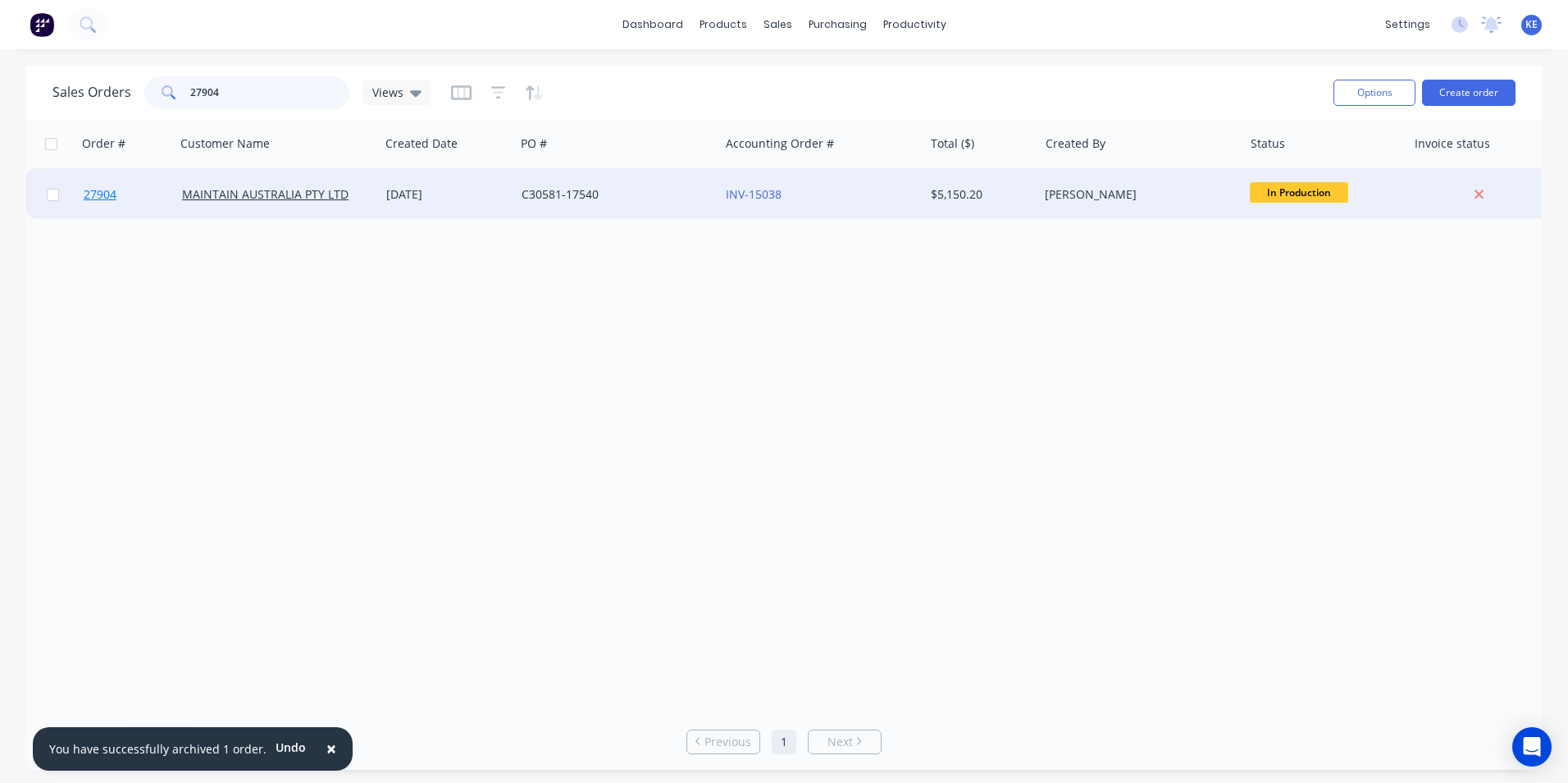
type input "27904"
click at [144, 197] on link "27904" at bounding box center [133, 194] width 98 height 49
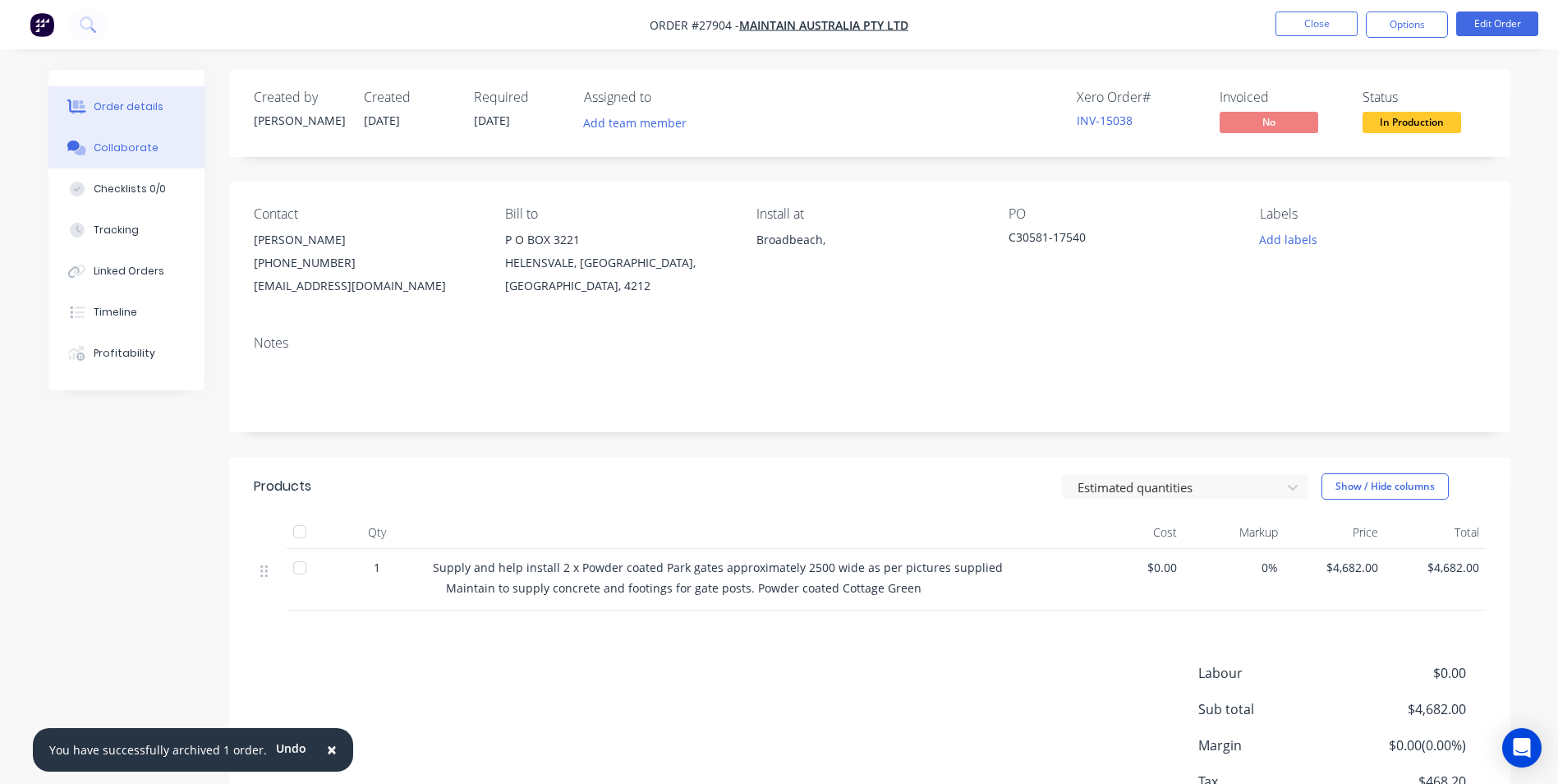
drag, startPoint x: 112, startPoint y: 151, endPoint x: 143, endPoint y: 145, distance: 31.6
click at [114, 147] on div "Collaborate" at bounding box center [126, 148] width 65 height 15
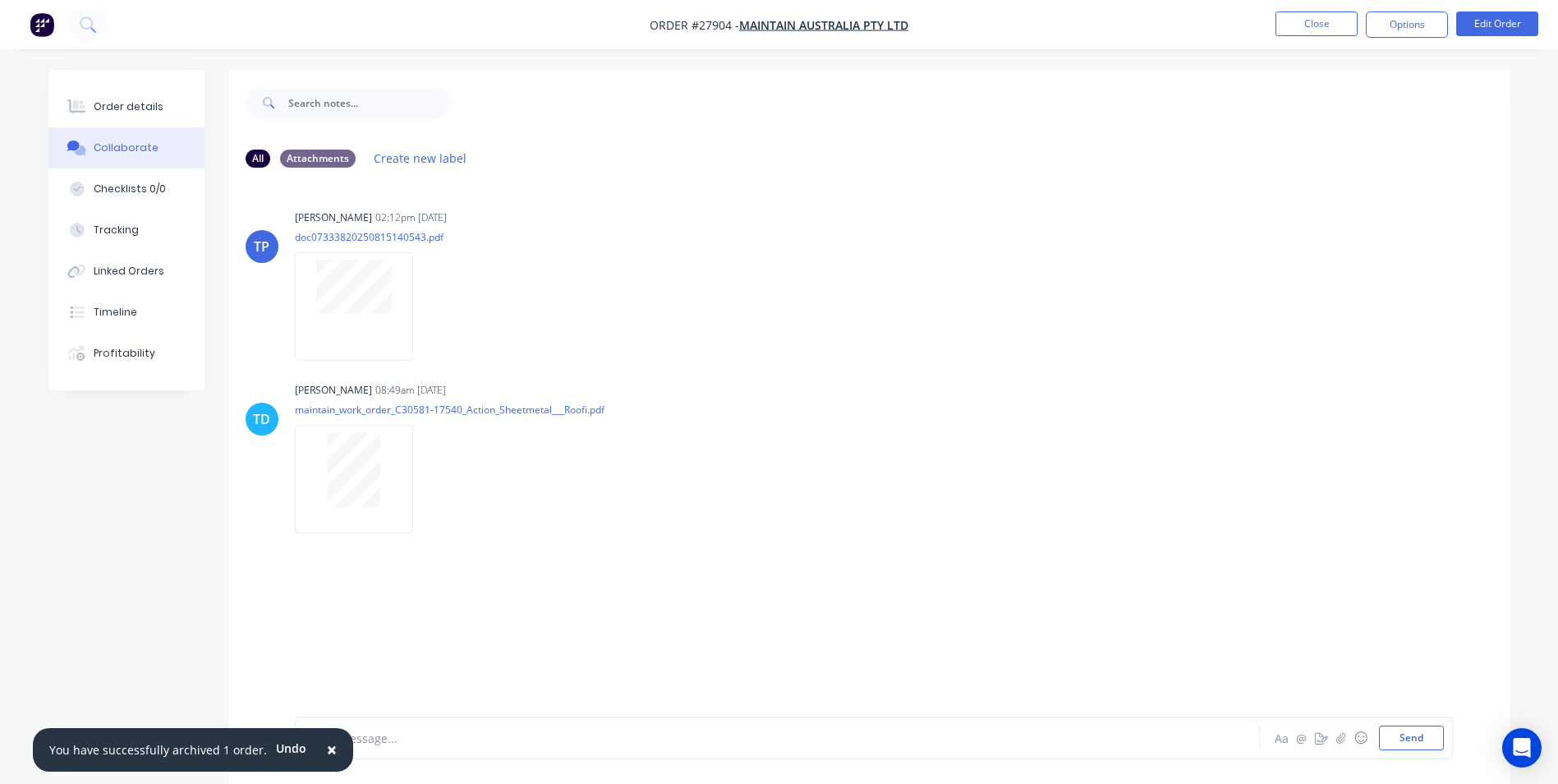
drag, startPoint x: 322, startPoint y: 748, endPoint x: 337, endPoint y: 739, distance: 17.5
click at [327, 743] on span "×" at bounding box center [332, 749] width 10 height 23
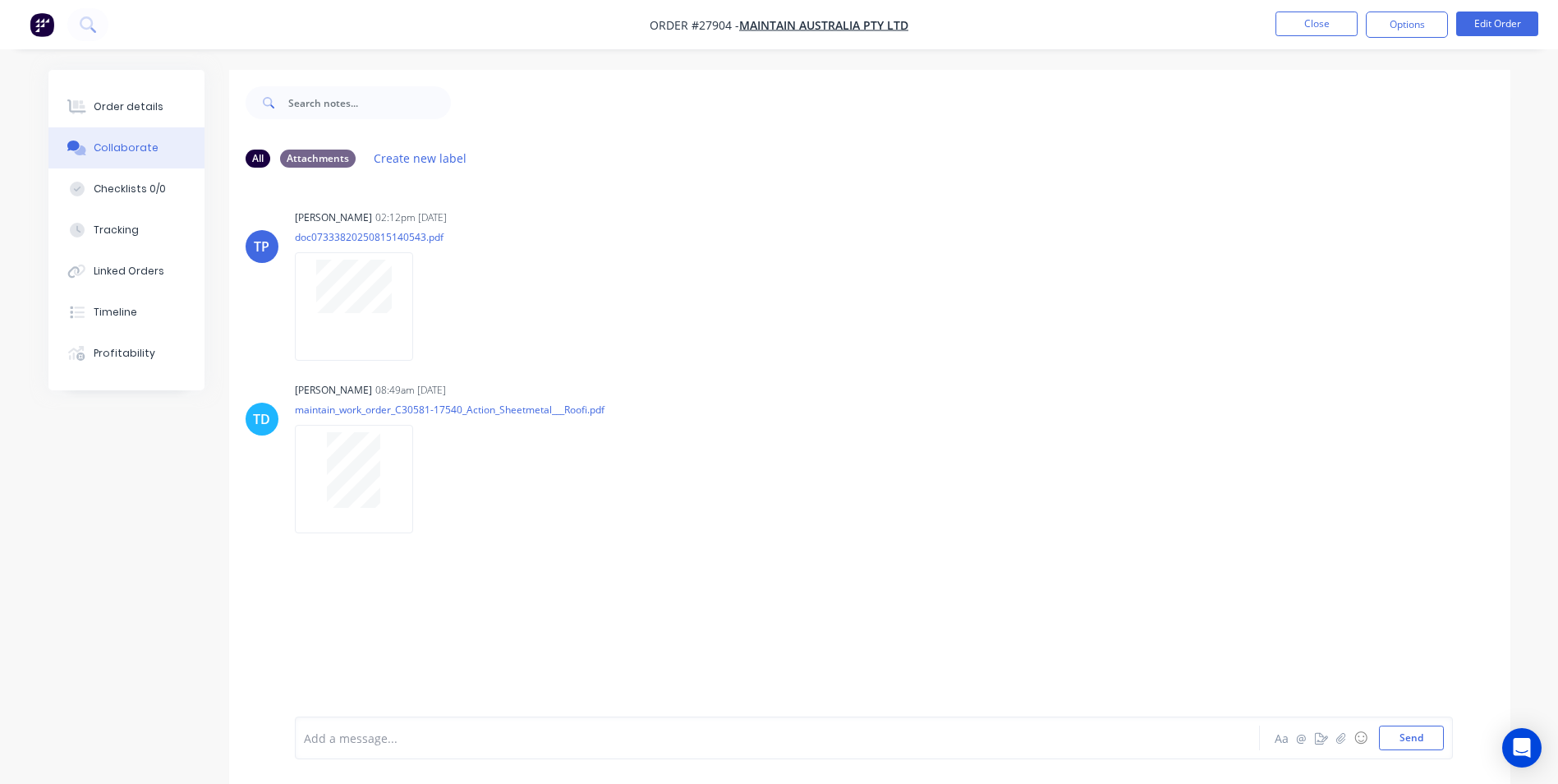
click at [365, 735] on div at bounding box center [731, 738] width 854 height 18
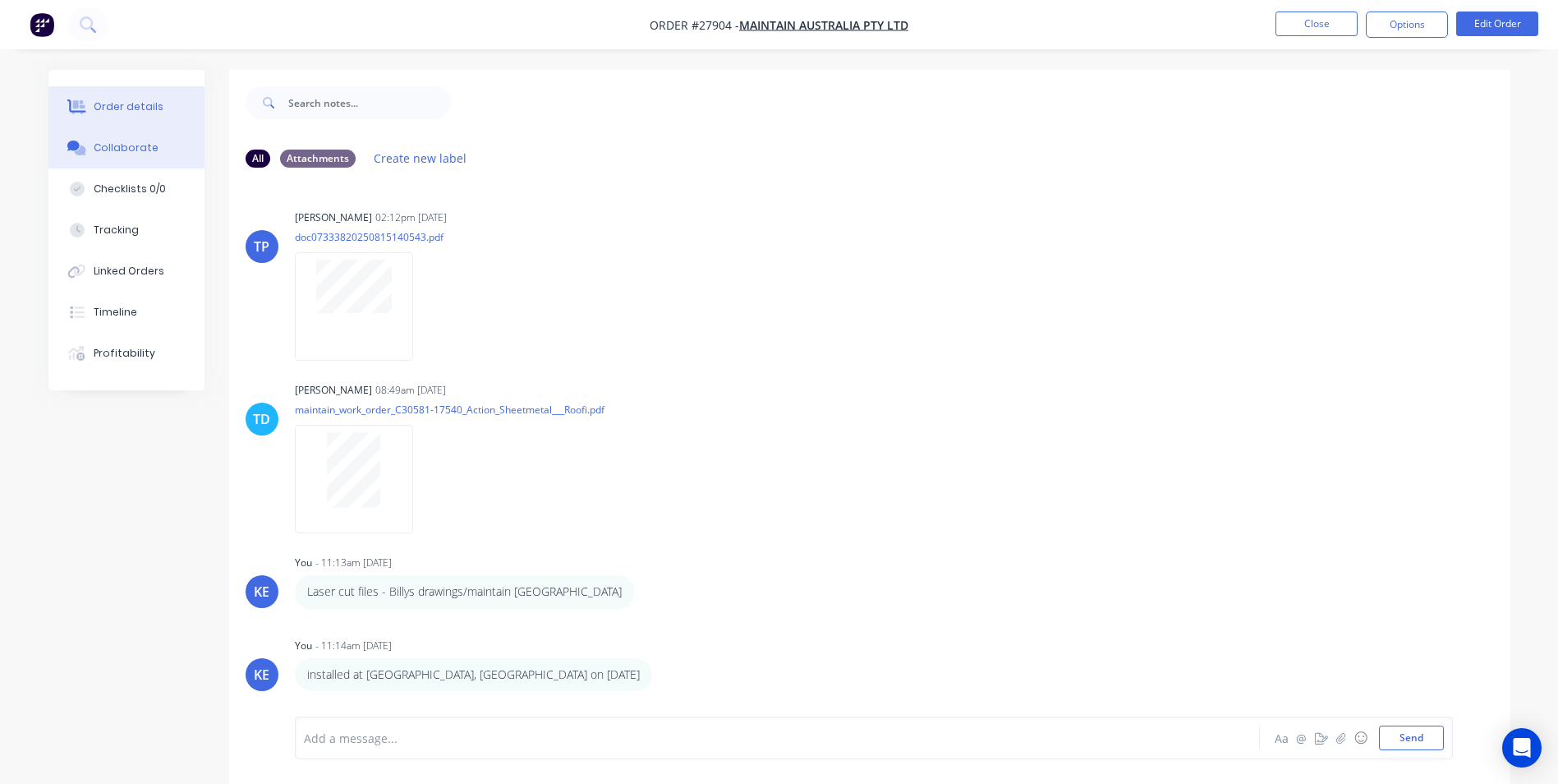
click at [98, 89] on button "Order details" at bounding box center [126, 106] width 156 height 41
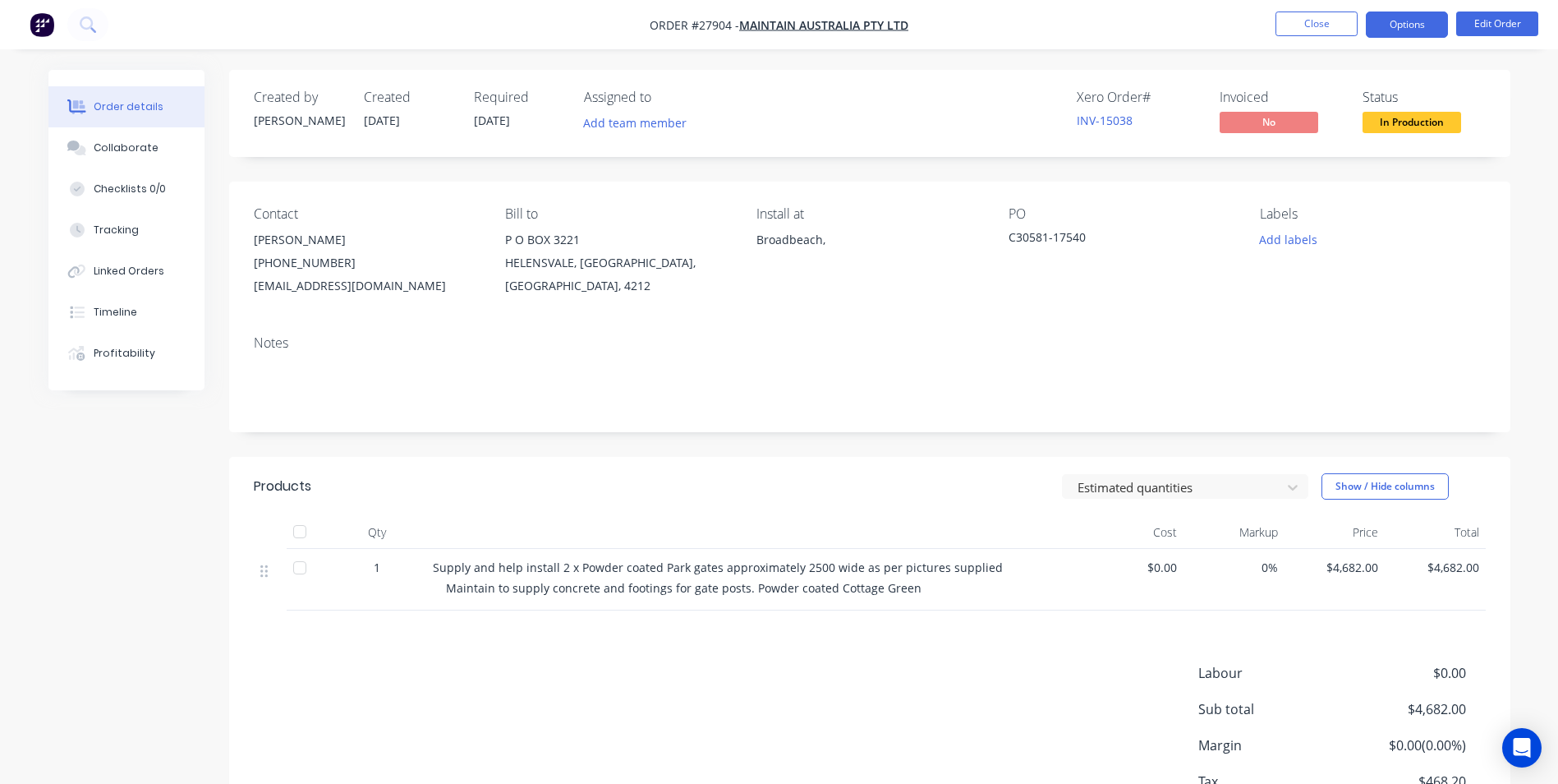
click at [1400, 27] on button "Options" at bounding box center [1407, 24] width 82 height 26
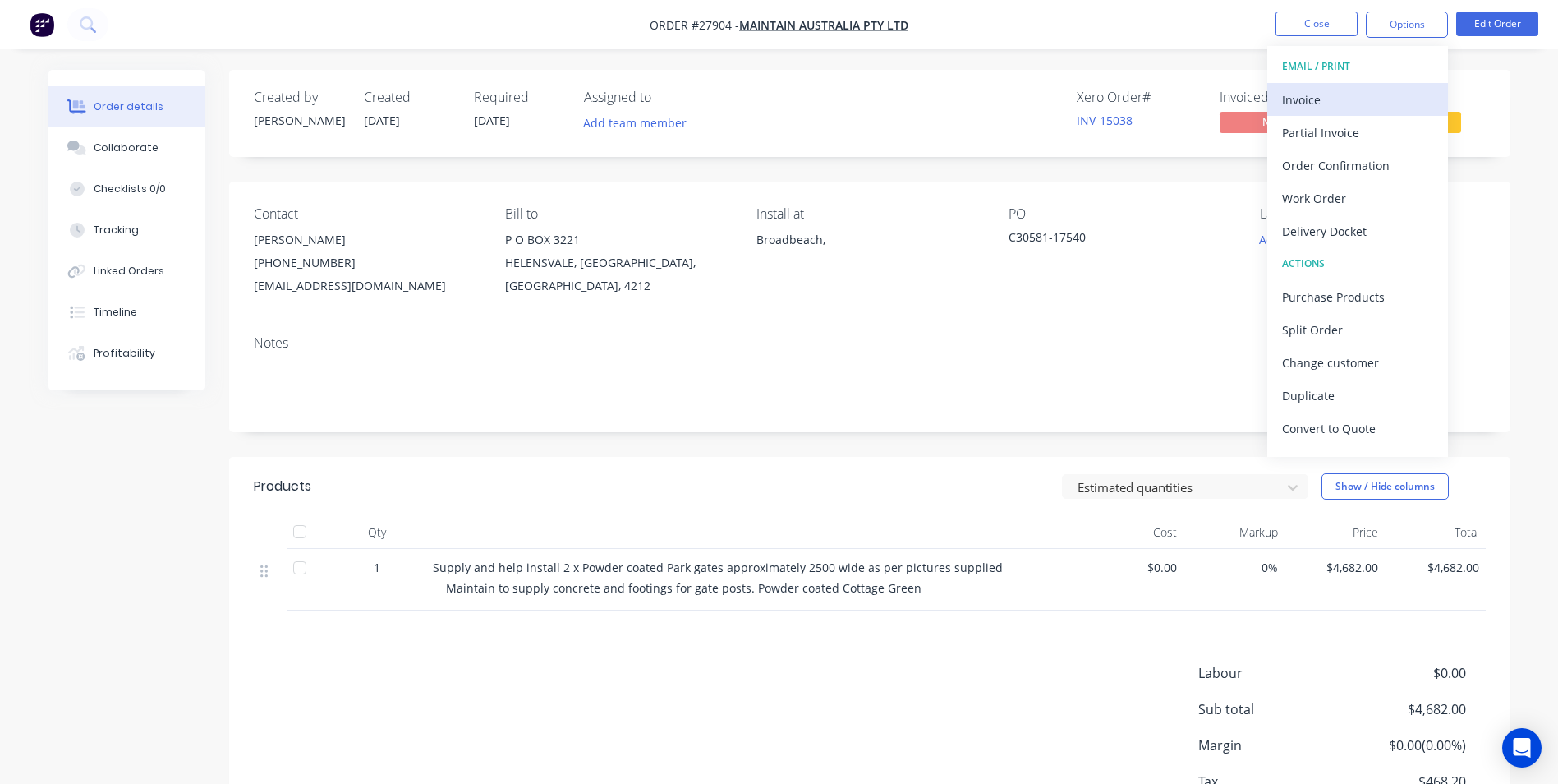
click at [1286, 99] on div "Invoice" at bounding box center [1358, 99] width 151 height 24
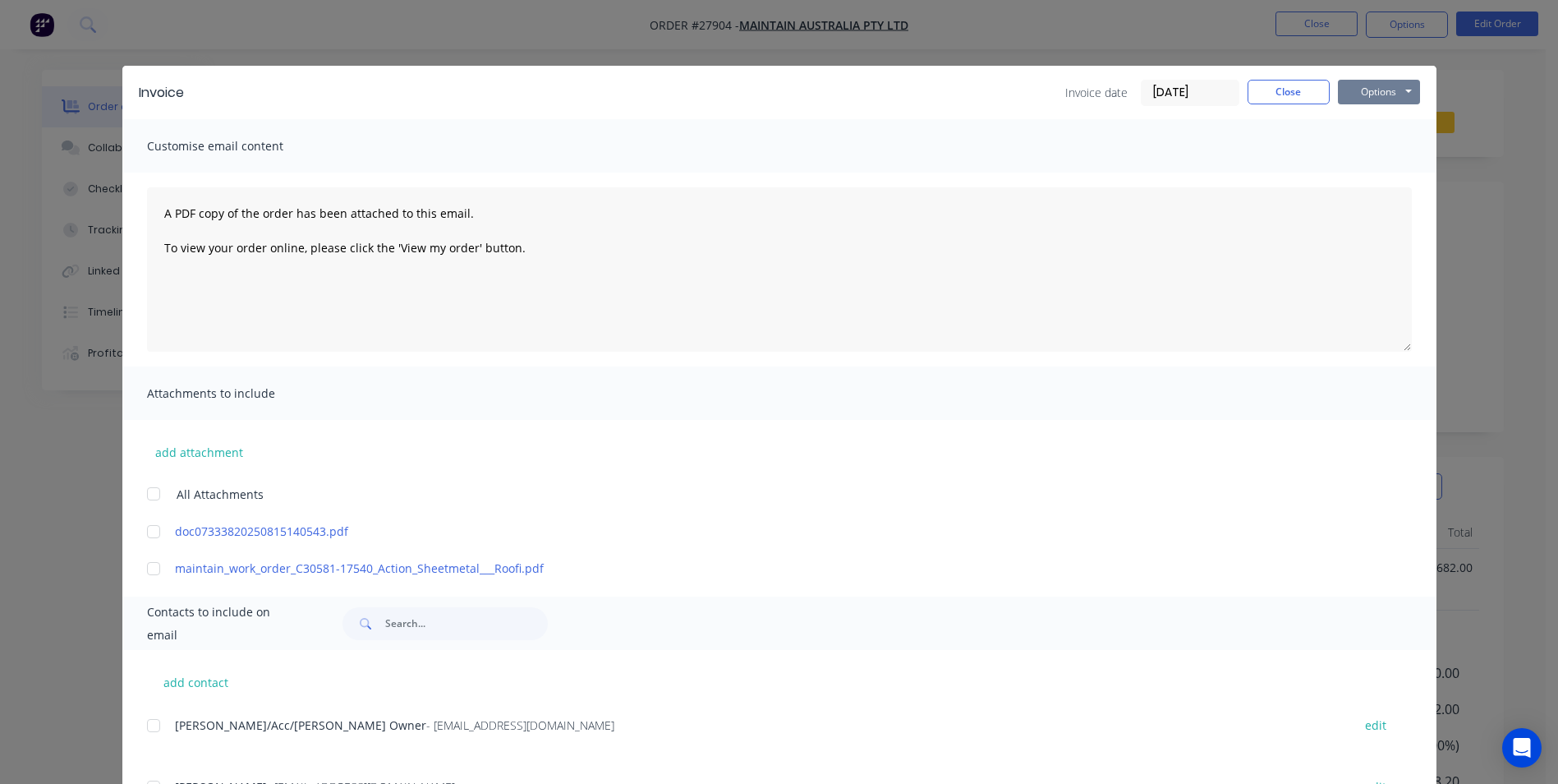
click at [1376, 88] on button "Options" at bounding box center [1379, 92] width 82 height 25
click at [1372, 145] on button "Print" at bounding box center [1391, 148] width 105 height 27
click at [1263, 88] on button "Close" at bounding box center [1288, 92] width 82 height 25
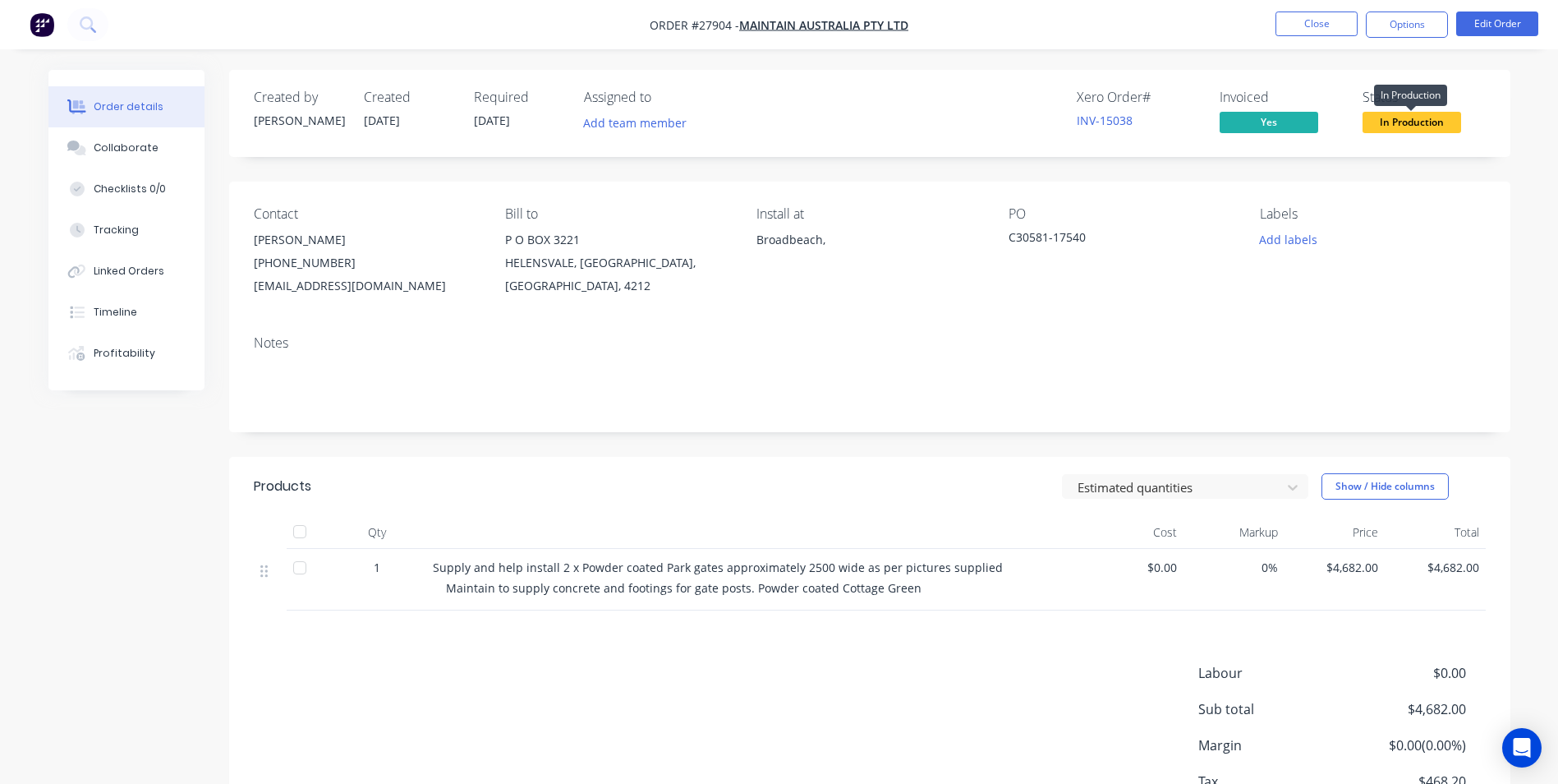
click at [1399, 123] on span "In Production" at bounding box center [1412, 122] width 99 height 21
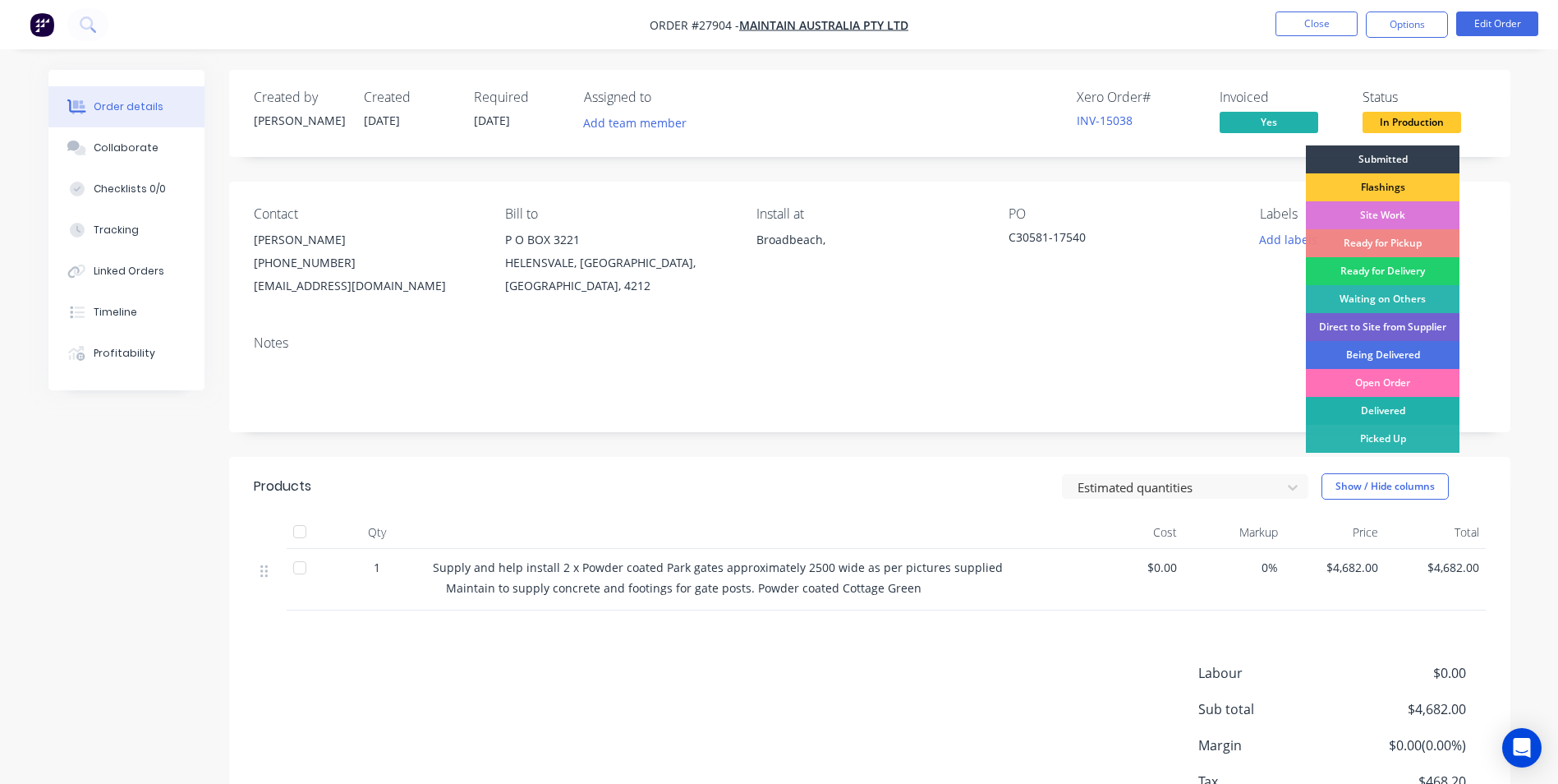
click at [1384, 407] on div "Delivered" at bounding box center [1383, 410] width 154 height 28
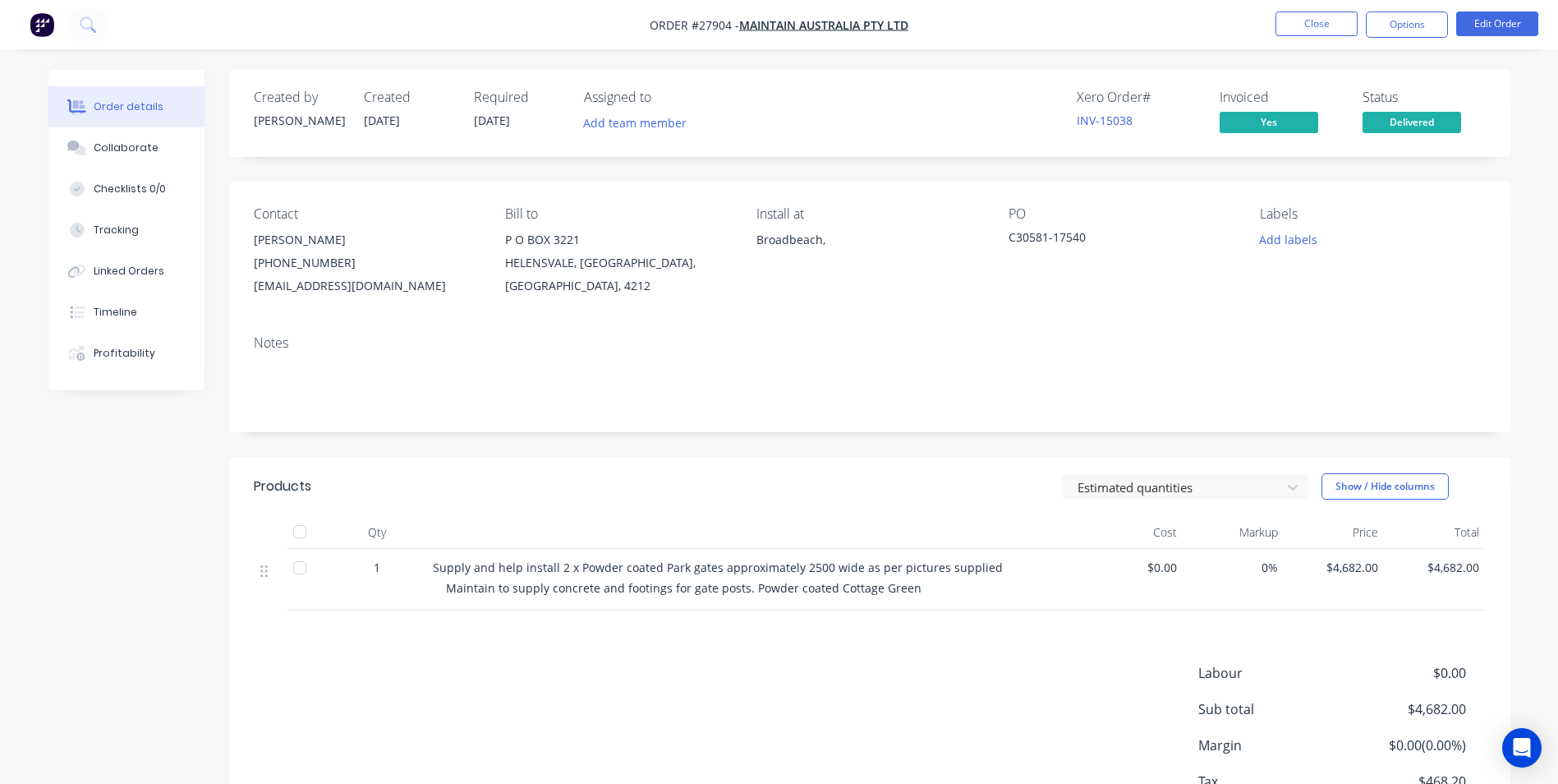
click at [892, 116] on div "Xero Order # INV-15038 Invoiced Yes Status Delivered" at bounding box center [1116, 113] width 737 height 48
click at [1331, 28] on button "Close" at bounding box center [1317, 24] width 82 height 25
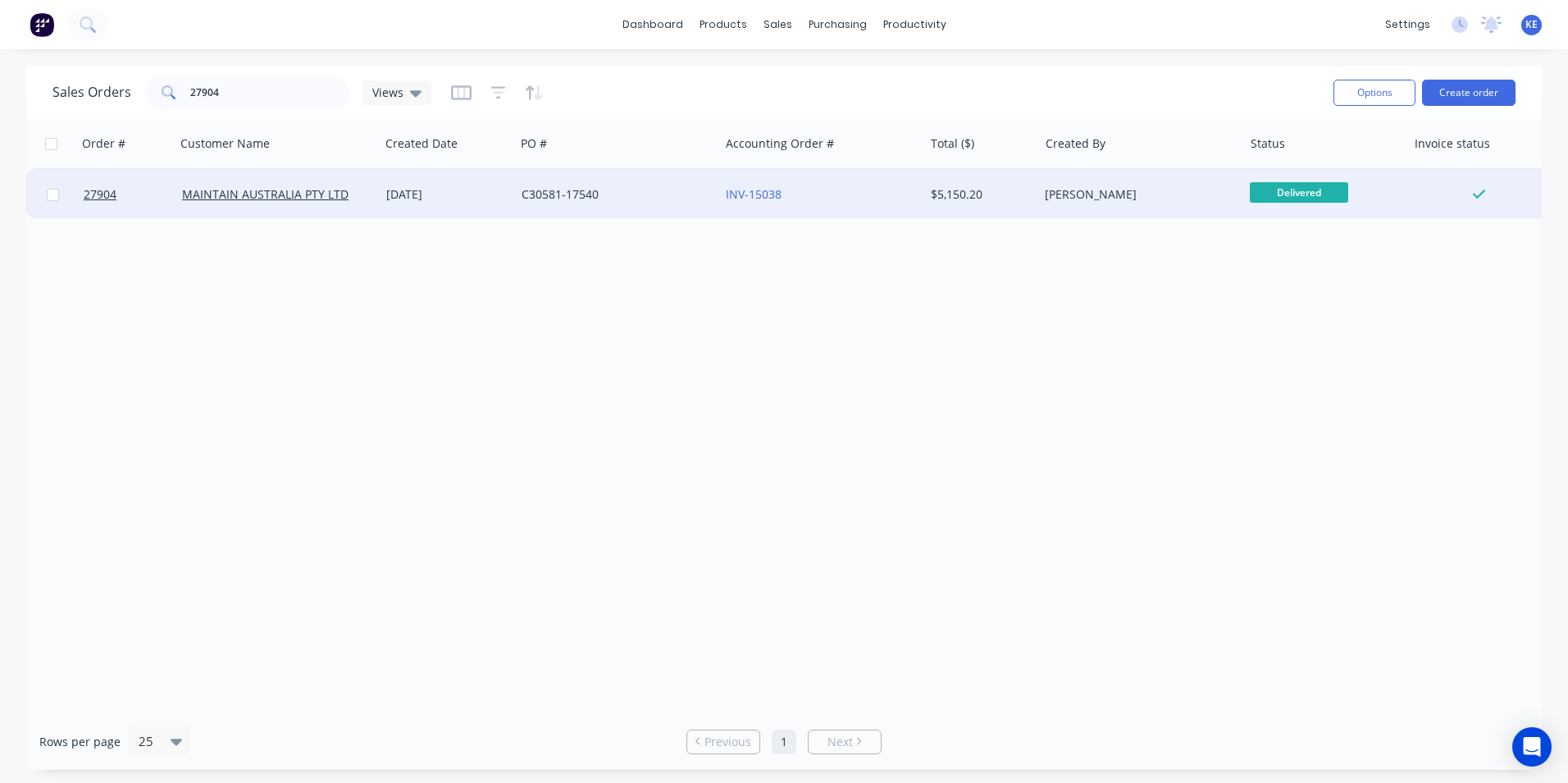
click at [53, 196] on input "checkbox" at bounding box center [53, 194] width 13 height 13
checkbox input "true"
click at [1361, 108] on div "Options Create order" at bounding box center [1421, 93] width 188 height 40
click at [1365, 91] on button "Options" at bounding box center [1375, 92] width 82 height 26
click at [1260, 172] on div "Archive" at bounding box center [1325, 167] width 151 height 24
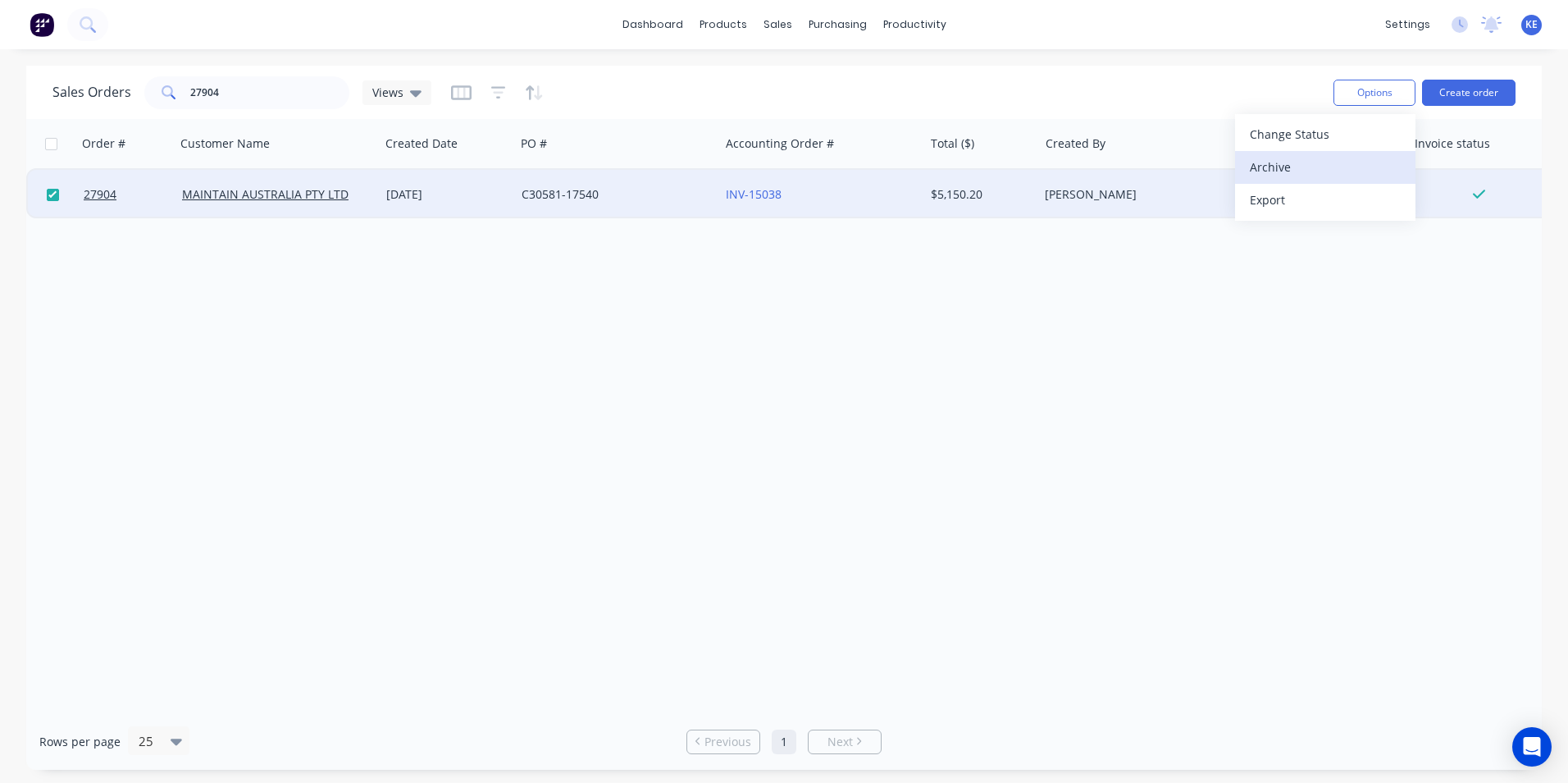
checkbox input "false"
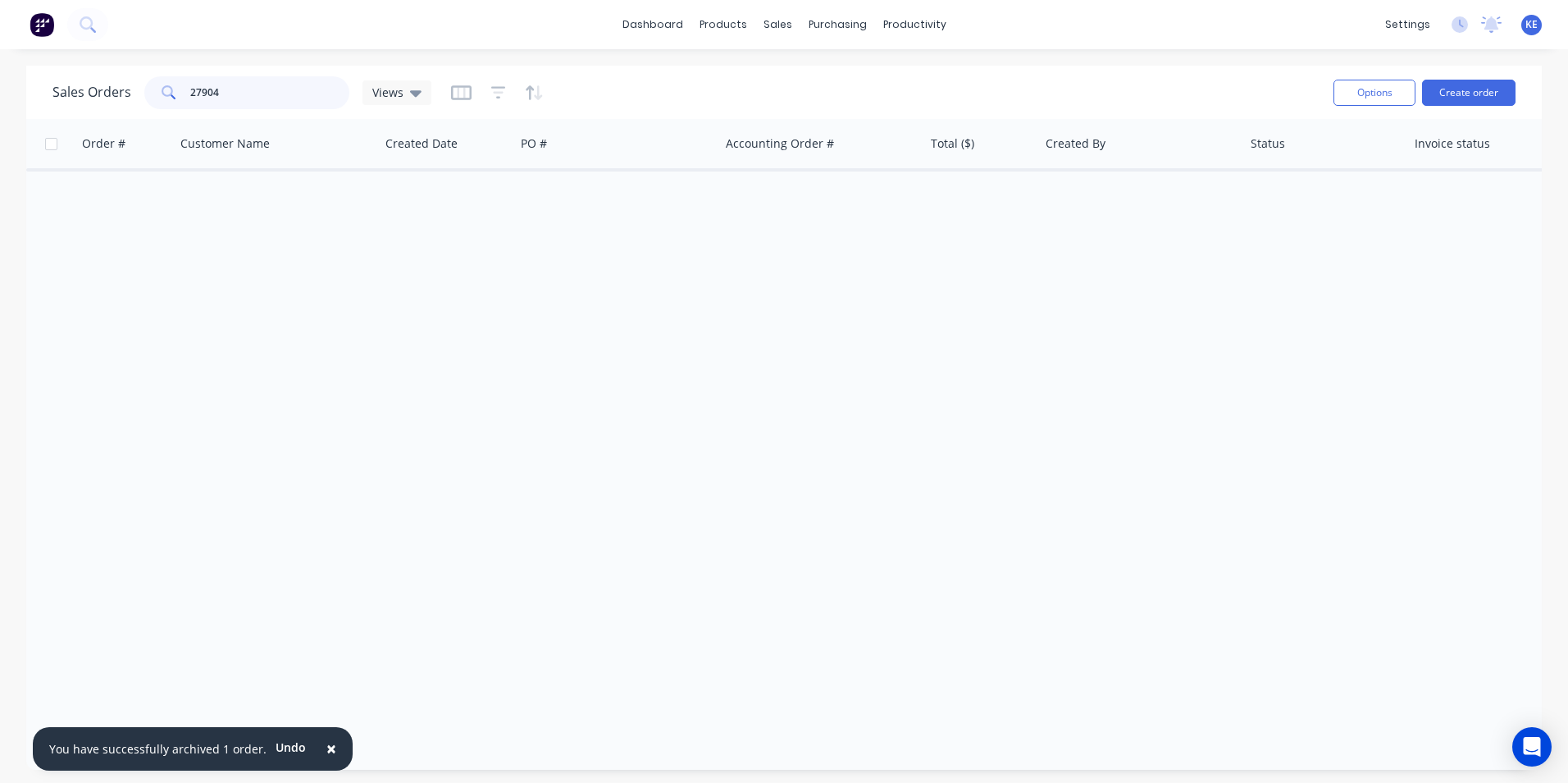
drag, startPoint x: 262, startPoint y: 91, endPoint x: 31, endPoint y: 93, distance: 231.0
click at [31, 93] on div "Sales Orders 27904 Views Options Create order" at bounding box center [784, 93] width 1515 height 53
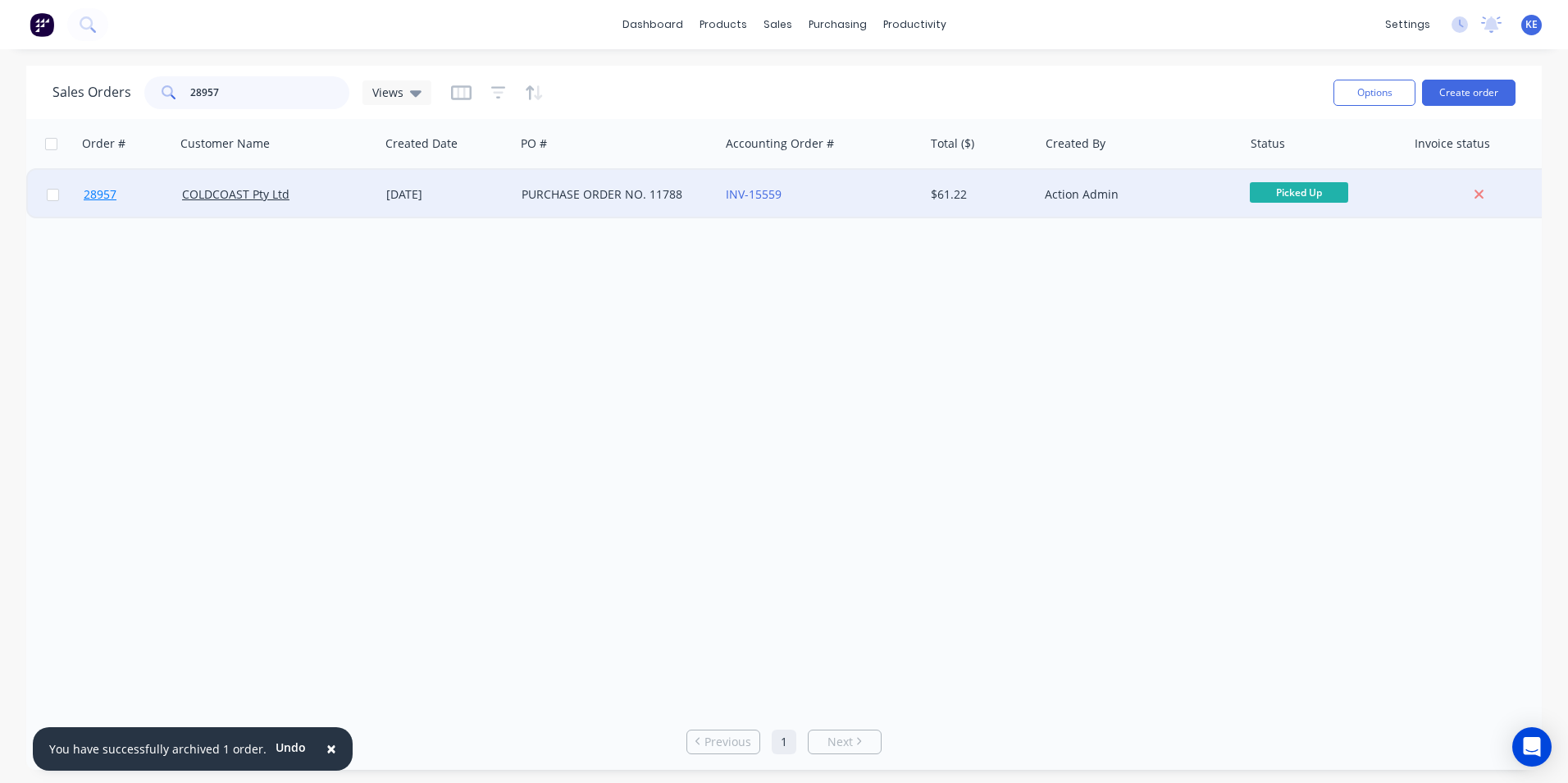
type input "28957"
click at [142, 198] on link "28957" at bounding box center [133, 194] width 98 height 49
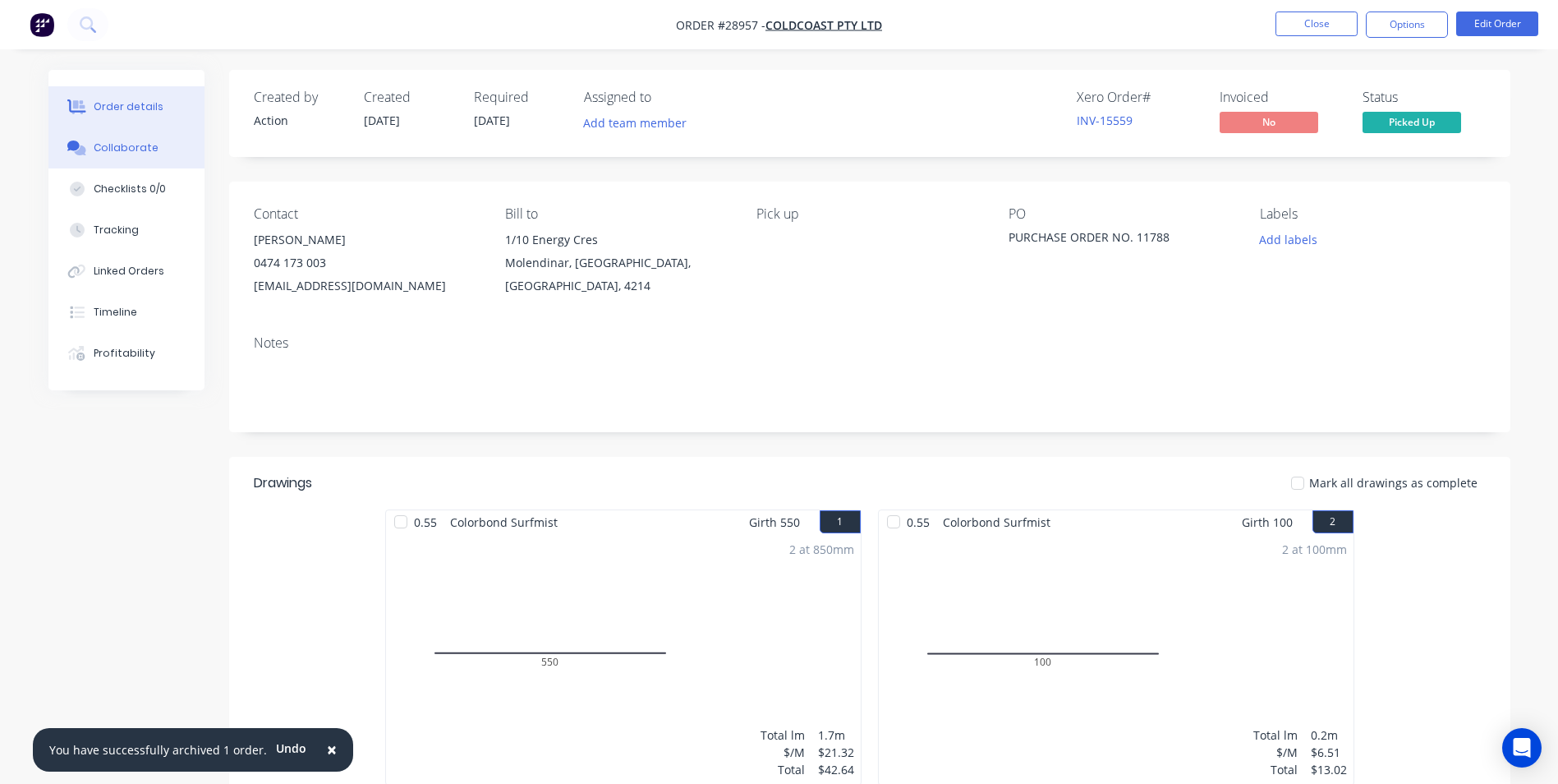
click at [105, 152] on div "Collaborate" at bounding box center [126, 148] width 65 height 15
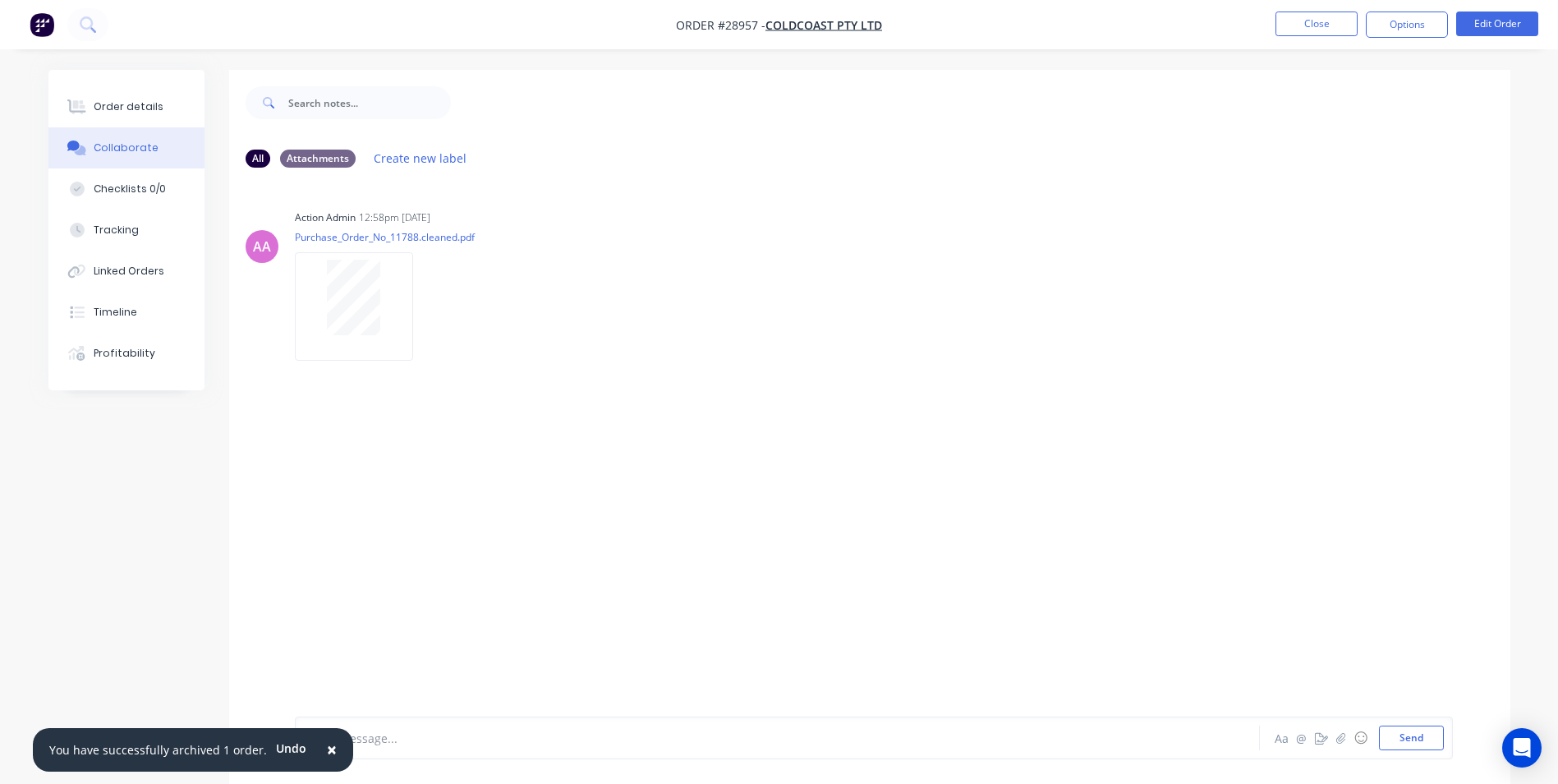
drag, startPoint x: 326, startPoint y: 750, endPoint x: 342, endPoint y: 743, distance: 17.5
click at [328, 749] on button "×" at bounding box center [331, 750] width 43 height 39
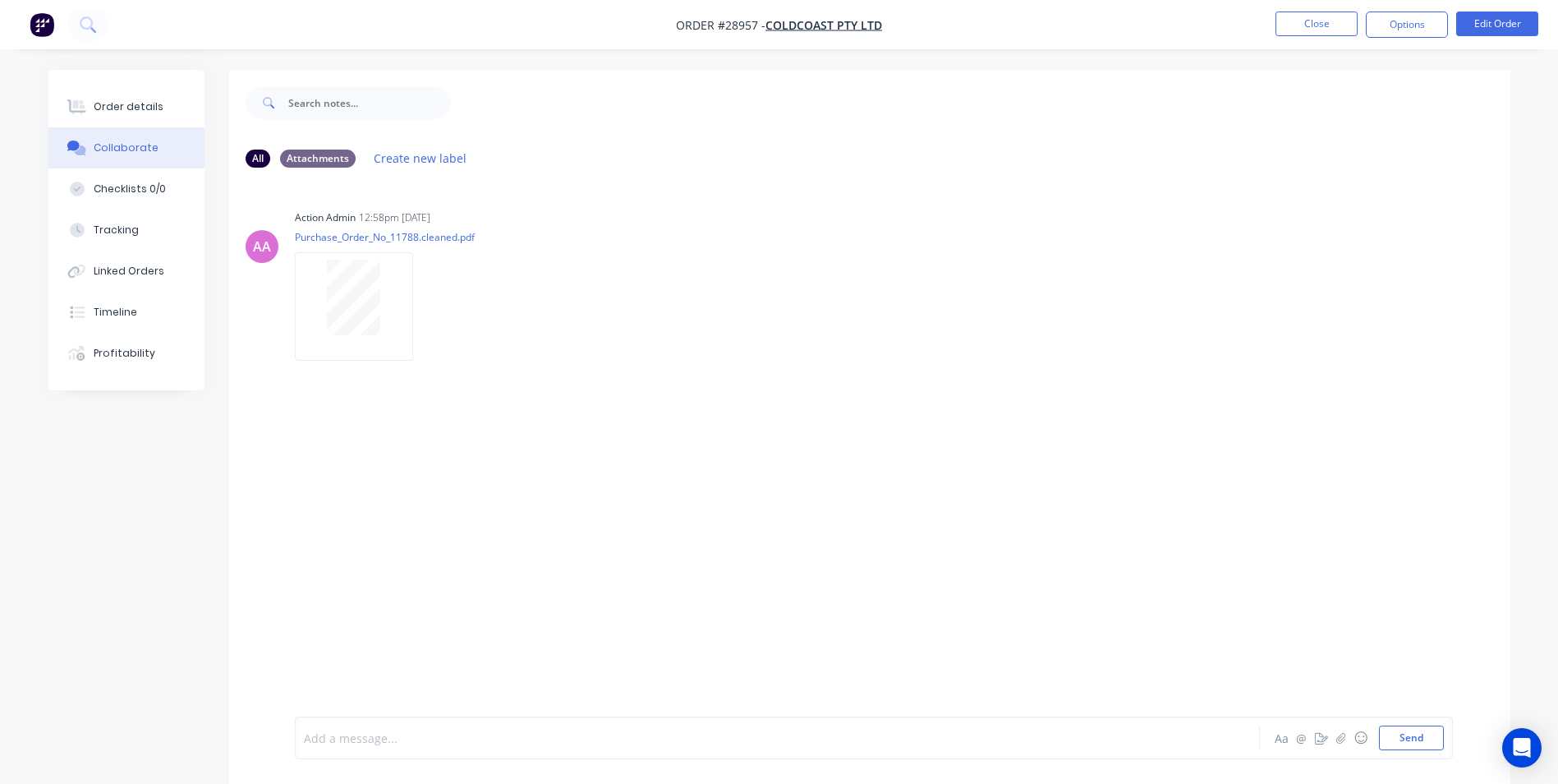
drag, startPoint x: 348, startPoint y: 742, endPoint x: 378, endPoint y: 629, distance: 116.9
click at [350, 739] on div at bounding box center [731, 738] width 854 height 18
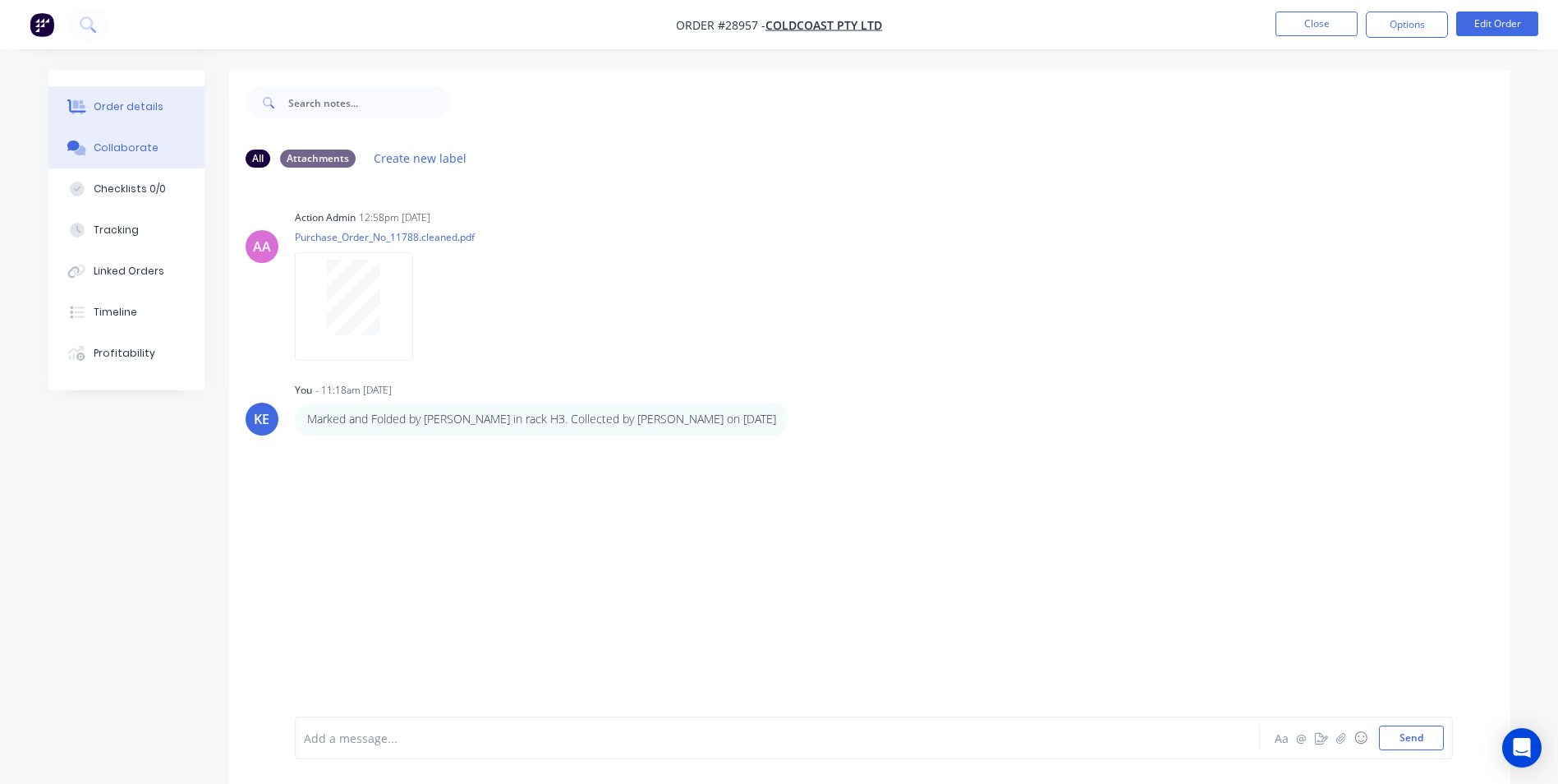
click at [131, 93] on button "Order details" at bounding box center [126, 106] width 156 height 41
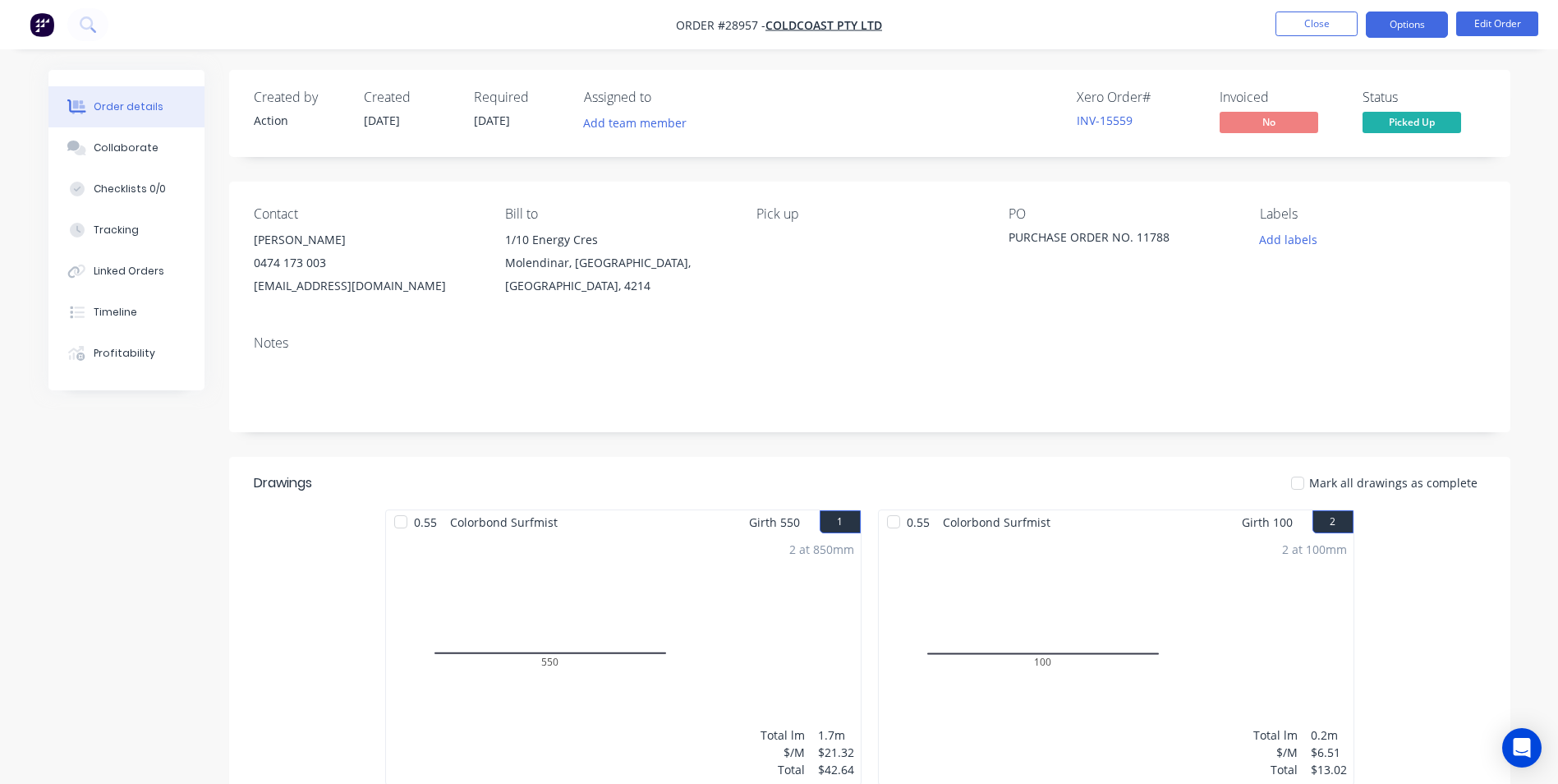
click at [1399, 25] on button "Options" at bounding box center [1407, 24] width 82 height 26
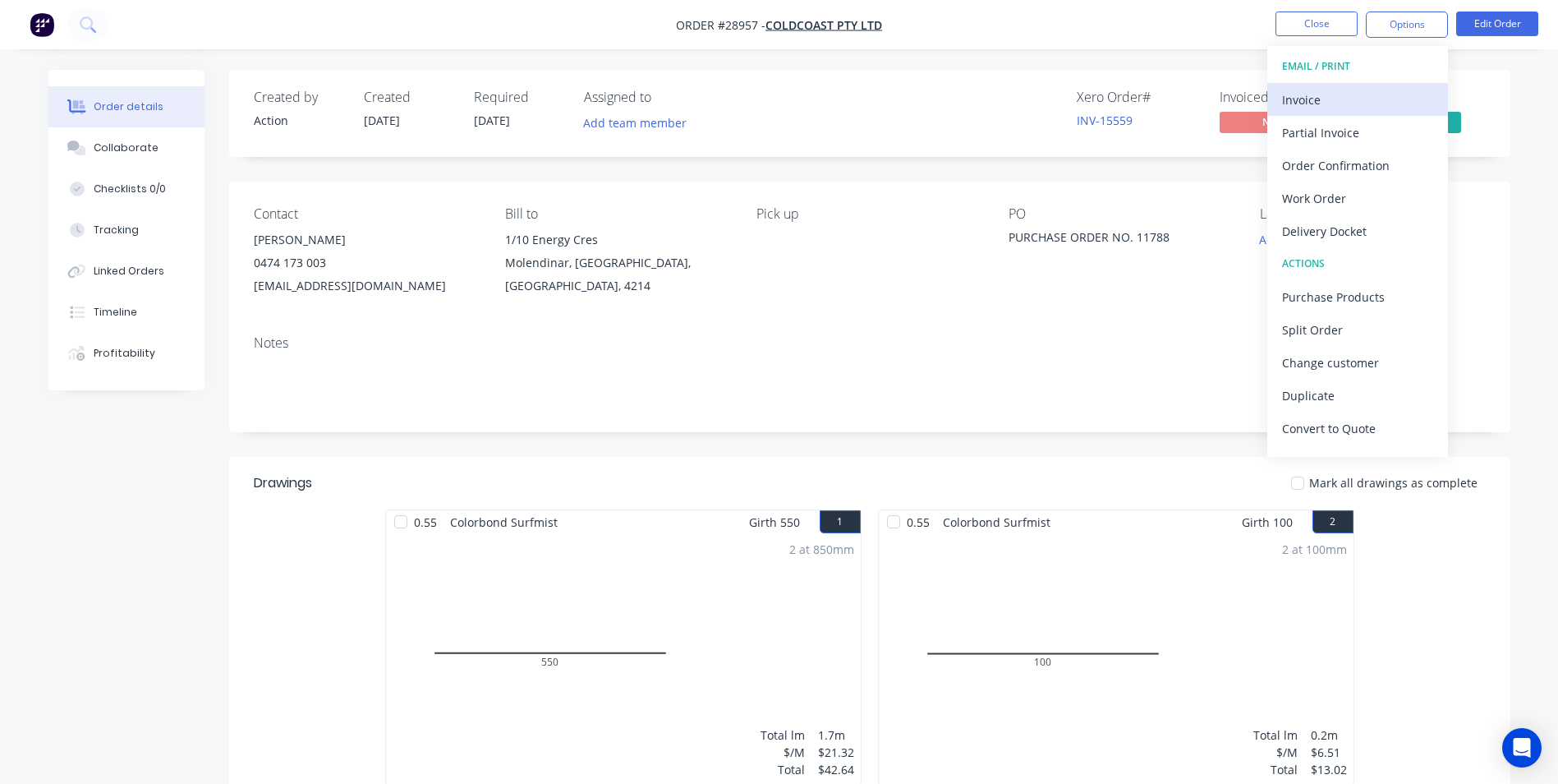
click at [1322, 109] on div "Invoice" at bounding box center [1358, 99] width 151 height 24
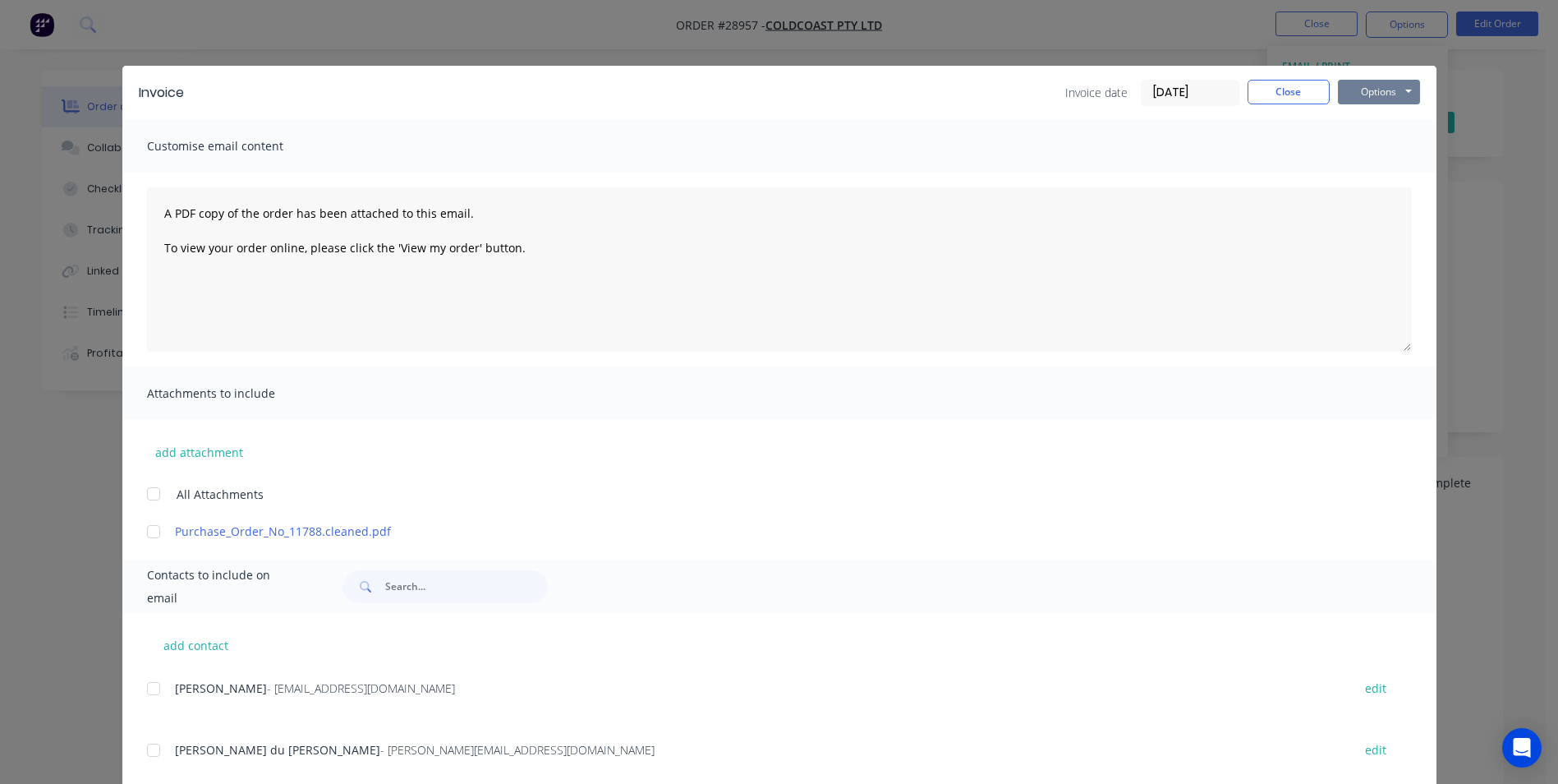
click at [1378, 95] on button "Options" at bounding box center [1379, 92] width 82 height 25
click at [1368, 143] on button "Print" at bounding box center [1391, 148] width 105 height 27
click at [1279, 89] on button "Close" at bounding box center [1288, 92] width 82 height 25
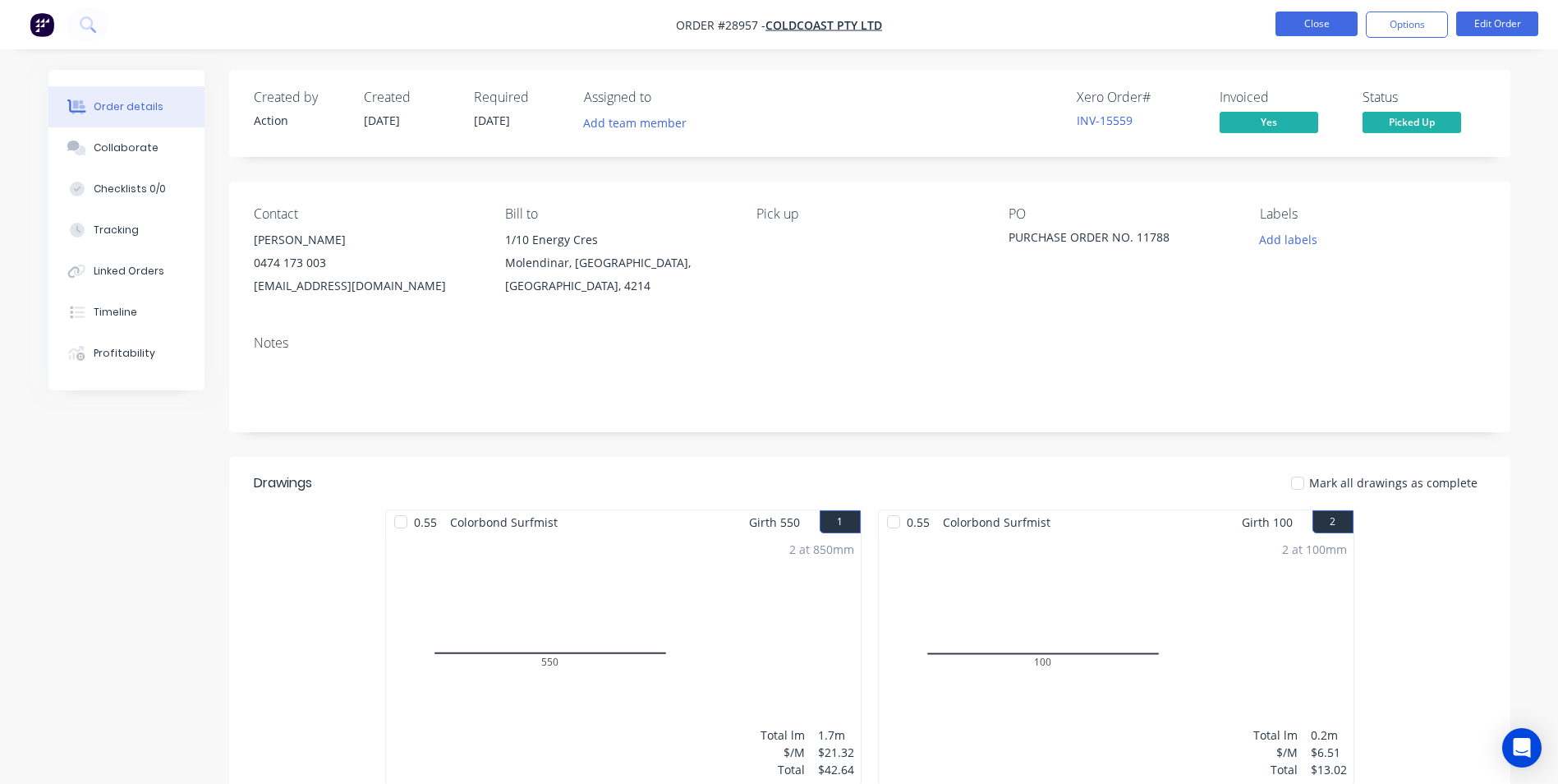
click at [1308, 22] on button "Close" at bounding box center [1317, 24] width 82 height 25
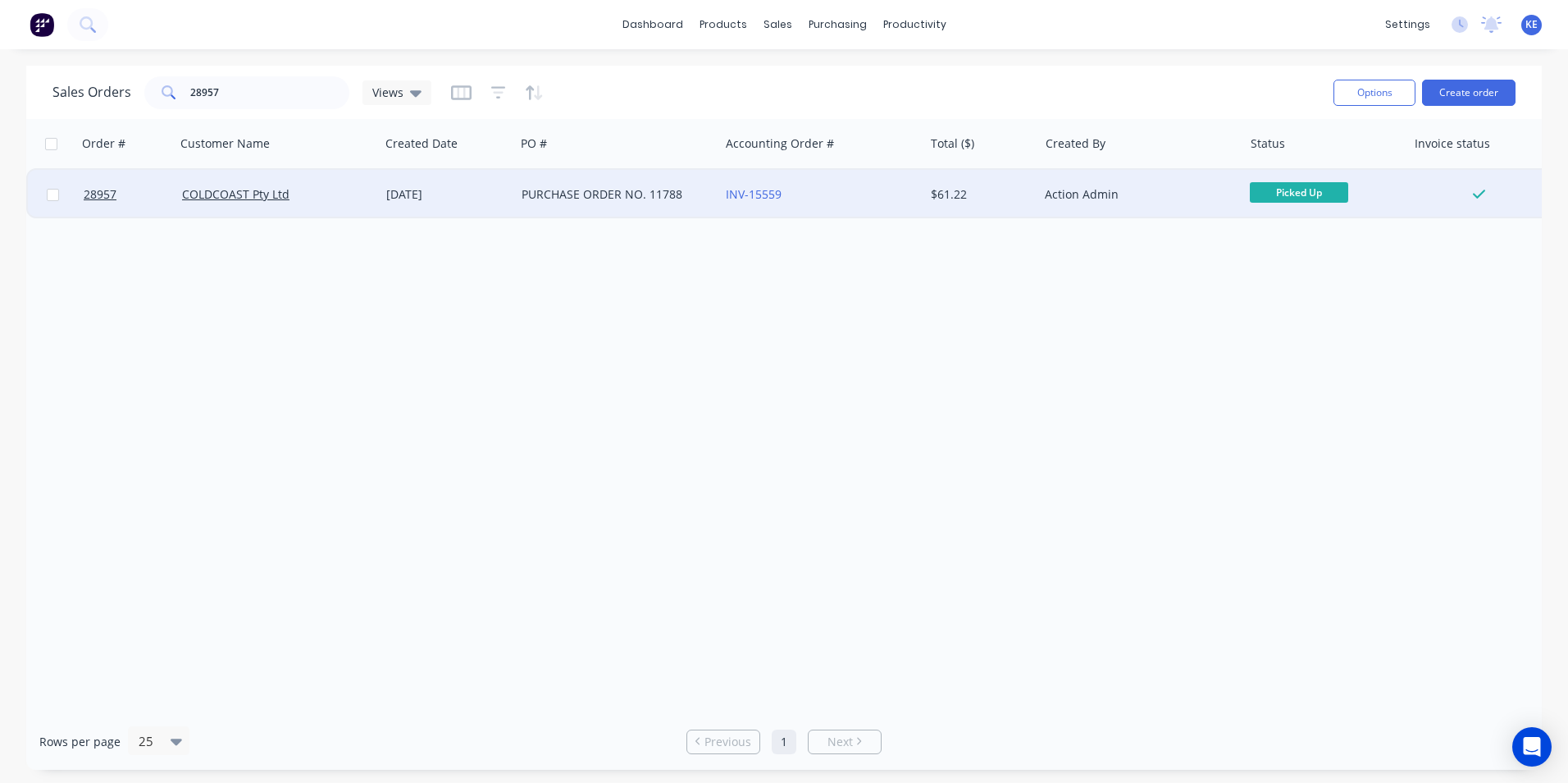
click at [53, 197] on input "checkbox" at bounding box center [53, 194] width 13 height 13
checkbox input "true"
click at [1378, 95] on button "Options" at bounding box center [1375, 92] width 82 height 26
click at [1282, 165] on div "Archive" at bounding box center [1325, 167] width 151 height 24
checkbox input "false"
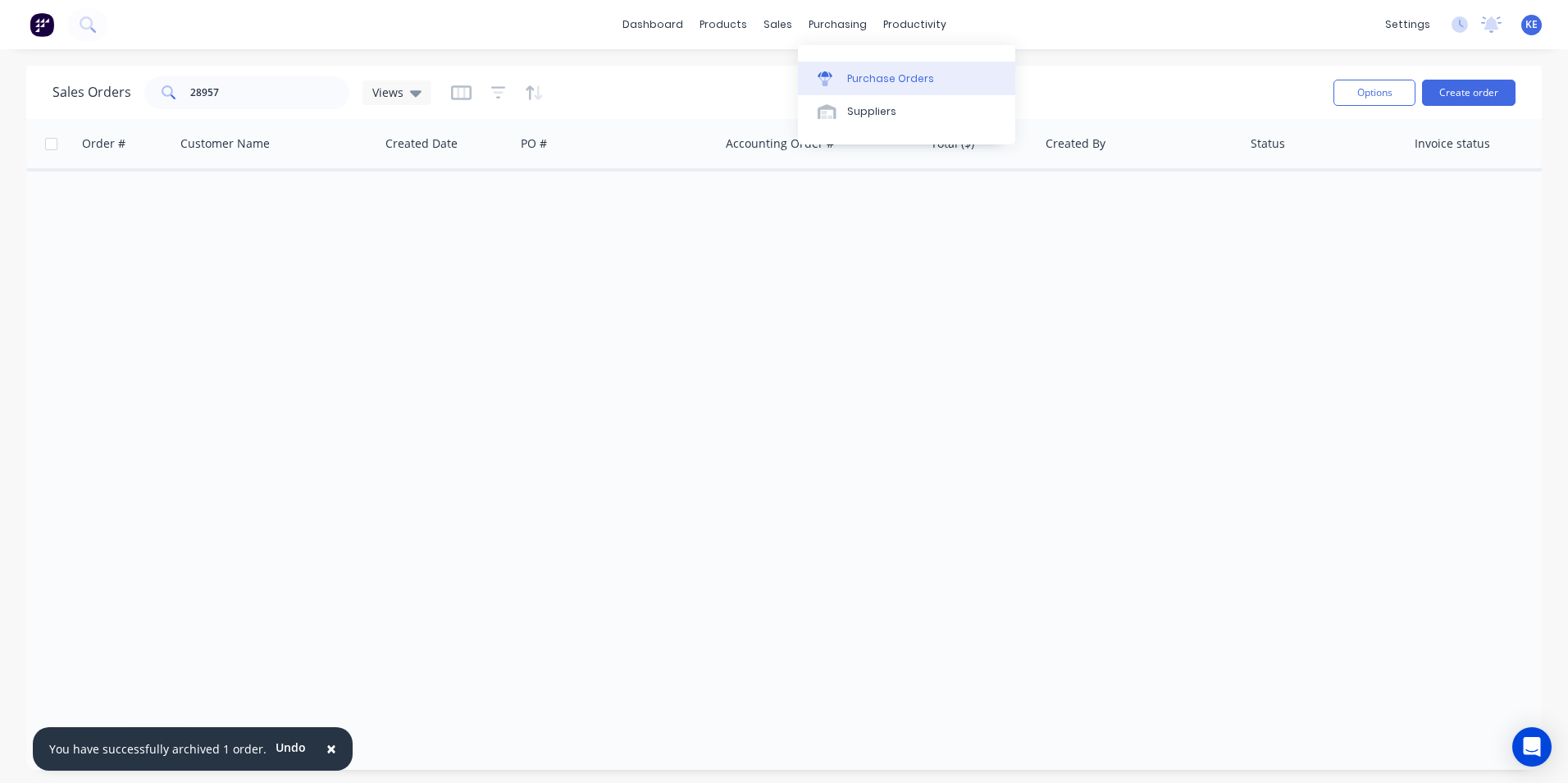
click at [872, 77] on div "Purchase Orders" at bounding box center [890, 79] width 87 height 15
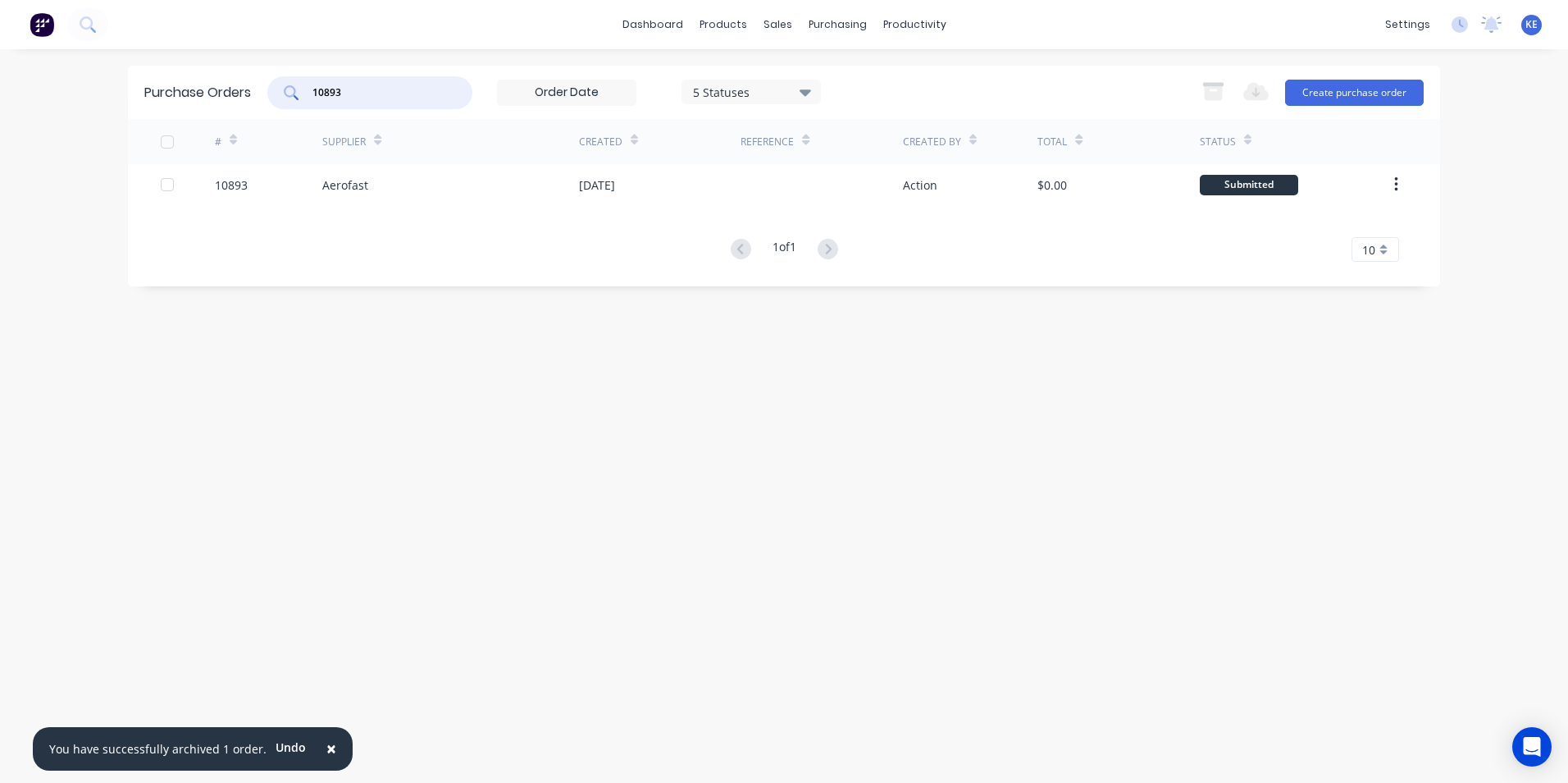
drag, startPoint x: 307, startPoint y: 97, endPoint x: 234, endPoint y: 96, distance: 73.0
click at [234, 96] on div "Purchase Orders 10893 5 Statuses 5 Statuses Export to Excel (XLSX) Create purch…" at bounding box center [784, 93] width 1312 height 53
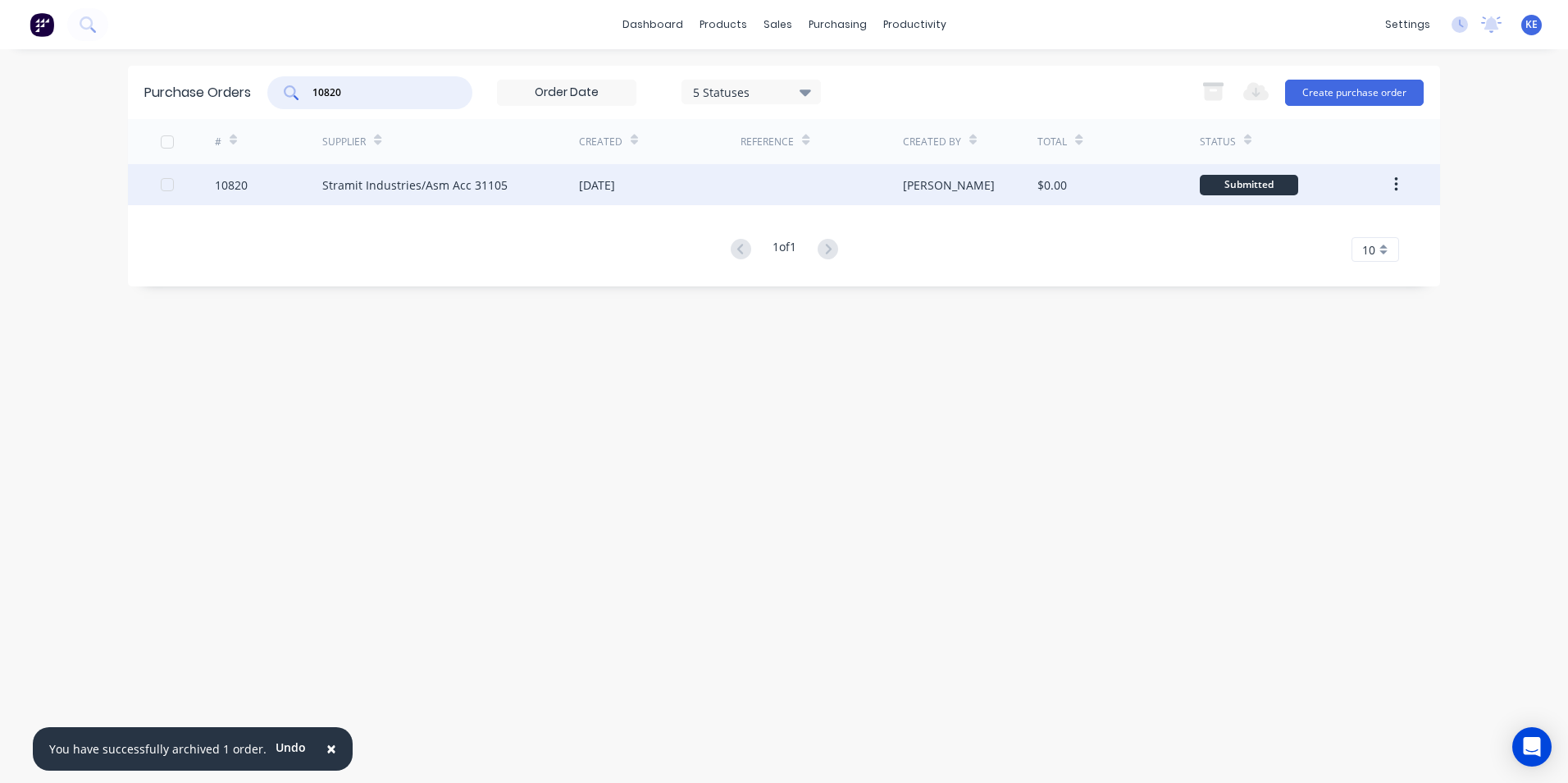
type input "10820"
click at [265, 188] on div "10820" at bounding box center [269, 184] width 108 height 41
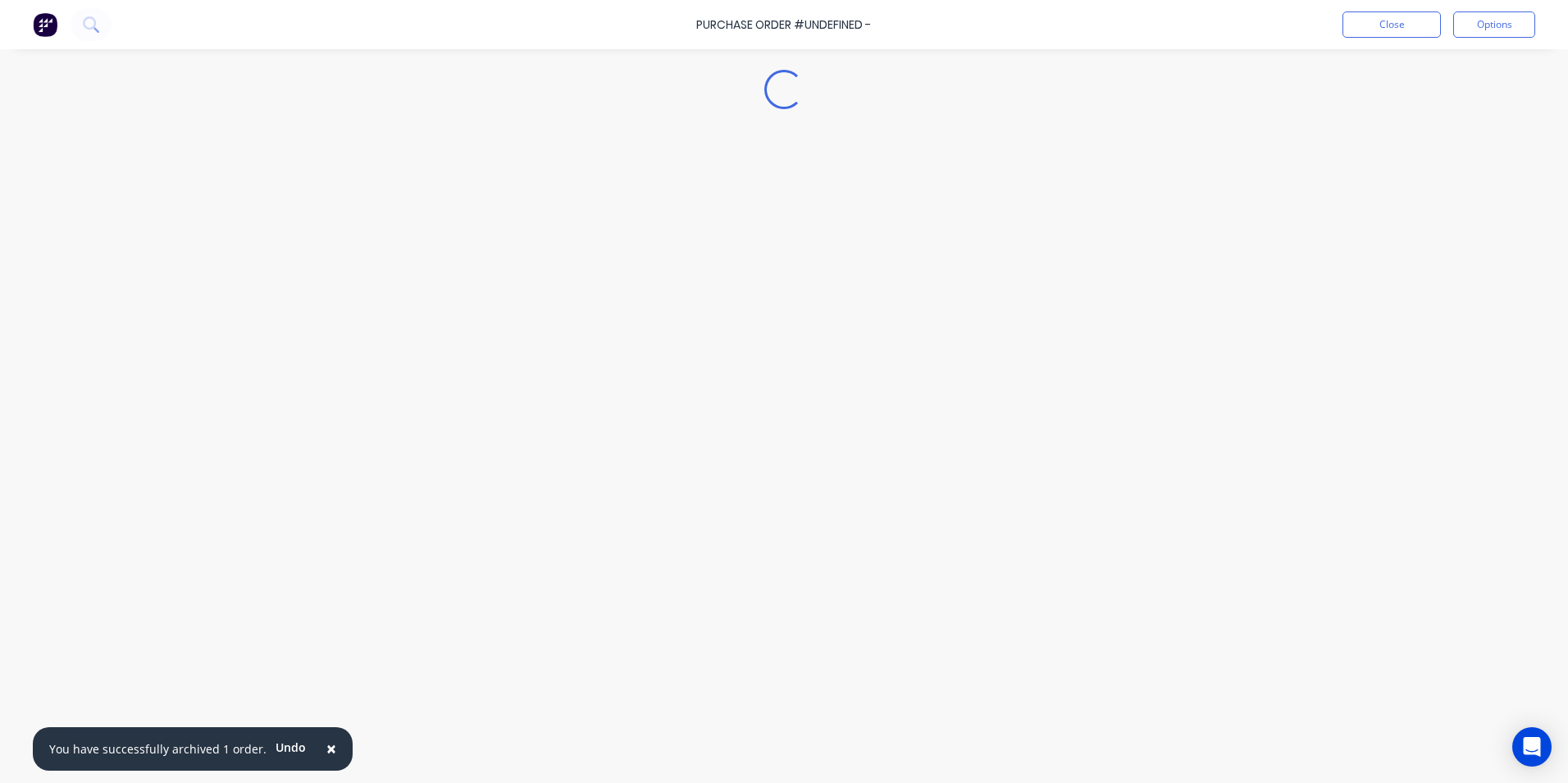
type textarea "x"
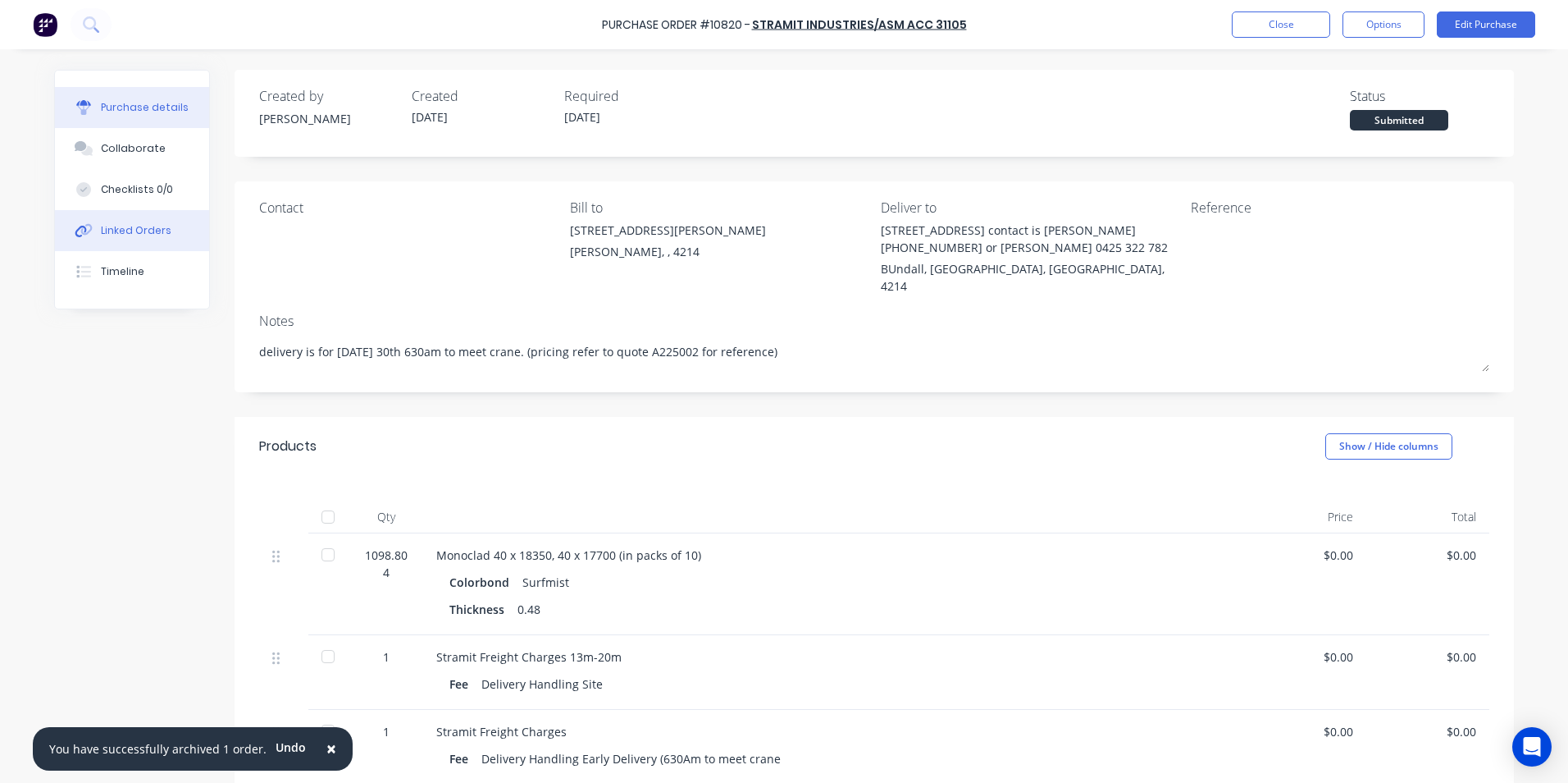
click at [112, 220] on button "Linked Orders" at bounding box center [132, 230] width 154 height 41
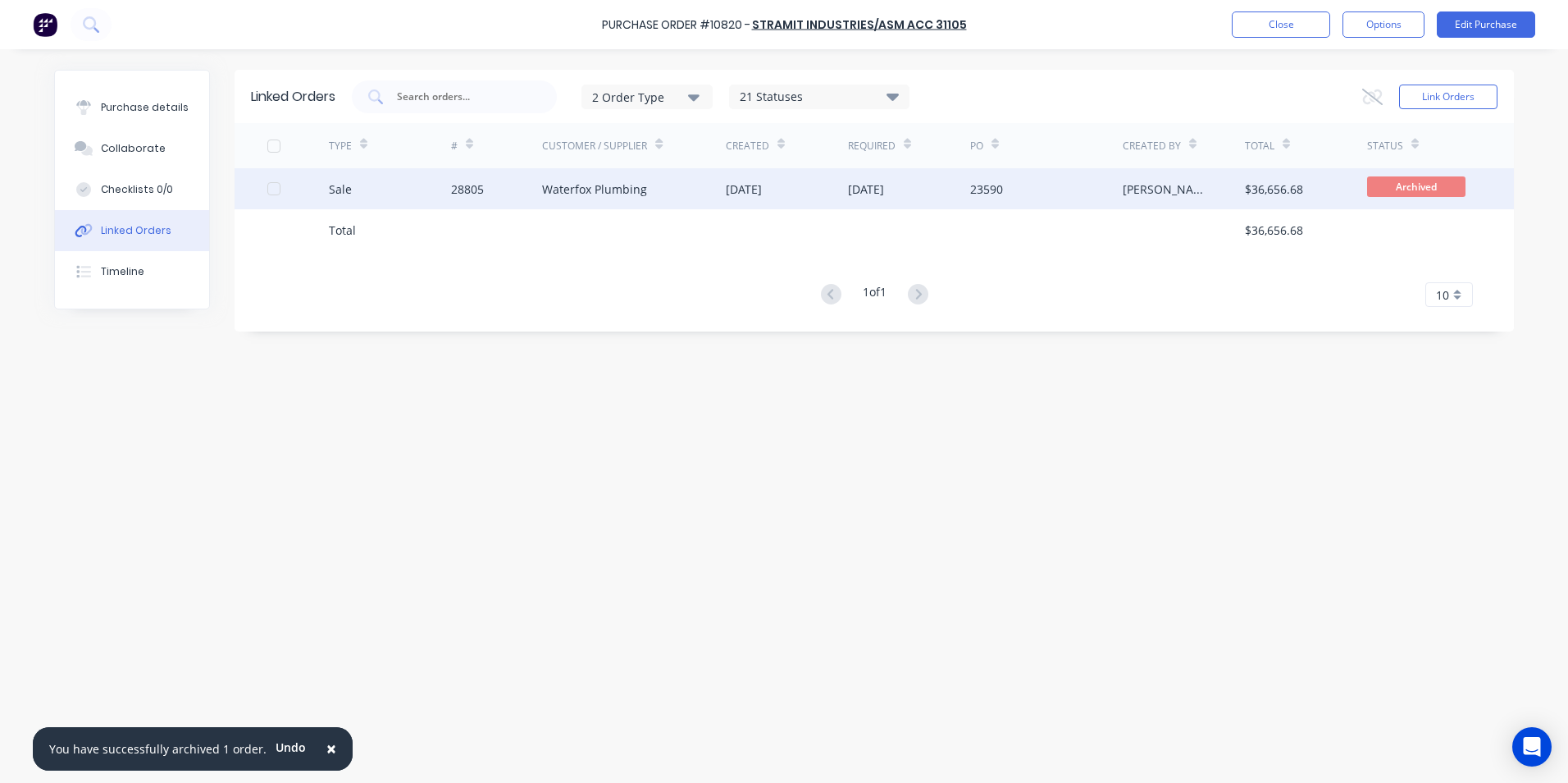
click at [416, 188] on div "Sale" at bounding box center [390, 188] width 123 height 41
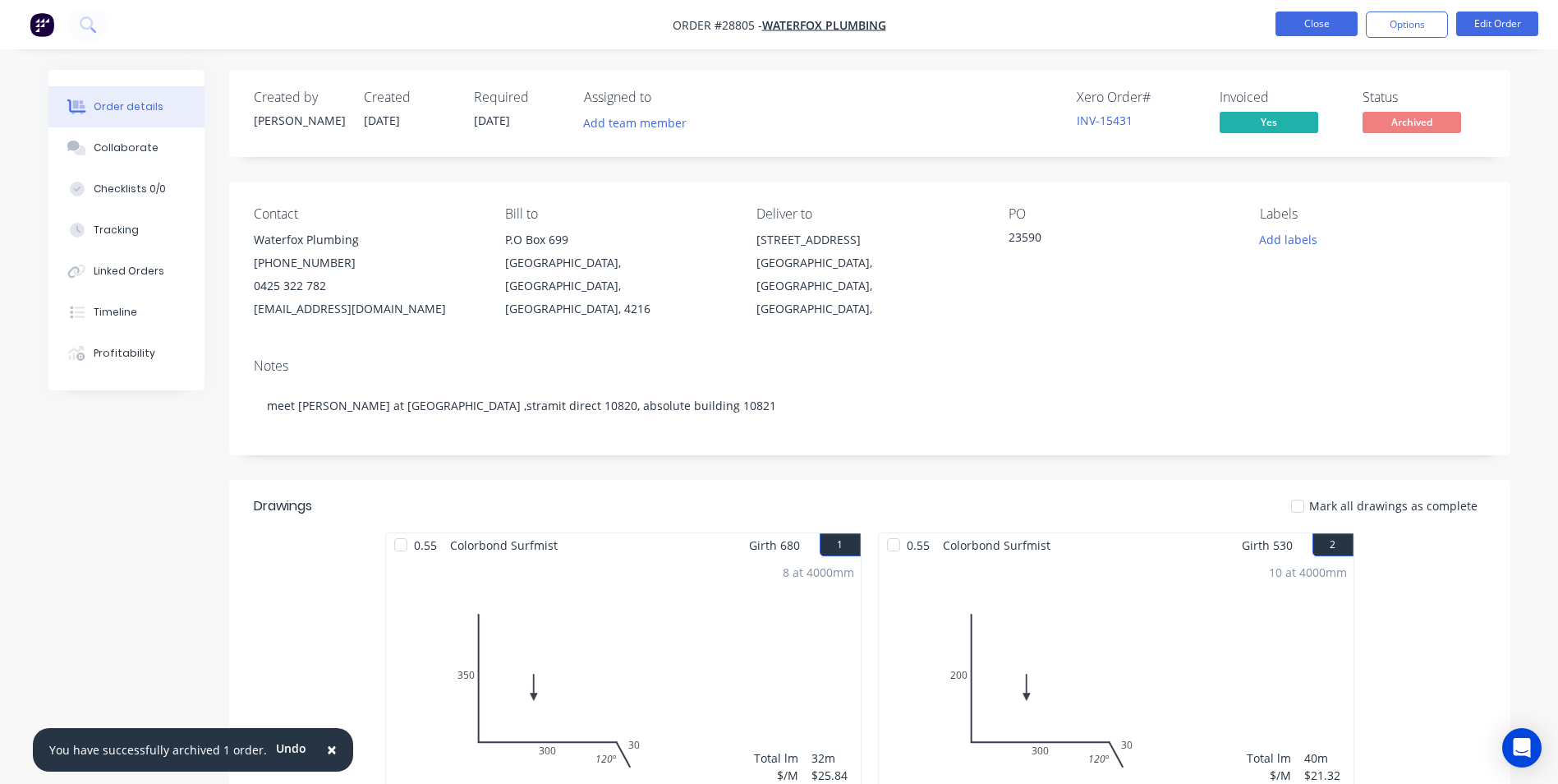
click at [1305, 27] on button "Close" at bounding box center [1317, 24] width 82 height 25
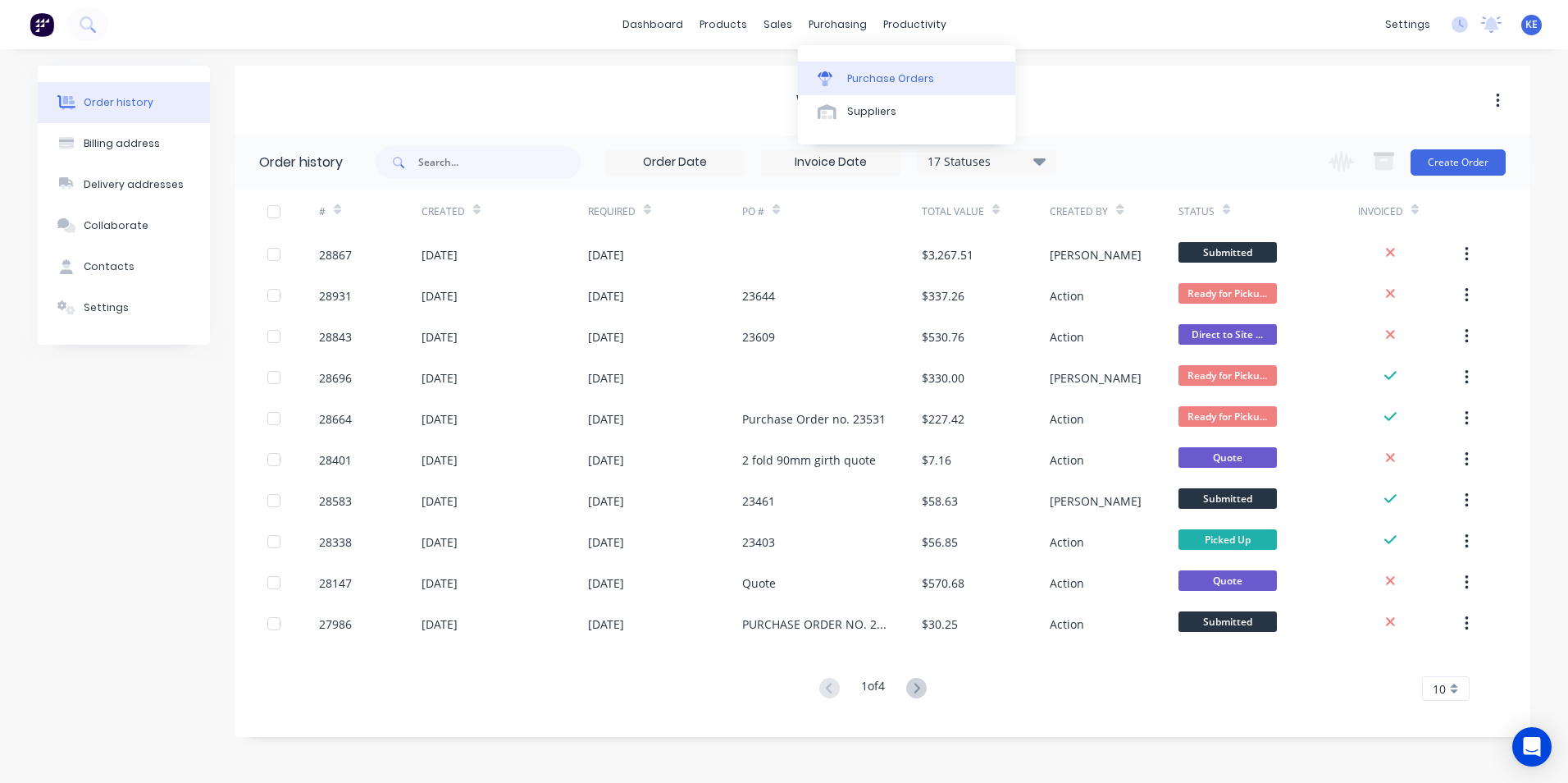
click at [880, 75] on div "Purchase Orders" at bounding box center [890, 79] width 87 height 15
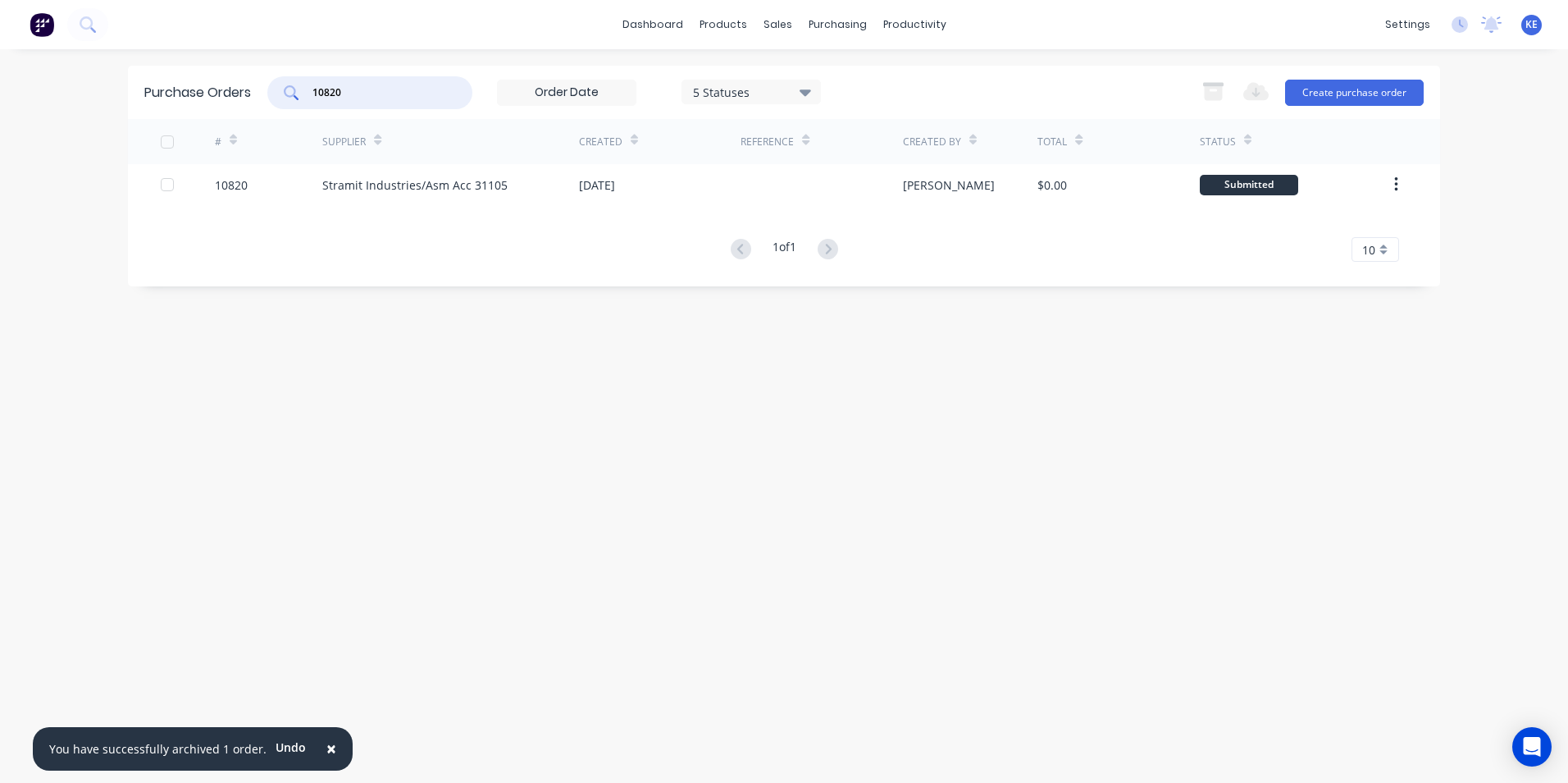
drag, startPoint x: 390, startPoint y: 97, endPoint x: 177, endPoint y: 98, distance: 213.0
click at [177, 98] on div "Purchase Orders 10820 5 Statuses 5 Statuses Export to Excel (XLSX) Create purch…" at bounding box center [784, 93] width 1312 height 53
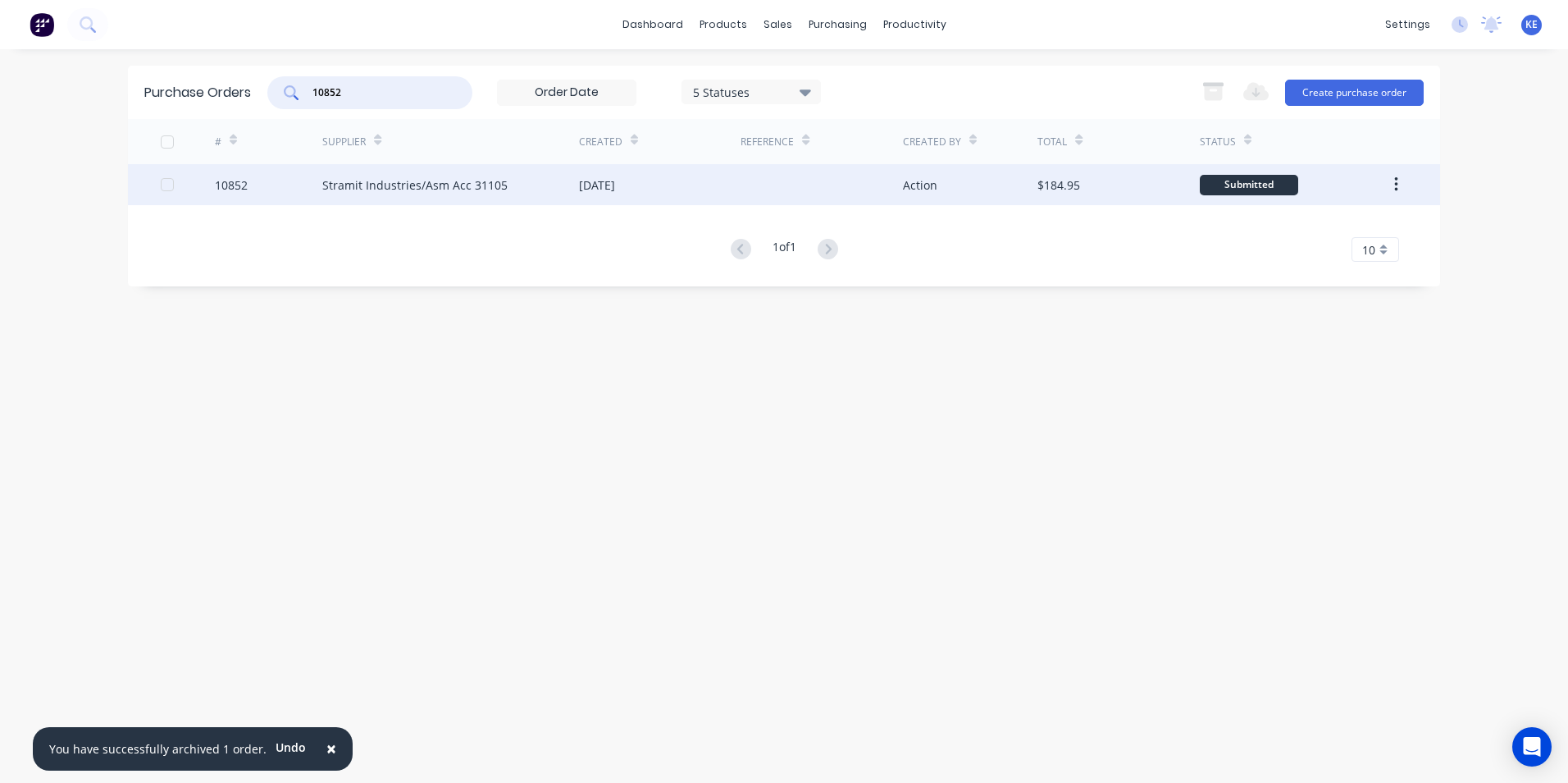
type input "10852"
click at [264, 191] on div "10852" at bounding box center [269, 184] width 108 height 41
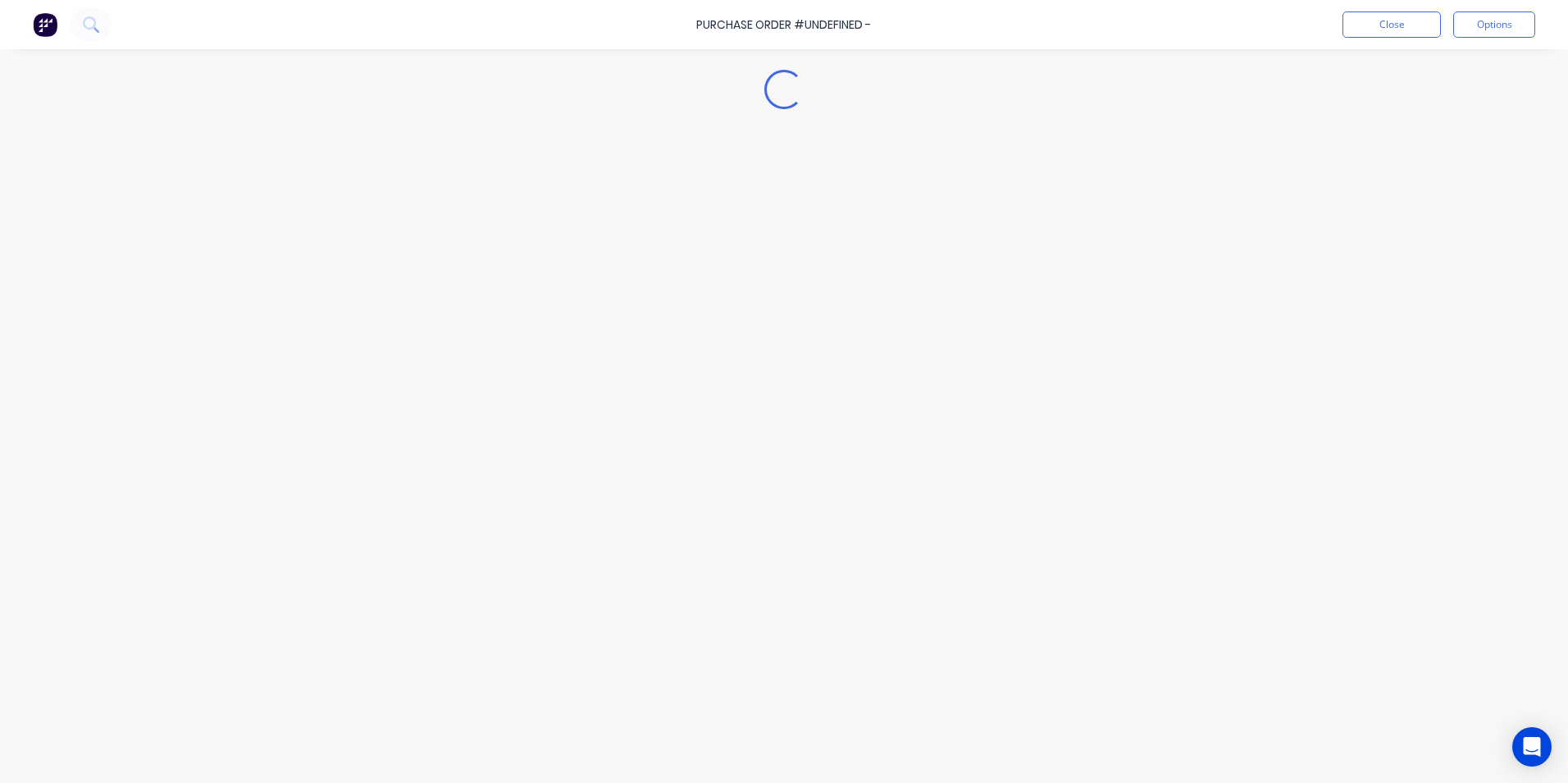
type textarea "x"
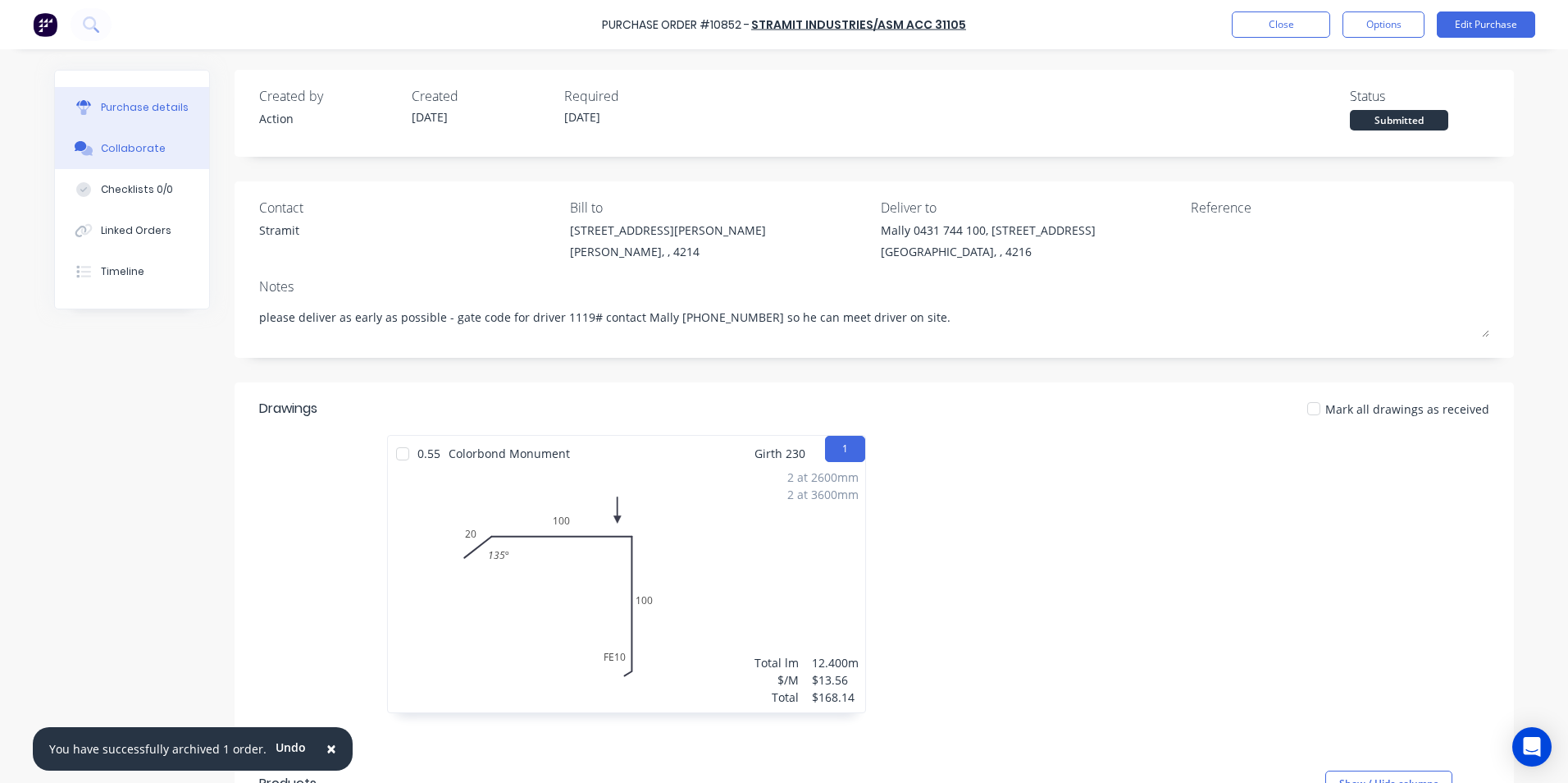
click at [104, 153] on div "Collaborate" at bounding box center [133, 148] width 65 height 15
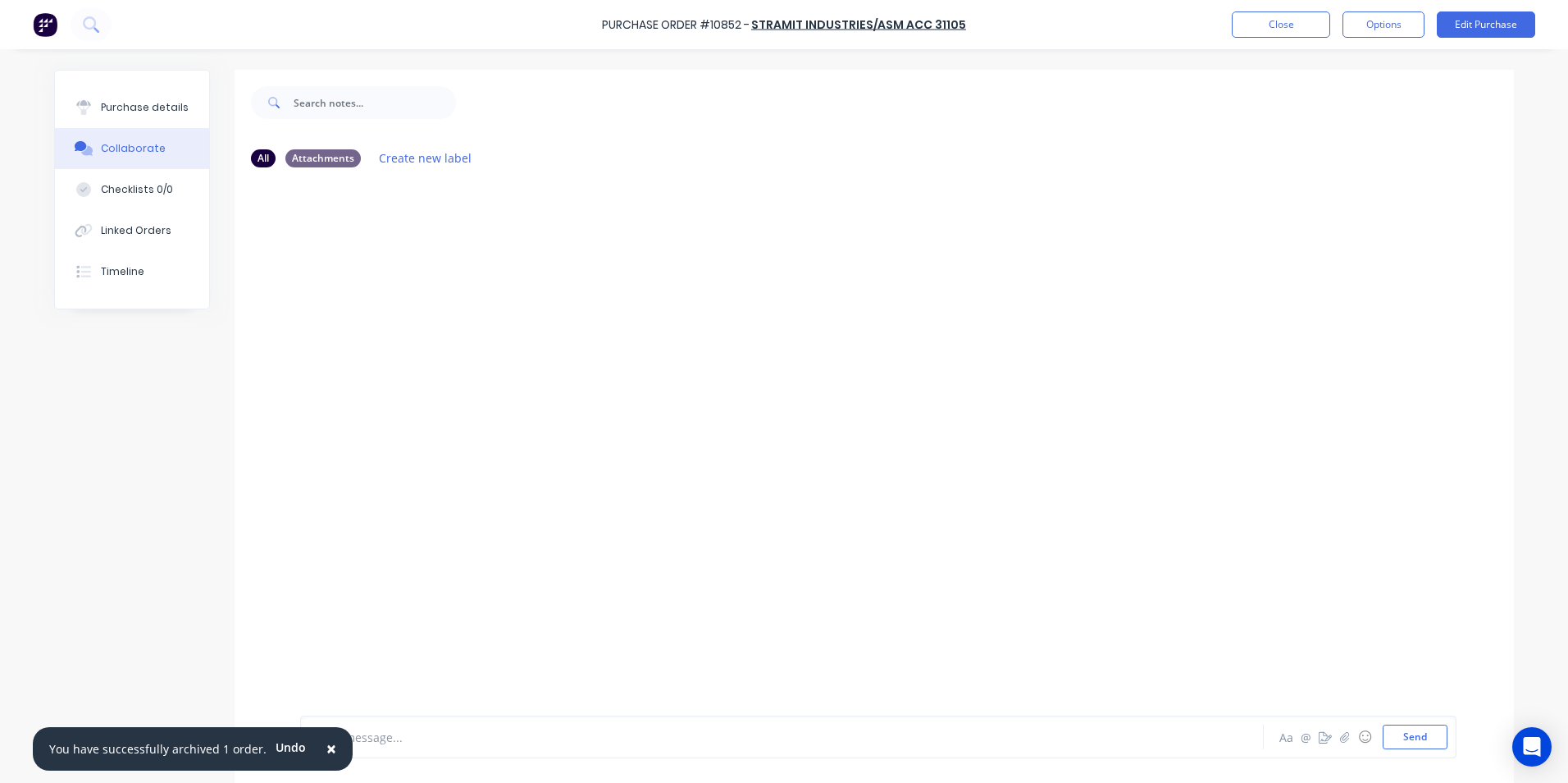
click at [327, 748] on span "×" at bounding box center [332, 748] width 10 height 23
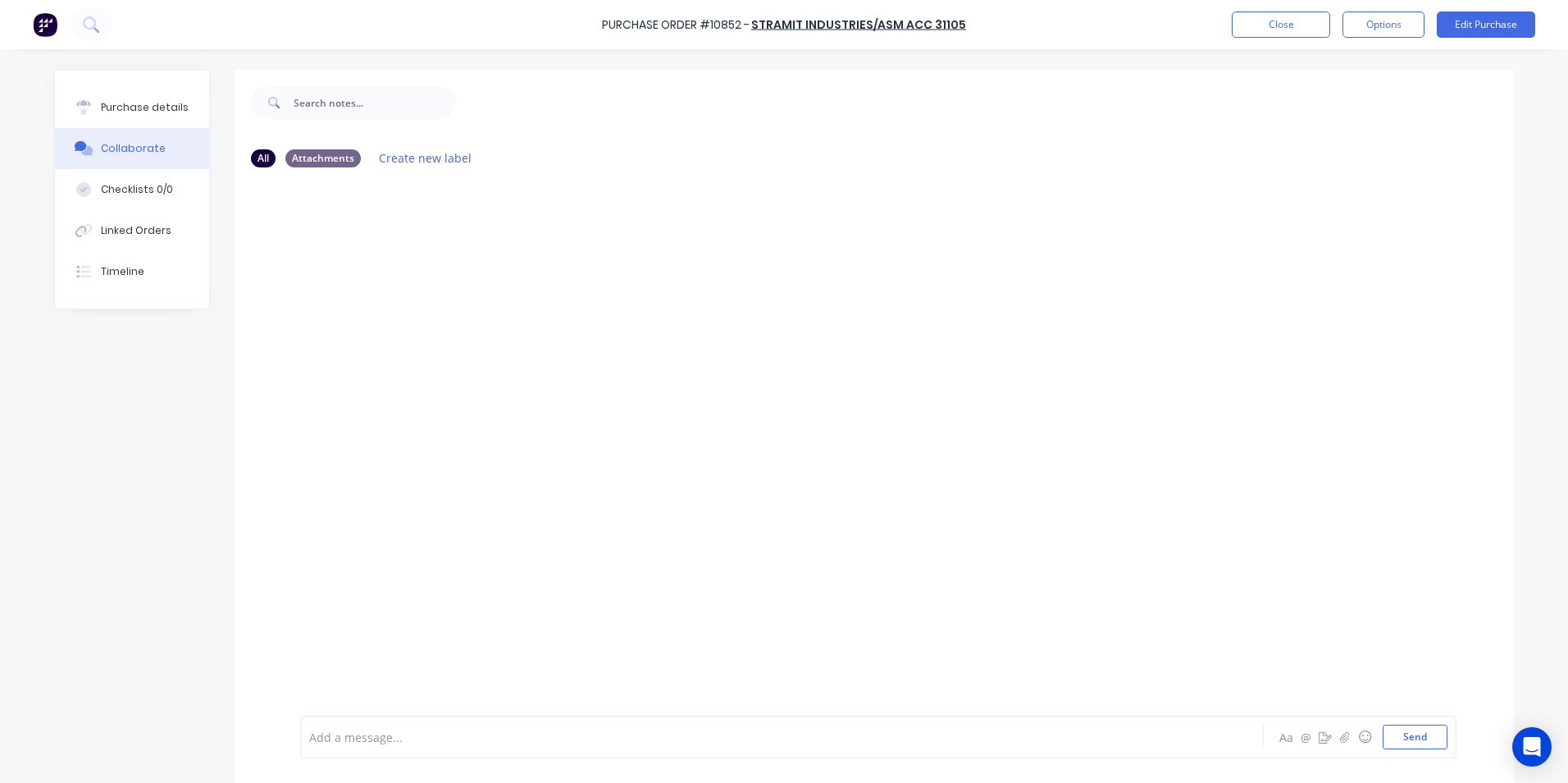
drag, startPoint x: 373, startPoint y: 739, endPoint x: 329, endPoint y: 604, distance: 142.0
click at [373, 734] on div at bounding box center [736, 737] width 853 height 18
click at [117, 227] on div "Linked Orders" at bounding box center [136, 231] width 71 height 15
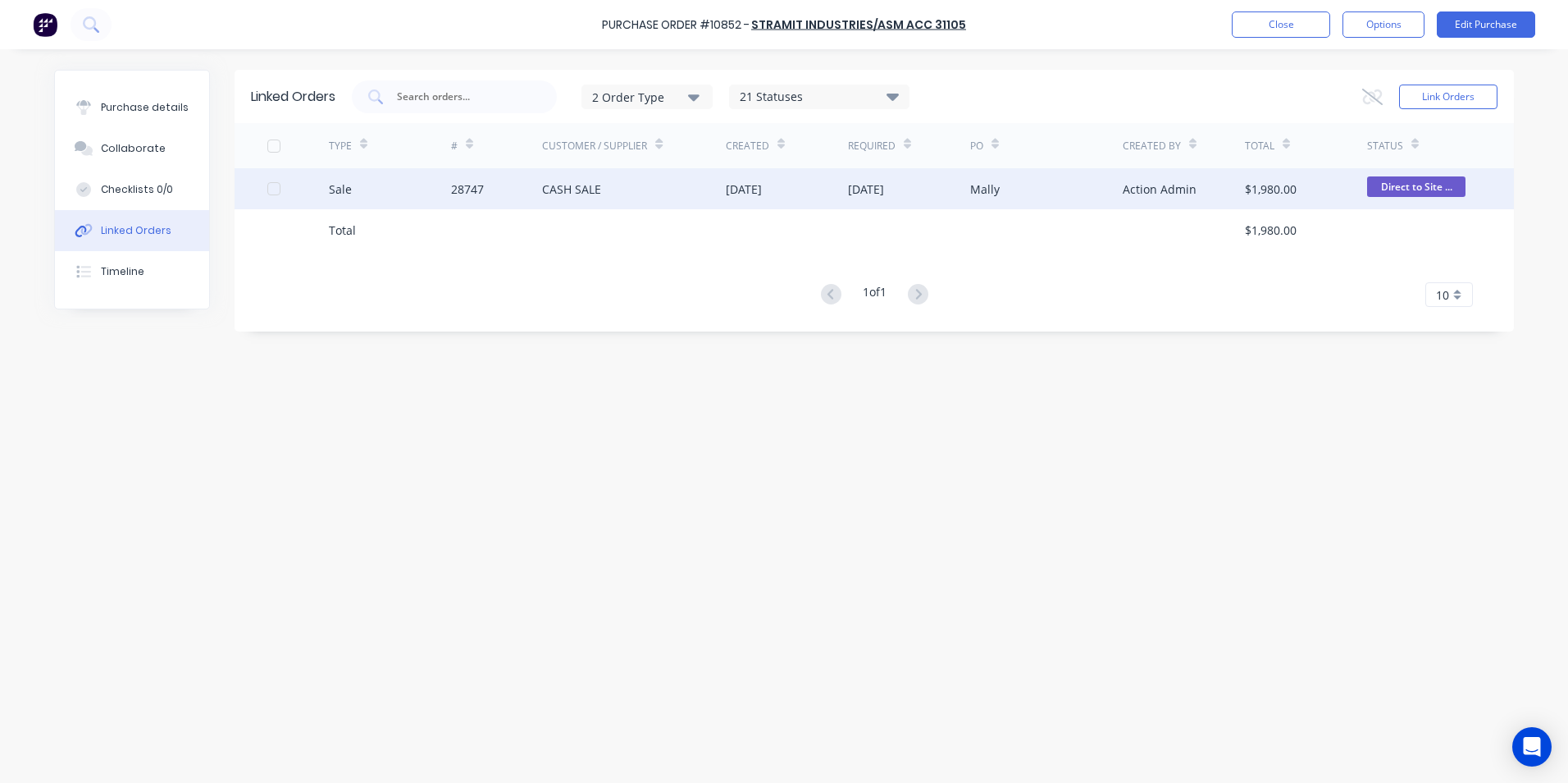
click at [382, 186] on div "Sale" at bounding box center [390, 188] width 123 height 41
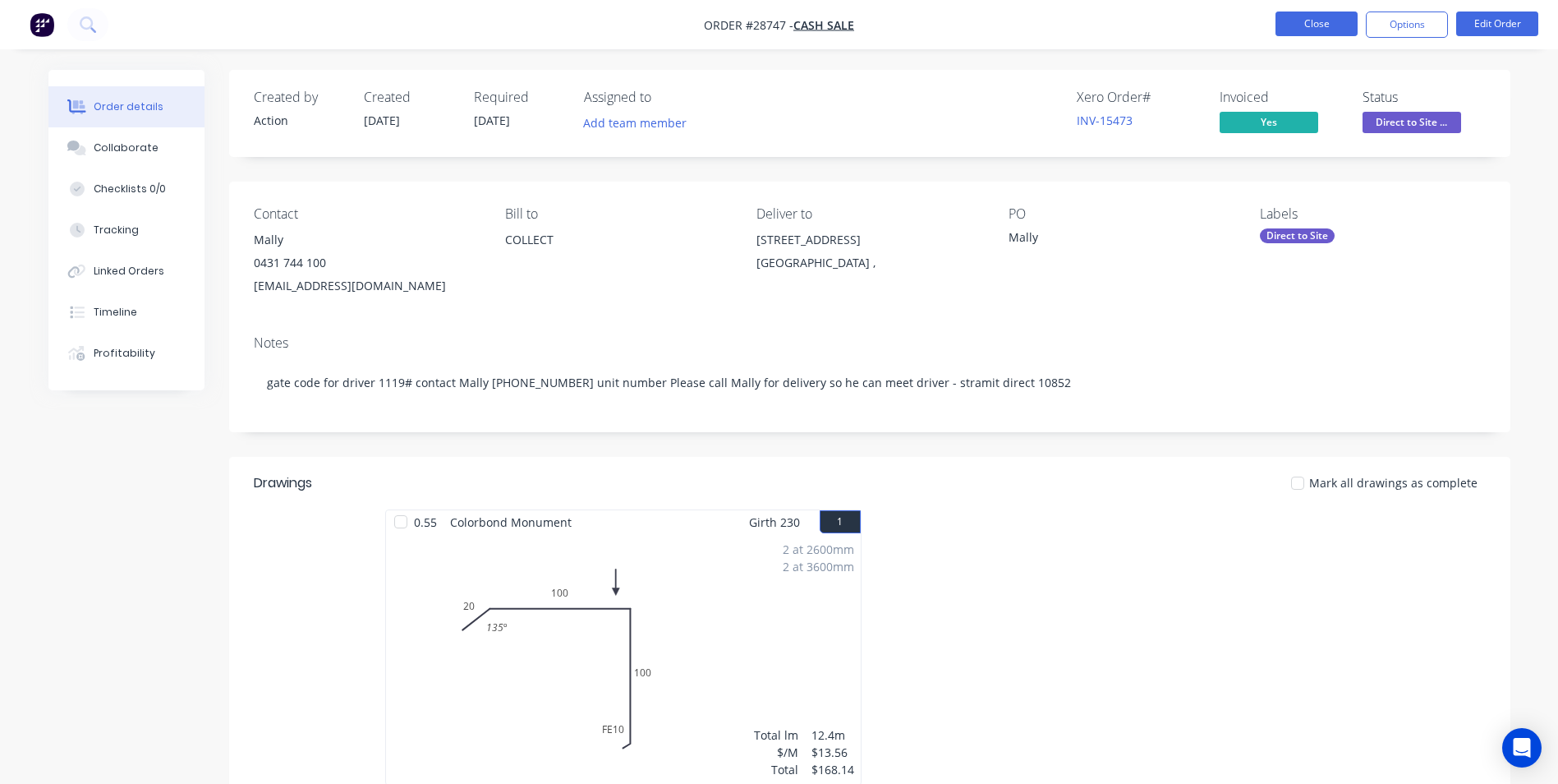
click at [1314, 23] on button "Close" at bounding box center [1317, 24] width 82 height 25
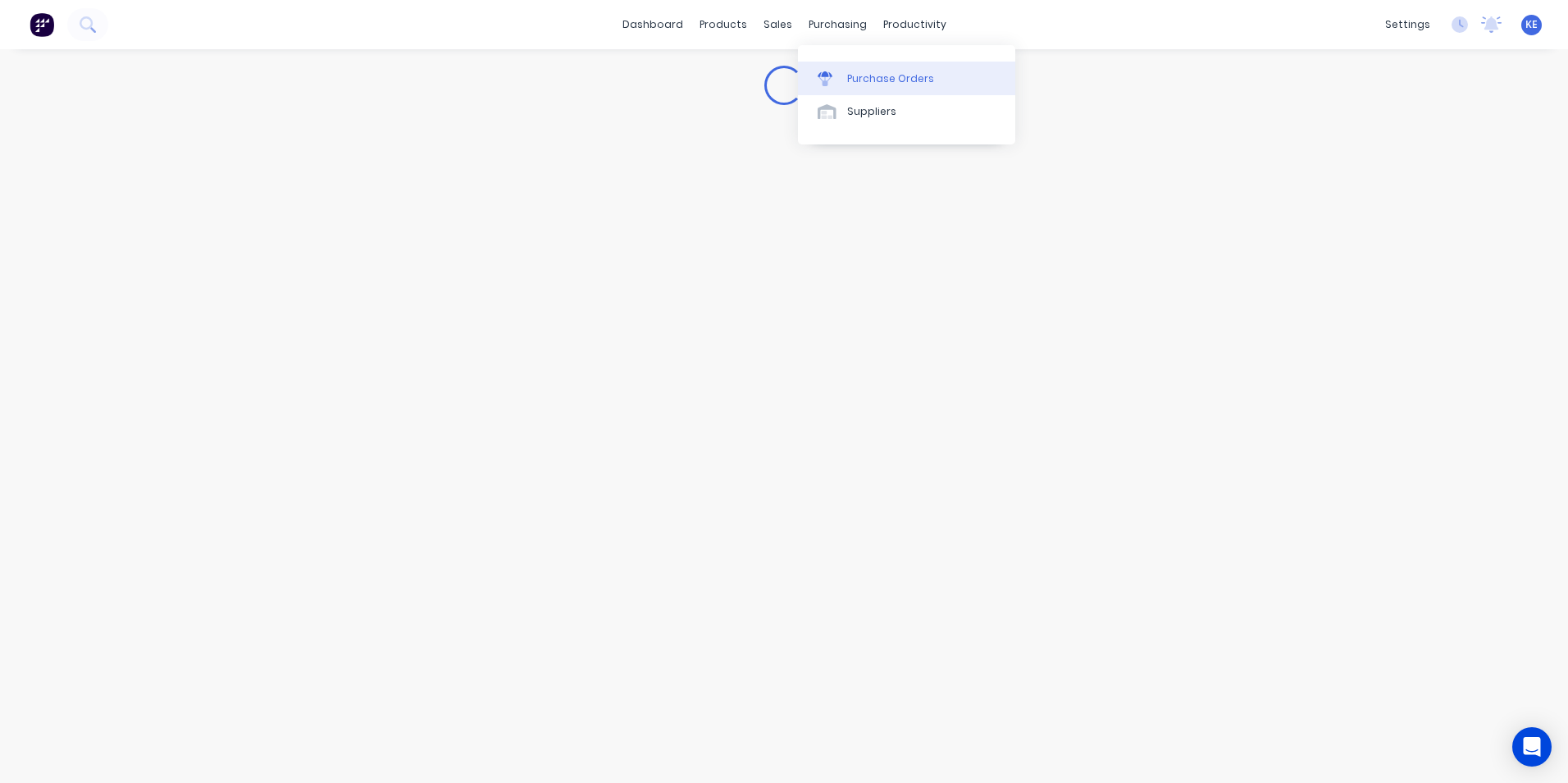
click at [861, 74] on div "Purchase Orders" at bounding box center [890, 79] width 87 height 15
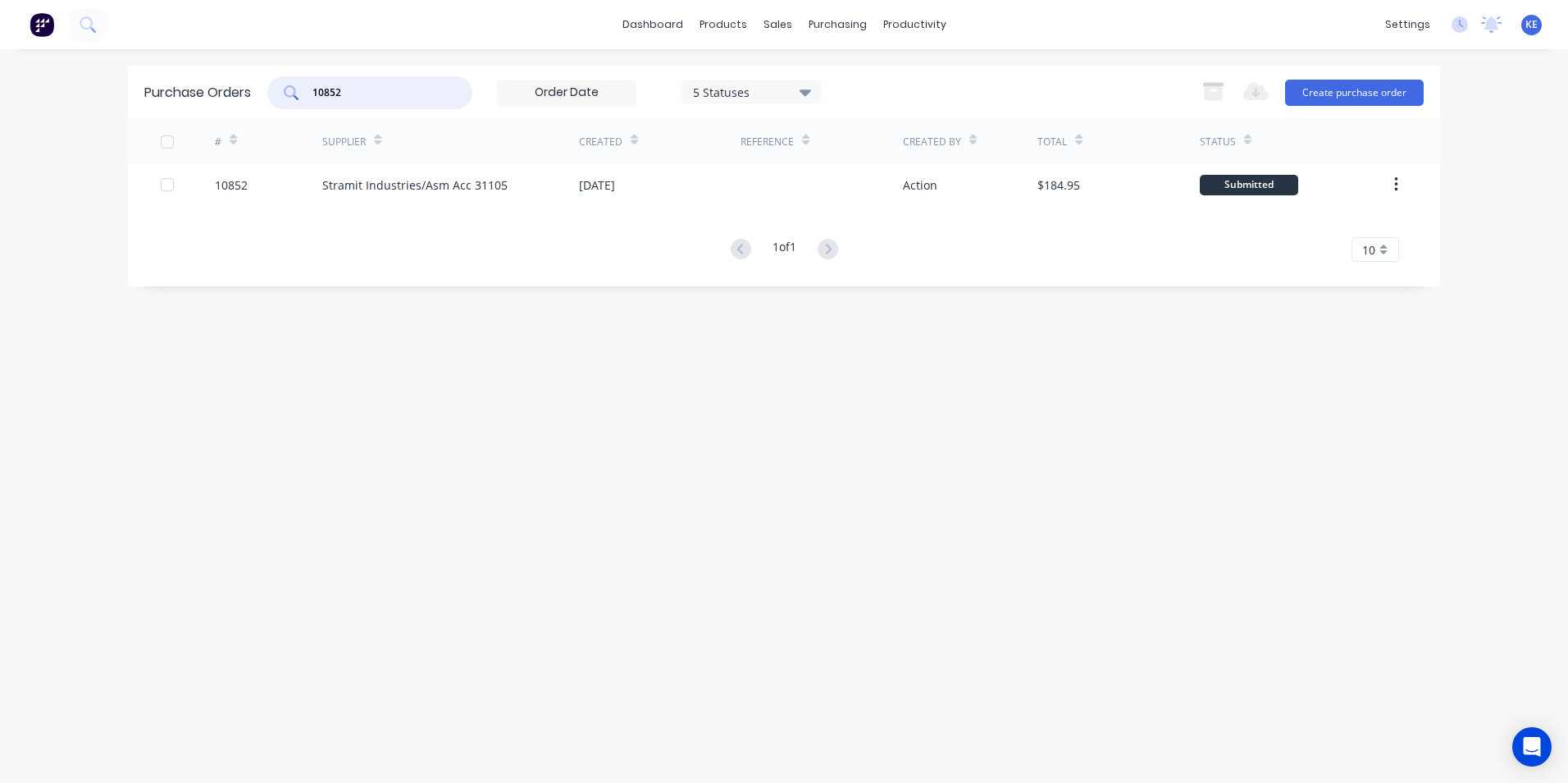
drag, startPoint x: 363, startPoint y: 98, endPoint x: 244, endPoint y: 101, distance: 119.0
click at [244, 101] on div "Purchase Orders 10852 5 Statuses 5 Statuses Export to Excel (XLSX) Create purch…" at bounding box center [784, 93] width 1312 height 53
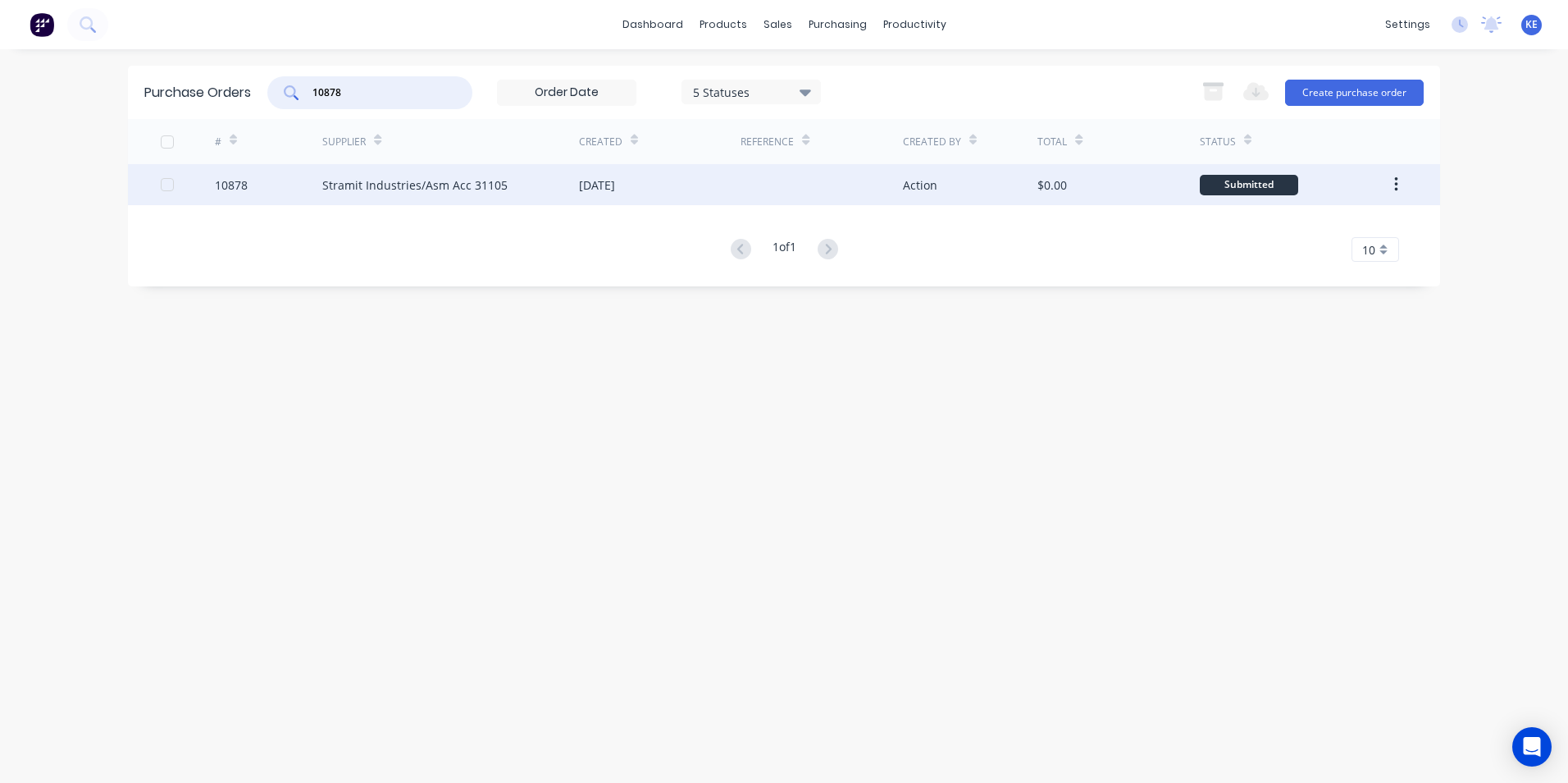
type input "10878"
click at [273, 189] on div "10878" at bounding box center [269, 184] width 108 height 41
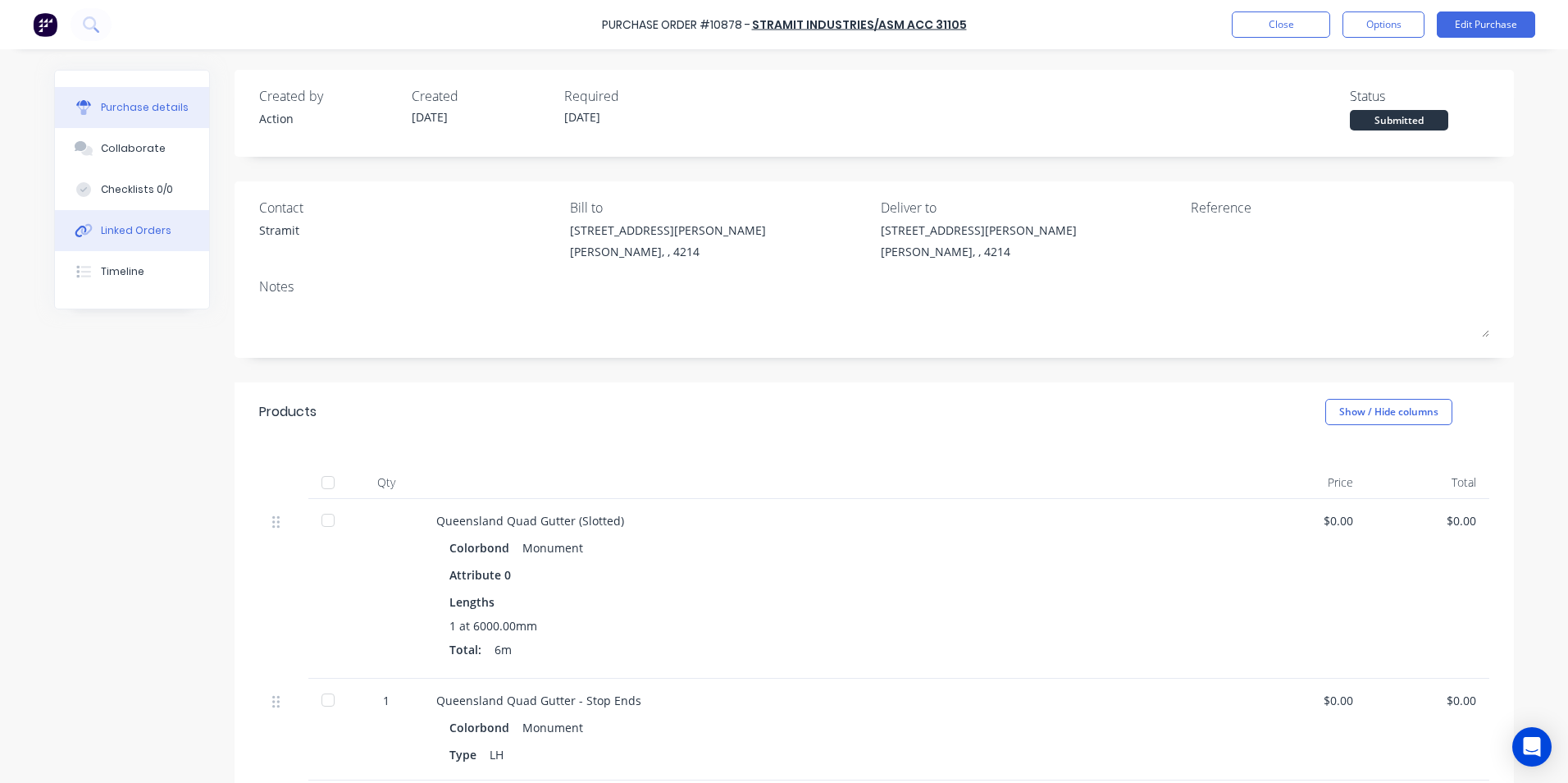
click at [121, 231] on div "Linked Orders" at bounding box center [136, 231] width 71 height 15
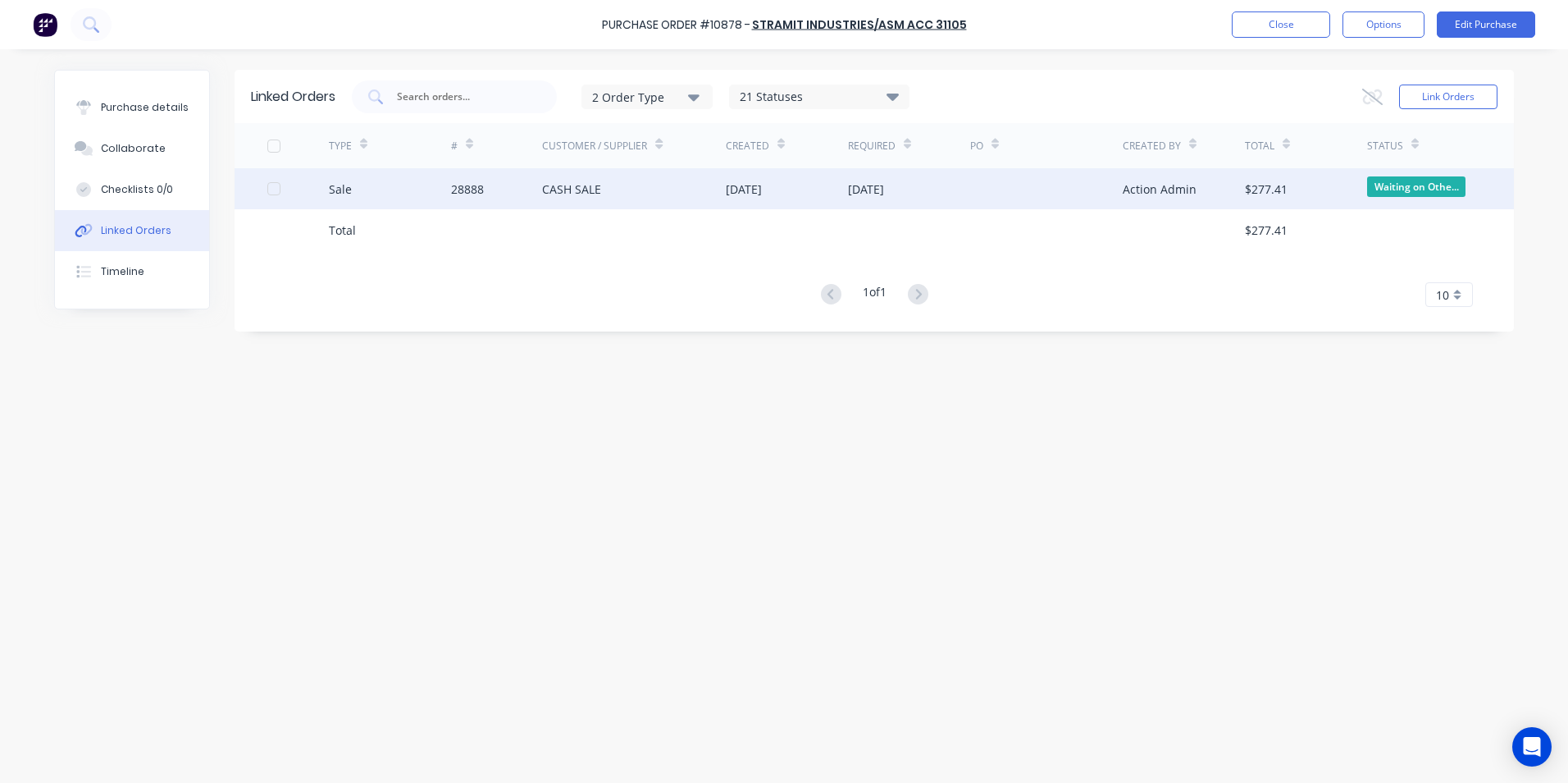
click at [386, 190] on div "Sale" at bounding box center [390, 188] width 123 height 41
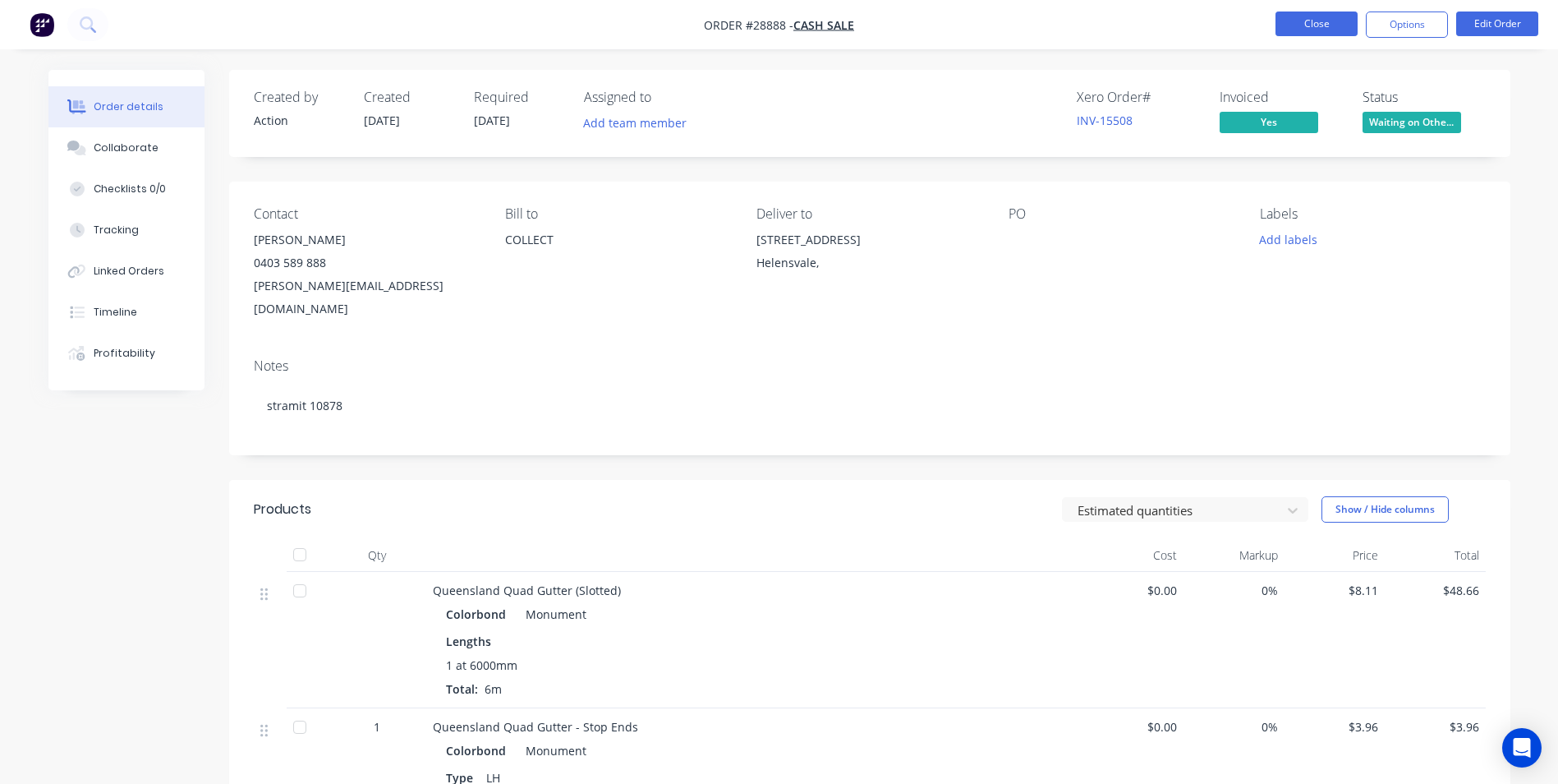
click at [1302, 18] on button "Close" at bounding box center [1317, 24] width 82 height 25
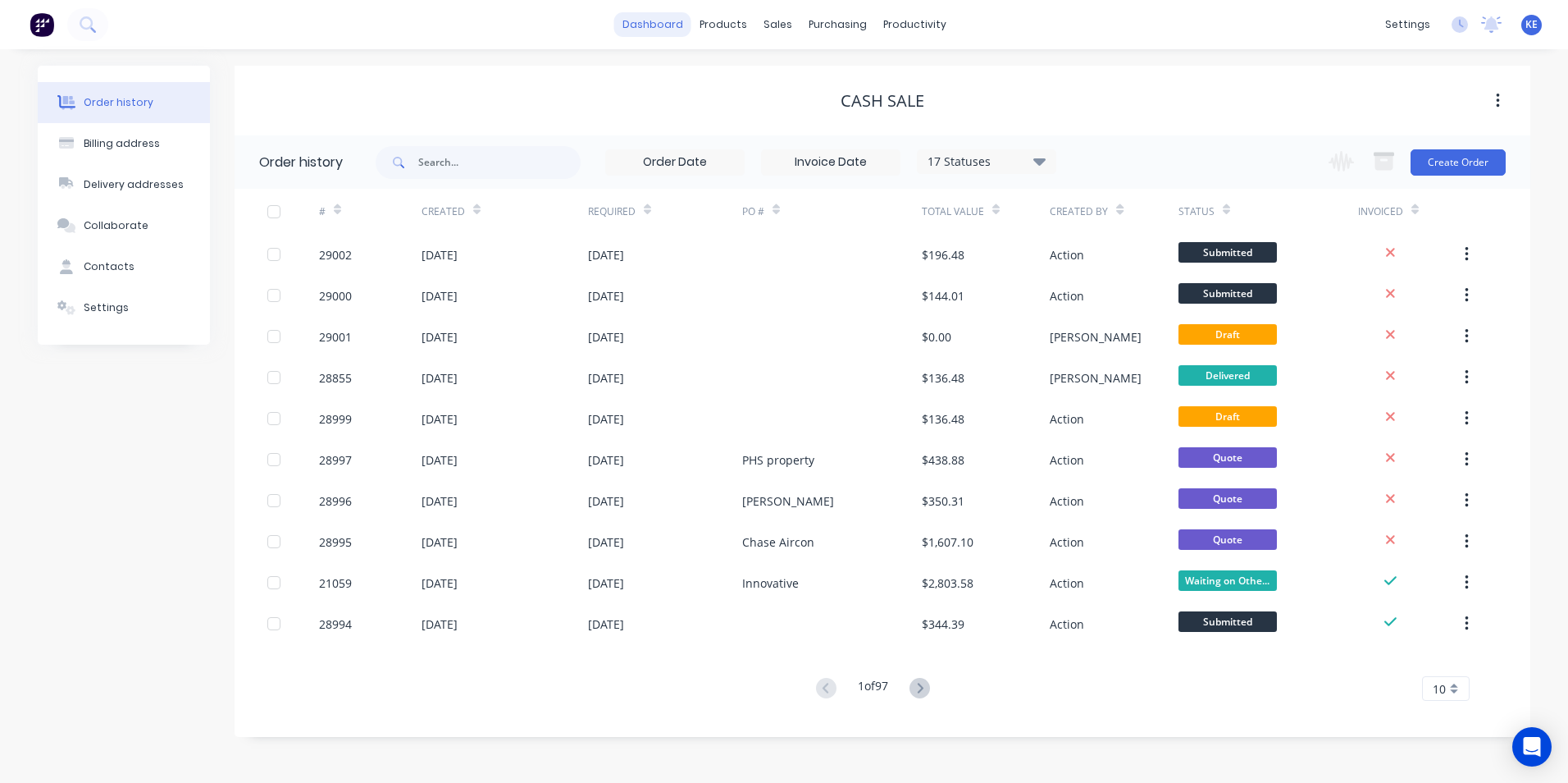
click at [644, 25] on link "dashboard" at bounding box center [653, 25] width 77 height 25
